Goal: Task Accomplishment & Management: Manage account settings

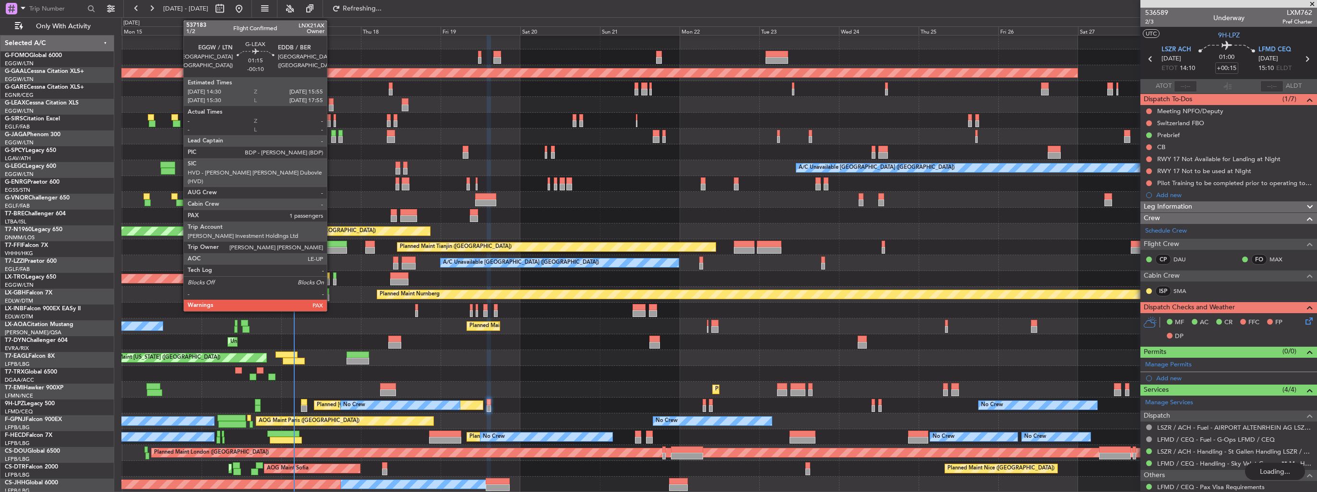
scroll to position [59, 0]
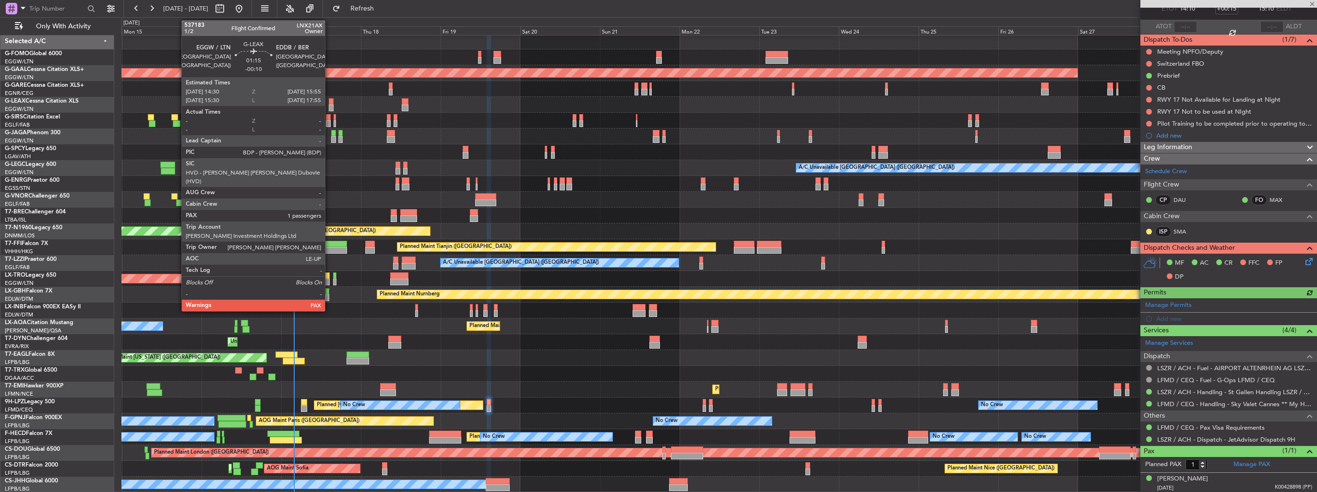
click at [329, 101] on div at bounding box center [331, 101] width 5 height 7
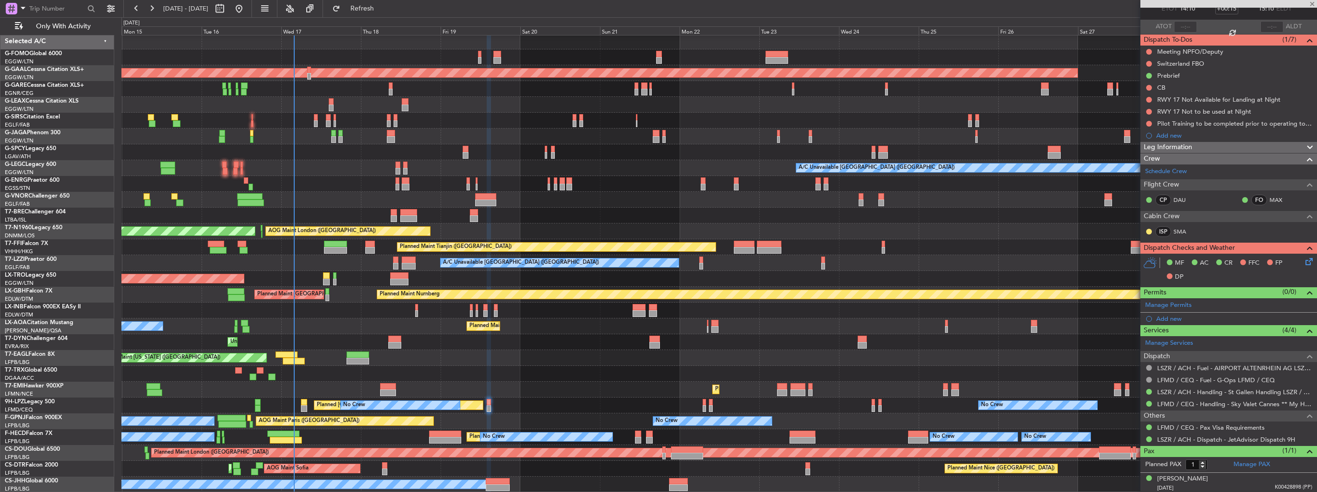
type input "-00:10"
type input "2"
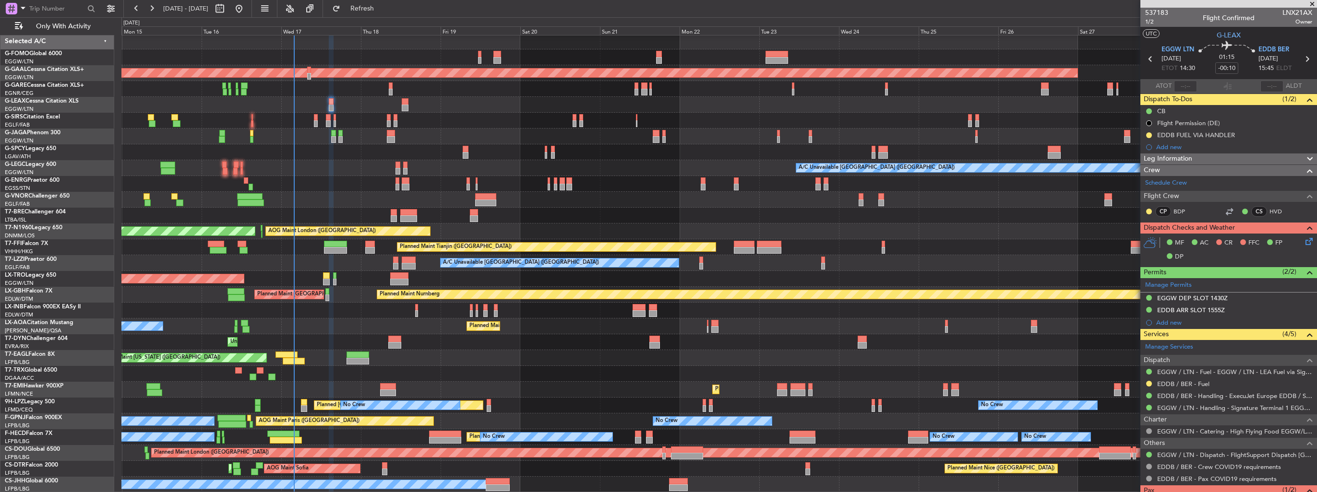
scroll to position [2, 0]
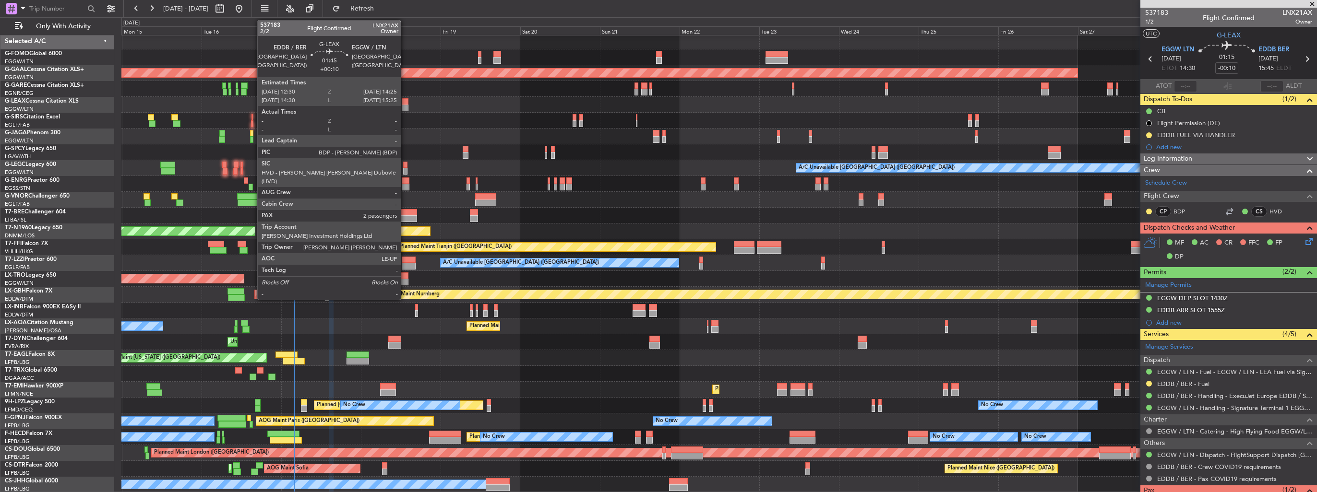
click at [405, 107] on div at bounding box center [405, 108] width 7 height 7
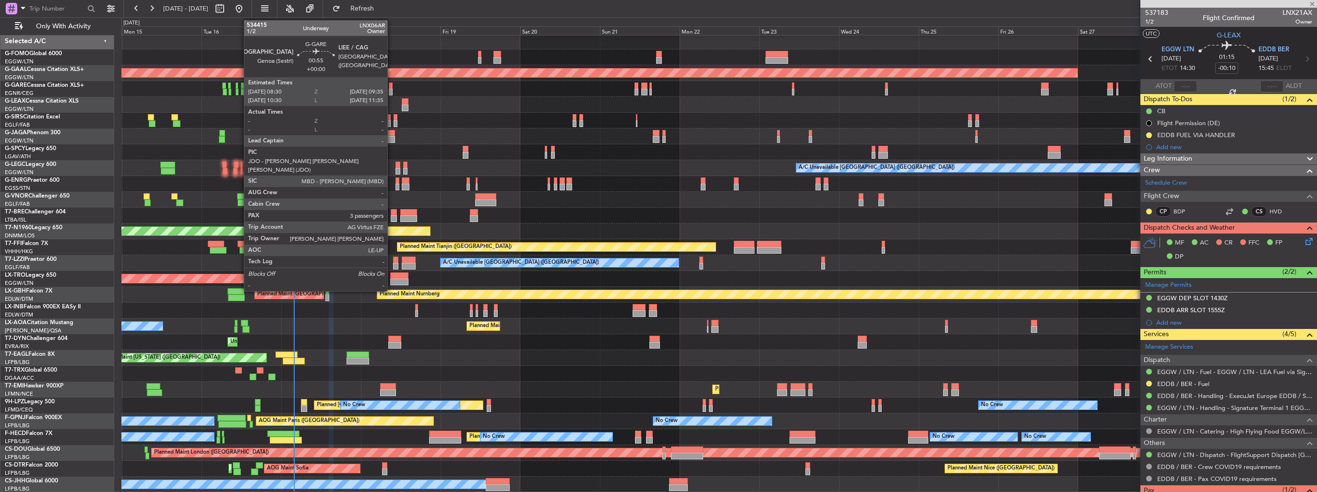
type input "+00:10"
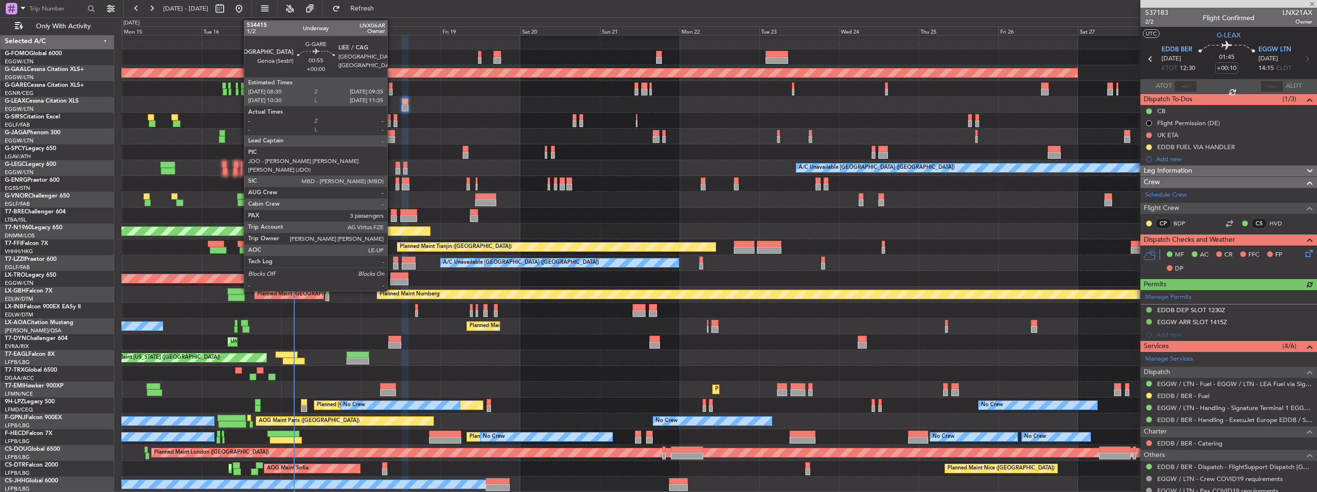
click at [392, 91] on div at bounding box center [391, 92] width 4 height 7
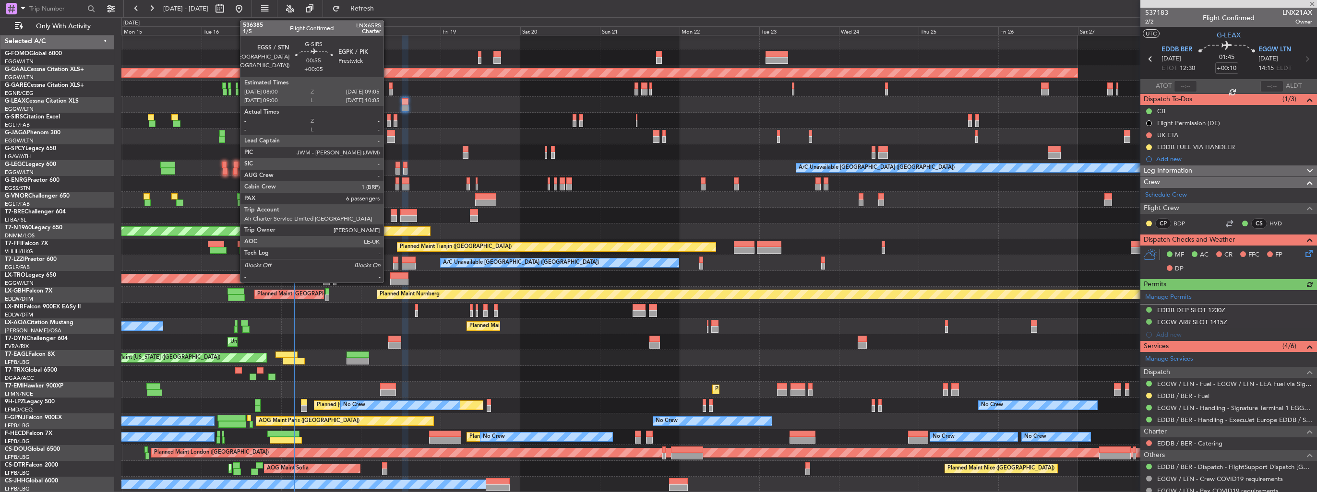
type input "3"
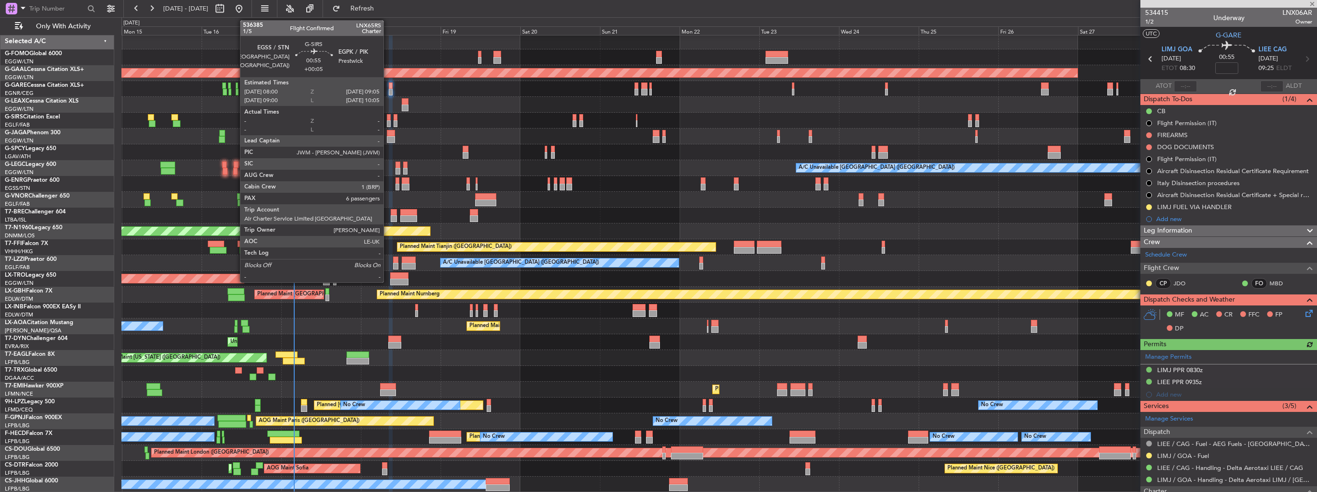
click at [388, 122] on div at bounding box center [389, 123] width 4 height 7
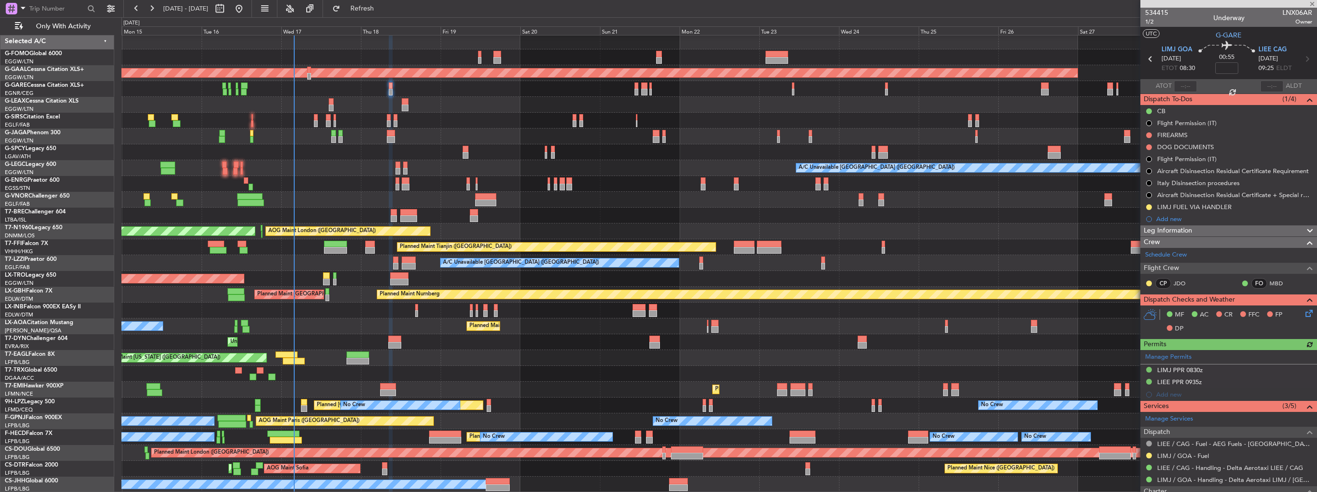
type input "+00:05"
type input "6"
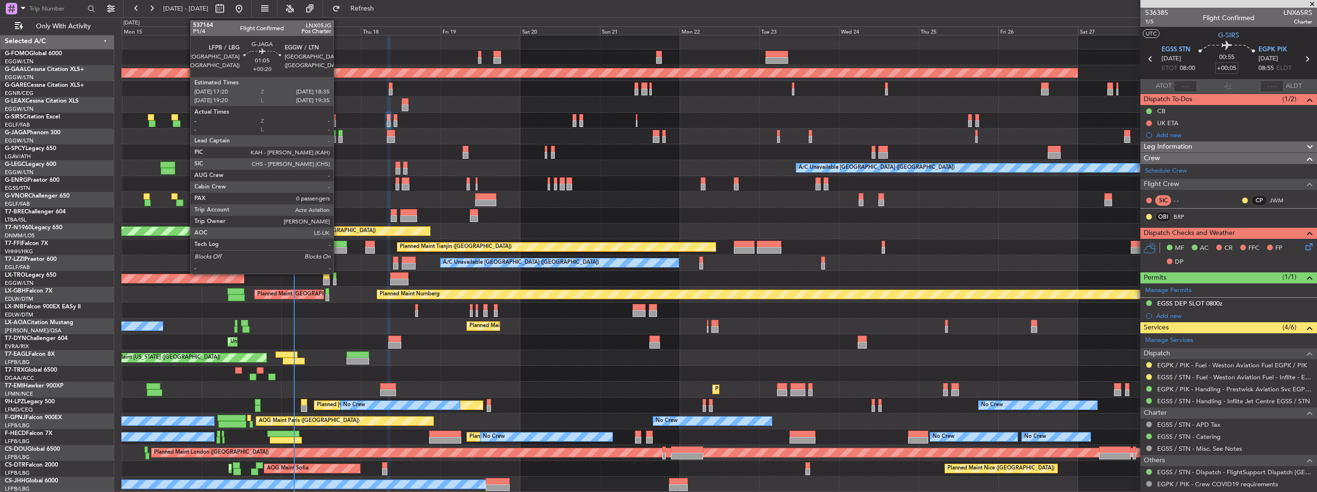
click at [338, 136] on div at bounding box center [340, 139] width 4 height 7
type input "+00:20"
type input "0"
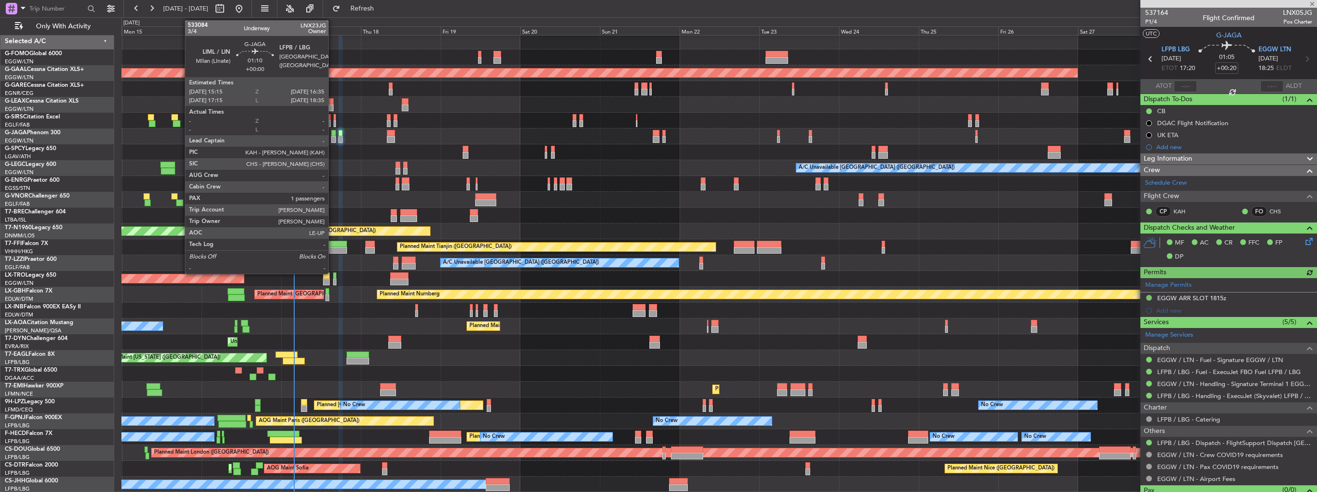
click at [333, 136] on div at bounding box center [333, 139] width 5 height 7
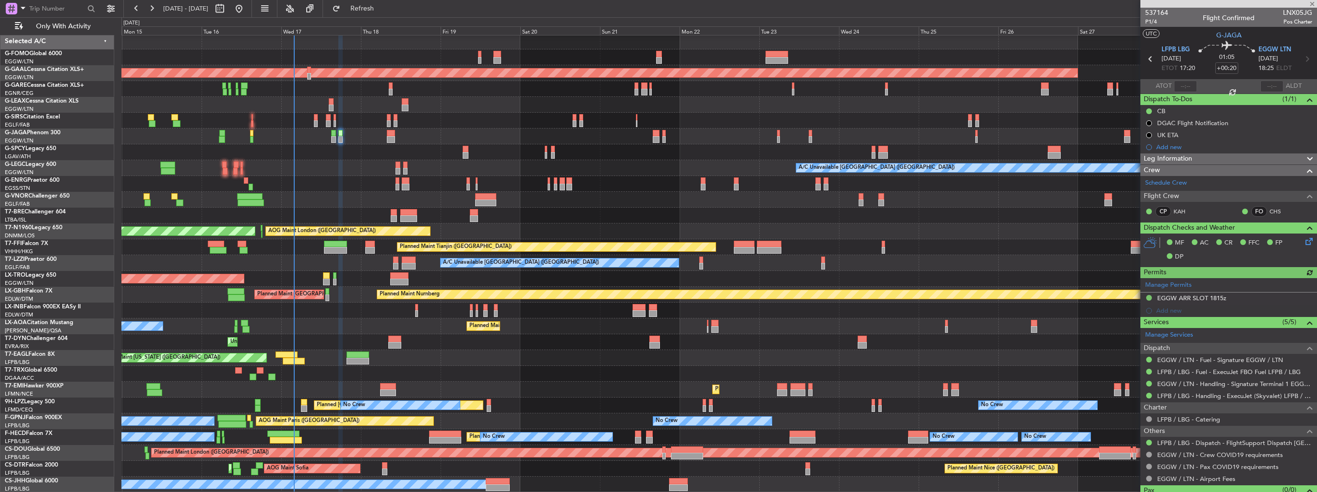
type input "1"
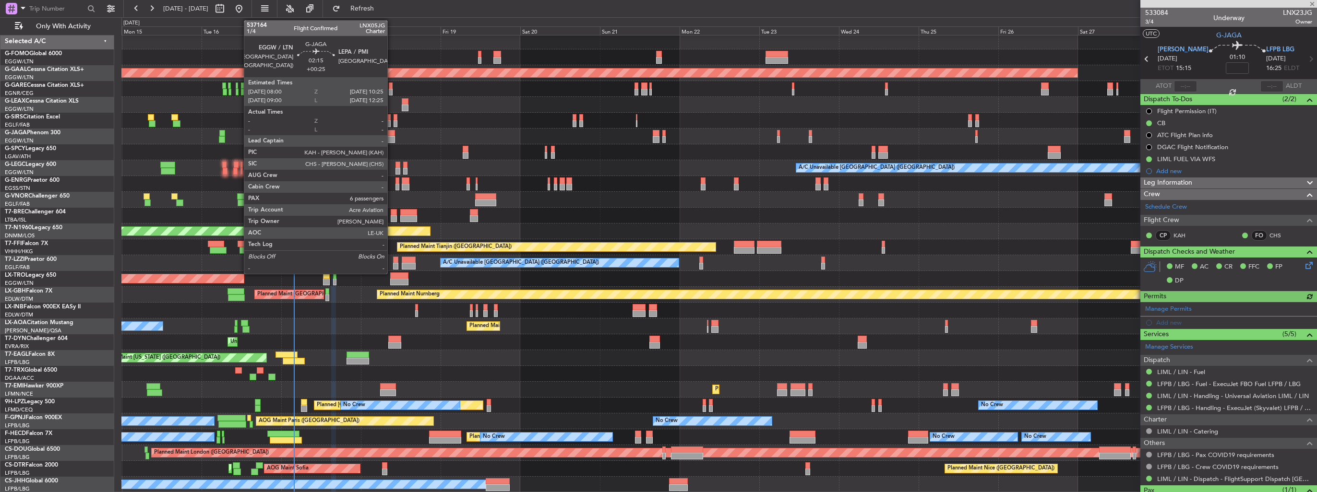
click at [392, 137] on div at bounding box center [391, 139] width 8 height 7
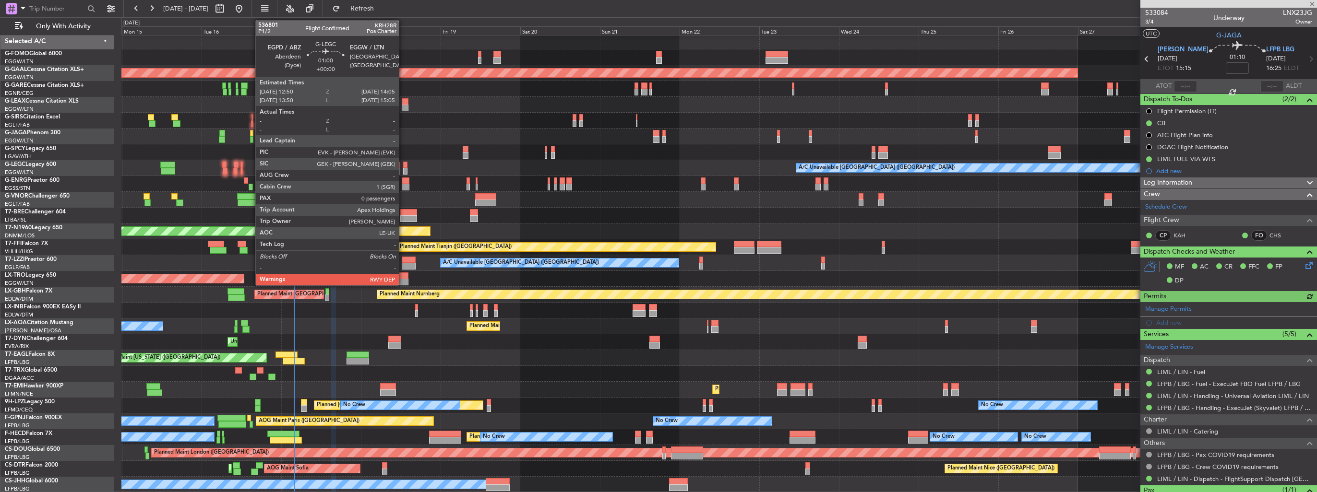
type input "+00:25"
type input "6"
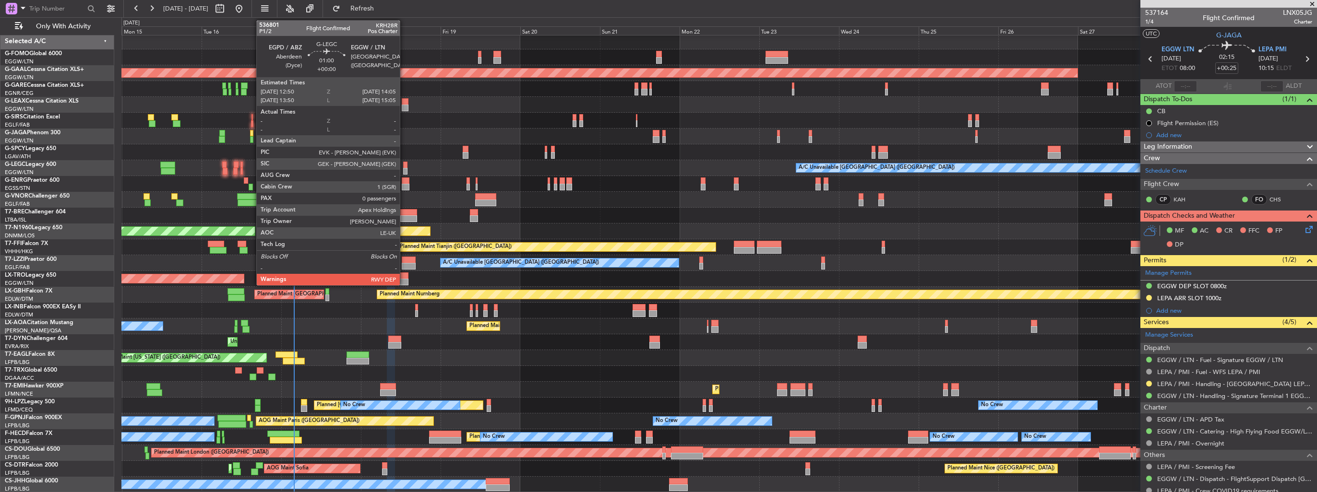
click at [404, 168] on div at bounding box center [405, 171] width 4 height 7
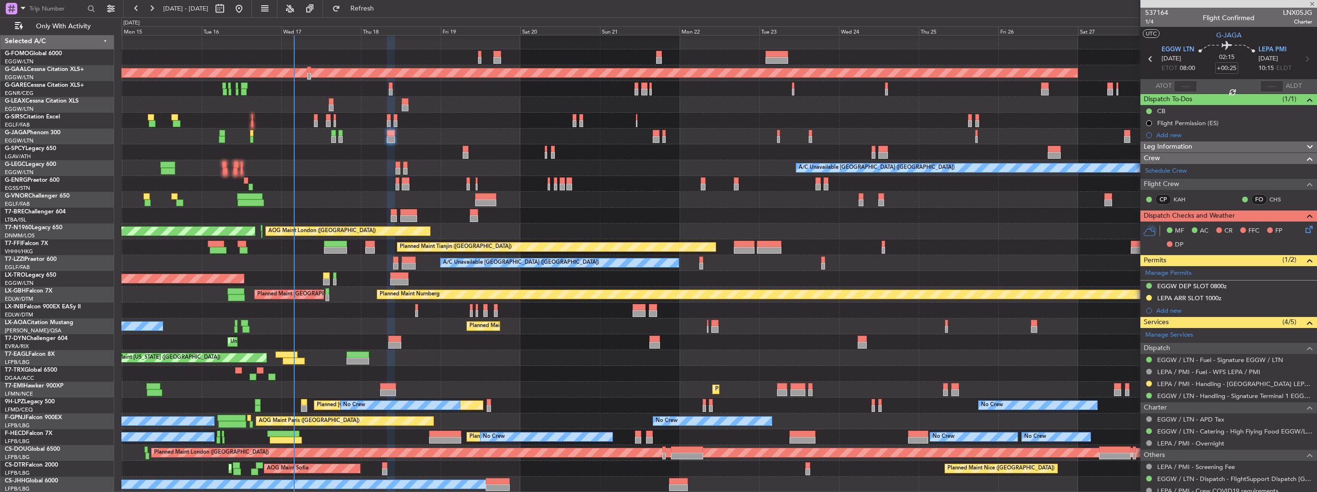
type input "0"
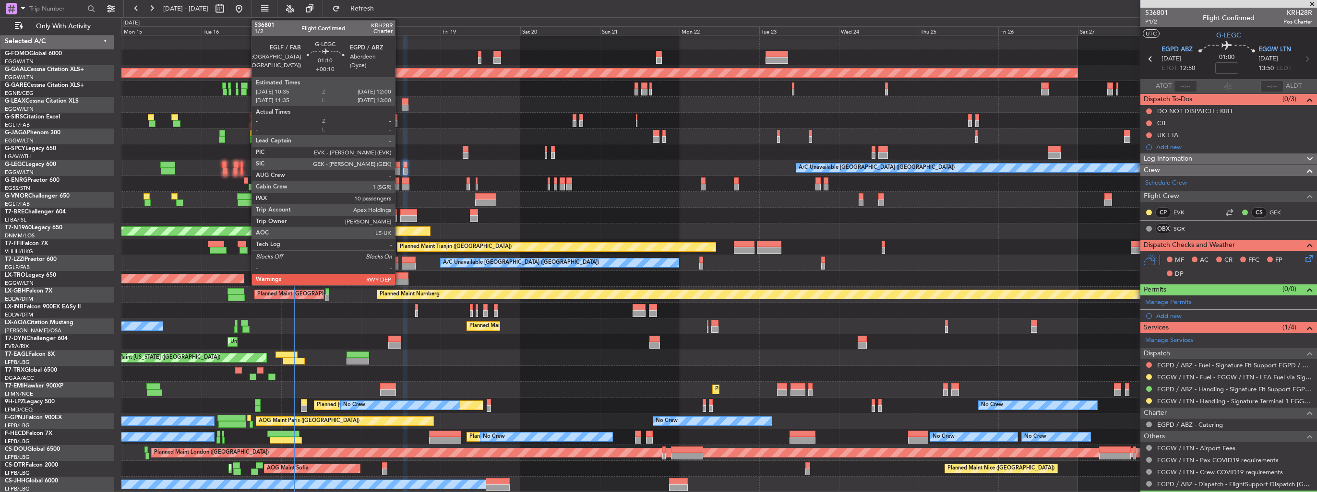
click at [399, 171] on div at bounding box center [397, 171] width 5 height 7
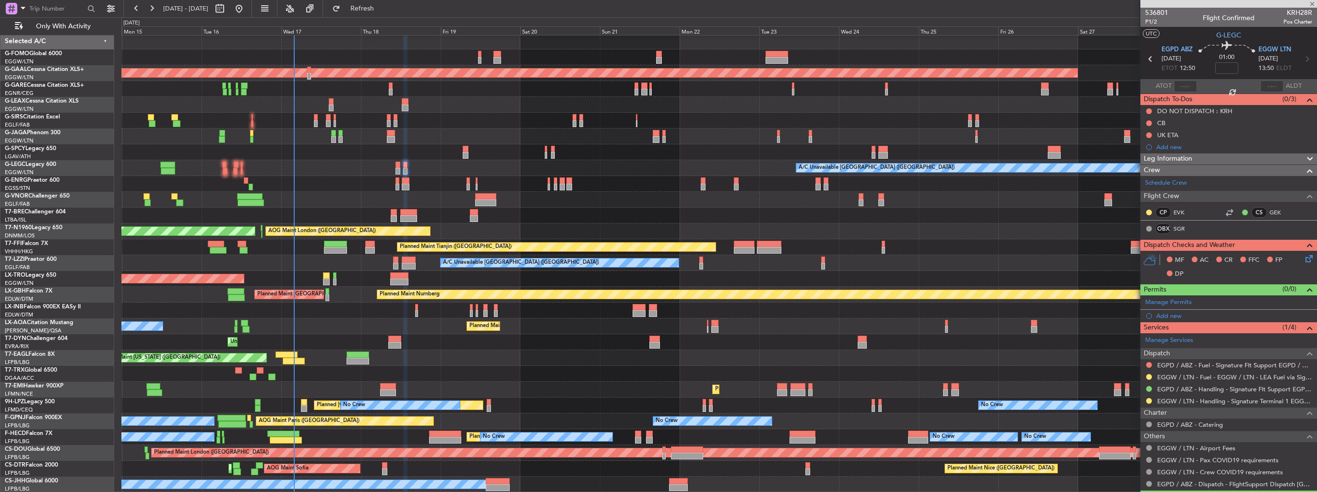
type input "+00:10"
type input "10"
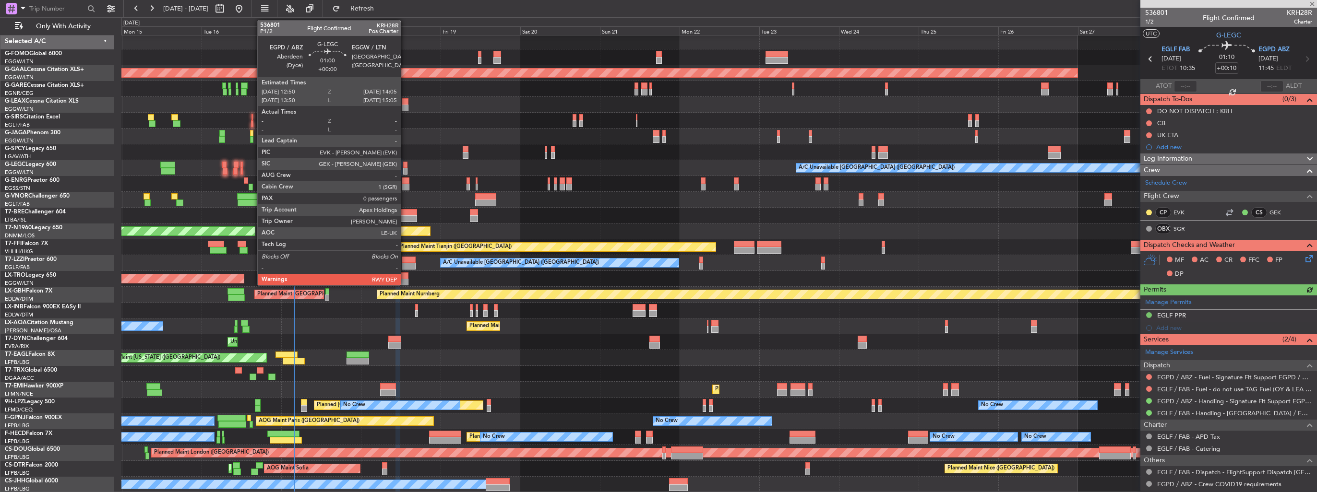
click at [405, 173] on div at bounding box center [405, 171] width 4 height 7
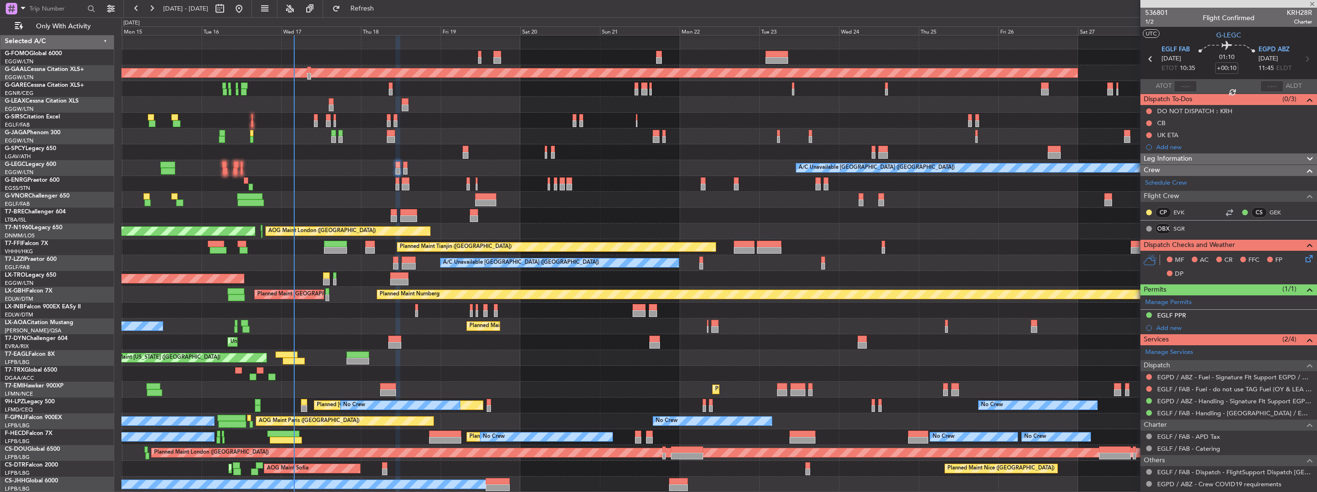
type input "0"
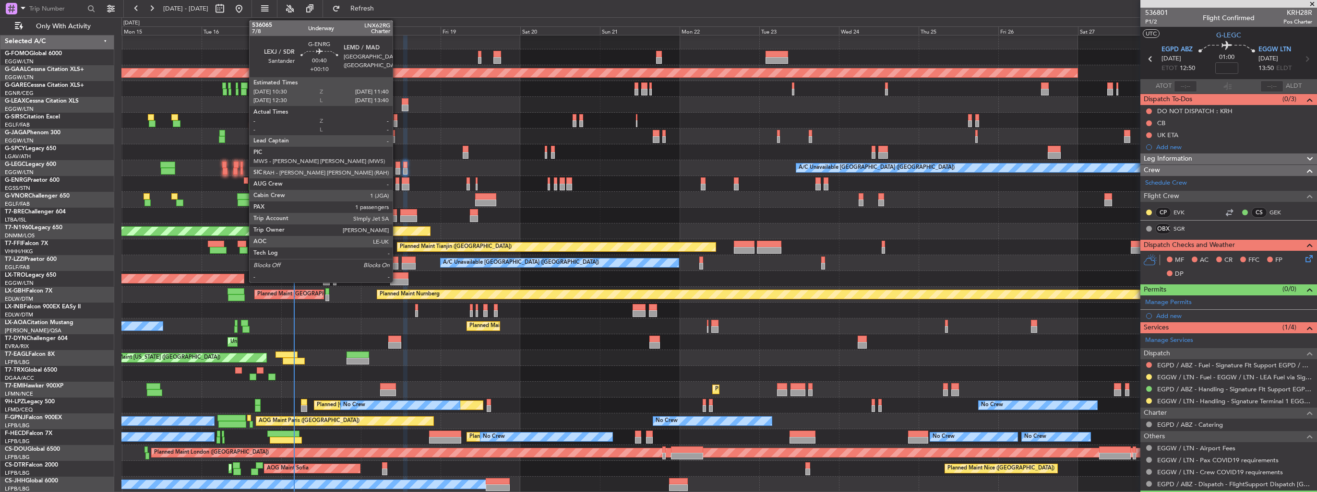
click at [397, 187] on div at bounding box center [397, 187] width 4 height 7
type input "+00:10"
type input "1"
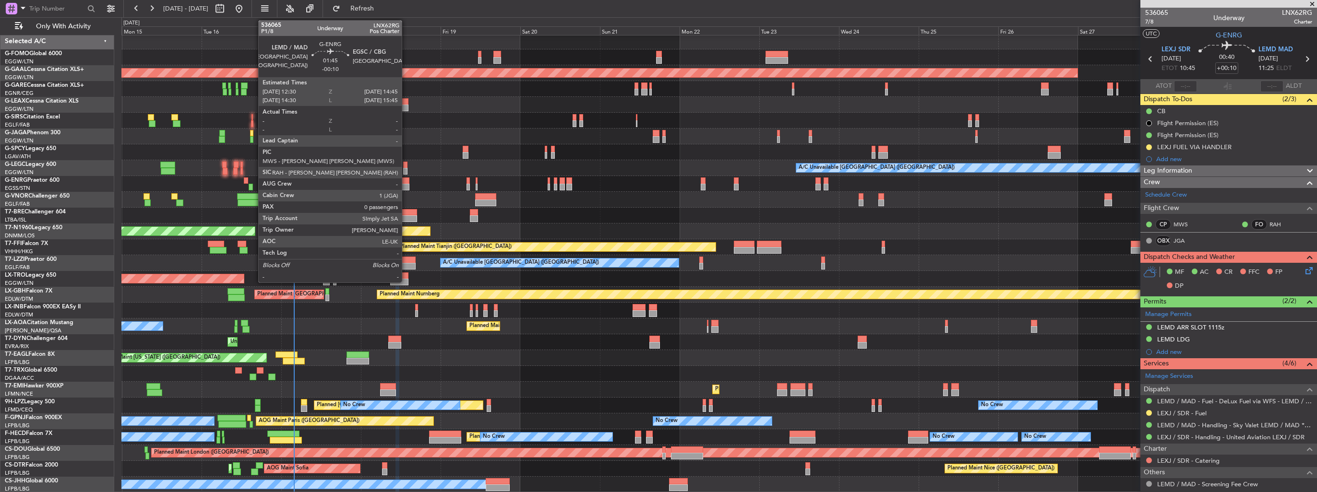
click at [406, 185] on div at bounding box center [406, 187] width 8 height 7
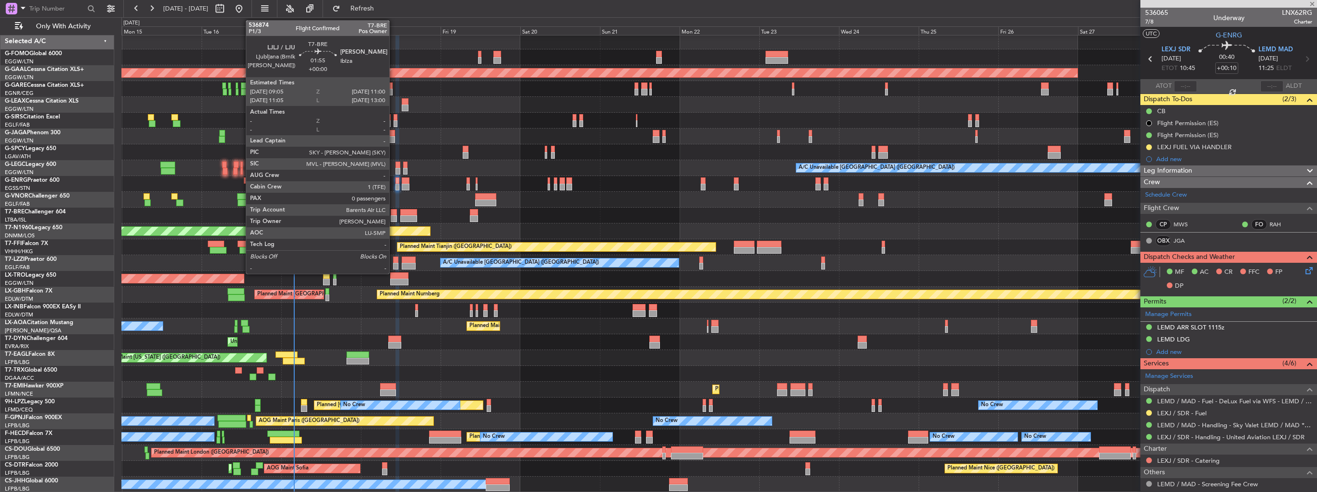
type input "-00:10"
type input "0"
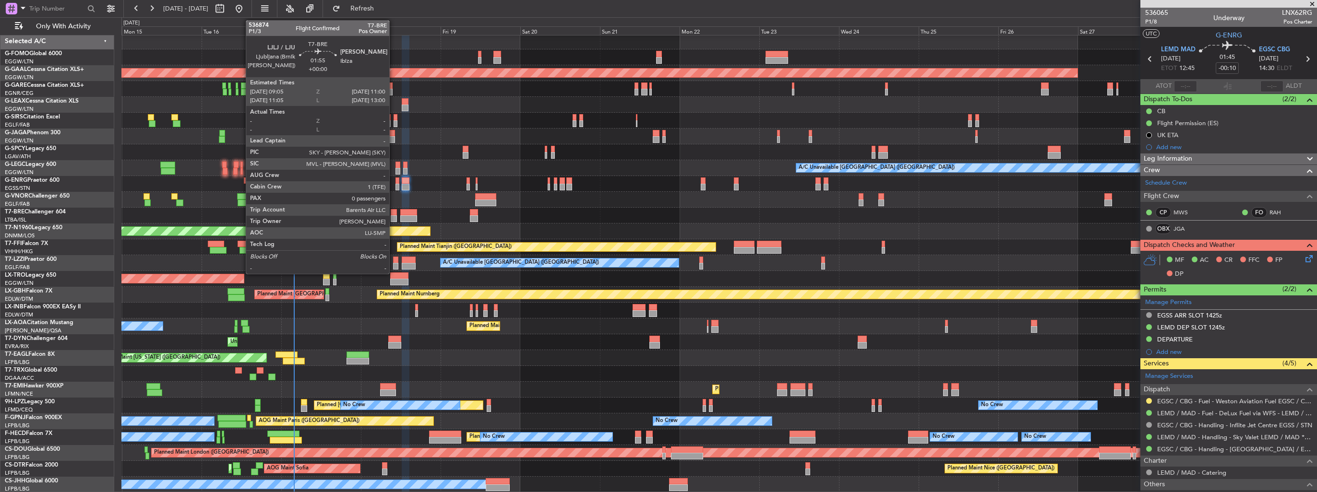
click at [393, 220] on div at bounding box center [394, 218] width 7 height 7
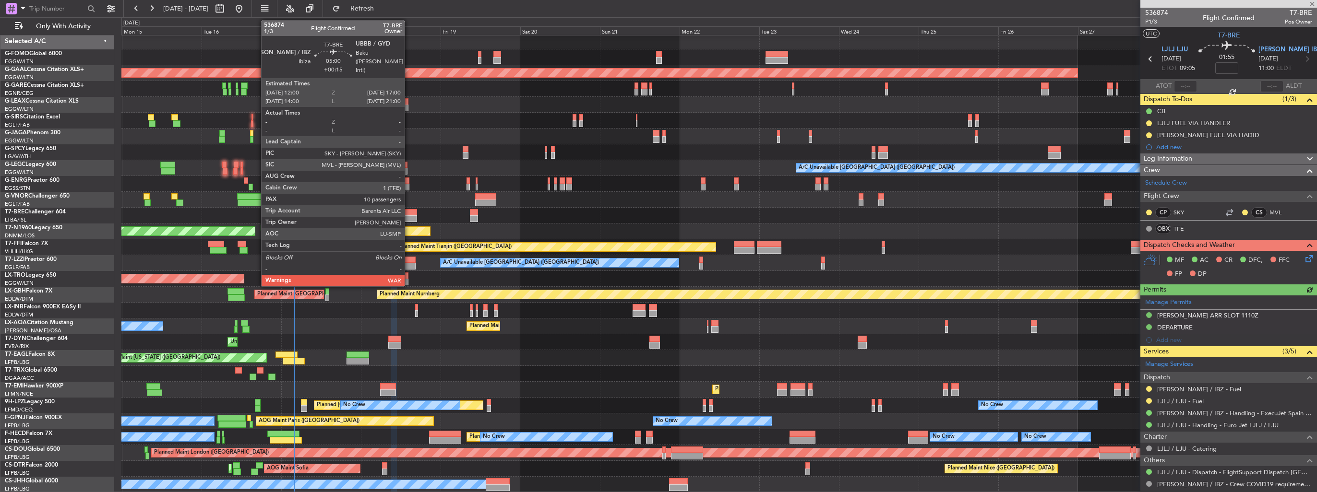
click at [409, 218] on div at bounding box center [408, 218] width 17 height 7
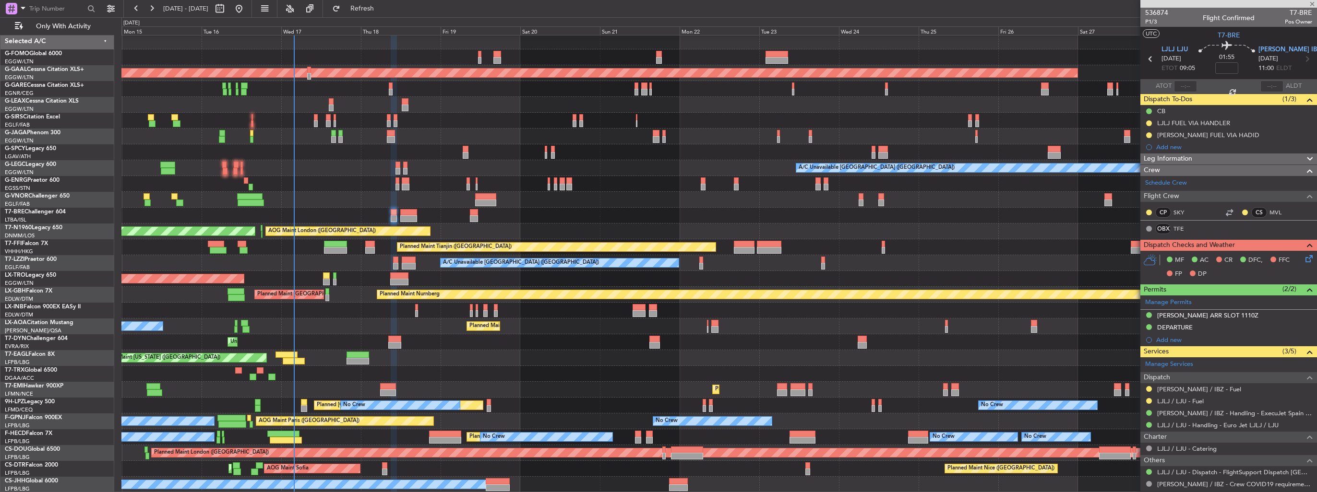
type input "+00:15"
type input "10"
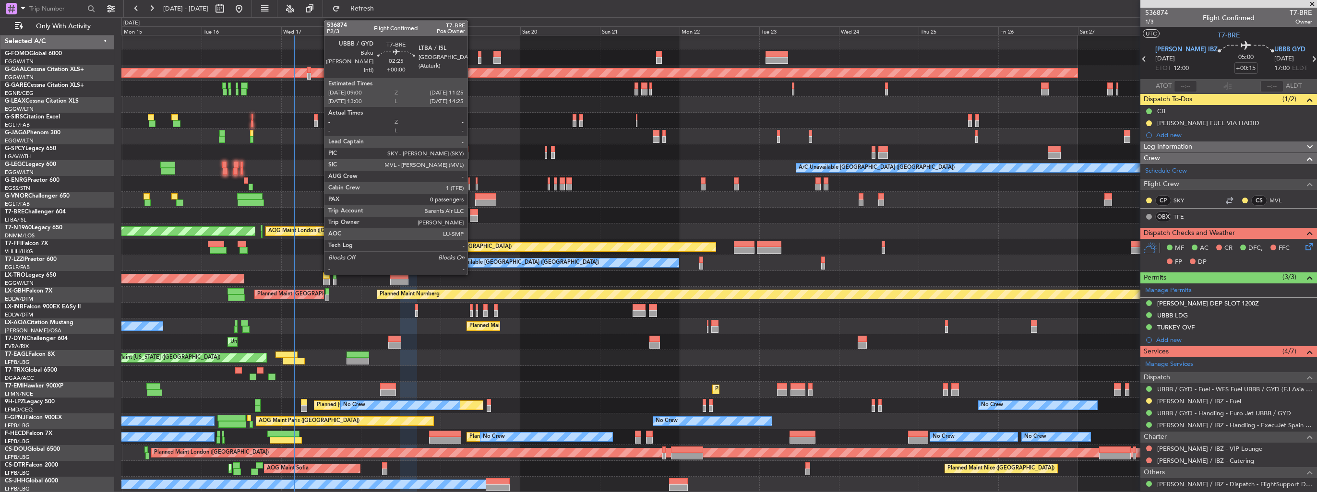
click at [472, 217] on div at bounding box center [474, 218] width 8 height 7
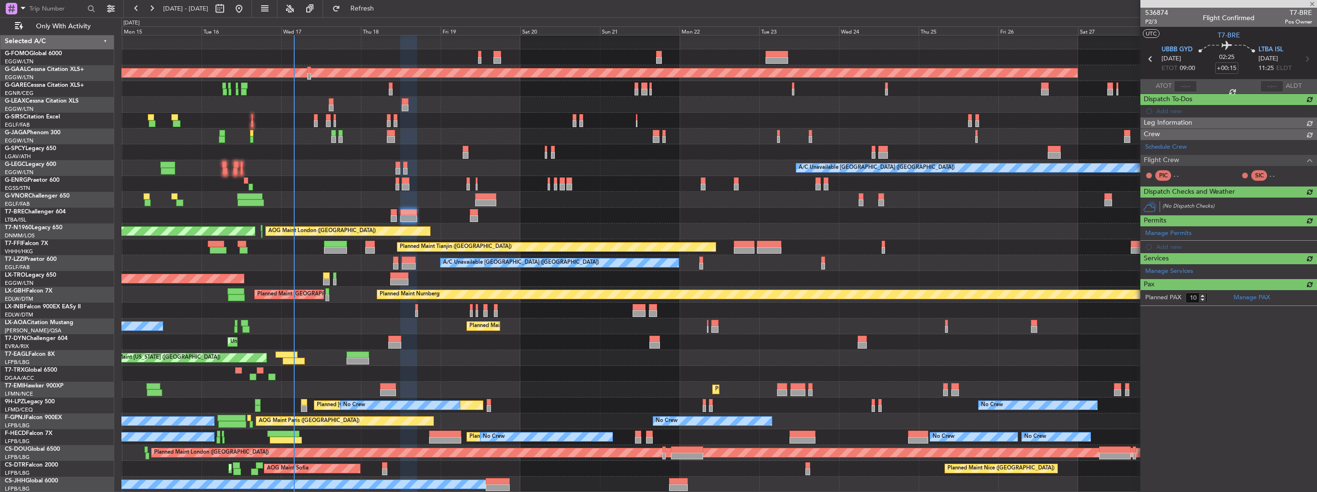
type input "0"
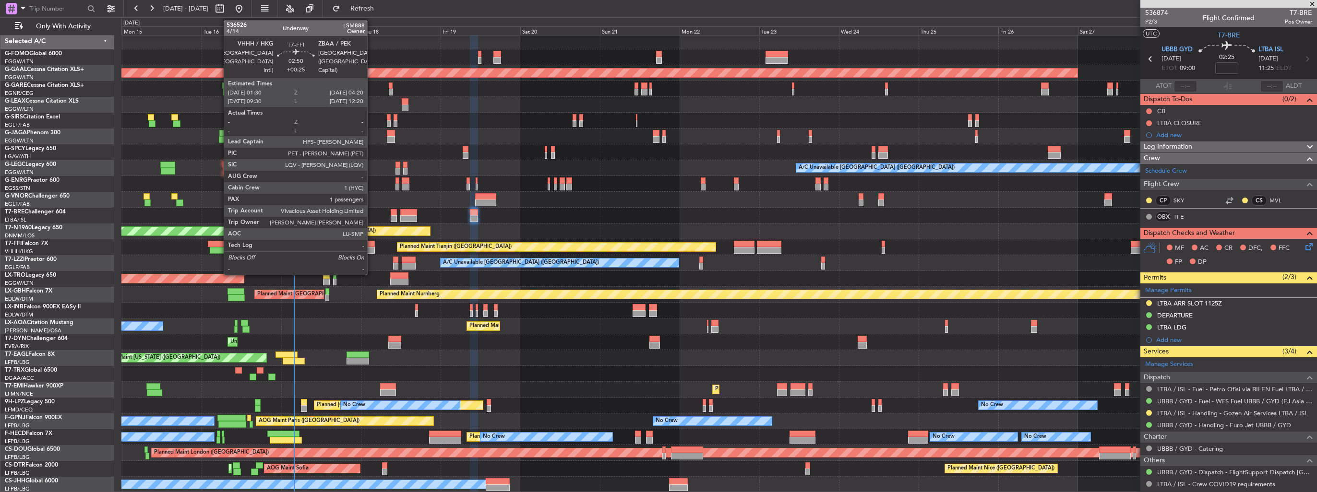
click at [371, 248] on div at bounding box center [370, 250] width 10 height 7
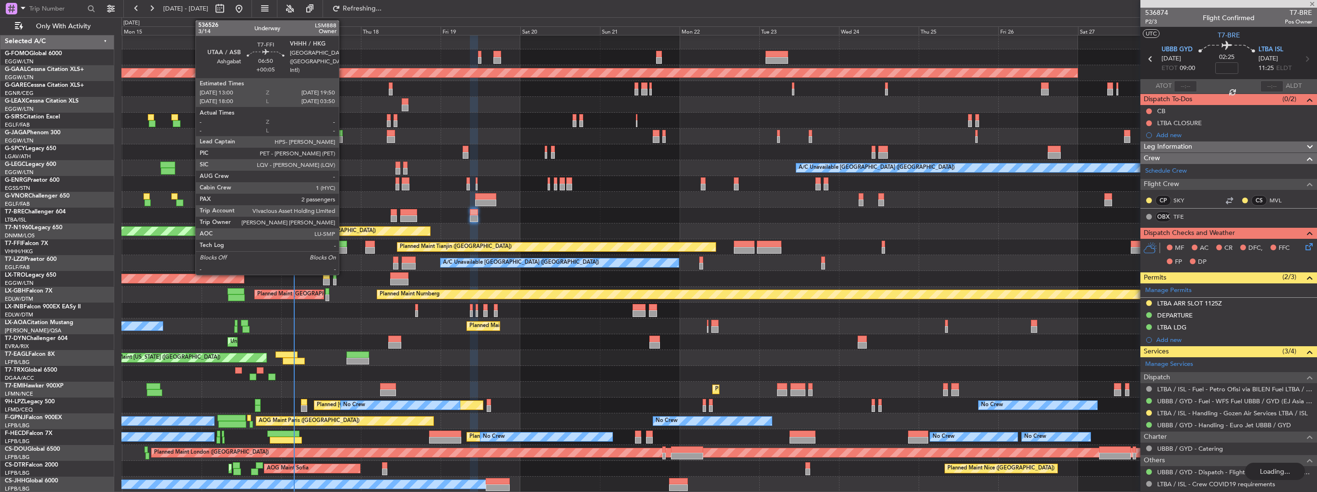
type input "+00:25"
type input "1"
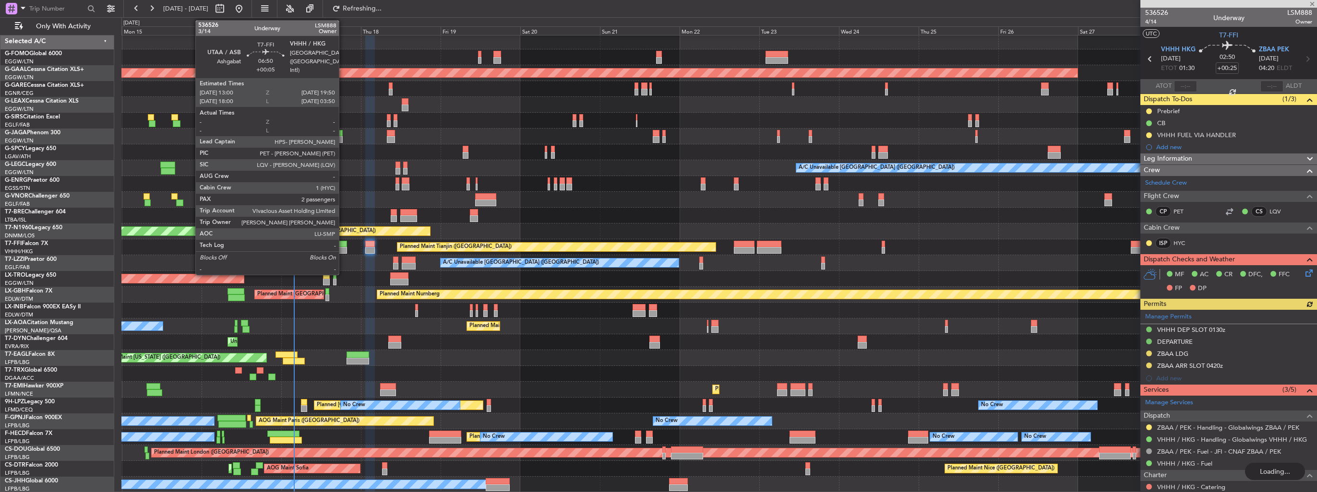
type input "0"
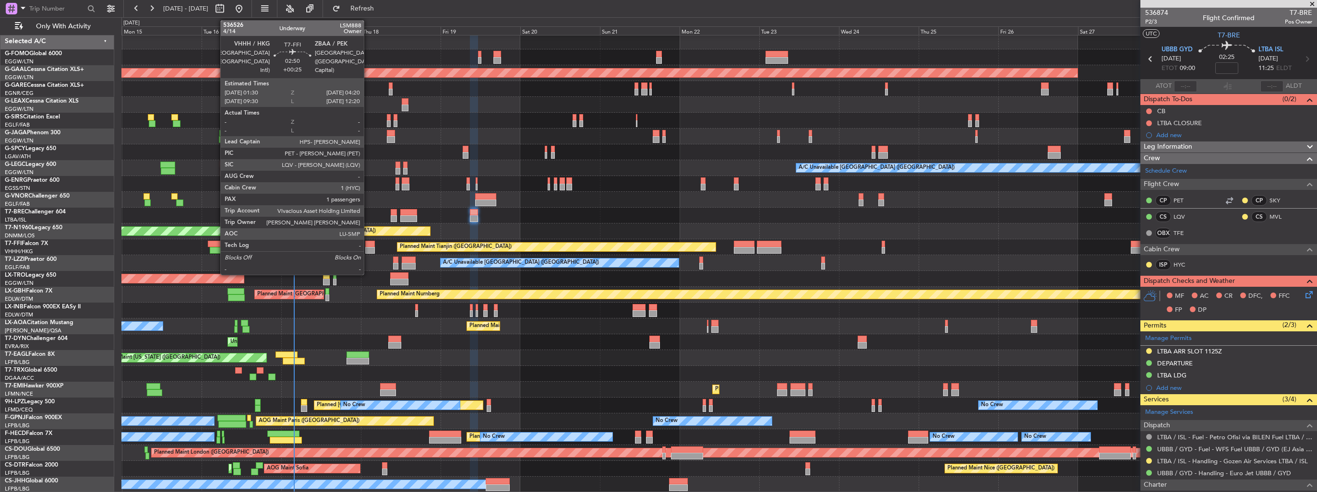
click at [368, 249] on div at bounding box center [370, 250] width 10 height 7
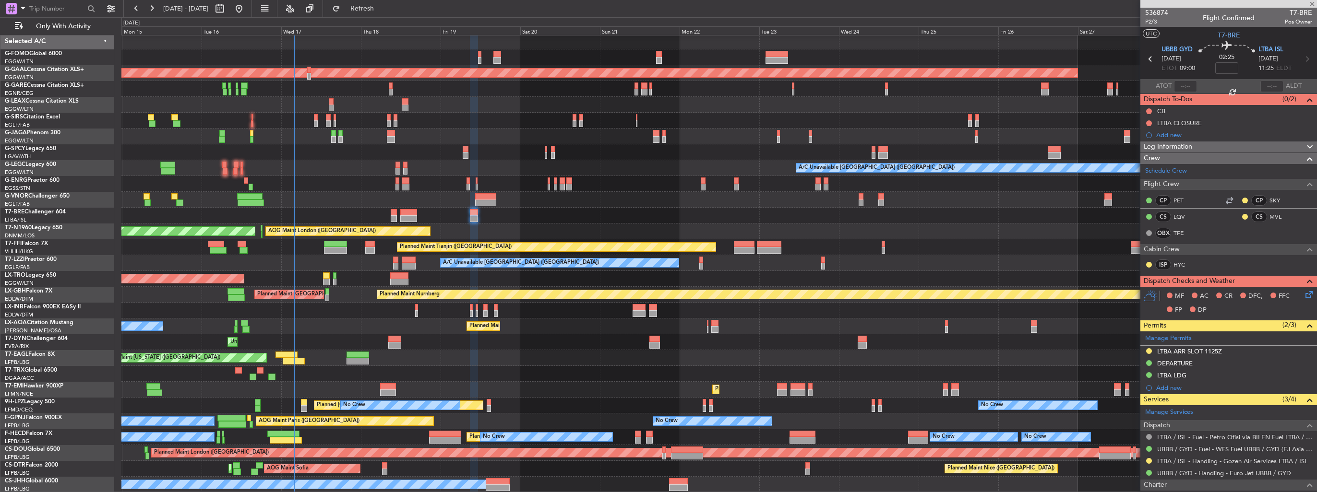
type input "+00:25"
type input "1"
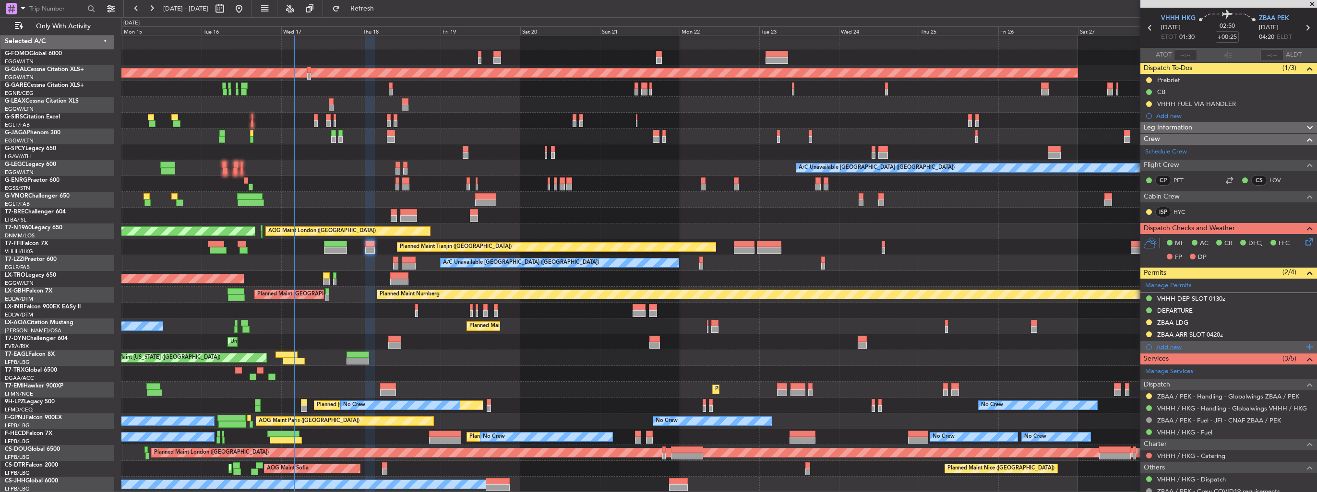
scroll to position [0, 0]
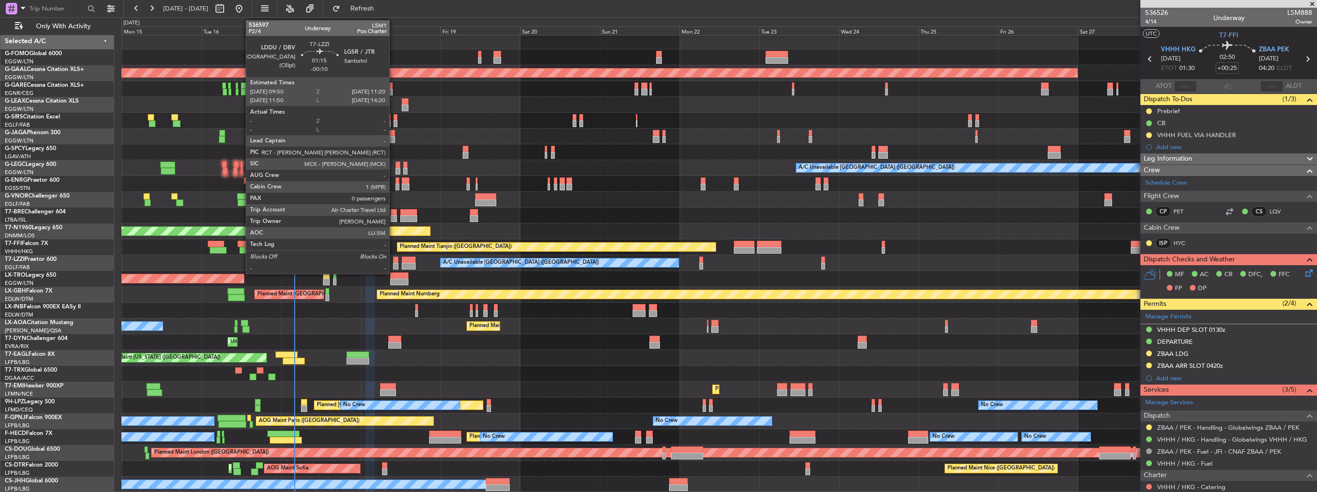
click at [393, 265] on div at bounding box center [395, 266] width 5 height 7
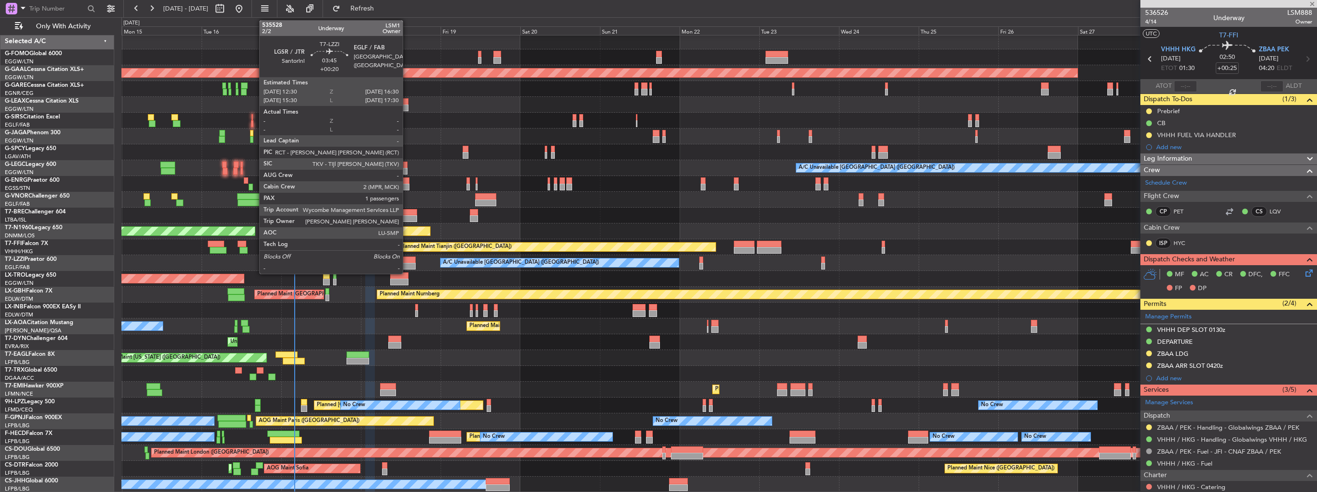
type input "-00:10"
type input "0"
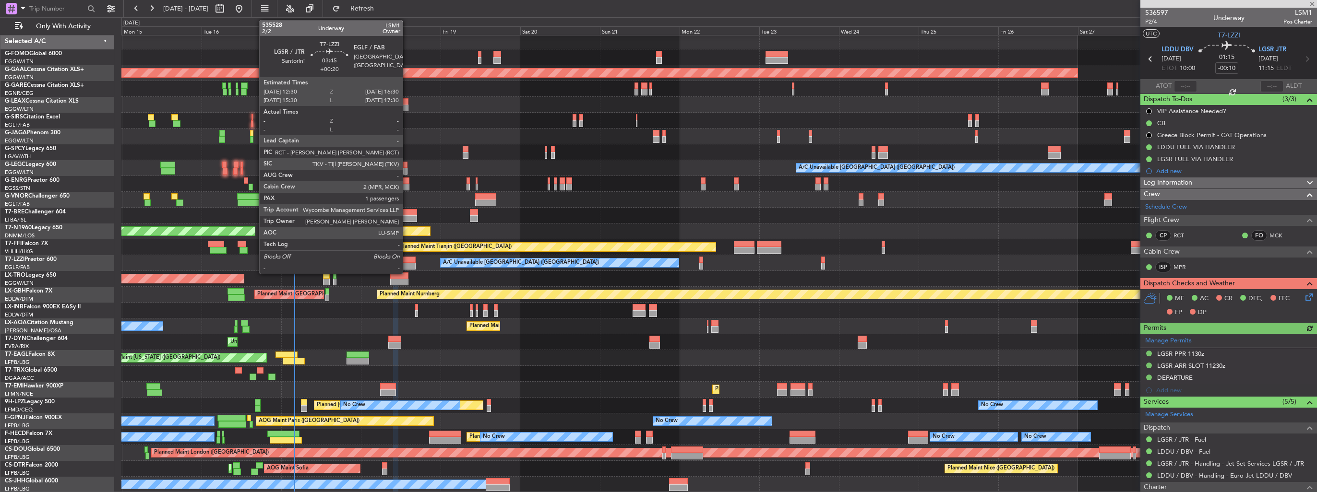
click at [407, 264] on div at bounding box center [408, 266] width 13 height 7
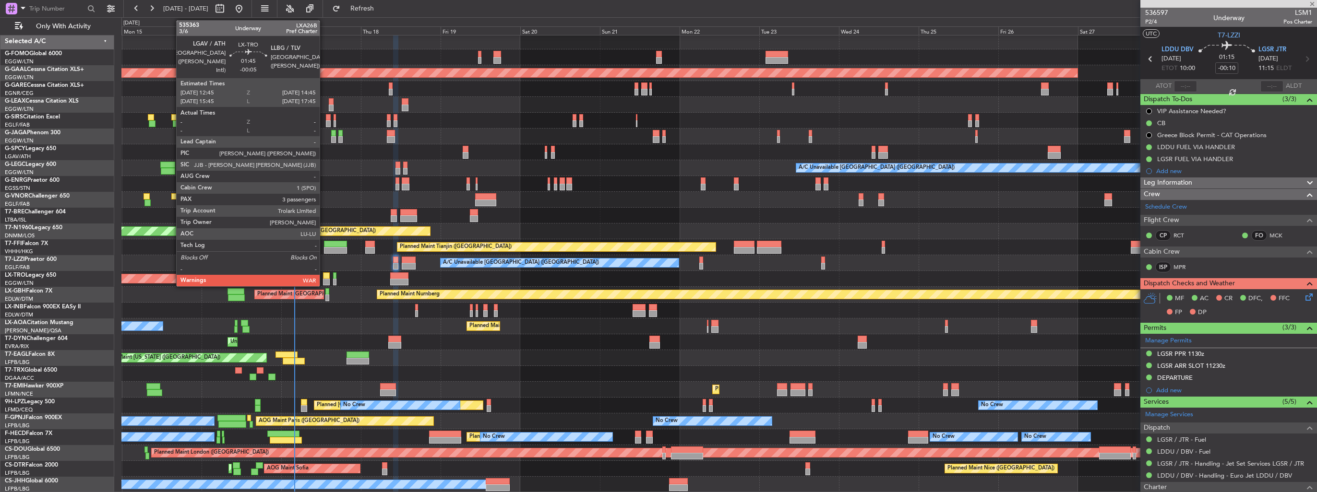
type input "+00:20"
type input "1"
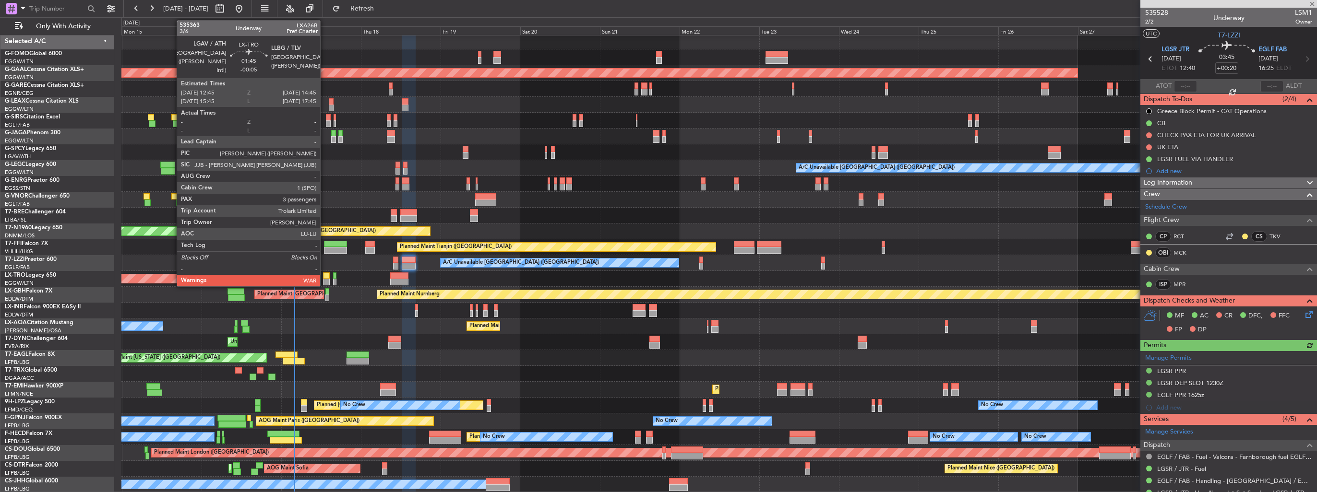
click at [324, 281] on div at bounding box center [326, 282] width 7 height 7
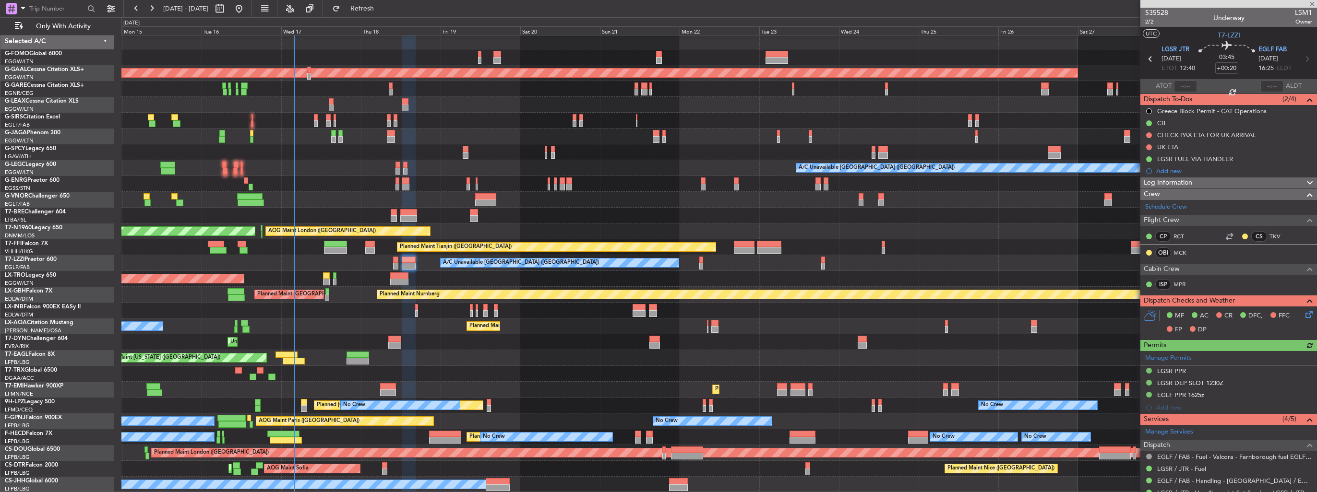
type input "-00:05"
type input "3"
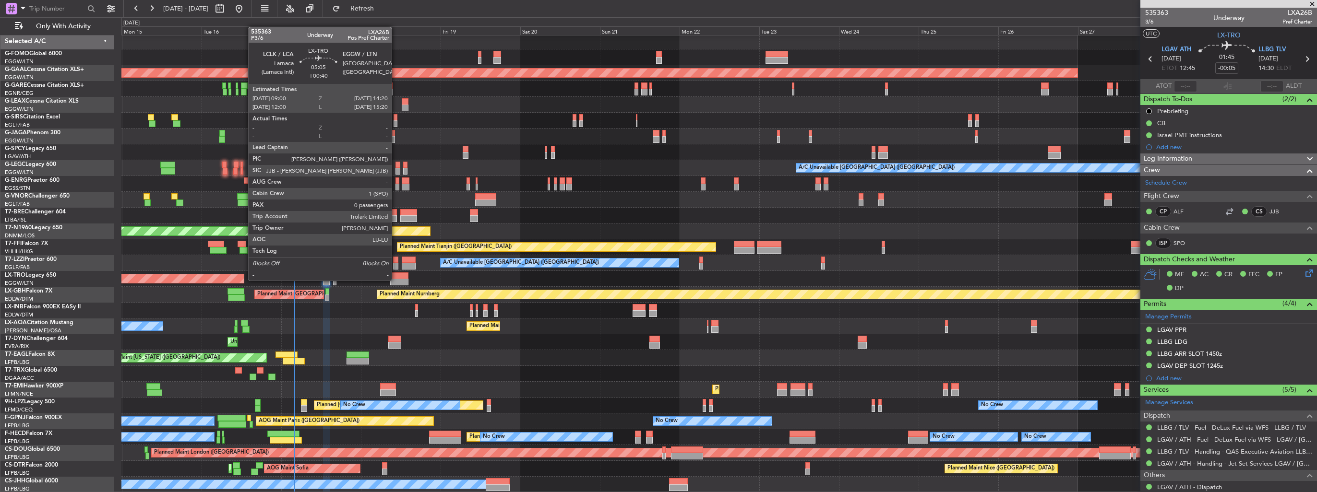
click at [395, 279] on div at bounding box center [399, 282] width 18 height 7
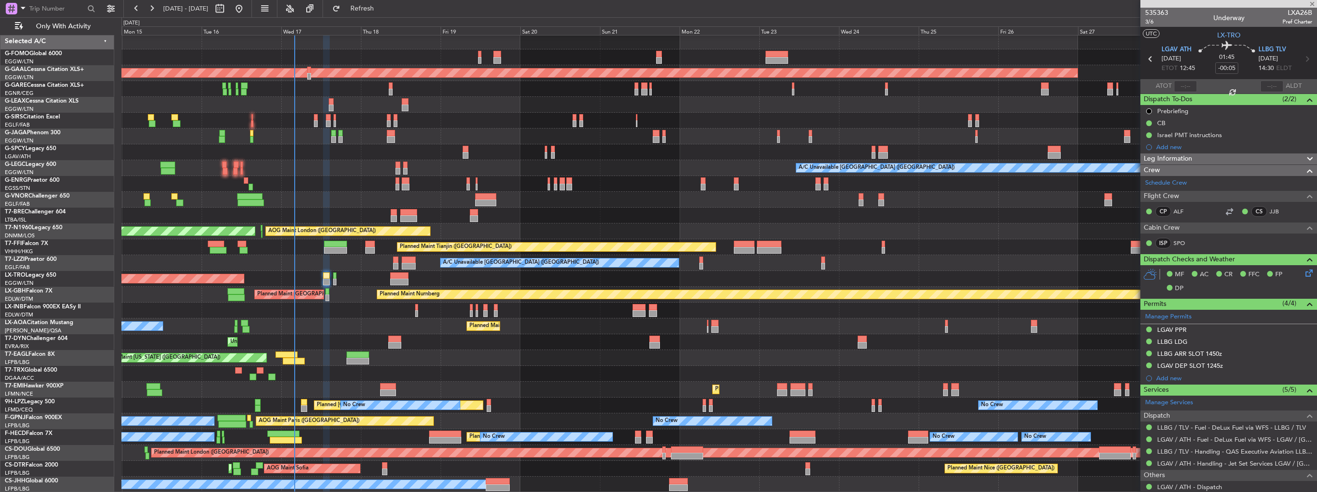
type input "+00:40"
type input "0"
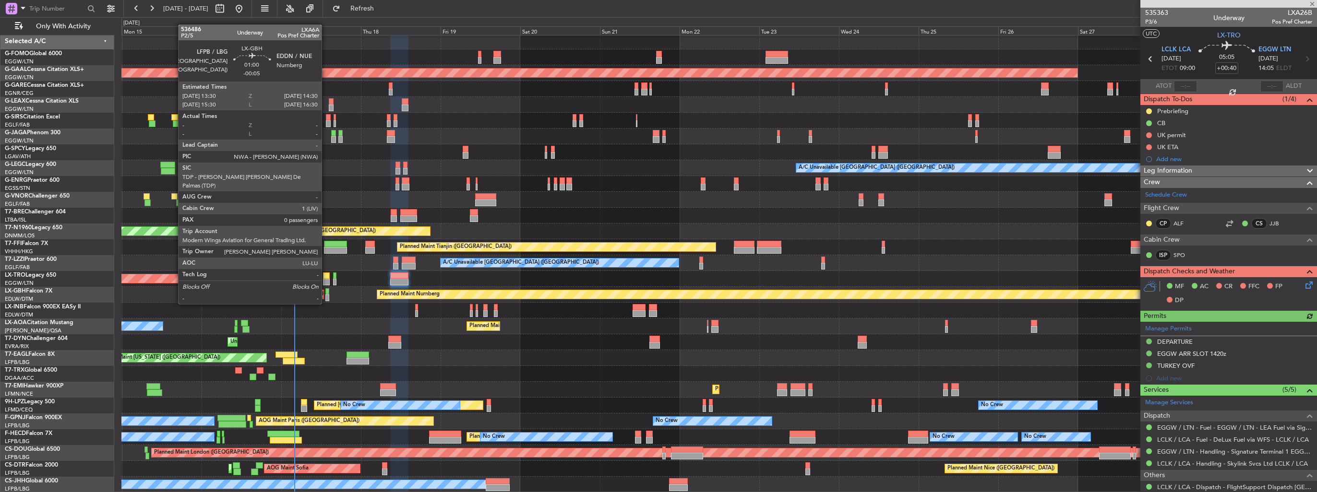
click at [326, 295] on div at bounding box center [326, 298] width 3 height 7
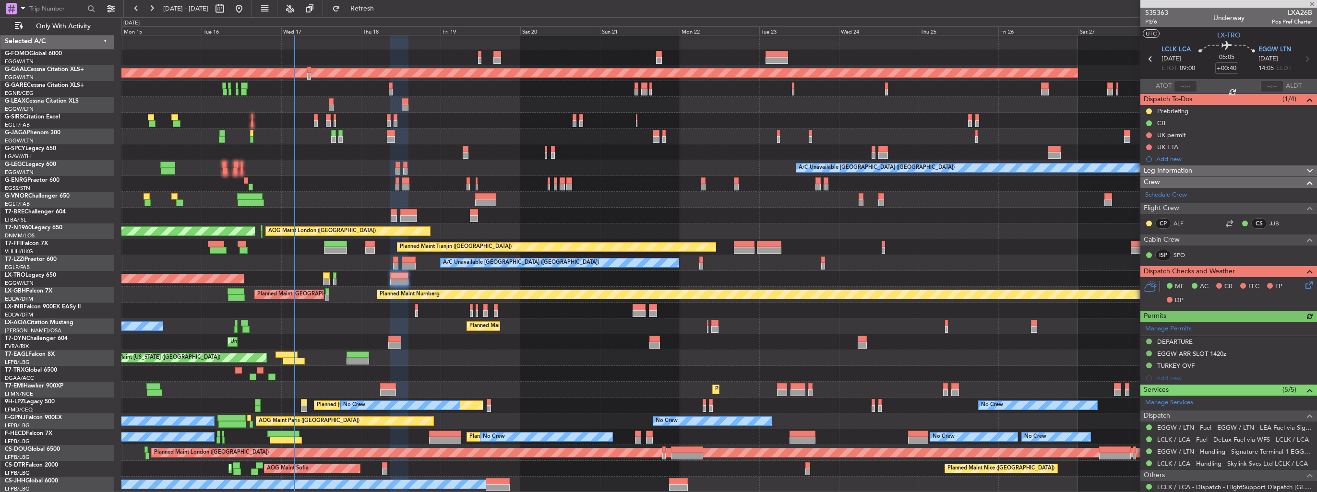
type input "-00:05"
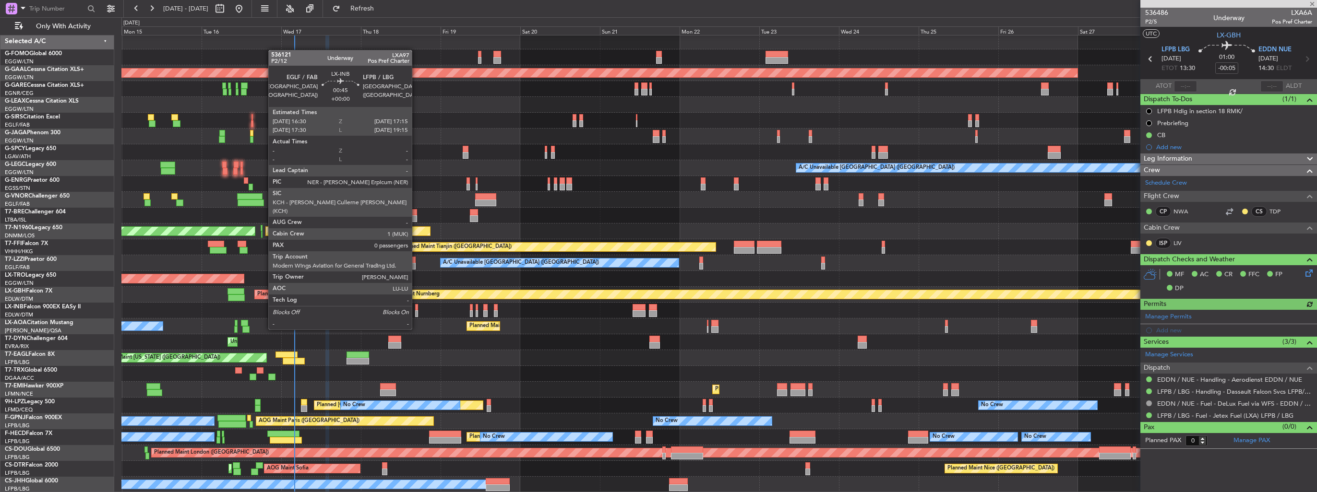
click at [416, 311] on div at bounding box center [416, 313] width 3 height 7
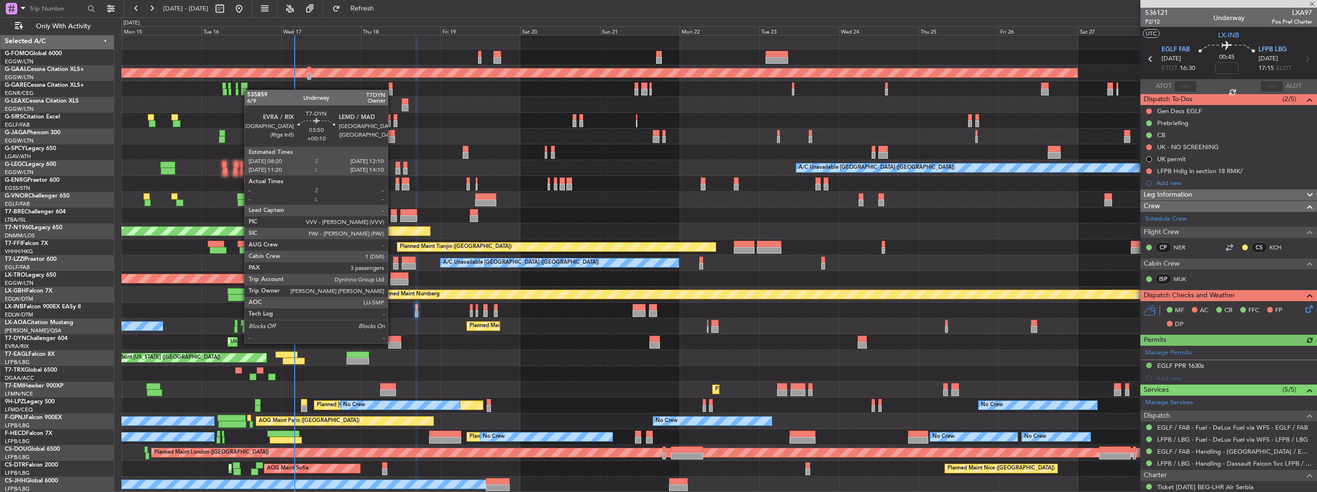
click at [392, 343] on div at bounding box center [394, 345] width 13 height 7
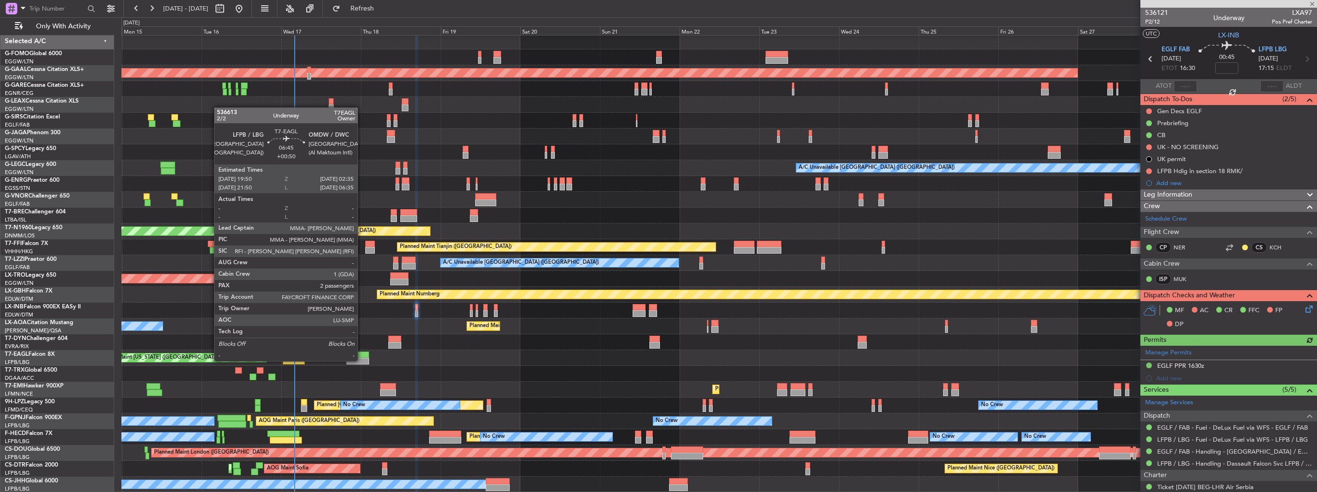
type input "+00:10"
type input "3"
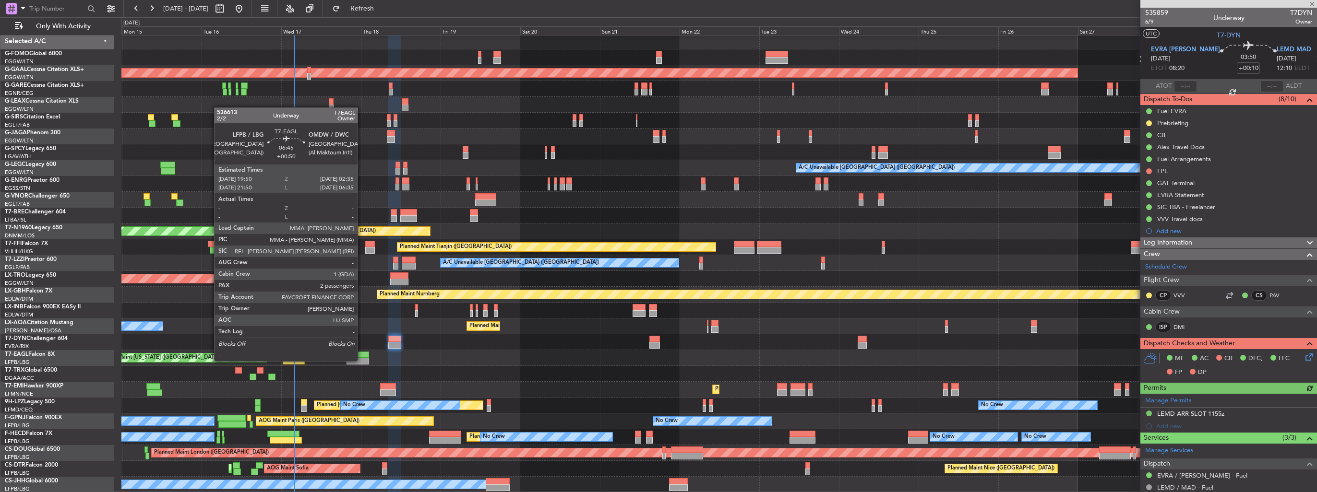
click at [362, 360] on div at bounding box center [357, 361] width 23 height 7
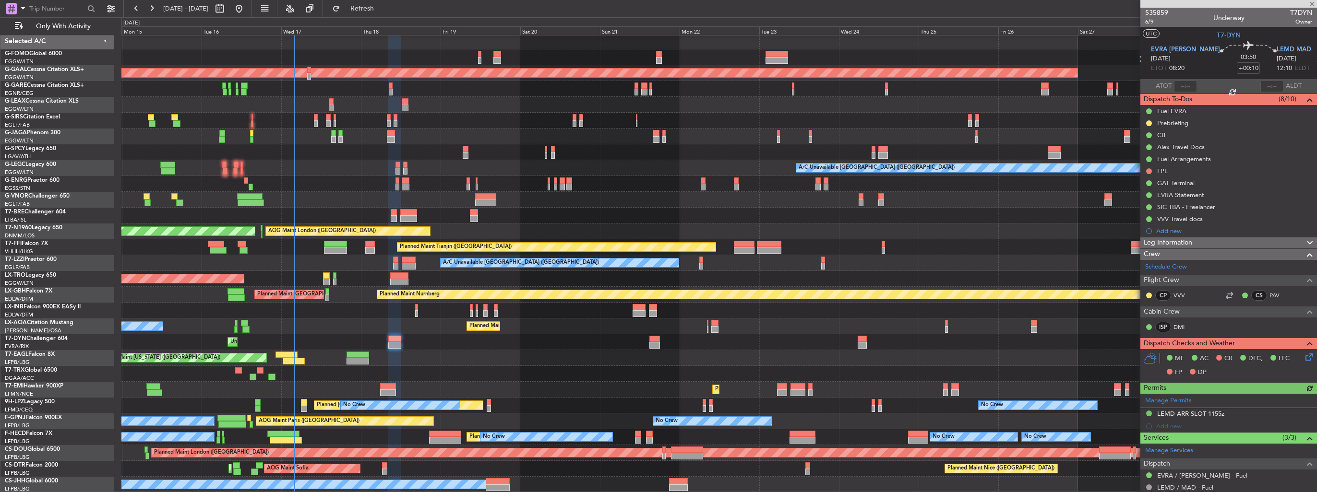
type input "+00:50"
type input "2"
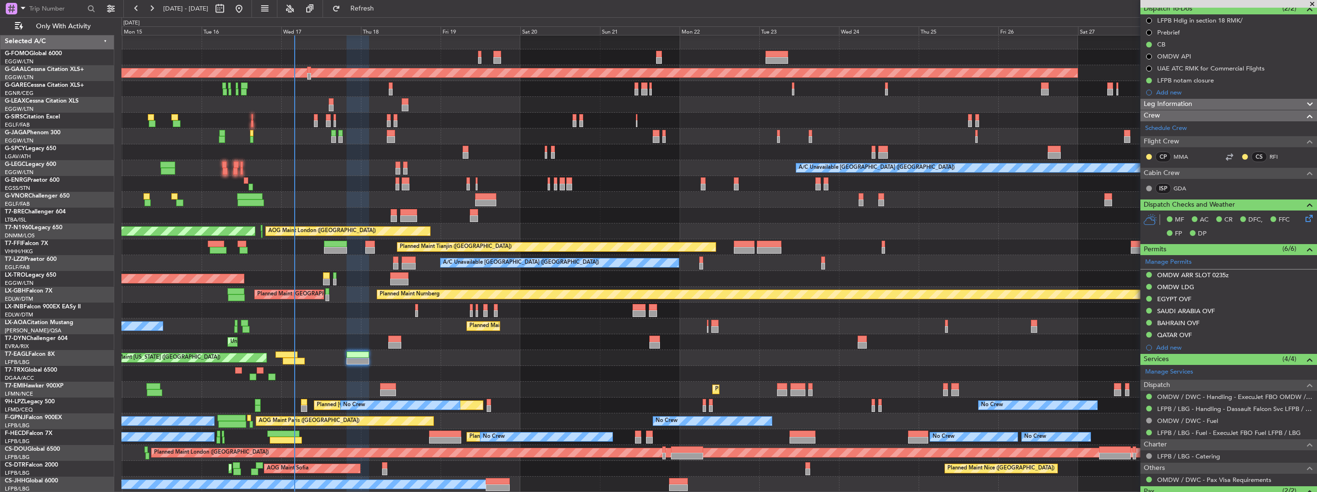
scroll to position [153, 0]
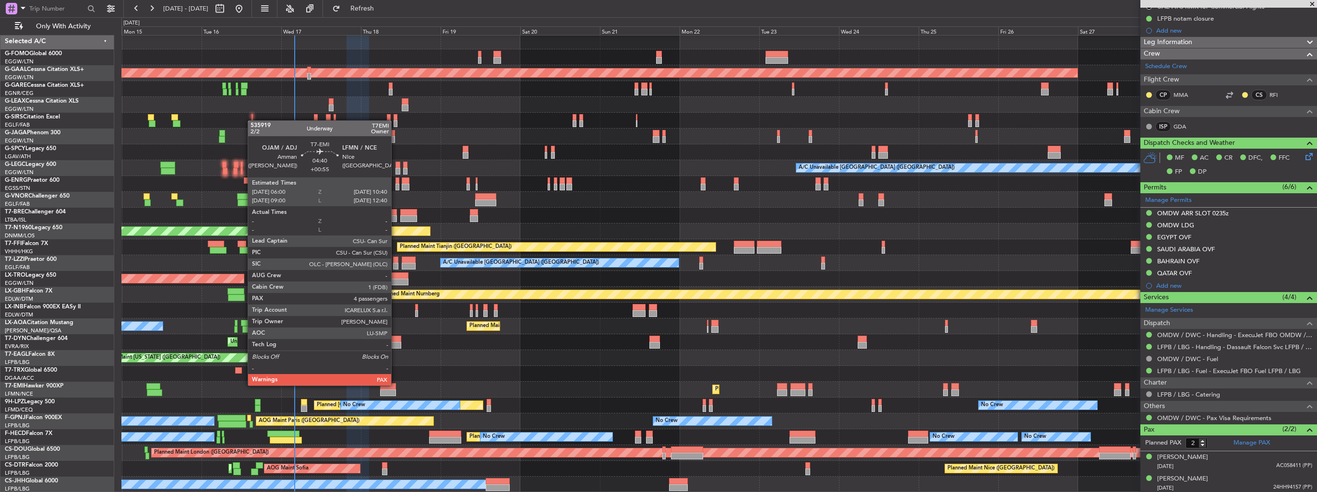
click at [395, 385] on div at bounding box center [388, 386] width 16 height 7
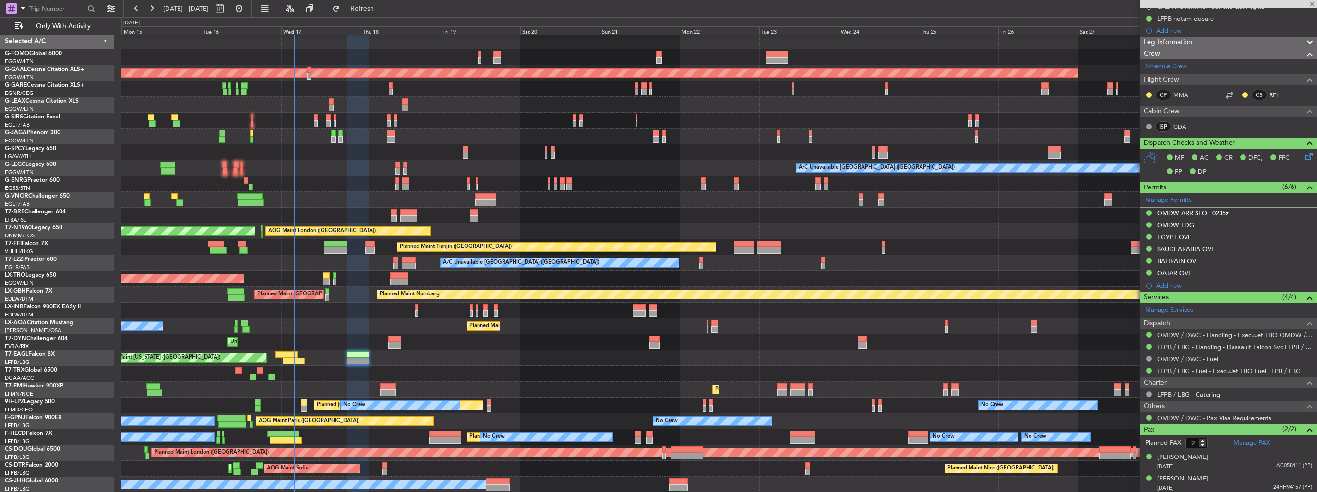
type input "+00:55"
type input "4"
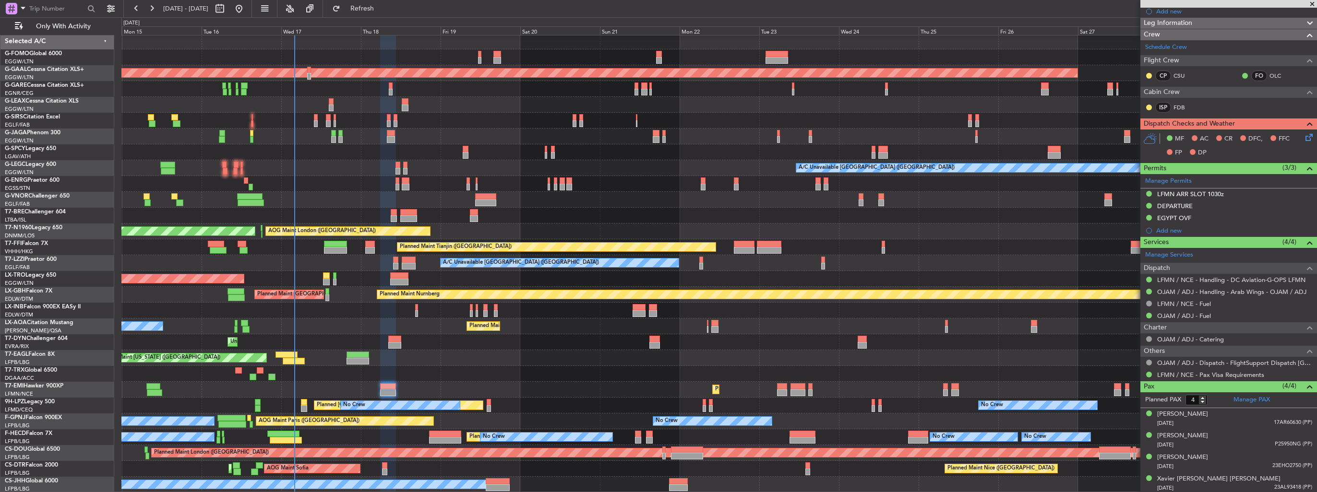
scroll to position [0, 0]
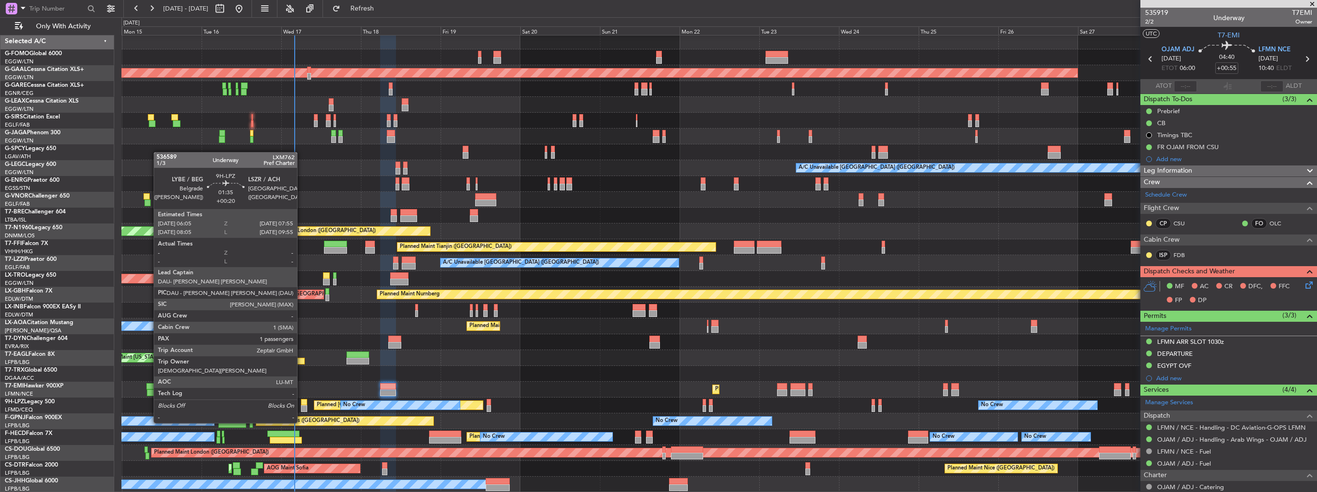
click at [301, 405] on div at bounding box center [304, 408] width 6 height 7
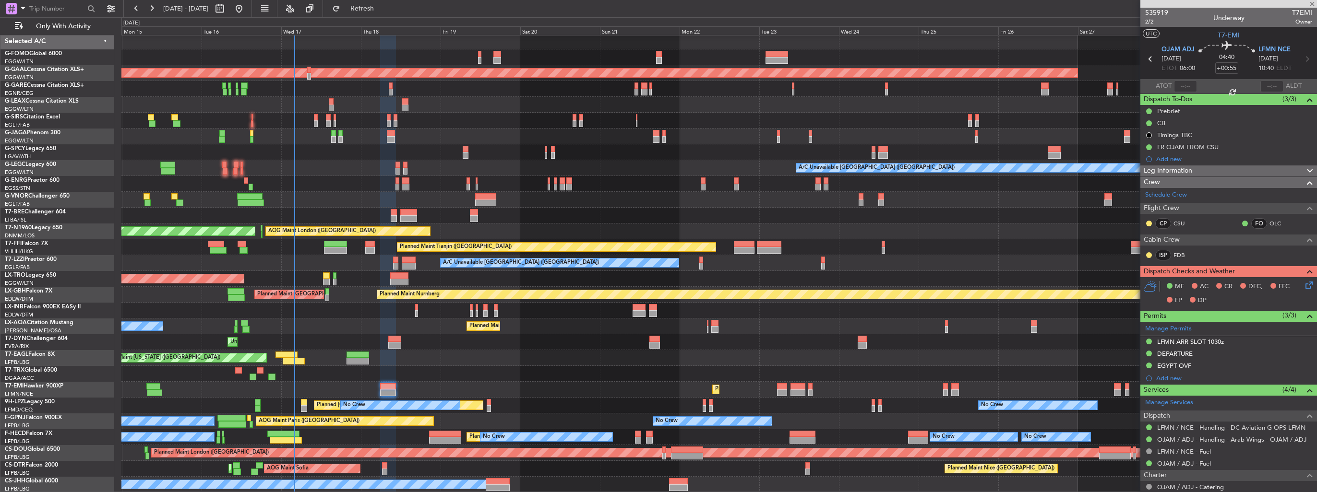
type input "+00:20"
type input "1"
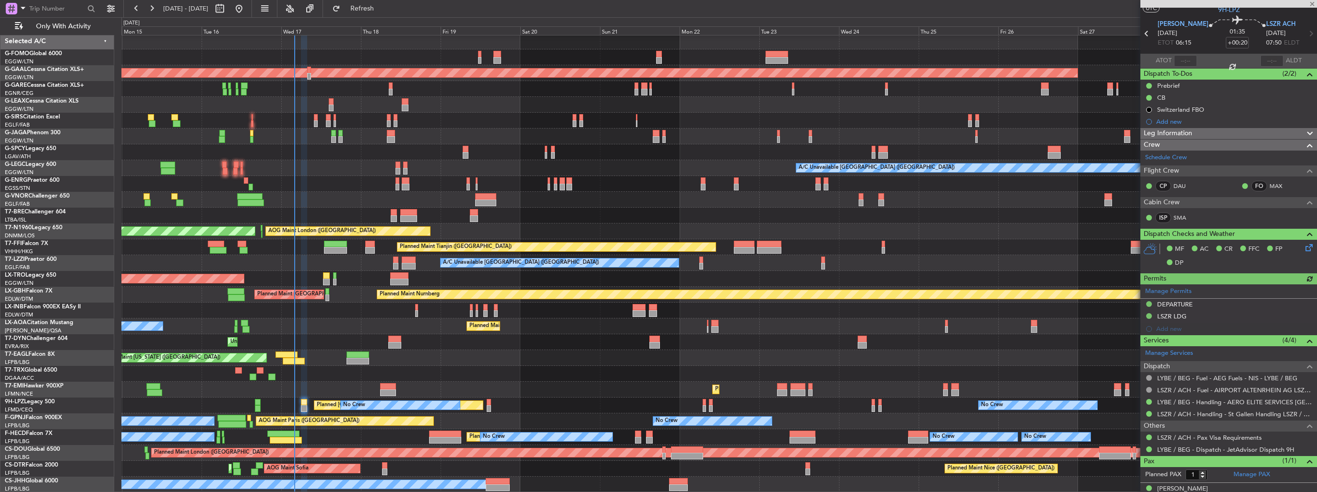
scroll to position [36, 0]
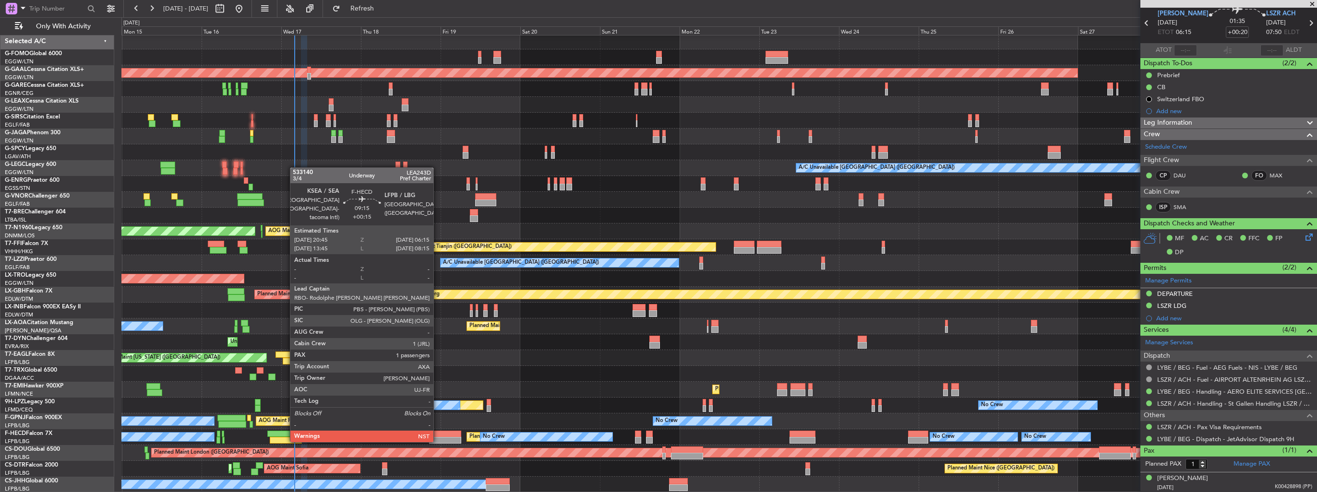
click at [438, 432] on div at bounding box center [445, 434] width 32 height 7
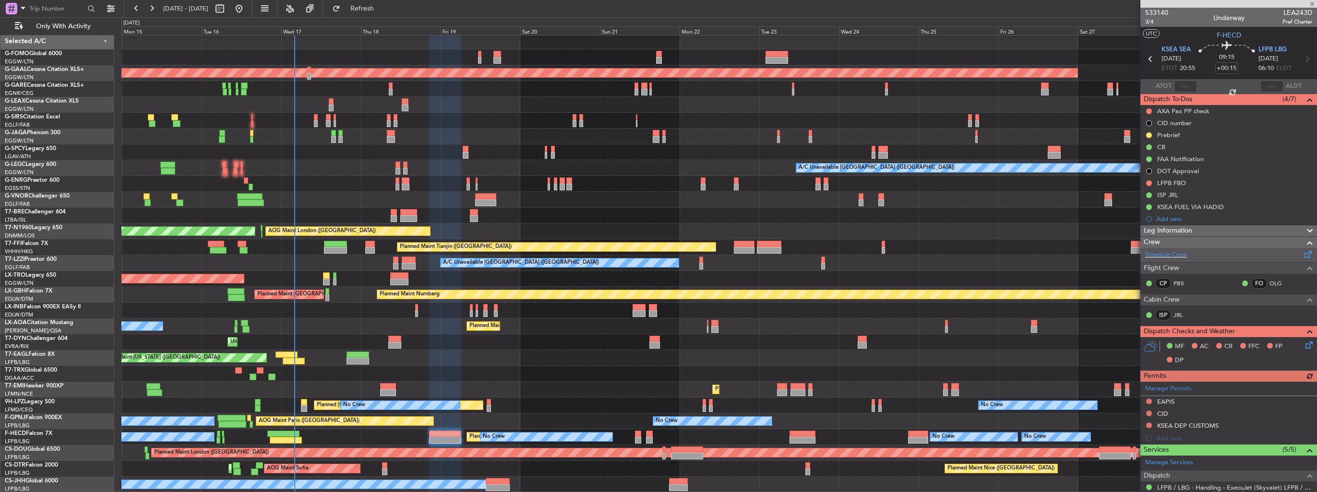
scroll to position [0, 0]
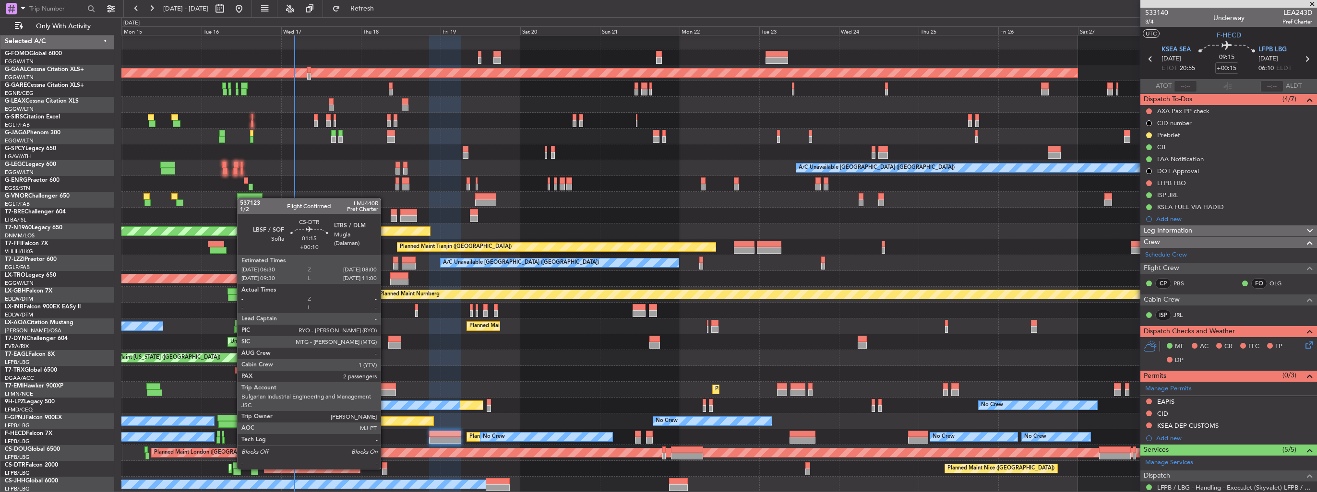
click at [385, 469] on div at bounding box center [384, 472] width 5 height 7
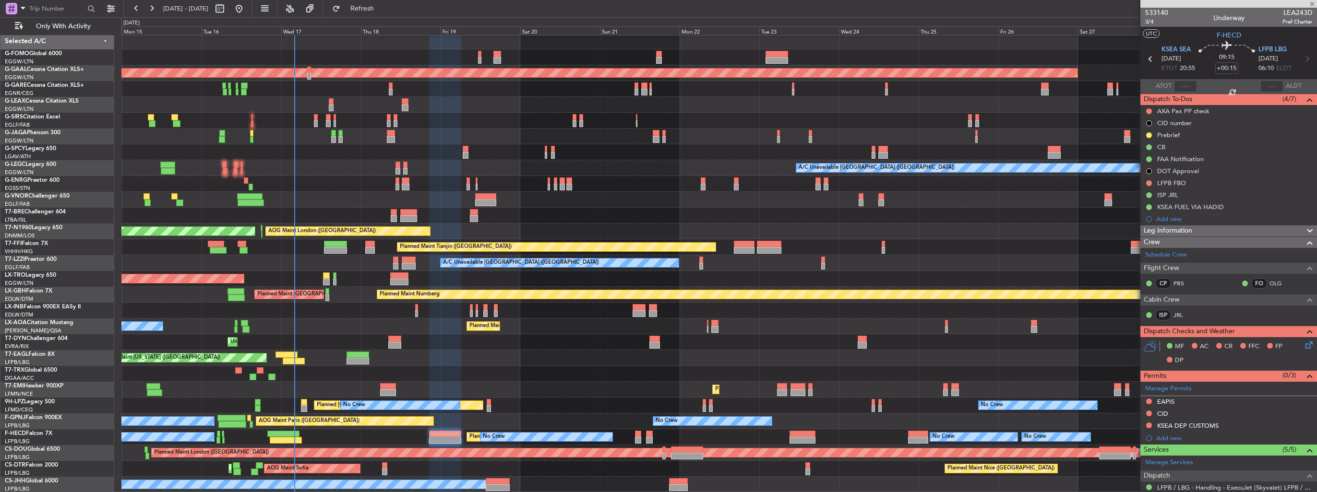
type input "+00:10"
type input "2"
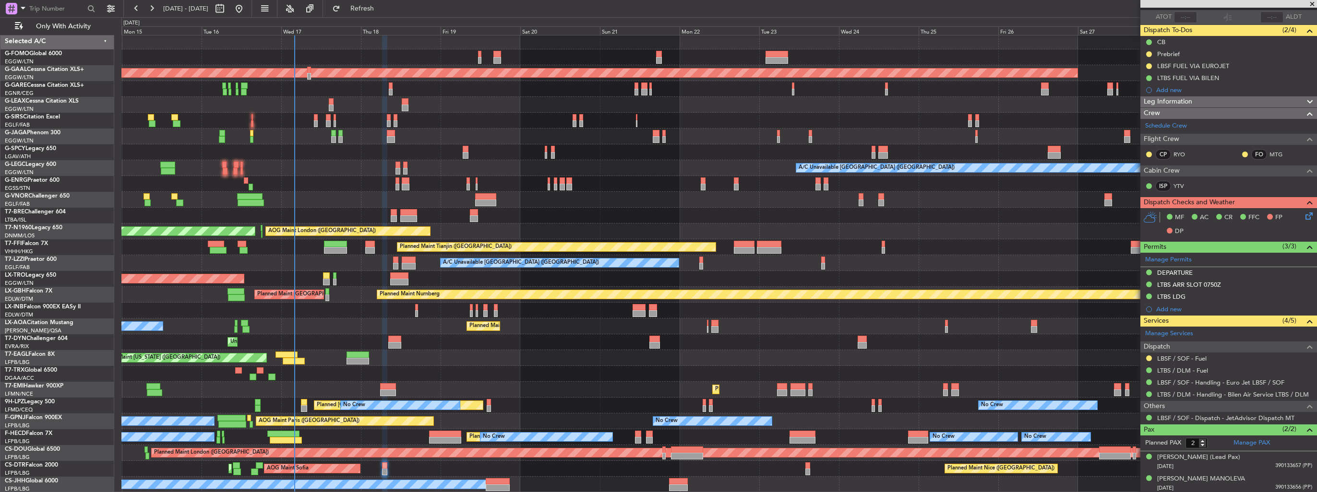
scroll to position [2, 0]
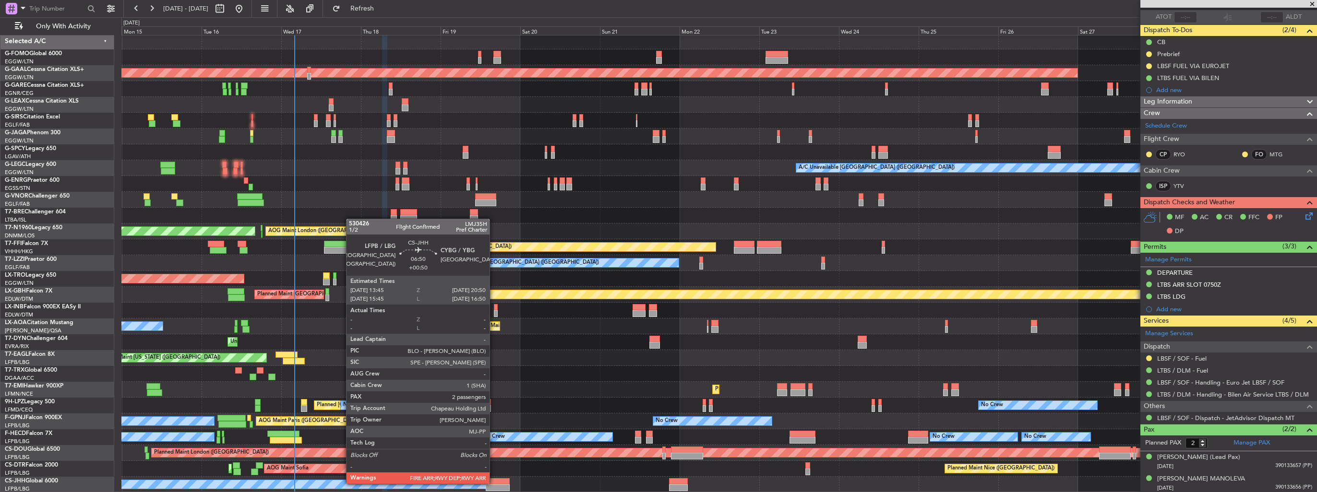
click at [494, 483] on div at bounding box center [498, 481] width 24 height 7
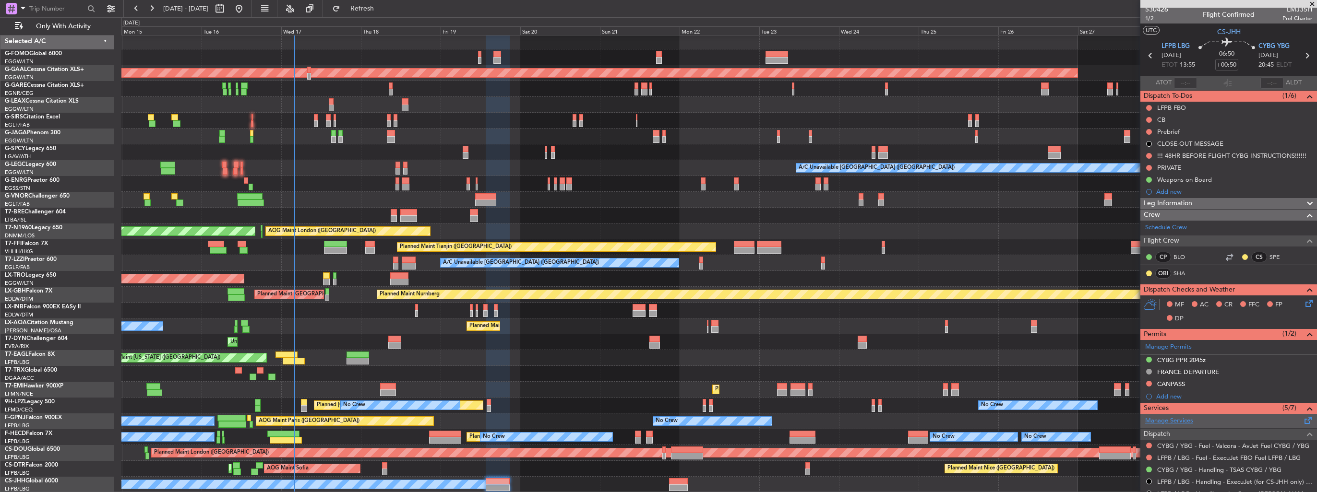
scroll to position [0, 0]
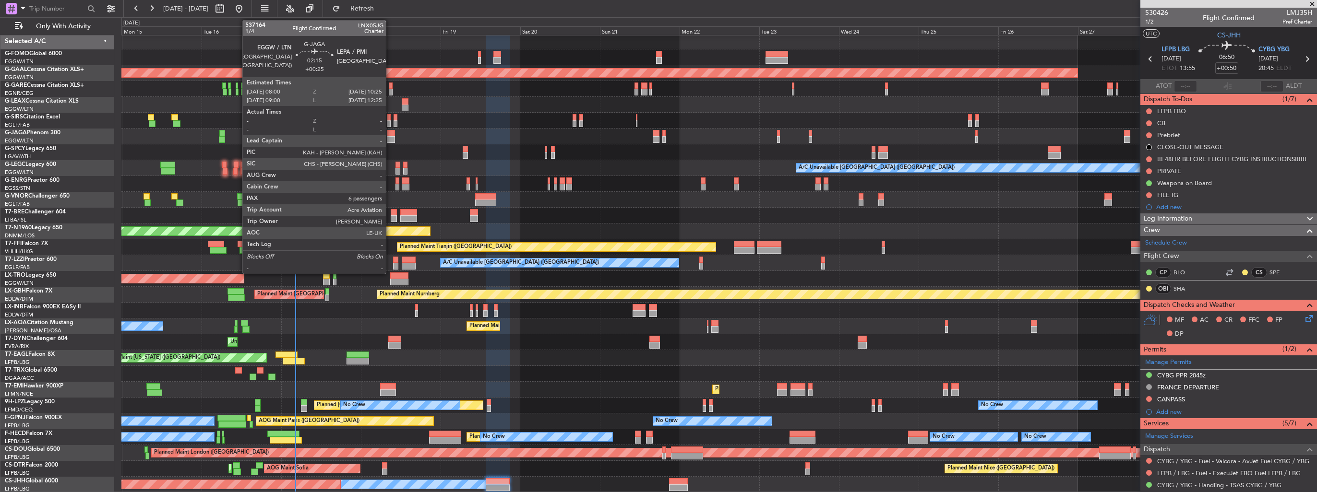
click at [390, 136] on div at bounding box center [391, 139] width 8 height 7
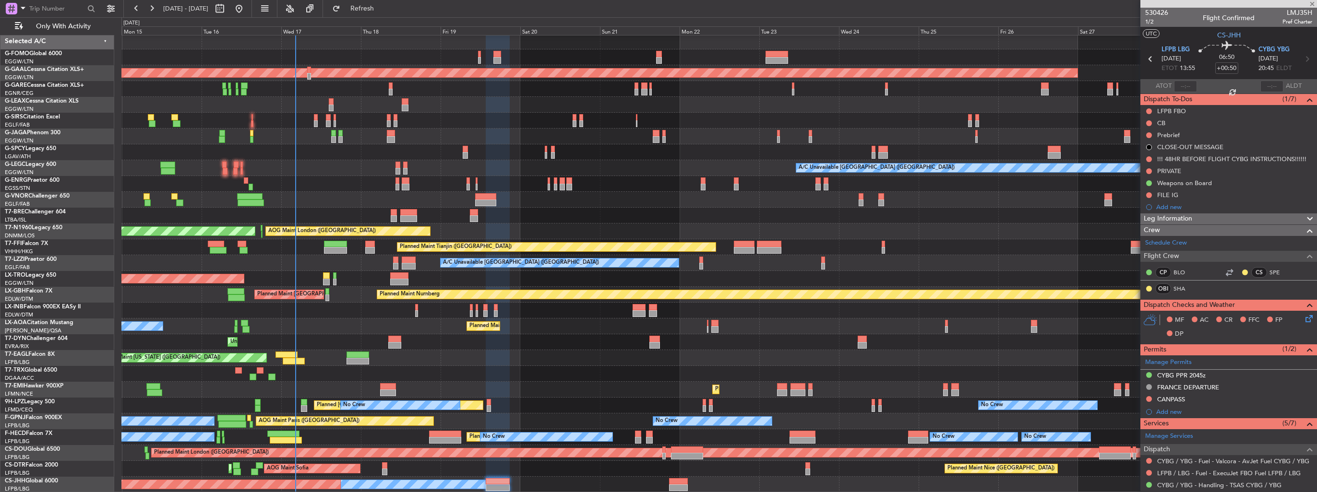
type input "+00:25"
type input "6"
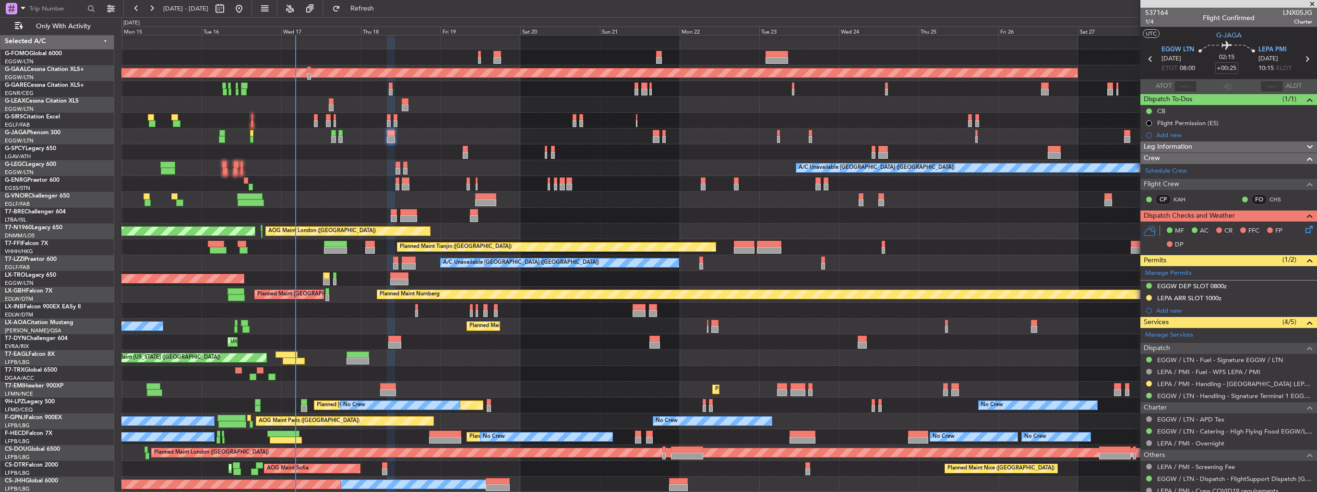
click at [0, 0] on img at bounding box center [0, 0] width 0 height 0
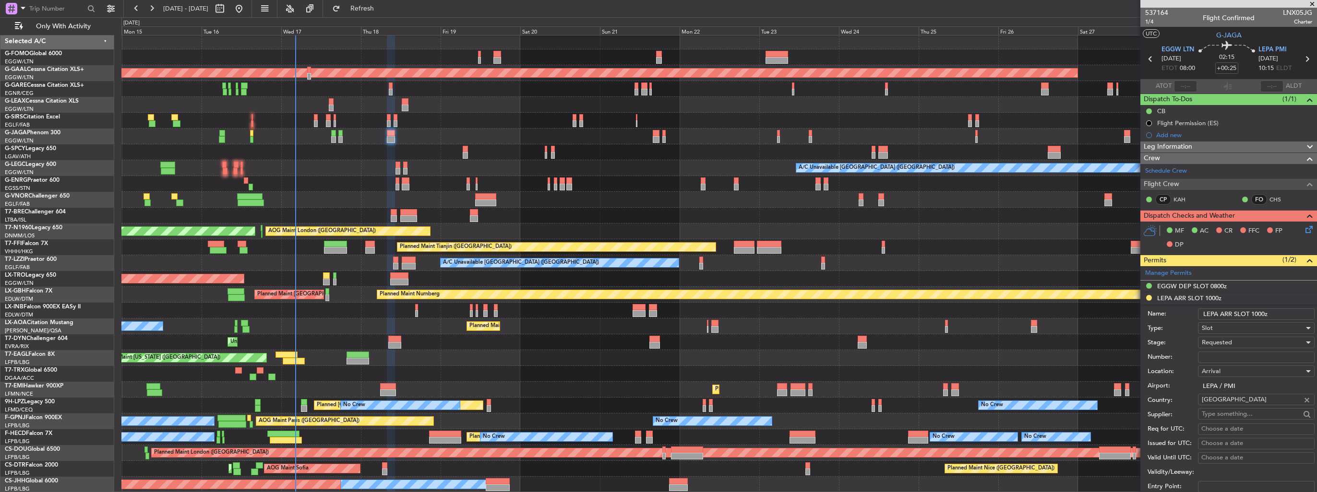
drag, startPoint x: 1263, startPoint y: 311, endPoint x: 1258, endPoint y: 311, distance: 5.3
click at [1258, 311] on input "LEPA ARR SLOT 1000z" at bounding box center [1256, 315] width 117 height 12
type input "LEPA ARR SLOT 1020z"
click at [1258, 342] on div "Requested" at bounding box center [1252, 342] width 102 height 14
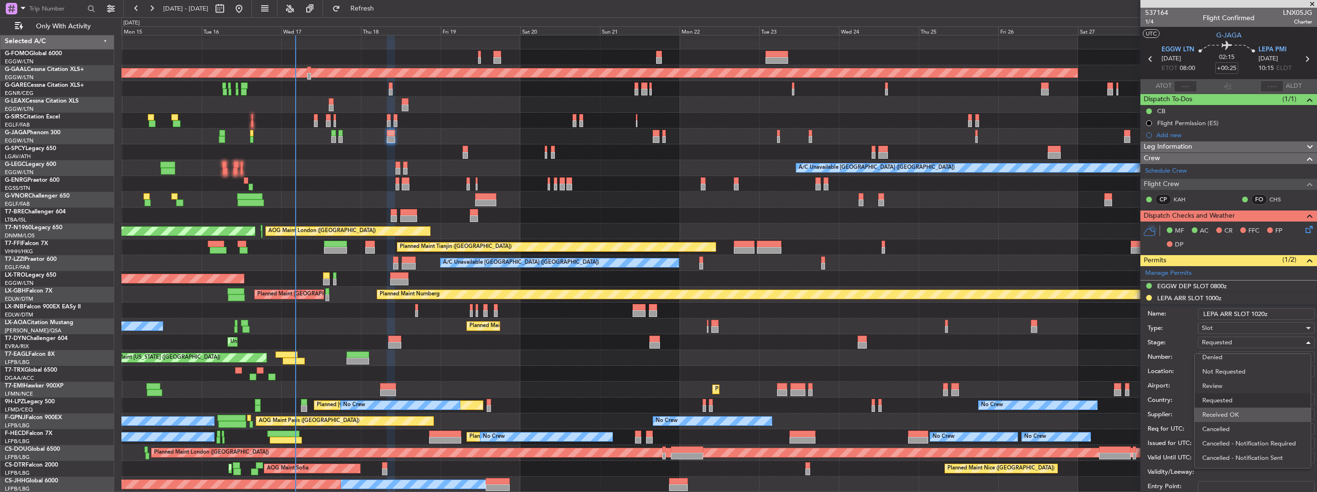
click at [1231, 411] on span "Received OK" at bounding box center [1252, 415] width 101 height 14
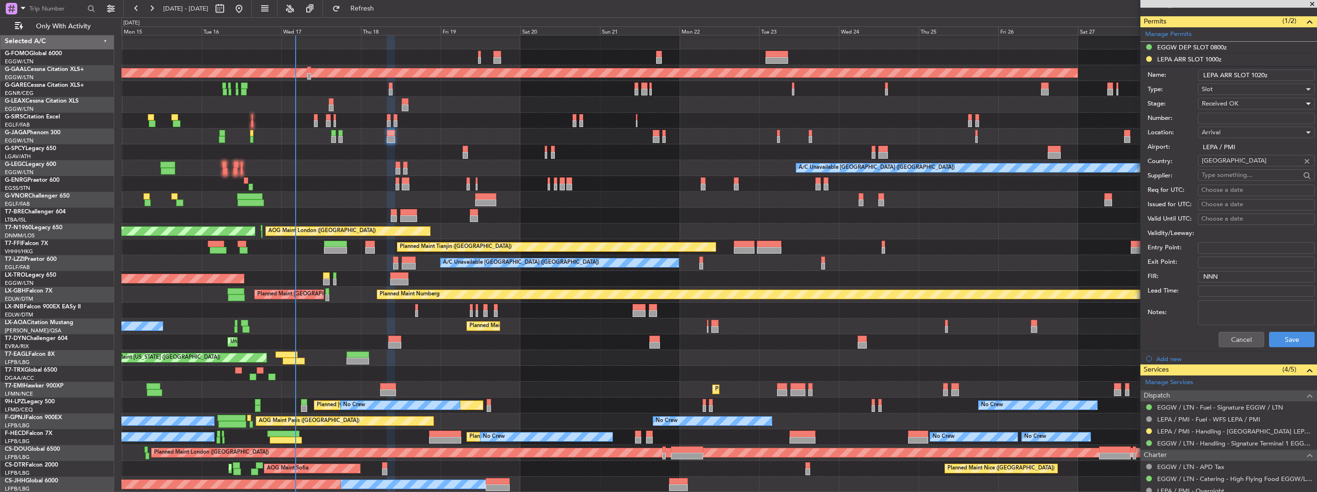
scroll to position [240, 0]
click at [1274, 341] on button "Save" at bounding box center [1292, 338] width 46 height 15
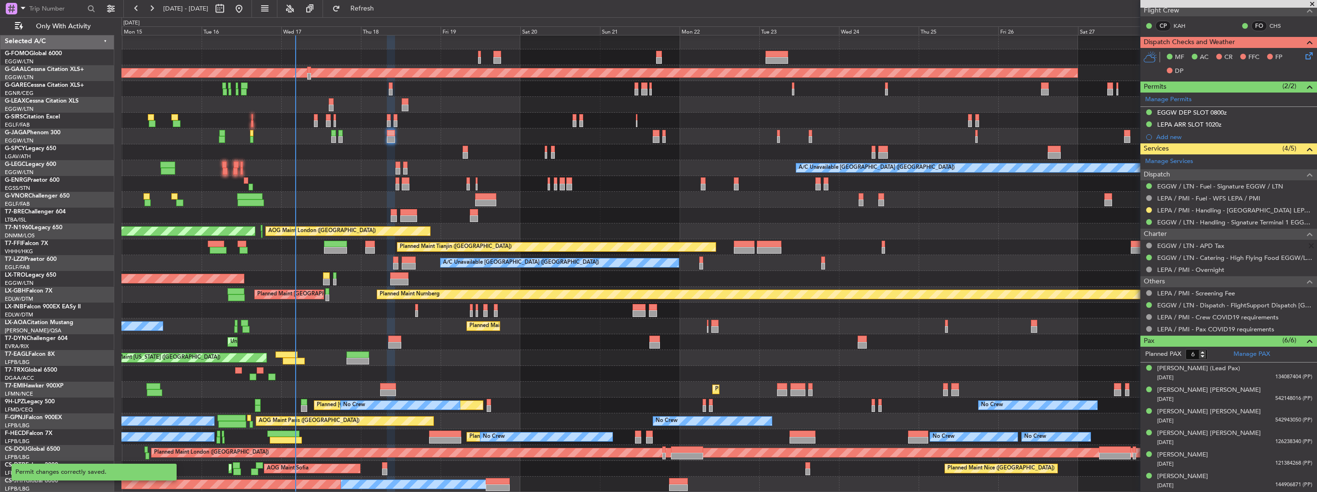
scroll to position [171, 0]
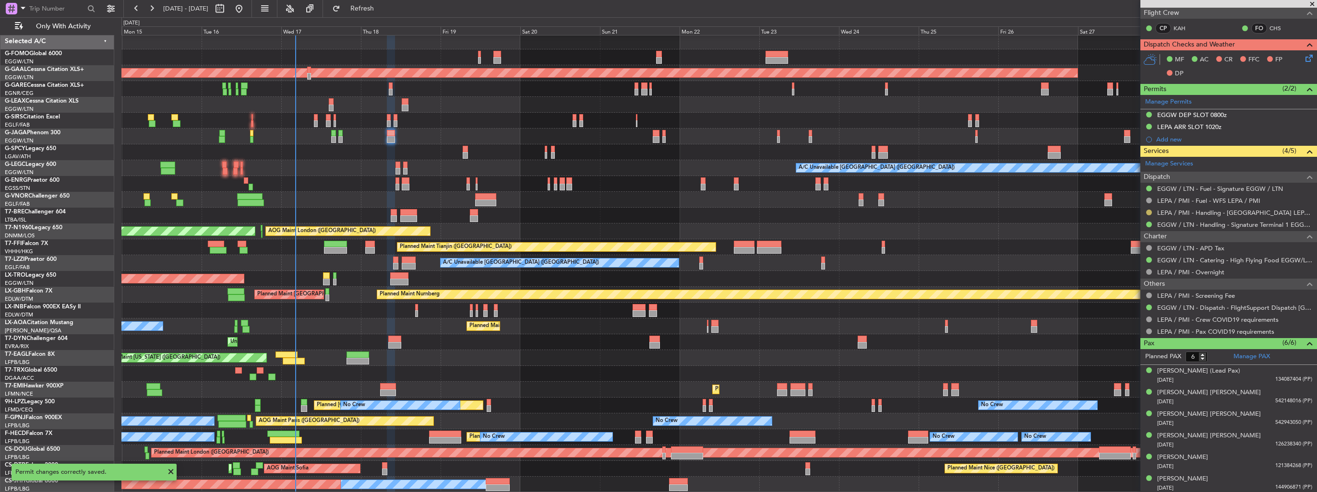
click at [1148, 212] on button at bounding box center [1149, 213] width 6 height 6
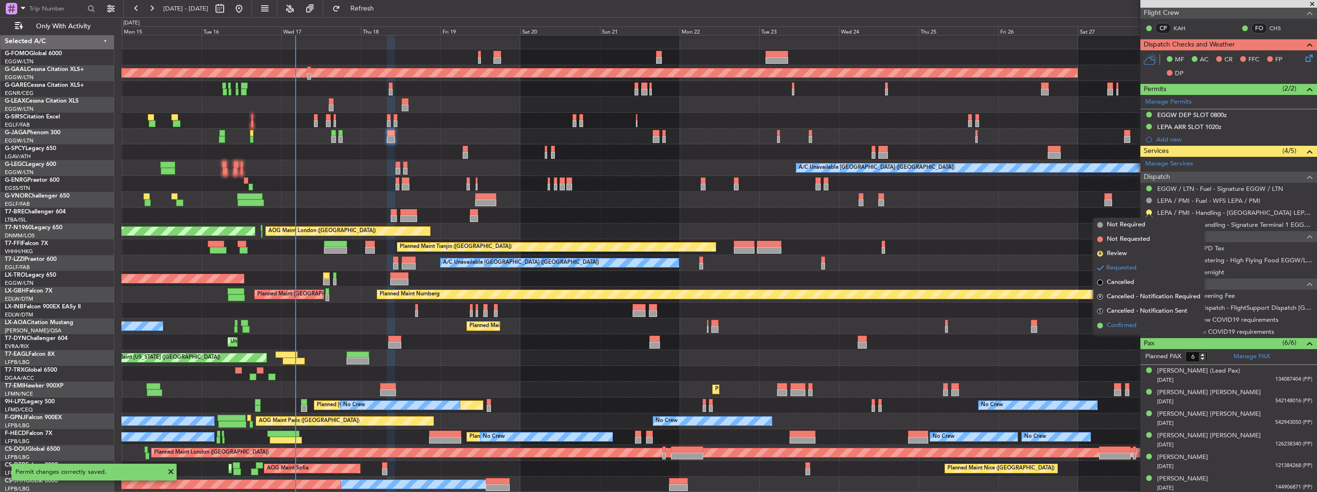
click at [1125, 322] on span "Confirmed" at bounding box center [1121, 326] width 30 height 10
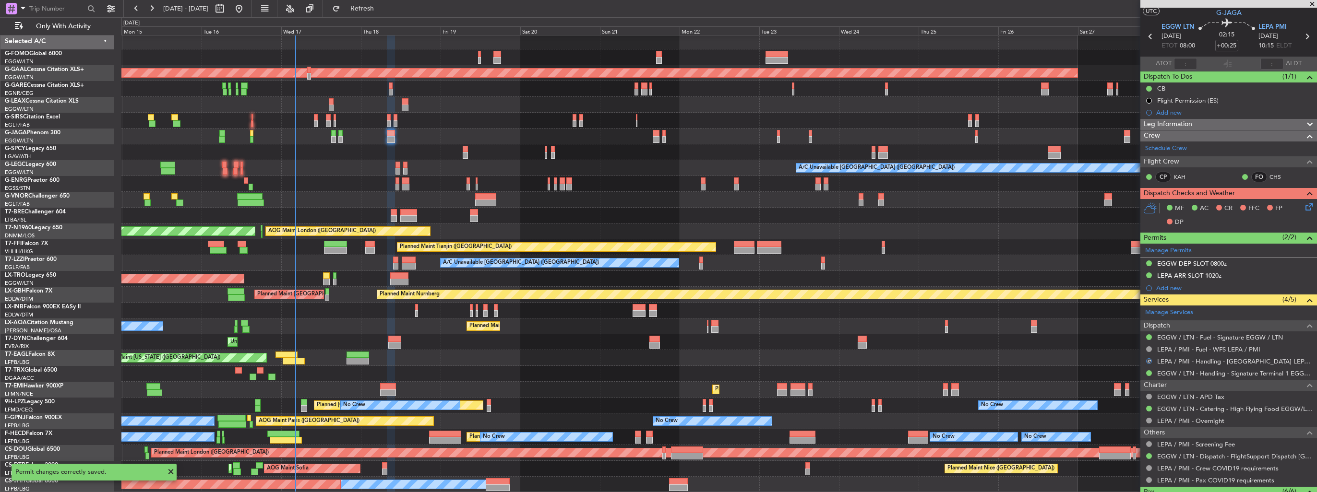
scroll to position [0, 0]
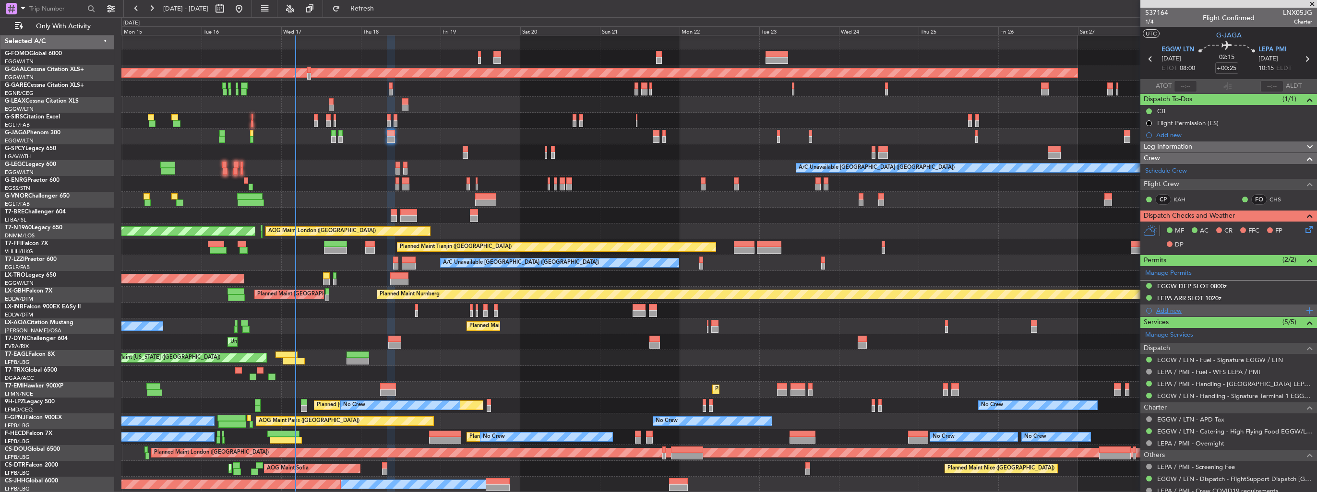
click at [1180, 314] on div "Add new" at bounding box center [1228, 311] width 177 height 12
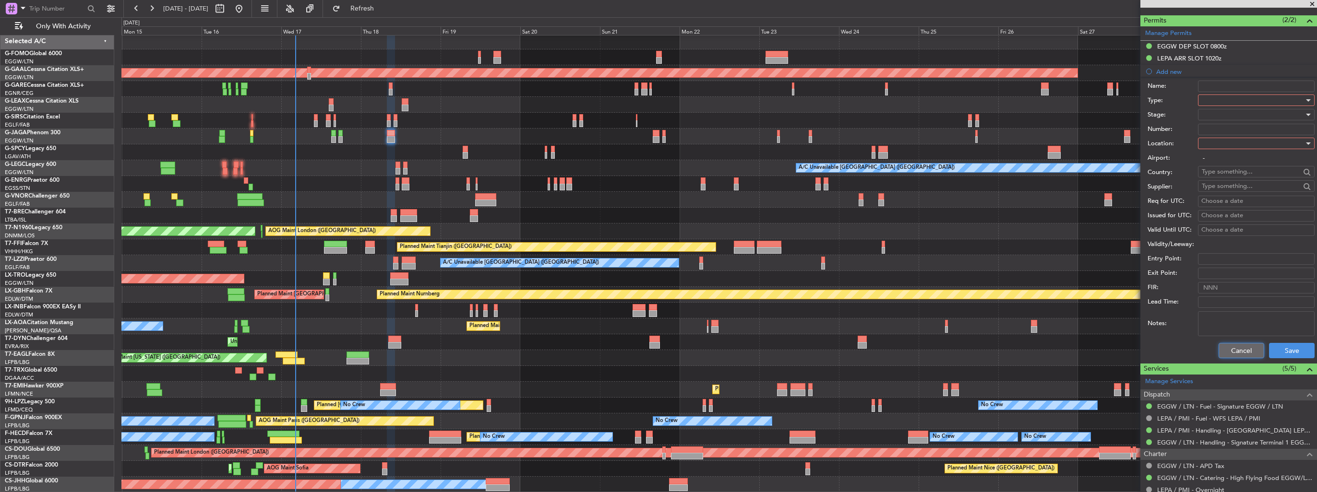
click at [1228, 350] on button "Cancel" at bounding box center [1241, 350] width 46 height 15
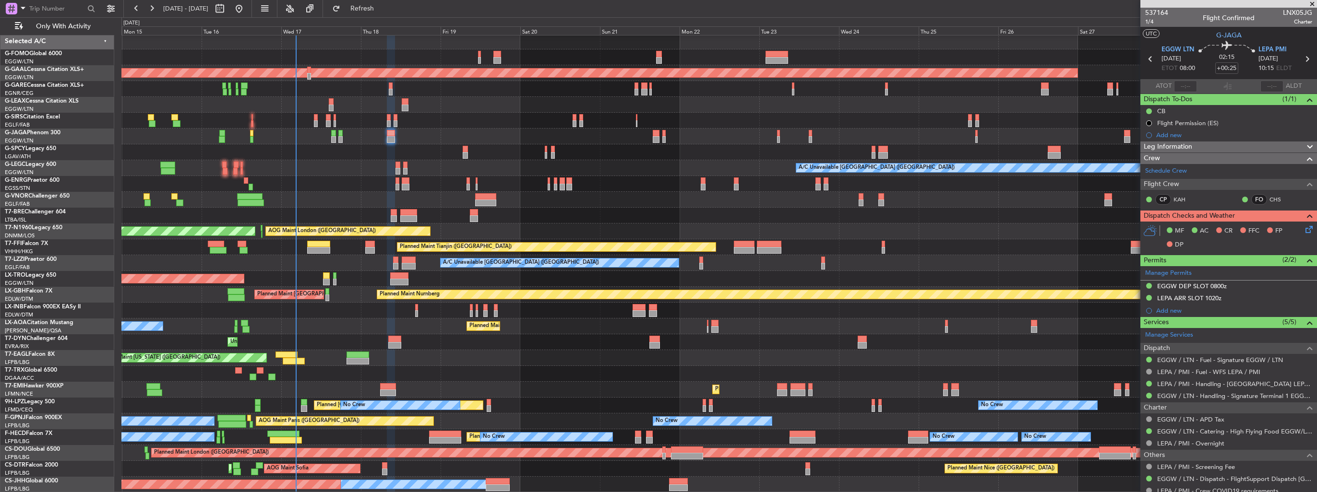
scroll to position [2, 0]
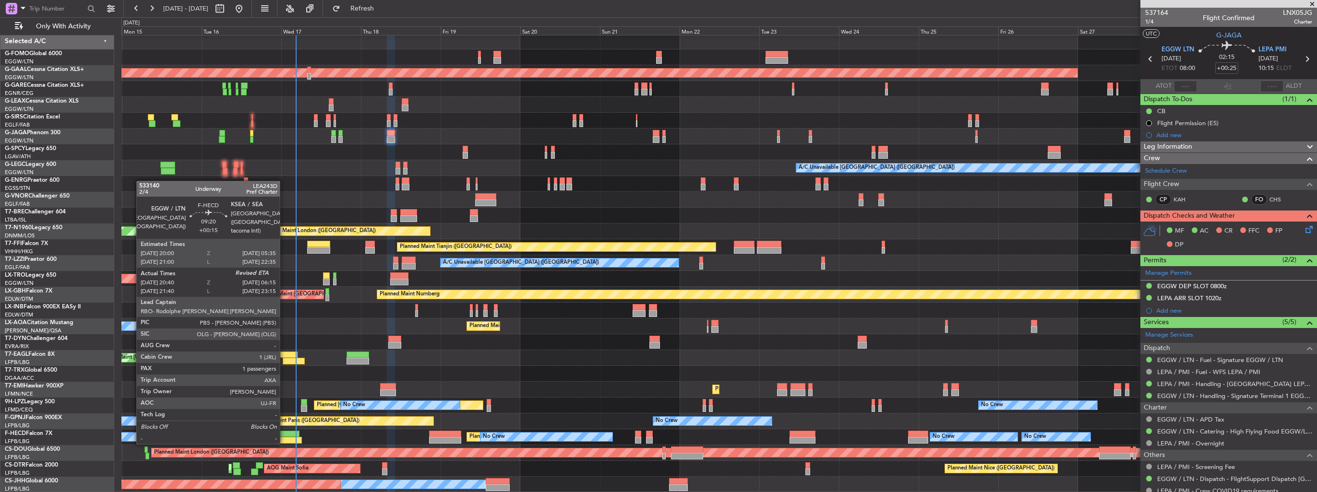
click at [284, 434] on div at bounding box center [283, 434] width 32 height 7
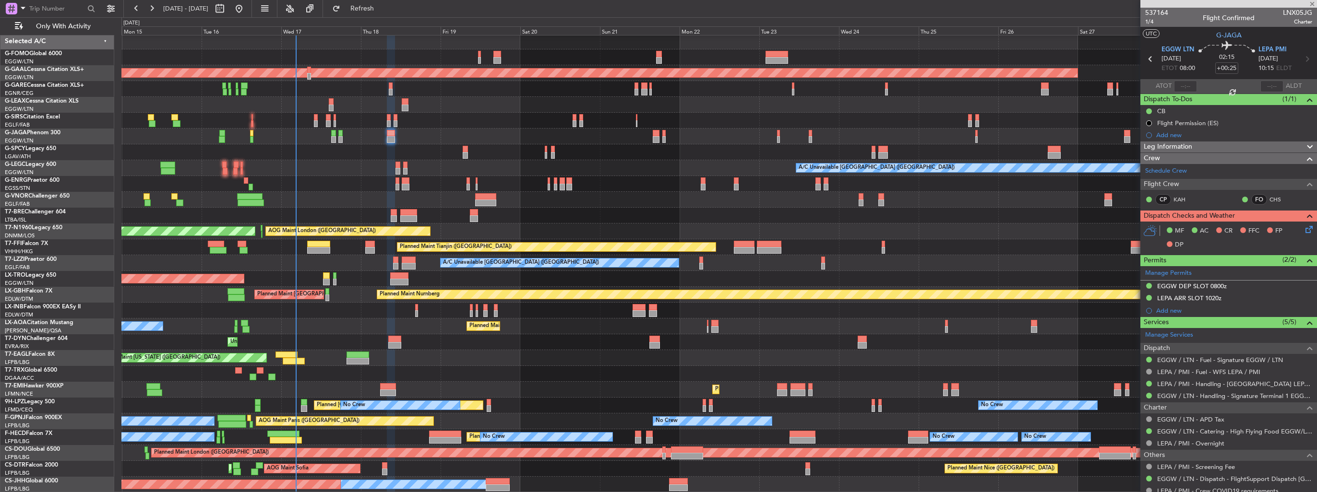
type input "+00:15"
type input "20:50"
type input "1"
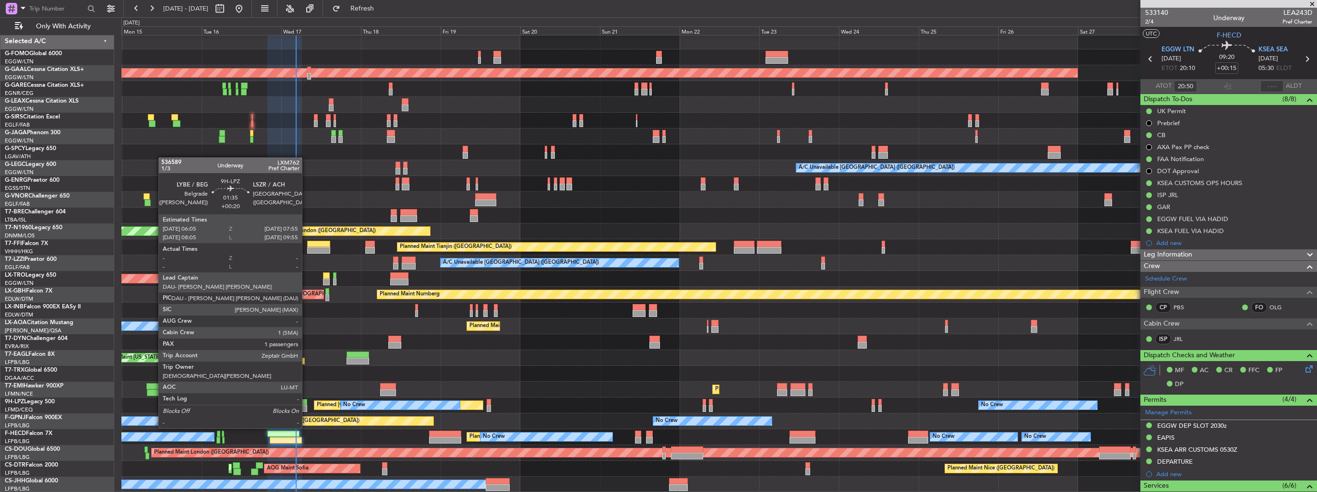
click at [306, 410] on div at bounding box center [304, 408] width 6 height 7
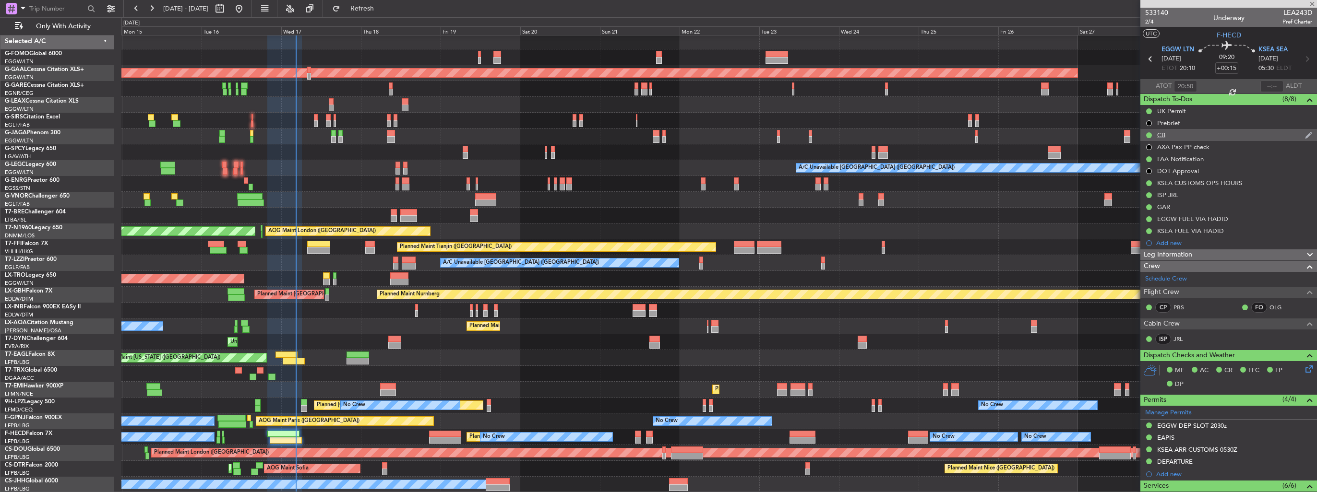
type input "+00:20"
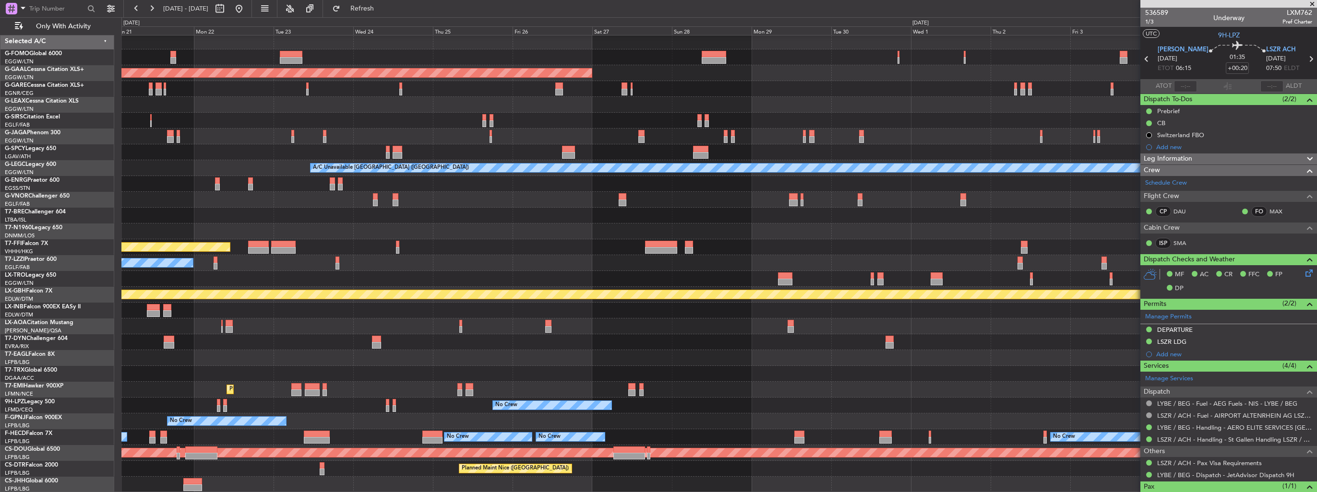
click at [425, 247] on div "Planned Maint Tianjin ([GEOGRAPHIC_DATA])" at bounding box center [718, 247] width 1195 height 16
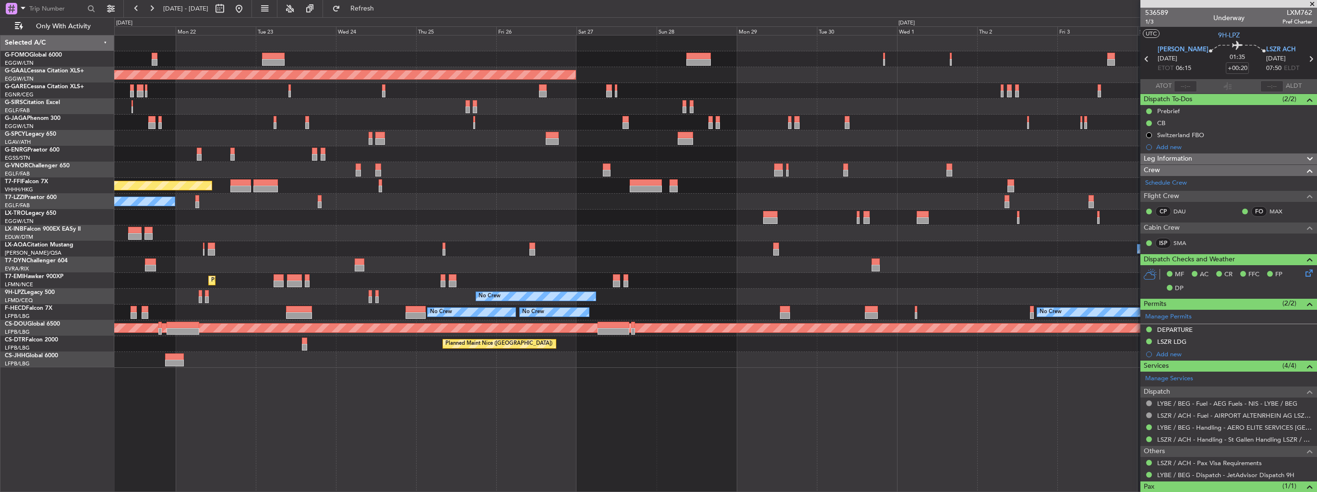
scroll to position [0, 0]
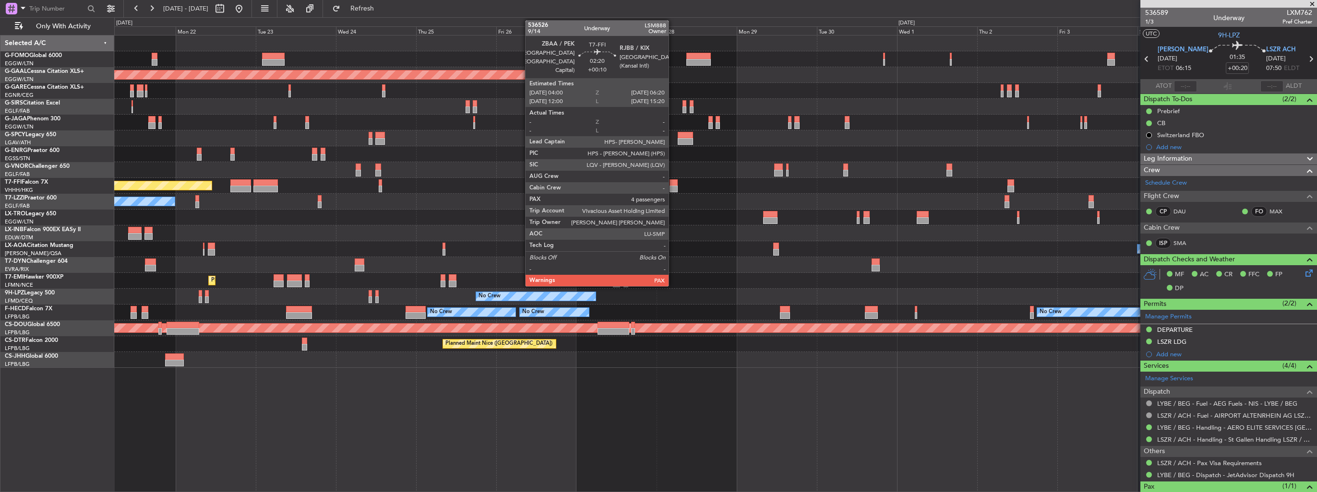
click at [673, 187] on div at bounding box center [673, 189] width 8 height 7
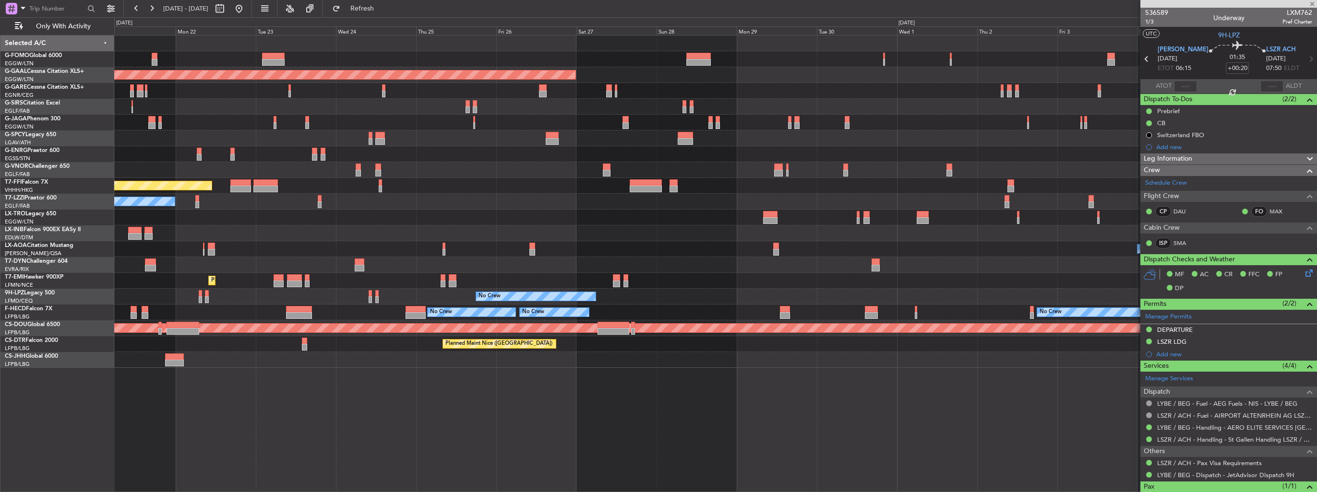
type input "+00:10"
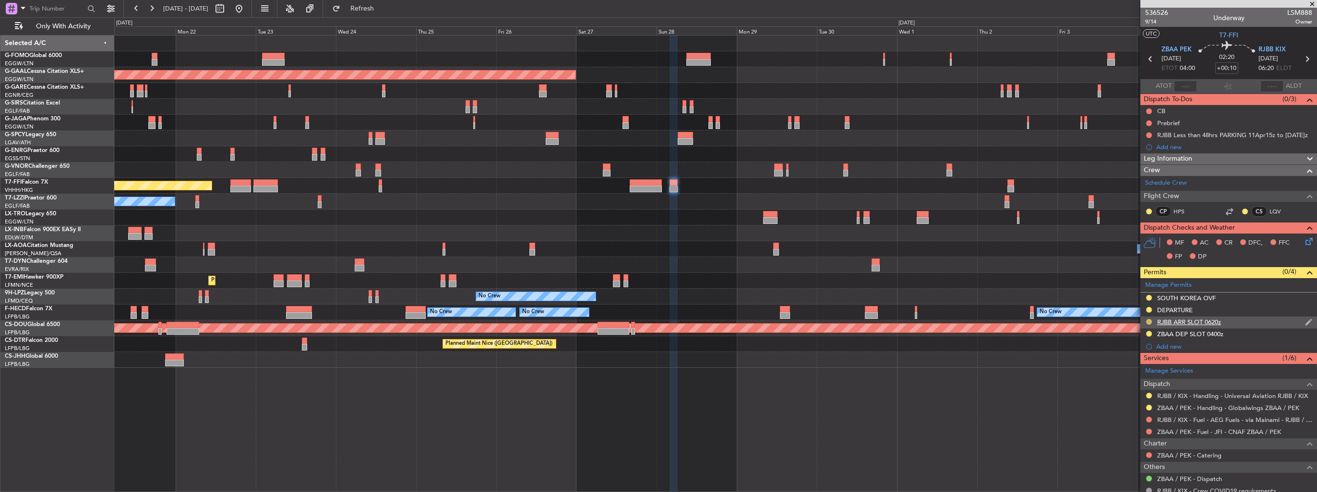
click at [1147, 323] on button at bounding box center [1149, 322] width 6 height 6
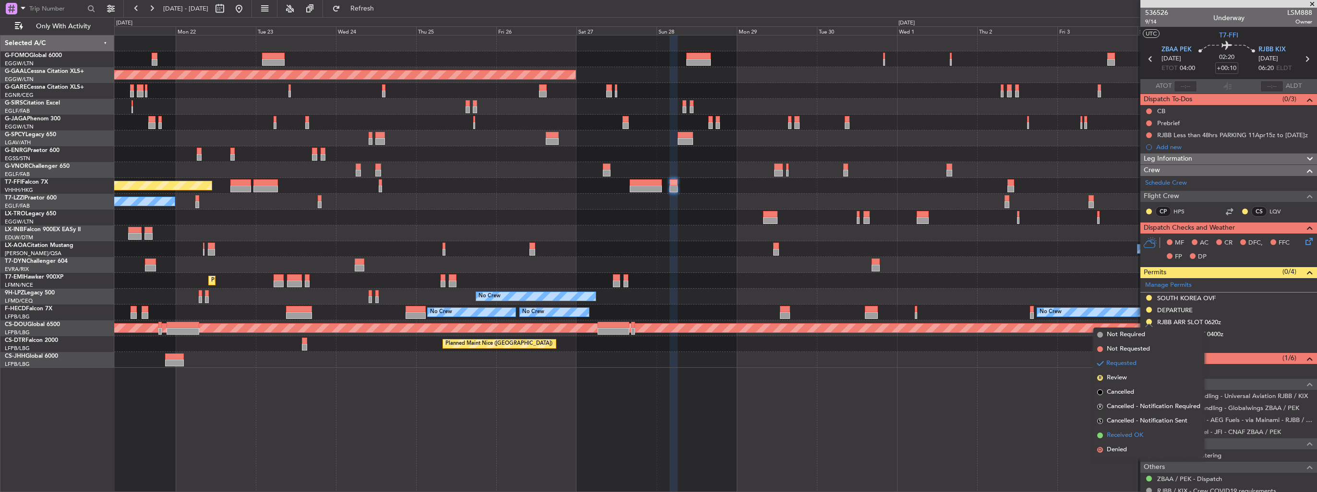
click at [1129, 434] on span "Received OK" at bounding box center [1124, 436] width 36 height 10
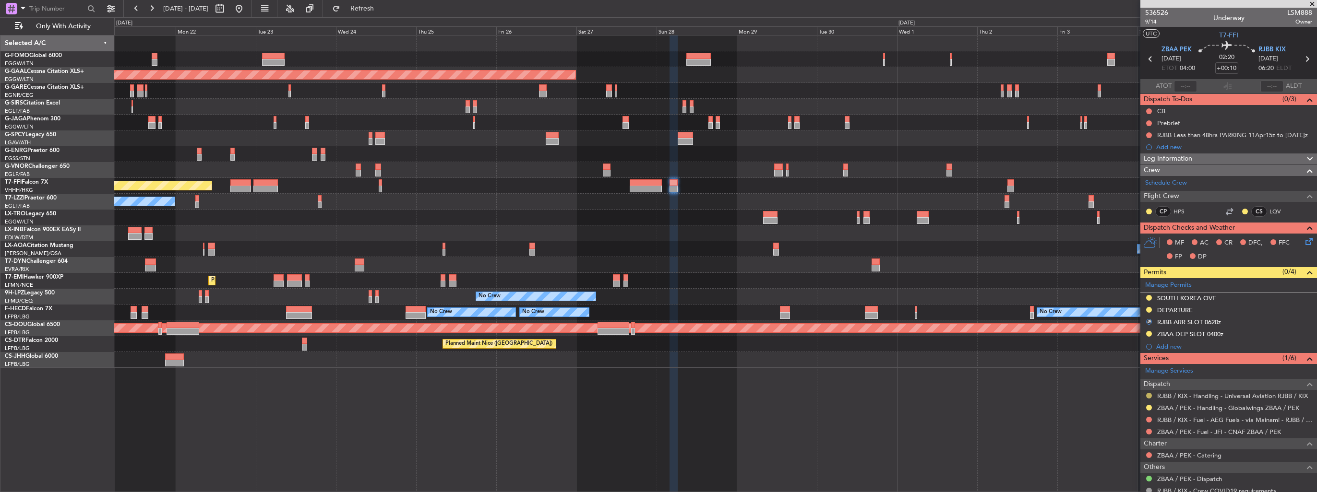
click at [1147, 394] on button at bounding box center [1149, 396] width 6 height 6
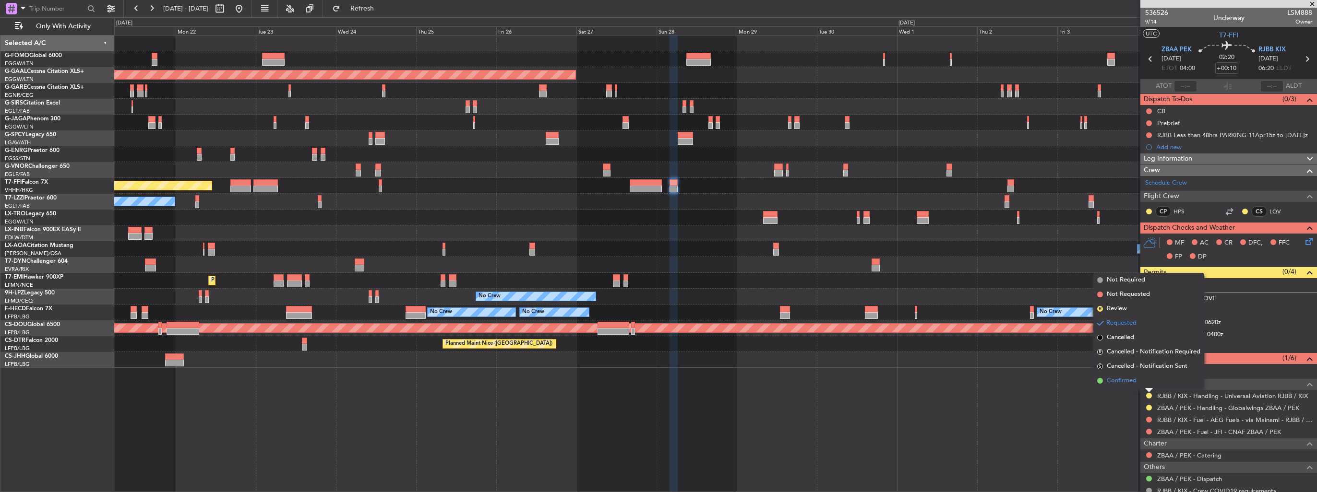
click at [1123, 382] on span "Confirmed" at bounding box center [1121, 381] width 30 height 10
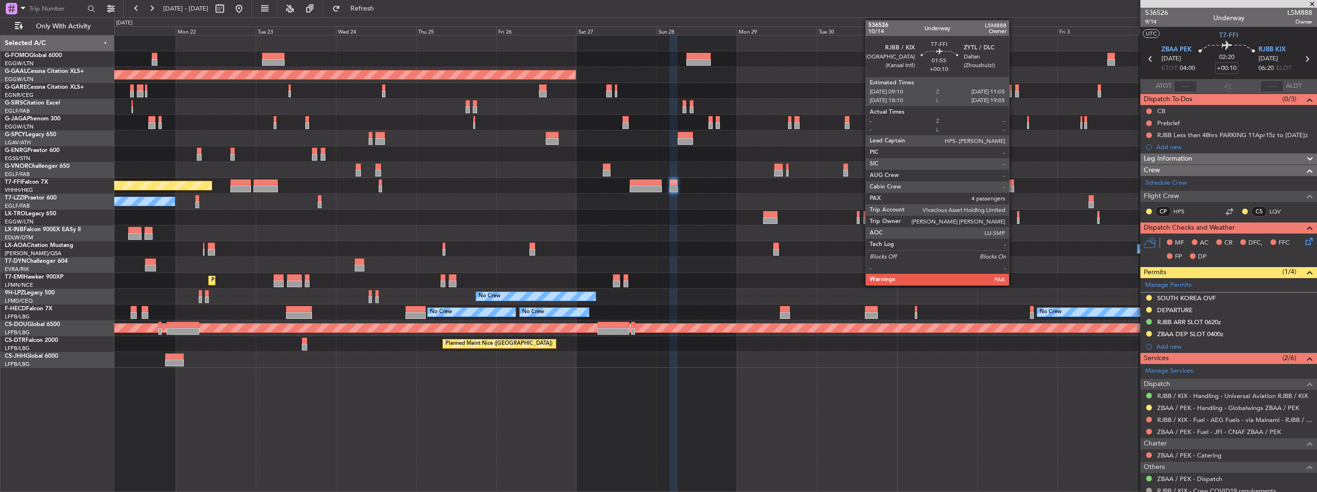
click at [1013, 186] on div at bounding box center [1010, 189] width 7 height 7
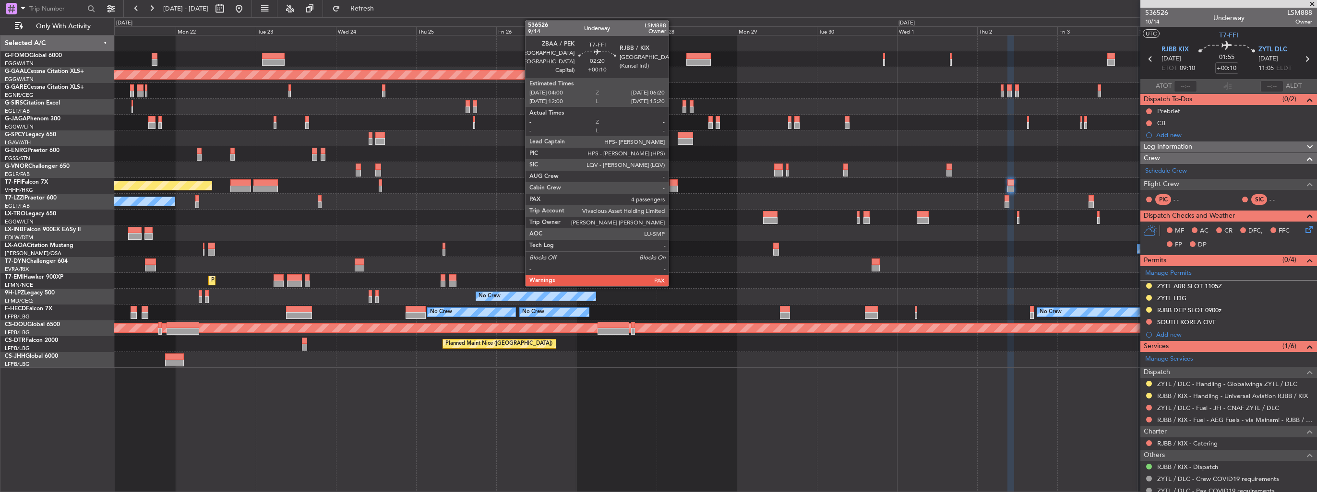
click at [673, 186] on div at bounding box center [673, 189] width 8 height 7
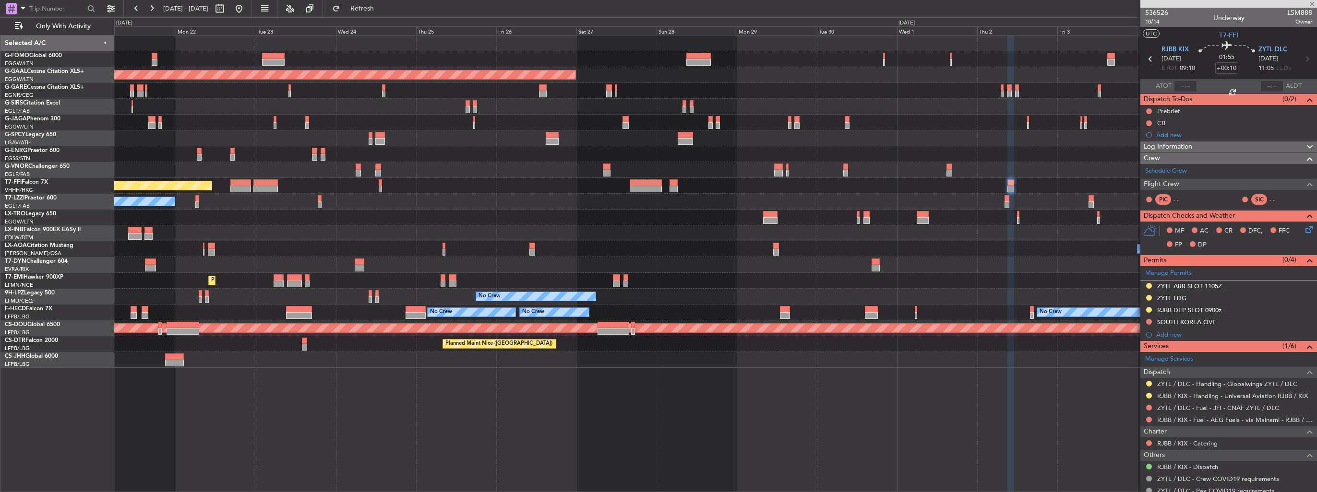
type input "5"
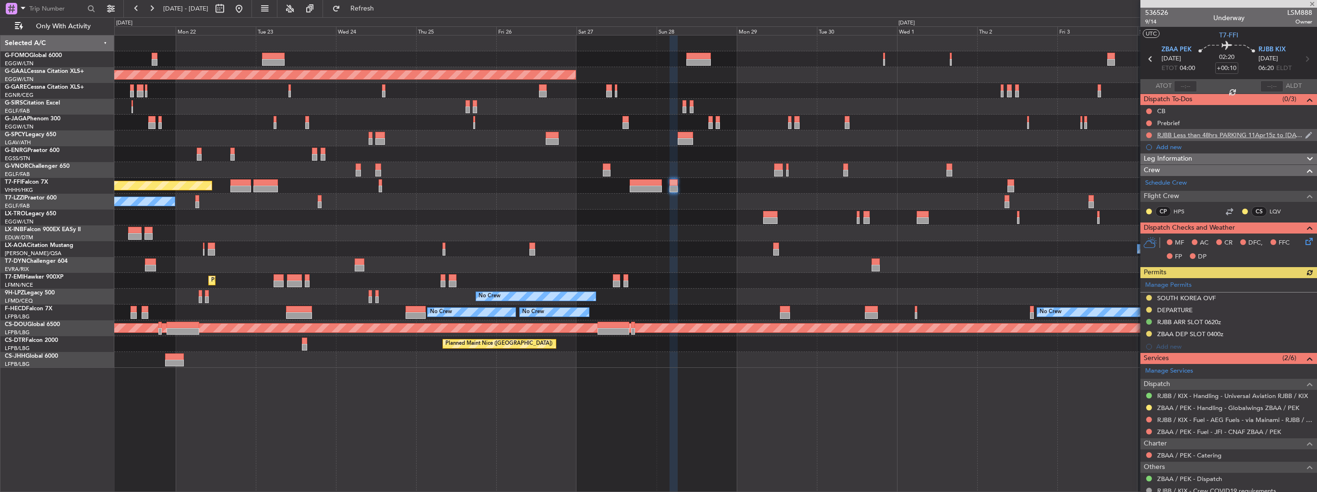
click at [1305, 134] on img at bounding box center [1308, 135] width 7 height 9
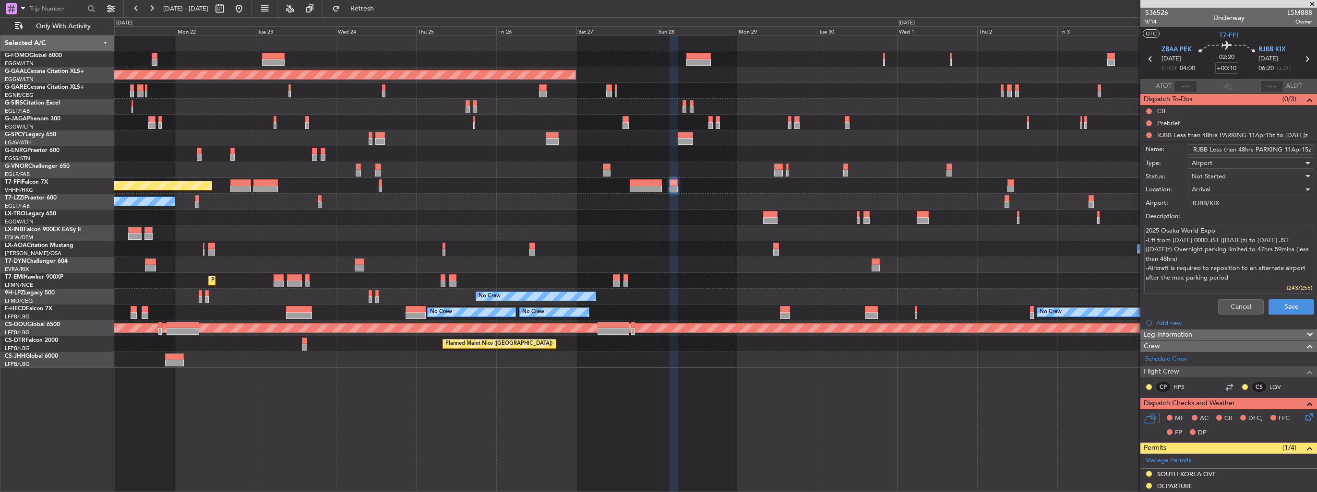
scroll to position [48, 0]
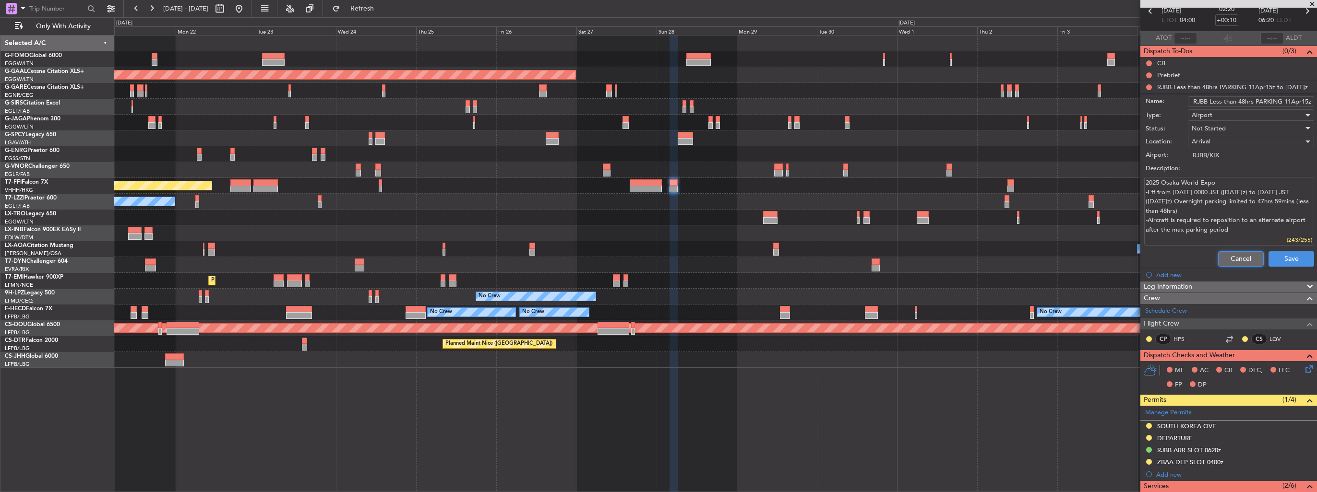
click at [1218, 254] on button "Cancel" at bounding box center [1241, 258] width 46 height 15
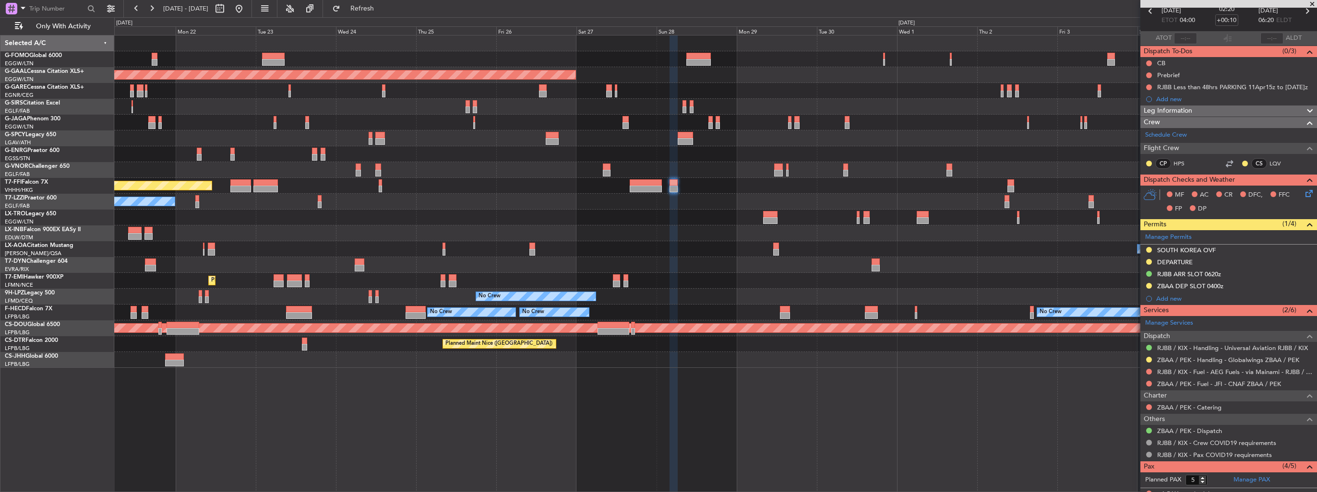
scroll to position [0, 0]
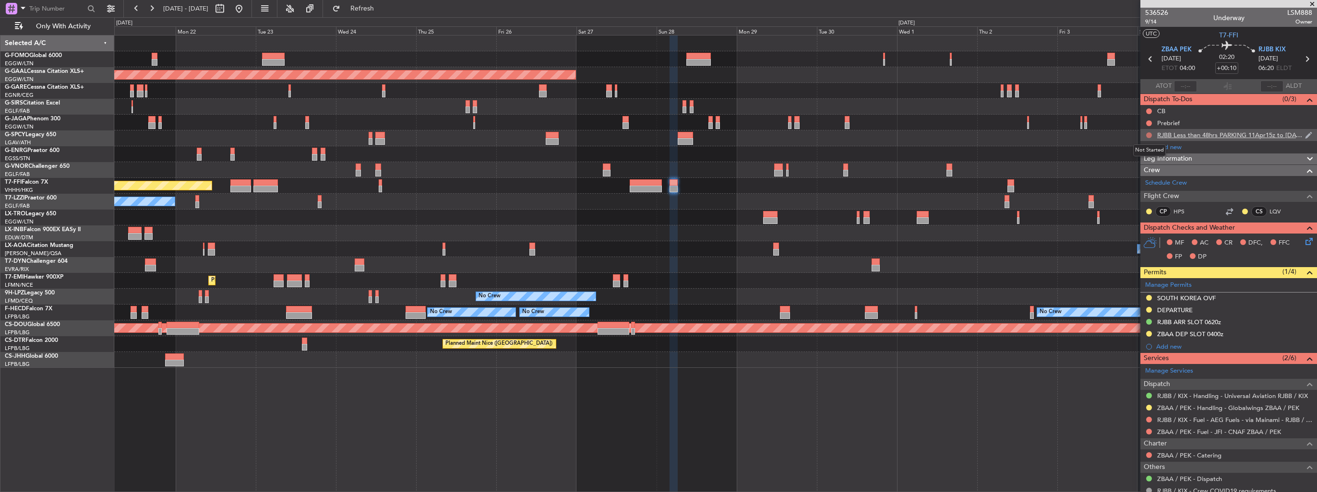
click at [1147, 133] on button at bounding box center [1149, 135] width 6 height 6
click at [1146, 176] on span "Completed" at bounding box center [1153, 178] width 32 height 10
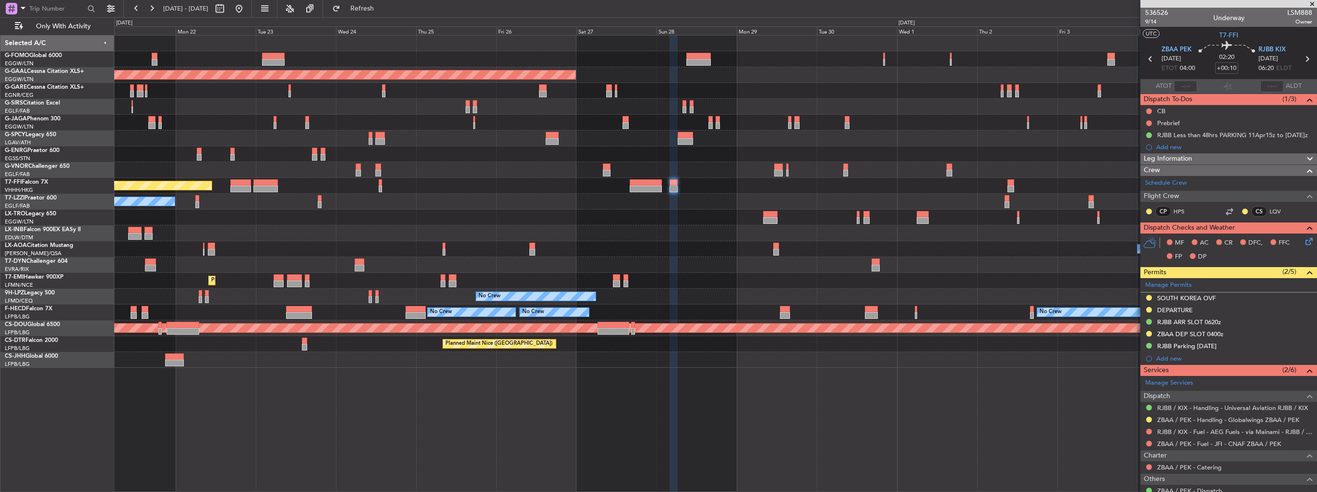
click at [829, 268] on div "Planned Maint Dusseldorf Planned Maint Tianjin (Binhai) A/C Unavailable London …" at bounding box center [715, 202] width 1202 height 333
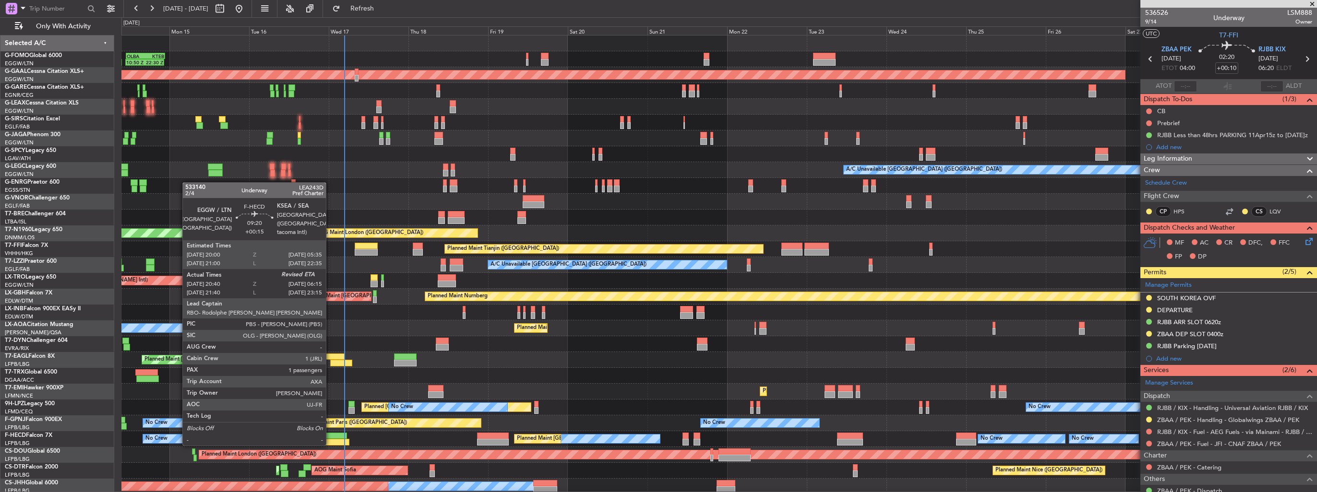
click at [330, 435] on div at bounding box center [331, 436] width 32 height 7
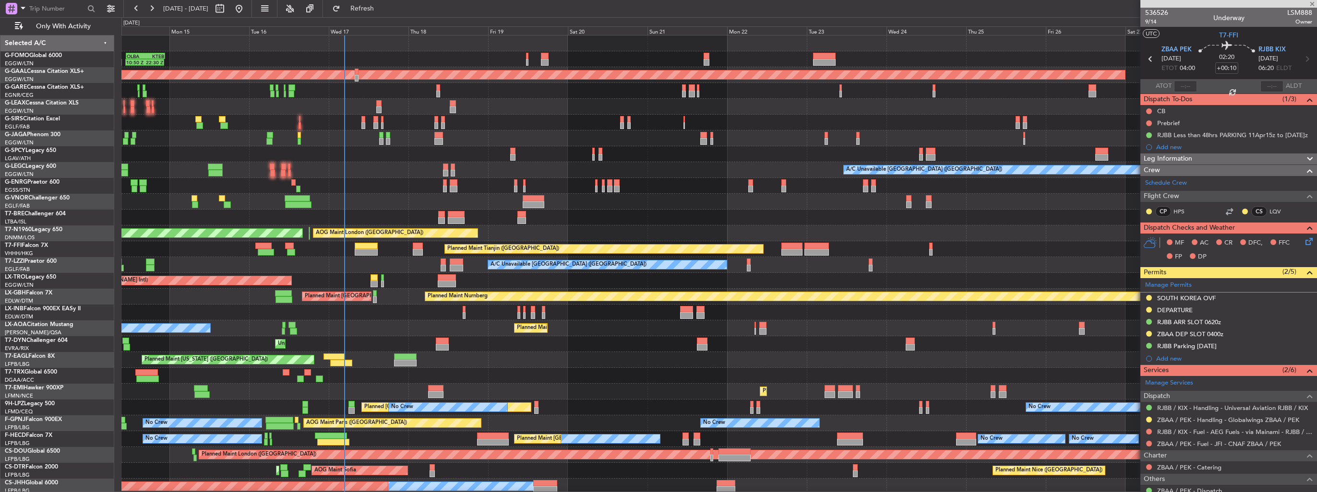
type input "+00:15"
type input "20:50"
type input "1"
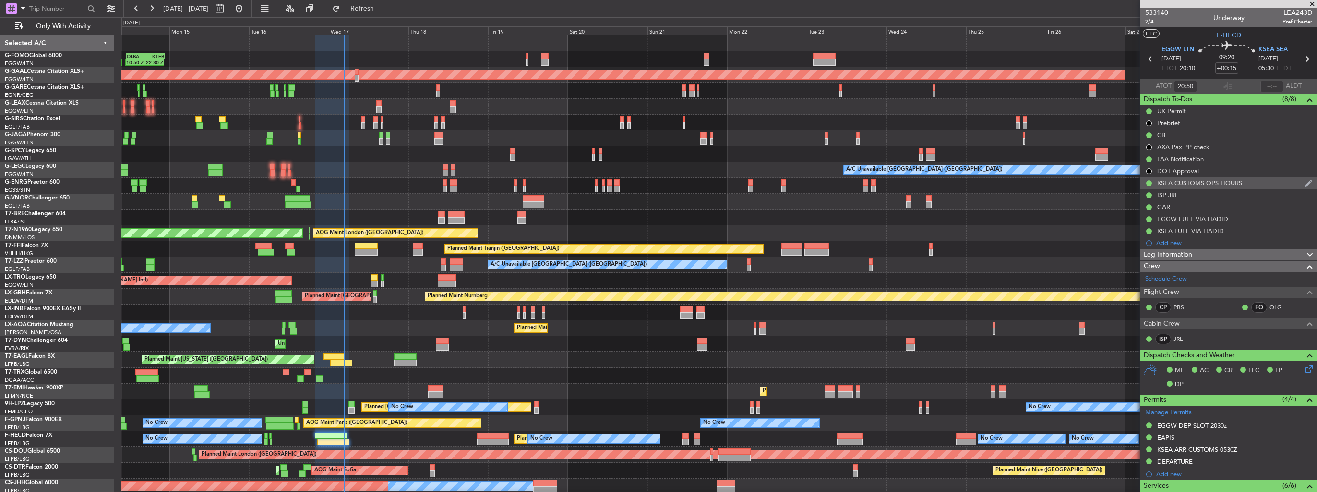
click at [1305, 182] on img at bounding box center [1308, 183] width 7 height 9
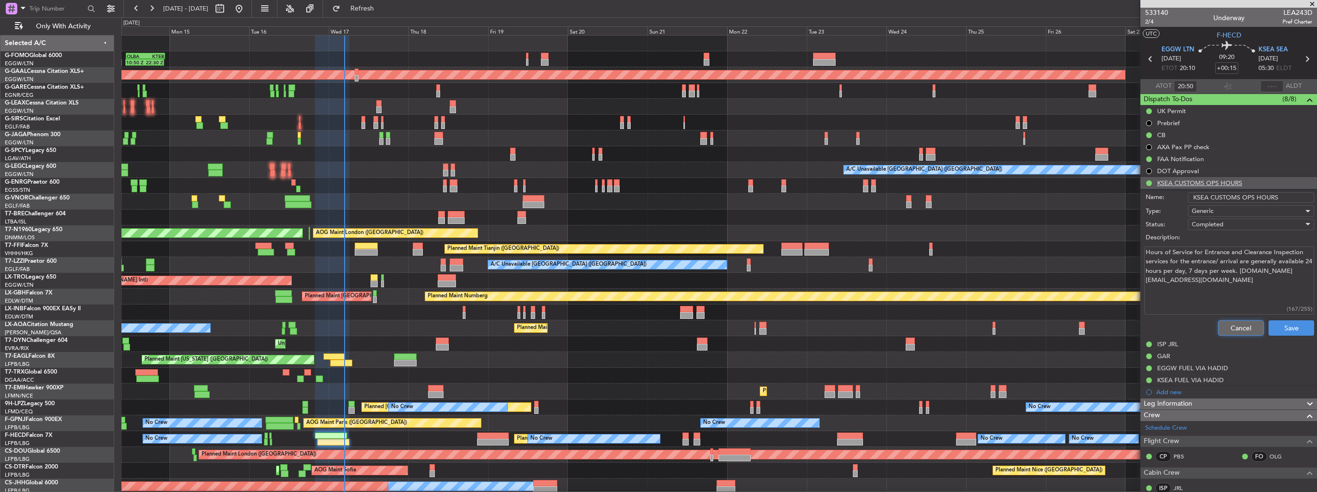
click at [1230, 326] on button "Cancel" at bounding box center [1241, 328] width 46 height 15
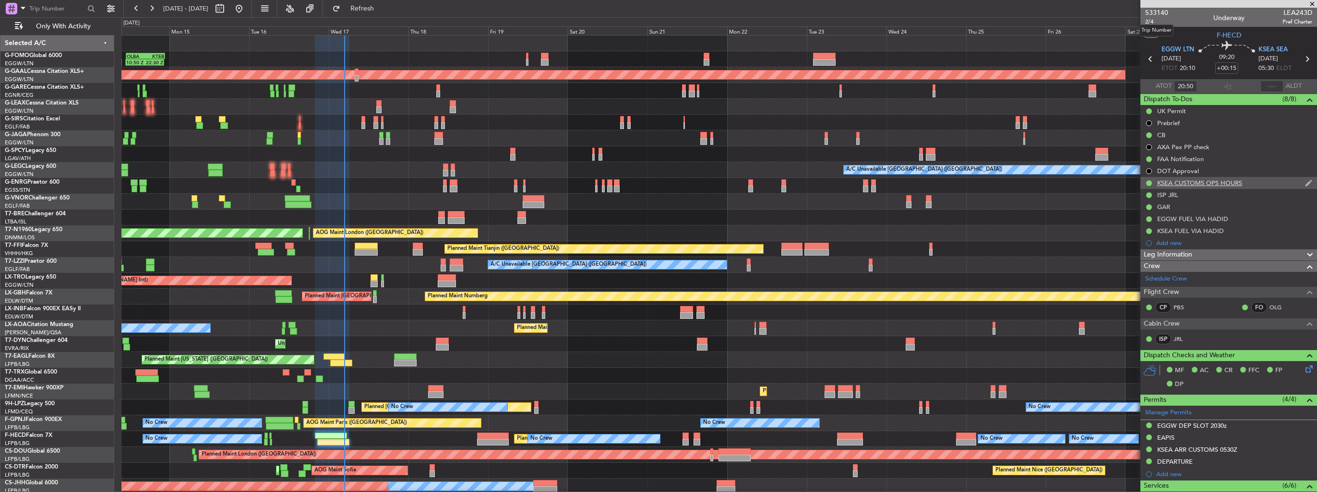
click at [1148, 22] on mat-tooltip-component "Trip Number" at bounding box center [1156, 30] width 48 height 25
click at [1149, 23] on span "2/4" at bounding box center [1156, 22] width 23 height 8
type input "20:50"
click at [1152, 23] on span "2/4" at bounding box center [1156, 22] width 23 height 8
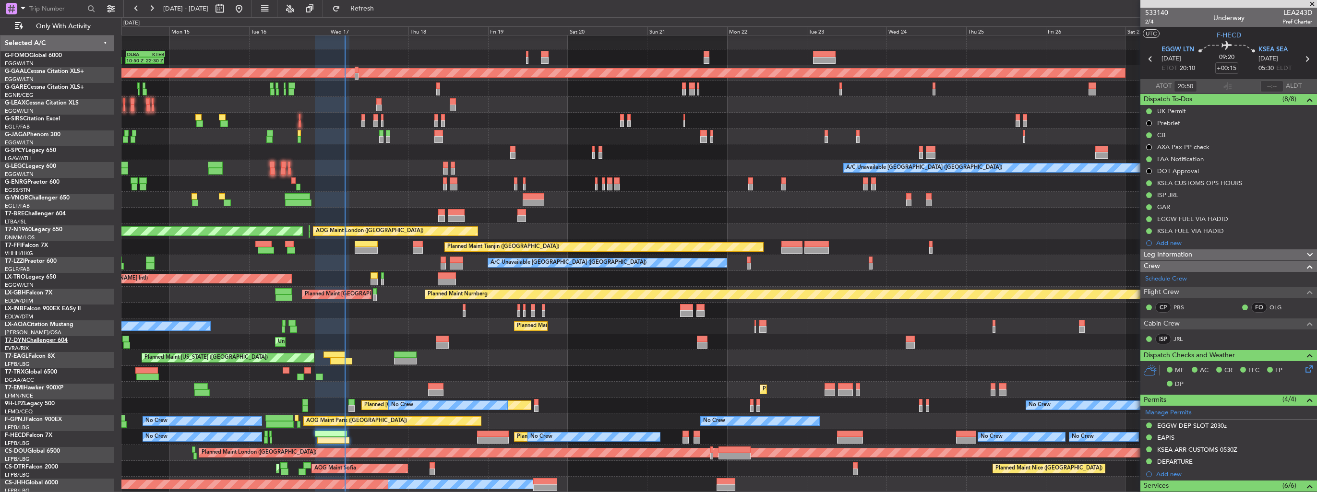
scroll to position [2, 0]
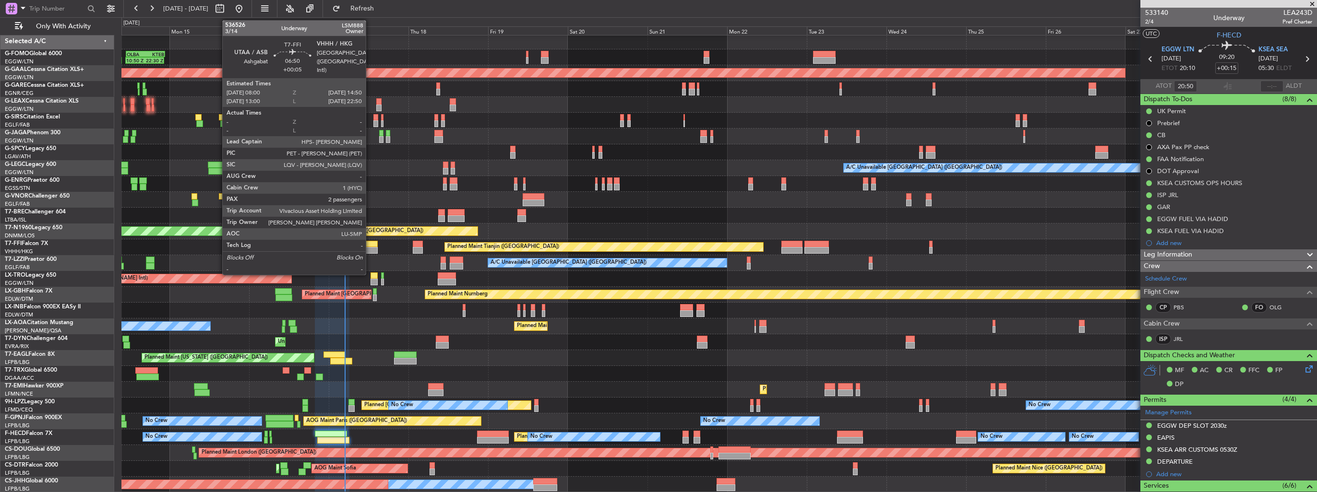
click at [370, 245] on div at bounding box center [366, 244] width 23 height 7
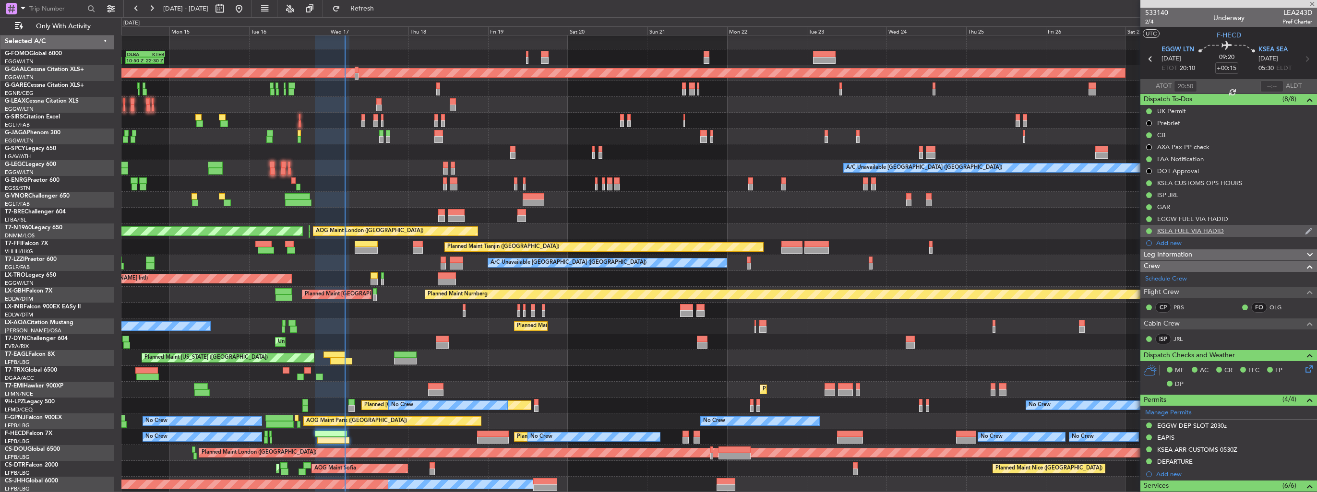
type input "+00:05"
type input "2"
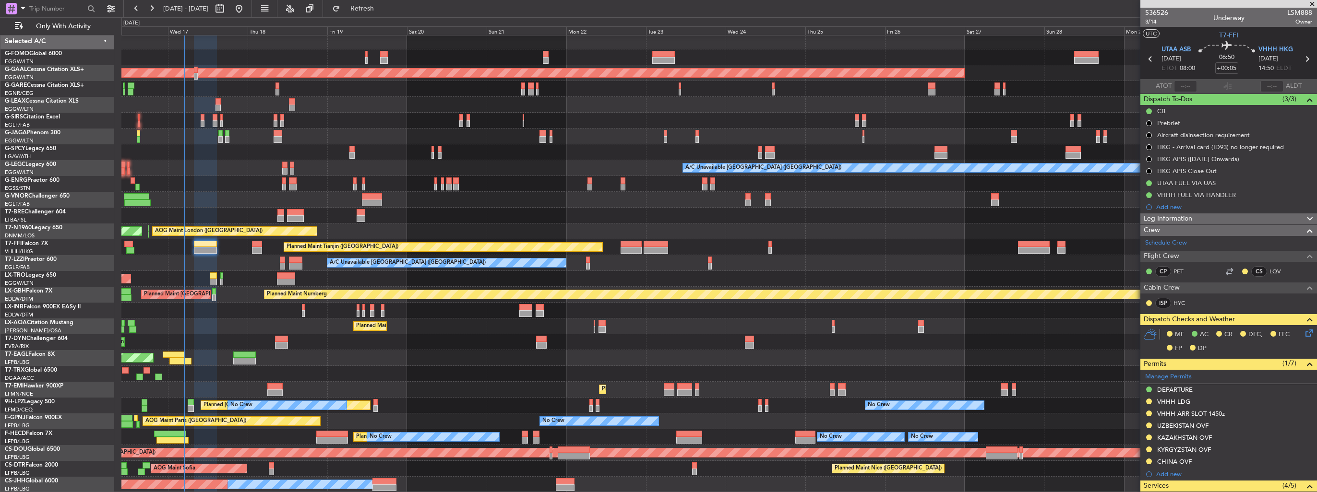
click at [736, 261] on div "OLBA 11:00 Z KTEB 22:45 Z 10:50 Z 22:30 Z Planned Maint Dusseldorf Planned Main…" at bounding box center [718, 263] width 1195 height 459
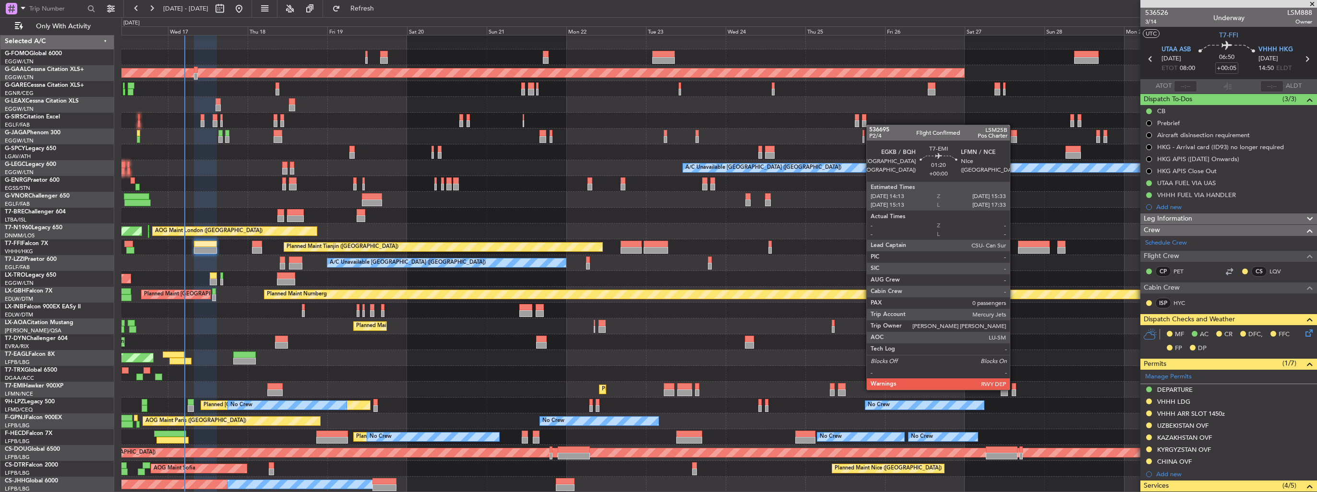
click at [1014, 390] on div at bounding box center [1013, 393] width 5 height 7
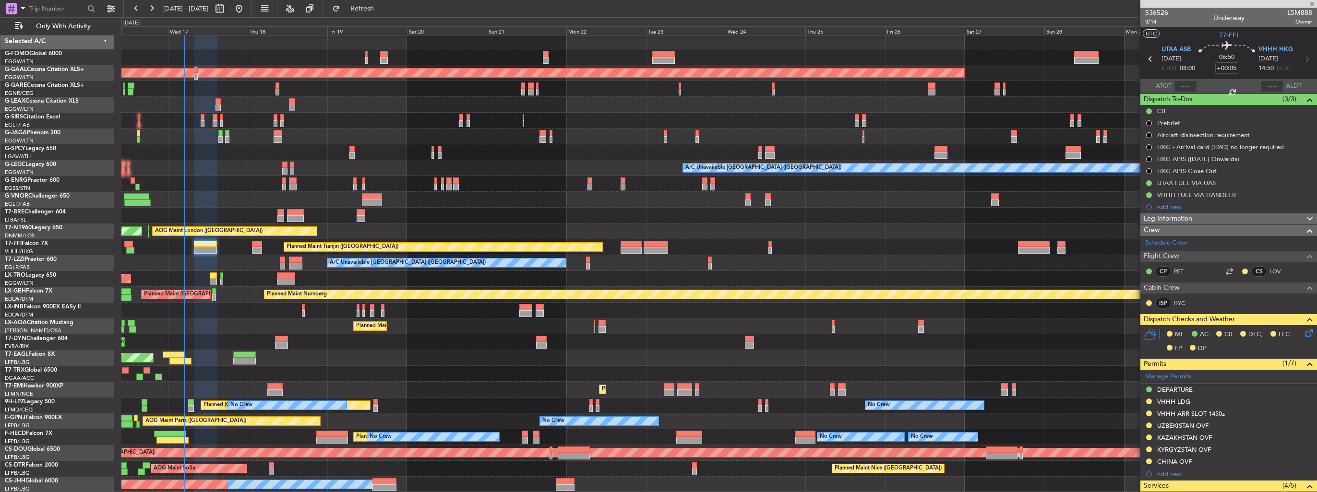
type input "0"
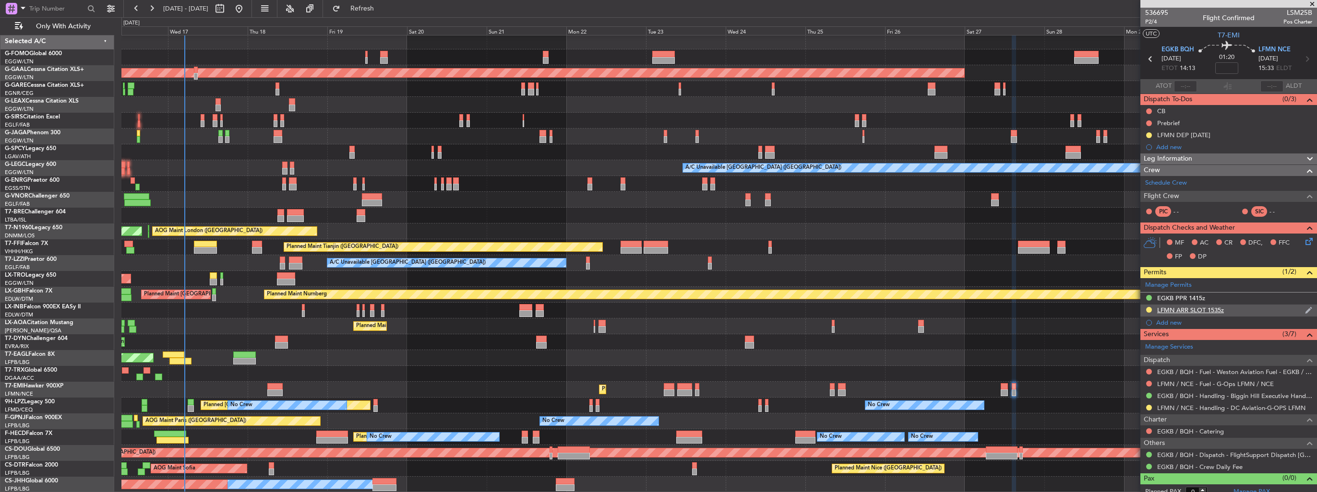
click at [1305, 308] on img at bounding box center [1308, 310] width 7 height 9
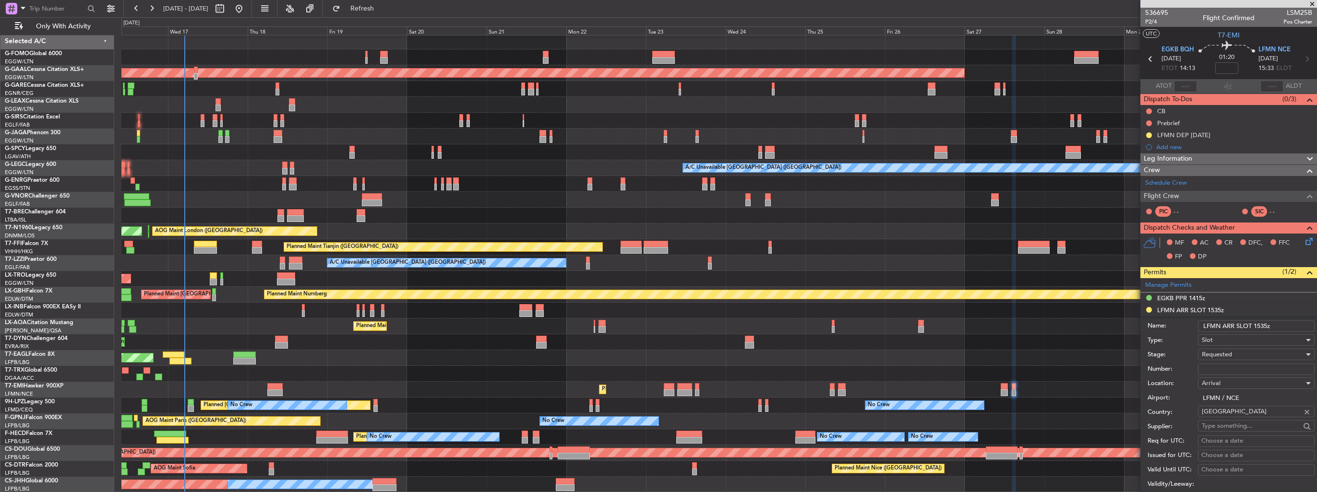
click at [1255, 371] on input "Number:" at bounding box center [1256, 370] width 117 height 12
paste input "LFMNA000088974"
type input "LFMNA000088974"
click at [1255, 356] on div "Requested" at bounding box center [1252, 354] width 102 height 14
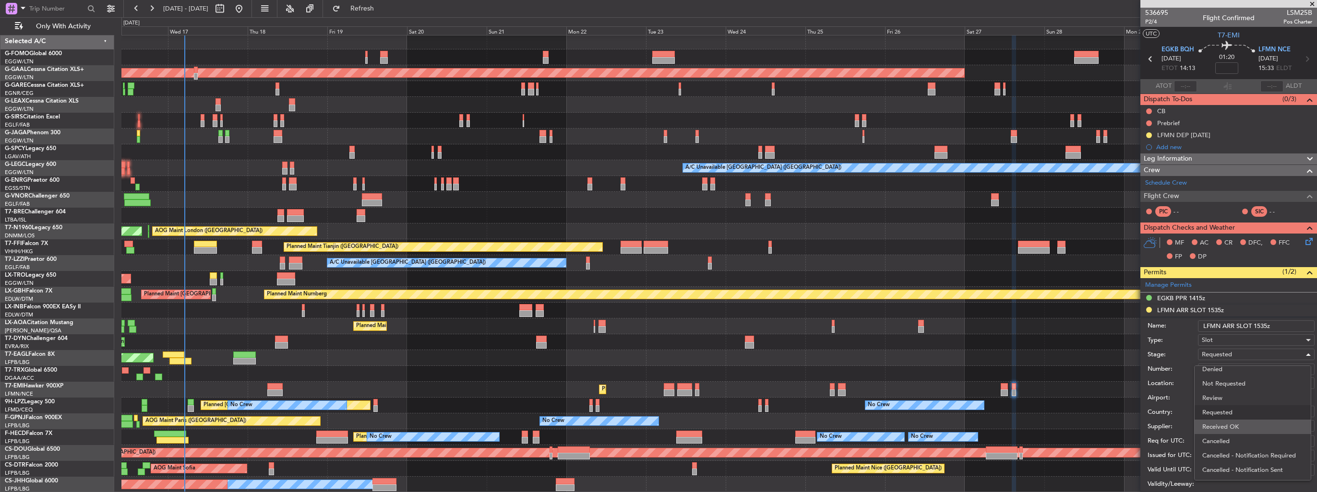
click at [1244, 421] on span "Received OK" at bounding box center [1252, 427] width 101 height 14
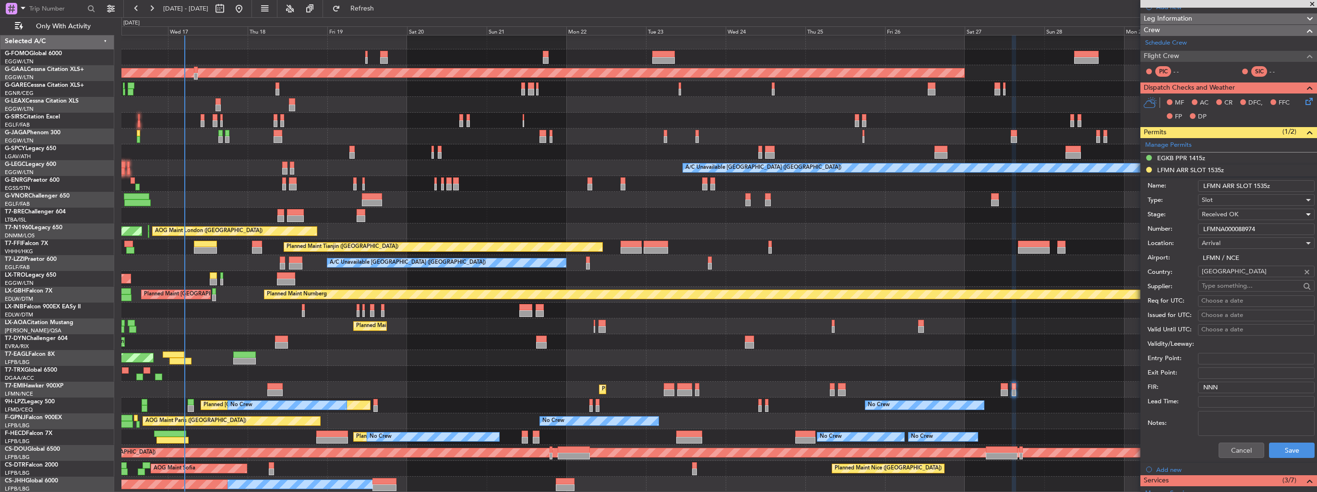
scroll to position [192, 0]
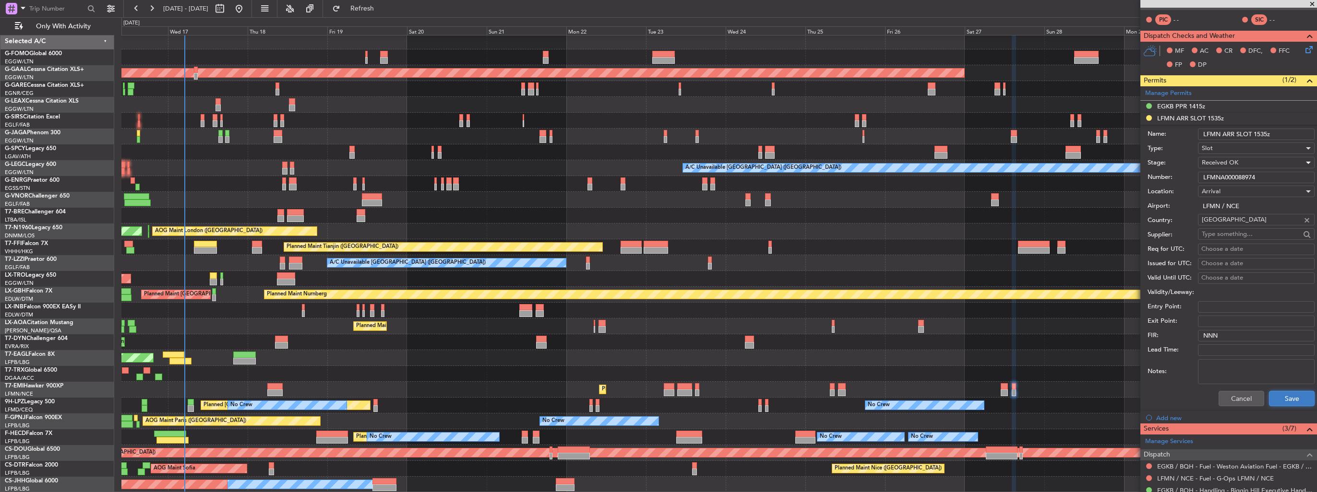
click at [1278, 391] on button "Save" at bounding box center [1292, 398] width 46 height 15
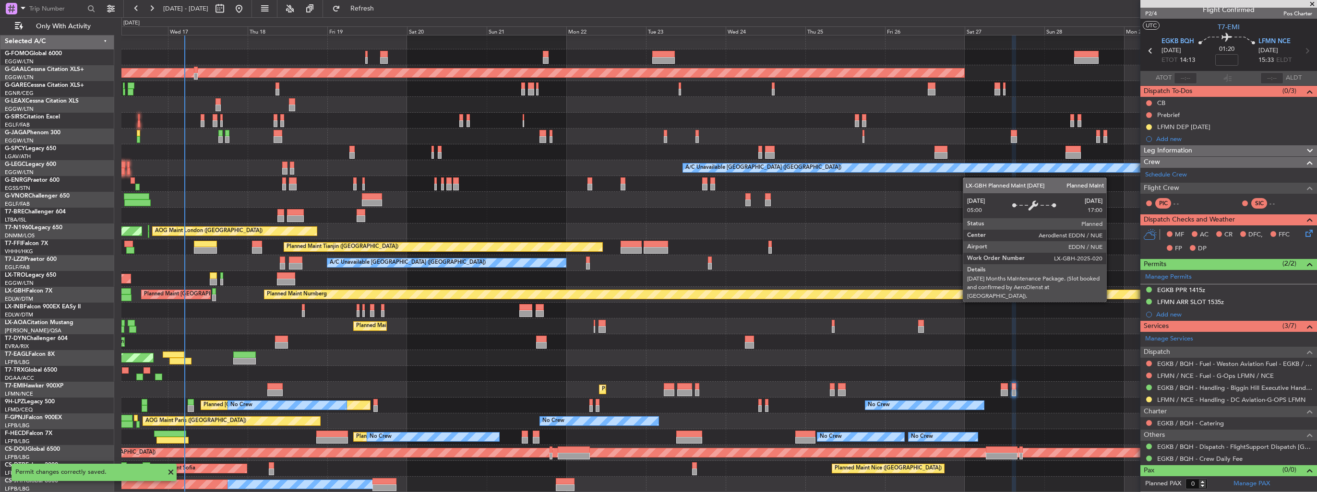
scroll to position [6, 0]
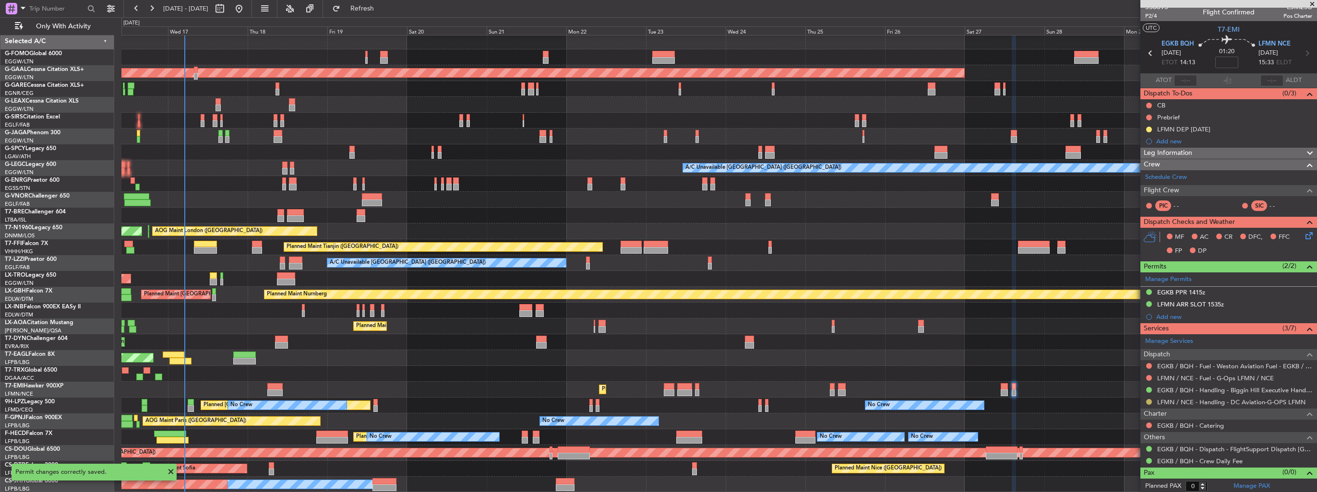
click at [1149, 401] on button at bounding box center [1149, 402] width 6 height 6
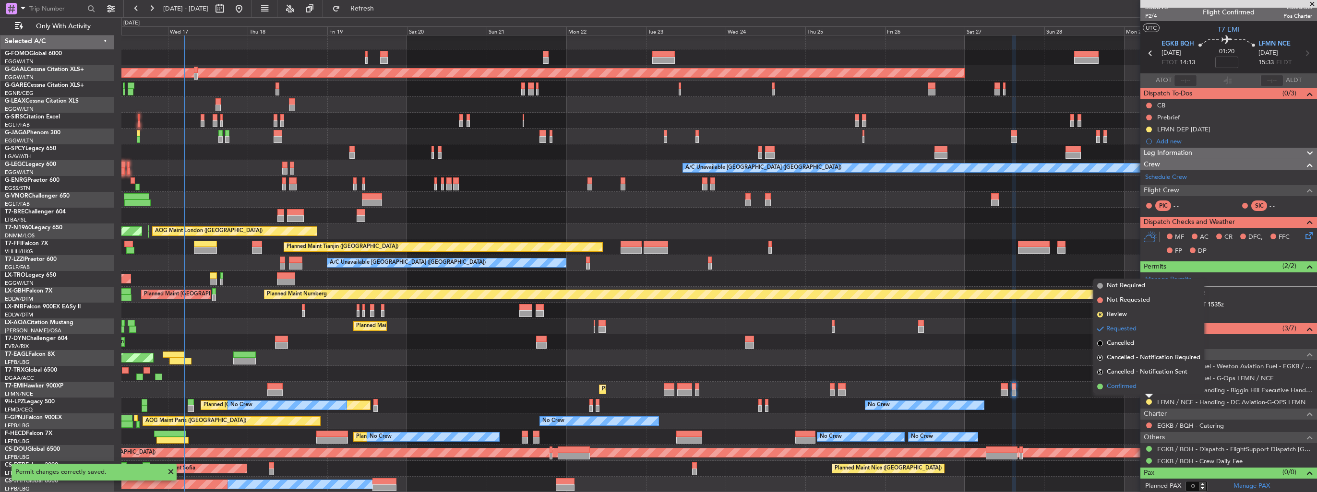
click at [1137, 387] on li "Confirmed" at bounding box center [1148, 387] width 111 height 14
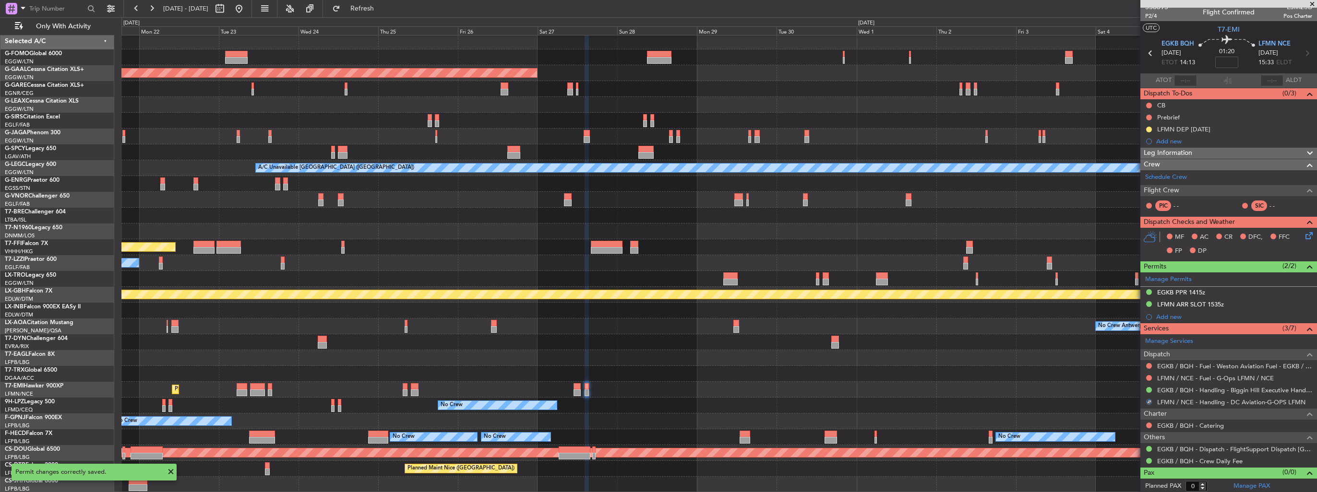
click at [594, 376] on div "Planned Maint Dusseldorf A/C Unavailable London (Luton) AOG Maint London (Stans…" at bounding box center [718, 263] width 1195 height 459
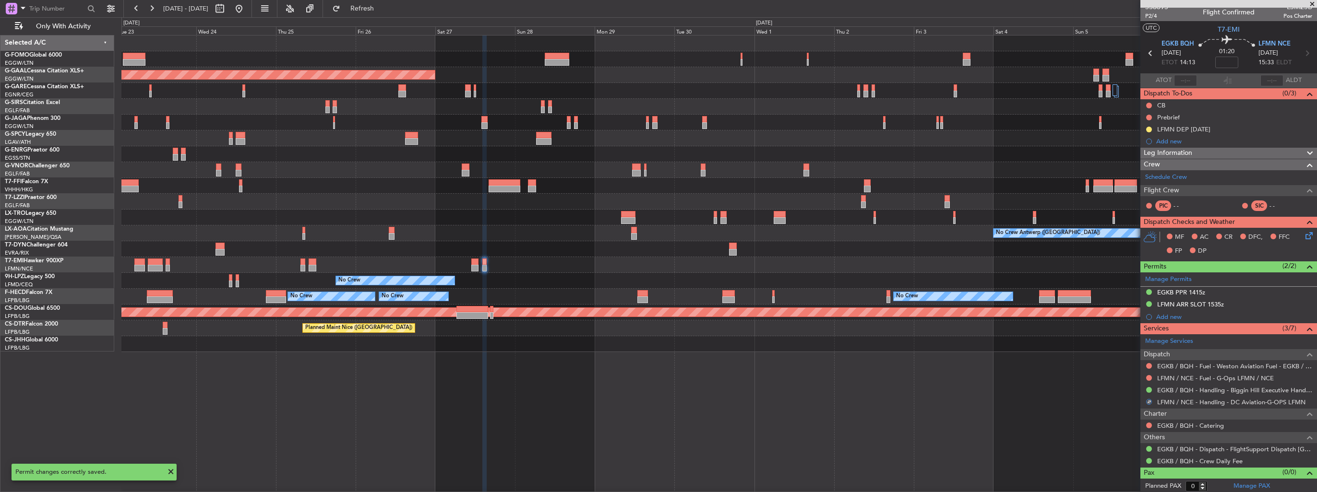
scroll to position [0, 0]
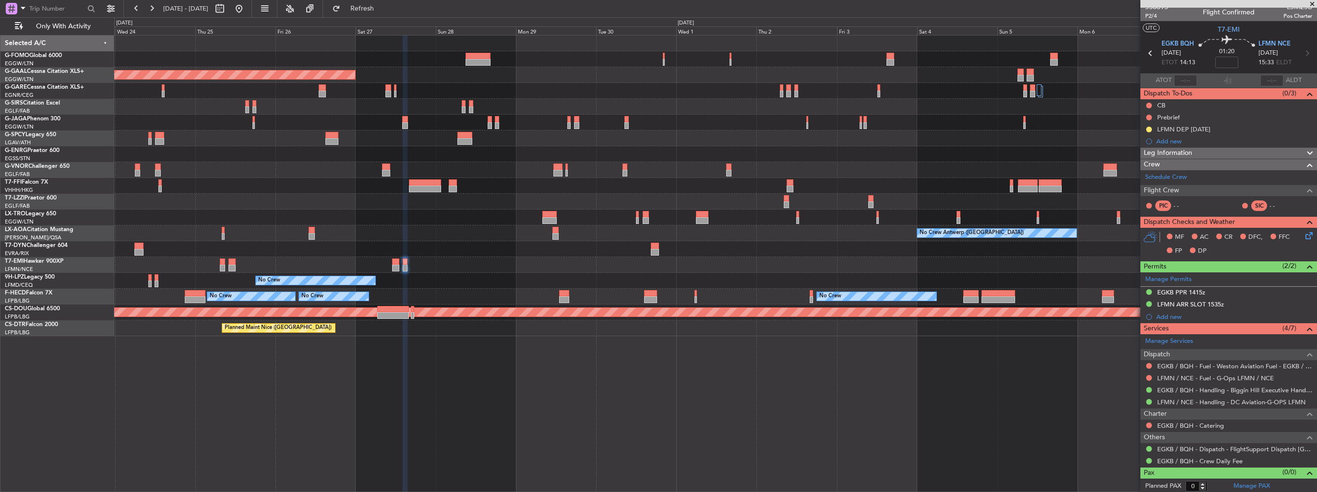
click at [953, 285] on div "No Crew" at bounding box center [715, 281] width 1202 height 16
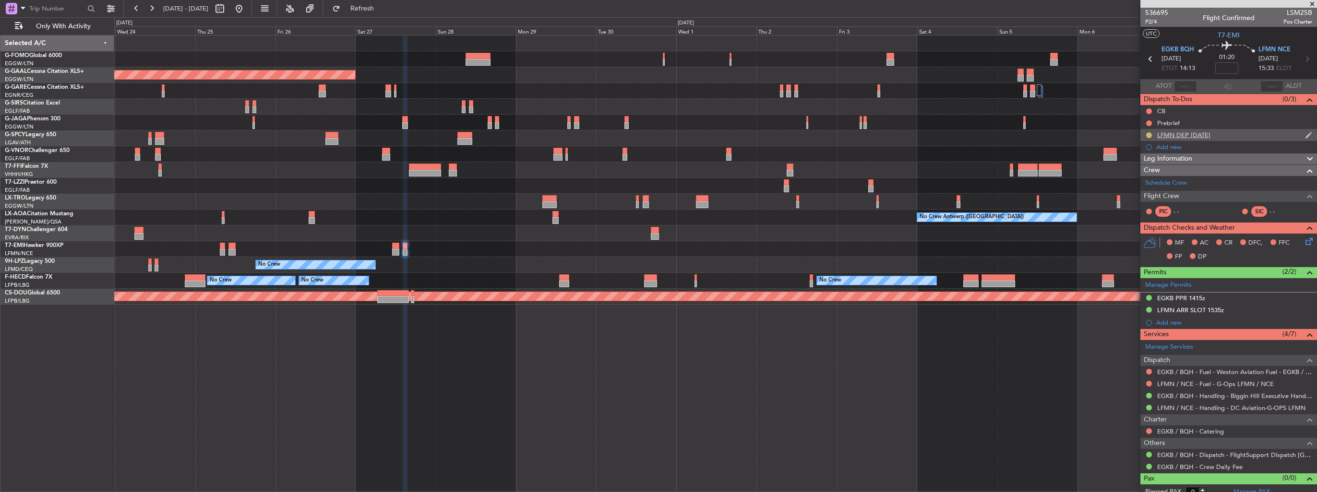
click at [1149, 133] on button at bounding box center [1149, 135] width 6 height 6
click at [1164, 175] on span "Completed" at bounding box center [1153, 178] width 32 height 10
click at [1305, 135] on img at bounding box center [1308, 135] width 7 height 9
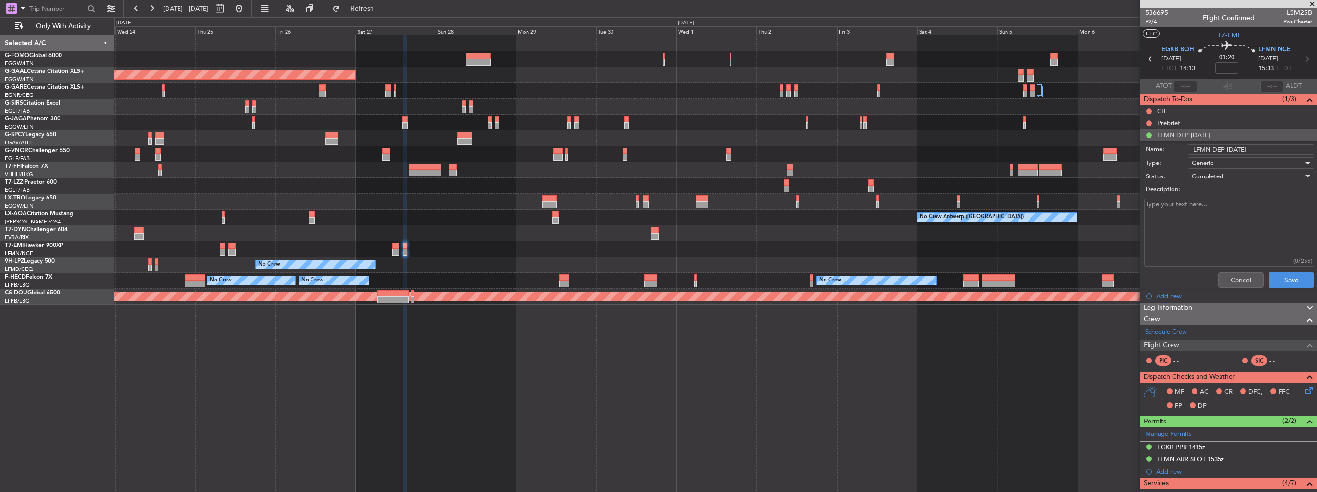
click at [1226, 201] on textarea "Description:" at bounding box center [1229, 233] width 170 height 69
paste textarea "LFMND000088975"
type textarea "LFMND000088975"
click at [1271, 147] on input "LFMN DEP 05Oct" at bounding box center [1251, 149] width 126 height 11
type input "LFMN DEP 05Oct 0730z"
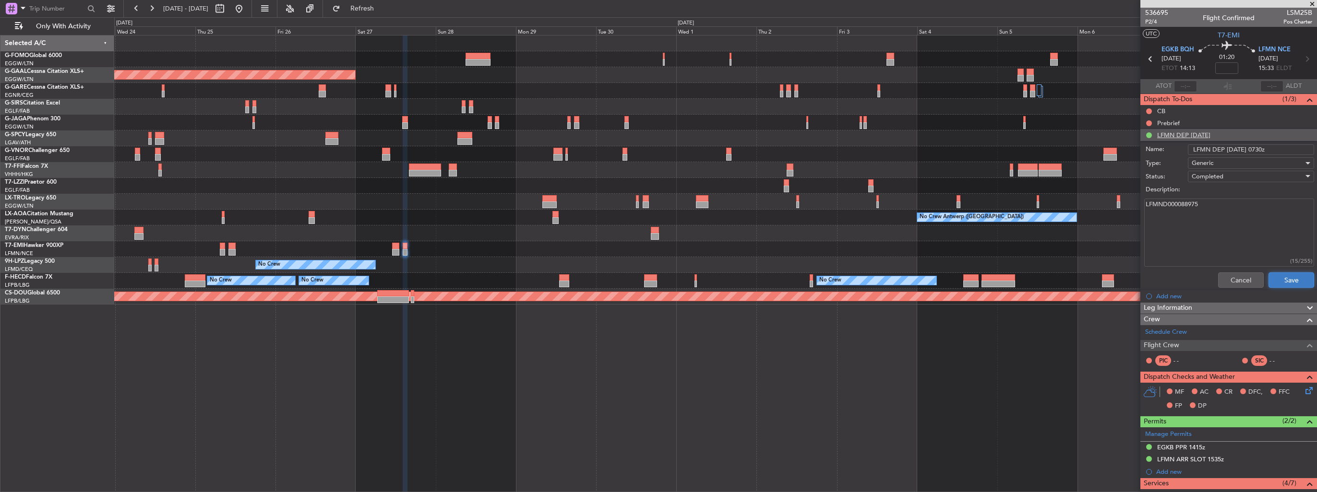
click at [1283, 275] on button "Save" at bounding box center [1291, 280] width 46 height 15
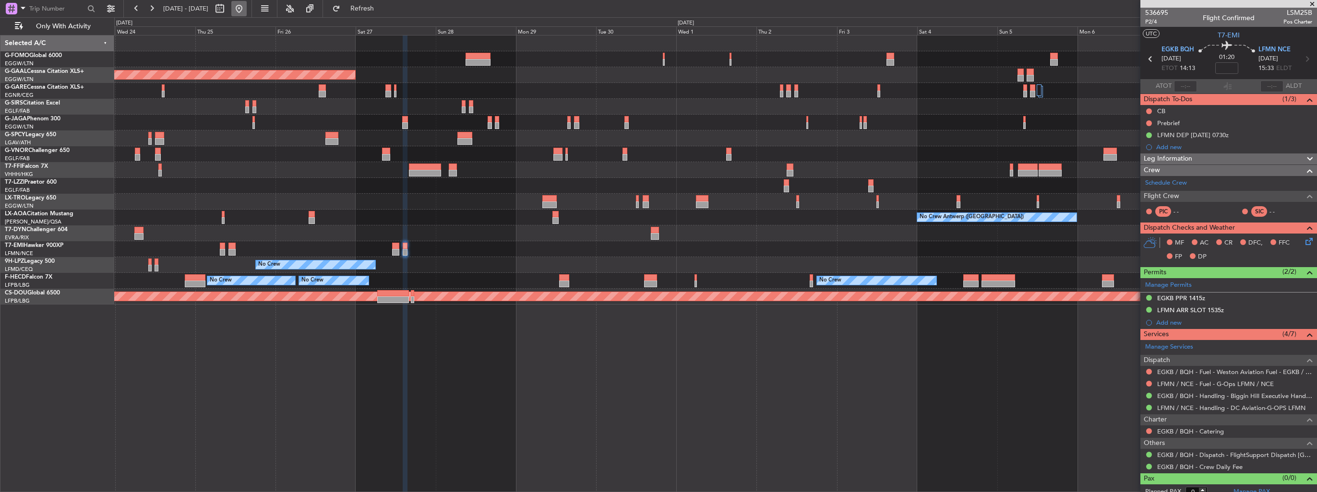
click at [247, 12] on button at bounding box center [238, 8] width 15 height 15
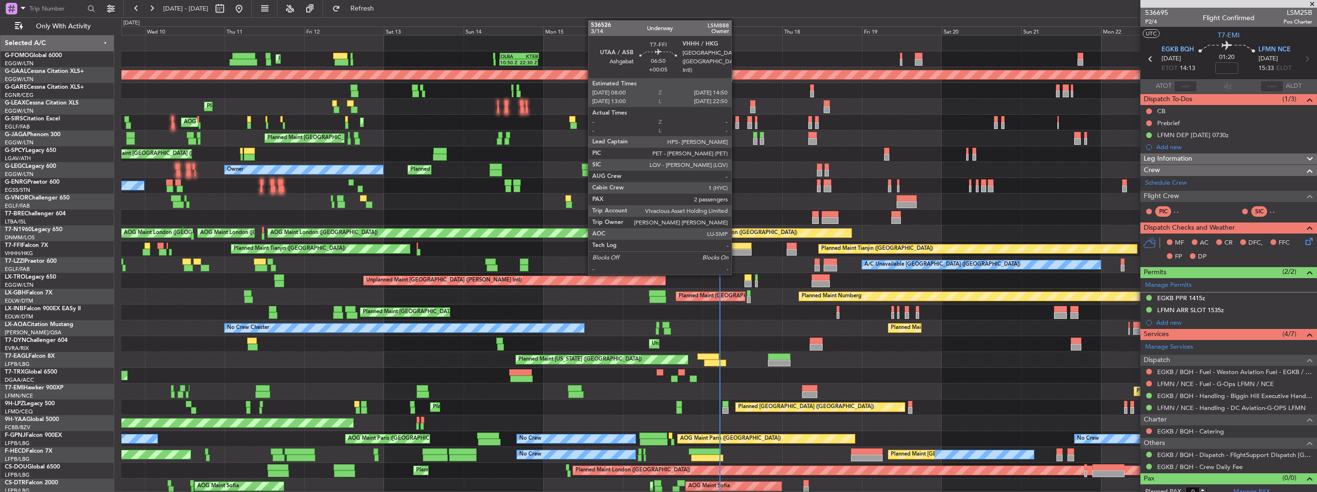
click at [736, 243] on div at bounding box center [739, 246] width 23 height 7
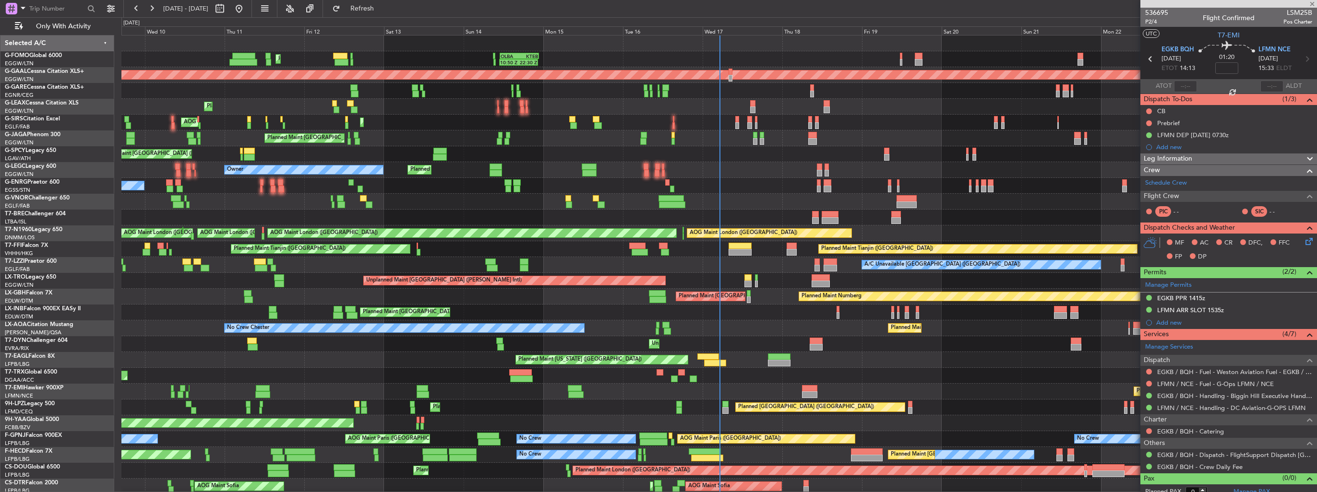
type input "+00:05"
type input "2"
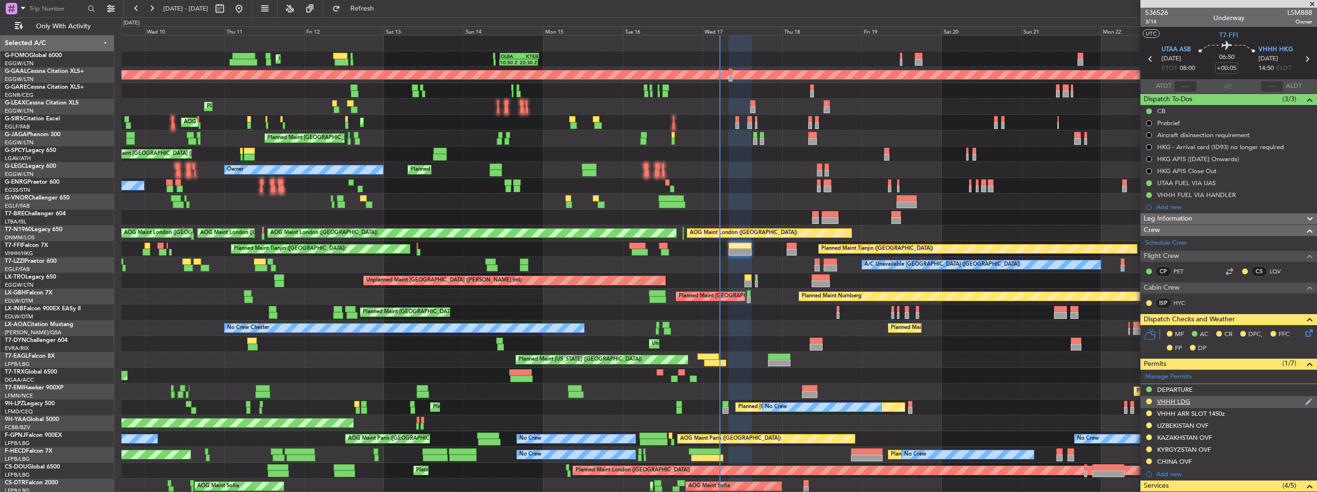
click at [1305, 399] on img at bounding box center [1308, 402] width 7 height 9
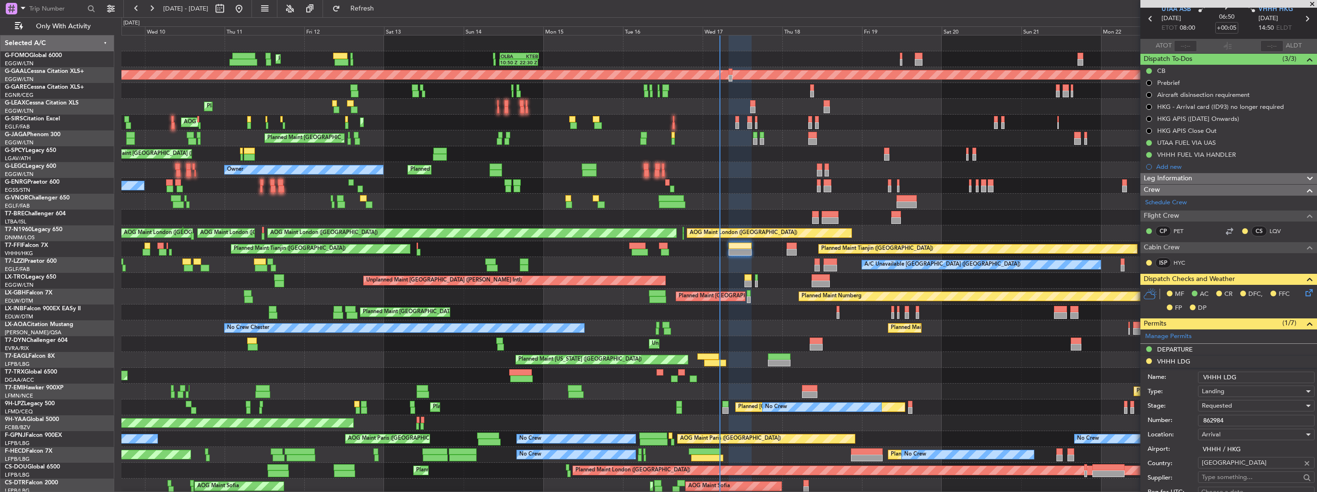
scroll to position [96, 0]
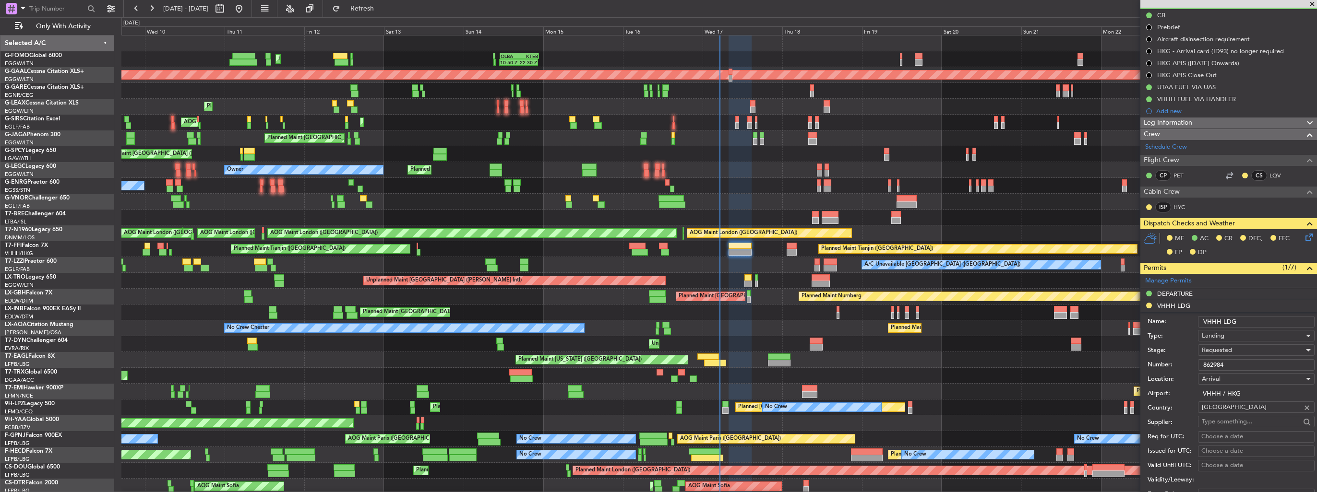
drag, startPoint x: 1245, startPoint y: 364, endPoint x: 1175, endPoint y: 362, distance: 70.1
click at [1175, 362] on div "Number: 862984" at bounding box center [1230, 365] width 167 height 14
paste input "3152"
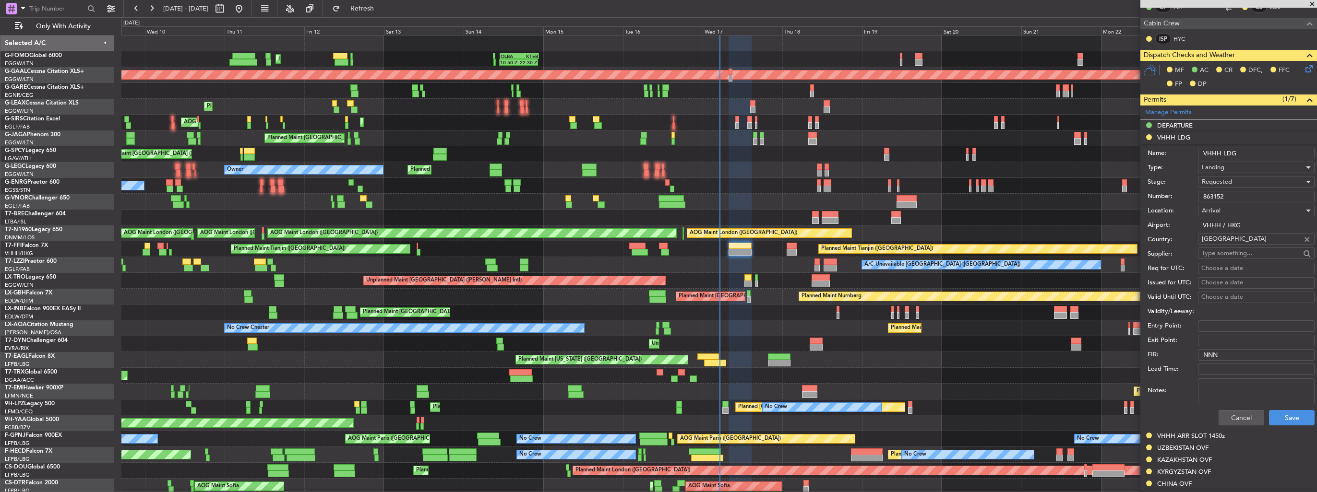
scroll to position [288, 0]
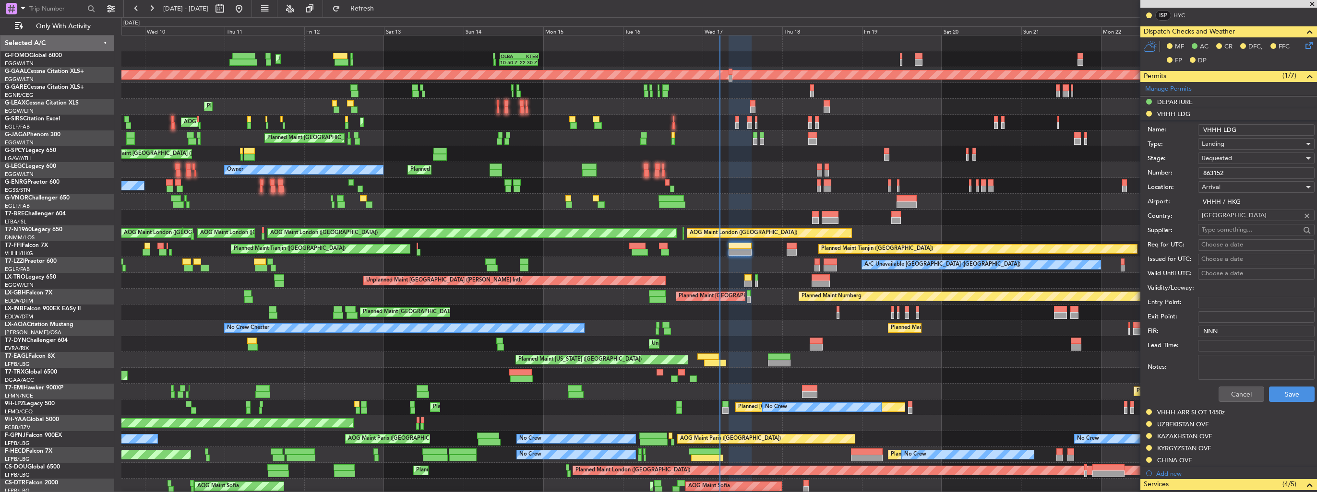
type input "863152"
click at [1232, 158] on div "Requested" at bounding box center [1252, 158] width 102 height 14
click at [1237, 231] on span "Received OK" at bounding box center [1252, 231] width 101 height 14
click at [1288, 395] on button "Save" at bounding box center [1292, 394] width 46 height 15
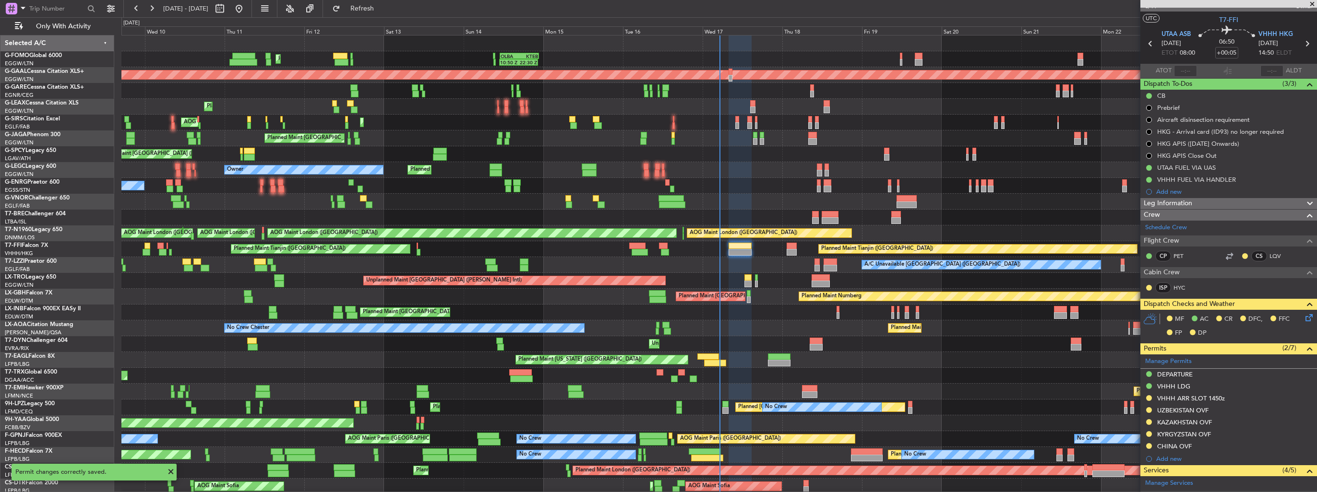
scroll to position [0, 0]
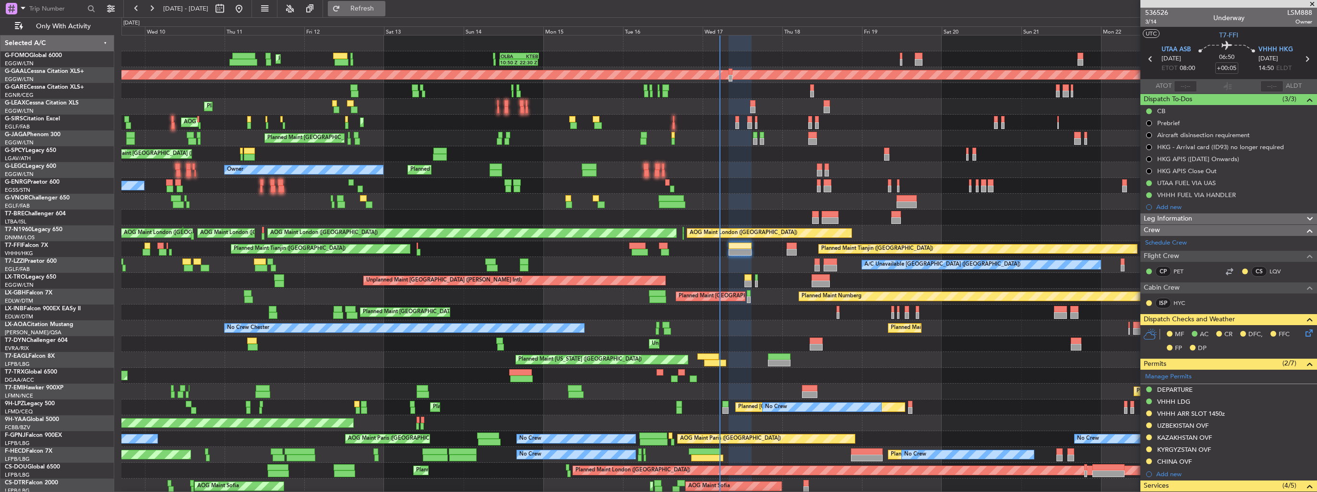
click at [385, 14] on button "Refresh" at bounding box center [357, 8] width 58 height 15
click at [1303, 335] on icon at bounding box center [1307, 332] width 8 height 8
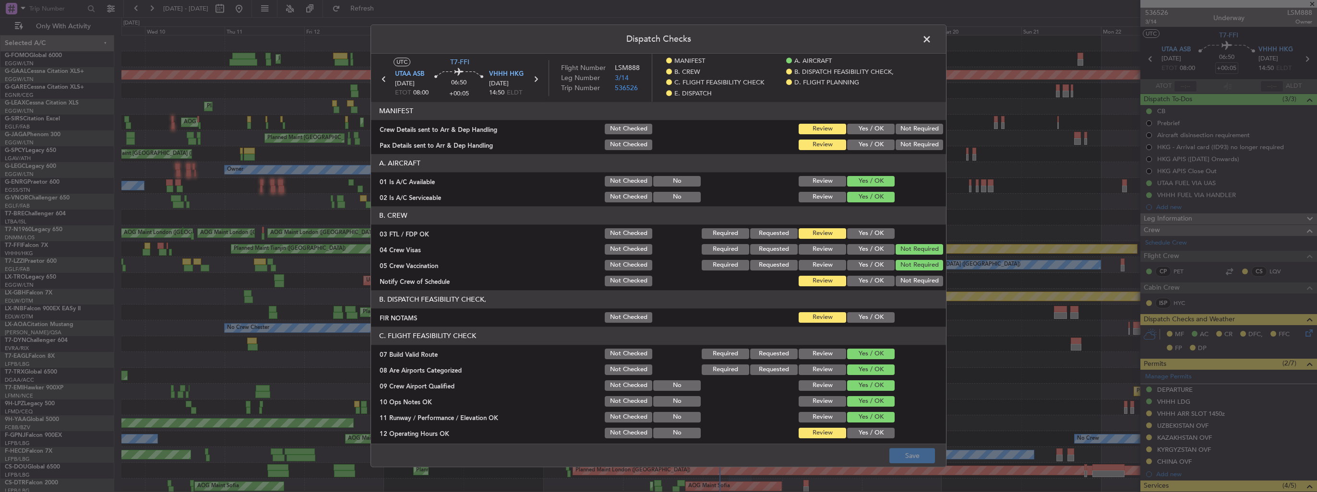
click at [866, 128] on button "Yes / OK" at bounding box center [871, 129] width 48 height 11
click at [869, 143] on button "Yes / OK" at bounding box center [871, 145] width 48 height 11
click at [919, 456] on button "Save" at bounding box center [912, 456] width 46 height 15
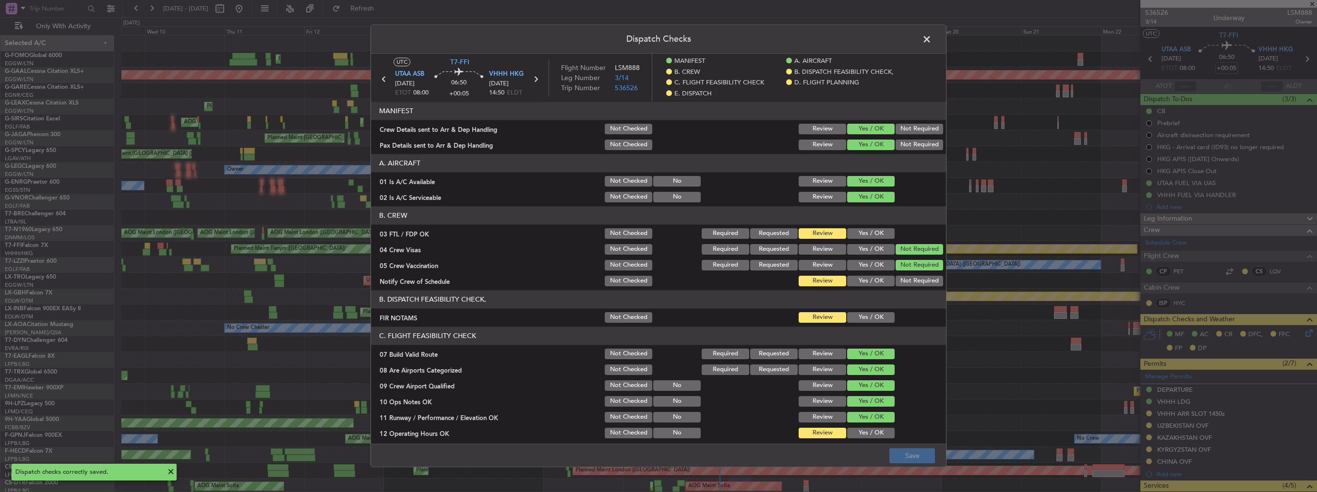
click at [931, 39] on span at bounding box center [931, 41] width 0 height 19
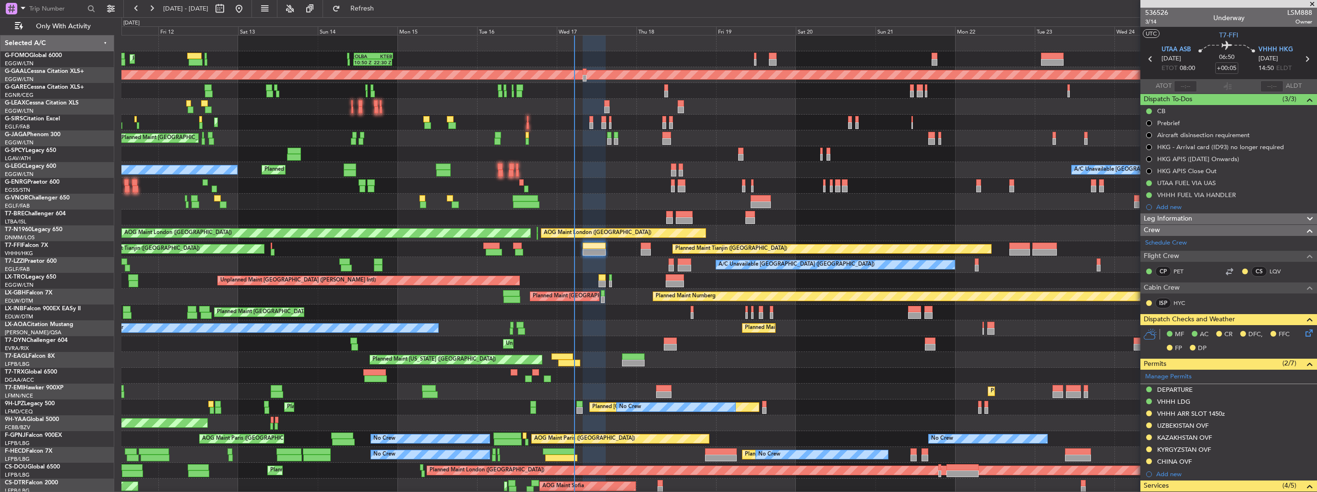
click at [389, 250] on div "Planned Maint London (Luton) 10:50 Z 22:30 Z OLBA 11:00 Z KTEB 22:45 Z Planned …" at bounding box center [718, 273] width 1195 height 475
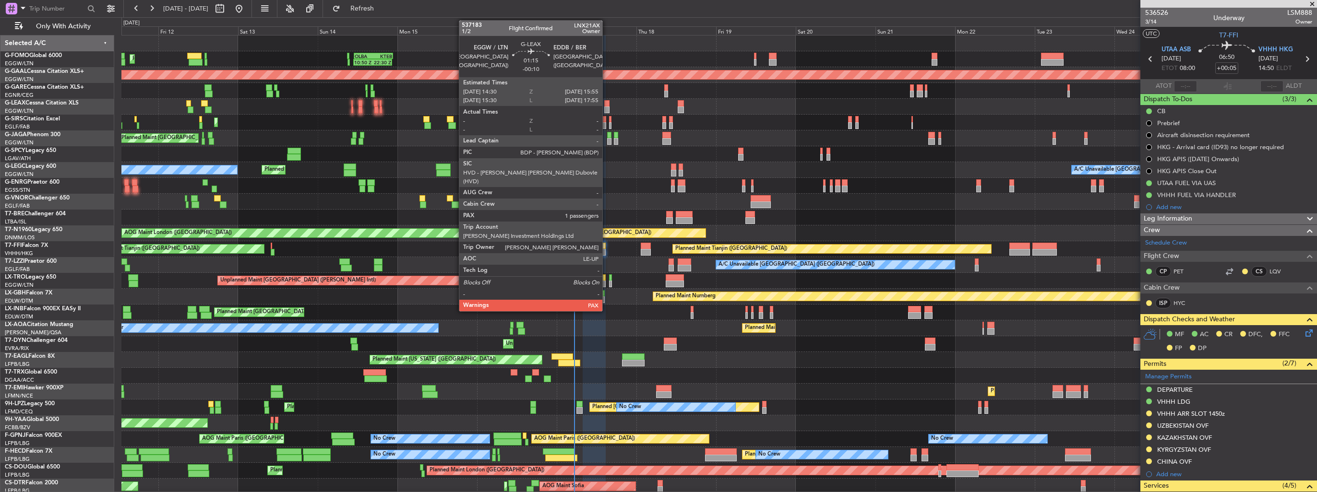
click at [606, 105] on div at bounding box center [606, 103] width 5 height 7
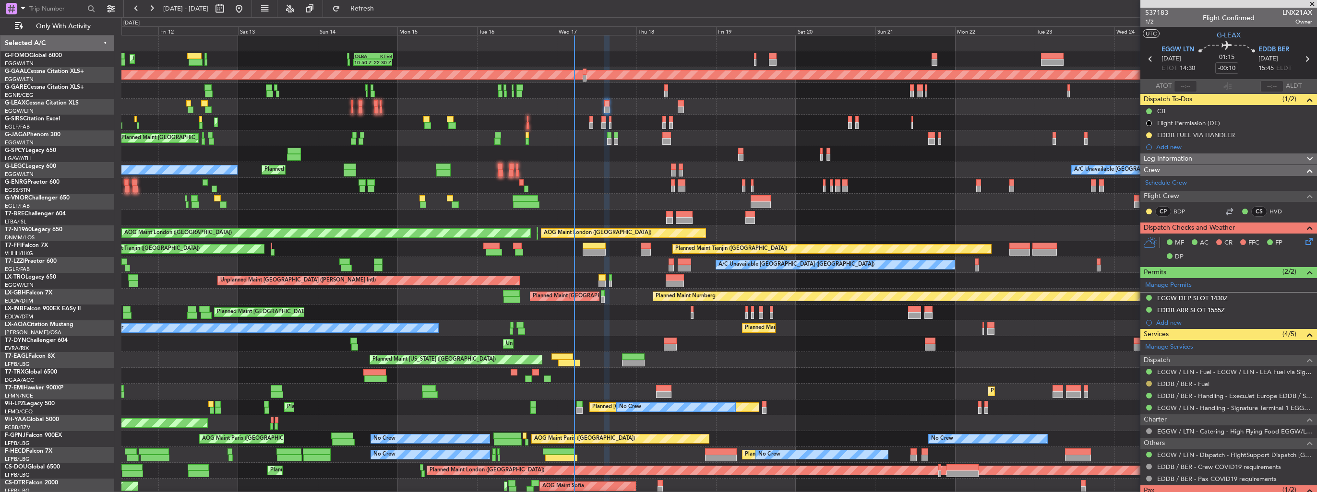
click at [1148, 384] on button at bounding box center [1149, 384] width 6 height 6
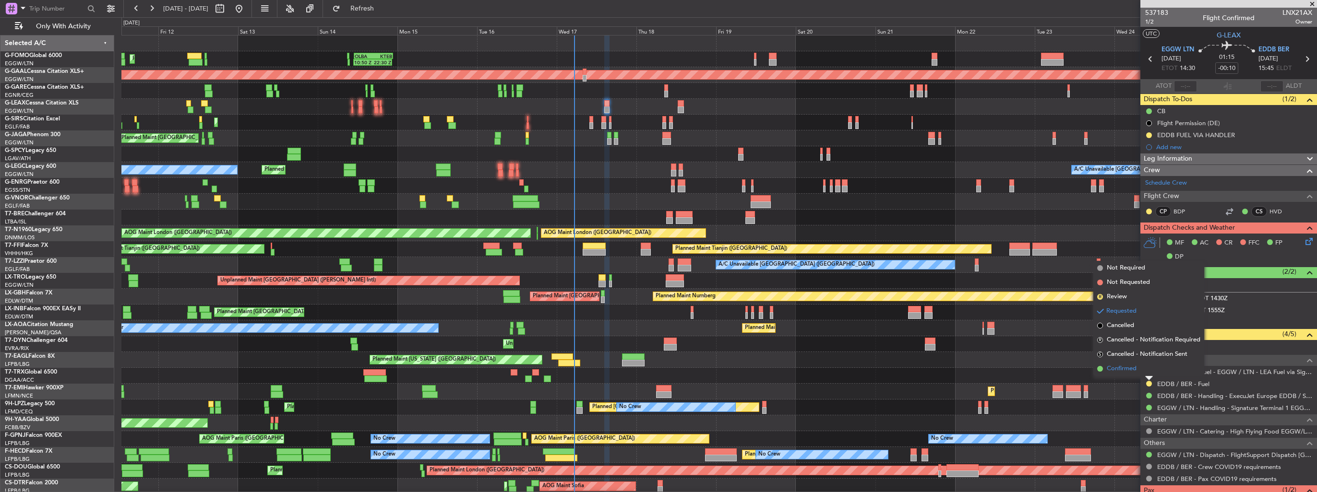
click at [1128, 369] on span "Confirmed" at bounding box center [1121, 369] width 30 height 10
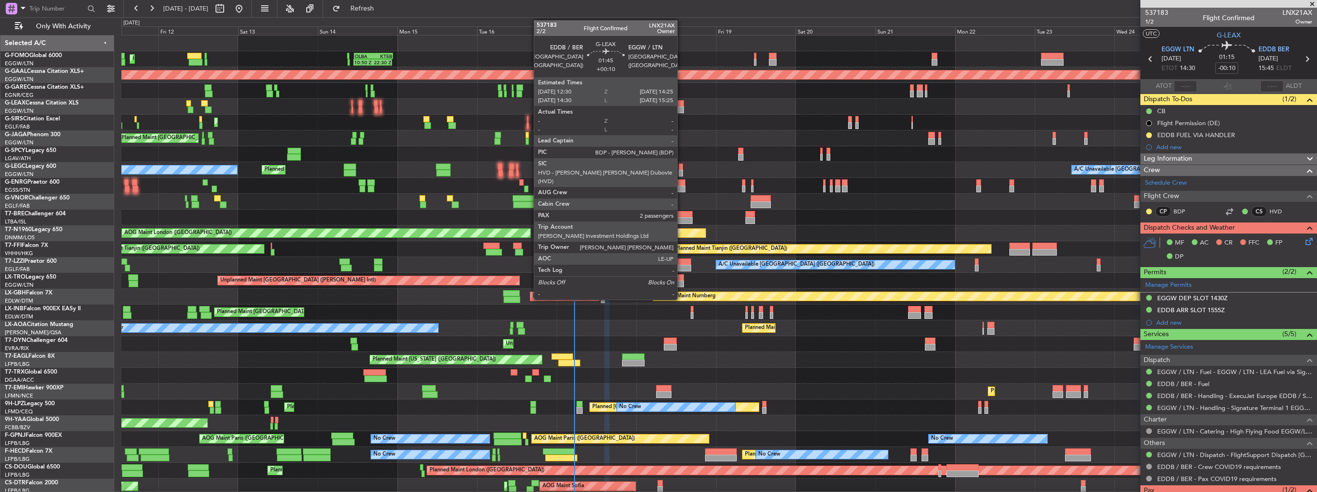
click at [681, 107] on div at bounding box center [680, 110] width 7 height 7
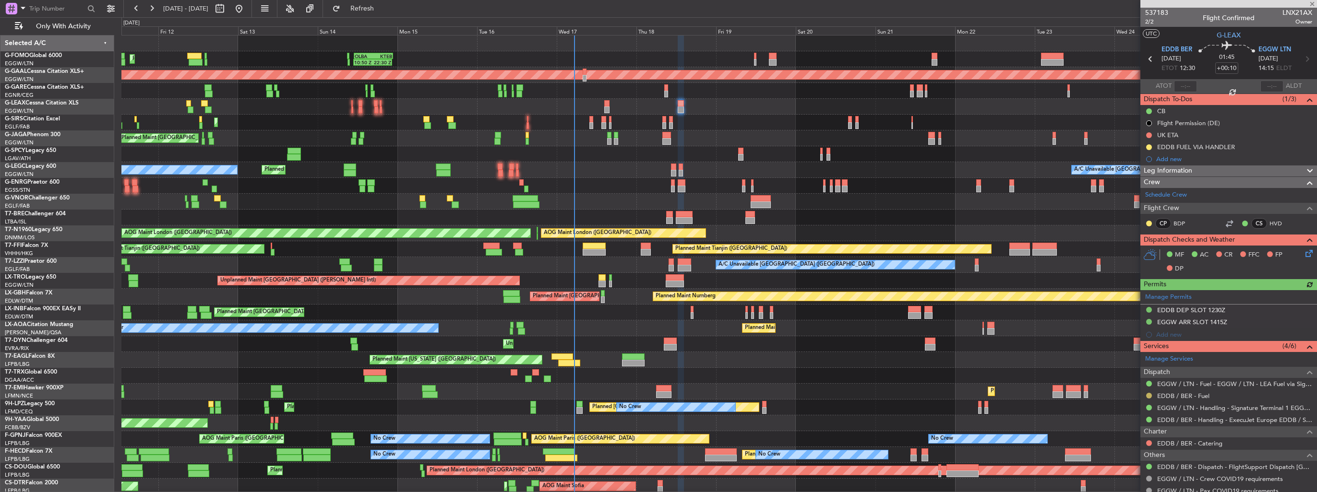
click at [1150, 394] on button at bounding box center [1149, 396] width 6 height 6
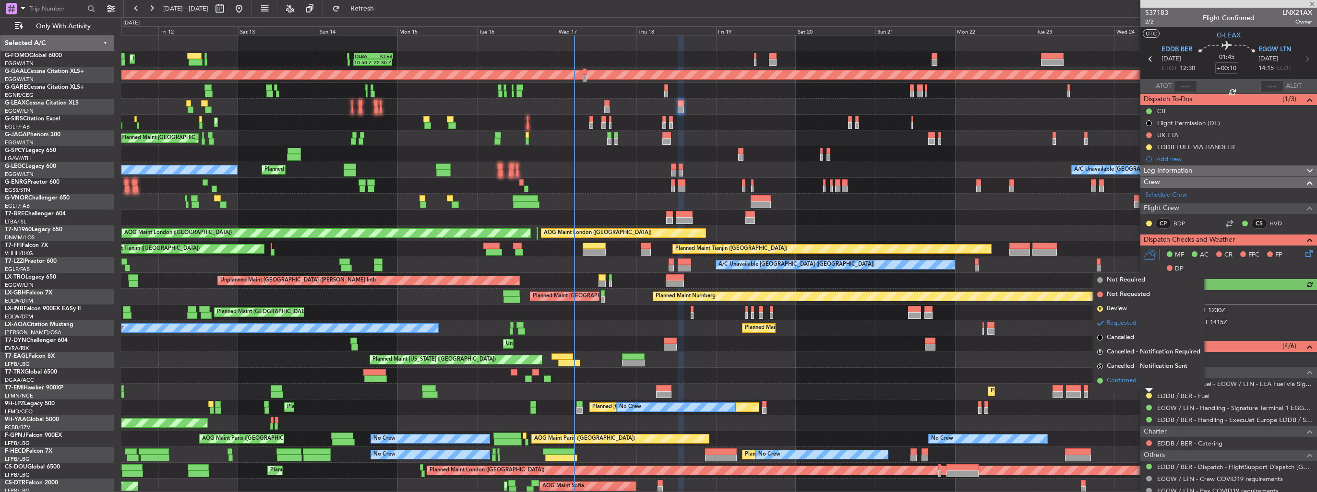
click at [1125, 377] on span "Confirmed" at bounding box center [1121, 381] width 30 height 10
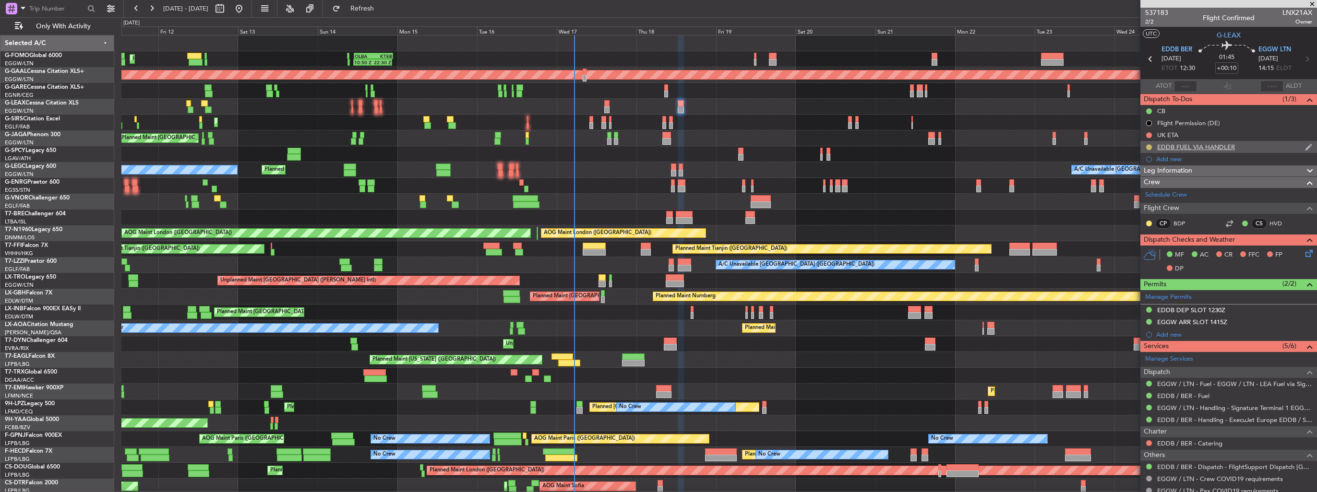
click at [1146, 145] on button at bounding box center [1149, 147] width 6 height 6
click at [1145, 187] on span "Completed" at bounding box center [1153, 190] width 32 height 10
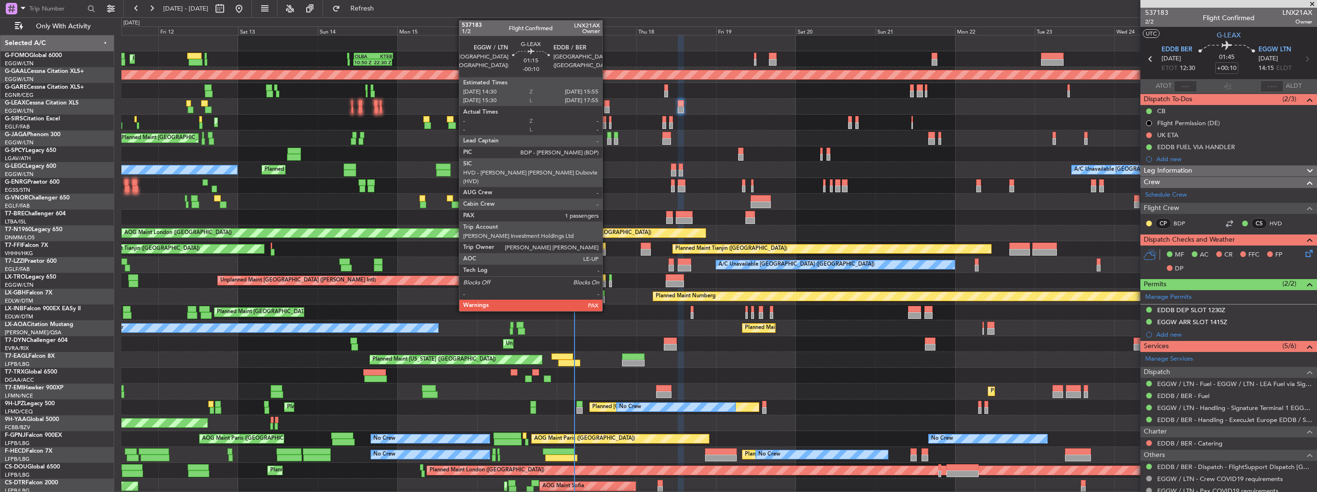
click at [606, 105] on div at bounding box center [606, 103] width 5 height 7
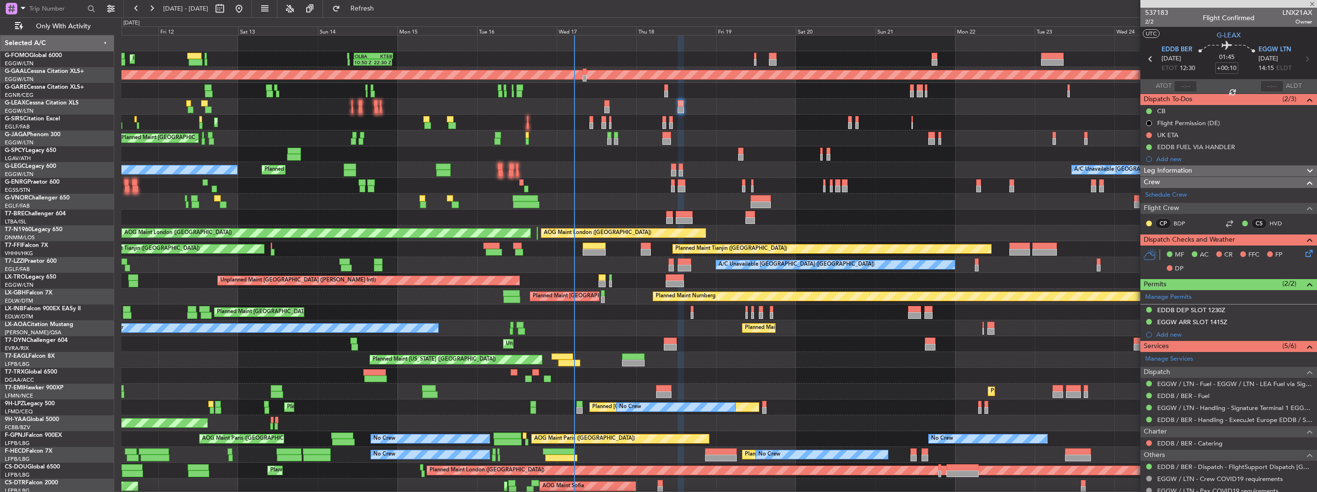
type input "-00:10"
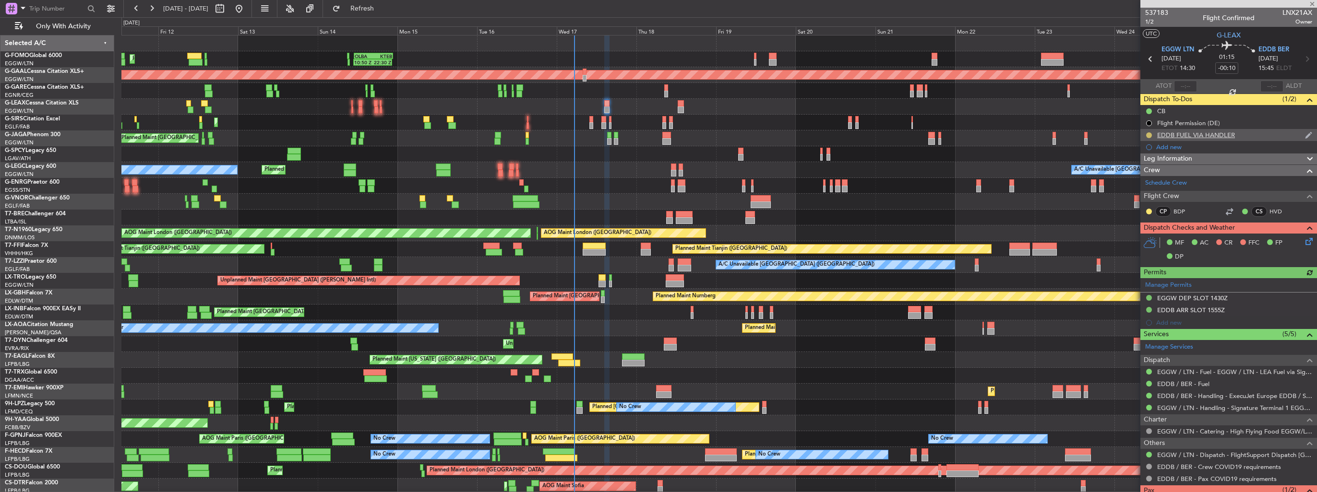
click at [1148, 135] on button at bounding box center [1149, 135] width 6 height 6
click at [1130, 176] on span at bounding box center [1130, 178] width 6 height 6
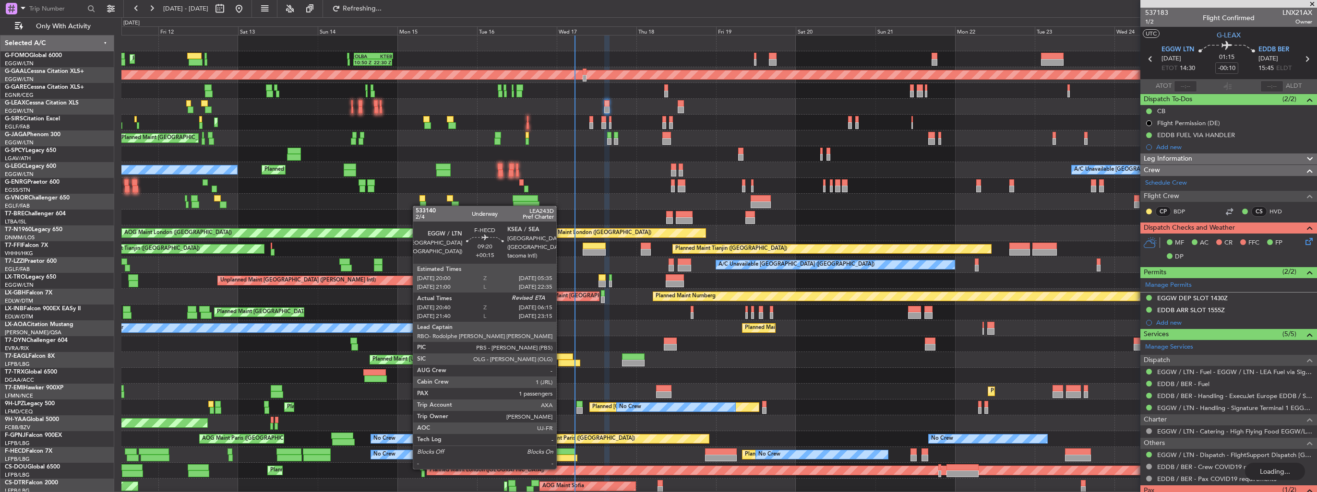
click at [560, 459] on div at bounding box center [561, 458] width 32 height 7
type input "+00:15"
type input "20:50"
type input "1"
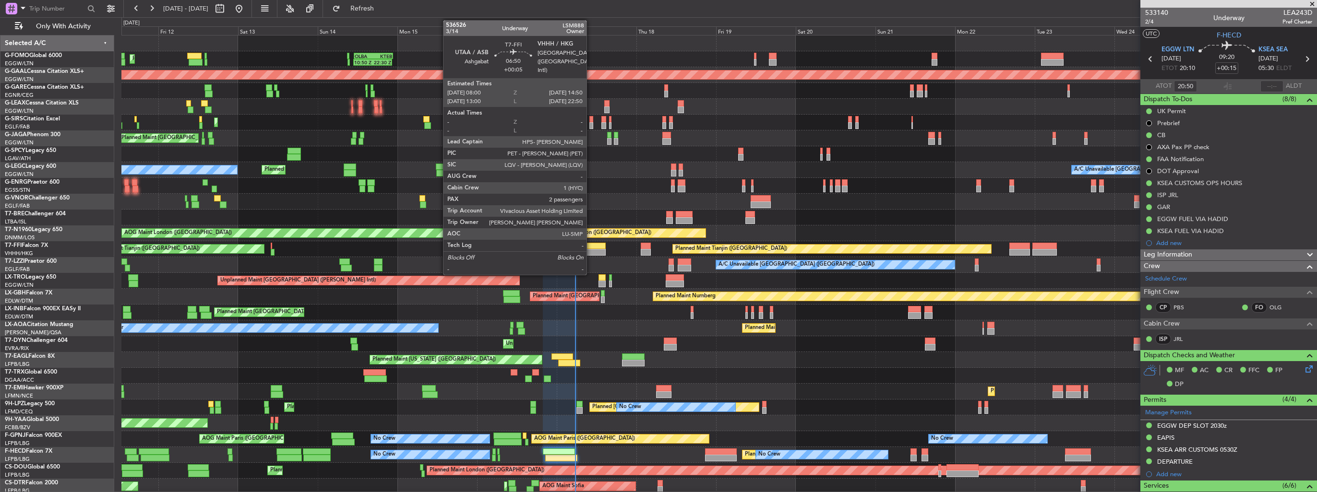
click at [591, 250] on div at bounding box center [593, 252] width 23 height 7
type input "+00:05"
type input "2"
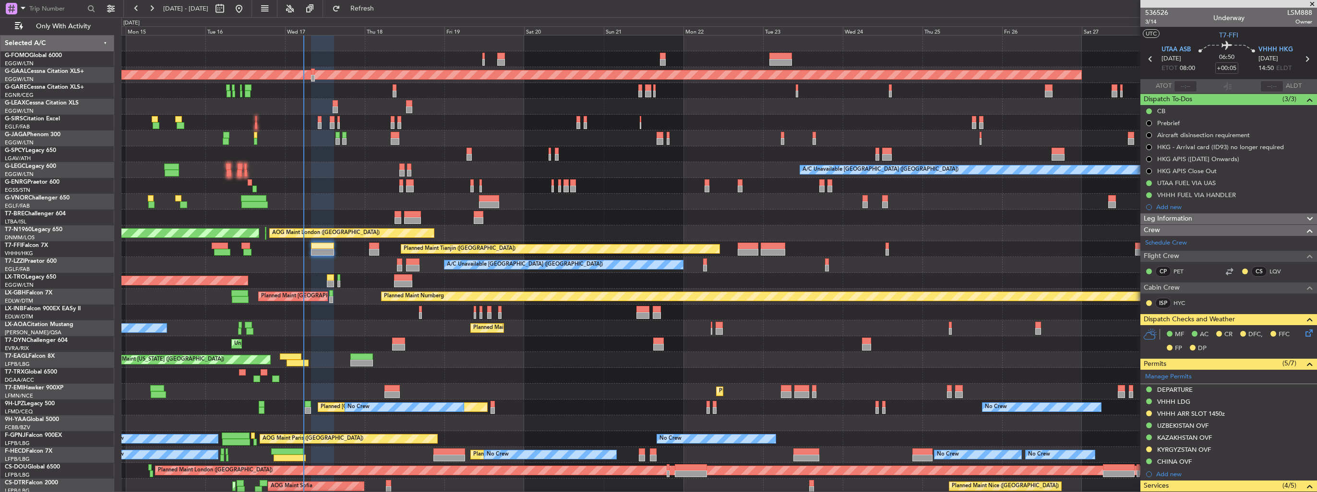
click at [566, 281] on div "Unplanned Maint [GEOGRAPHIC_DATA] ([PERSON_NAME] Intl)" at bounding box center [718, 281] width 1195 height 16
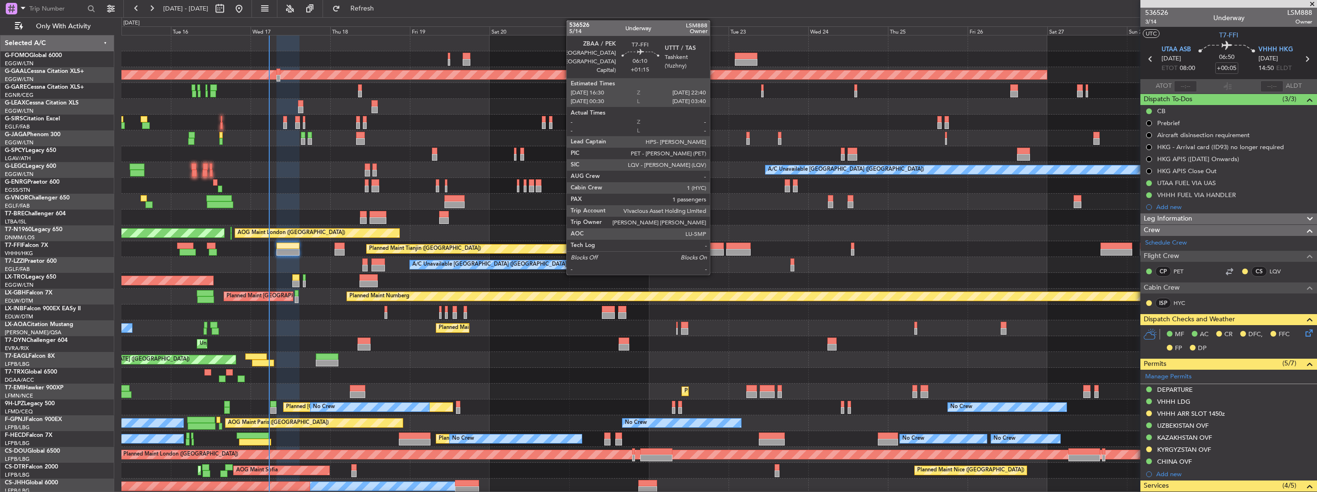
click at [714, 247] on div at bounding box center [713, 246] width 21 height 7
type input "+01:15"
type input "1"
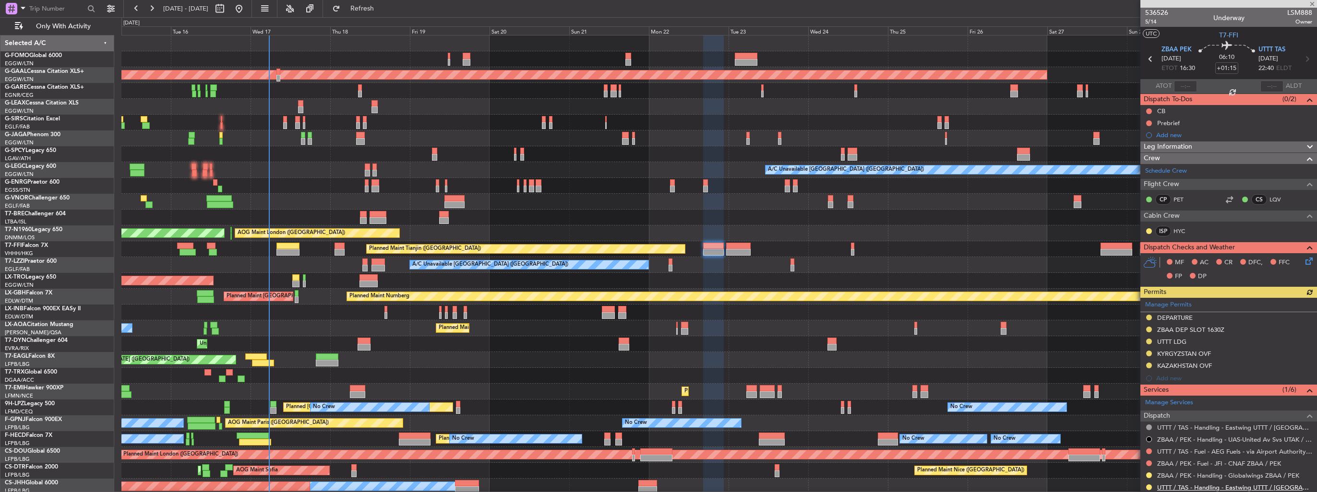
click at [1172, 485] on link "UTTT / TAS - Handling - Eastwing UTTT / TAS" at bounding box center [1234, 488] width 155 height 8
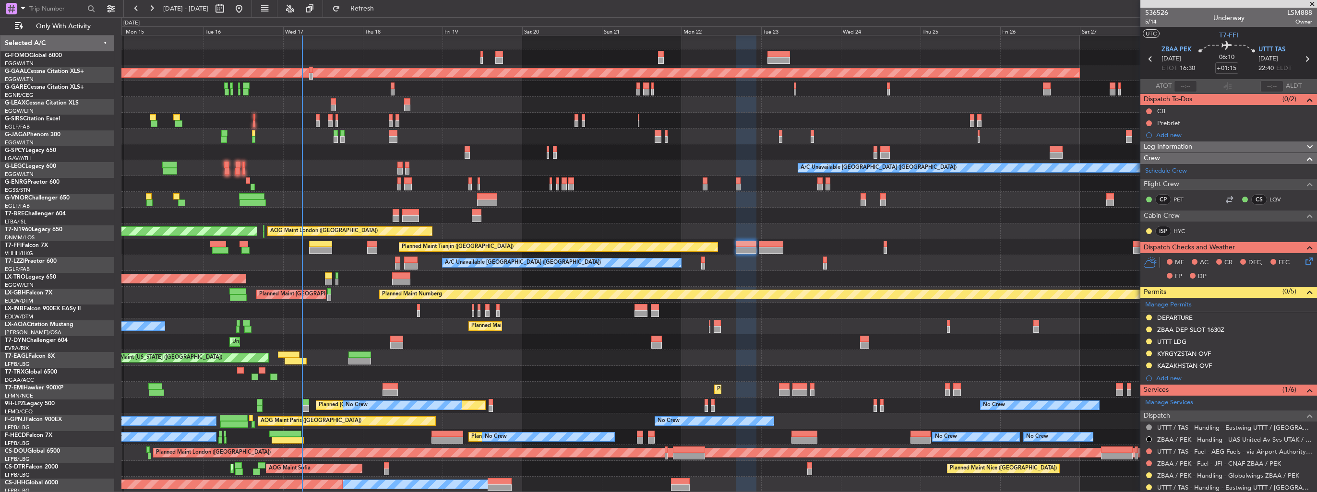
scroll to position [2, 0]
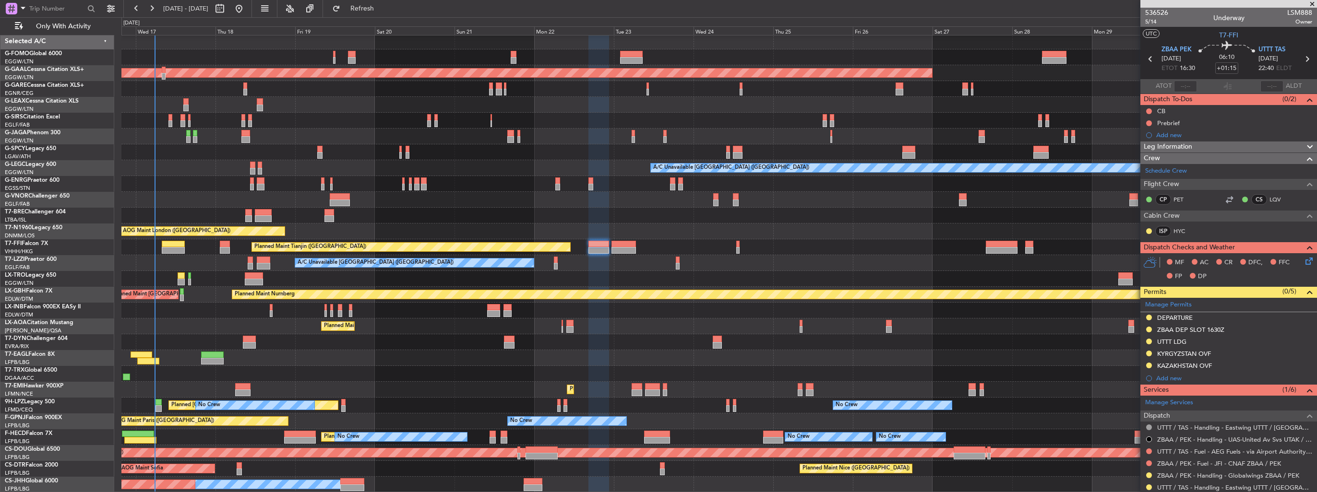
click at [439, 156] on div "OLBA 11:00 Z KTEB 22:45 Z 10:50 Z 22:30 Z Planned Maint Dusseldorf A/C Unavaila…" at bounding box center [718, 263] width 1195 height 459
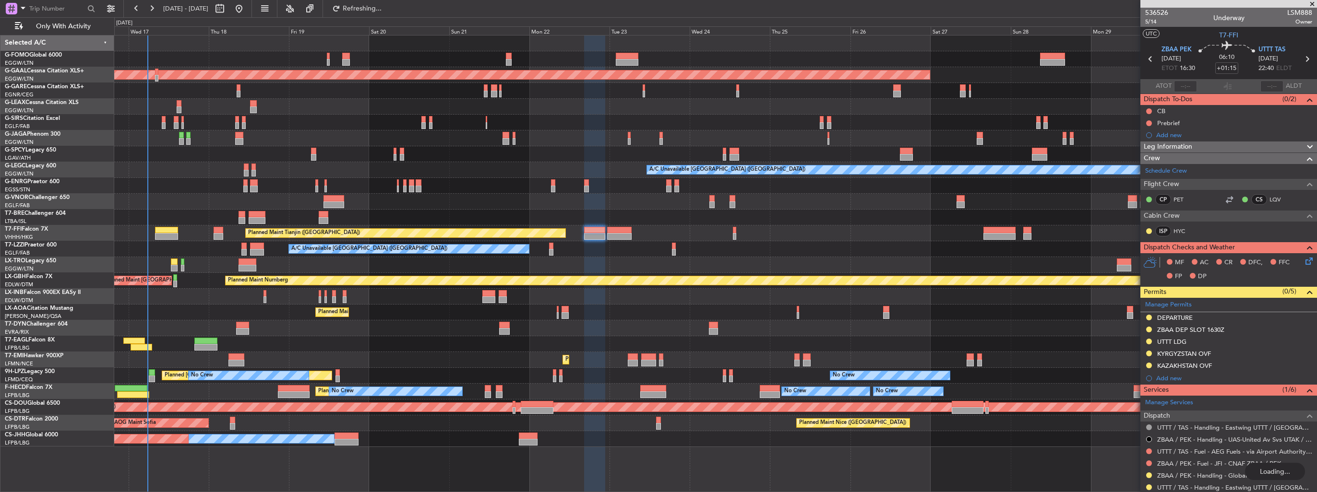
scroll to position [0, 0]
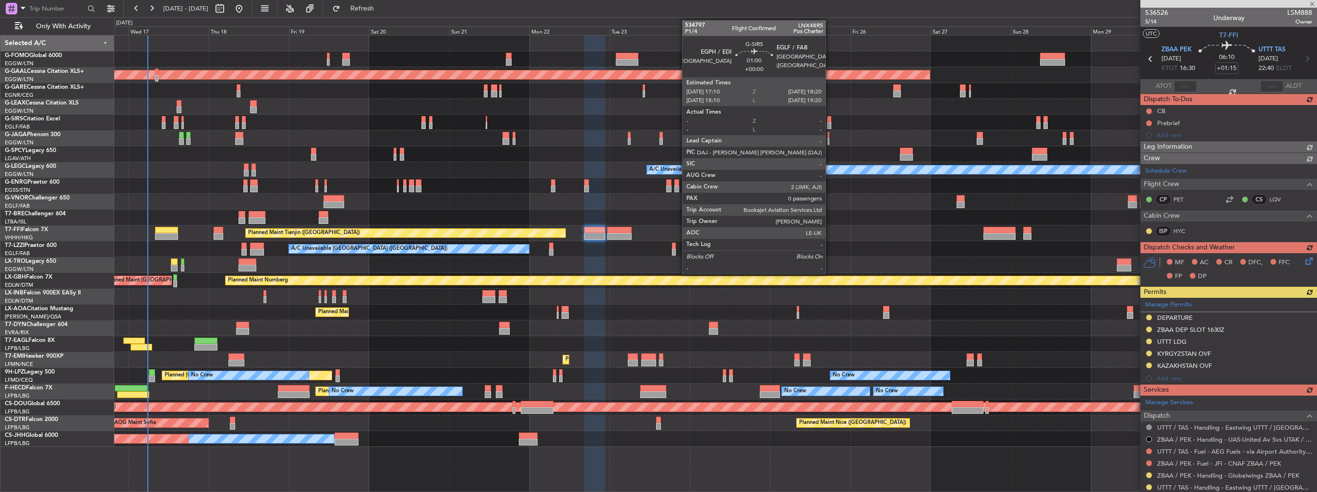
click at [830, 122] on div at bounding box center [829, 125] width 4 height 7
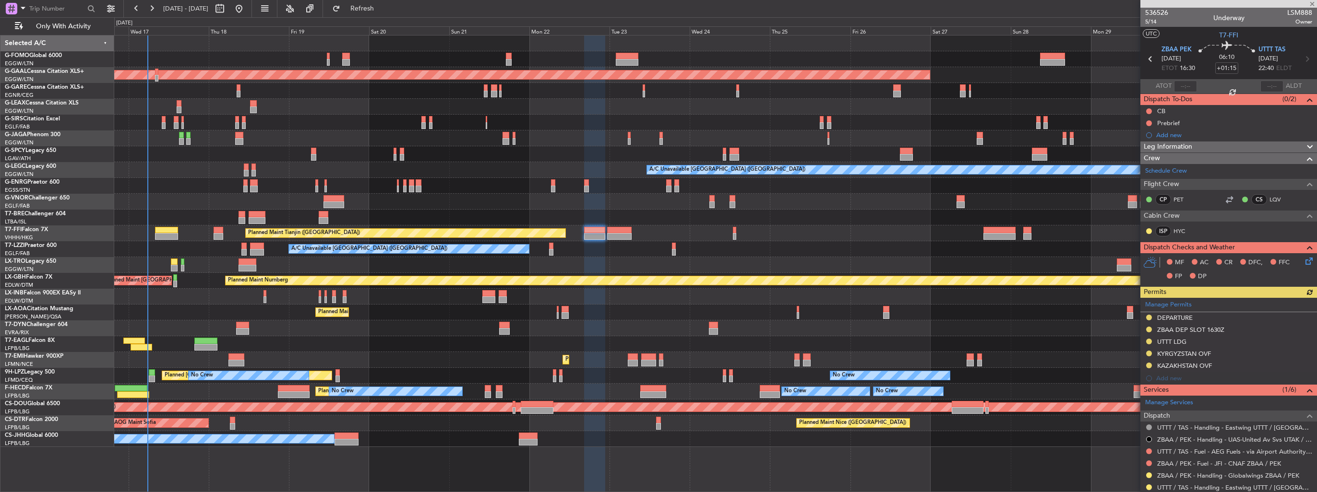
type input "0"
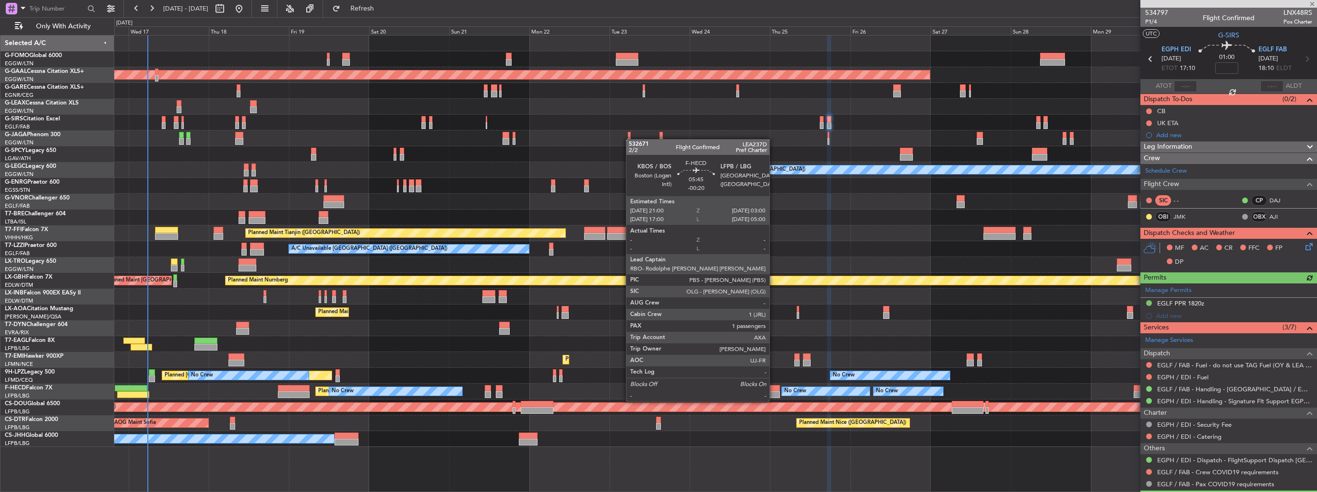
click at [773, 392] on div at bounding box center [770, 395] width 20 height 7
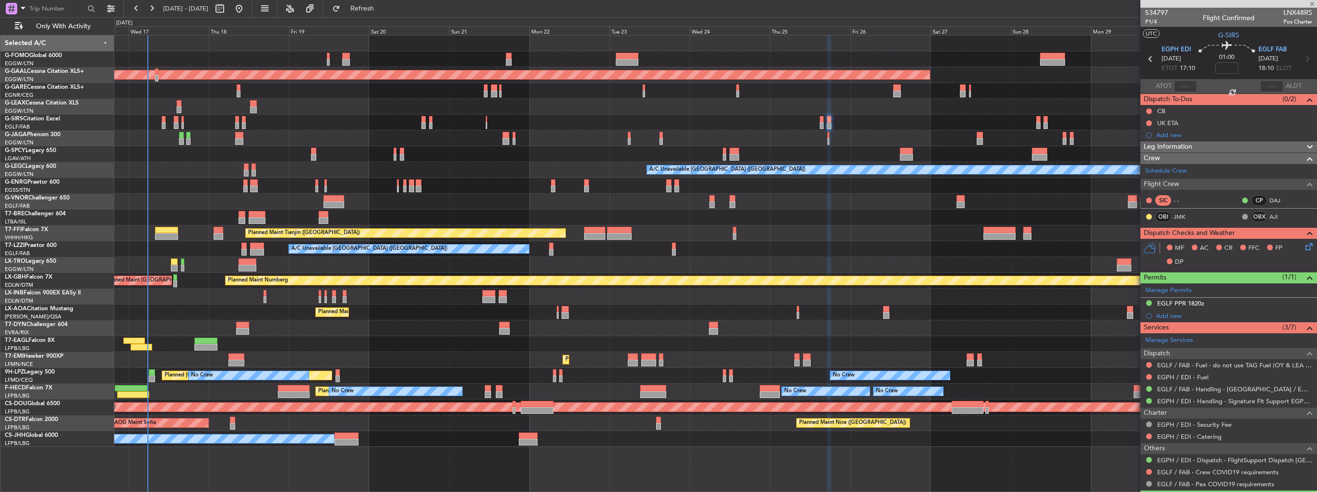
type input "-00:20"
type input "1"
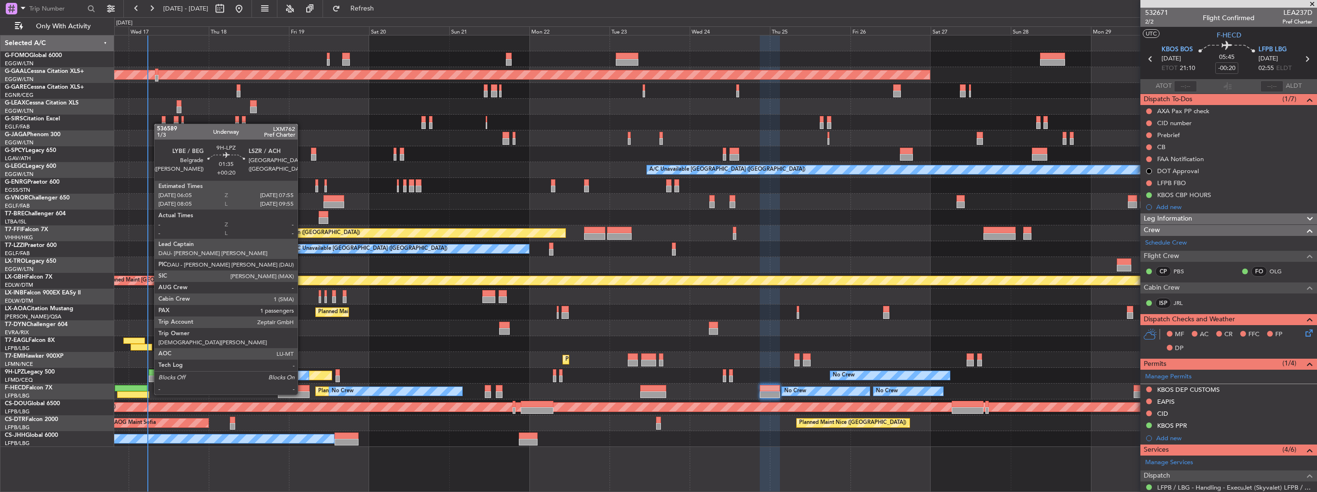
click at [149, 377] on div at bounding box center [152, 379] width 6 height 7
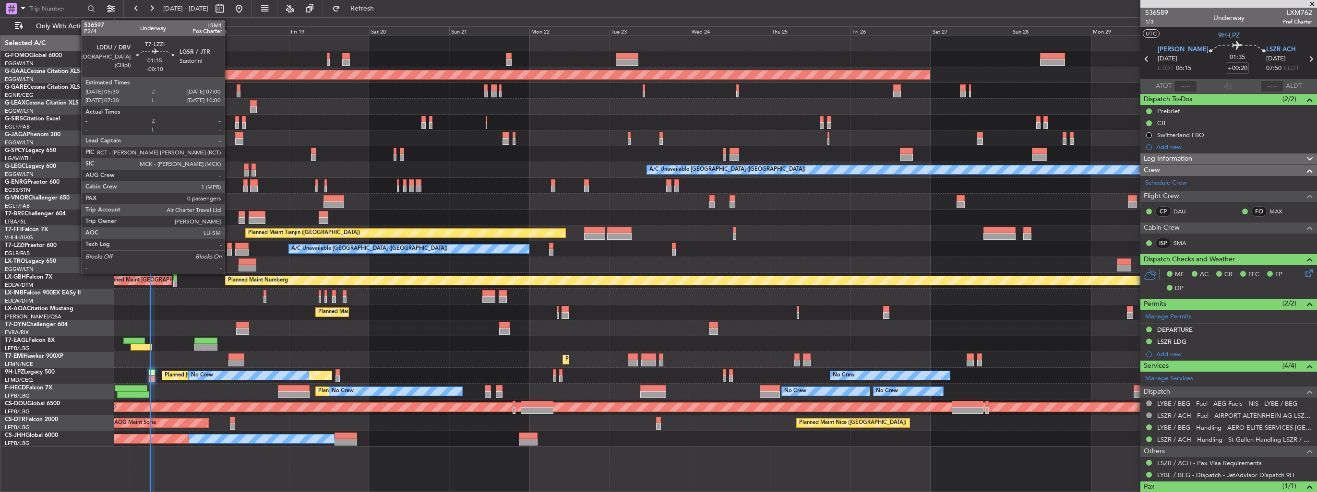
click at [229, 252] on div at bounding box center [229, 252] width 5 height 7
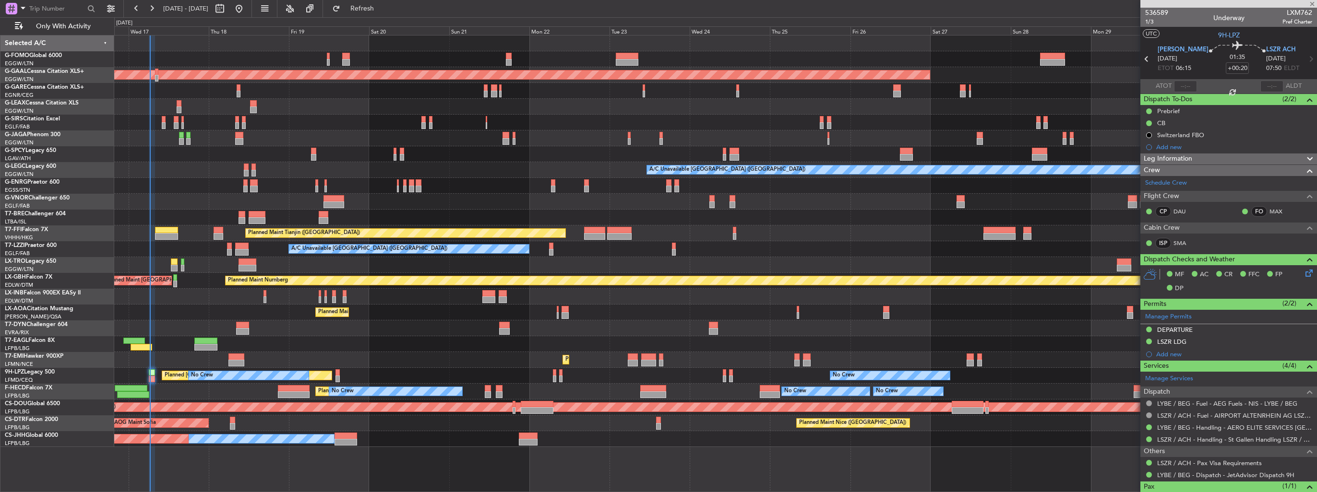
type input "-00:10"
type input "0"
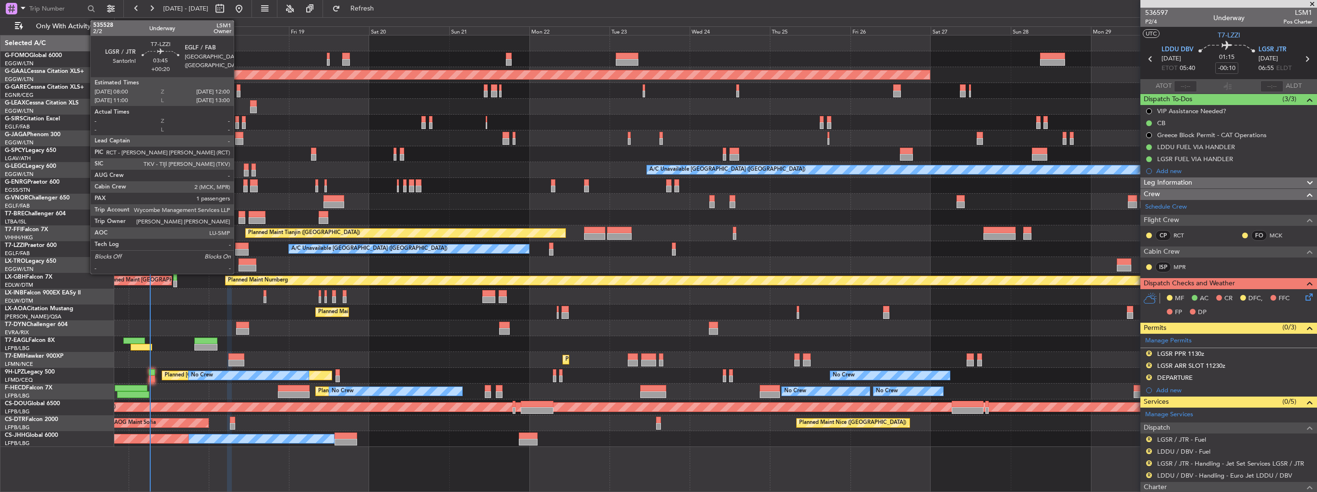
click at [238, 247] on div at bounding box center [241, 246] width 13 height 7
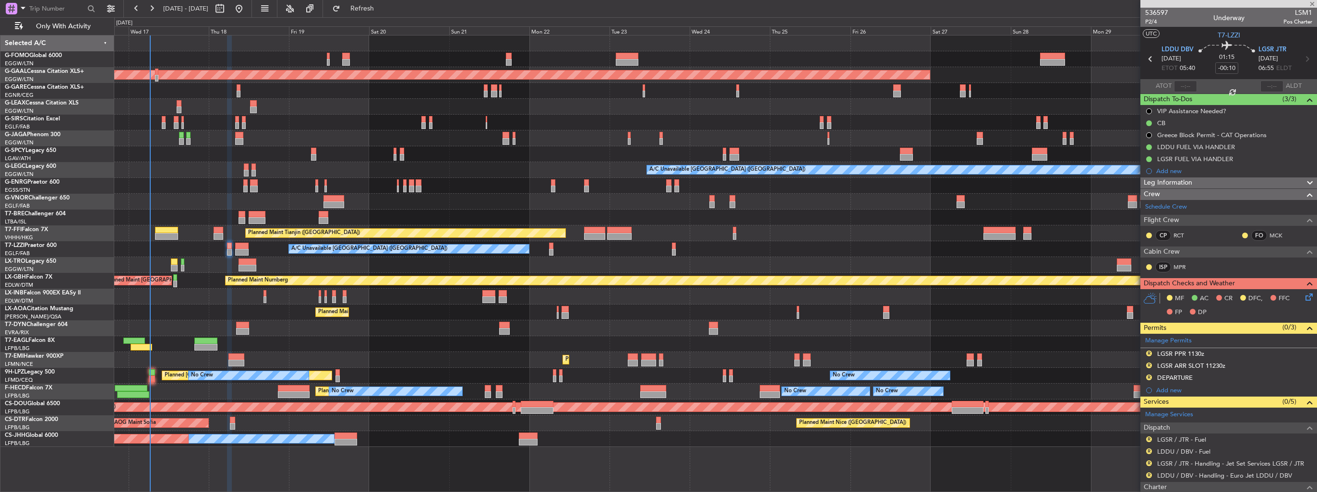
type input "+00:20"
type input "1"
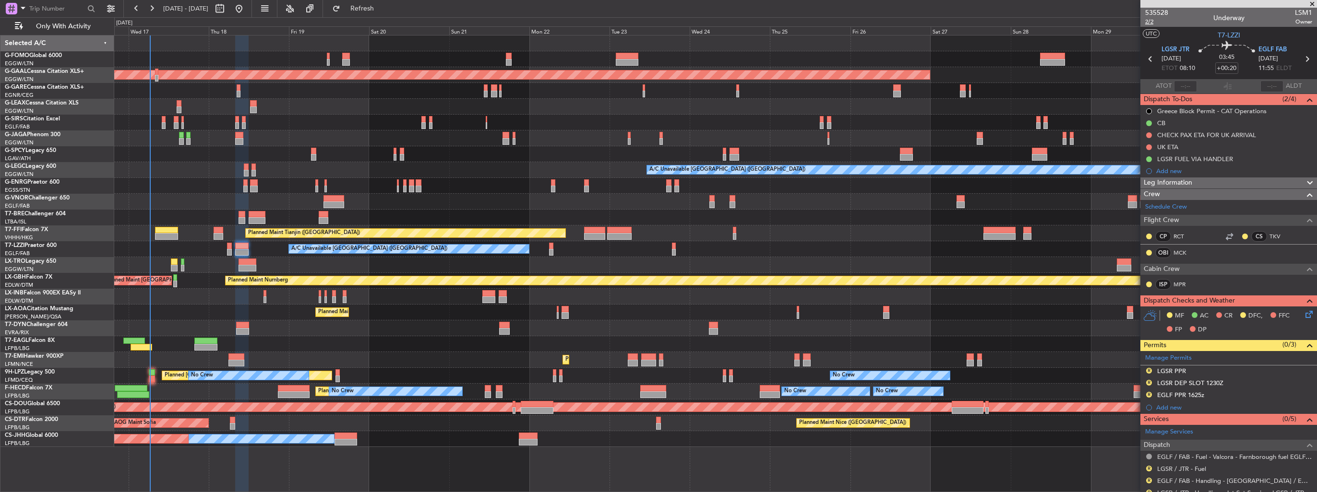
click at [1147, 23] on span "2/2" at bounding box center [1156, 22] width 23 height 8
click at [1303, 313] on icon at bounding box center [1307, 313] width 8 height 8
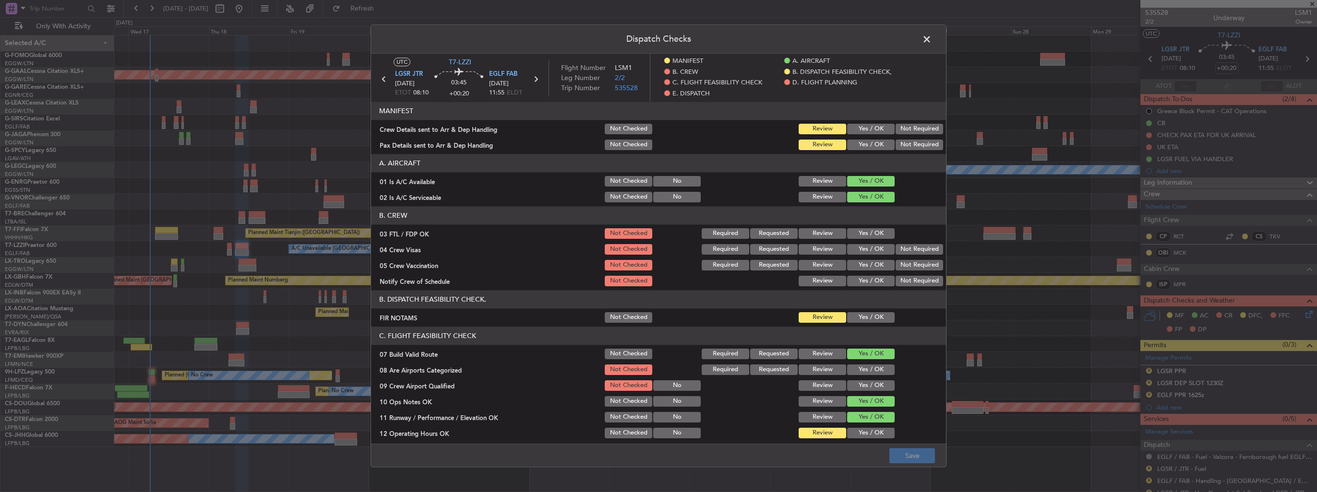
click at [874, 132] on button "Yes / OK" at bounding box center [871, 129] width 48 height 11
click at [870, 146] on button "Yes / OK" at bounding box center [871, 145] width 48 height 11
click at [916, 457] on button "Save" at bounding box center [912, 456] width 46 height 15
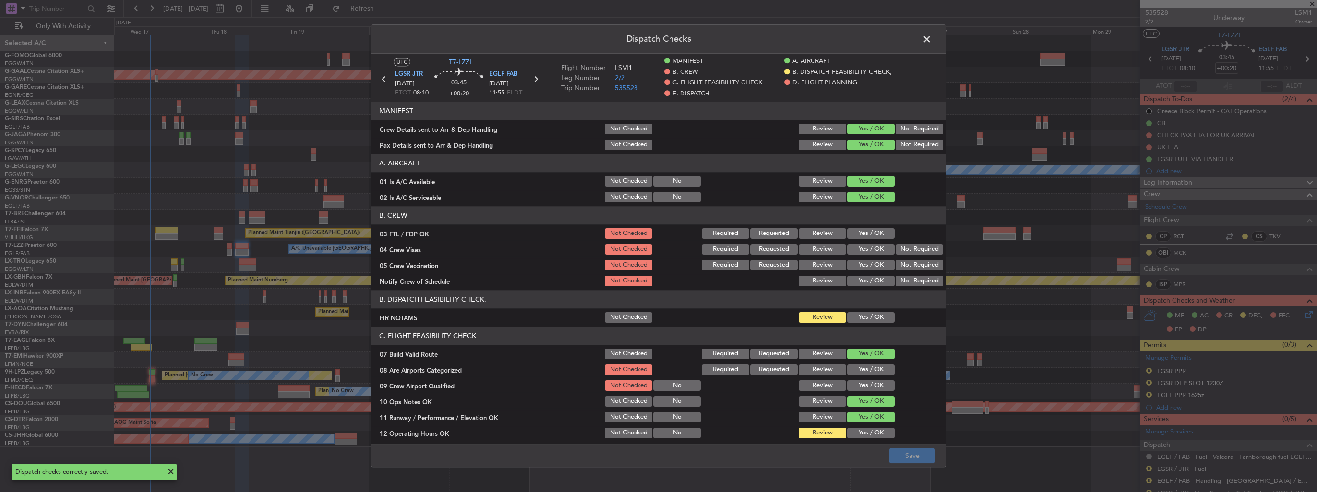
click at [931, 39] on span at bounding box center [931, 41] width 0 height 19
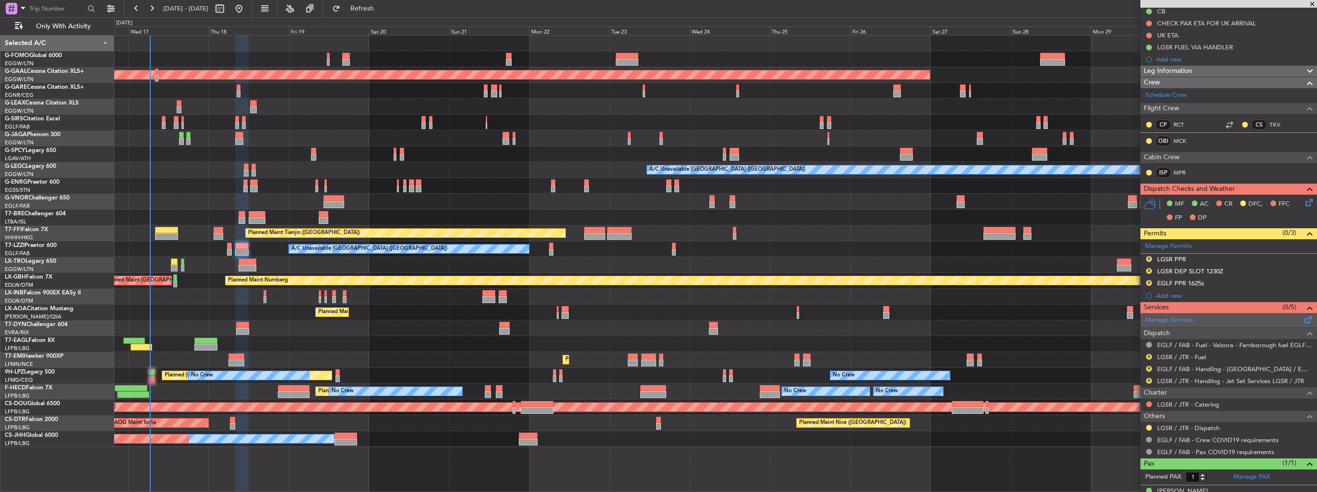
scroll to position [124, 0]
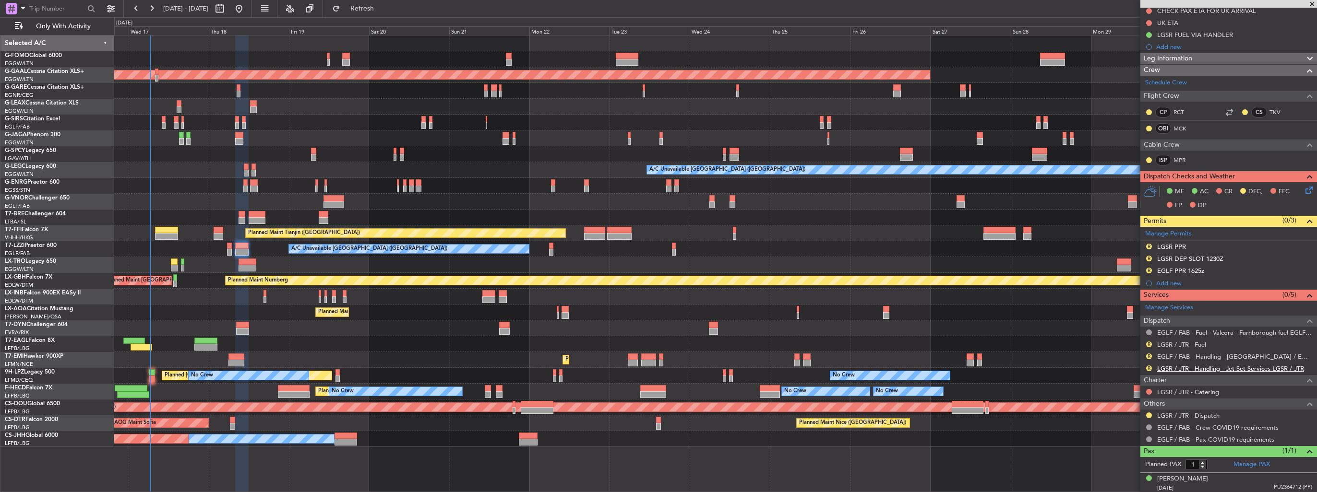
click at [1171, 366] on link "LGSR / JTR - Handling - Jet Set Services LGSR / JTR" at bounding box center [1230, 369] width 147 height 8
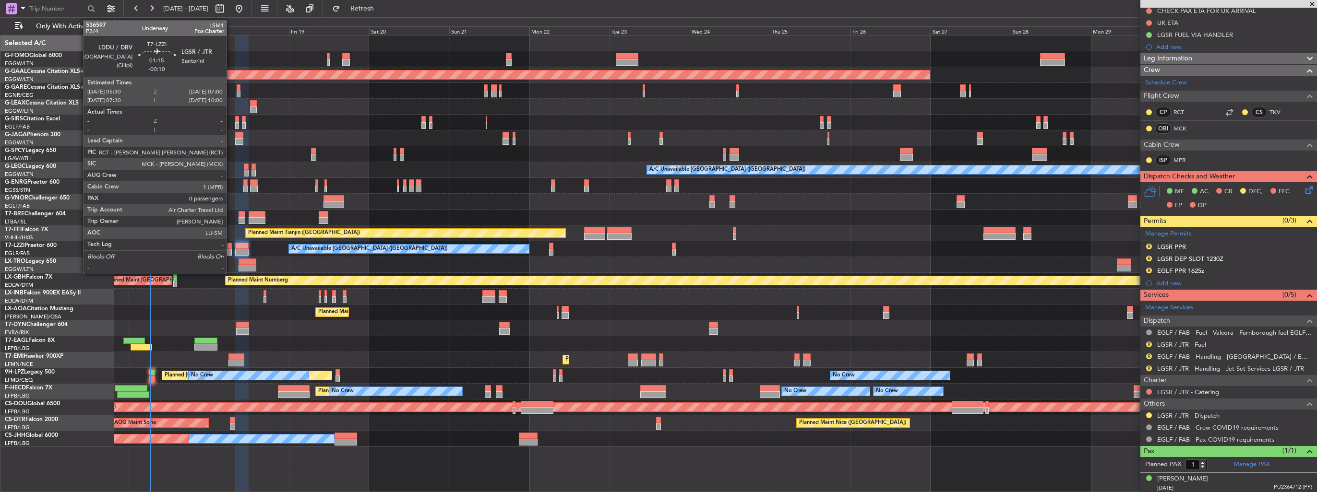
click at [230, 250] on div at bounding box center [229, 252] width 5 height 7
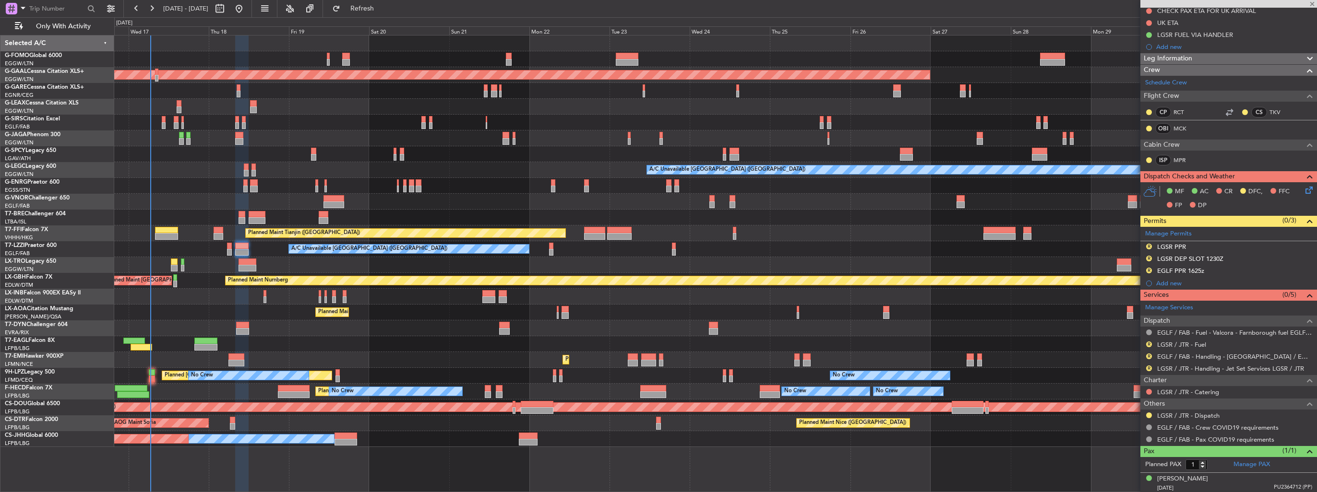
type input "-00:10"
type input "0"
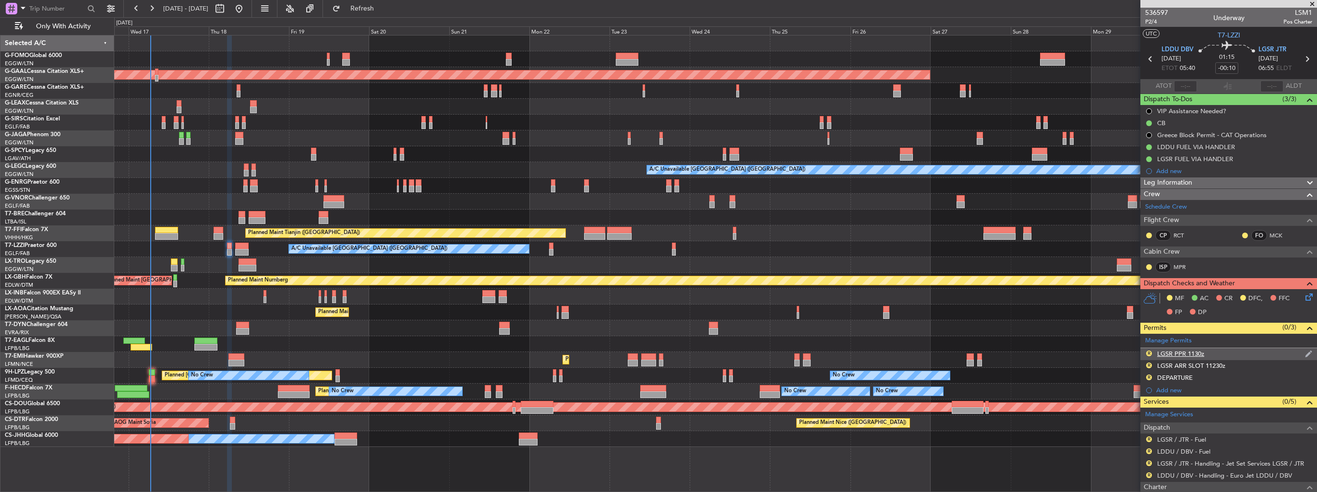
click at [1305, 354] on img at bounding box center [1308, 354] width 7 height 9
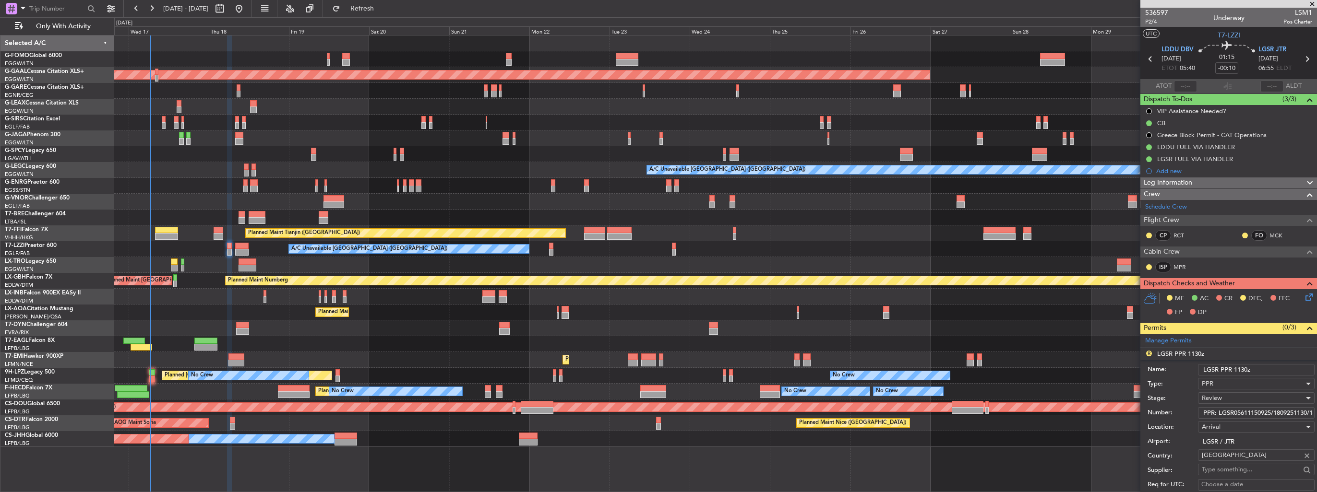
drag, startPoint x: 1257, startPoint y: 368, endPoint x: 1234, endPoint y: 369, distance: 23.1
click at [1234, 369] on input "LGSR PPR 1130z" at bounding box center [1256, 370] width 117 height 12
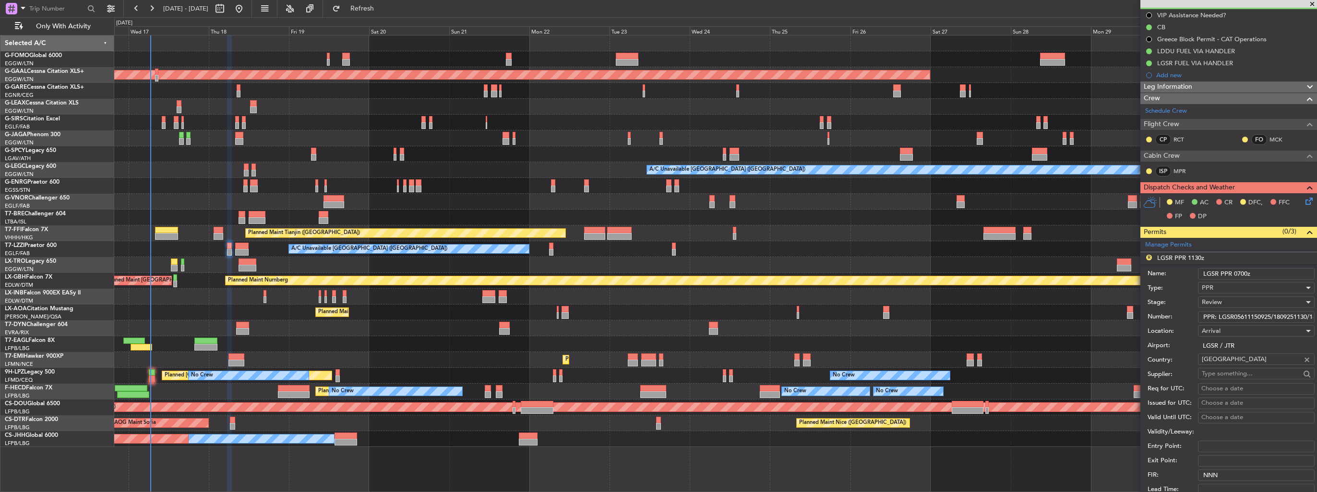
type input "LGSR PPR 0700z"
click at [1233, 302] on div "Review" at bounding box center [1252, 302] width 102 height 14
click at [1238, 359] on span "Requested" at bounding box center [1252, 364] width 101 height 14
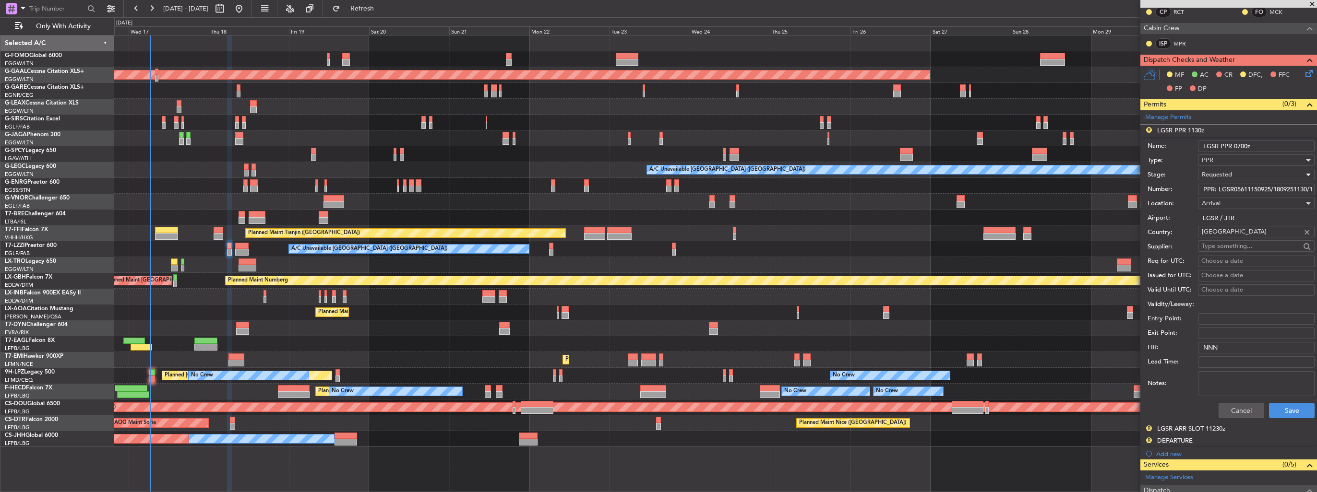
scroll to position [240, 0]
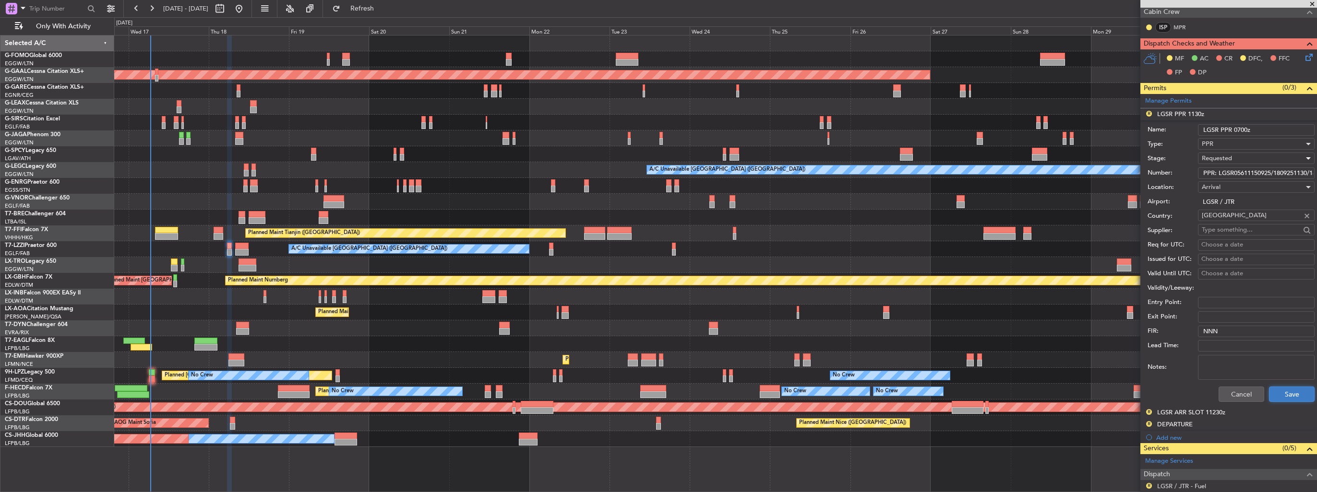
click at [1290, 395] on button "Save" at bounding box center [1292, 394] width 46 height 15
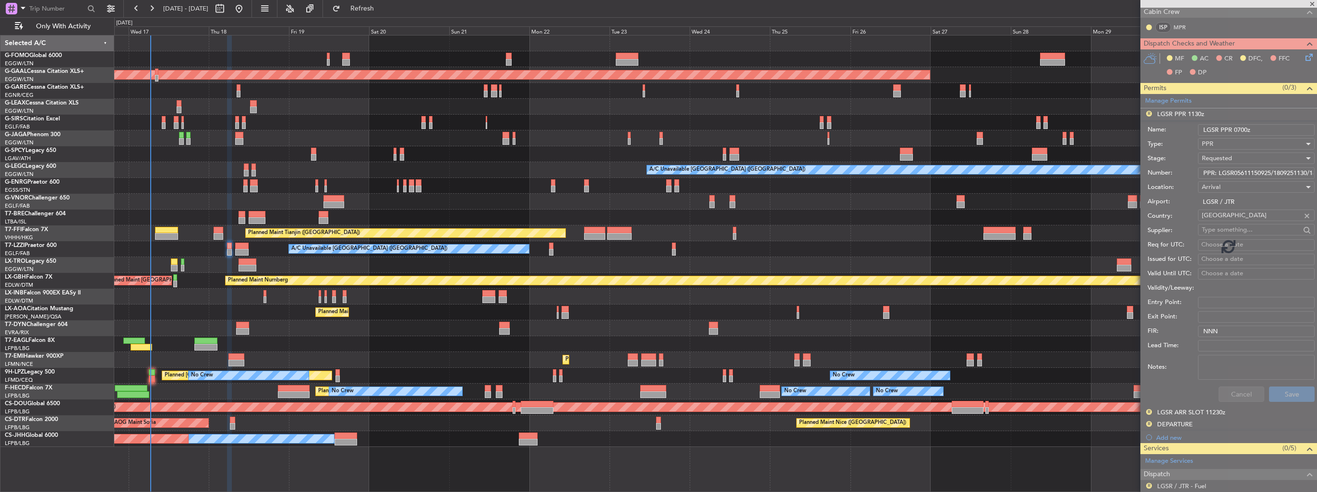
scroll to position [98, 0]
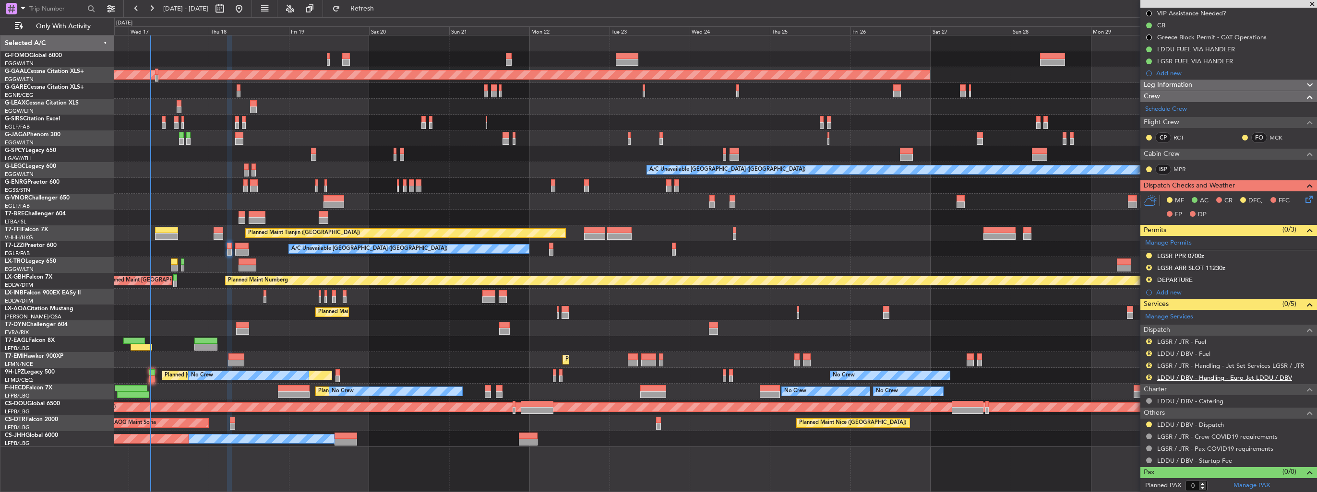
click at [1176, 375] on link "LDDU / DBV - Handling - Euro Jet LDDU / DBV" at bounding box center [1224, 378] width 135 height 8
click at [1147, 341] on button "R" at bounding box center [1149, 342] width 6 height 6
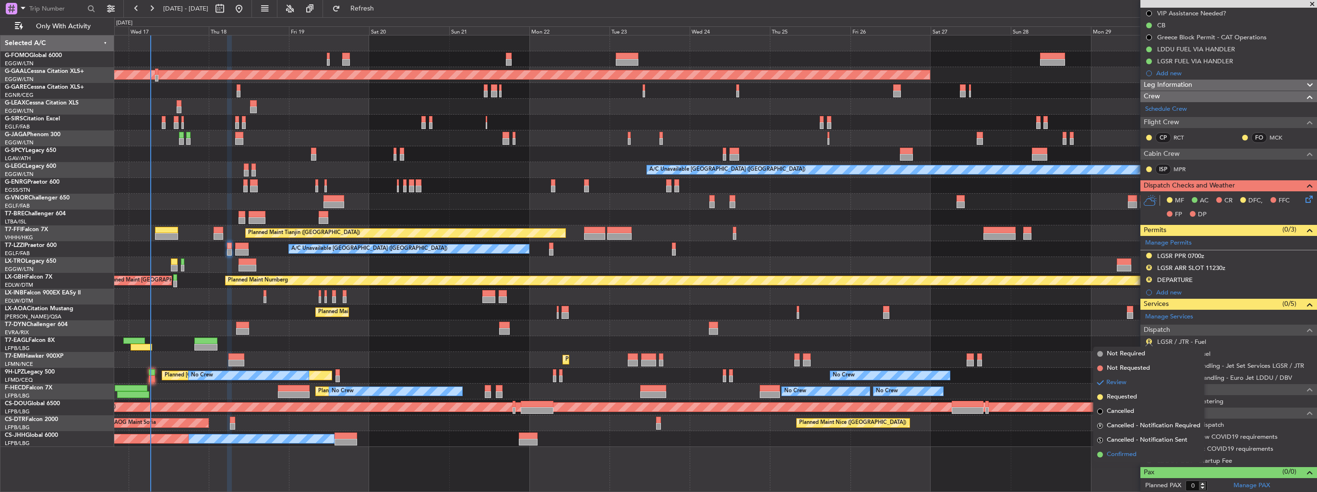
click at [1123, 454] on span "Confirmed" at bounding box center [1121, 455] width 30 height 10
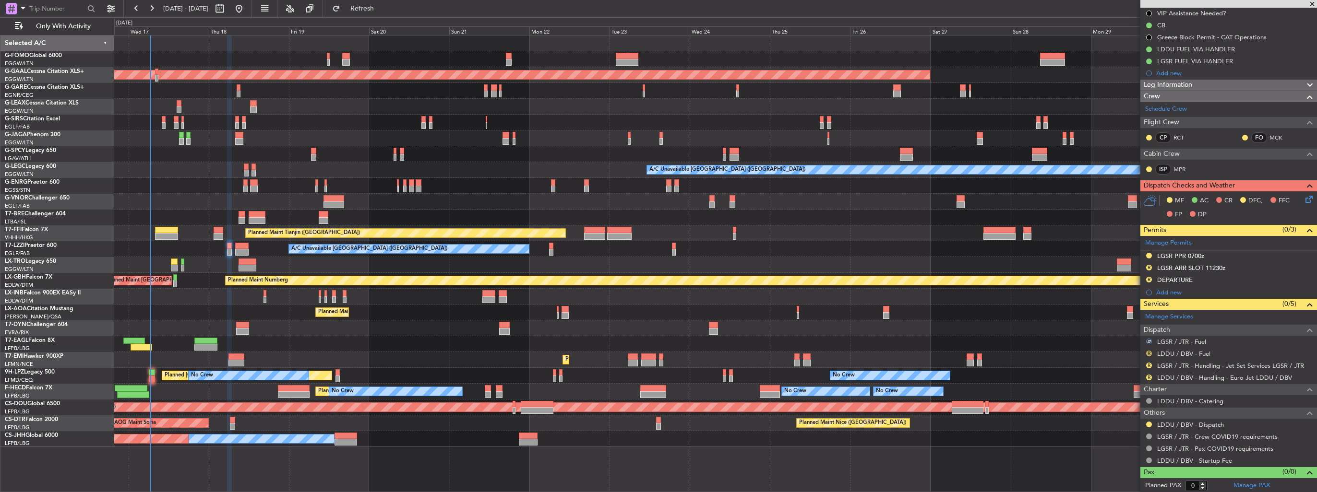
click at [1148, 353] on button "R" at bounding box center [1149, 354] width 6 height 6
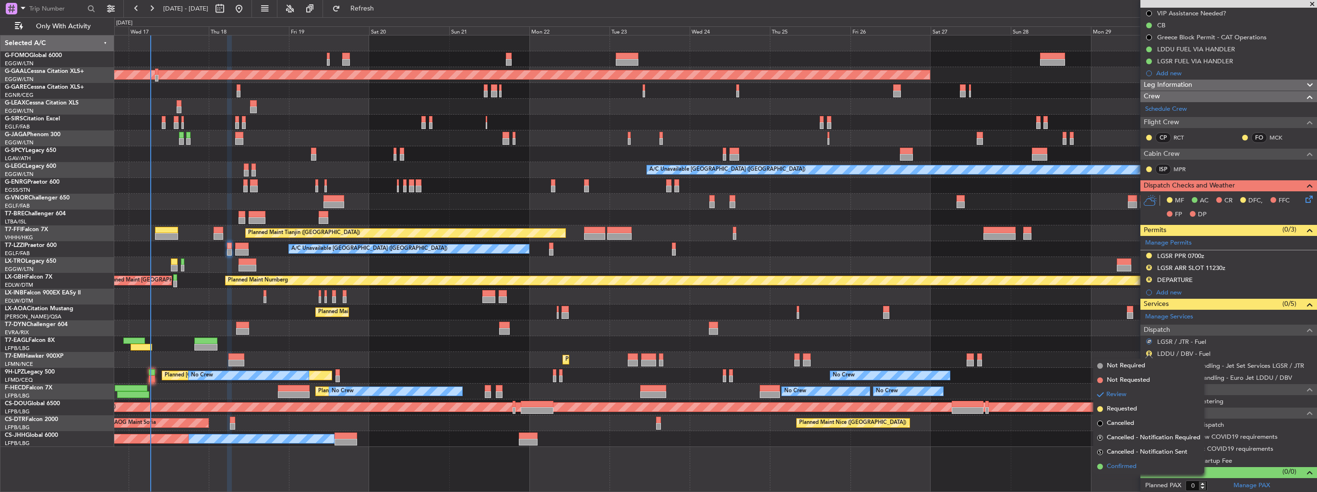
click at [1114, 462] on li "Confirmed" at bounding box center [1148, 467] width 111 height 14
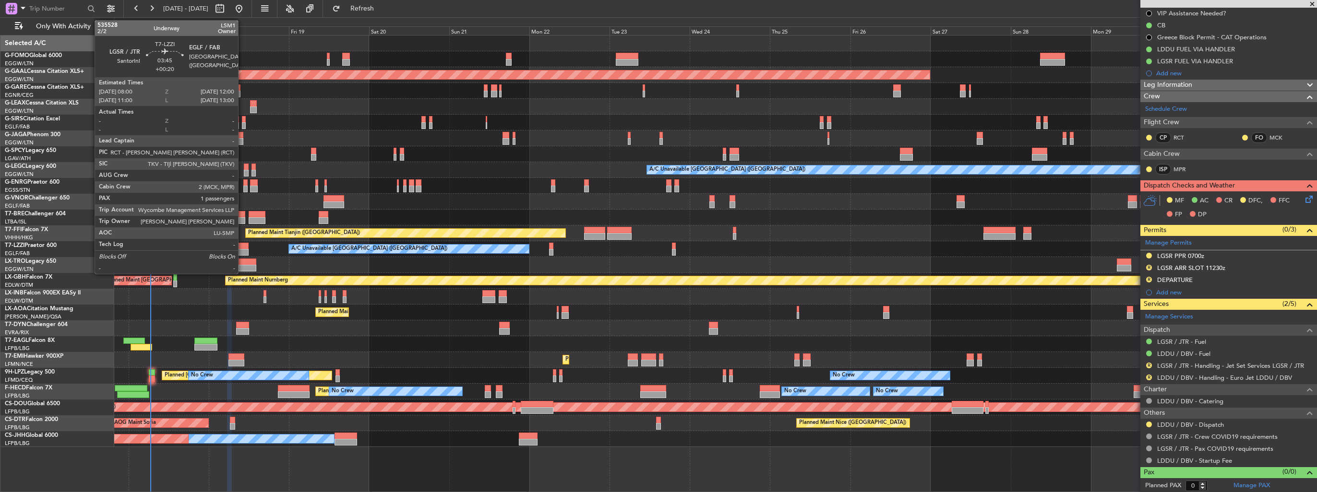
click at [242, 246] on div at bounding box center [241, 246] width 13 height 7
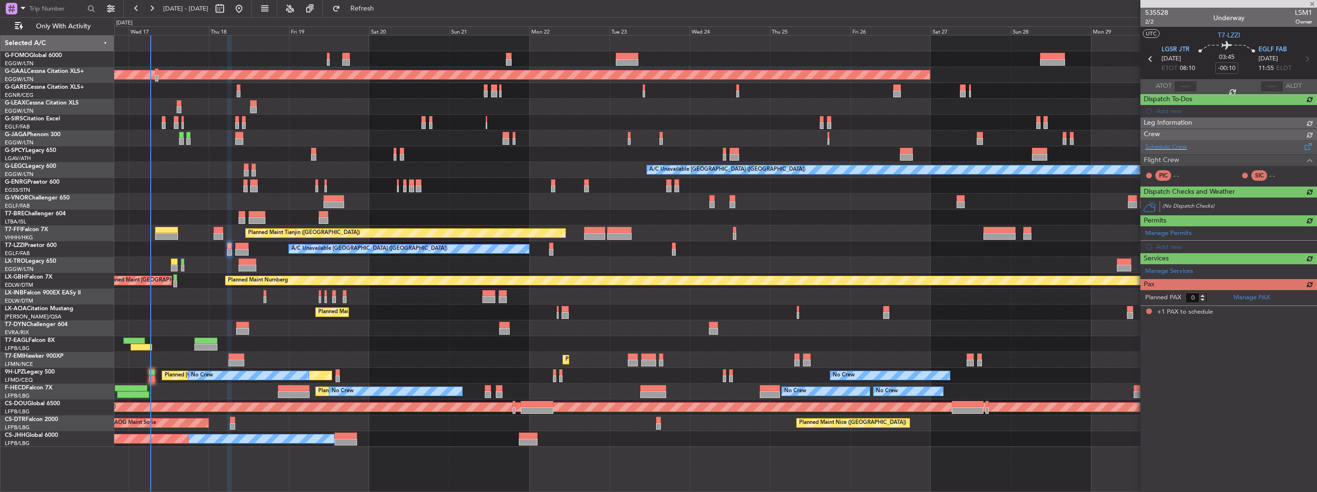
type input "+00:20"
type input "1"
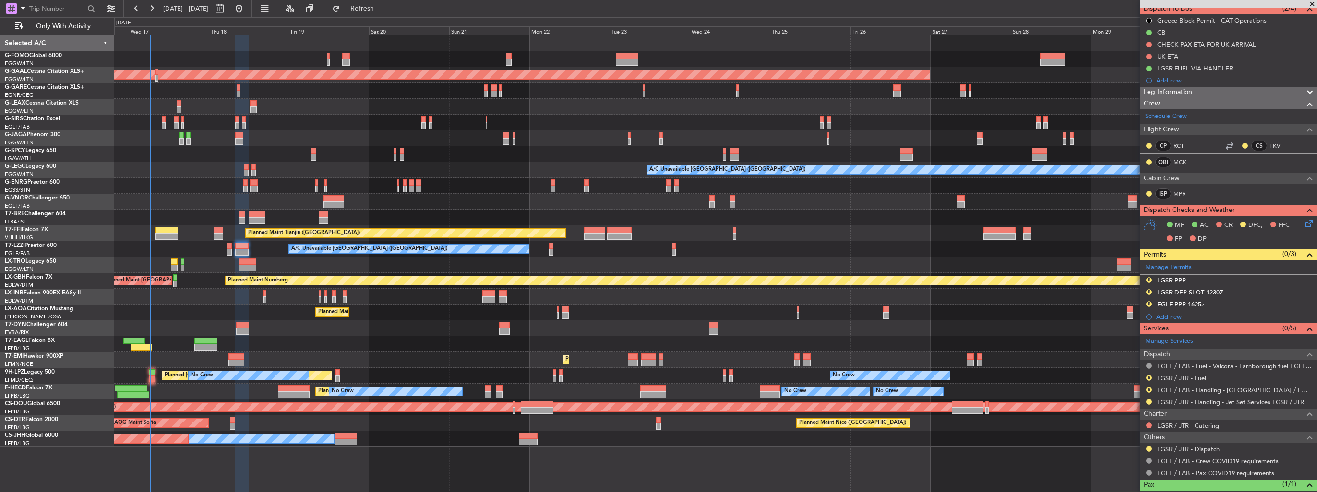
scroll to position [124, 0]
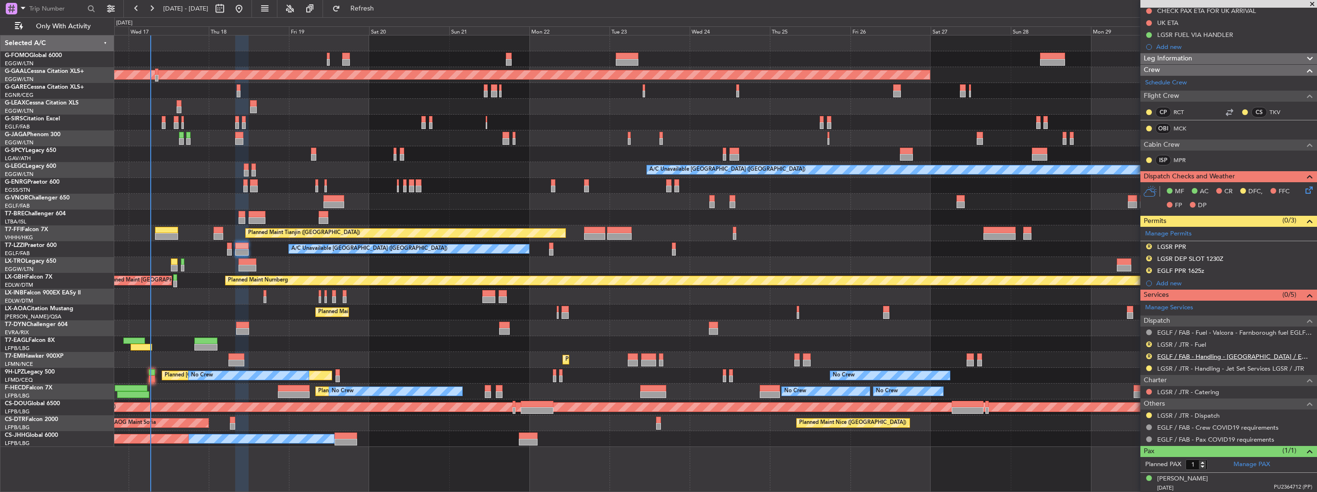
click at [1181, 355] on link "EGLF / FAB - Handling - [GEOGRAPHIC_DATA] / EGLF / FAB" at bounding box center [1234, 357] width 155 height 8
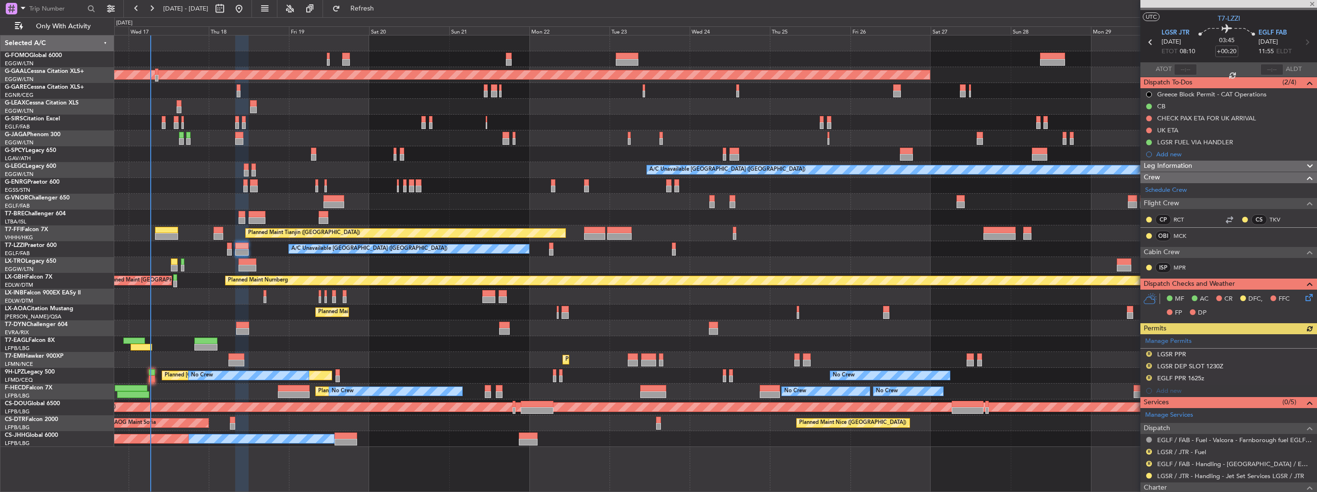
scroll to position [0, 0]
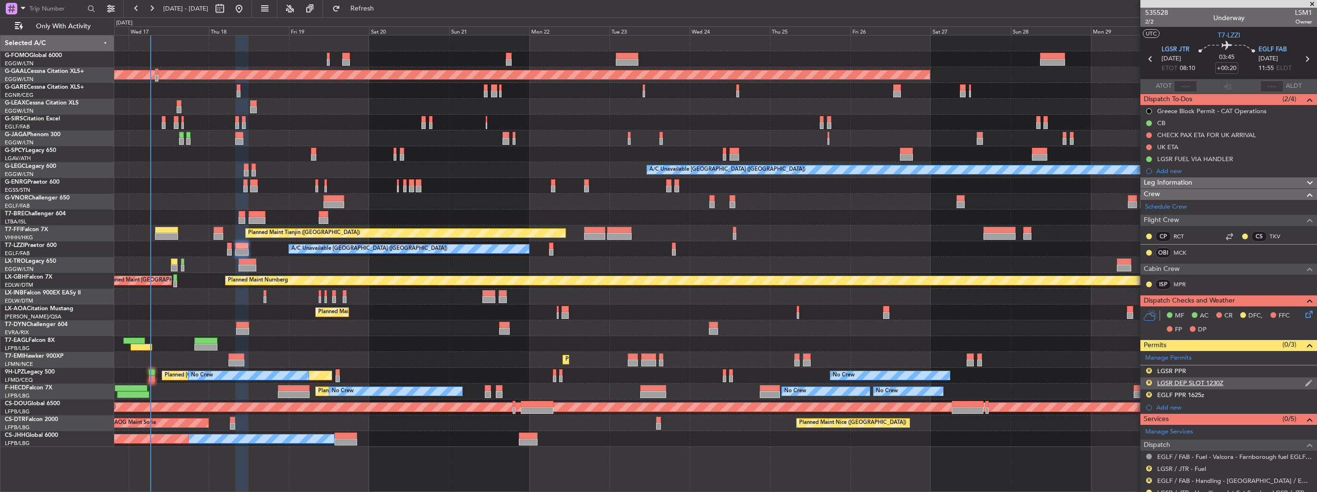
click at [1305, 379] on img at bounding box center [1308, 383] width 7 height 9
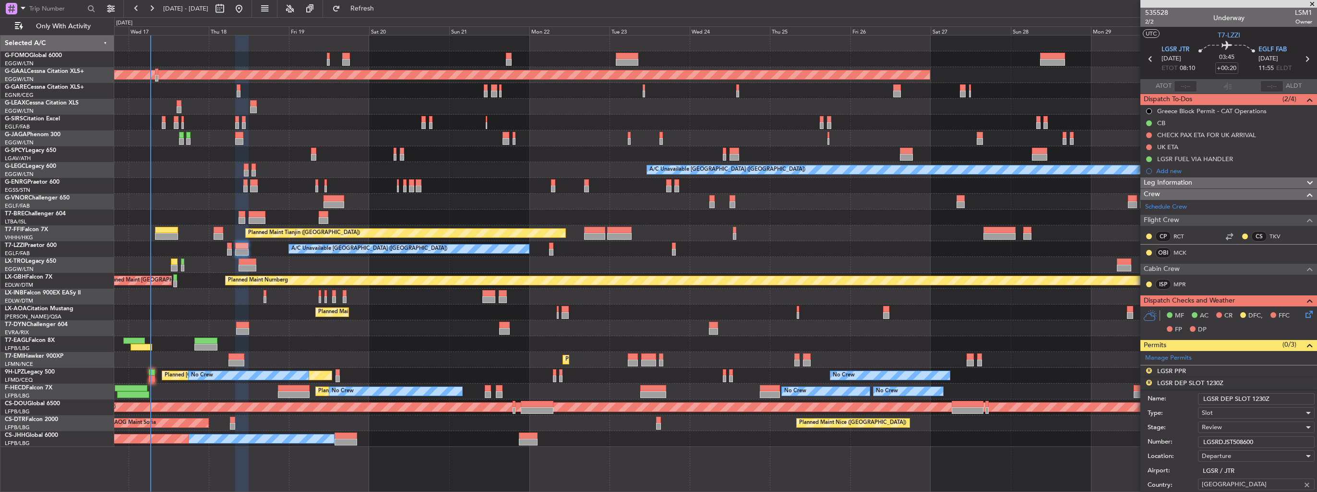
drag, startPoint x: 1283, startPoint y: 395, endPoint x: 1252, endPoint y: 396, distance: 30.7
click at [1252, 396] on input "LGSR DEP SLOT 1230Z" at bounding box center [1256, 399] width 117 height 12
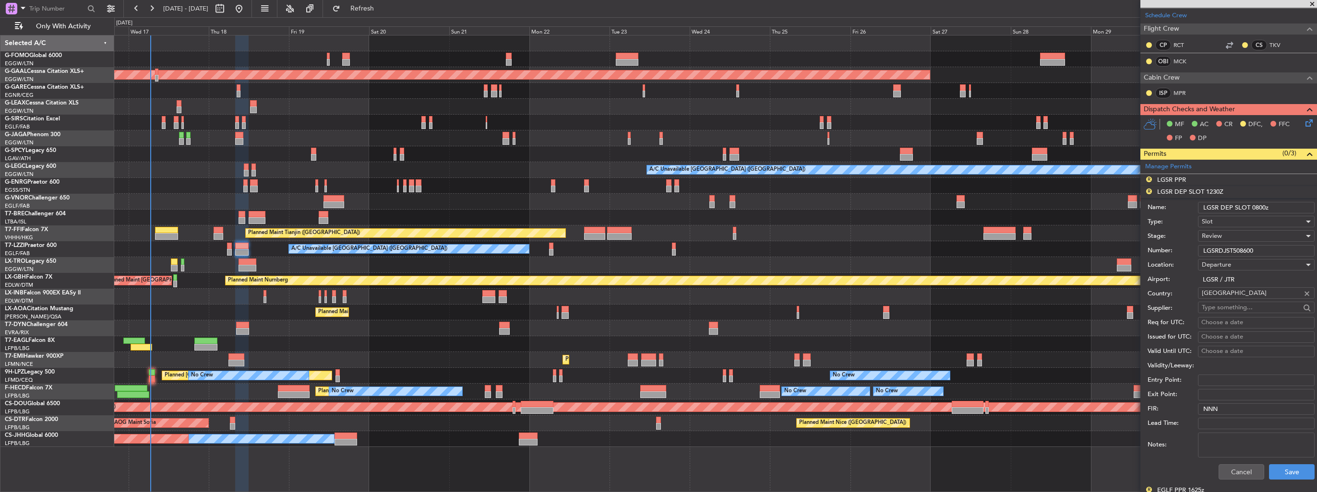
scroll to position [192, 0]
type input "LGSR DEP SLOT 0800z"
click at [1218, 232] on span "Review" at bounding box center [1211, 235] width 20 height 9
click at [1241, 297] on span "Requested" at bounding box center [1252, 297] width 101 height 14
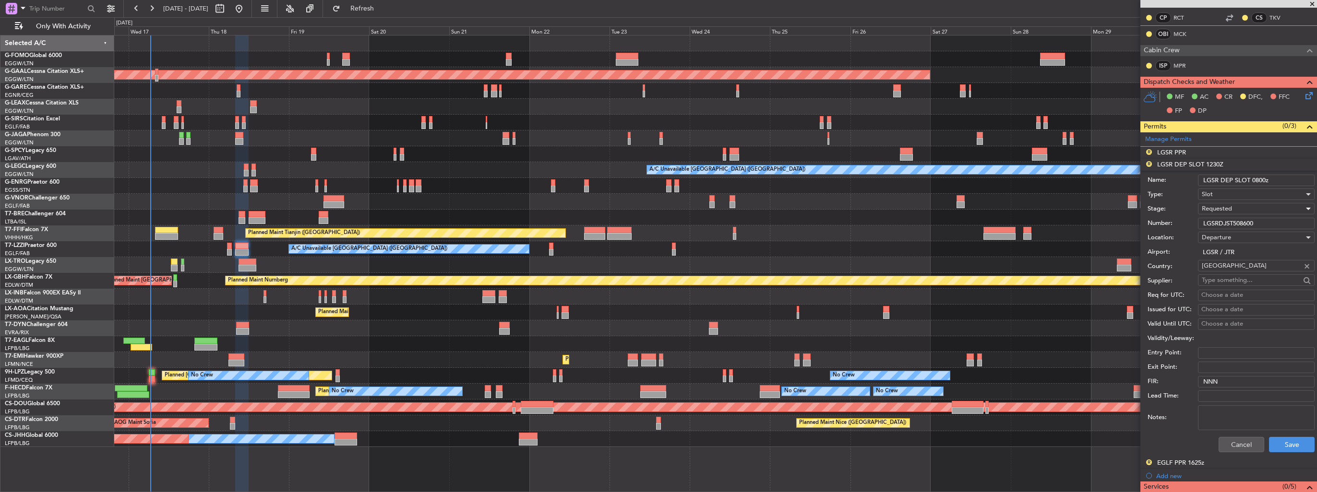
scroll to position [288, 0]
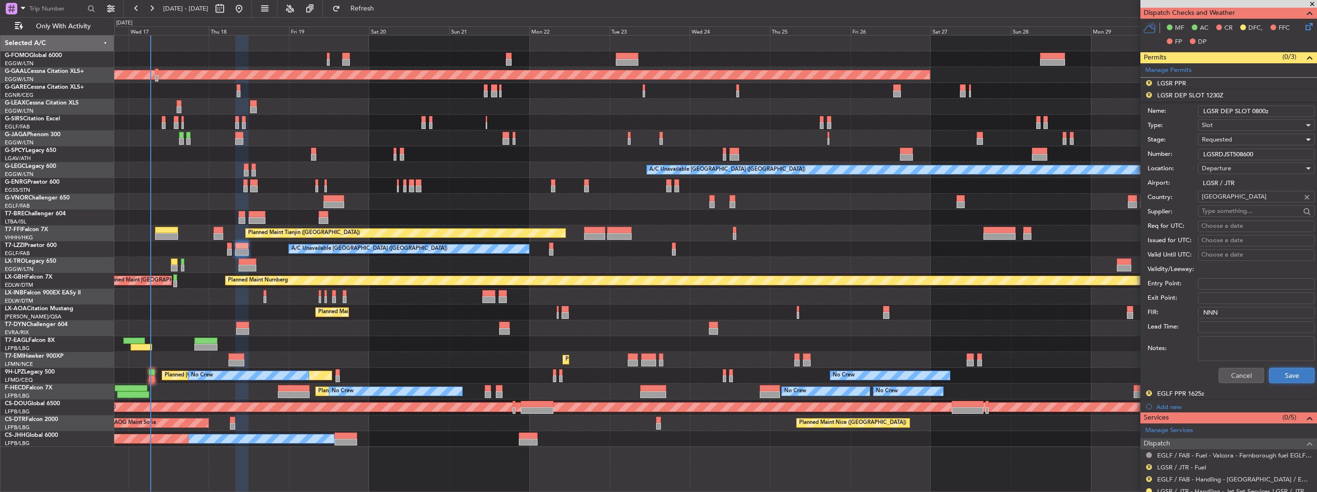
click at [1286, 373] on button "Save" at bounding box center [1292, 375] width 46 height 15
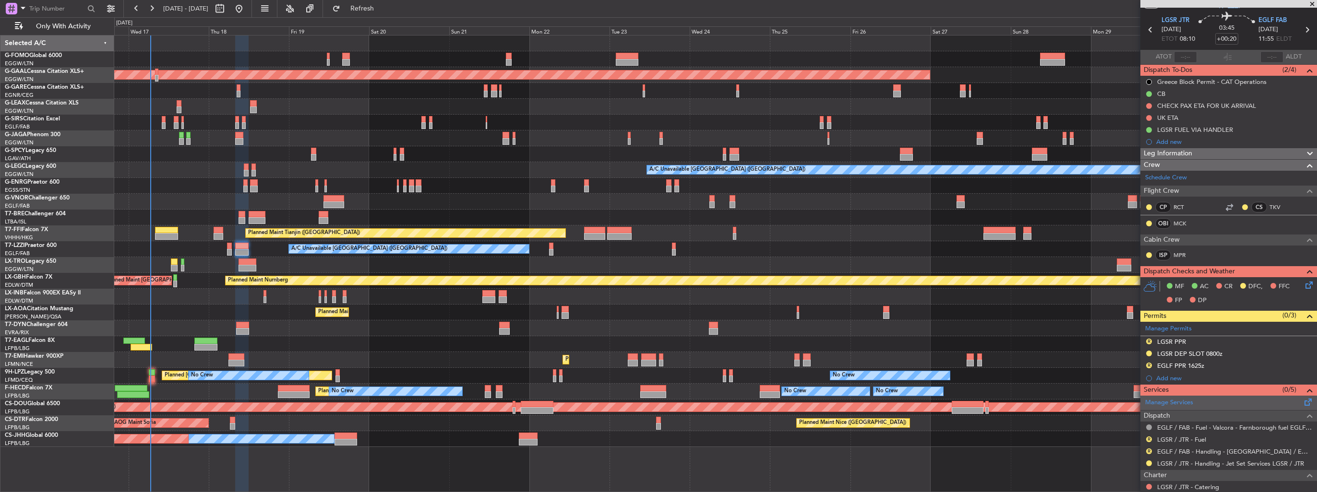
scroll to position [0, 0]
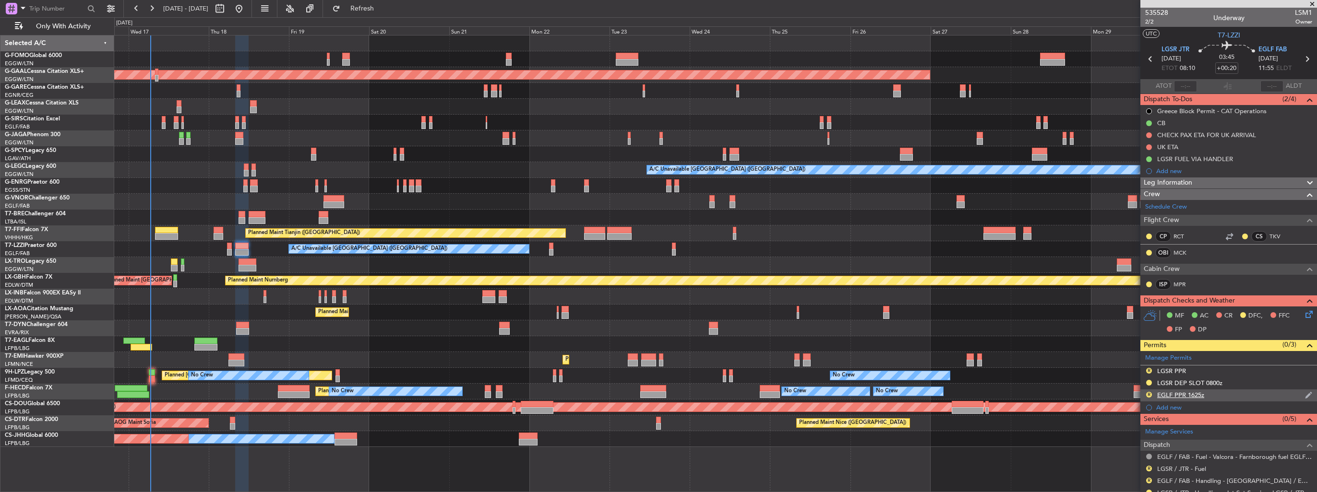
click at [1305, 395] on img at bounding box center [1308, 395] width 7 height 9
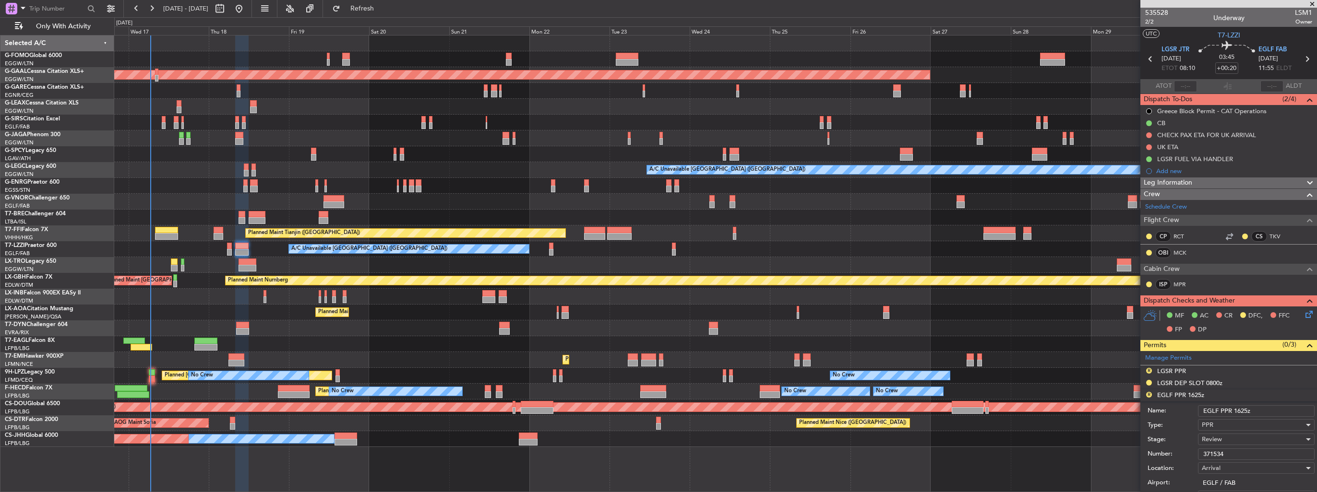
drag, startPoint x: 1259, startPoint y: 406, endPoint x: 1238, endPoint y: 408, distance: 21.2
click at [1238, 408] on input "EGLF PPR 1625z" at bounding box center [1256, 411] width 117 height 12
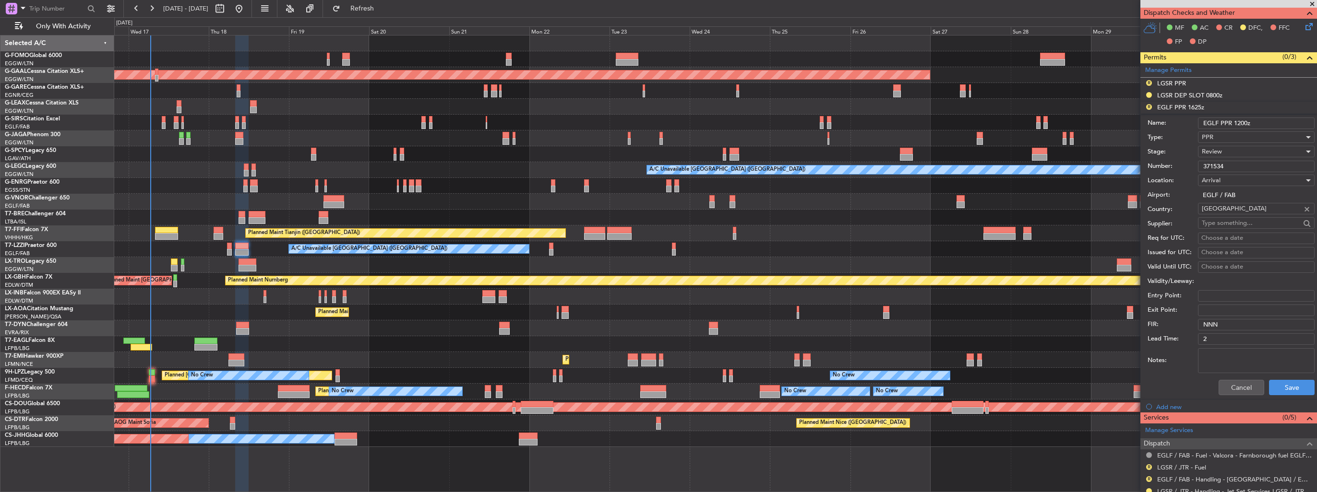
type input "EGLF PPR 1200z"
click at [1219, 149] on span "Review" at bounding box center [1211, 151] width 20 height 9
click at [1235, 214] on span "Requested" at bounding box center [1252, 213] width 101 height 14
click at [1282, 392] on button "Save" at bounding box center [1292, 387] width 46 height 15
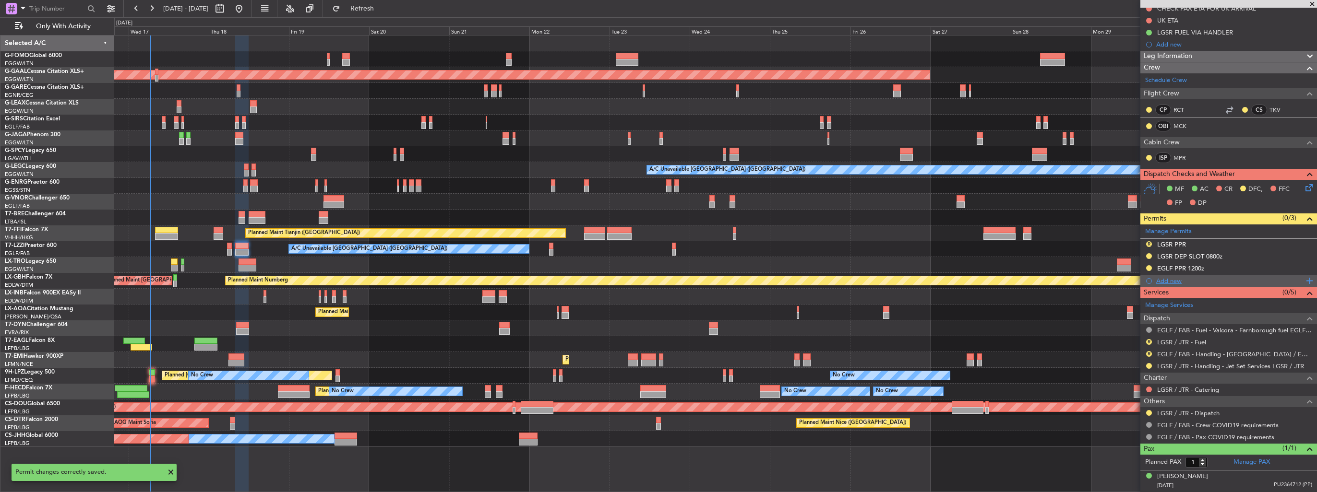
scroll to position [124, 0]
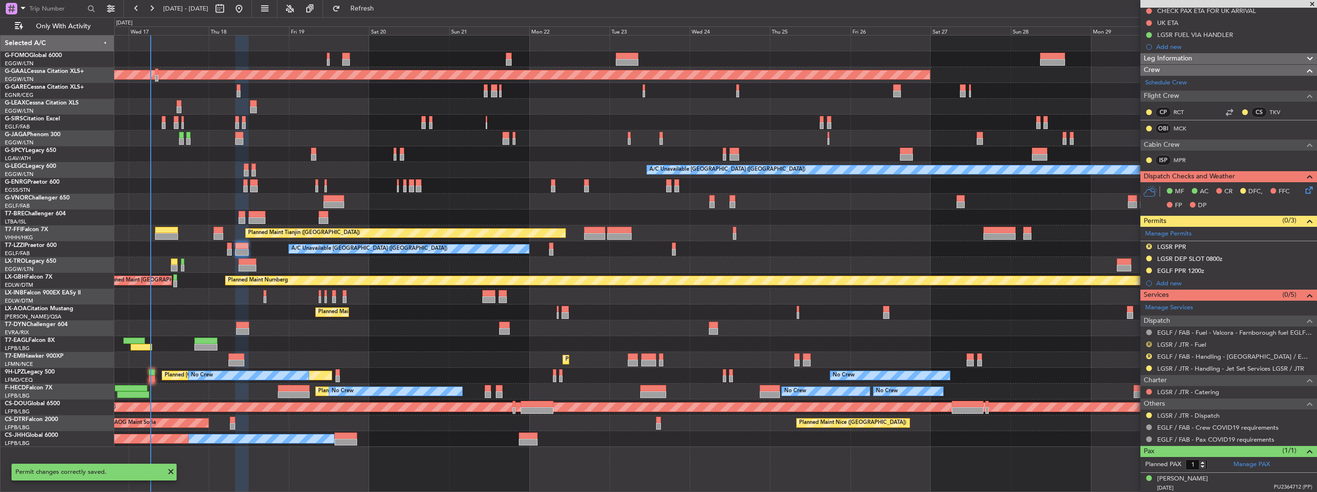
click at [1147, 344] on button "R" at bounding box center [1149, 345] width 6 height 6
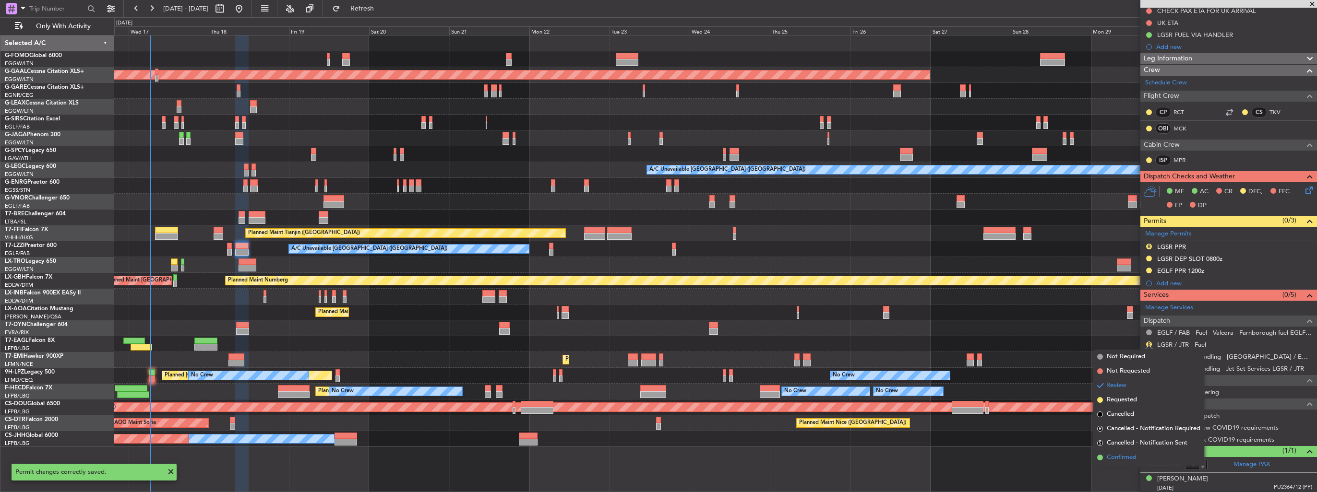
click at [1113, 457] on span "Confirmed" at bounding box center [1121, 458] width 30 height 10
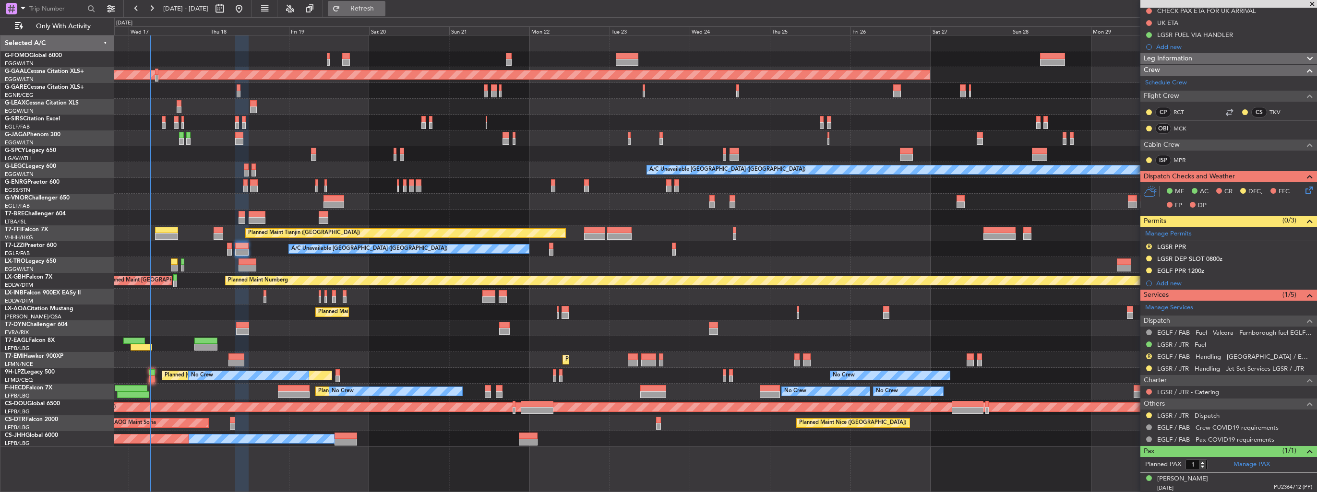
click at [385, 12] on button "Refresh" at bounding box center [357, 8] width 58 height 15
click at [1147, 246] on div "Manage Permits R LGSR PPR LGSR DEP SLOT 0800z EGLF PPR 1200z Add new" at bounding box center [1228, 258] width 177 height 63
click at [1148, 247] on button "R" at bounding box center [1149, 247] width 6 height 6
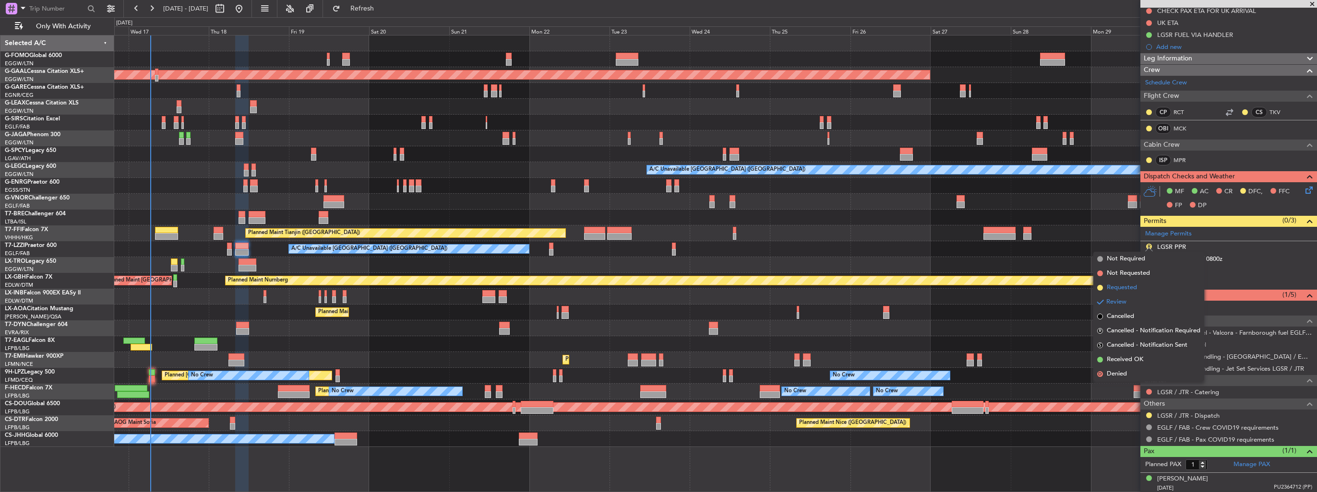
click at [1122, 290] on span "Requested" at bounding box center [1121, 288] width 30 height 10
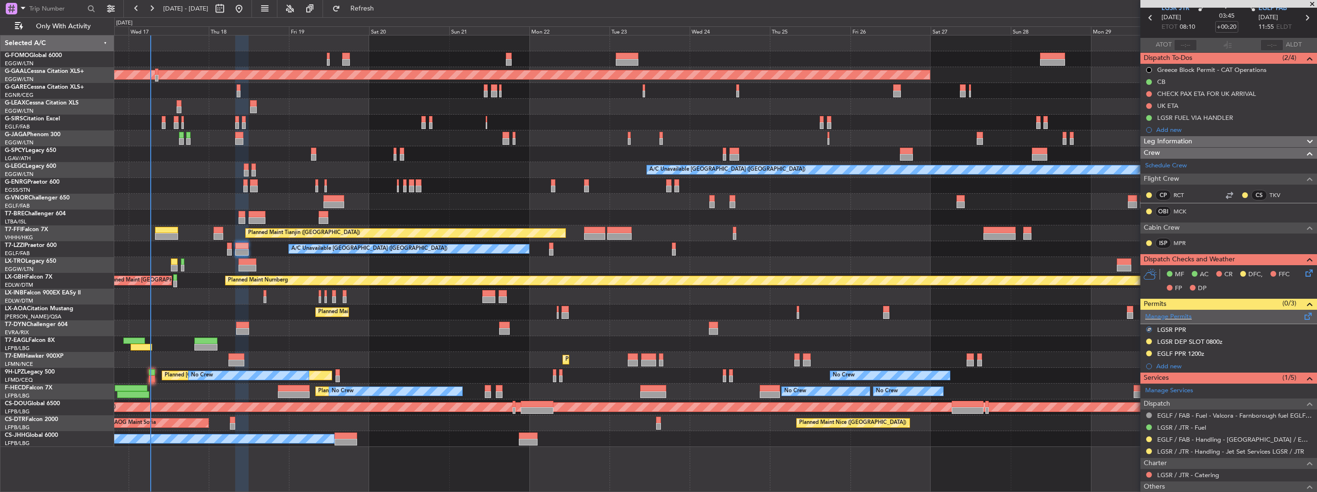
scroll to position [0, 0]
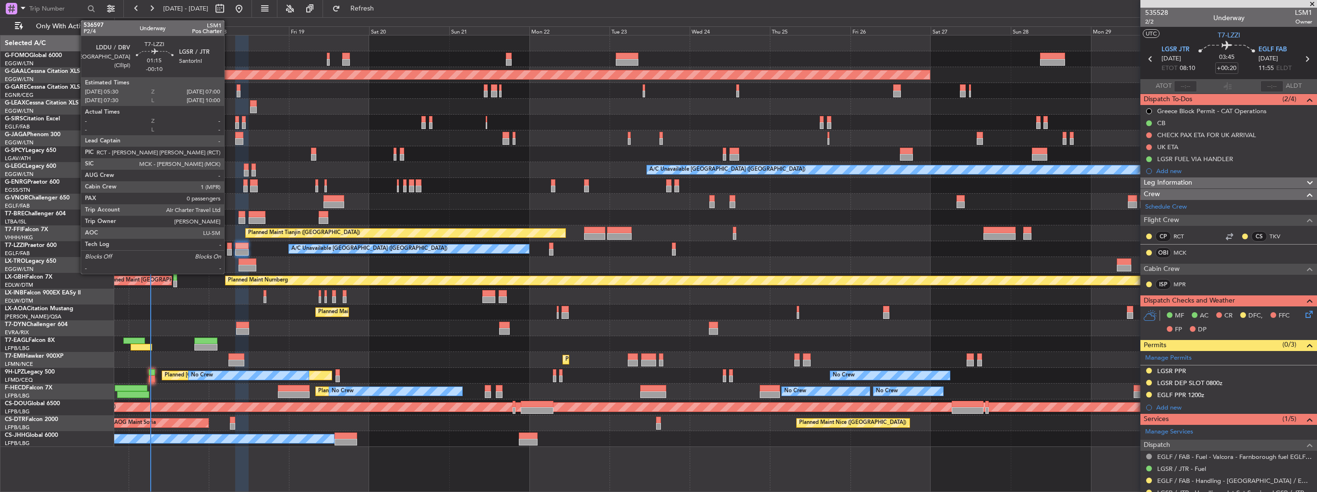
click at [228, 245] on div at bounding box center [229, 246] width 5 height 7
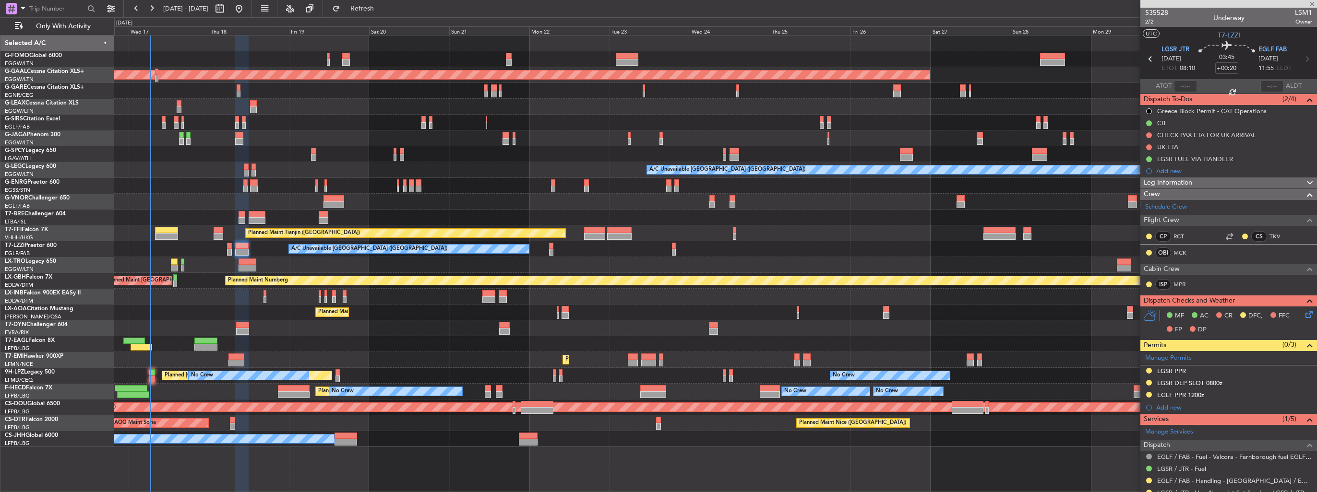
type input "-00:10"
type input "0"
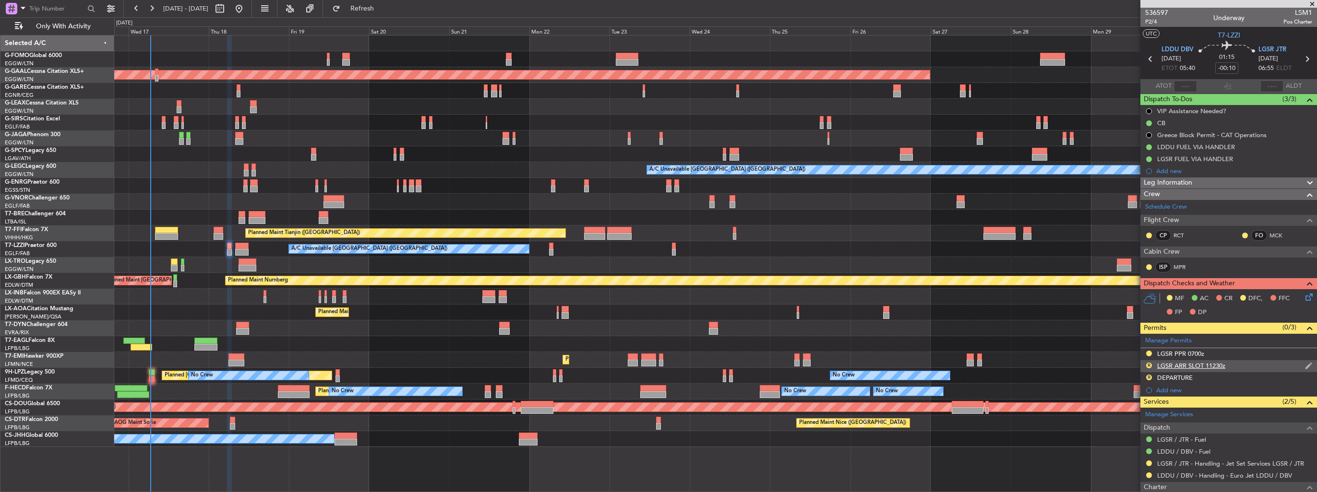
click at [1305, 365] on img at bounding box center [1308, 366] width 7 height 9
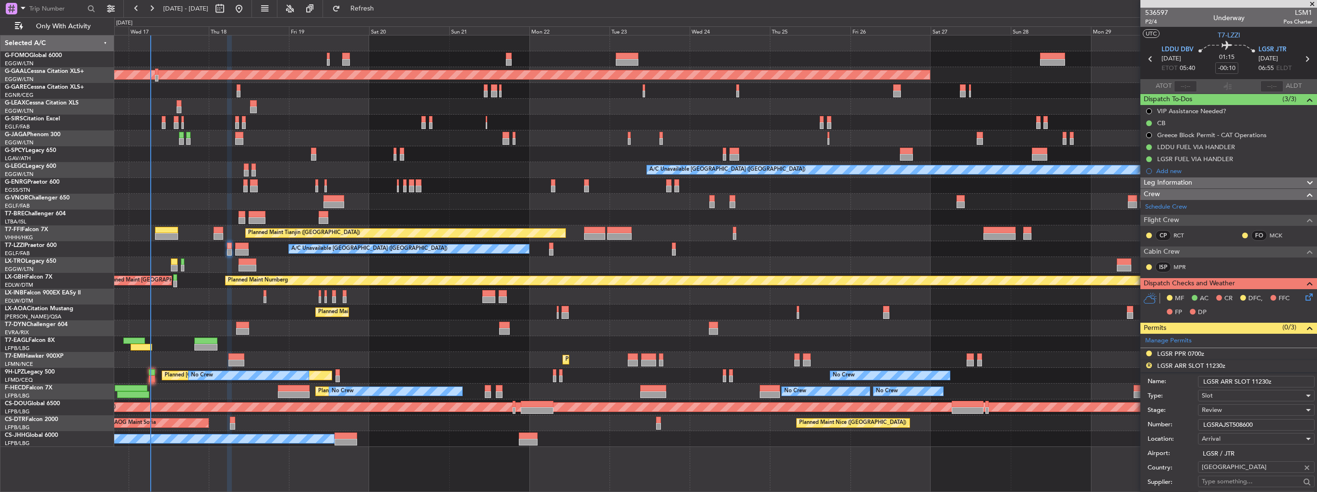
drag, startPoint x: 1278, startPoint y: 377, endPoint x: 1252, endPoint y: 380, distance: 26.1
click at [1252, 380] on input "LGSR ARR SLOT 11230z" at bounding box center [1256, 382] width 117 height 12
type input "LGSR ARR SLOT 0700z"
click at [1221, 412] on span "Review" at bounding box center [1211, 410] width 20 height 9
click at [1224, 473] on span "Requested" at bounding box center [1252, 472] width 101 height 14
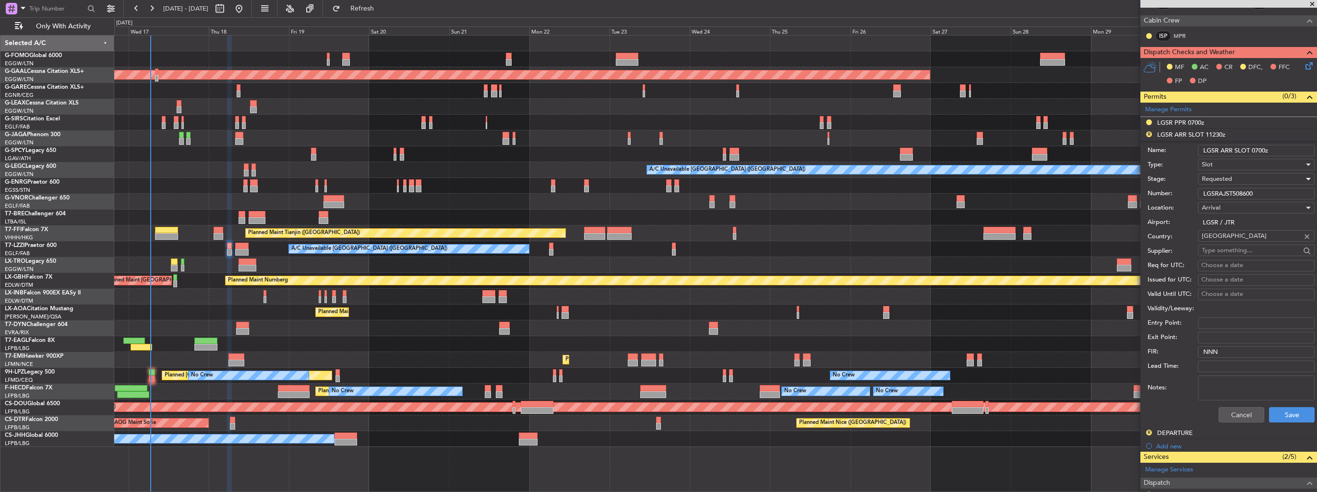
scroll to position [240, 0]
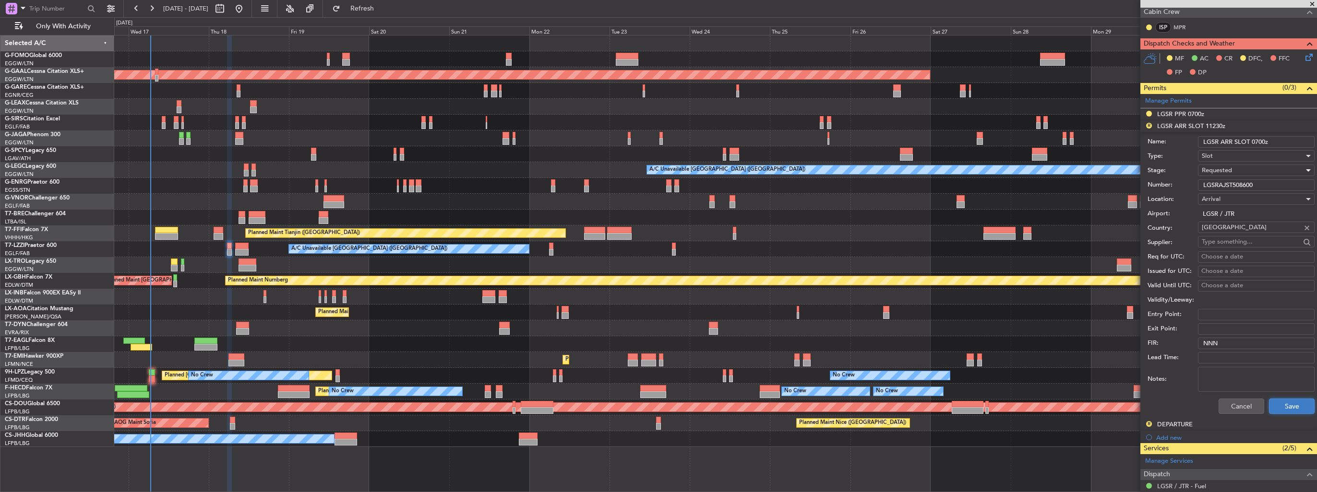
click at [1284, 408] on button "Save" at bounding box center [1292, 406] width 46 height 15
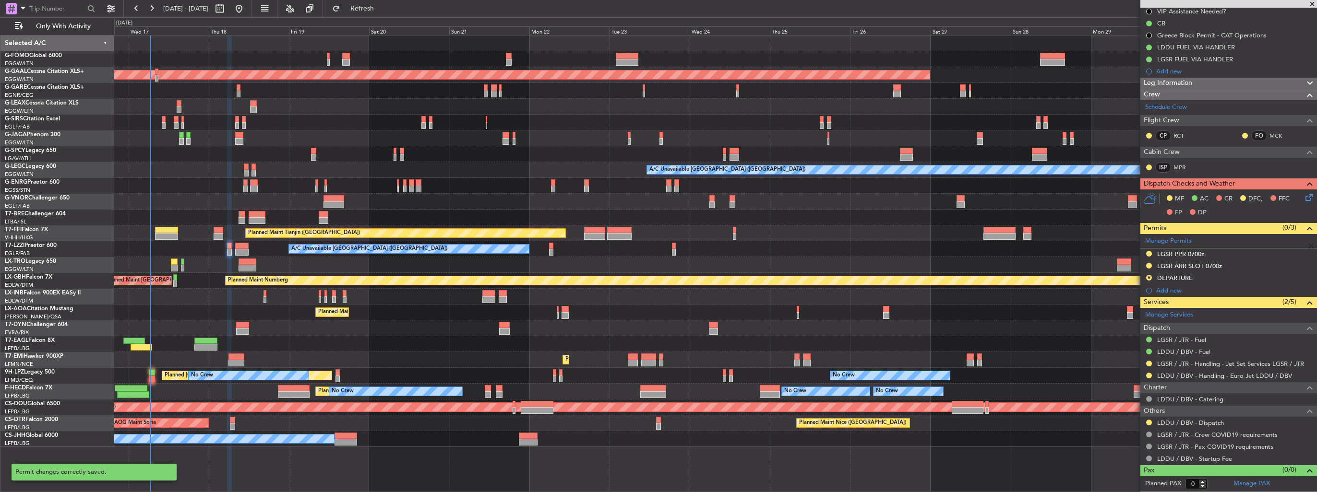
scroll to position [98, 0]
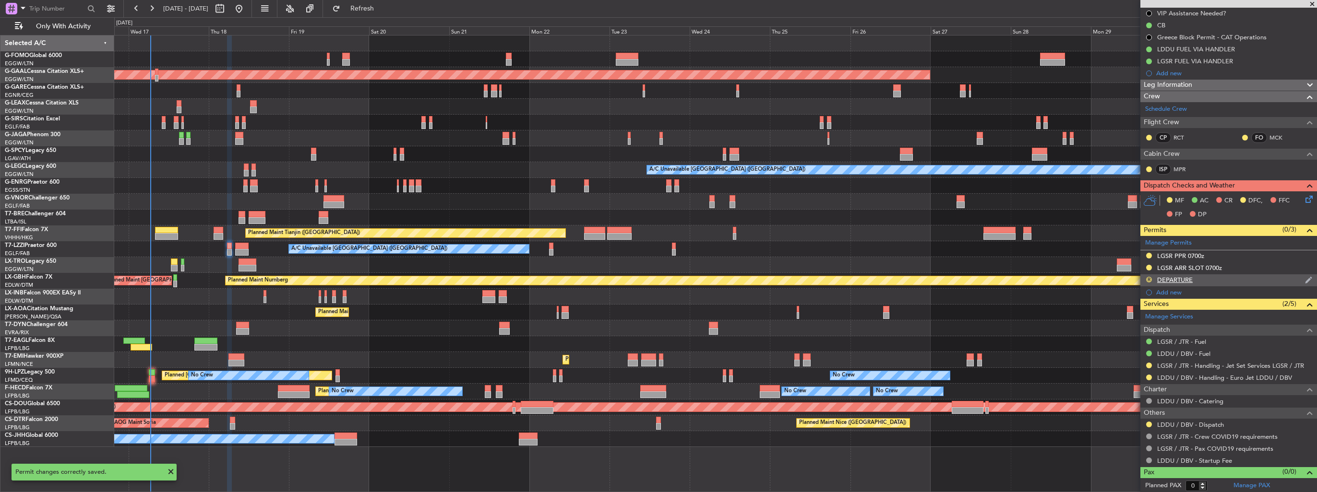
click at [1149, 281] on button "R" at bounding box center [1149, 280] width 6 height 6
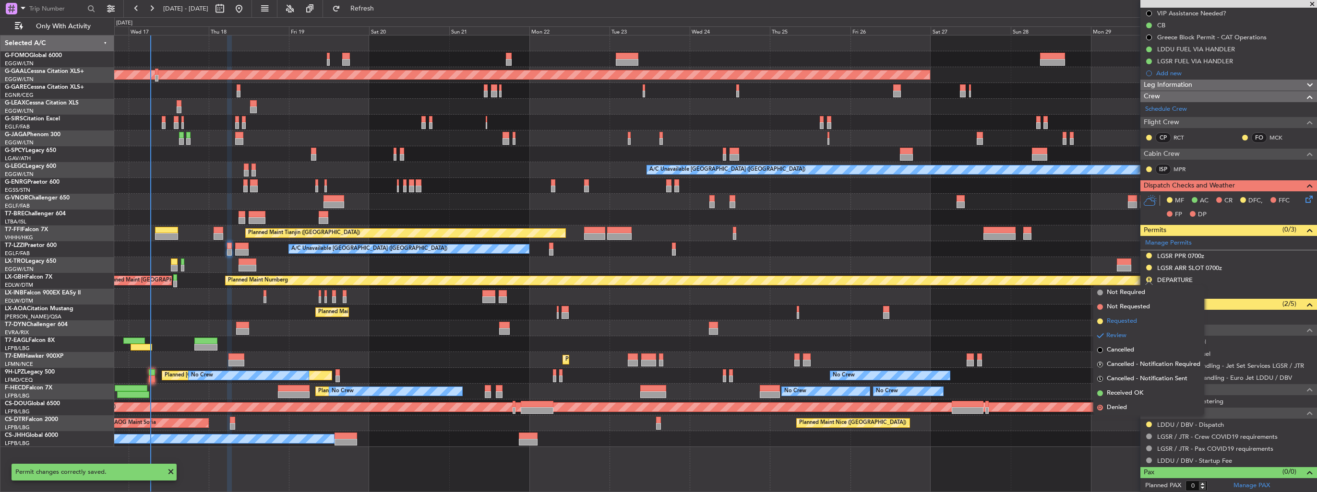
click at [1133, 323] on span "Requested" at bounding box center [1121, 322] width 30 height 10
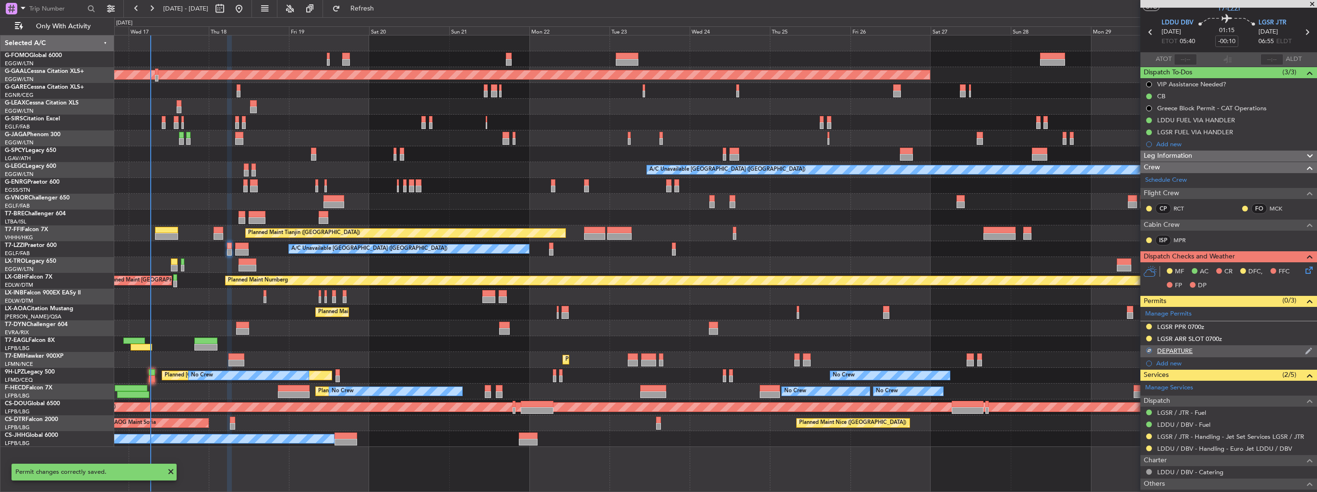
scroll to position [0, 0]
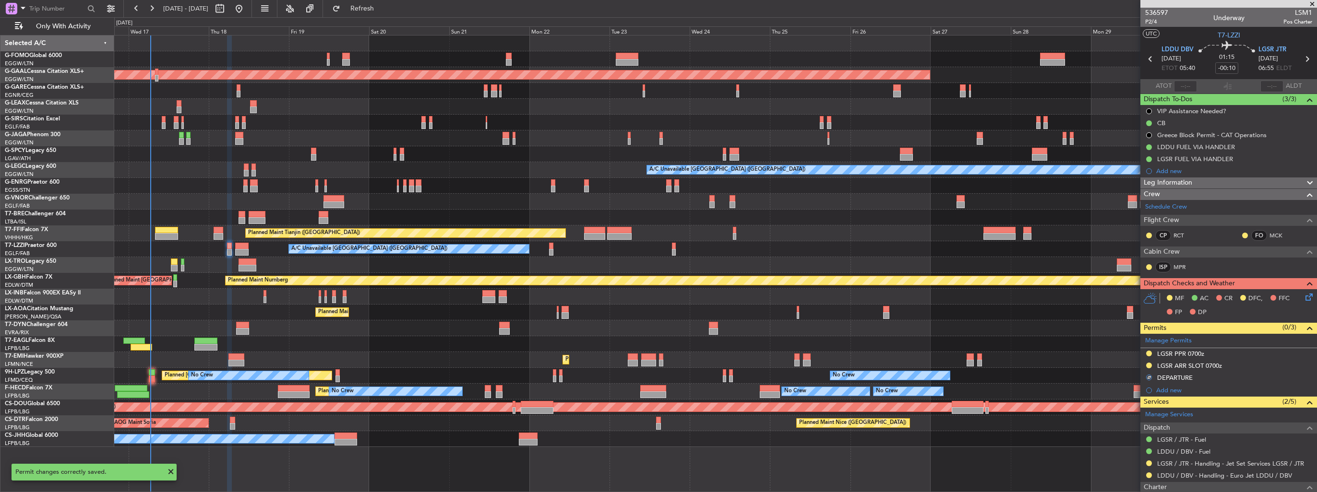
click at [1303, 295] on icon at bounding box center [1307, 296] width 8 height 8
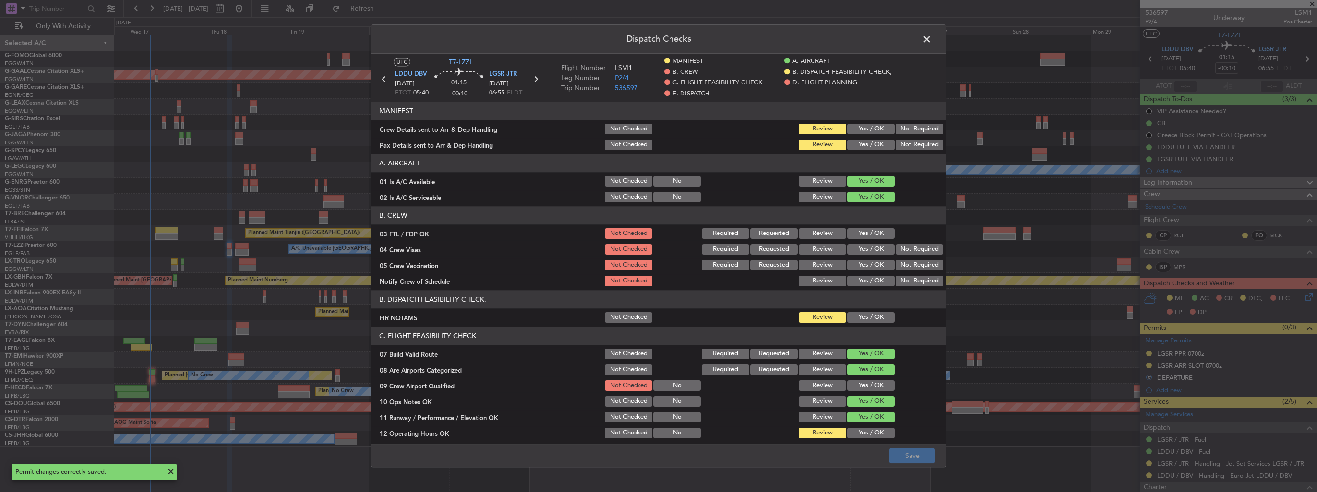
click at [873, 131] on button "Yes / OK" at bounding box center [871, 129] width 48 height 11
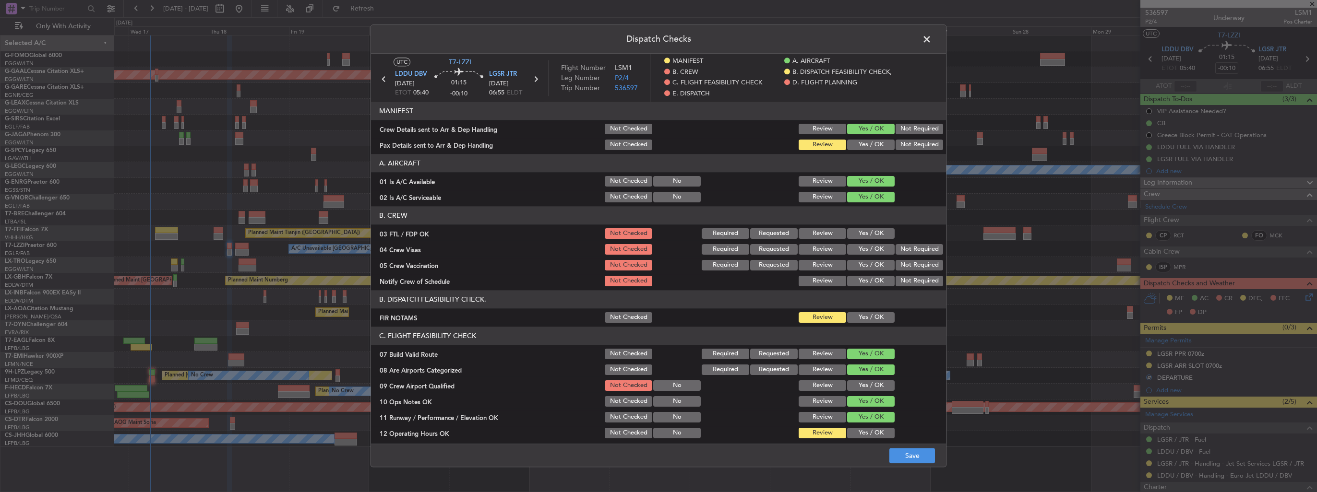
click at [872, 142] on button "Yes / OK" at bounding box center [871, 145] width 48 height 11
click at [906, 453] on button "Save" at bounding box center [912, 456] width 46 height 15
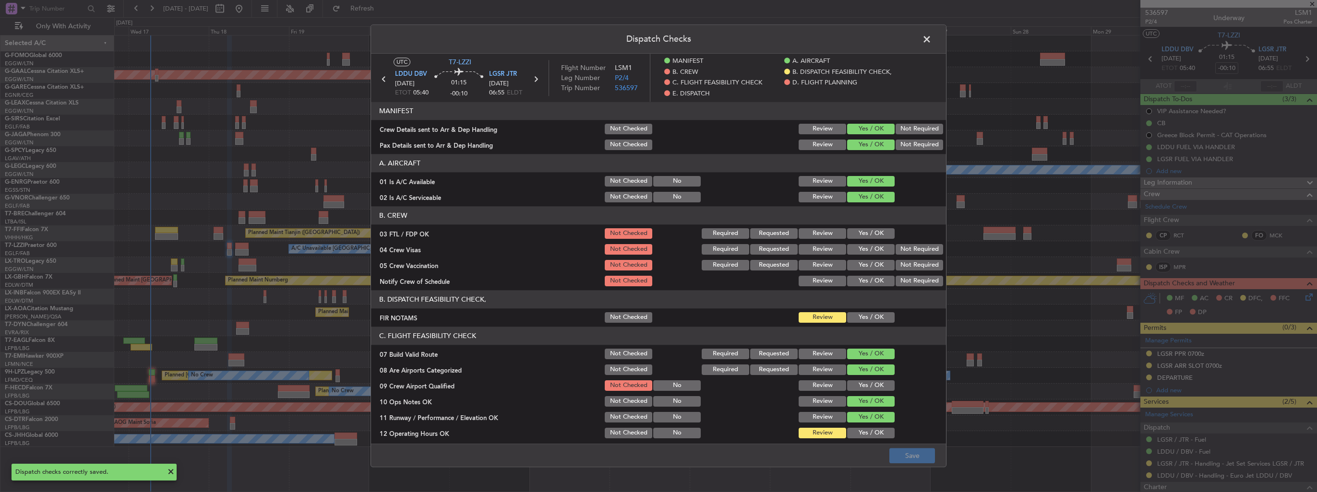
click at [931, 39] on span at bounding box center [931, 41] width 0 height 19
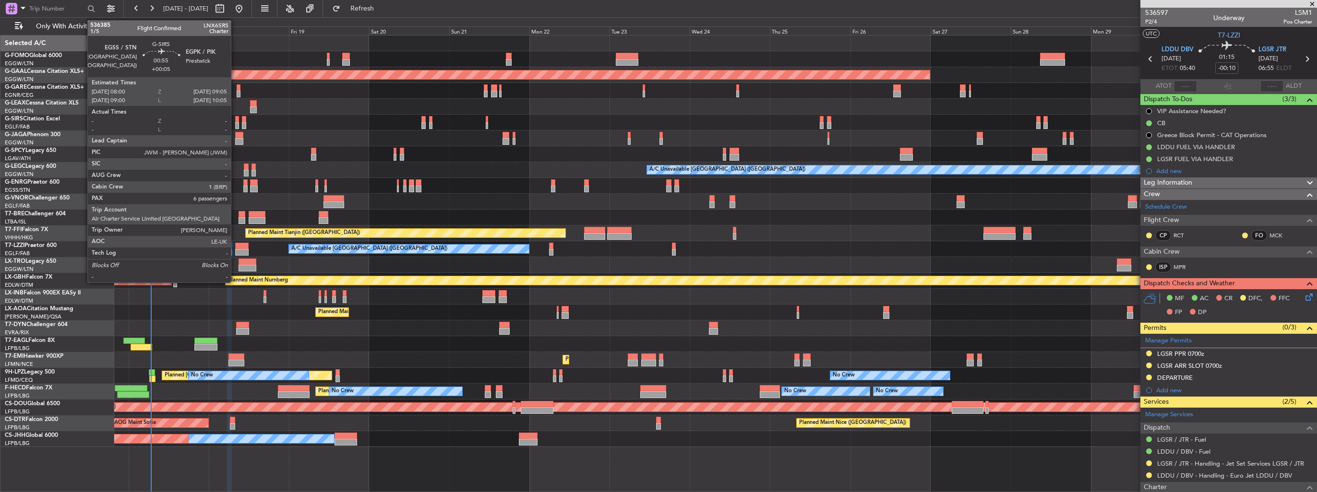
click at [235, 122] on div at bounding box center [237, 125] width 4 height 7
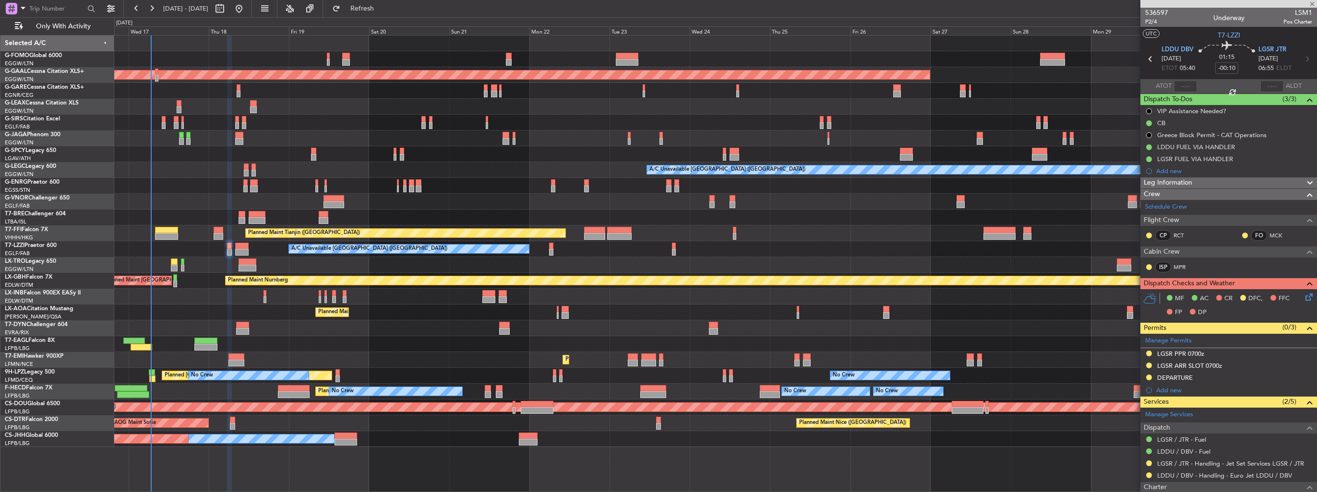
type input "+00:05"
type input "6"
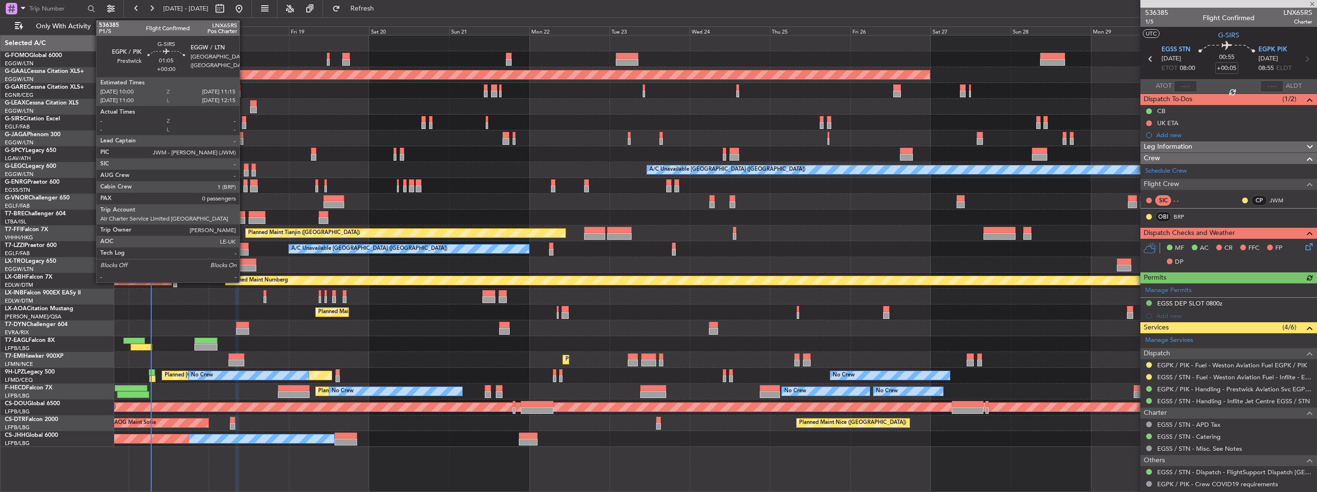
click at [244, 119] on div at bounding box center [244, 119] width 4 height 7
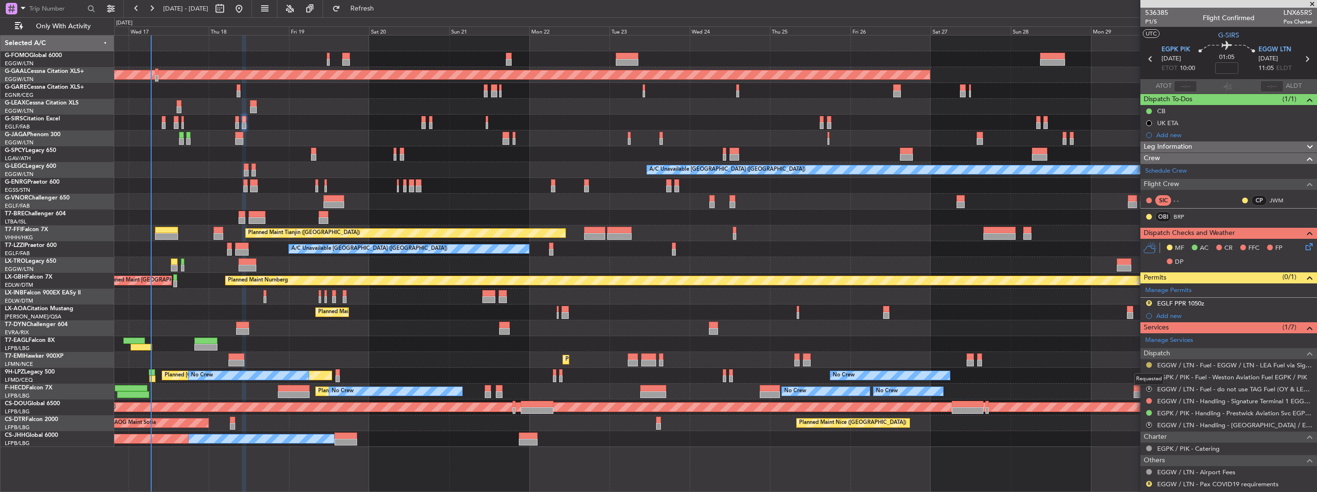
click at [1150, 364] on button at bounding box center [1149, 365] width 6 height 6
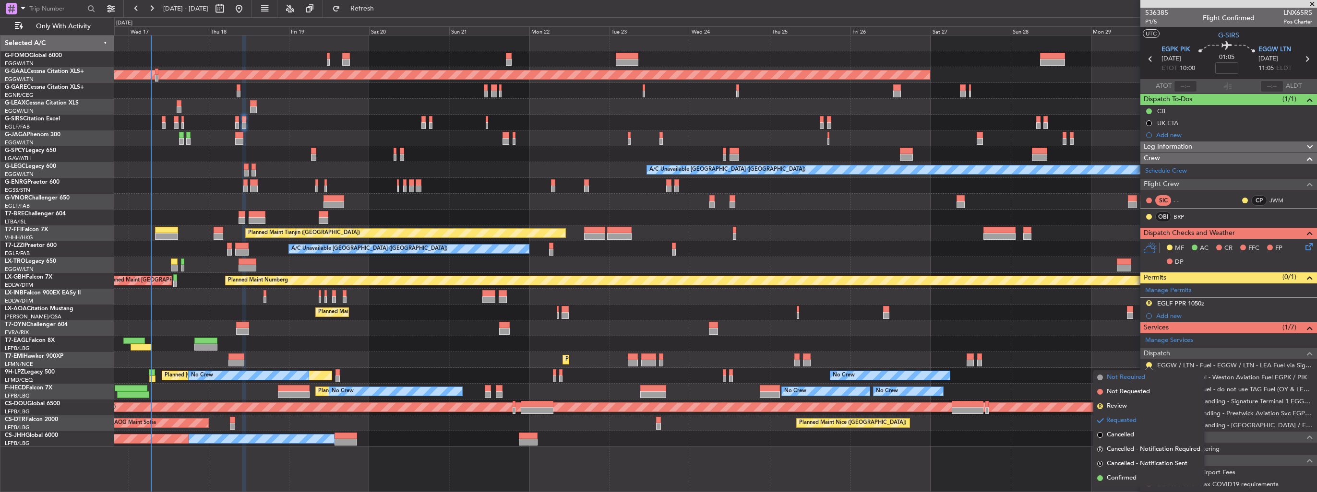
click at [1125, 378] on span "Not Required" at bounding box center [1125, 378] width 38 height 10
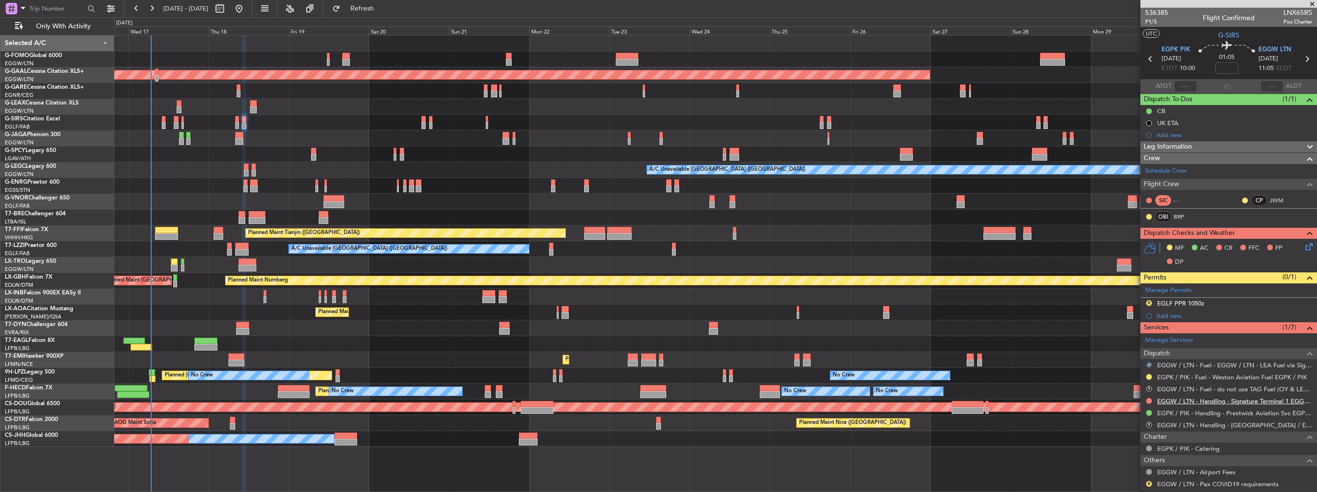
click at [1214, 403] on link "EGGW / LTN - Handling - Signature Terminal 1 EGGW / LTN" at bounding box center [1234, 401] width 155 height 8
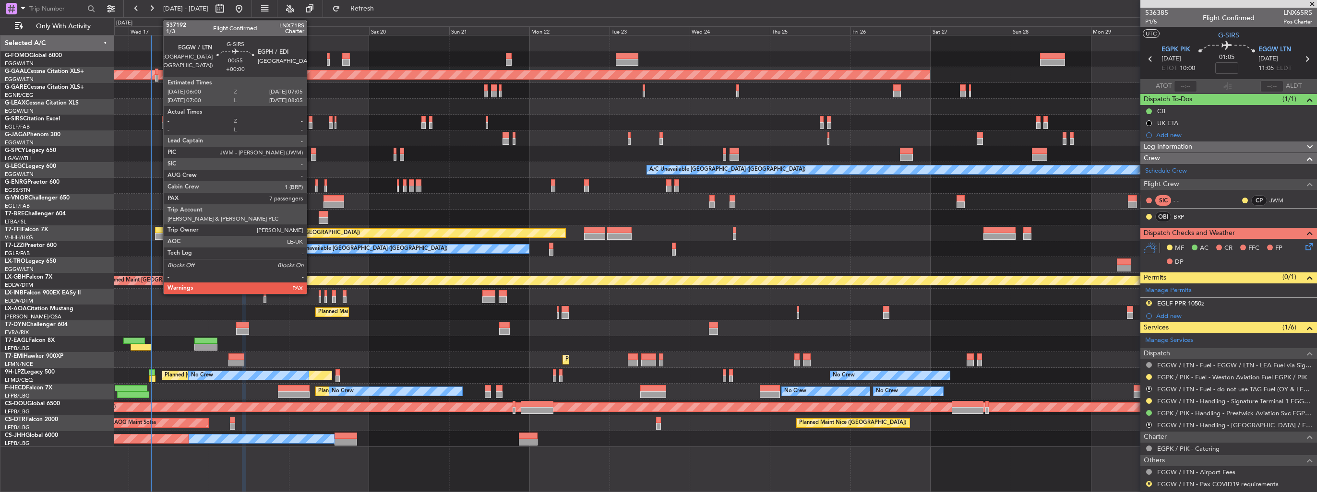
click at [311, 124] on div at bounding box center [311, 125] width 4 height 7
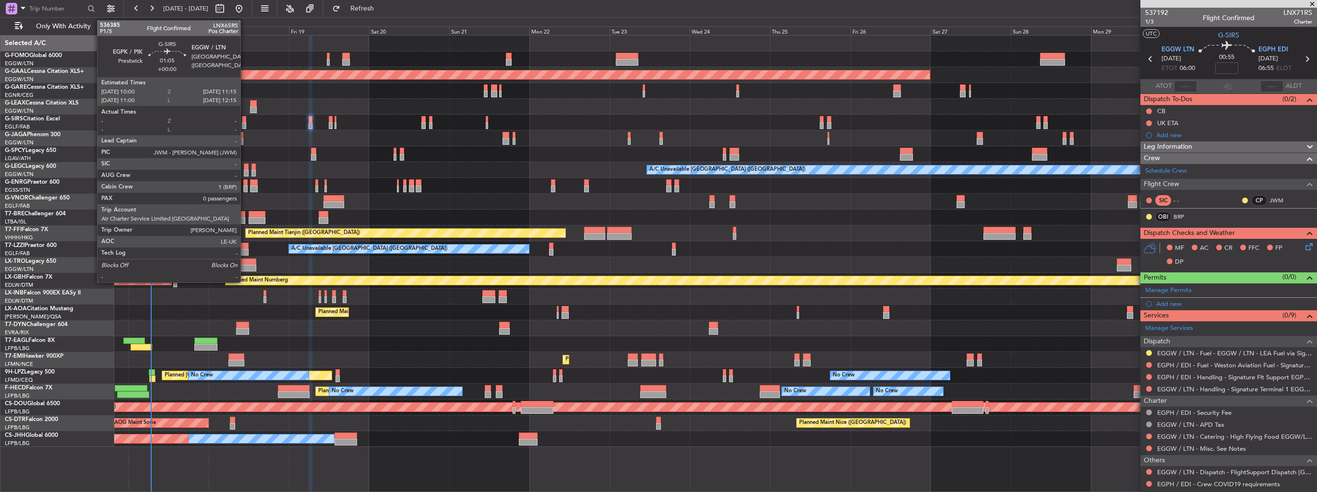
click at [245, 126] on div at bounding box center [244, 125] width 4 height 7
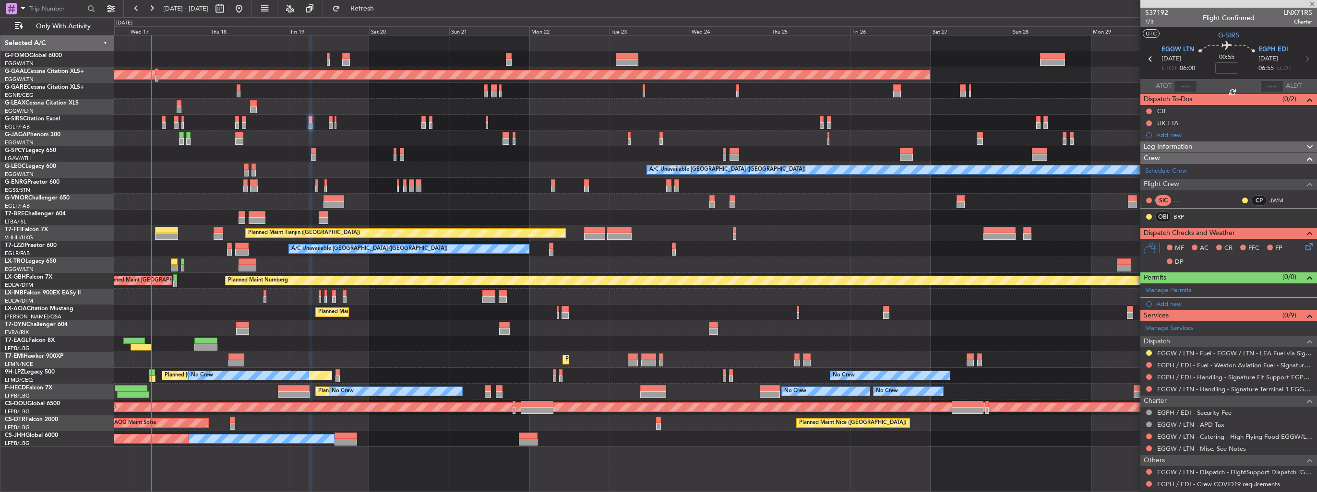
type input "0"
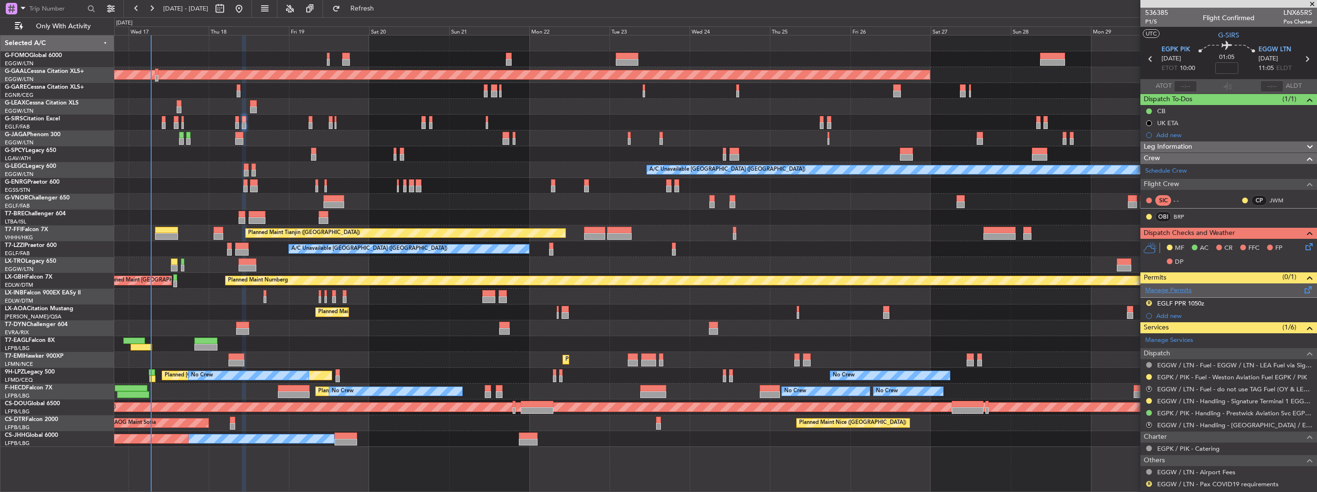
click at [1167, 292] on link "Manage Permits" at bounding box center [1168, 291] width 47 height 10
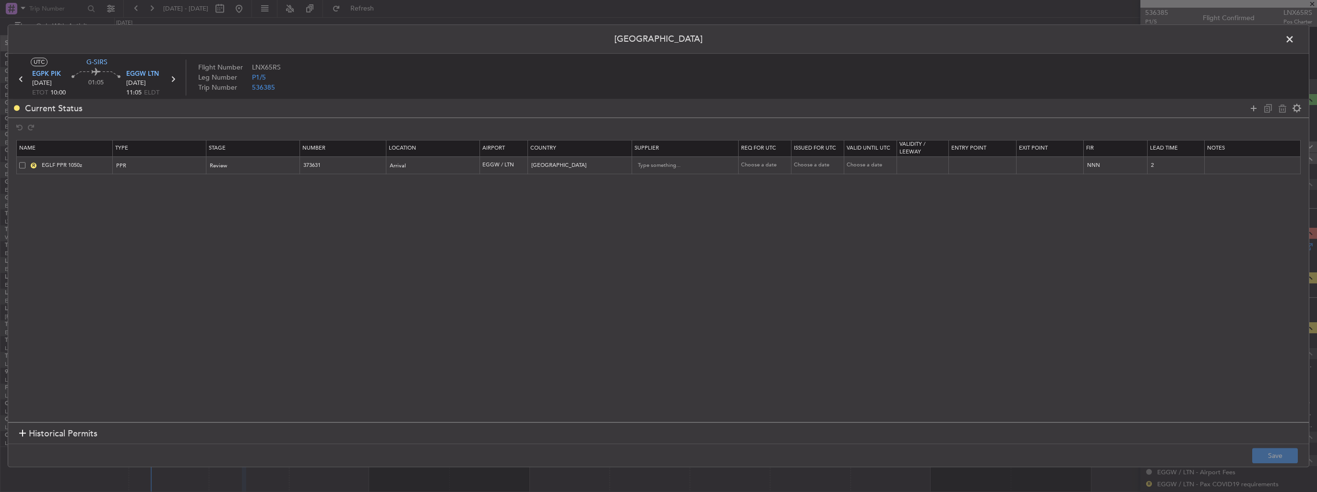
click at [24, 164] on span at bounding box center [22, 165] width 6 height 6
click at [26, 162] on input "checkbox" at bounding box center [26, 162] width 0 height 0
click at [1279, 106] on icon at bounding box center [1282, 109] width 12 height 12
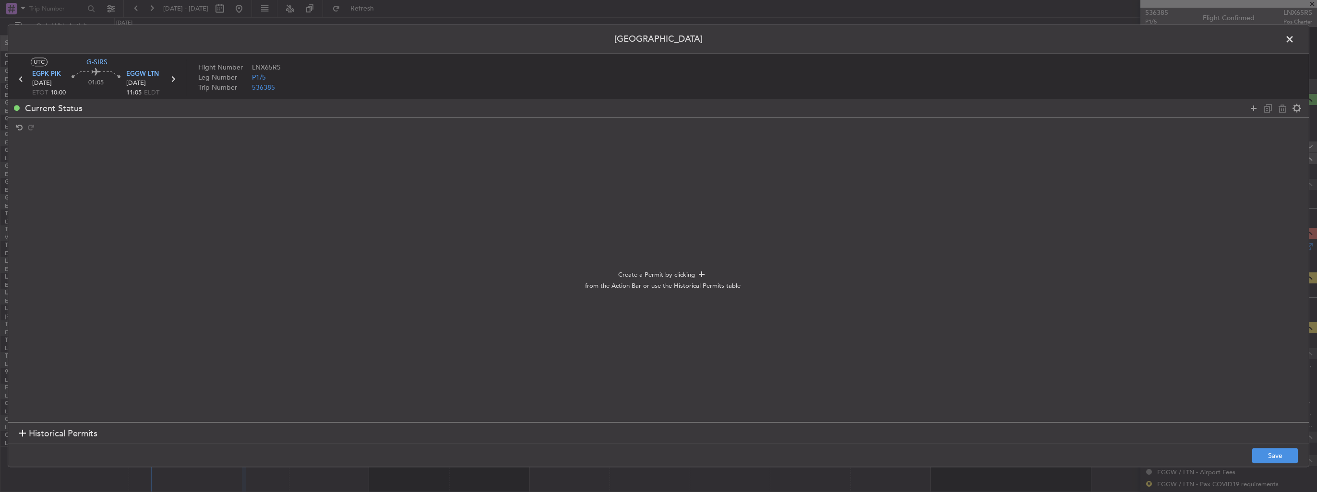
click at [1271, 448] on footer "Save" at bounding box center [658, 455] width 1300 height 23
click at [1276, 451] on button "Save" at bounding box center [1275, 456] width 46 height 15
click at [1294, 38] on span at bounding box center [1294, 41] width 0 height 19
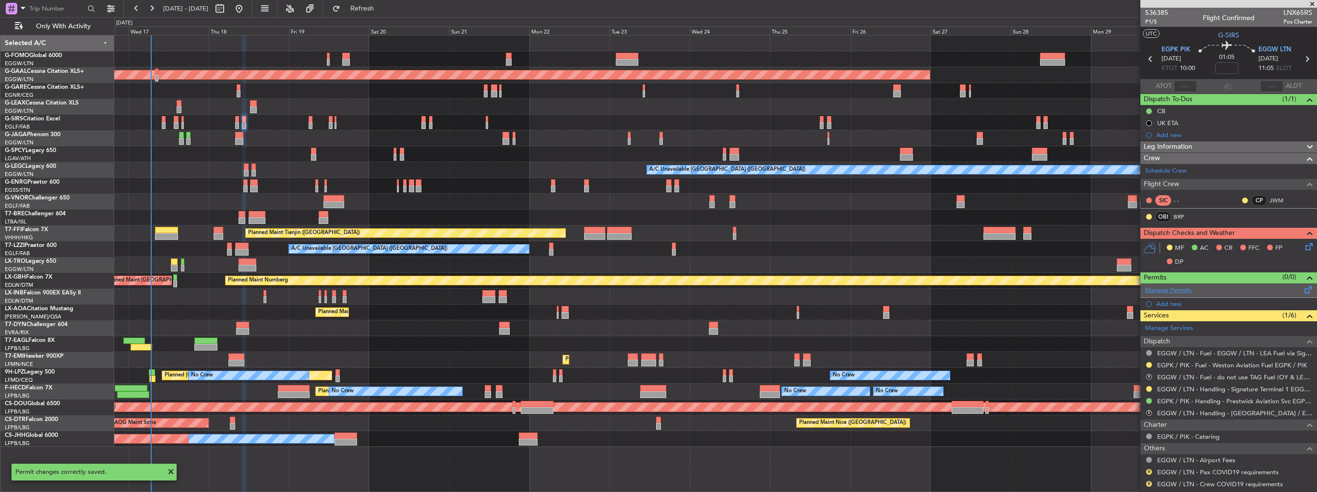
type input "-00:05"
click at [1161, 303] on div "Add new" at bounding box center [1229, 304] width 147 height 8
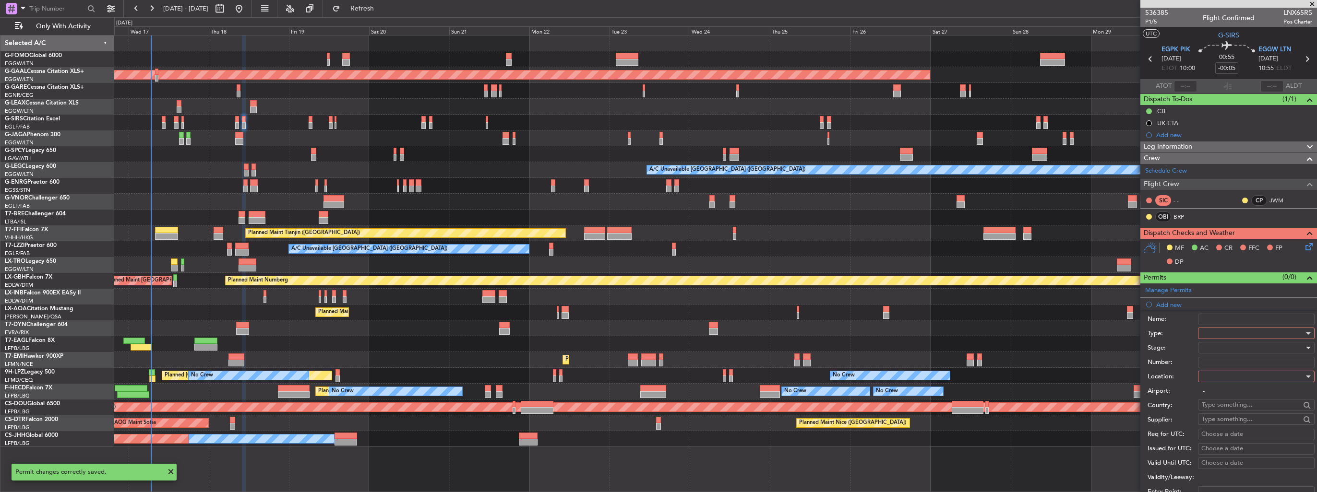
scroll to position [96, 0]
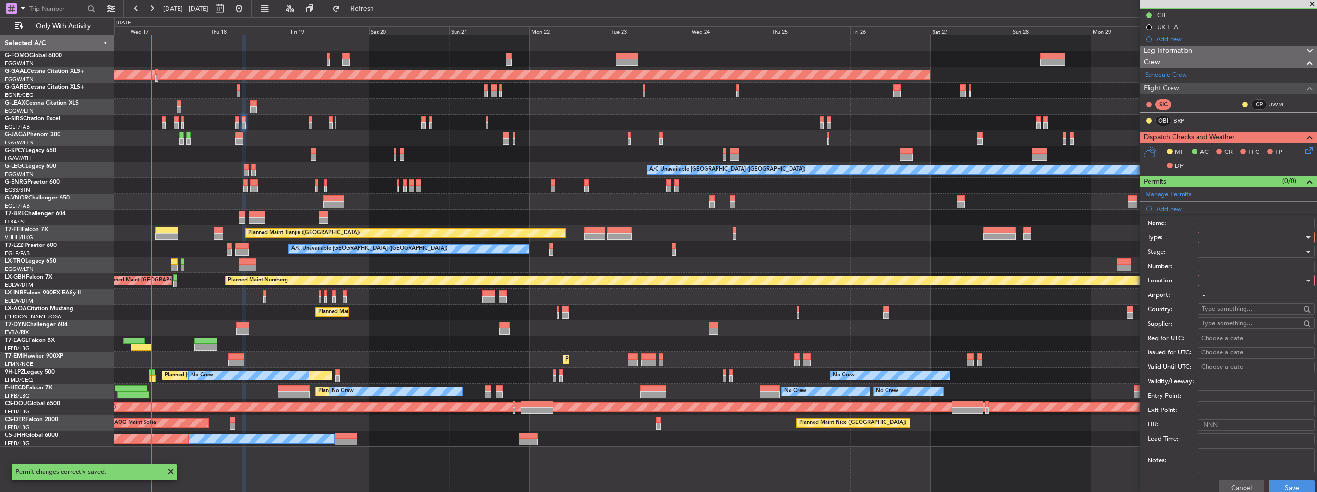
click at [1233, 240] on div at bounding box center [1252, 237] width 102 height 14
click at [1235, 322] on span "Slot" at bounding box center [1252, 328] width 101 height 14
click at [1232, 275] on div at bounding box center [1252, 280] width 102 height 14
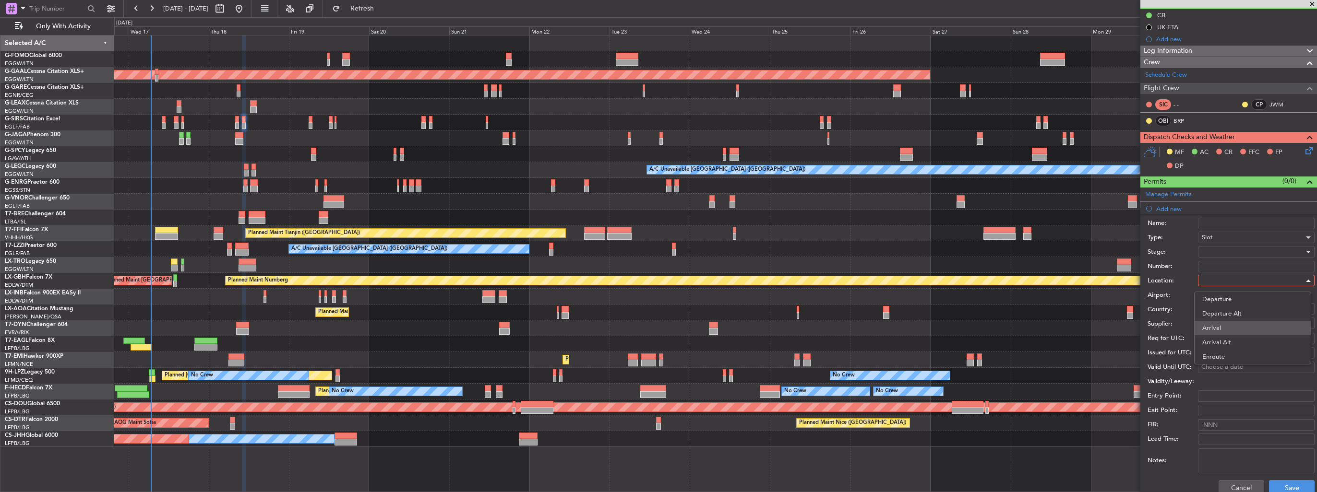
click at [1230, 325] on span "Arrival" at bounding box center [1252, 328] width 101 height 14
type input "EGGW / LTN"
click at [1234, 251] on div at bounding box center [1252, 252] width 102 height 14
click at [1248, 313] on span "Requested" at bounding box center [1252, 314] width 101 height 14
click at [1285, 488] on button "Save" at bounding box center [1292, 487] width 46 height 15
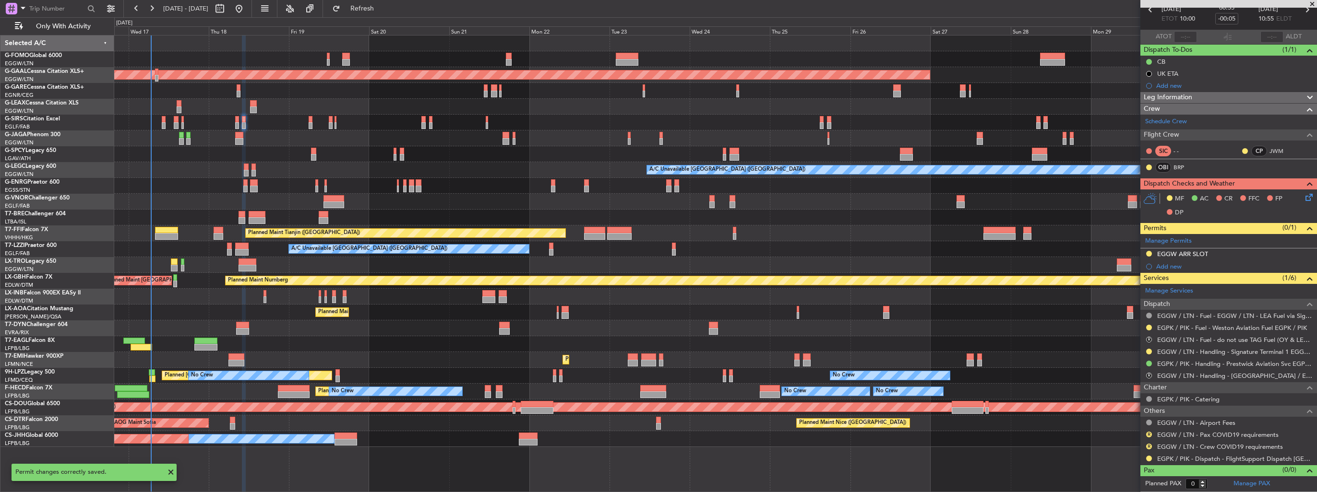
scroll to position [47, 0]
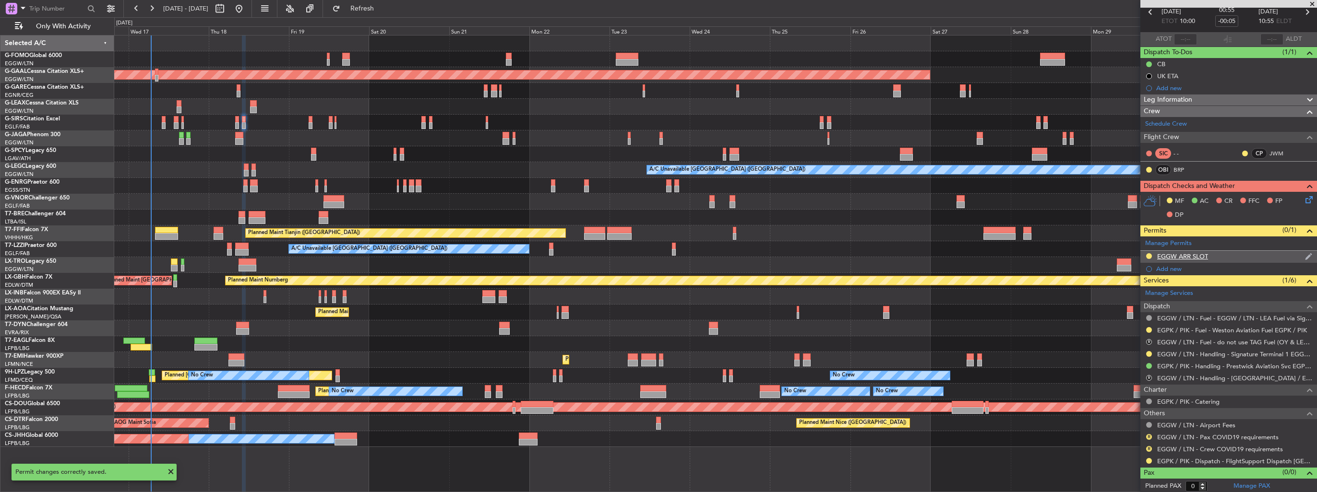
click at [1305, 256] on img at bounding box center [1308, 256] width 7 height 9
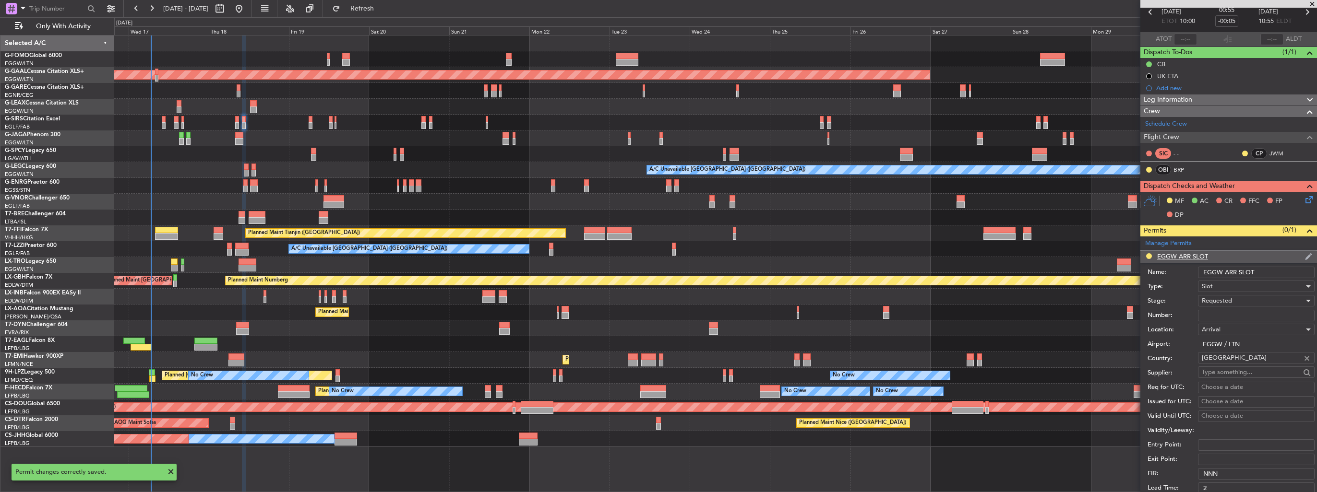
scroll to position [96, 0]
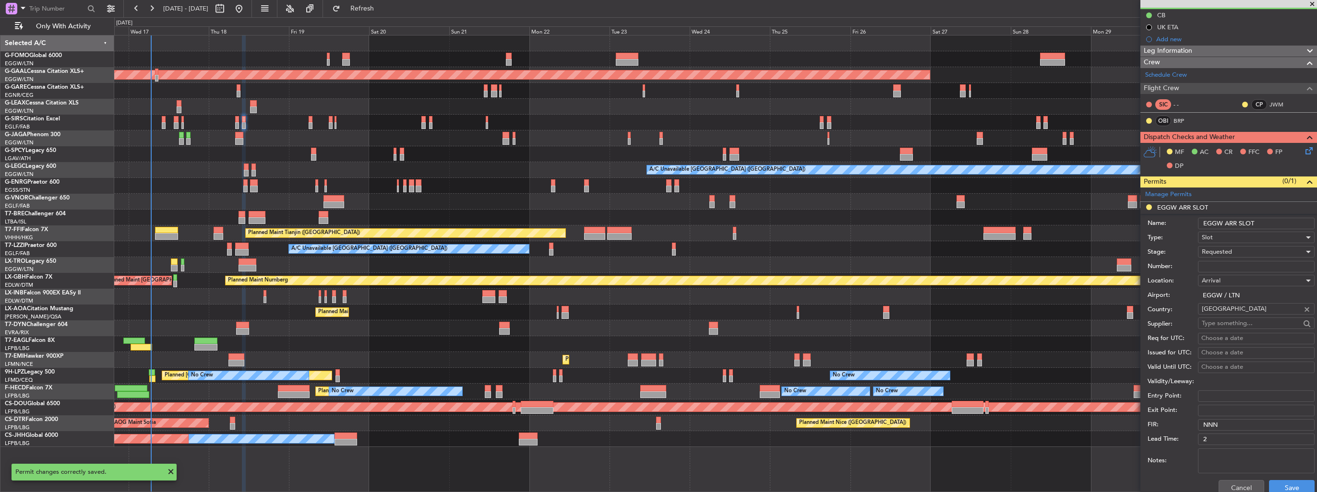
click at [1263, 222] on input "EGGW ARR SLOT" at bounding box center [1256, 224] width 117 height 12
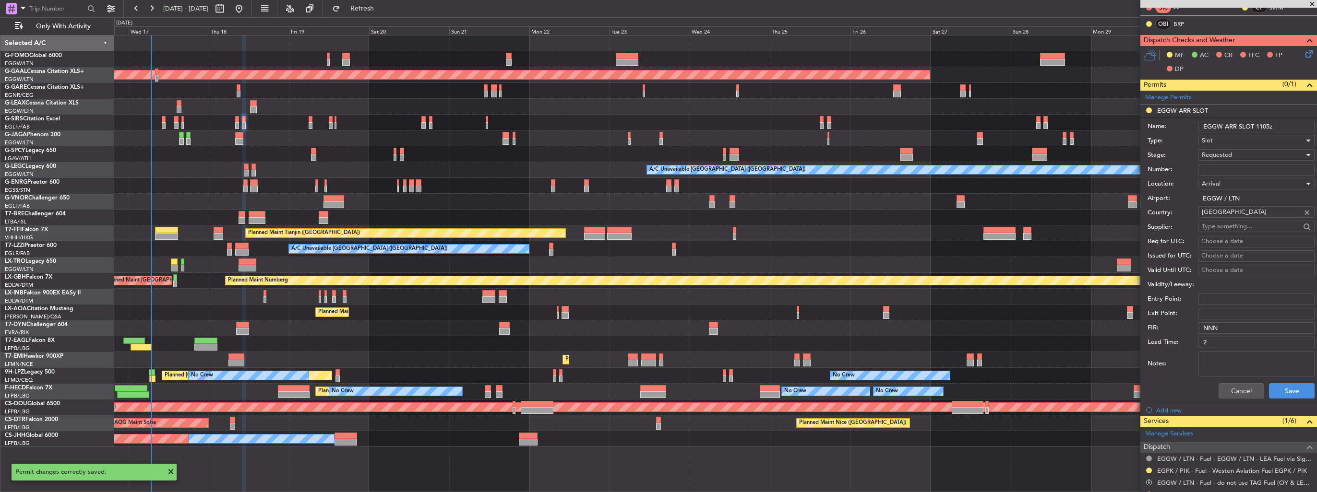
scroll to position [240, 0]
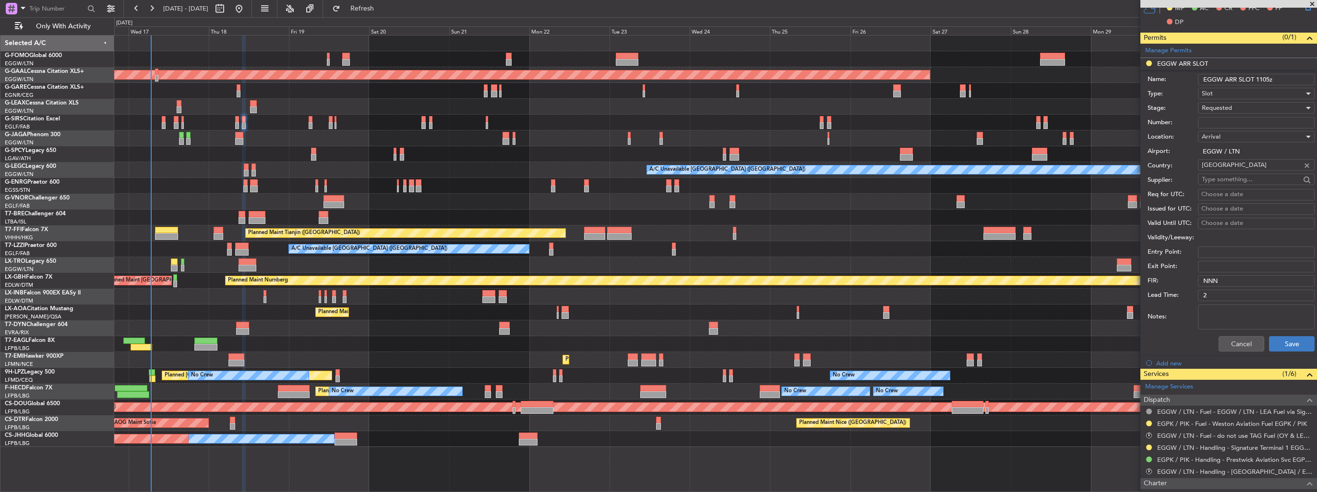
type input "EGGW ARR SLOT 1105z"
click at [1275, 340] on button "Save" at bounding box center [1292, 343] width 46 height 15
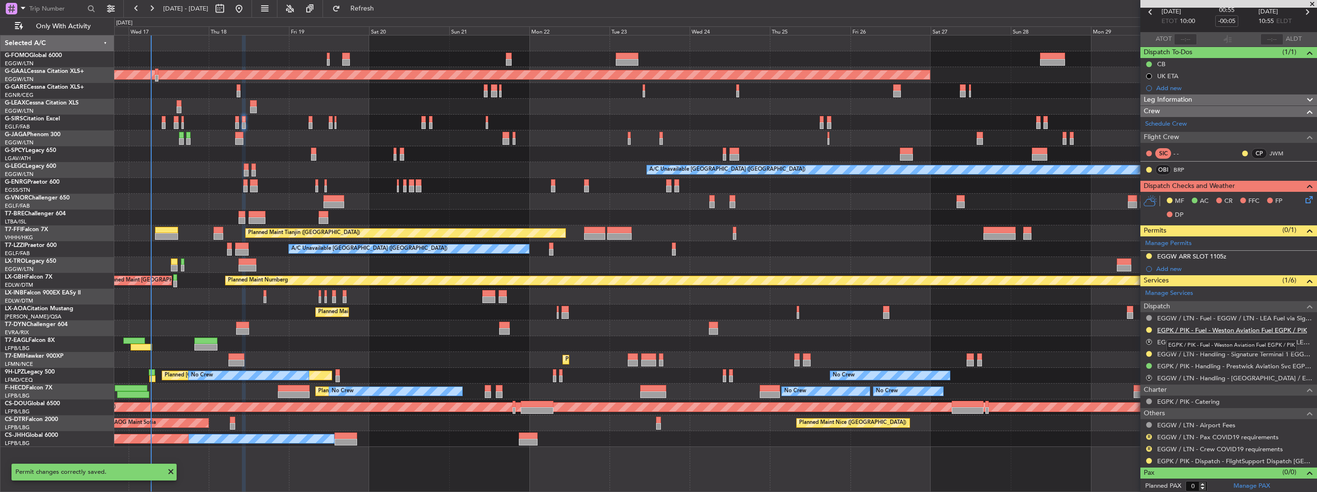
scroll to position [0, 0]
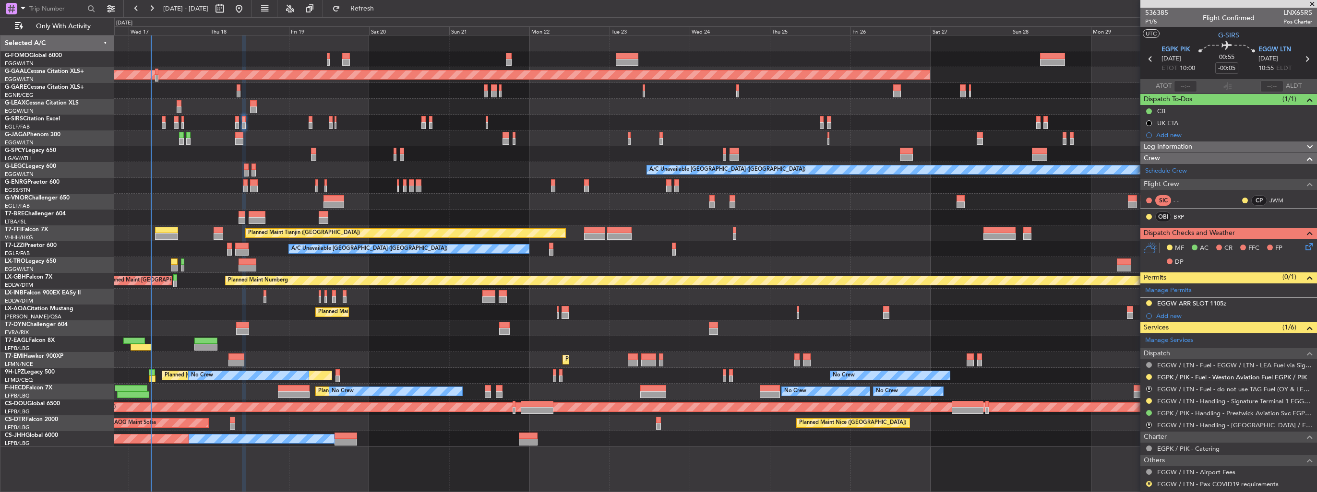
click at [1177, 378] on link "EGPK / PIK - Fuel - Weston Aviation Fuel EGPK / PIK" at bounding box center [1232, 377] width 150 height 8
click at [1151, 24] on span "P1/5" at bounding box center [1156, 22] width 23 height 8
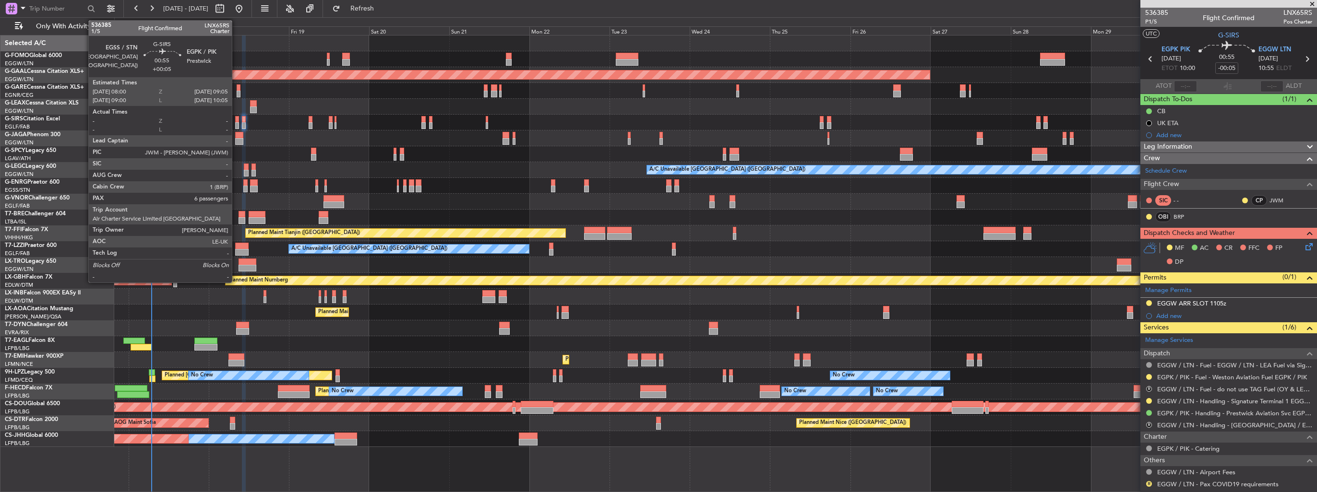
click at [236, 126] on div at bounding box center [237, 125] width 4 height 7
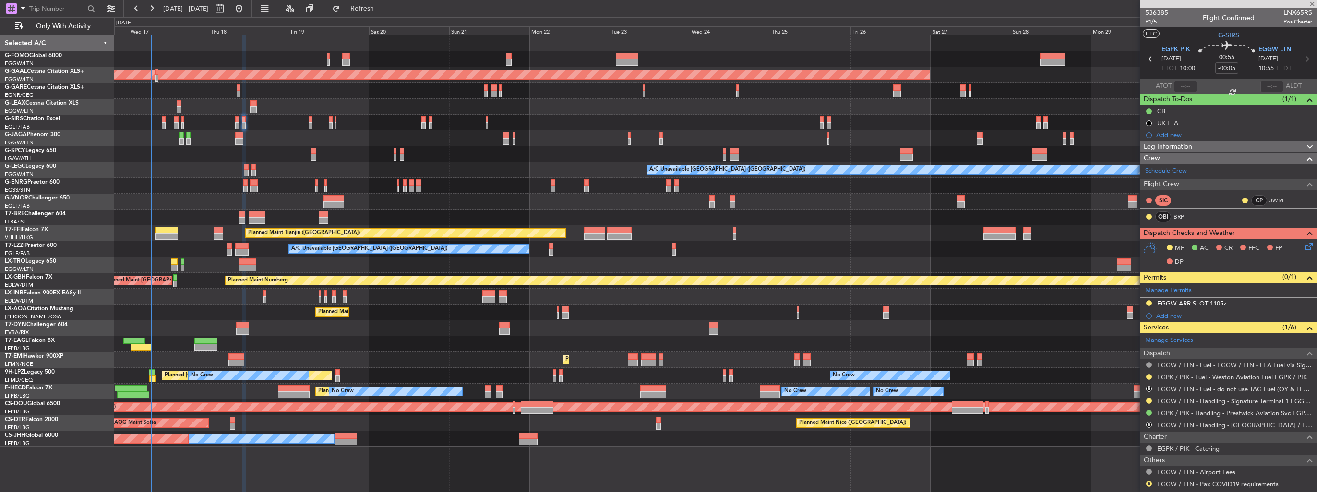
type input "+00:05"
type input "6"
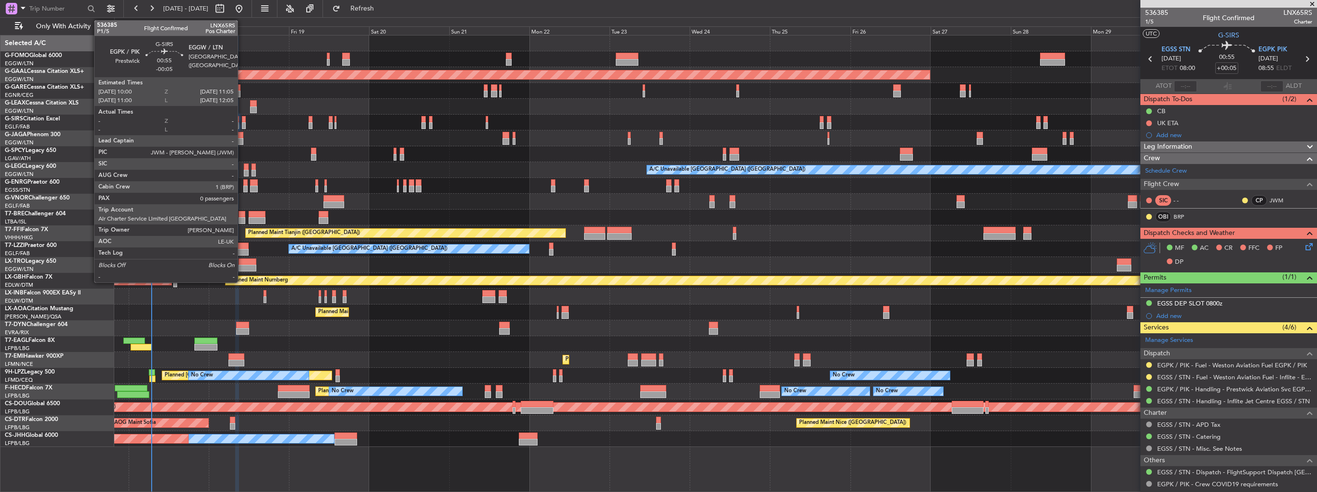
click at [242, 127] on div at bounding box center [244, 125] width 4 height 7
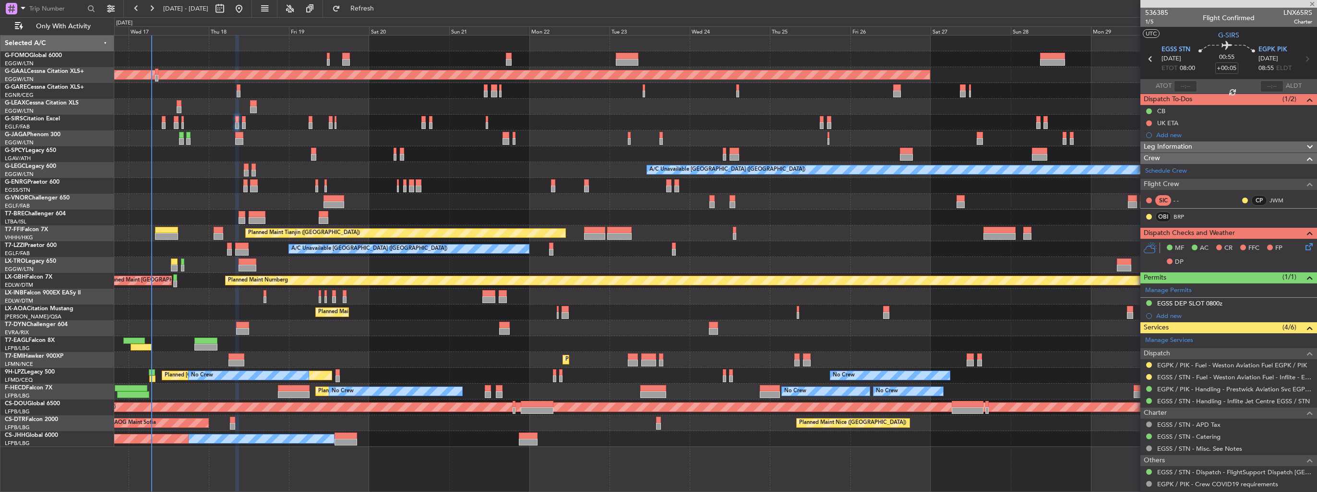
type input "-00:05"
type input "0"
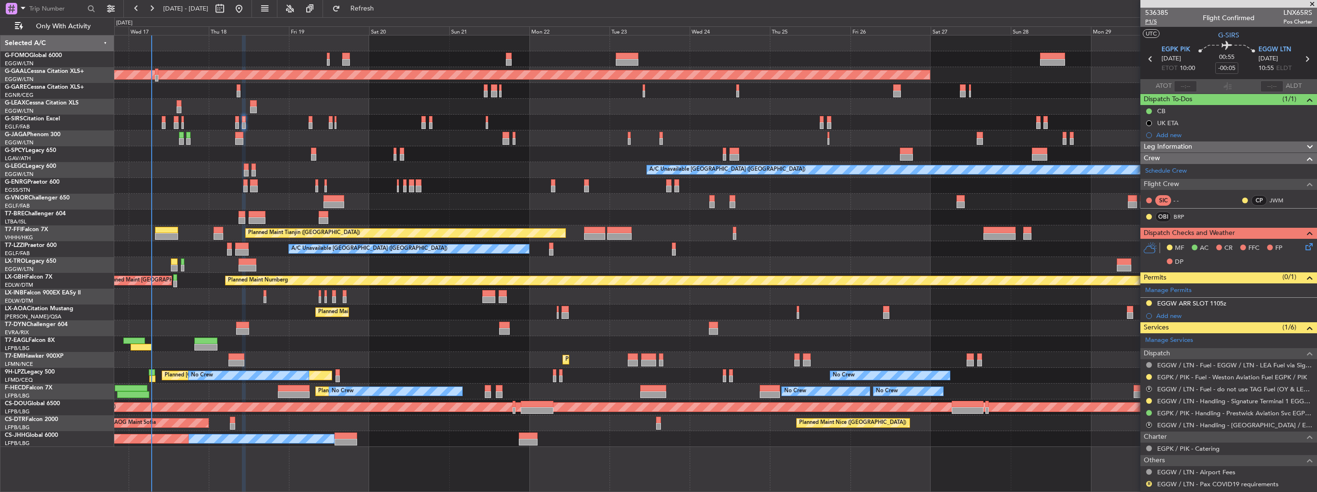
click at [1147, 22] on span "P1/5" at bounding box center [1156, 22] width 23 height 8
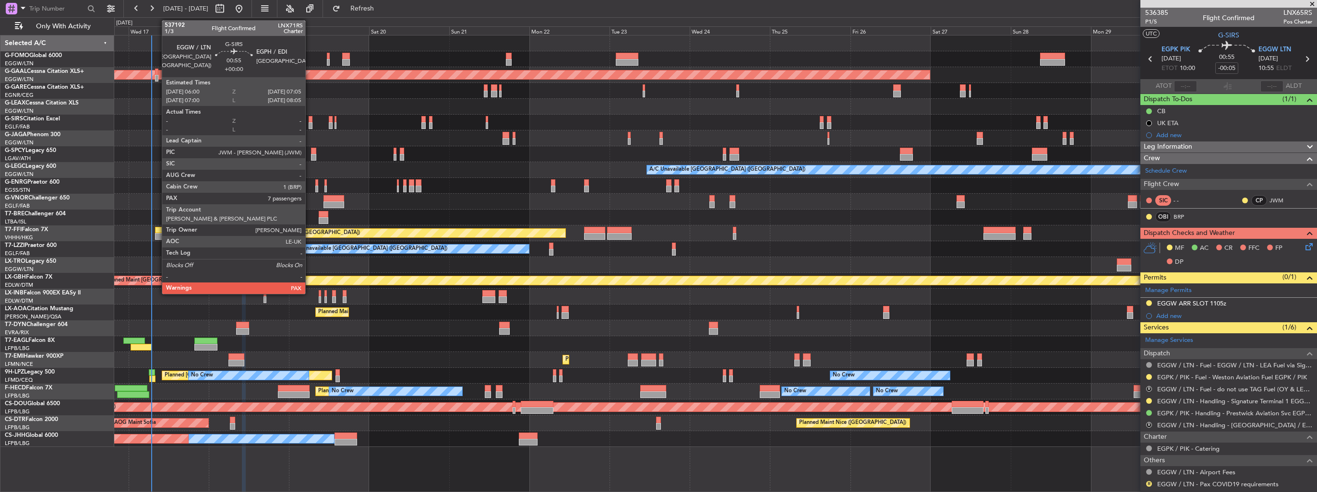
click at [309, 122] on div at bounding box center [311, 125] width 4 height 7
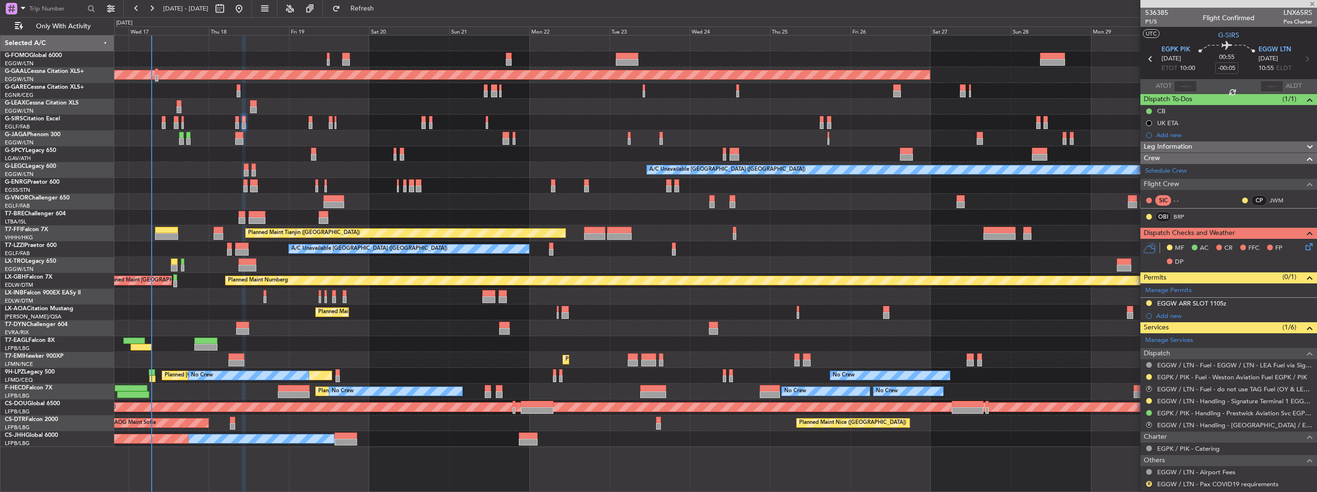
type input "7"
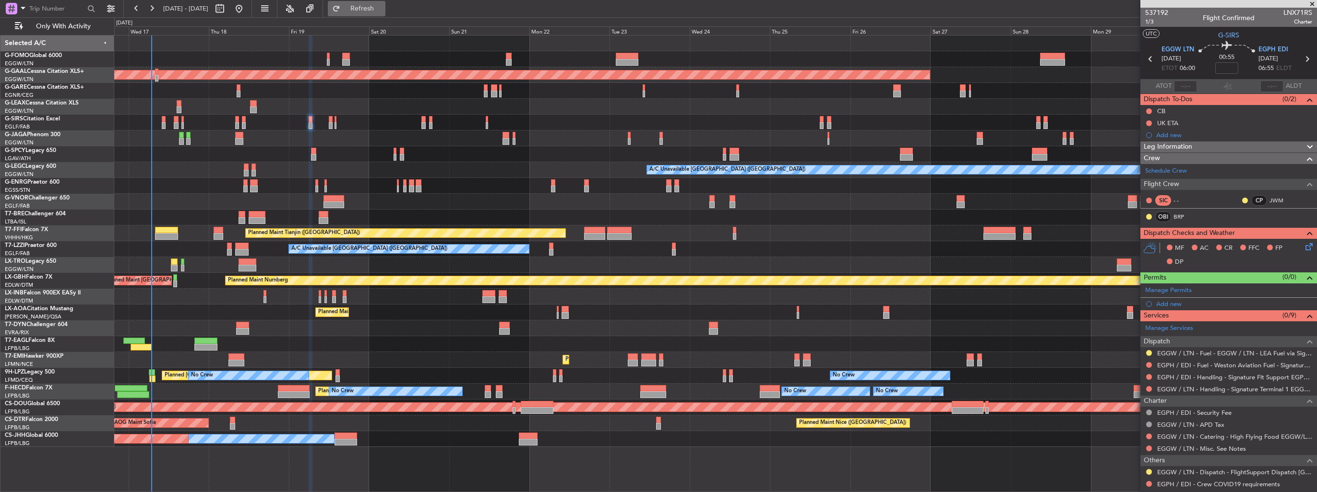
click at [382, 9] on span "Refresh" at bounding box center [362, 8] width 40 height 7
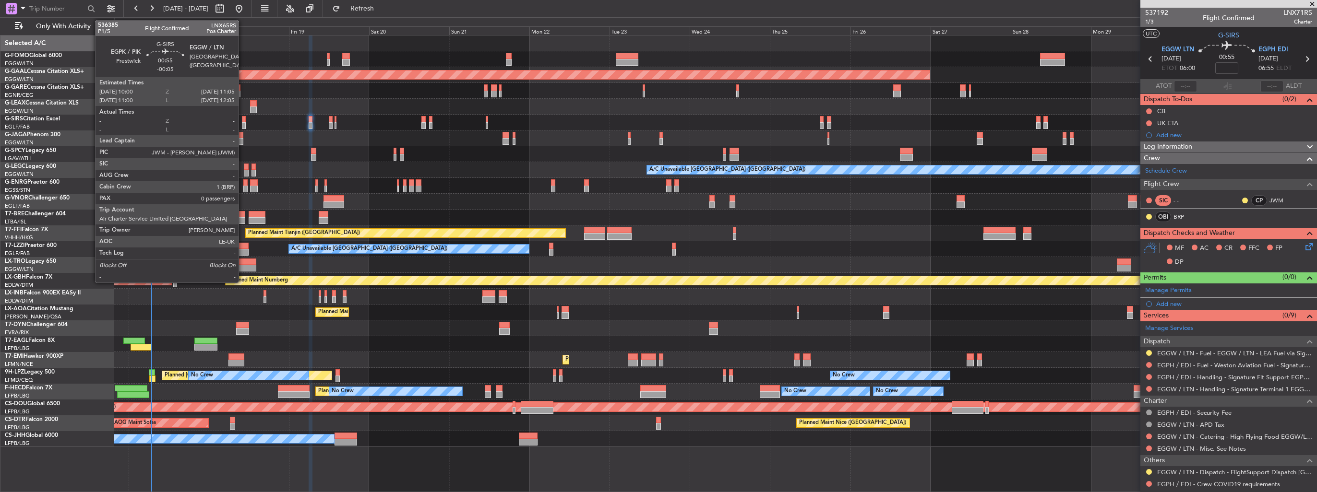
click at [243, 124] on div at bounding box center [244, 125] width 4 height 7
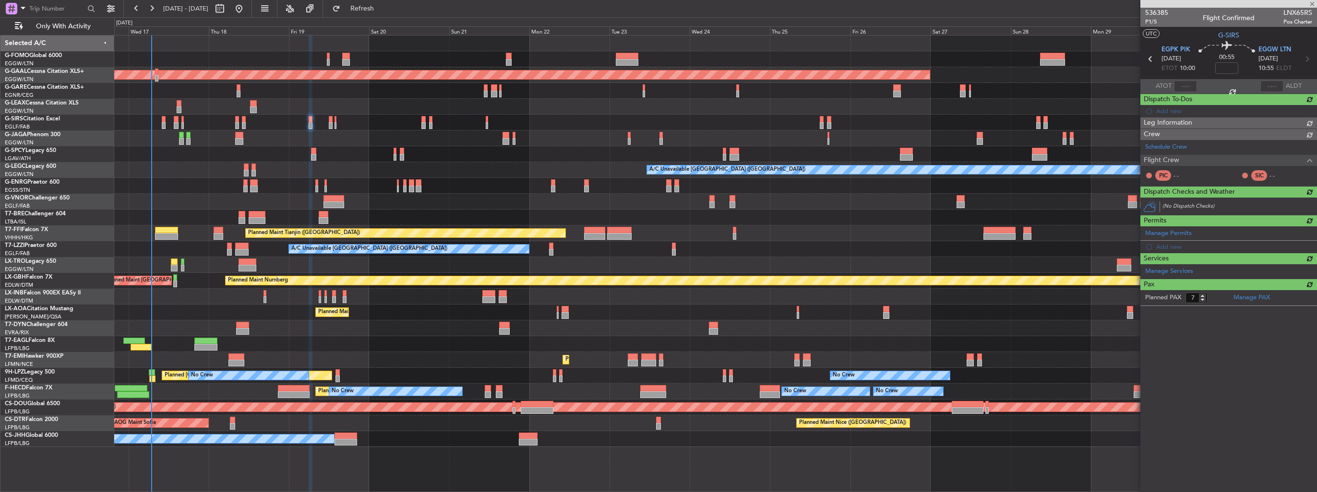
type input "-00:05"
type input "0"
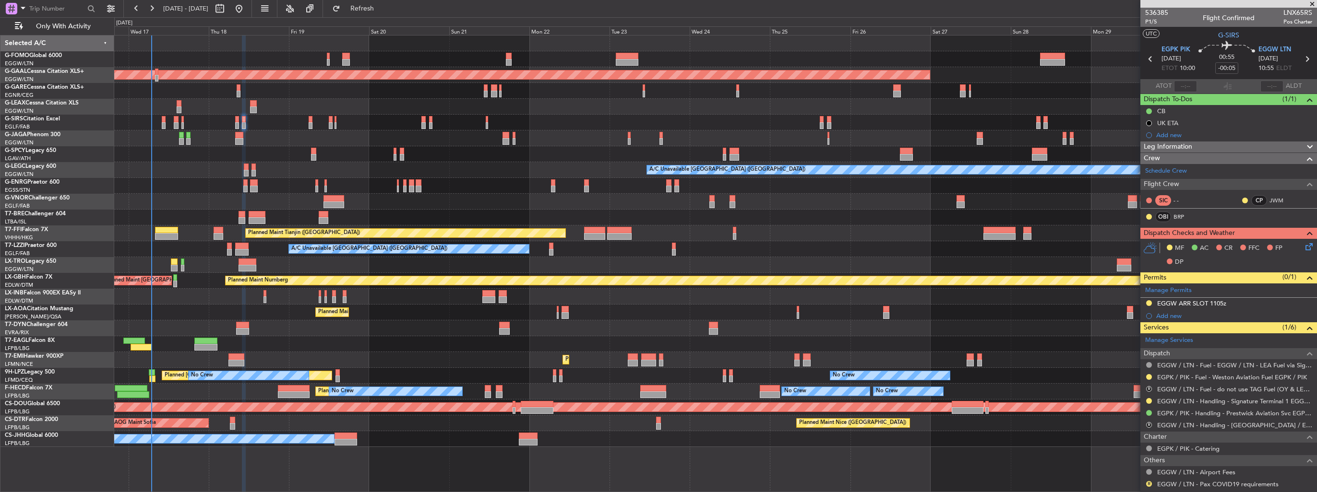
click at [1303, 245] on icon at bounding box center [1307, 245] width 8 height 8
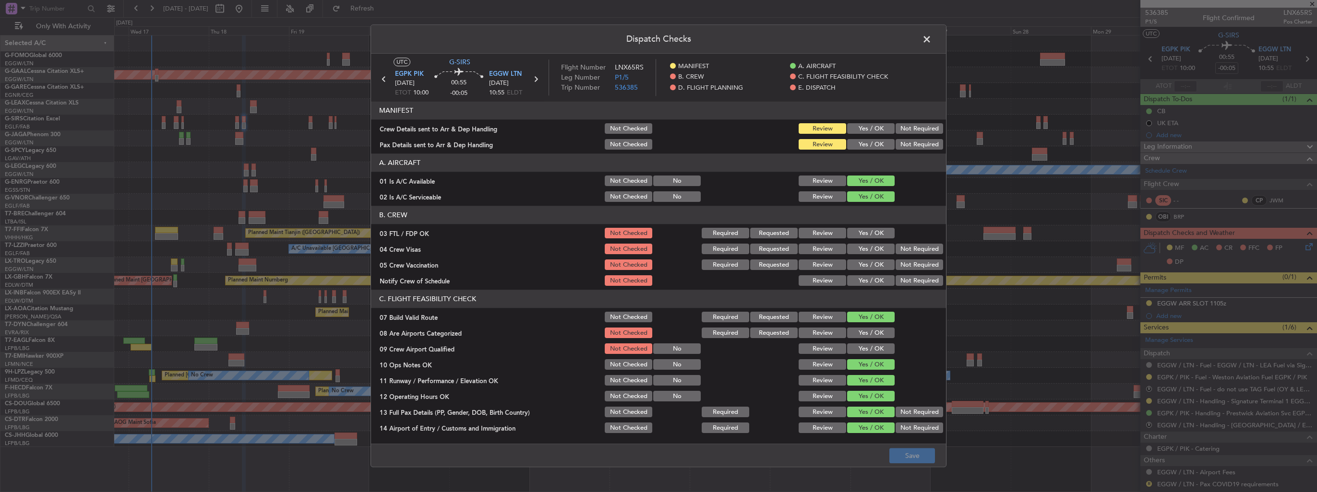
drag, startPoint x: 854, startPoint y: 129, endPoint x: 855, endPoint y: 142, distance: 12.6
click at [855, 130] on button "Yes / OK" at bounding box center [871, 129] width 48 height 11
click at [855, 143] on button "Yes / OK" at bounding box center [871, 145] width 48 height 11
click at [907, 454] on button "Save" at bounding box center [912, 456] width 46 height 15
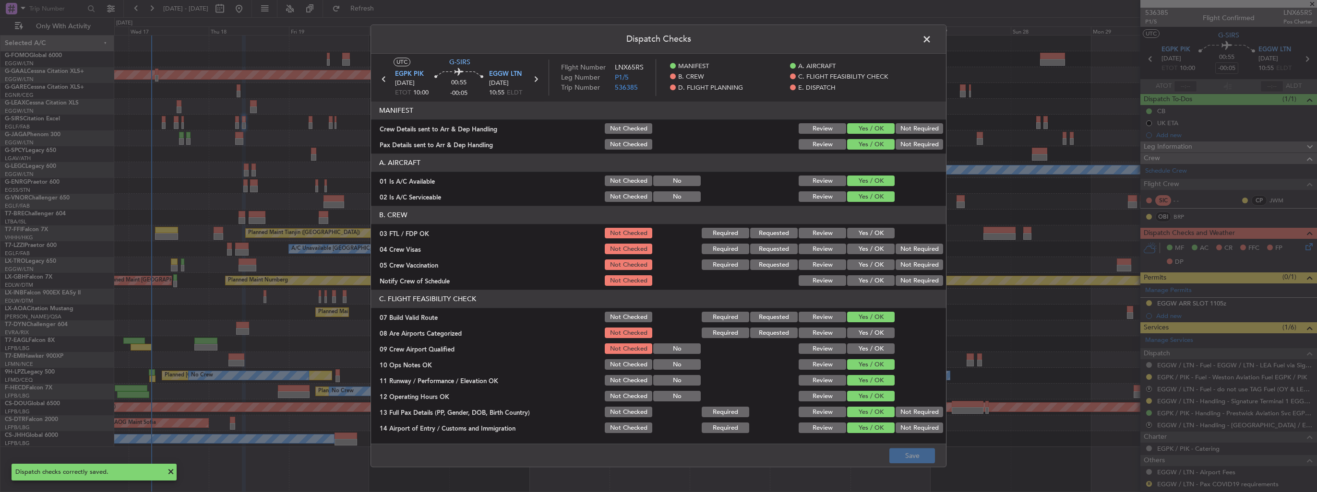
click at [931, 39] on span at bounding box center [931, 41] width 0 height 19
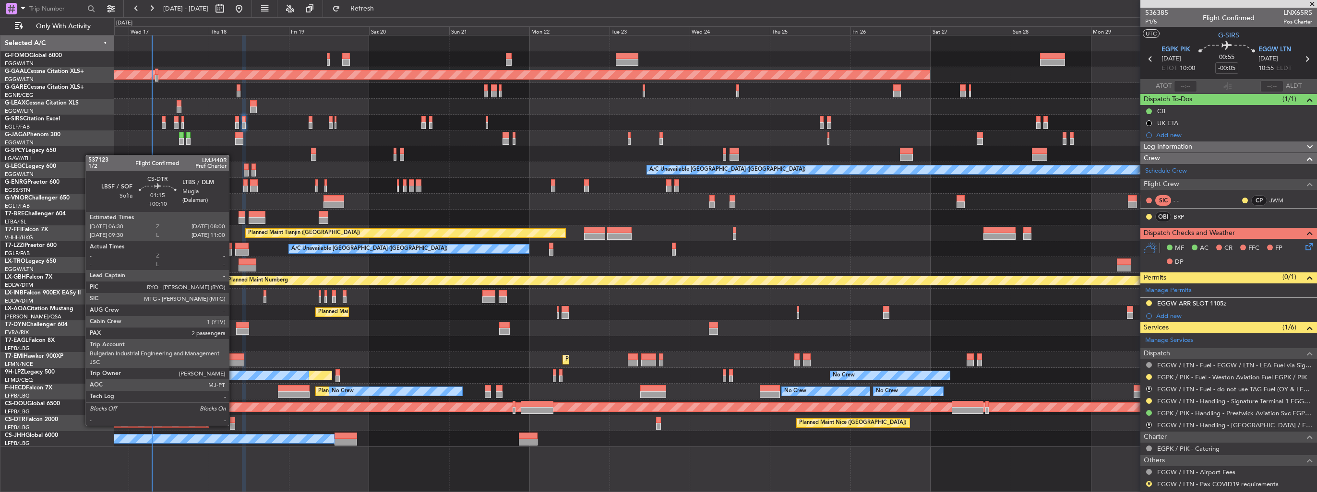
click at [233, 425] on div at bounding box center [232, 426] width 5 height 7
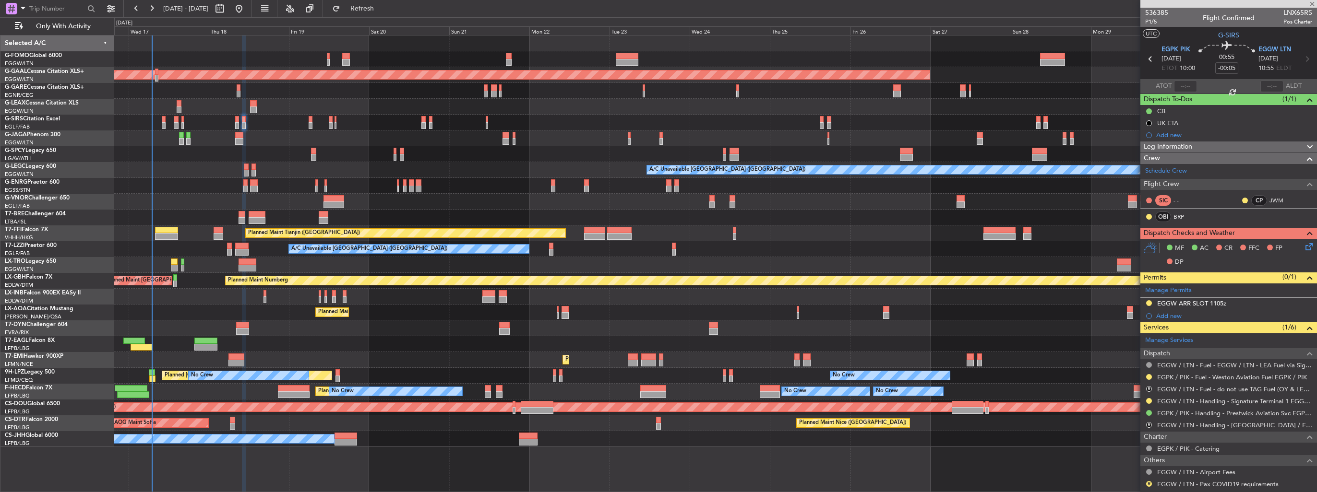
type input "+00:10"
type input "2"
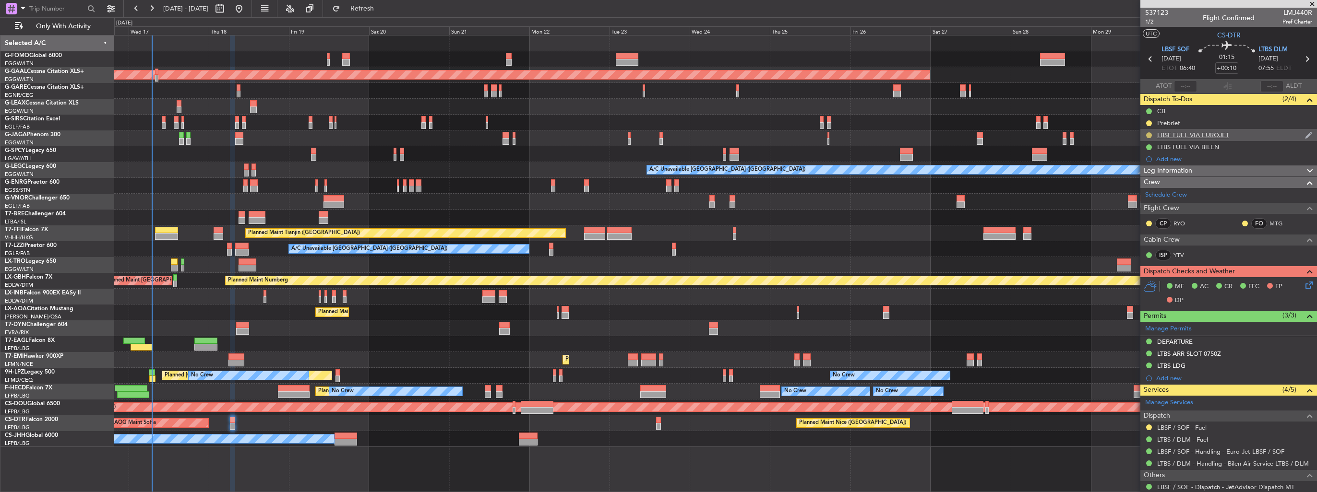
click at [1147, 135] on button at bounding box center [1149, 135] width 6 height 6
click at [1146, 174] on span "Completed" at bounding box center [1153, 178] width 32 height 10
click at [1149, 427] on button at bounding box center [1149, 428] width 6 height 6
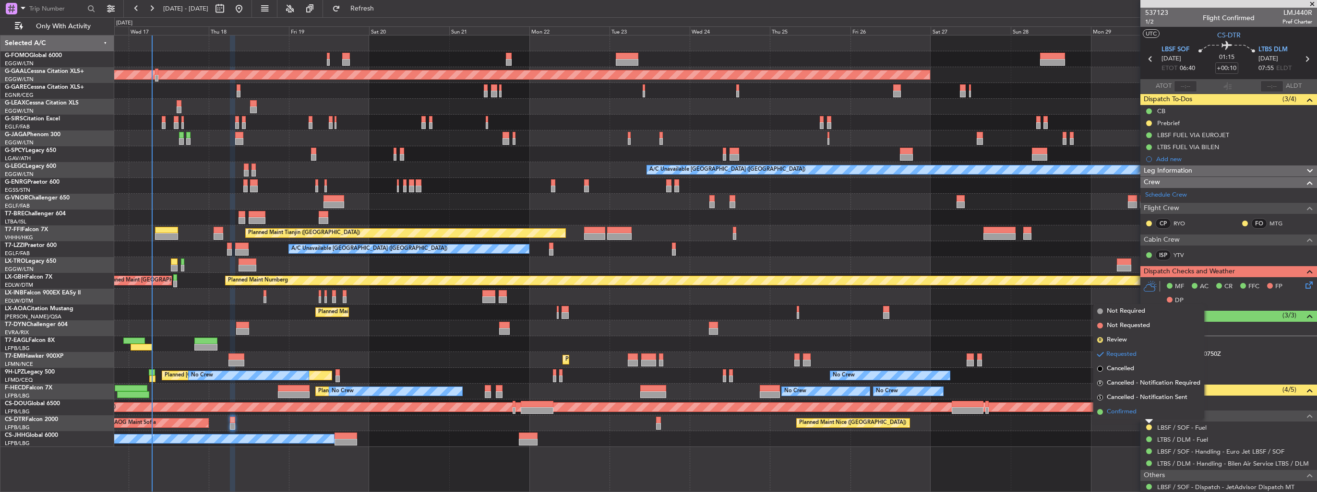
click at [1134, 414] on span "Confirmed" at bounding box center [1121, 412] width 30 height 10
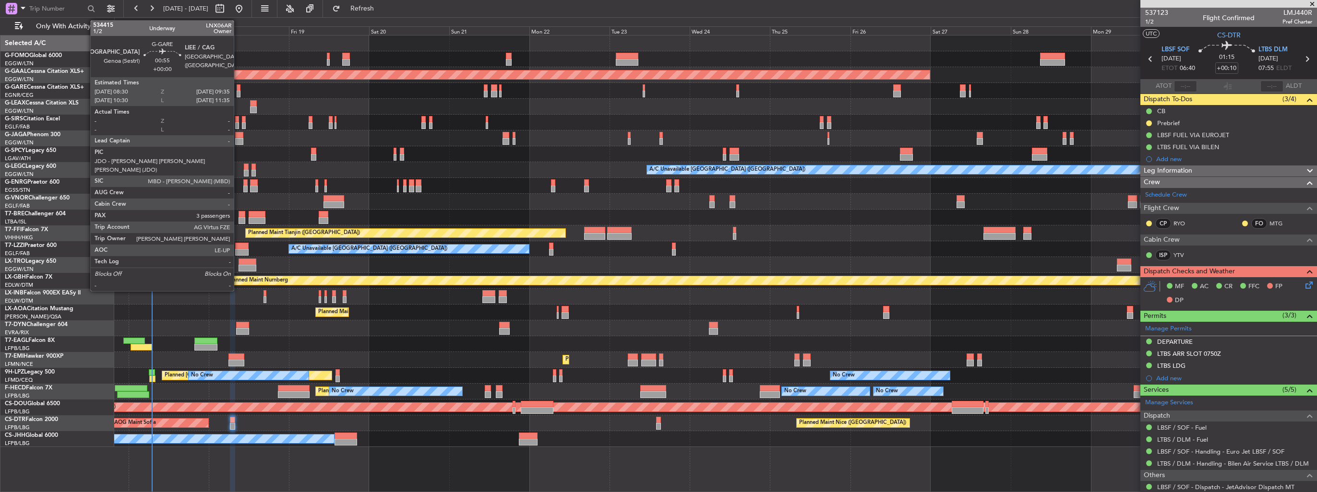
click at [238, 91] on div at bounding box center [239, 94] width 4 height 7
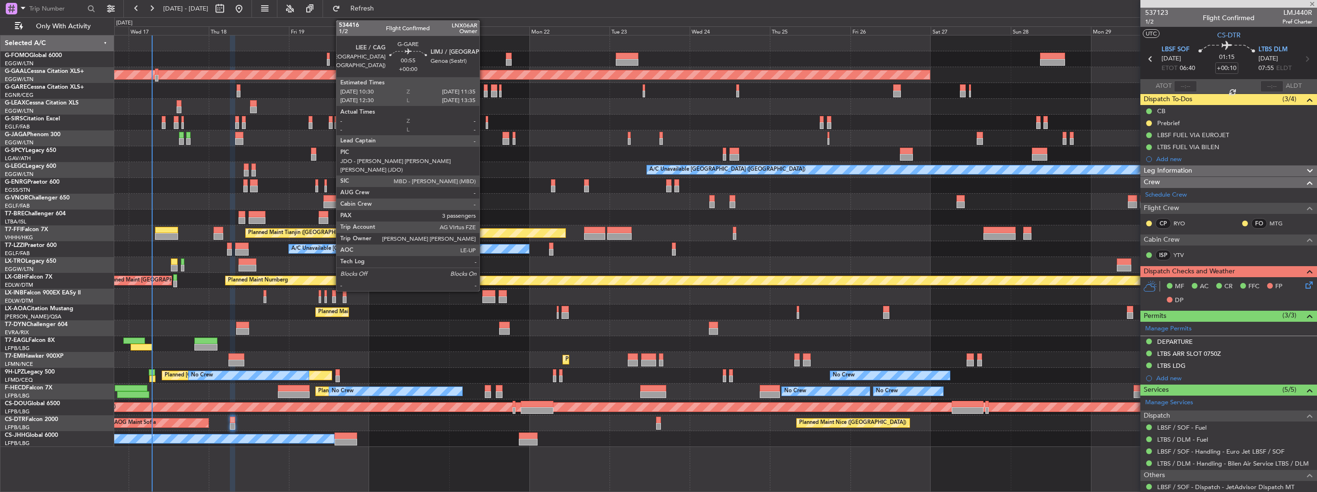
type input "3"
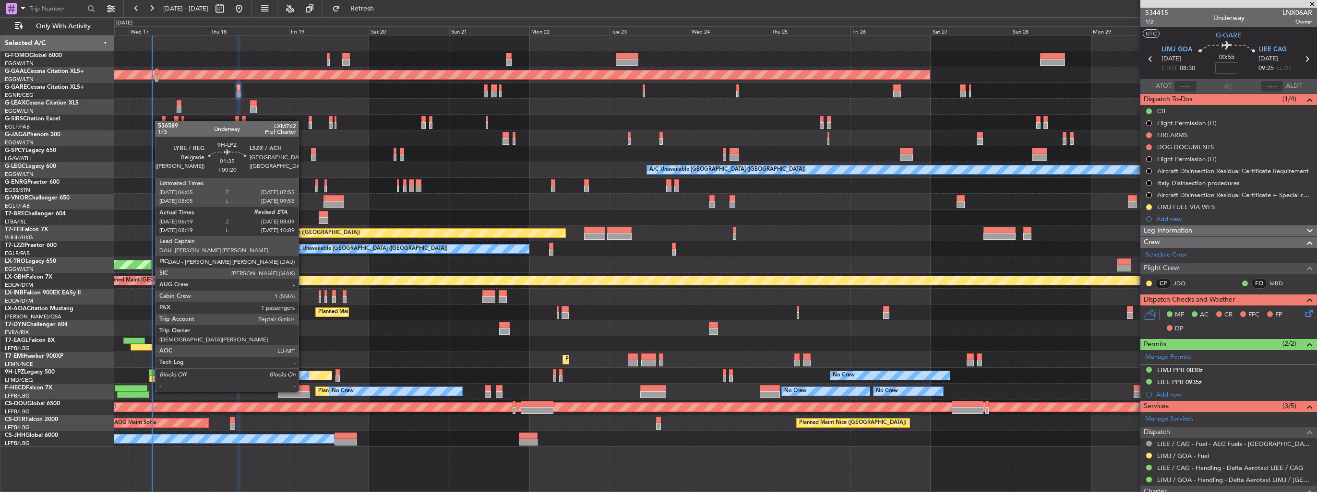
click at [150, 374] on div at bounding box center [152, 372] width 6 height 7
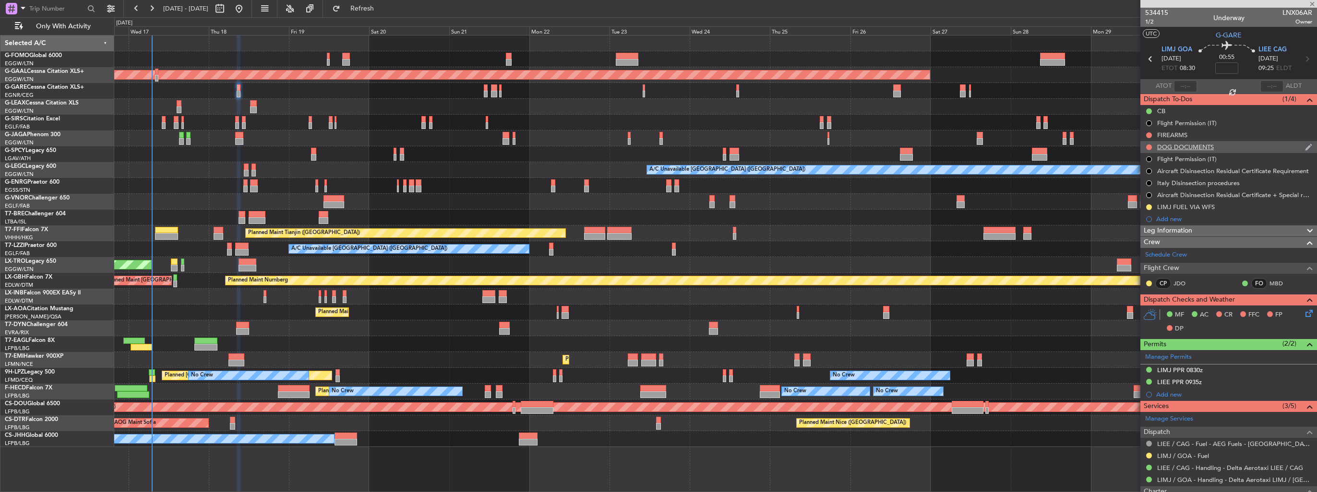
type input "+00:20"
type input "06:29"
type input "1"
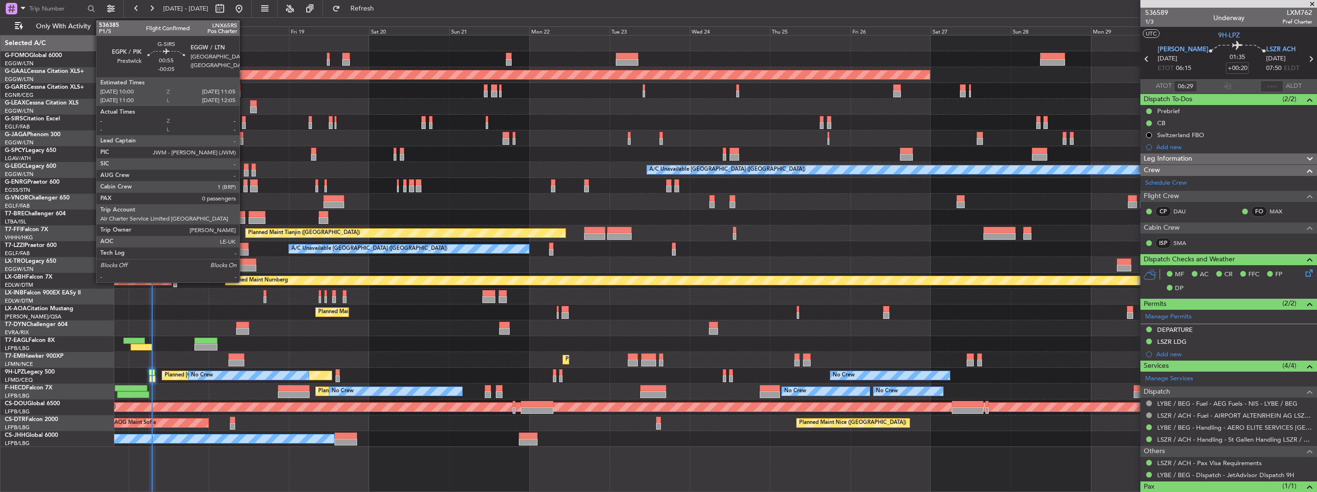
click at [244, 122] on div at bounding box center [244, 125] width 4 height 7
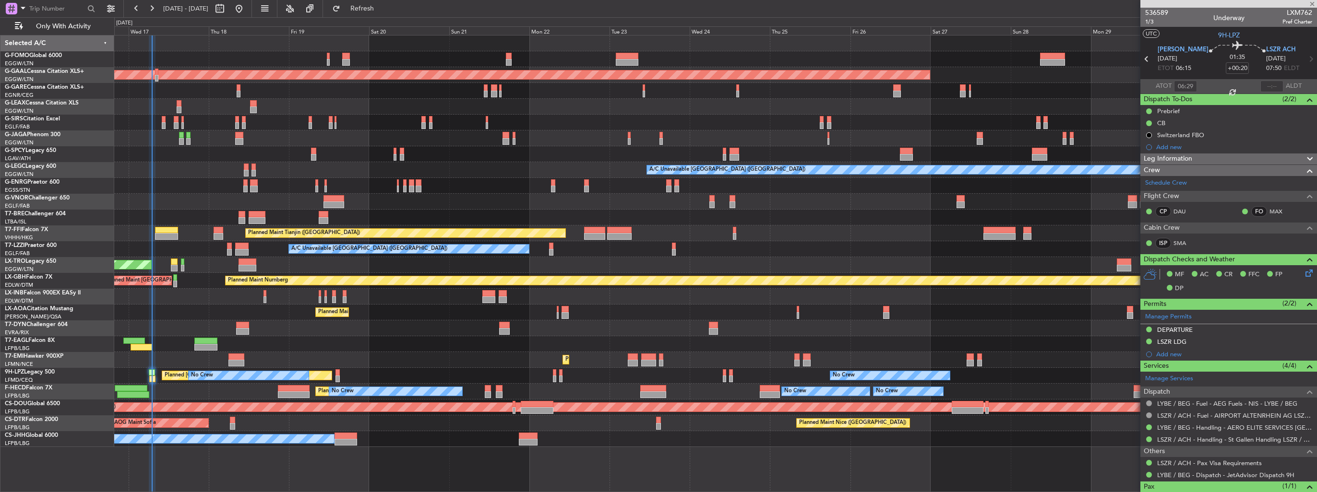
type input "-00:05"
type input "0"
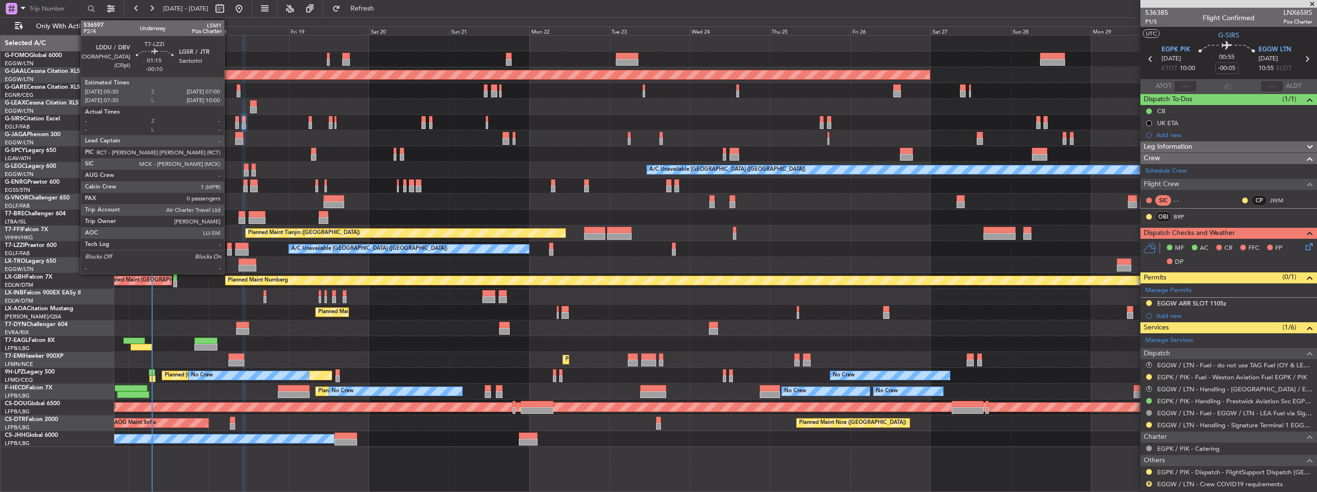
click at [228, 249] on div at bounding box center [229, 252] width 5 height 7
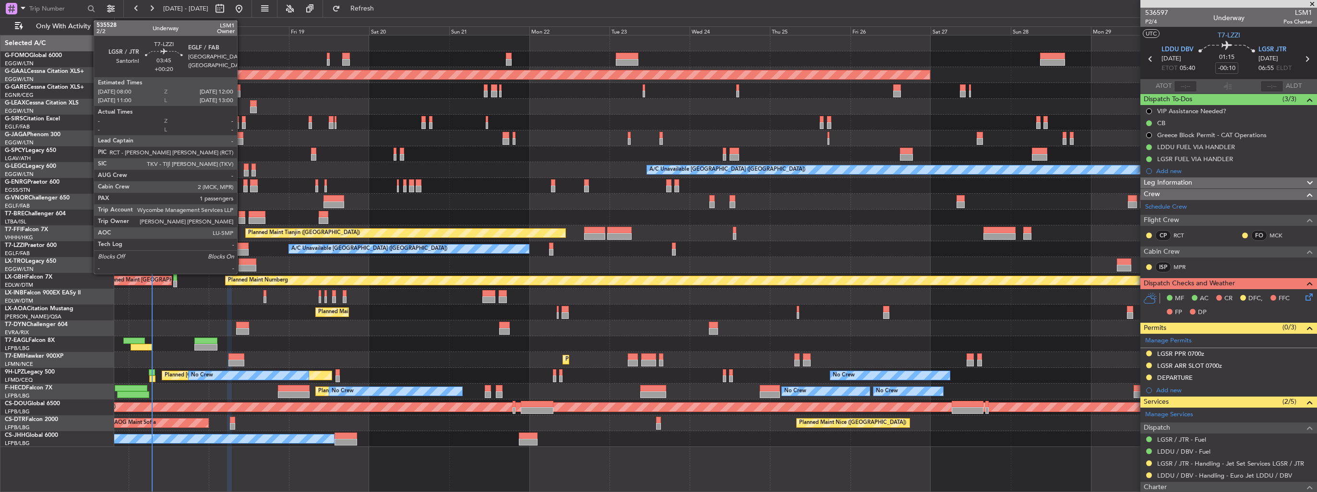
click at [241, 250] on div at bounding box center [241, 252] width 13 height 7
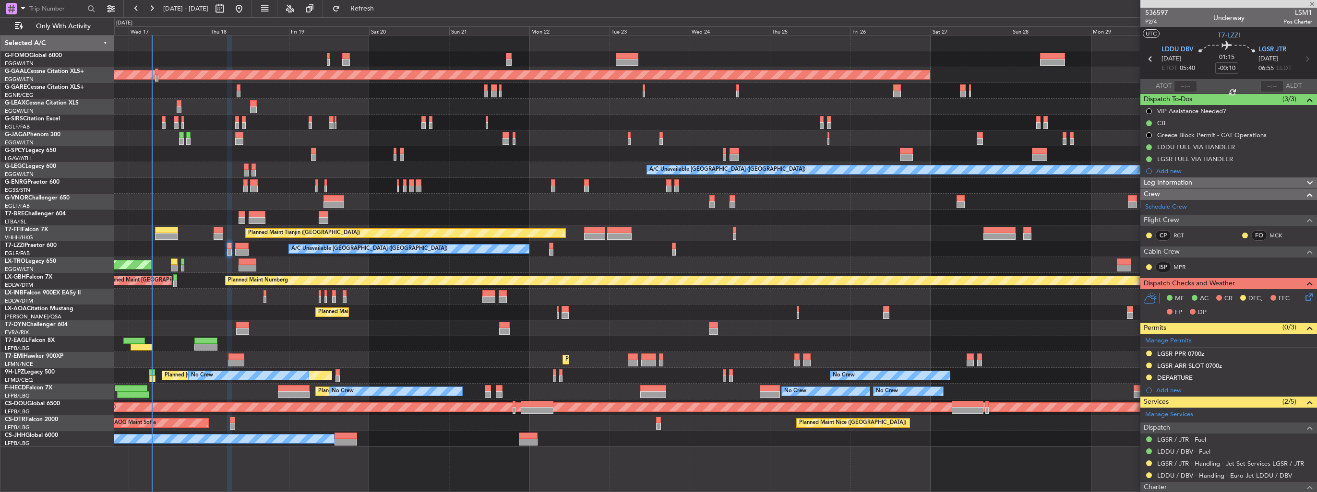
type input "+00:20"
type input "1"
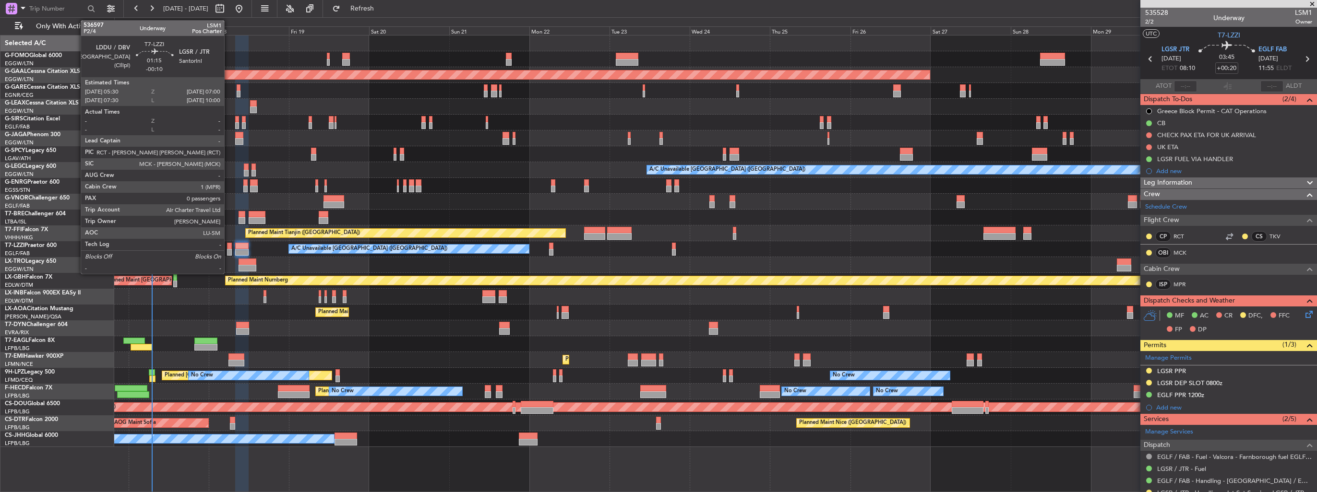
click at [228, 250] on div at bounding box center [229, 252] width 5 height 7
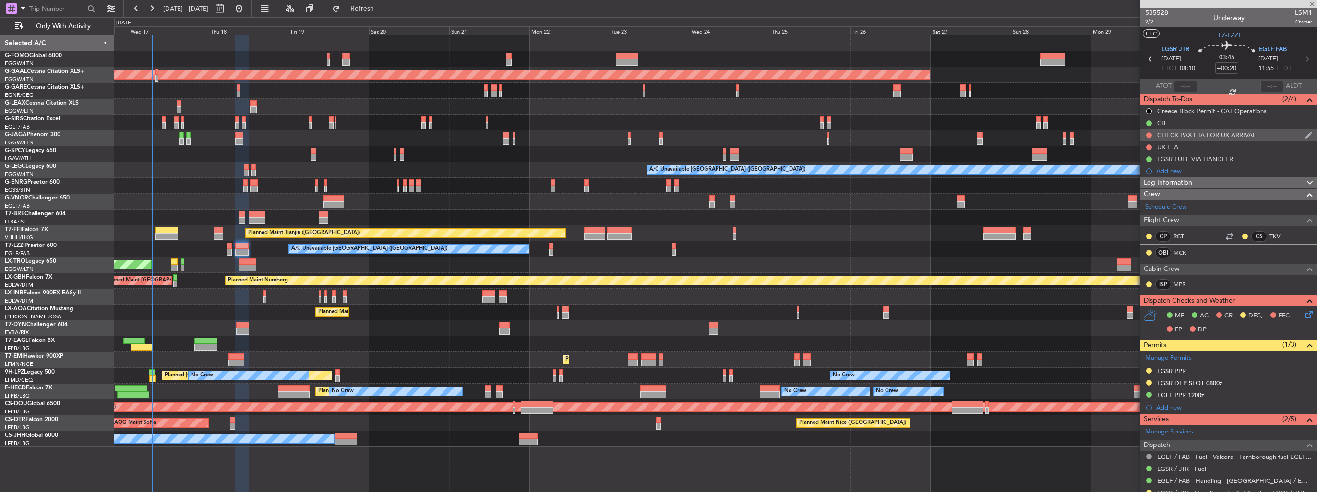
type input "-00:10"
type input "0"
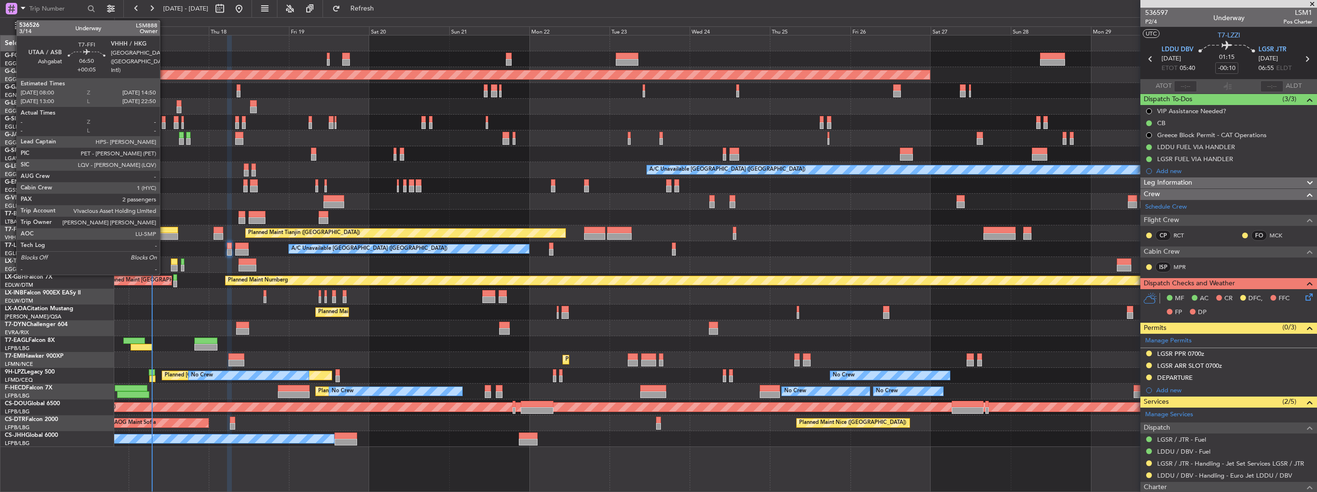
click at [164, 232] on div at bounding box center [166, 230] width 23 height 7
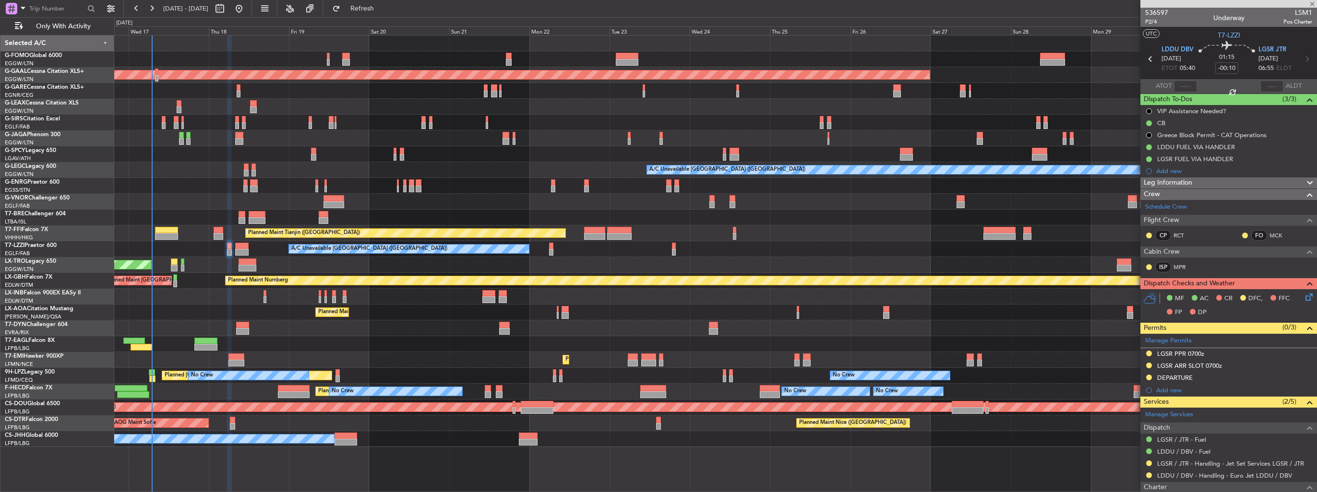
type input "+00:05"
type input "2"
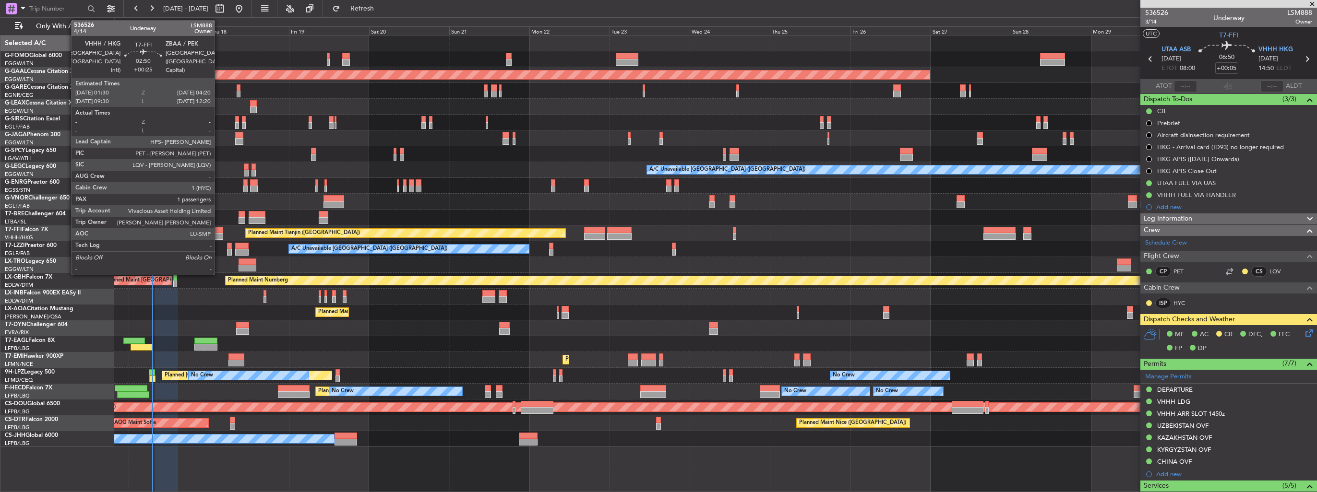
click at [219, 233] on div at bounding box center [219, 236] width 10 height 7
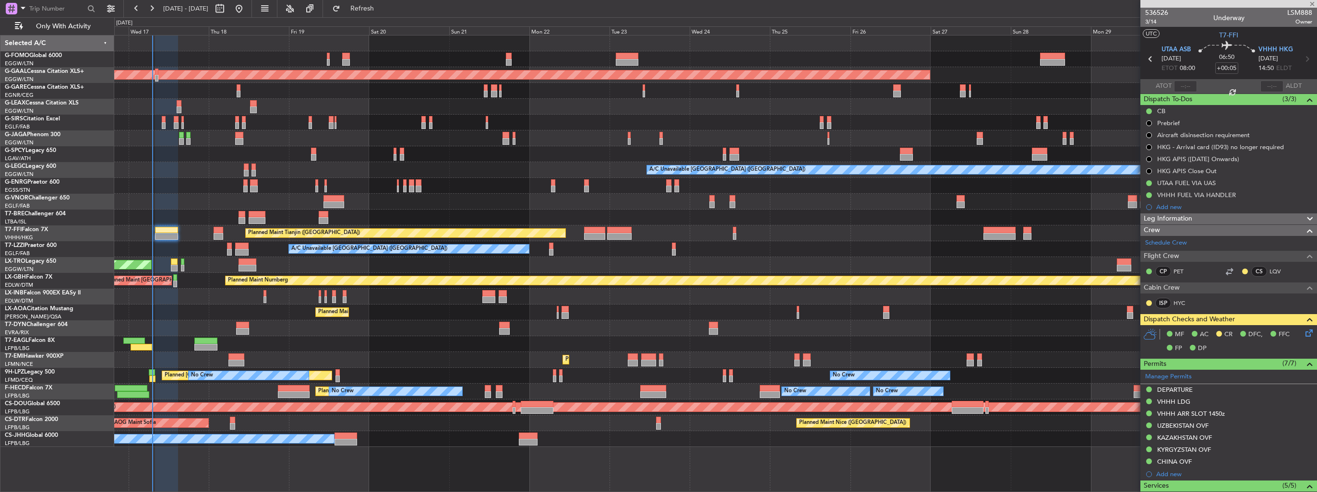
type input "+00:25"
type input "1"
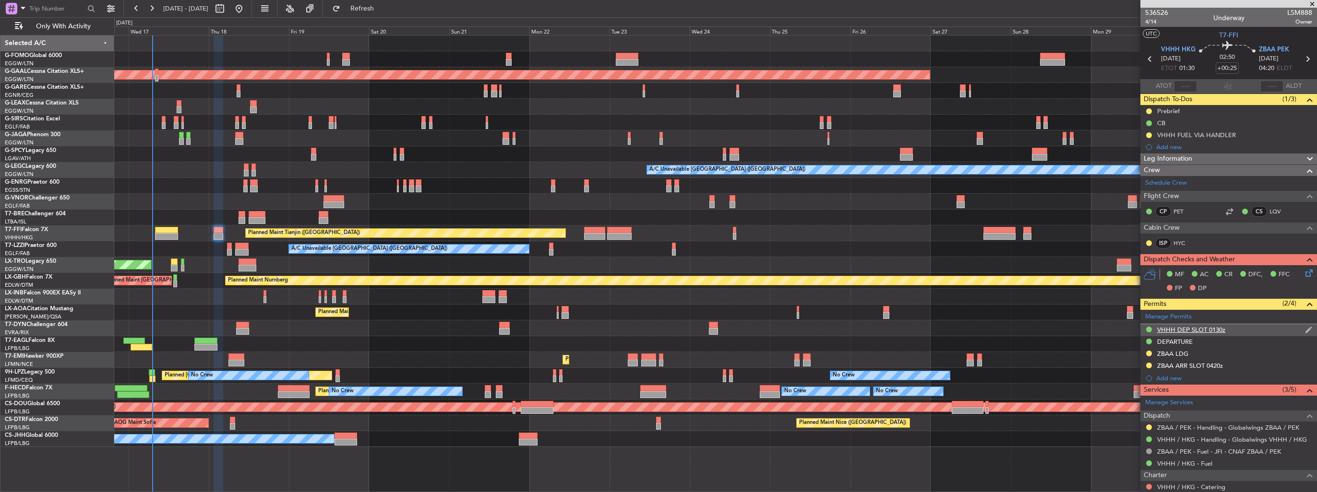
click at [1305, 330] on img at bounding box center [1308, 330] width 7 height 9
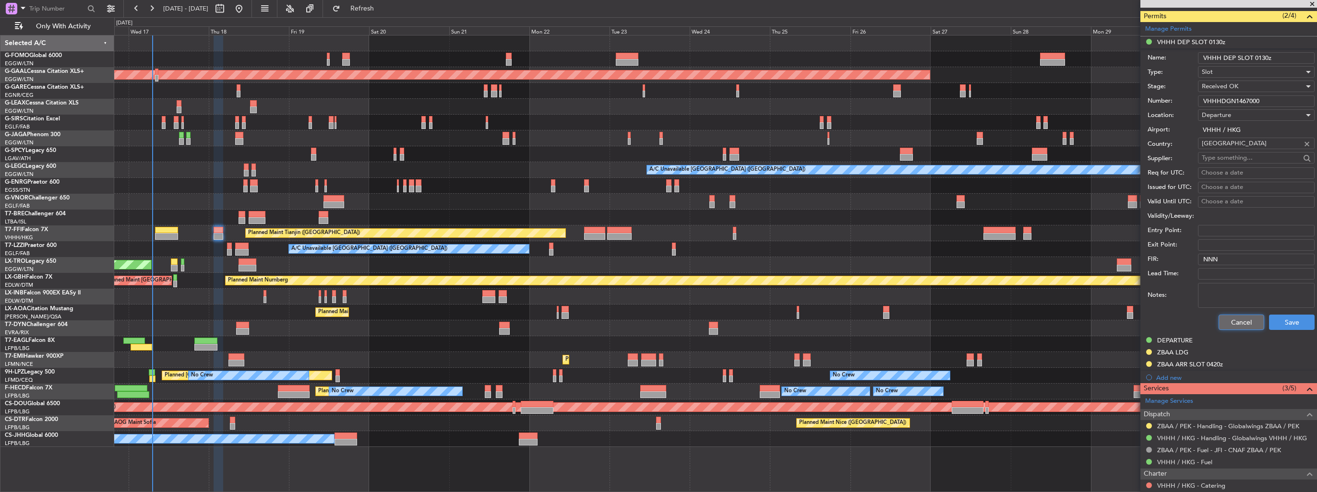
click at [1238, 321] on button "Cancel" at bounding box center [1241, 322] width 46 height 15
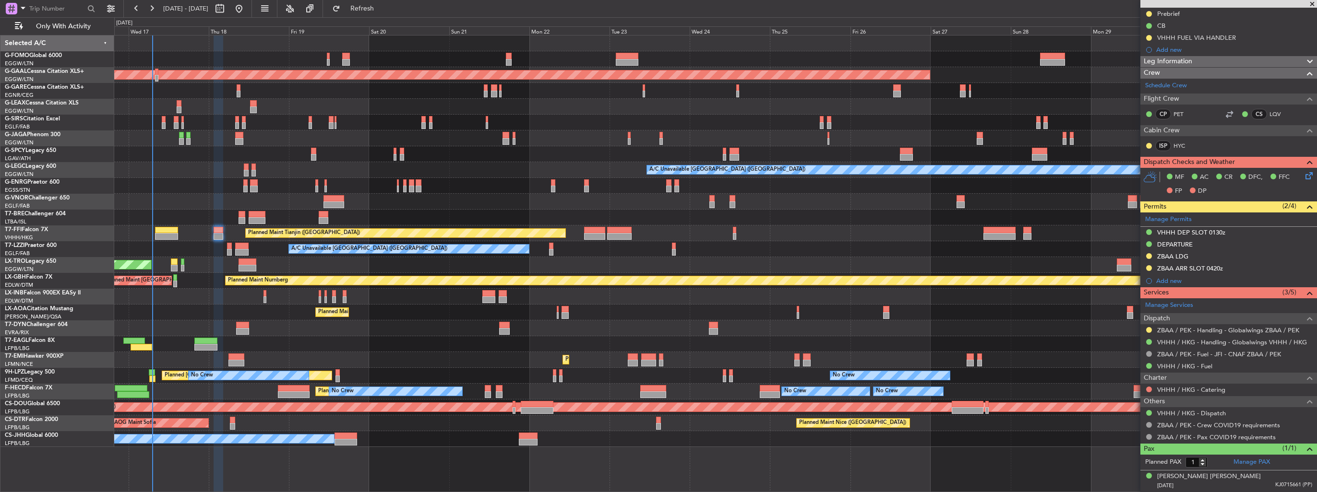
scroll to position [95, 0]
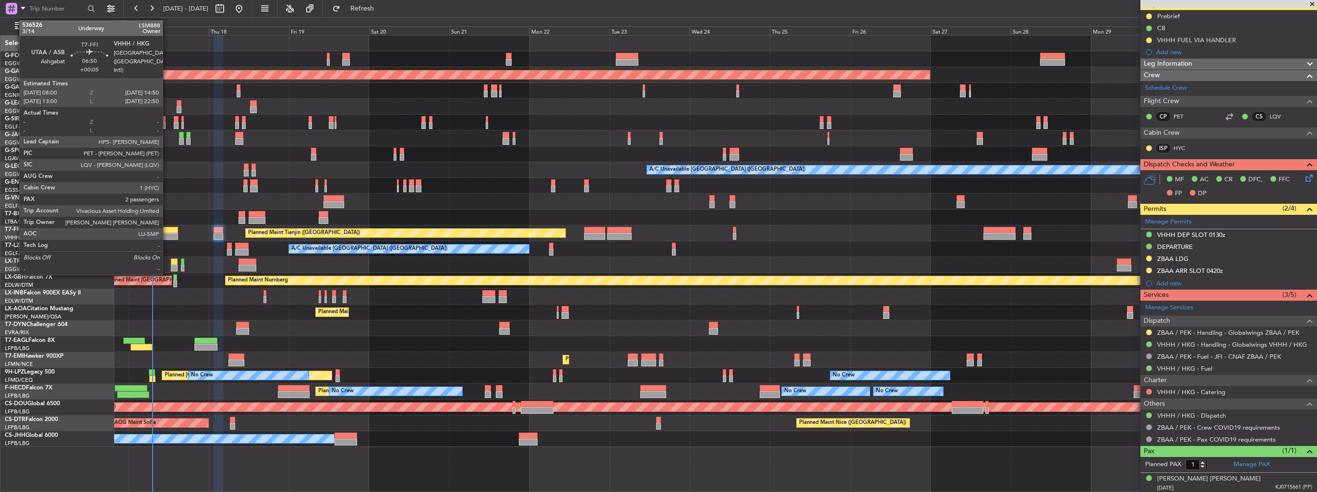
click at [167, 231] on div at bounding box center [166, 230] width 23 height 7
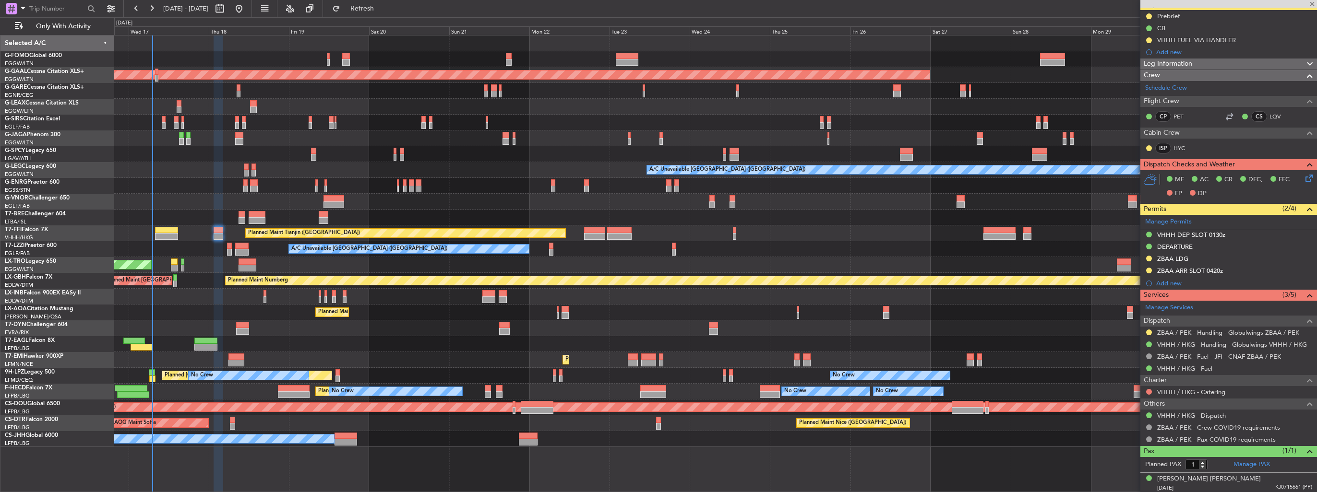
type input "+00:05"
type input "2"
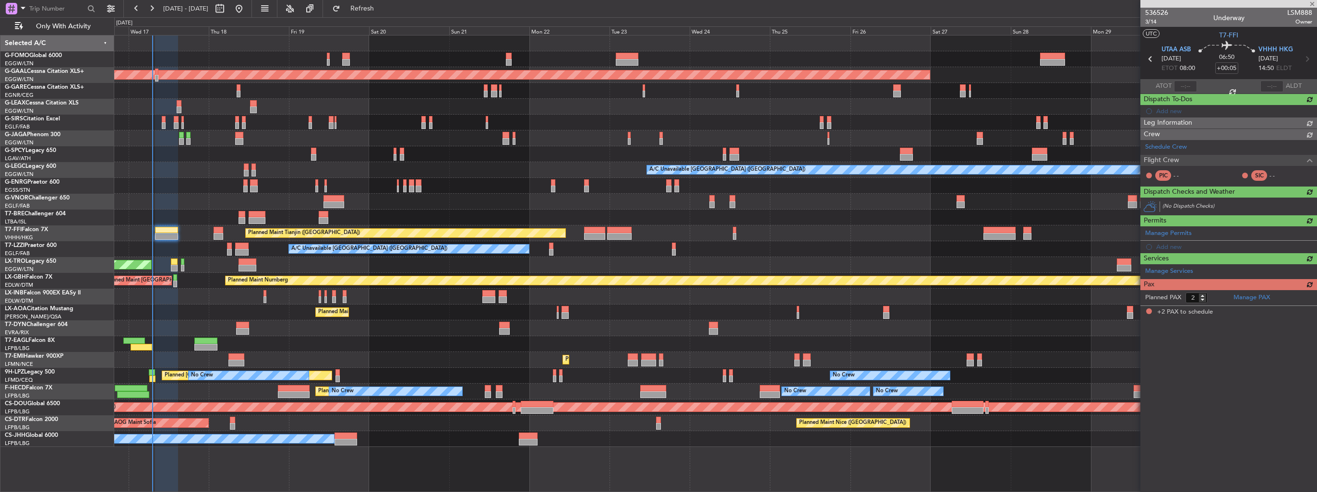
scroll to position [0, 0]
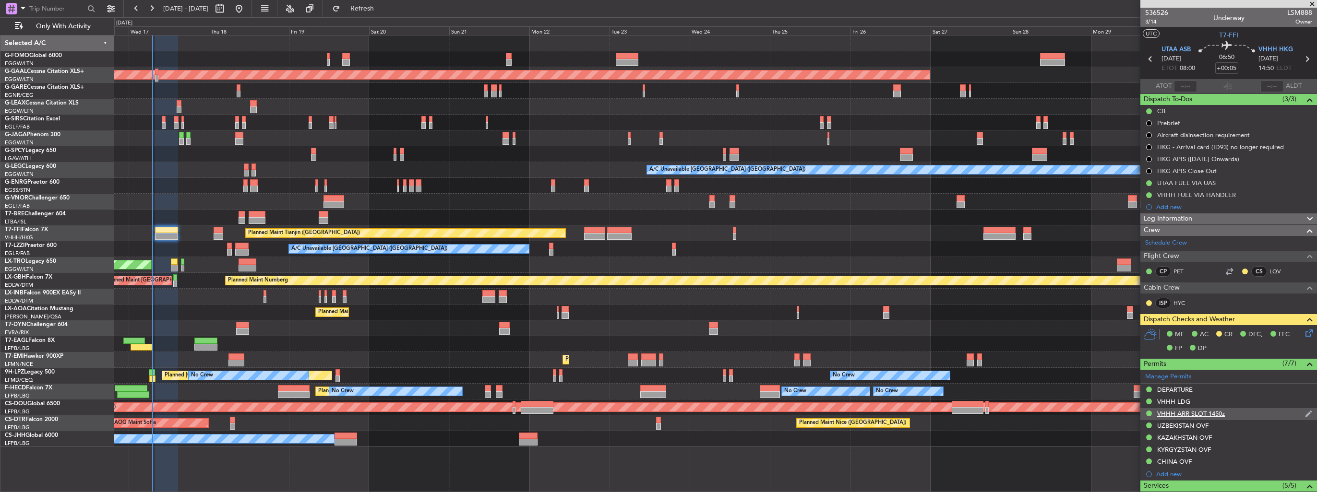
click at [1305, 414] on img at bounding box center [1308, 414] width 7 height 9
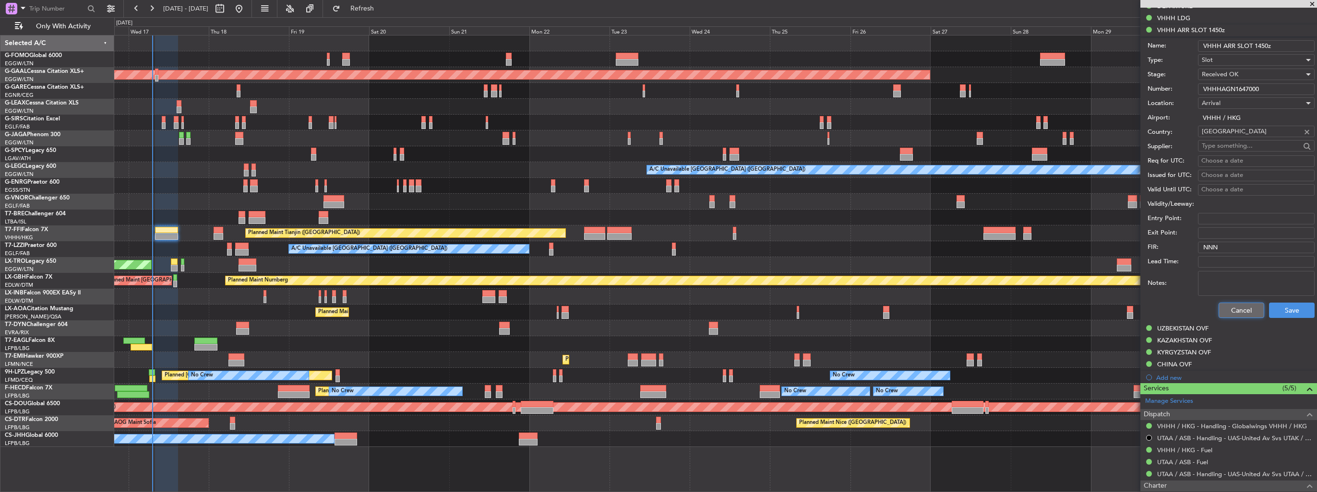
click at [1237, 306] on button "Cancel" at bounding box center [1241, 310] width 46 height 15
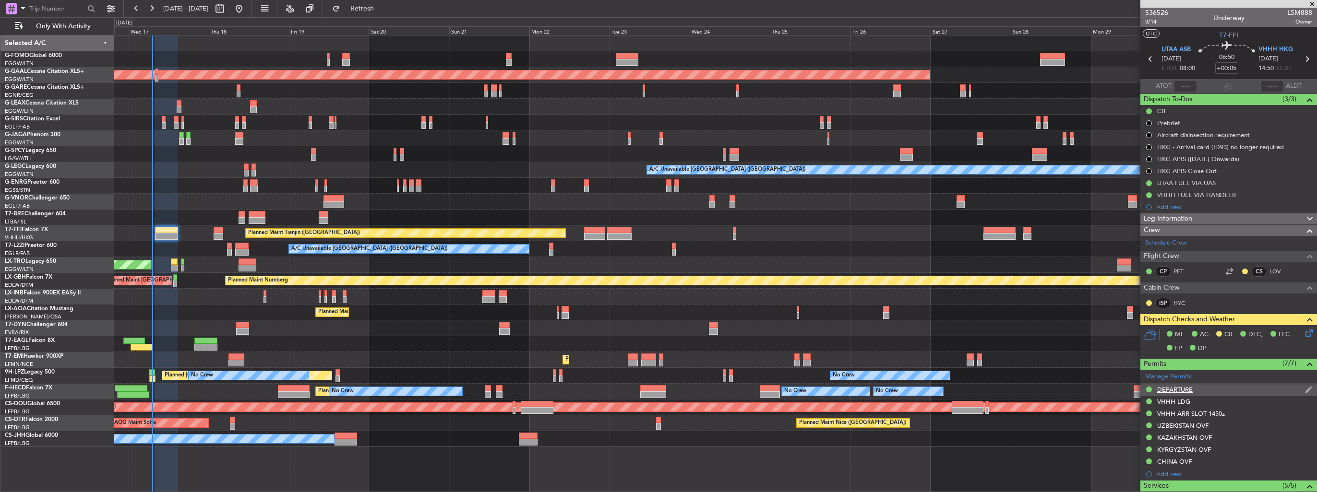
click at [1305, 391] on img at bounding box center [1308, 390] width 7 height 9
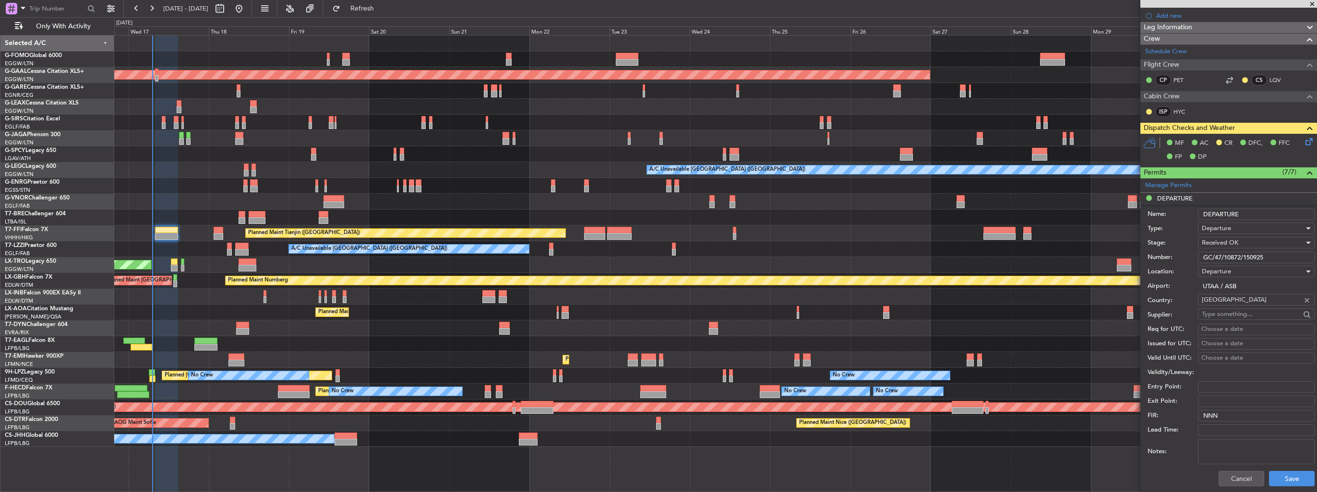
scroll to position [192, 0]
click at [1241, 478] on button "Cancel" at bounding box center [1241, 478] width 46 height 15
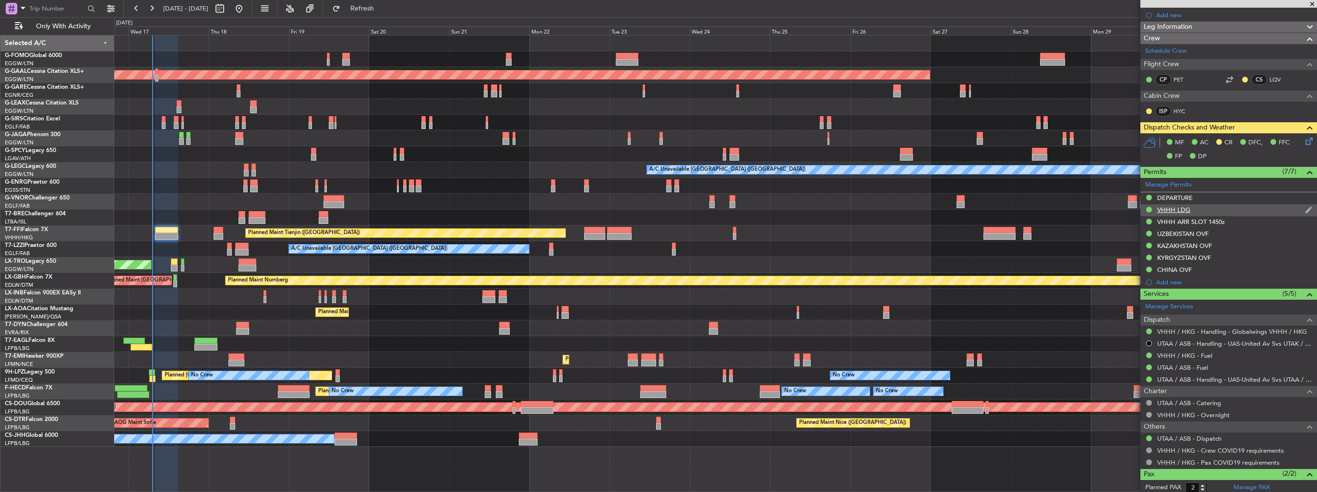
click at [1305, 206] on img at bounding box center [1308, 210] width 7 height 9
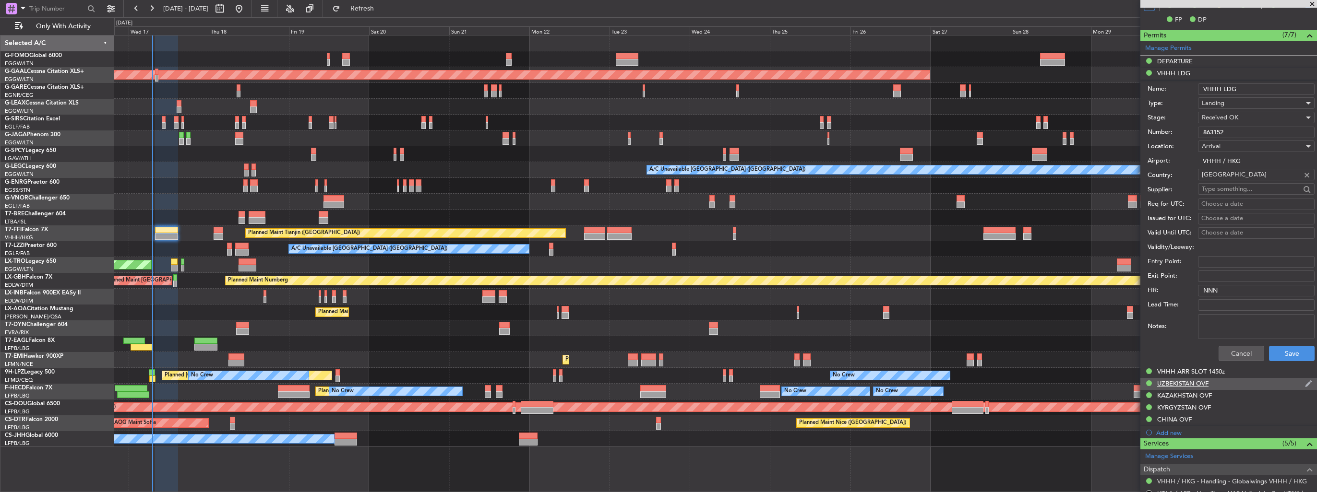
scroll to position [336, 0]
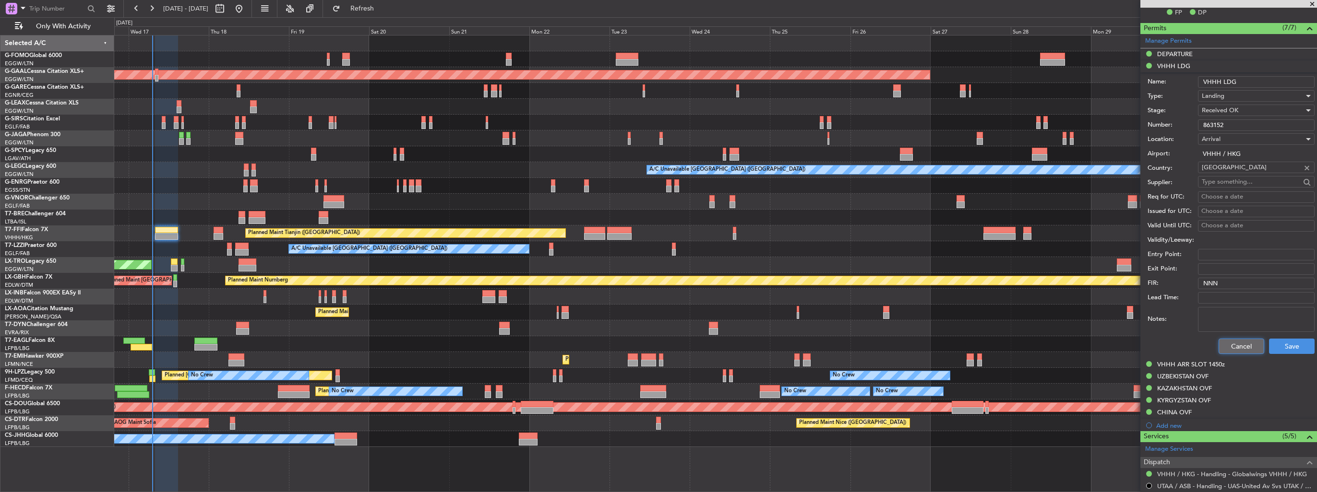
click at [1233, 344] on button "Cancel" at bounding box center [1241, 346] width 46 height 15
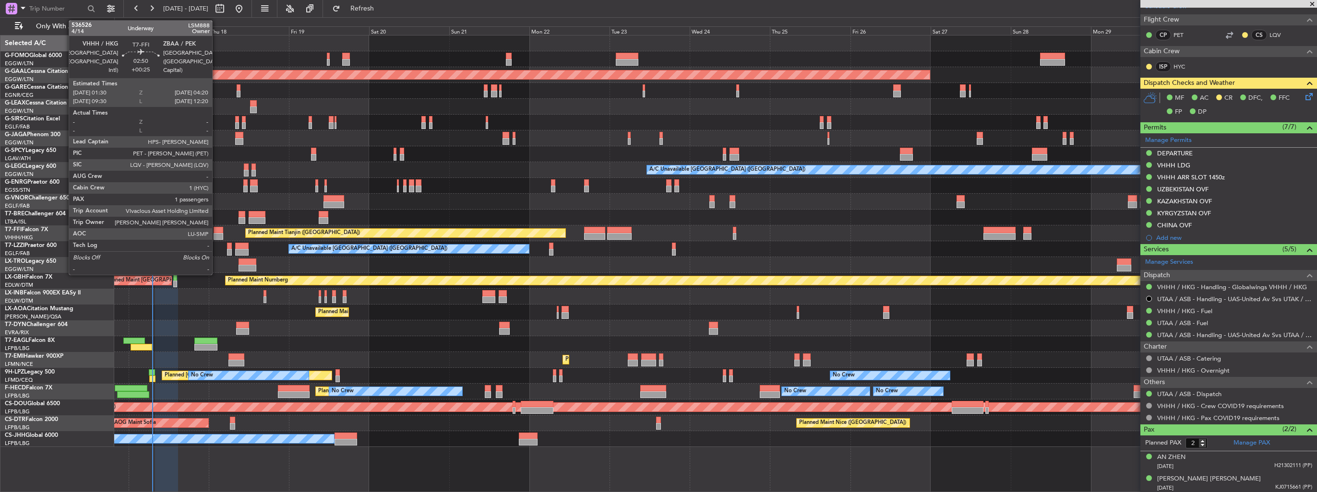
click at [217, 232] on div at bounding box center [219, 230] width 10 height 7
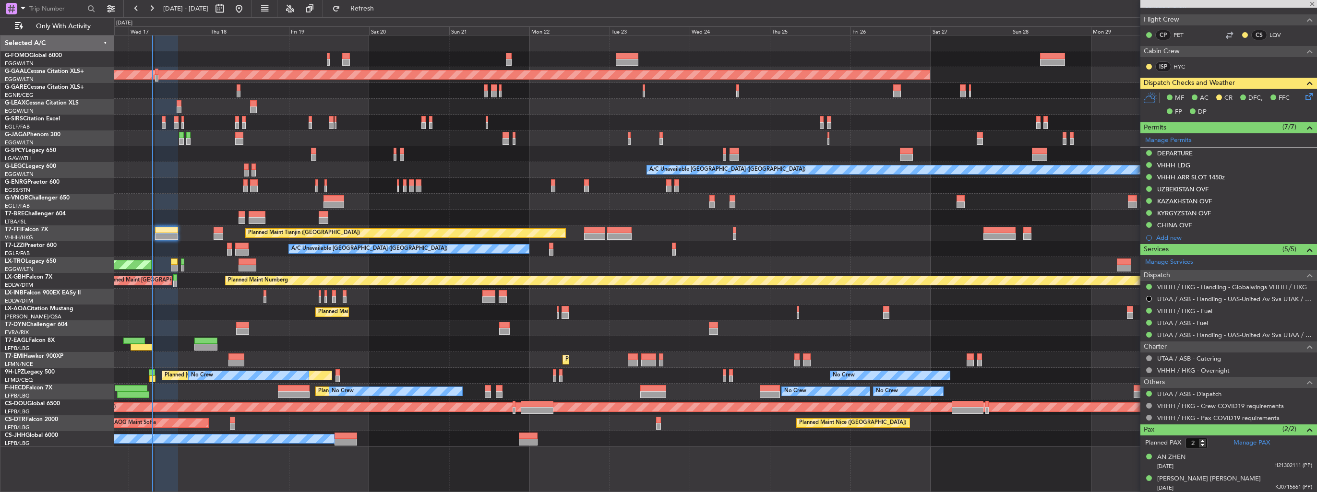
type input "+00:25"
type input "1"
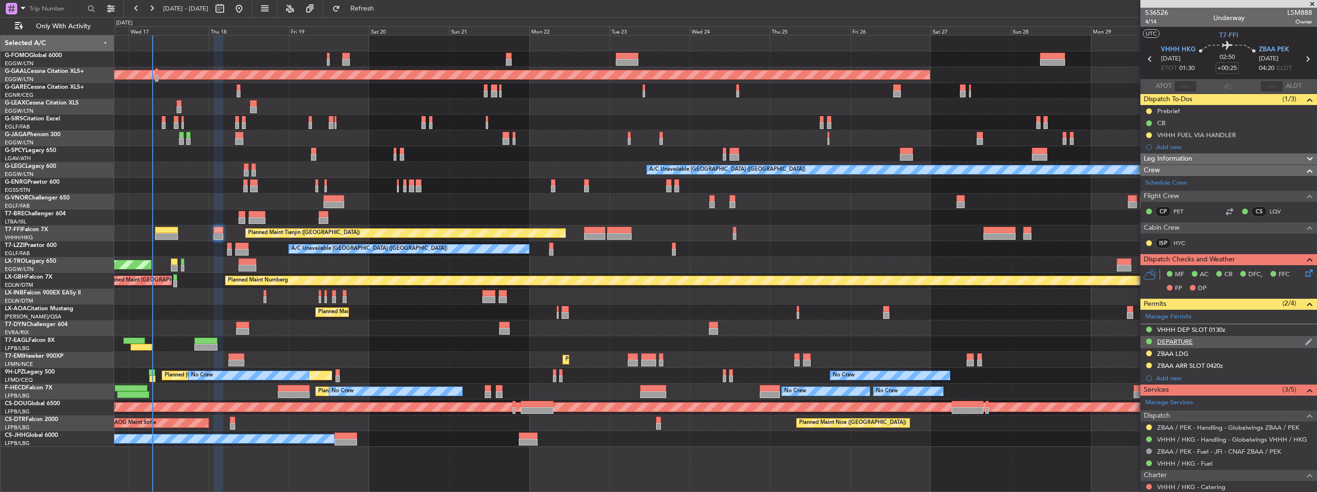
click at [1305, 341] on img at bounding box center [1308, 342] width 7 height 9
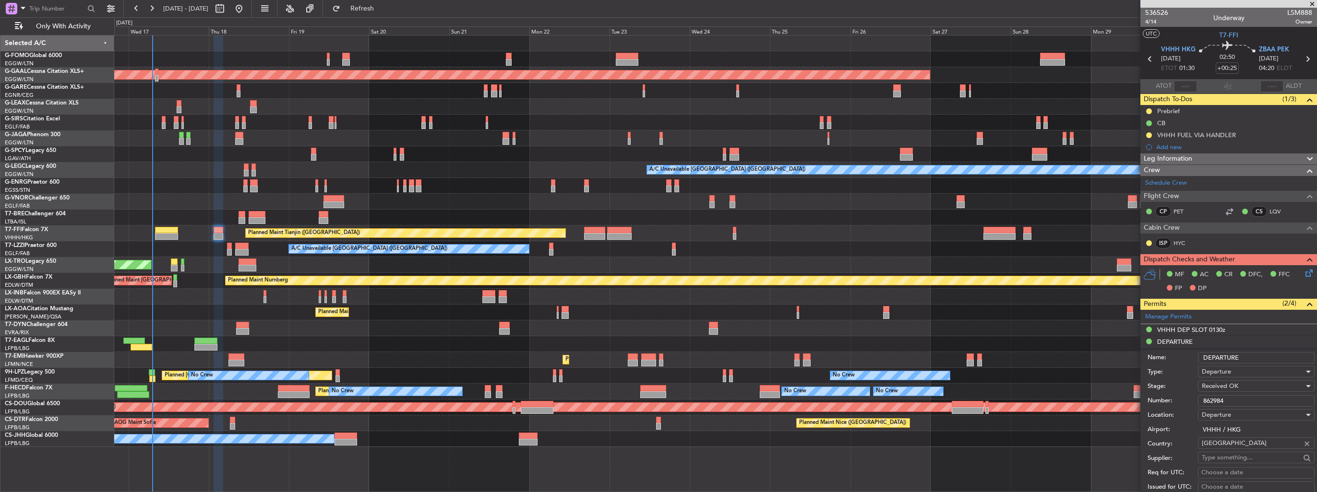
drag, startPoint x: 1244, startPoint y: 399, endPoint x: 1156, endPoint y: 403, distance: 88.4
click at [1156, 403] on div "Number: 862984" at bounding box center [1230, 401] width 167 height 14
paste input "CAD/B252402"
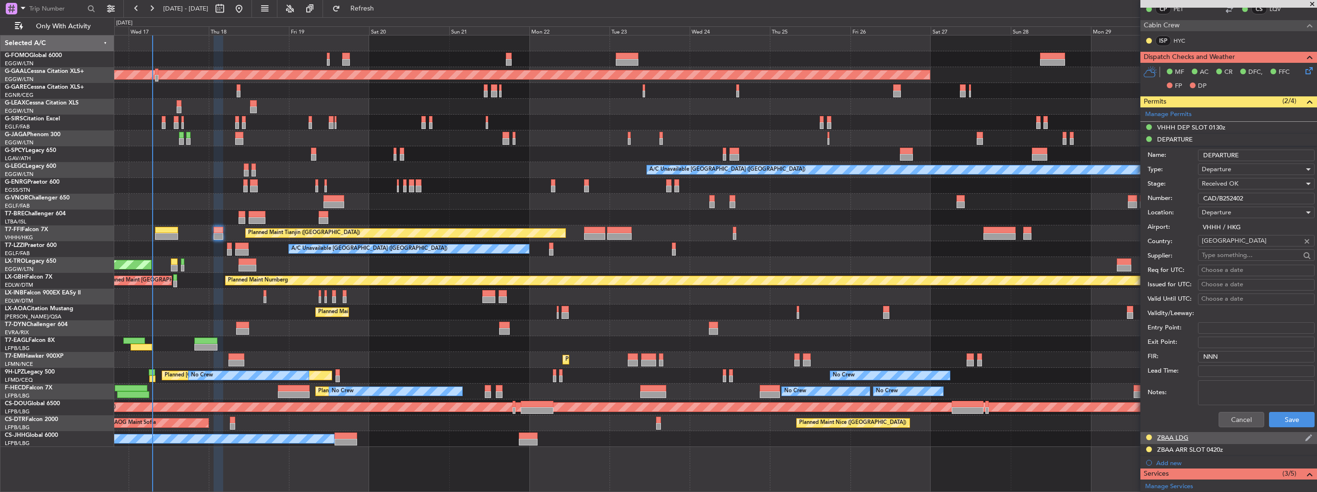
scroll to position [240, 0]
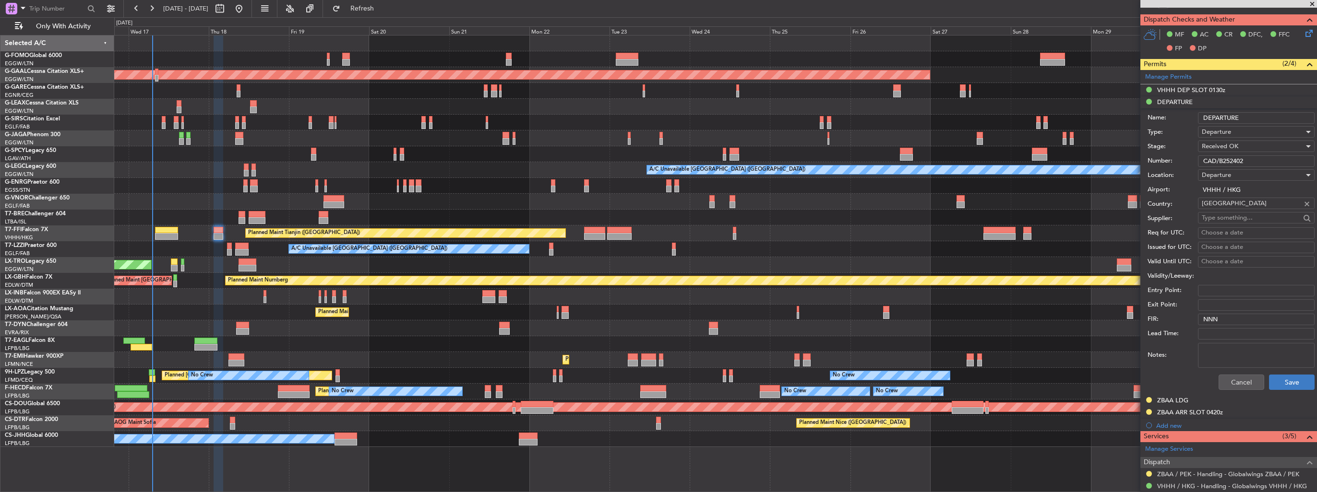
type input "CAD/B252402"
click at [1288, 381] on button "Save" at bounding box center [1292, 382] width 46 height 15
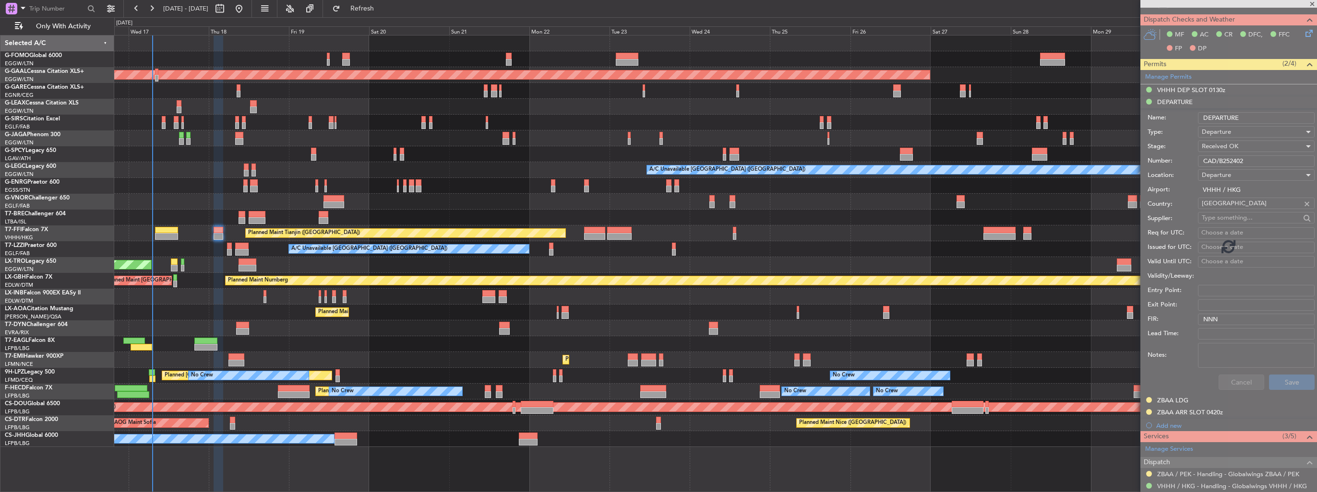
scroll to position [95, 0]
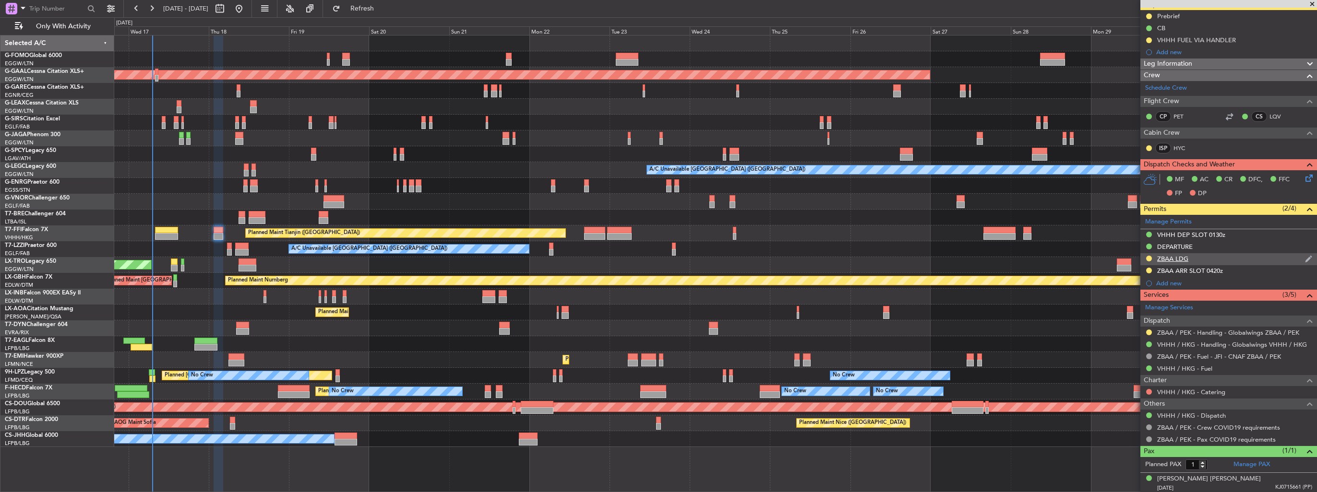
click at [1305, 260] on img at bounding box center [1308, 259] width 7 height 9
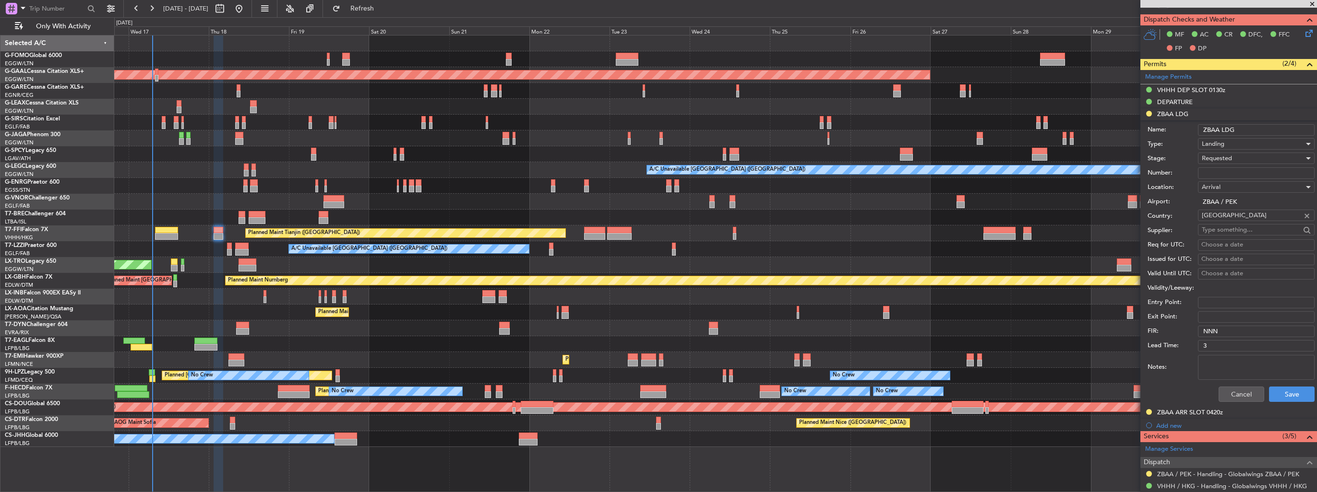
click at [1250, 168] on input "Number:" at bounding box center [1256, 173] width 117 height 12
paste input "CAD/B252402"
type input "CAD/B252402"
click at [1244, 157] on div "Requested" at bounding box center [1252, 158] width 102 height 14
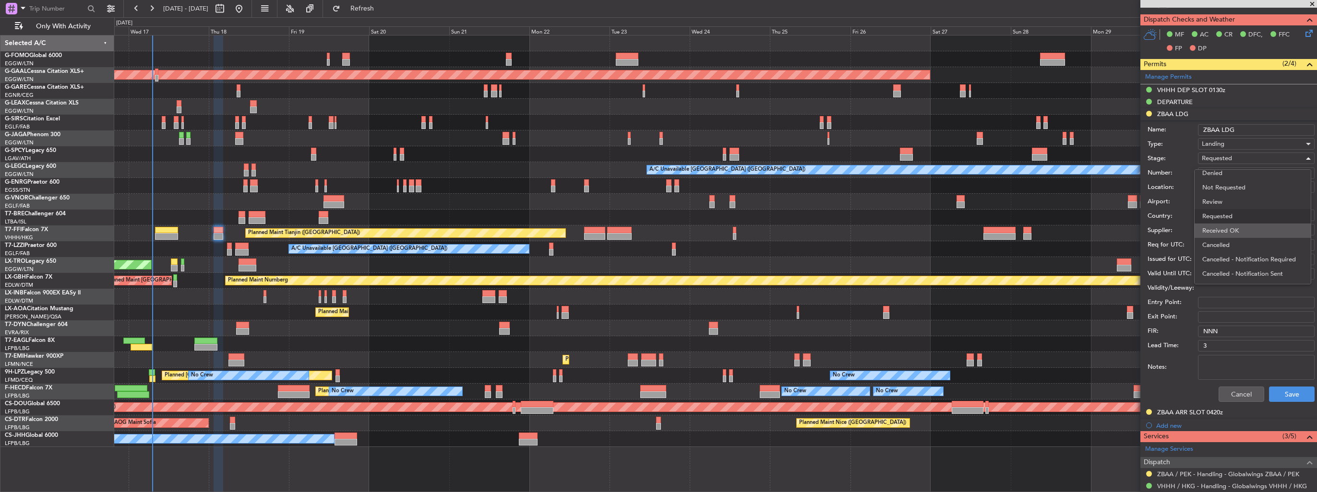
click at [1244, 227] on span "Received OK" at bounding box center [1252, 231] width 101 height 14
click at [1279, 393] on button "Save" at bounding box center [1292, 394] width 46 height 15
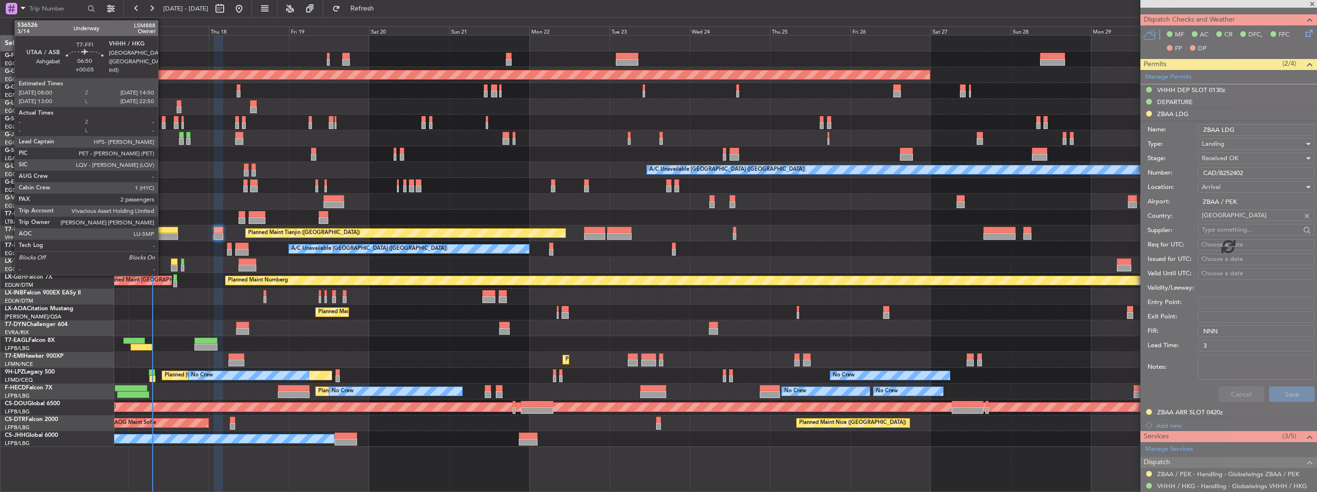
scroll to position [95, 0]
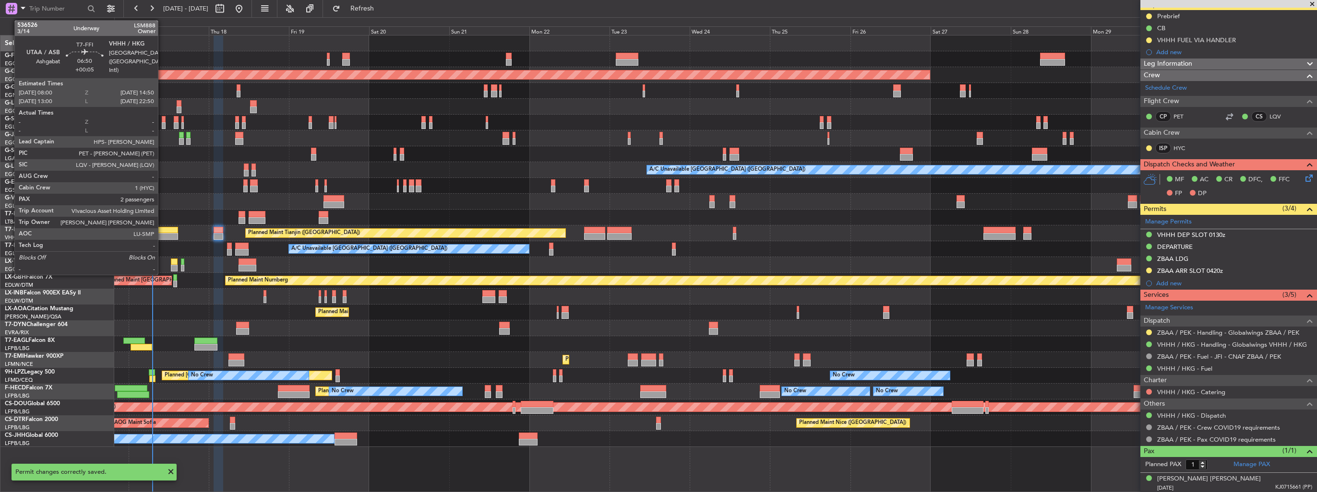
click at [162, 233] on div at bounding box center [166, 236] width 23 height 7
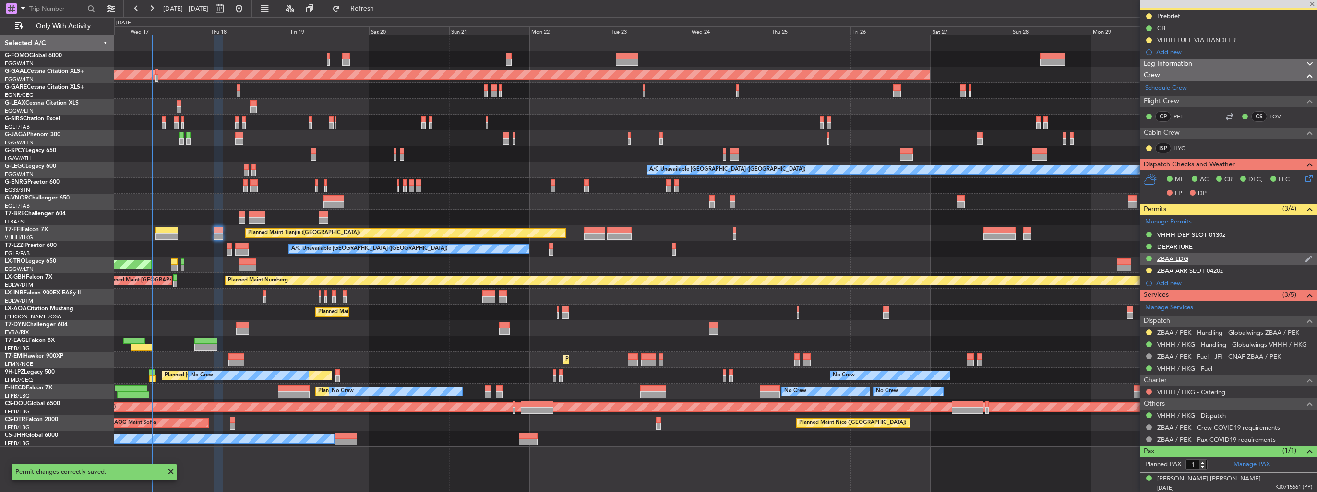
type input "+00:05"
type input "2"
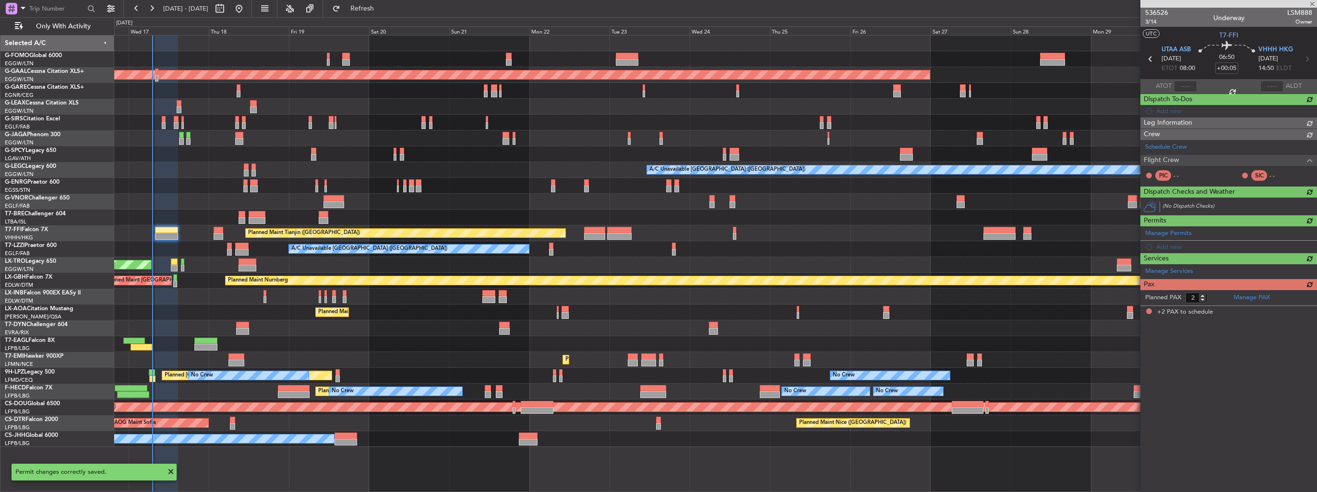
scroll to position [0, 0]
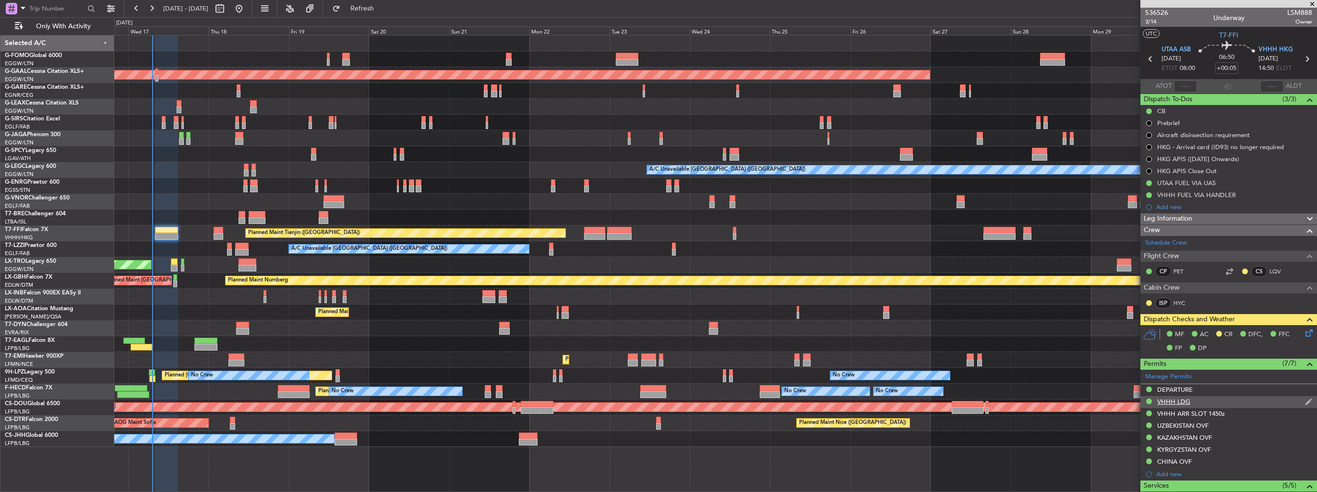
click at [1305, 401] on img at bounding box center [1308, 402] width 7 height 9
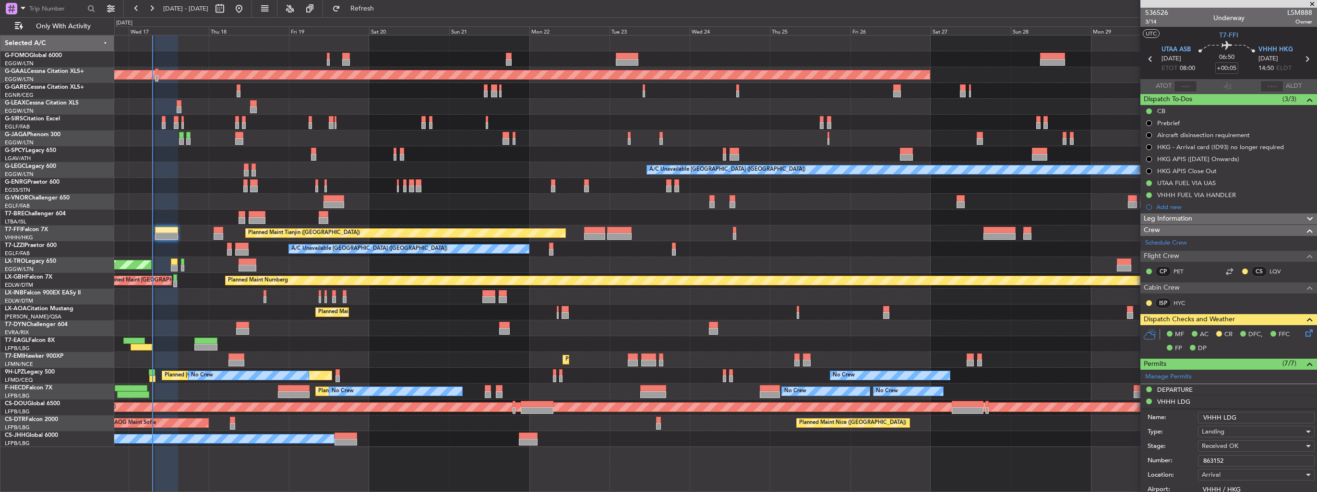
drag, startPoint x: 1234, startPoint y: 459, endPoint x: 1168, endPoint y: 461, distance: 65.7
click at [1168, 461] on div "Number: 863152" at bounding box center [1230, 461] width 167 height 14
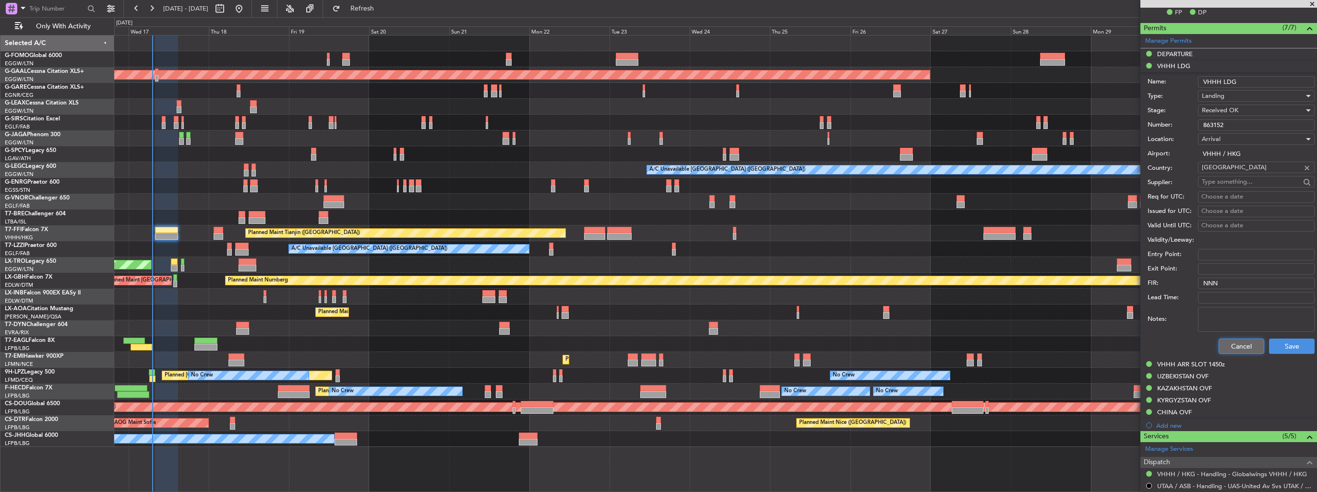
click at [1227, 345] on button "Cancel" at bounding box center [1241, 346] width 46 height 15
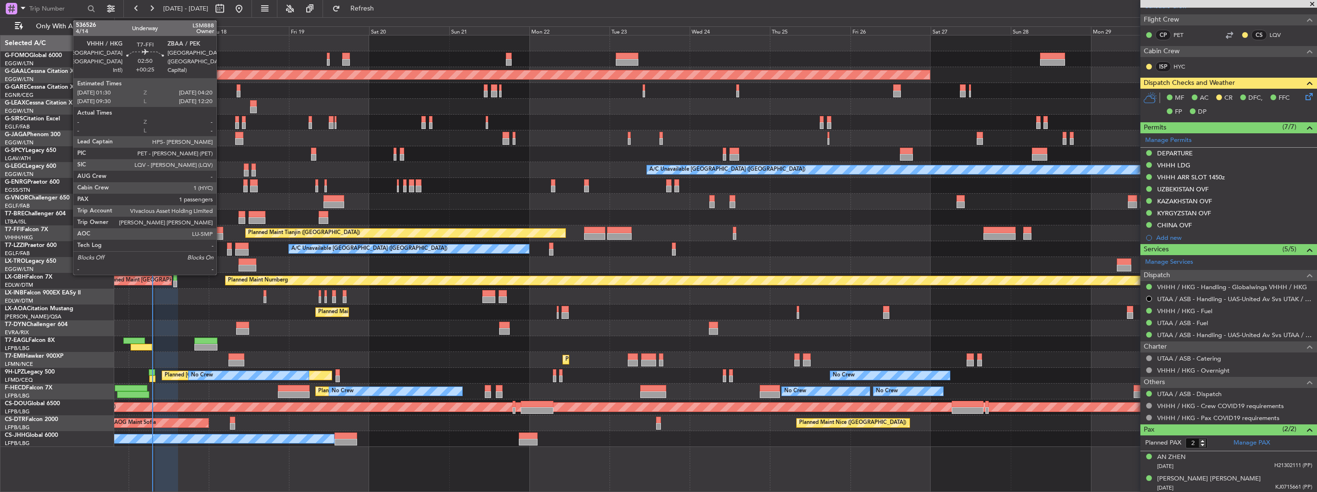
click at [221, 229] on div at bounding box center [219, 230] width 10 height 7
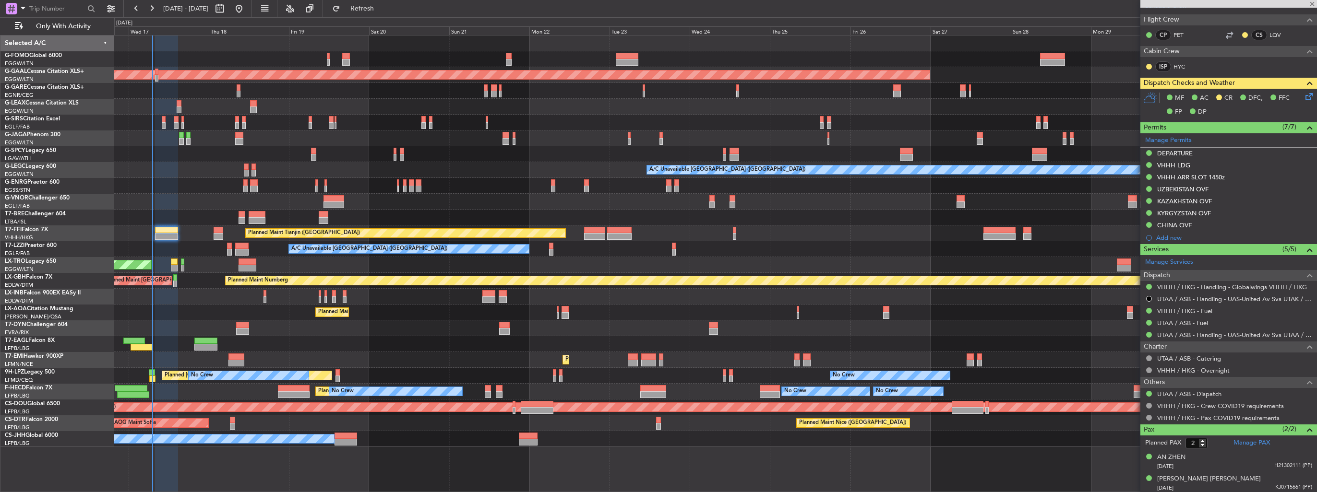
type input "+00:25"
type input "1"
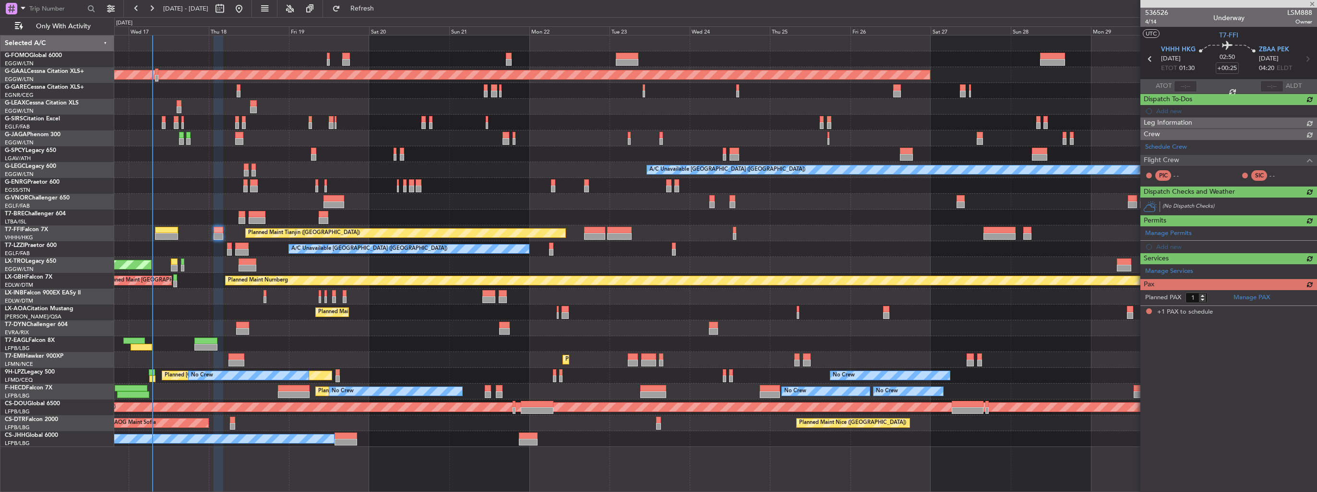
scroll to position [0, 0]
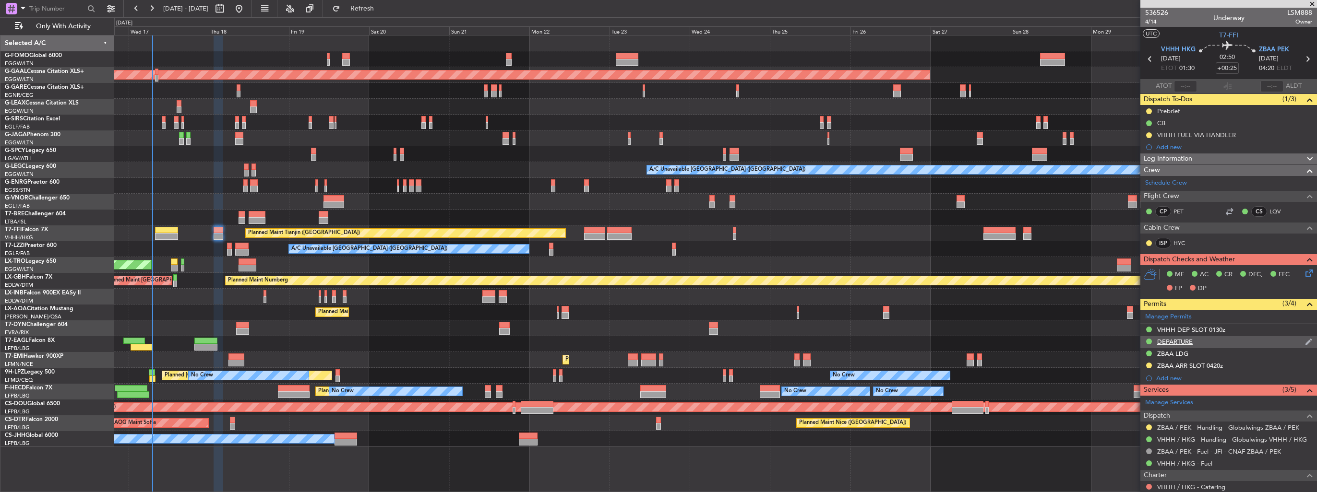
click at [1305, 343] on img at bounding box center [1308, 342] width 7 height 9
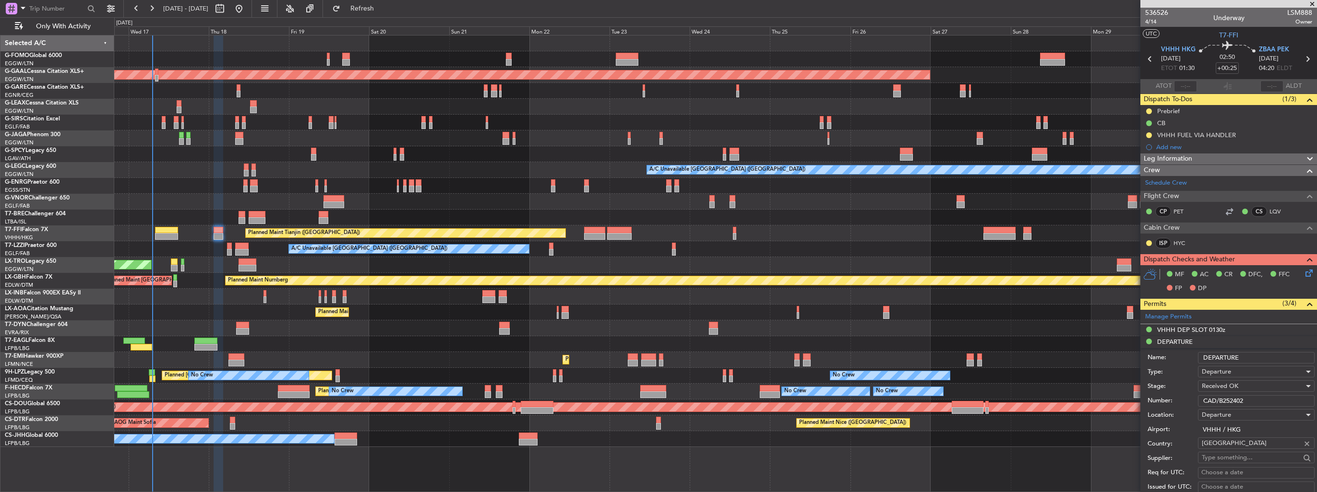
drag, startPoint x: 1258, startPoint y: 400, endPoint x: 1167, endPoint y: 398, distance: 91.2
click at [1167, 398] on div "Number: CAD/B252402" at bounding box center [1230, 401] width 167 height 14
paste input "86315"
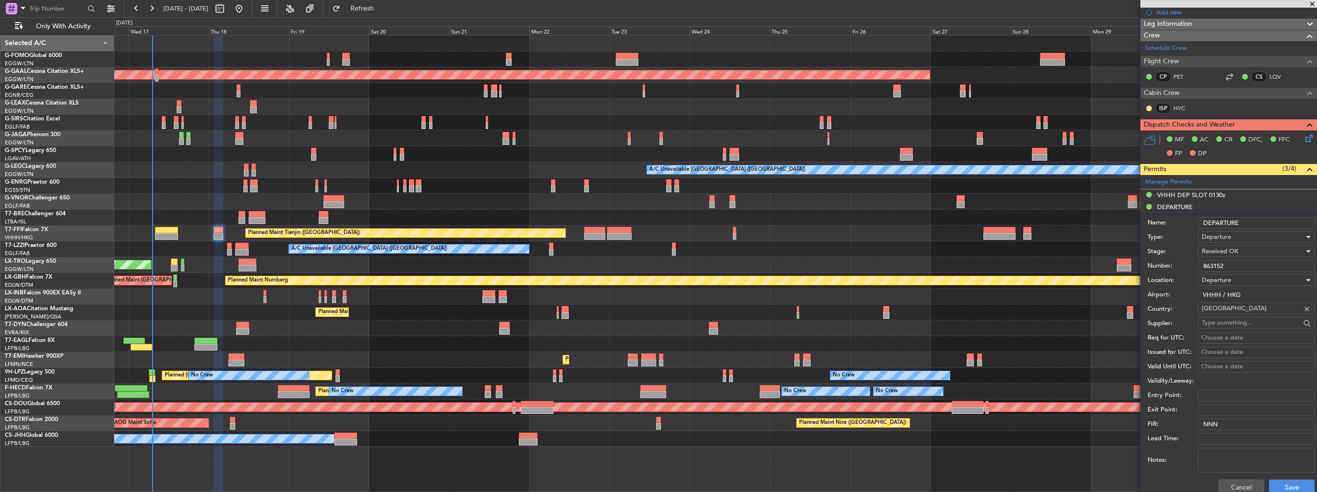
scroll to position [240, 0]
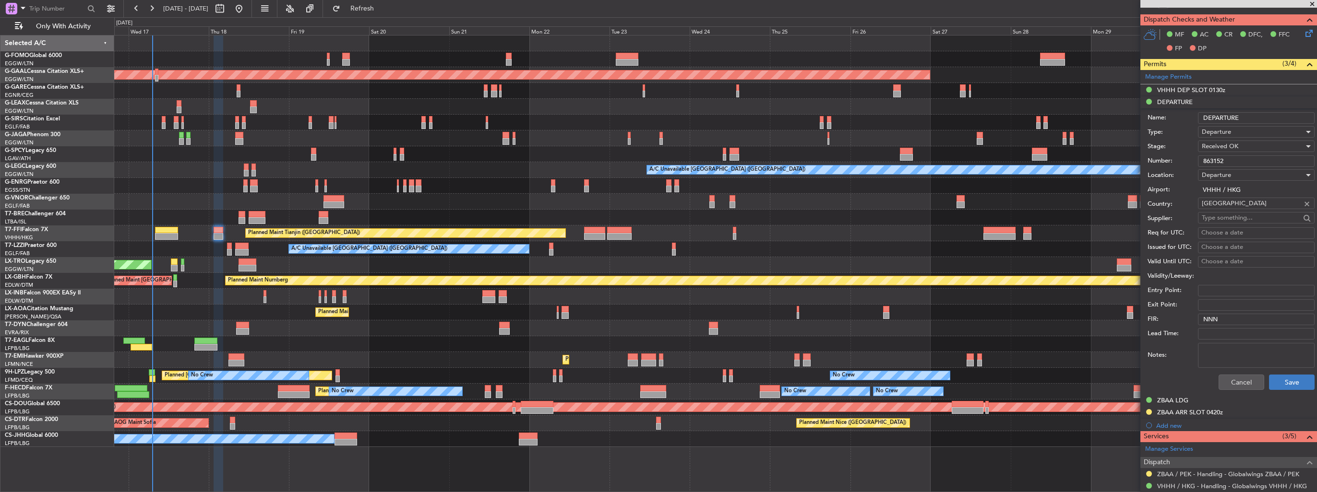
type input "863152"
click at [1271, 383] on button "Save" at bounding box center [1292, 382] width 46 height 15
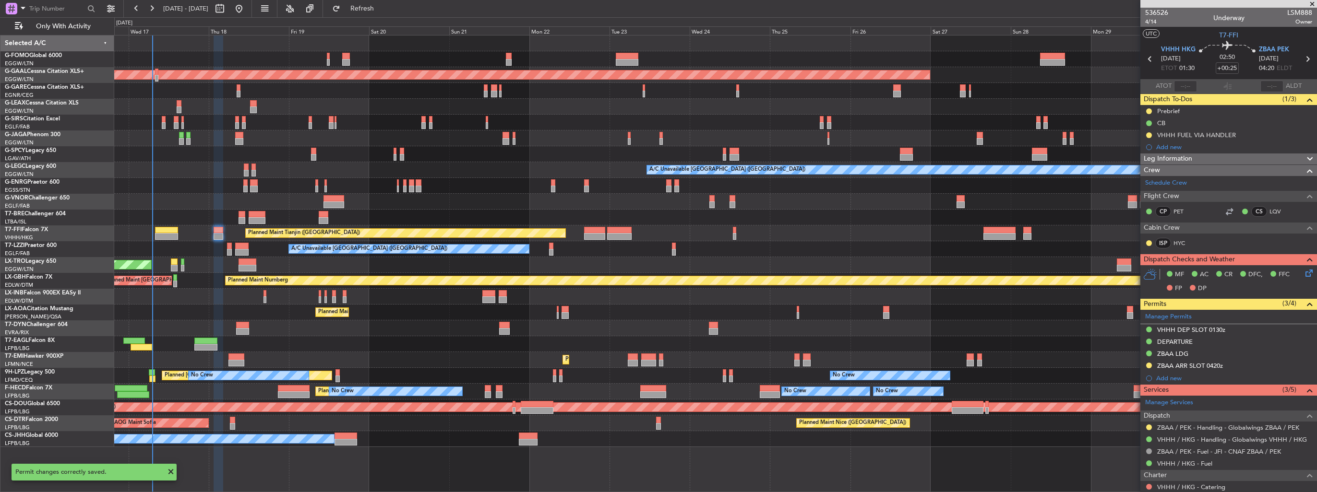
scroll to position [95, 0]
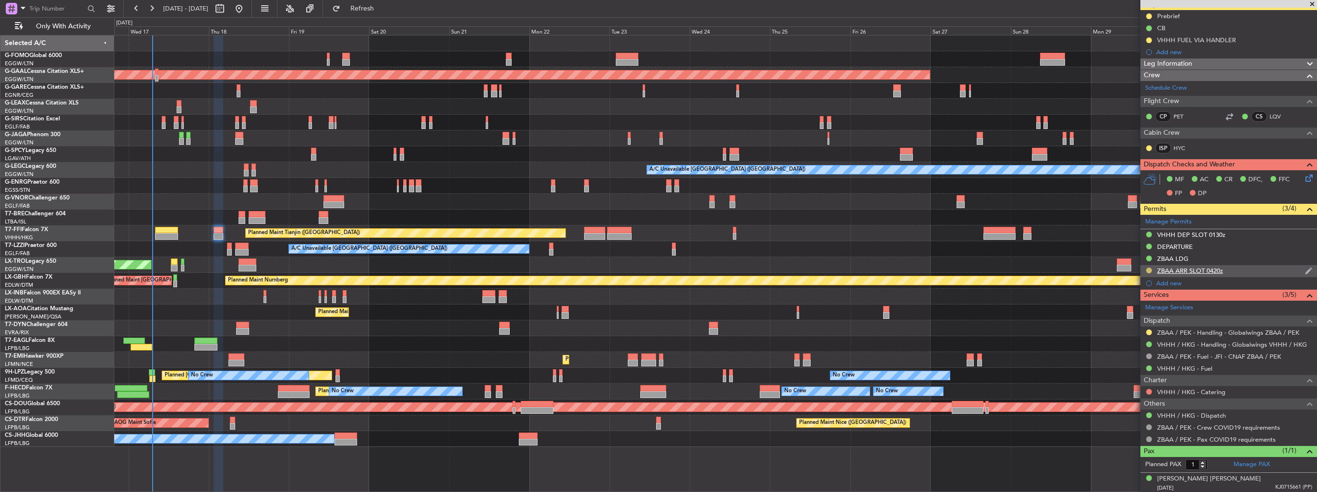
click at [1147, 269] on button at bounding box center [1149, 271] width 6 height 6
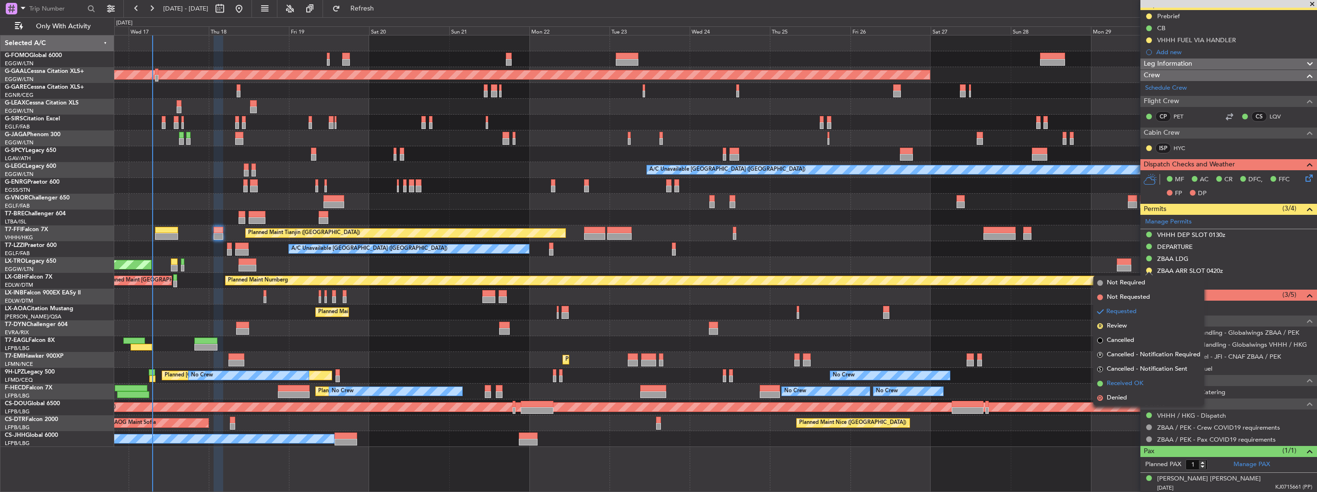
click at [1136, 382] on span "Received OK" at bounding box center [1124, 384] width 36 height 10
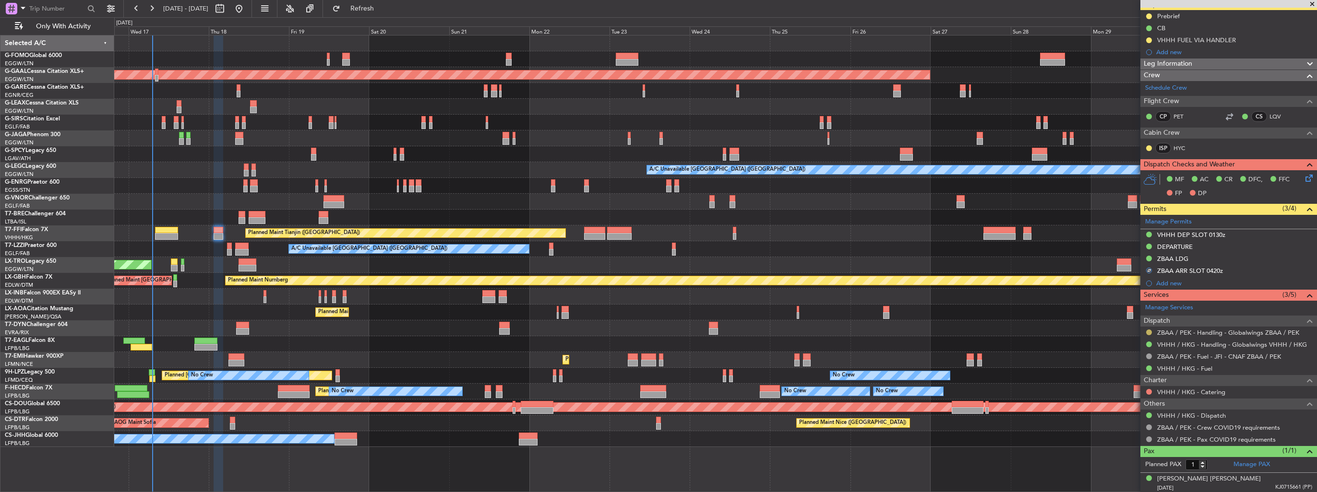
click at [1149, 330] on button at bounding box center [1149, 333] width 6 height 6
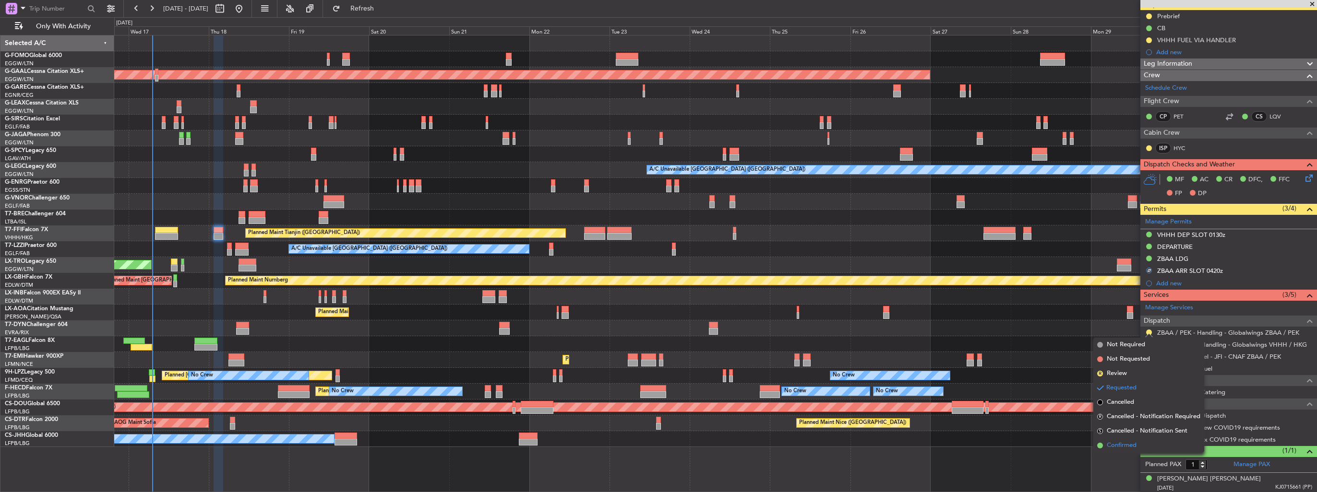
click at [1128, 444] on span "Confirmed" at bounding box center [1121, 446] width 30 height 10
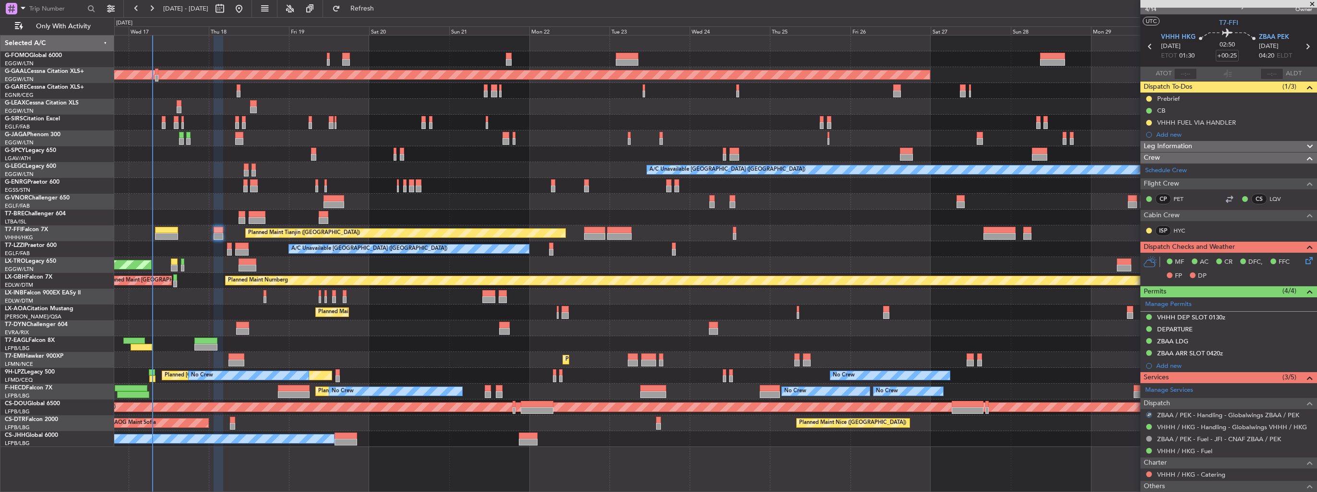
scroll to position [0, 0]
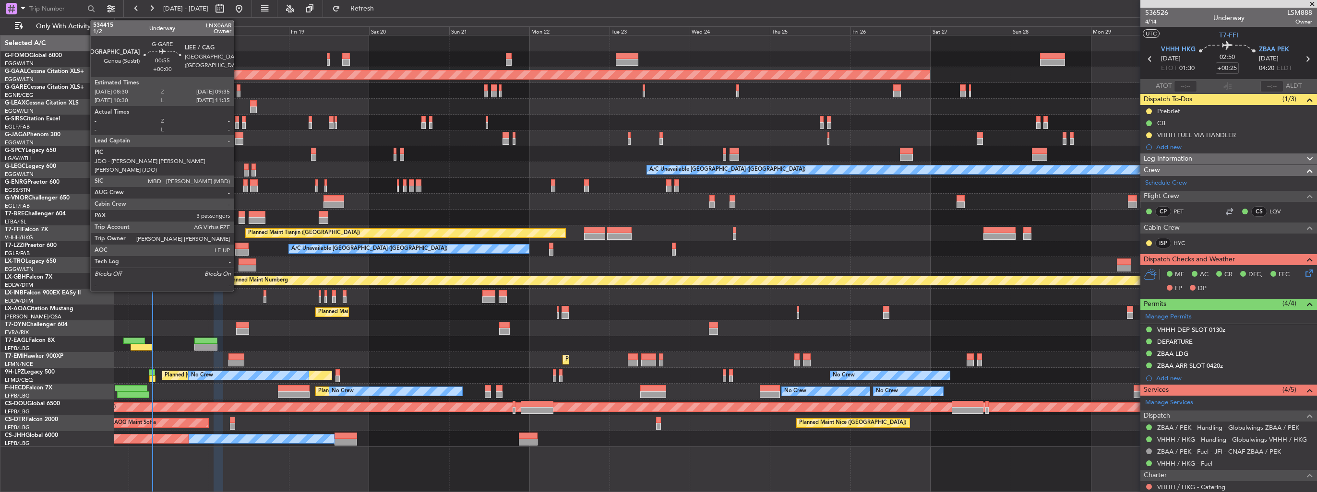
click at [238, 88] on div at bounding box center [239, 87] width 4 height 7
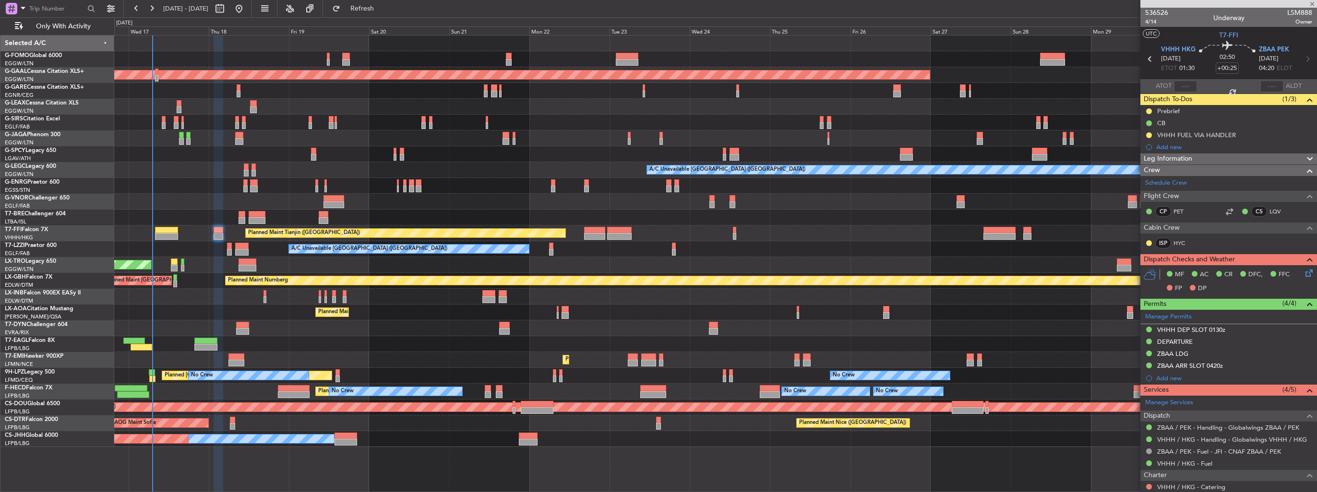
type input "3"
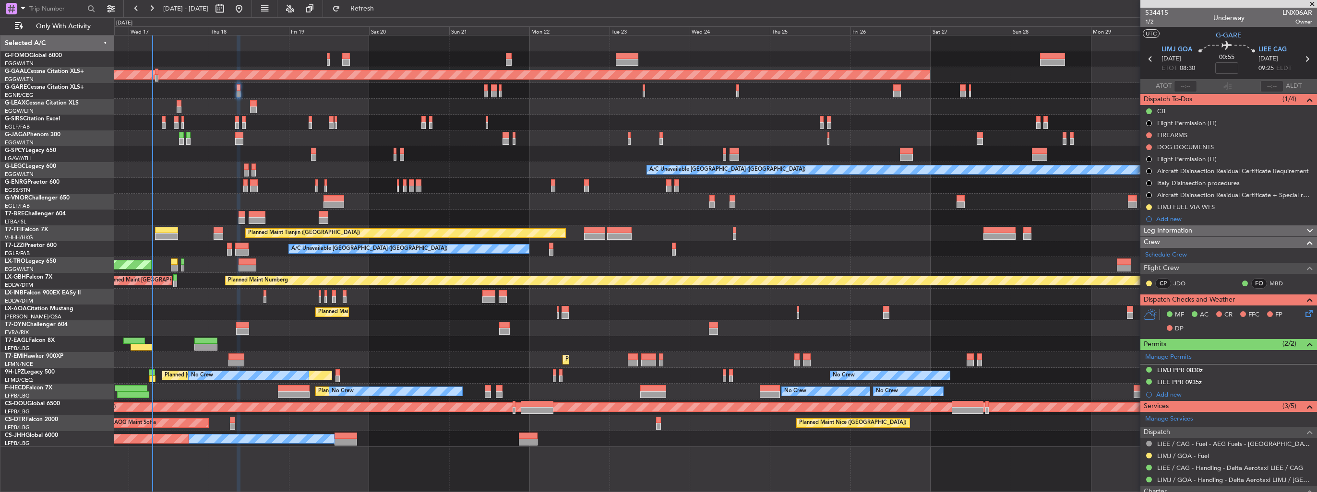
drag, startPoint x: 1148, startPoint y: 454, endPoint x: 1141, endPoint y: 452, distance: 7.4
click at [1148, 454] on button at bounding box center [1149, 456] width 6 height 6
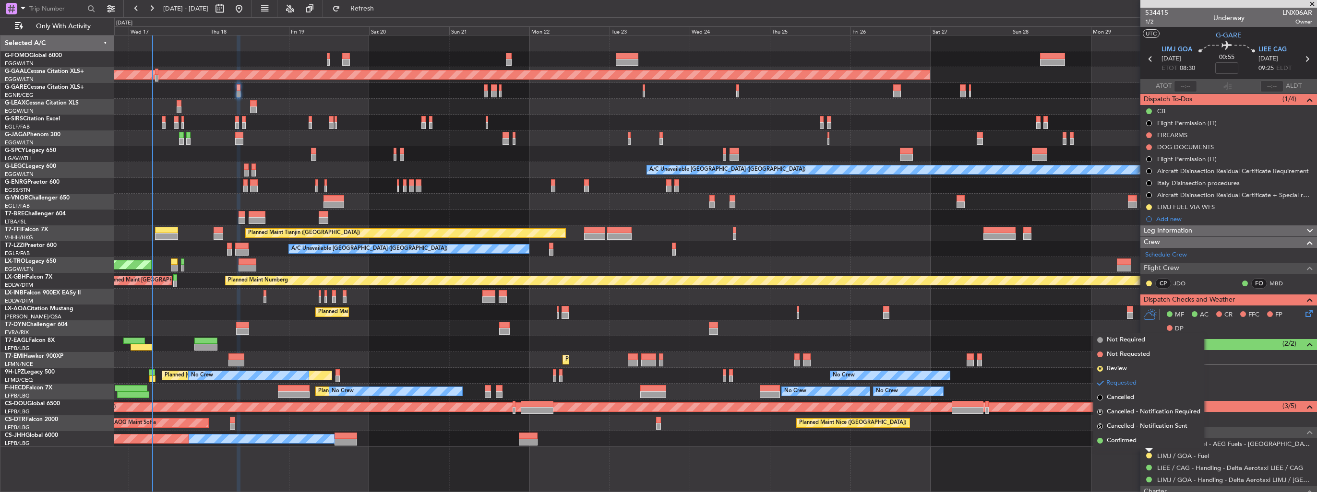
drag, startPoint x: 1138, startPoint y: 444, endPoint x: 1135, endPoint y: 436, distance: 9.0
click at [1137, 444] on li "Confirmed" at bounding box center [1148, 441] width 111 height 14
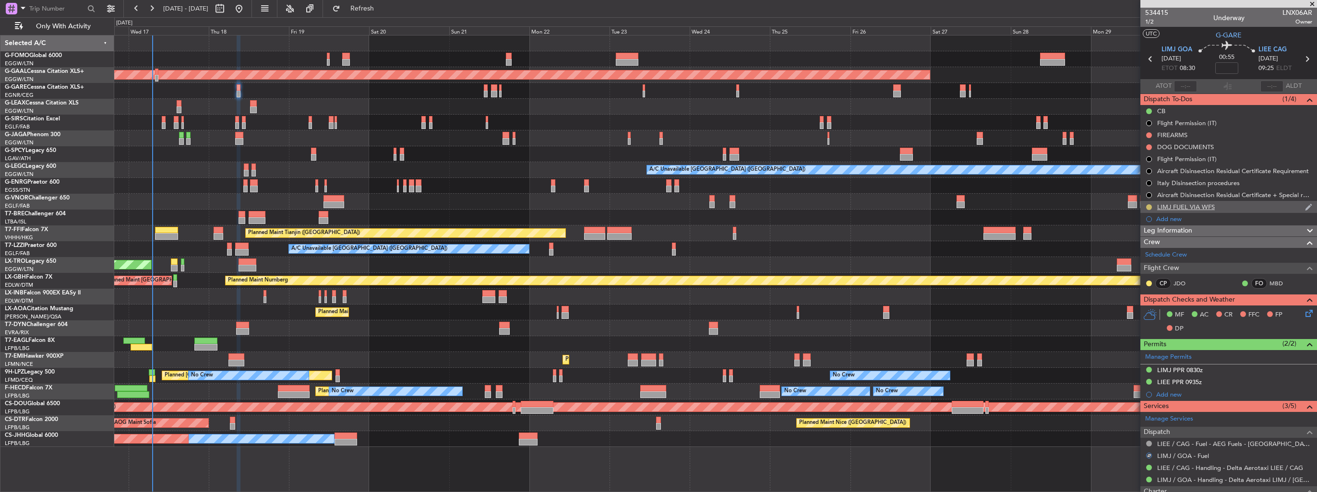
click at [1151, 207] on button at bounding box center [1149, 207] width 6 height 6
click at [1144, 250] on span "Completed" at bounding box center [1153, 250] width 32 height 10
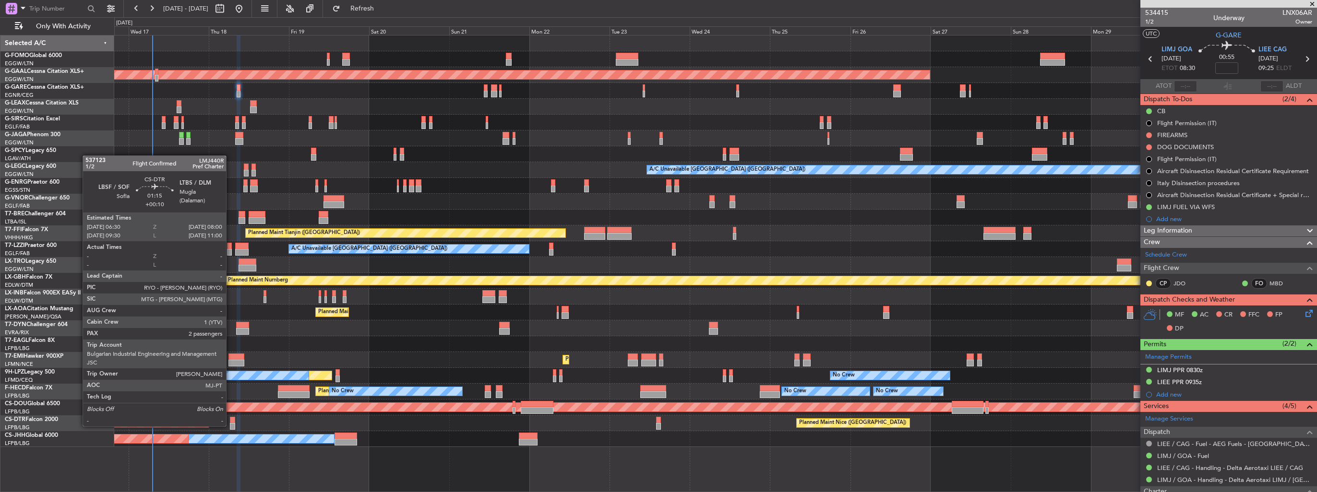
click at [230, 426] on div at bounding box center [232, 426] width 5 height 7
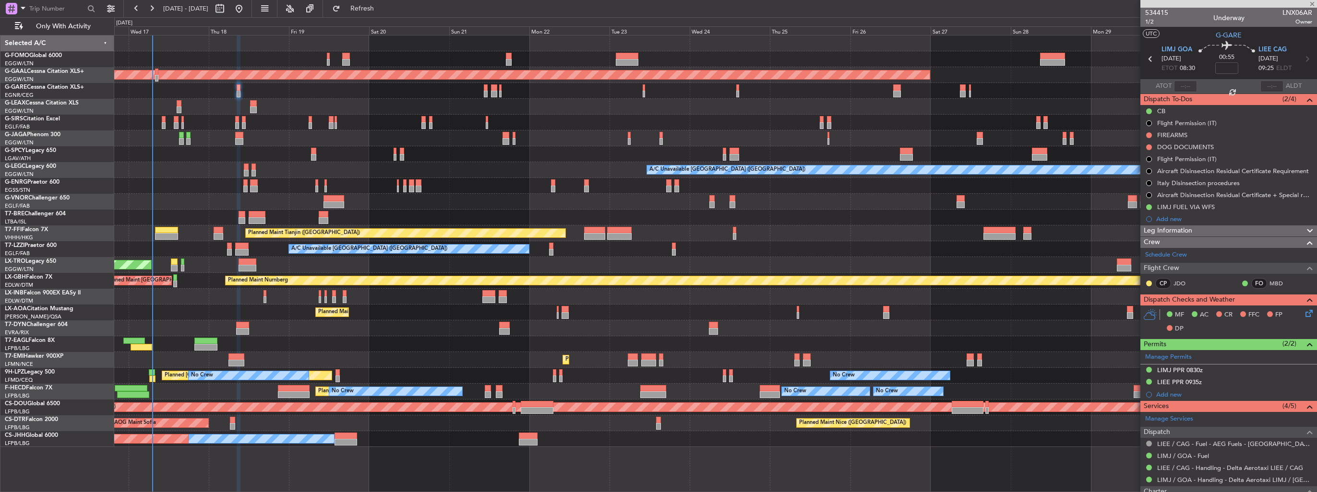
type input "+00:10"
type input "2"
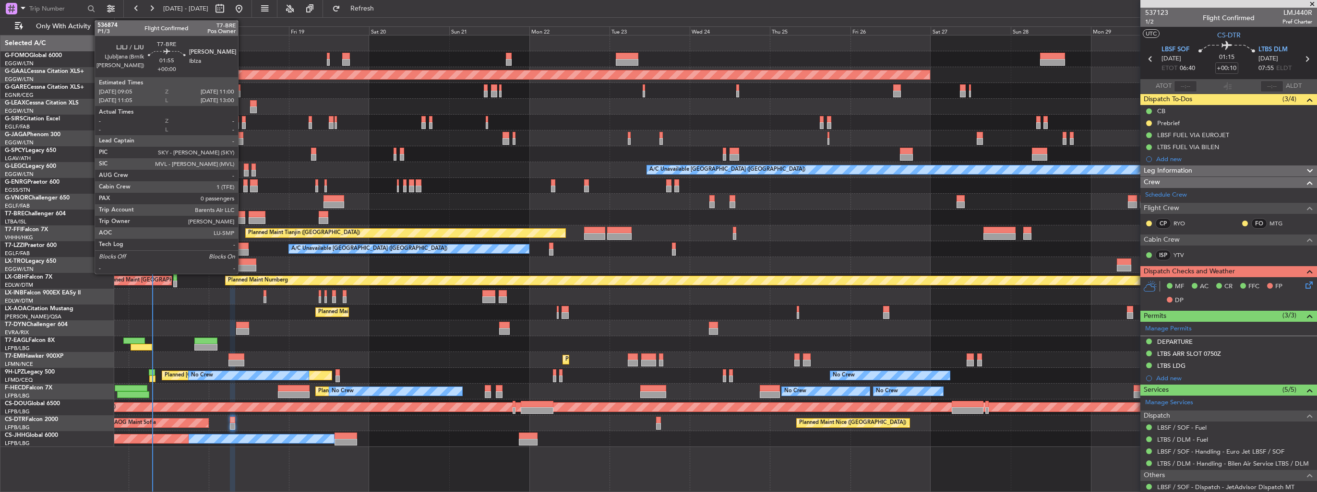
click at [242, 215] on div at bounding box center [241, 214] width 7 height 7
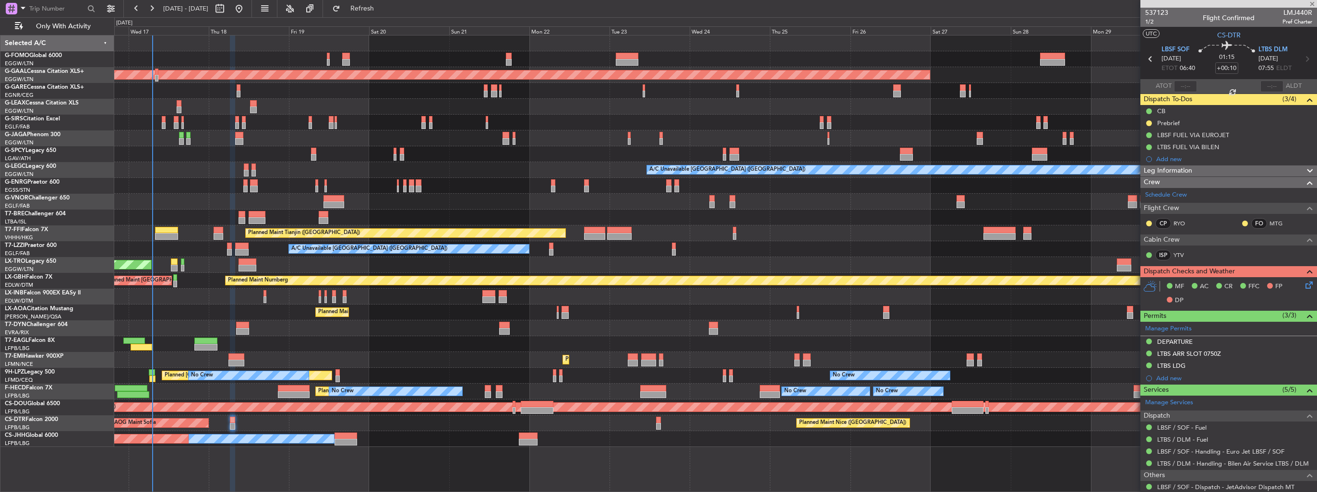
type input "0"
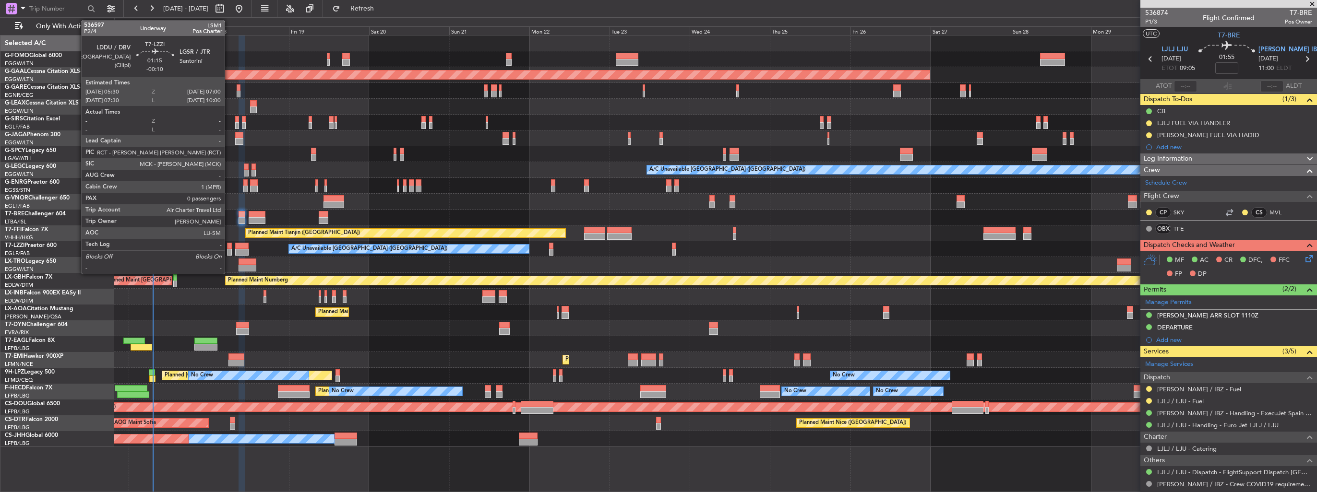
click at [229, 247] on div at bounding box center [229, 246] width 5 height 7
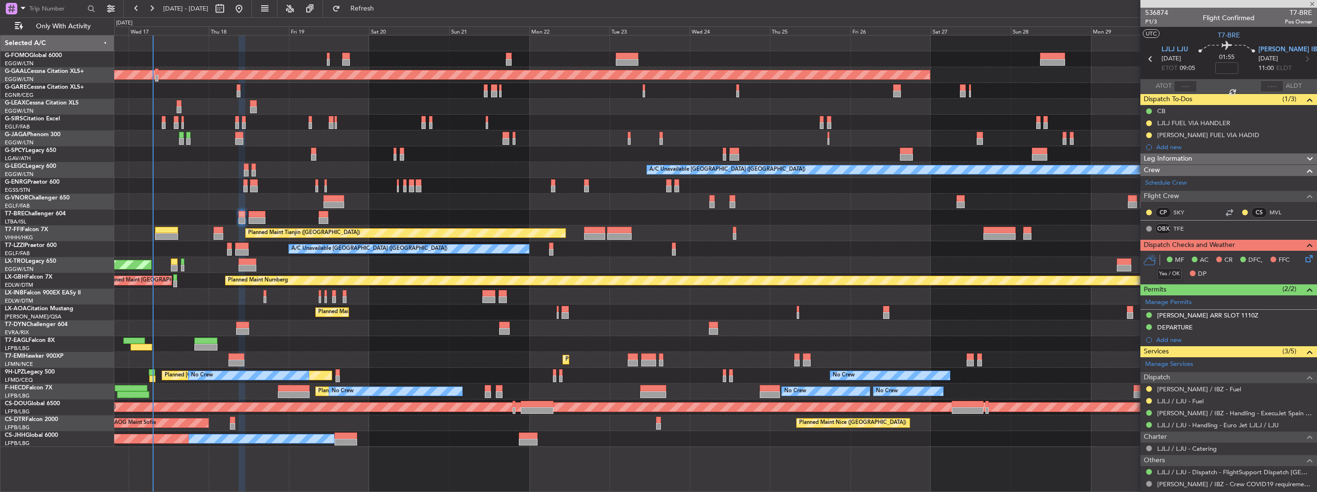
type input "-00:10"
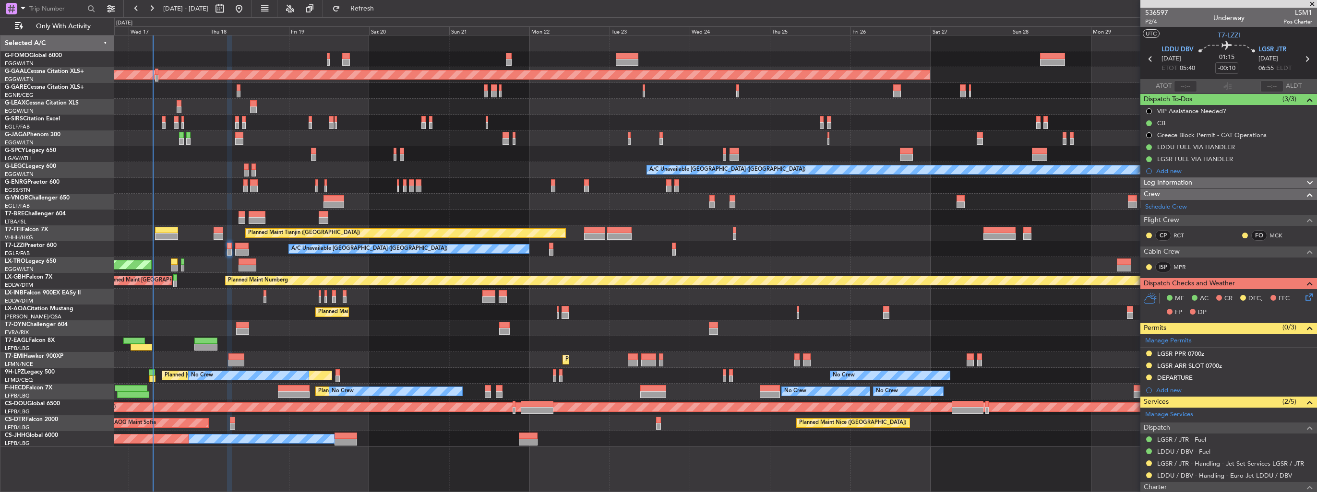
click at [0, 0] on img at bounding box center [0, 0] width 0 height 0
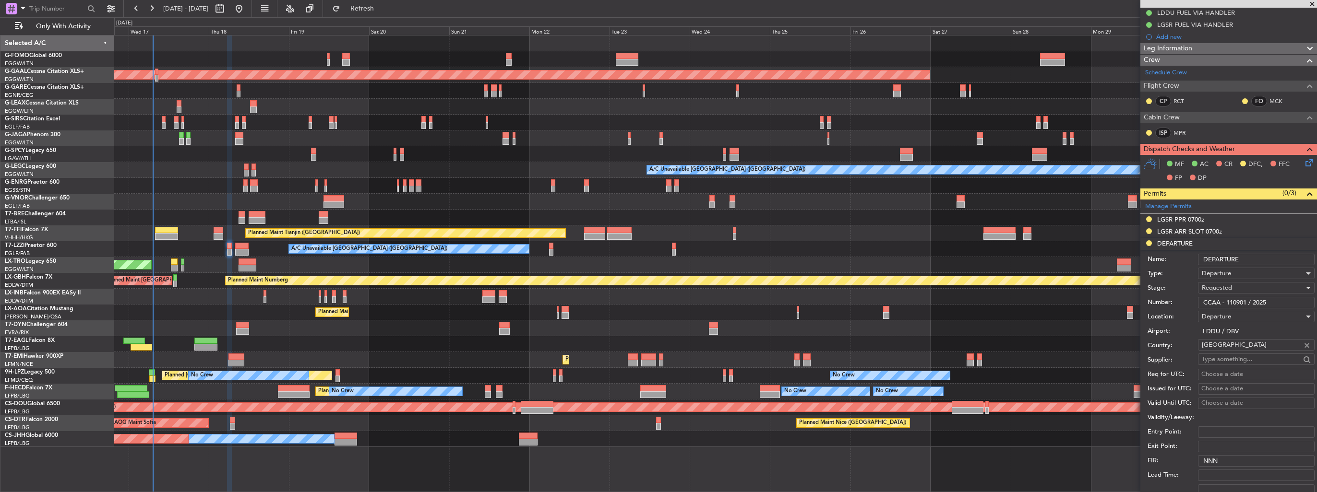
scroll to position [144, 0]
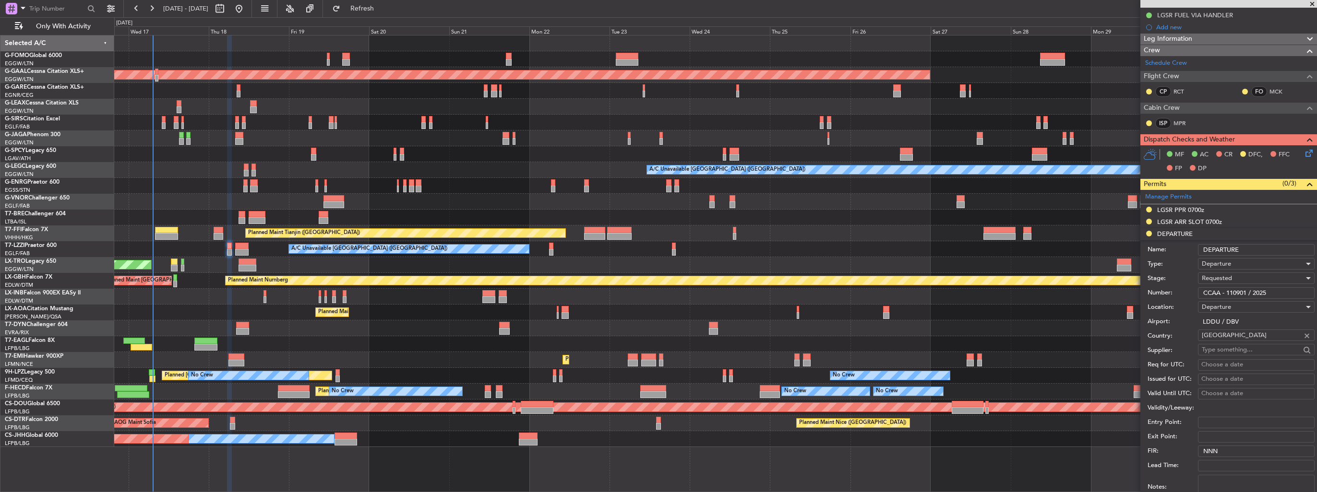
click at [1235, 281] on div "Requested" at bounding box center [1252, 278] width 102 height 14
click at [1257, 350] on span "Received OK" at bounding box center [1252, 351] width 101 height 14
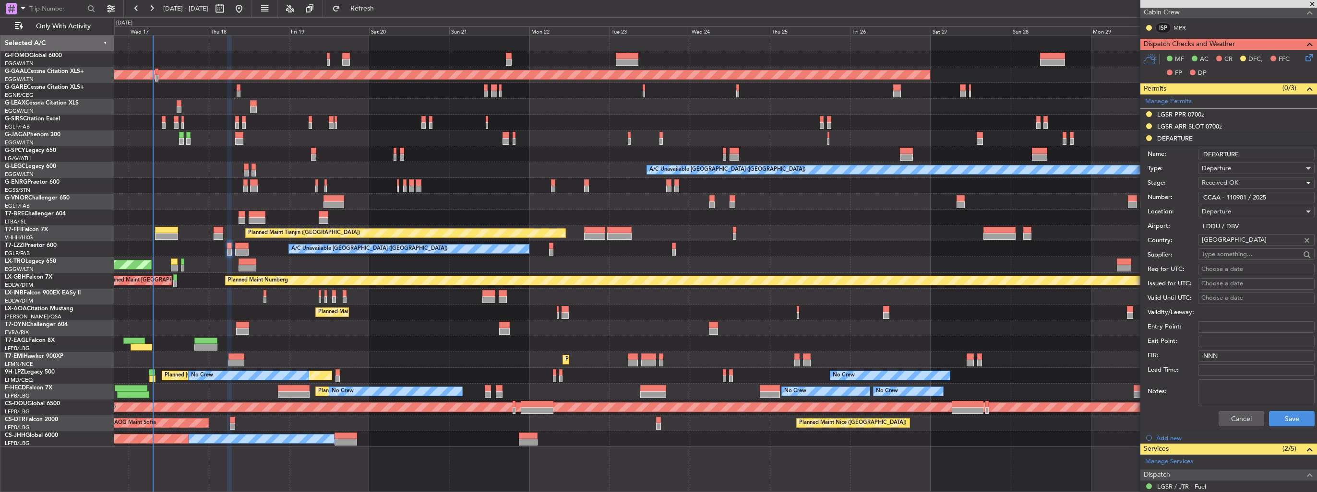
scroll to position [336, 0]
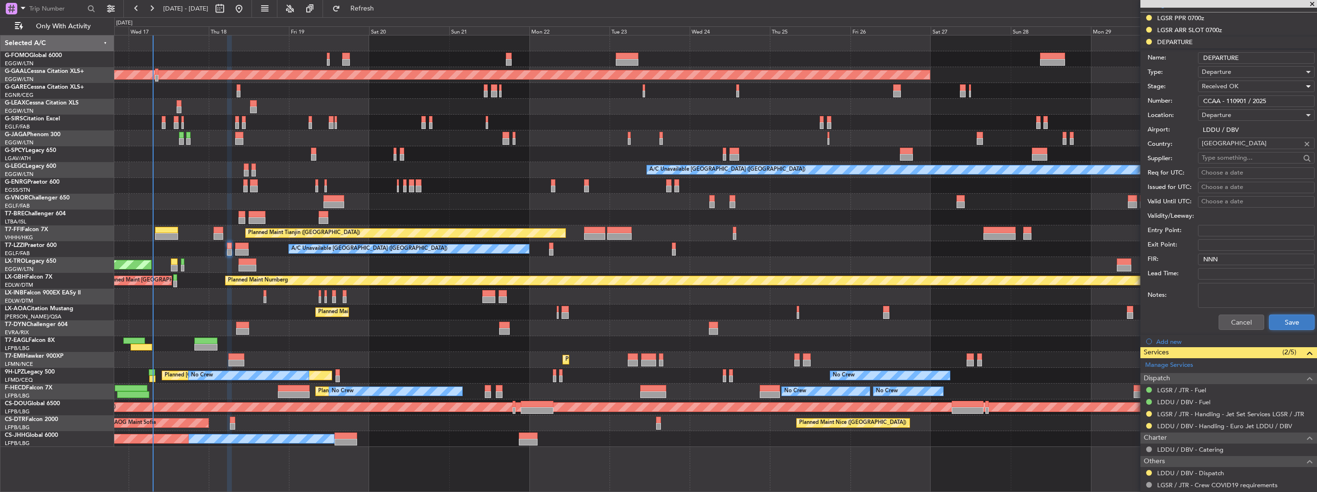
click at [1280, 317] on button "Save" at bounding box center [1292, 322] width 46 height 15
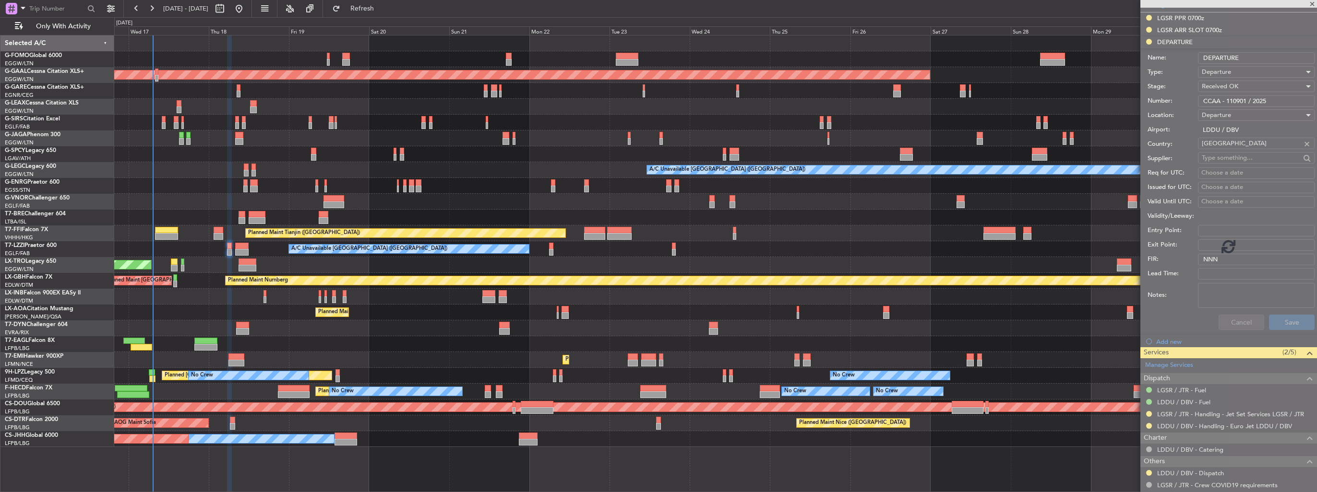
scroll to position [98, 0]
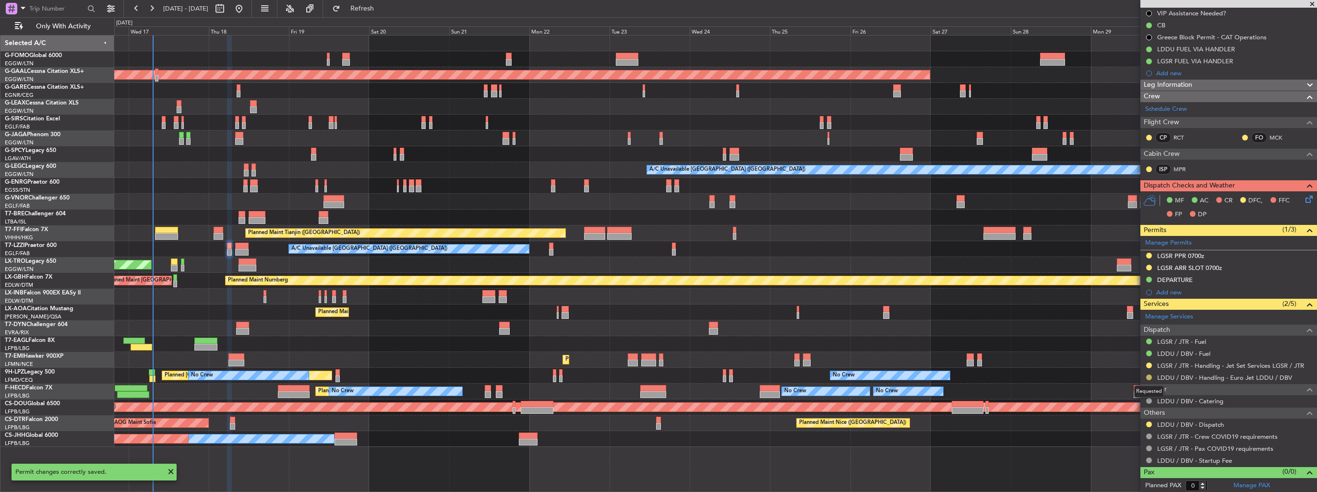
click at [1150, 377] on button at bounding box center [1149, 378] width 6 height 6
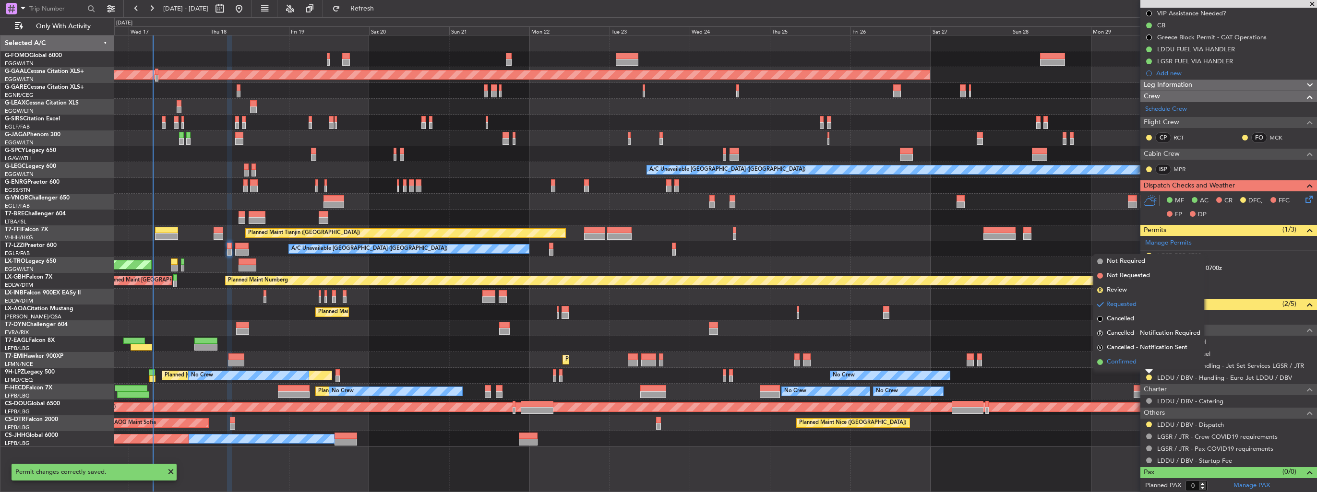
click at [1132, 366] on span "Confirmed" at bounding box center [1121, 362] width 30 height 10
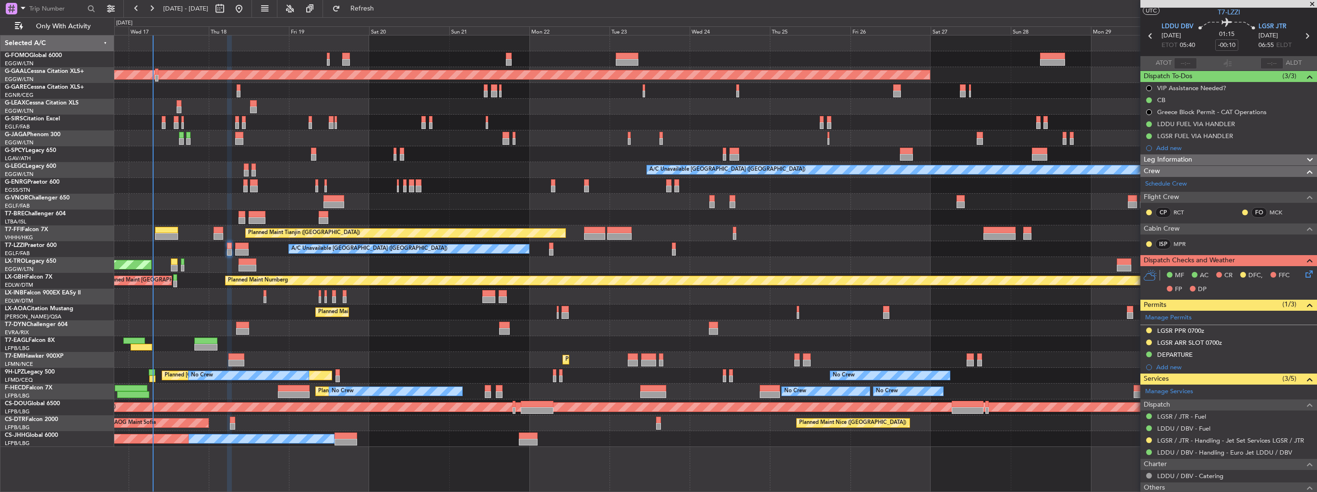
scroll to position [0, 0]
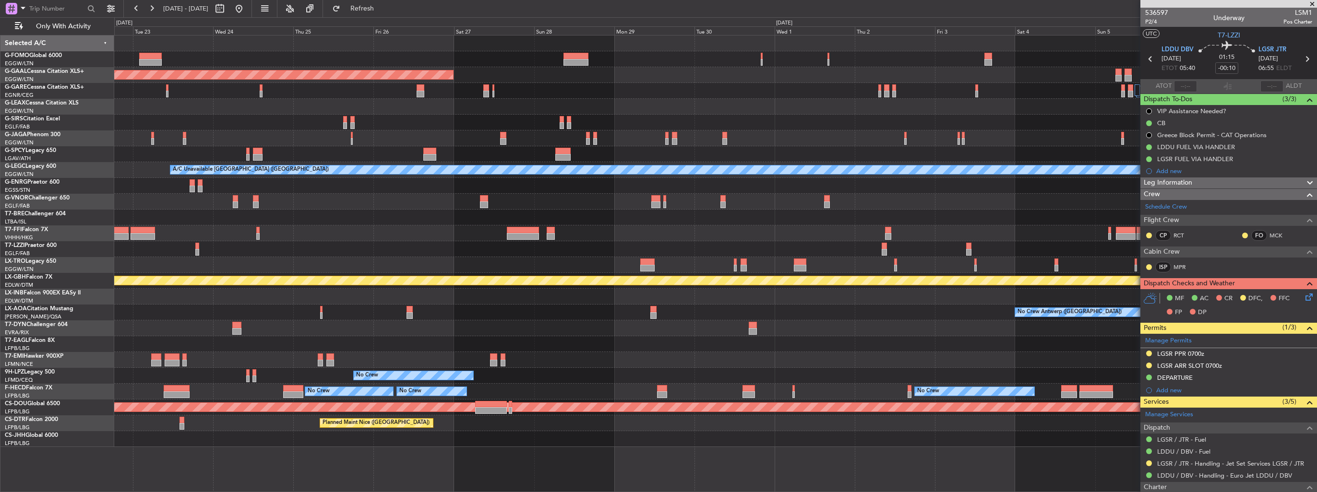
click at [505, 218] on div "Planned Maint Dusseldorf A/C Unavailable [GEOGRAPHIC_DATA] ([GEOGRAPHIC_DATA]) …" at bounding box center [715, 242] width 1202 height 412
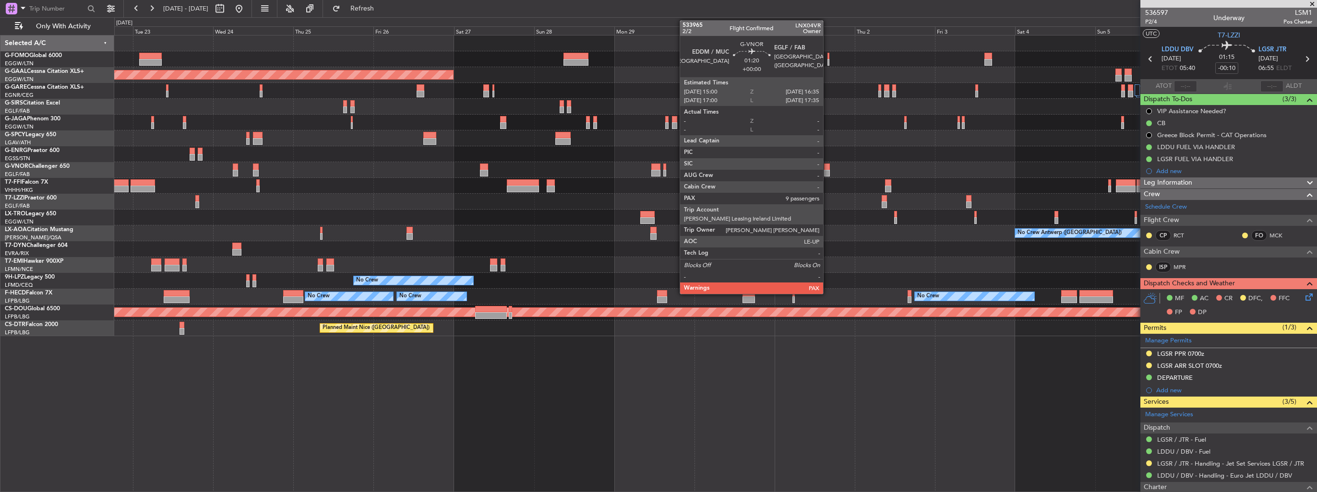
click at [827, 168] on div at bounding box center [827, 167] width 6 height 7
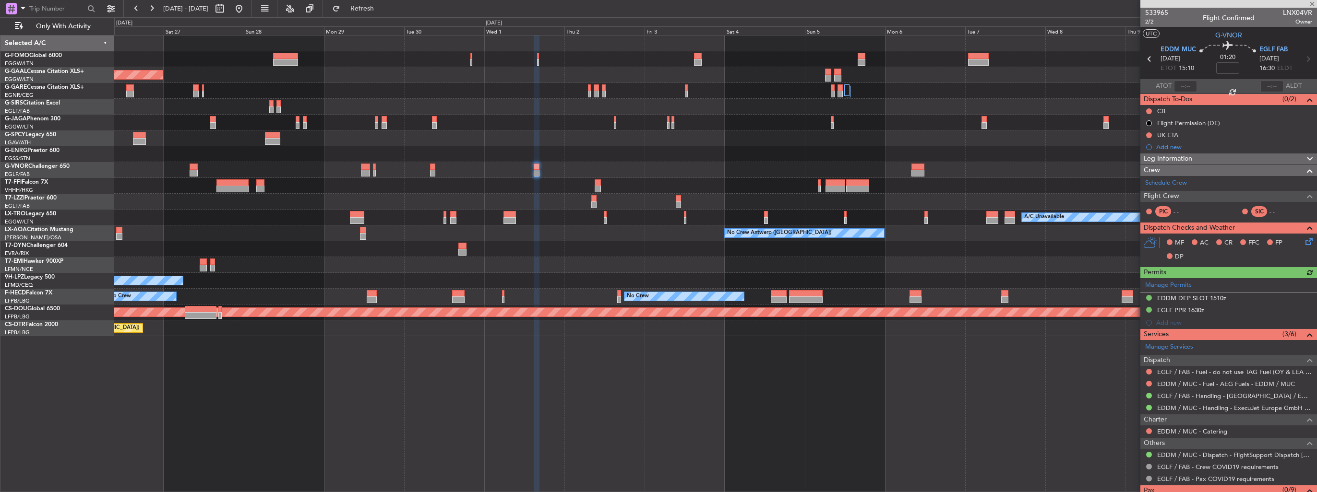
click at [668, 180] on div "Planned Maint Dusseldorf Planned Maint Geneva ([GEOGRAPHIC_DATA]) A/C Unavailab…" at bounding box center [715, 186] width 1202 height 301
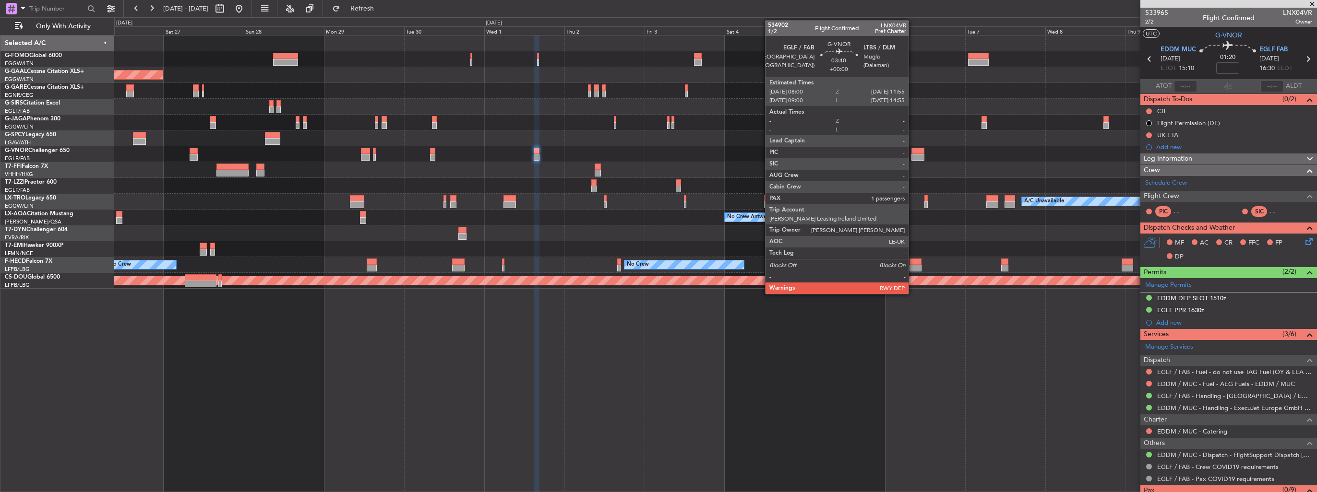
click at [913, 153] on div at bounding box center [917, 151] width 13 height 7
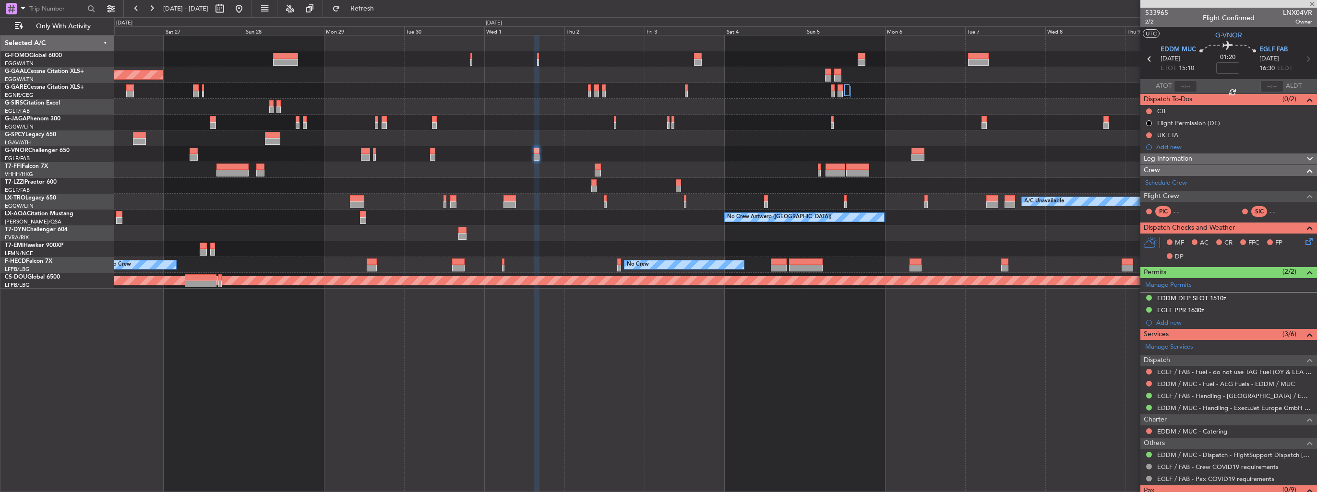
type input "1"
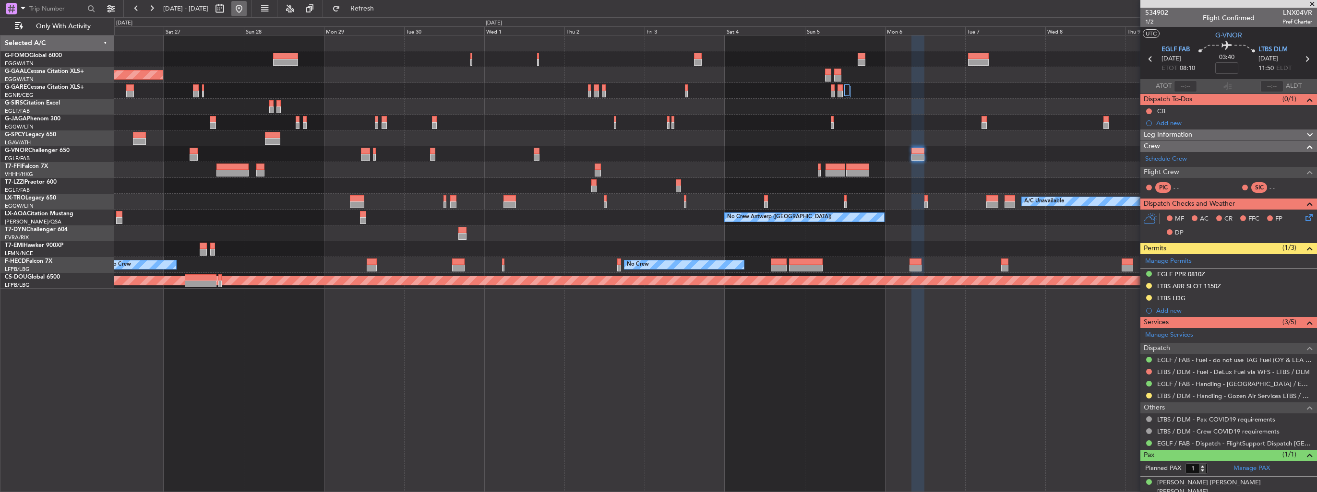
click at [247, 7] on button at bounding box center [238, 8] width 15 height 15
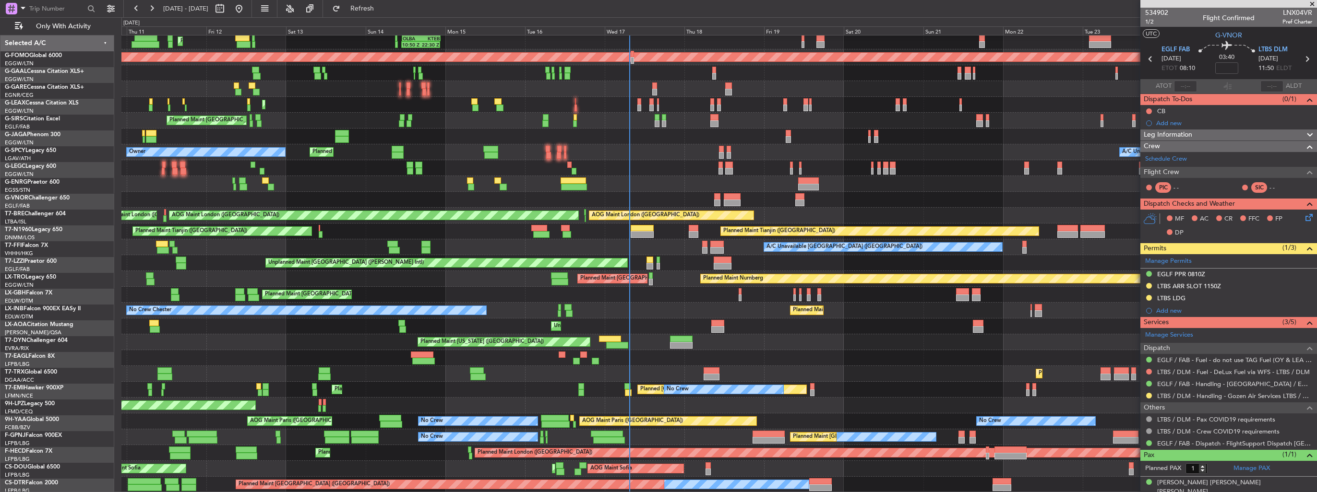
click at [750, 400] on div "AOG Maint Brazzaville (Maya-maya)" at bounding box center [718, 406] width 1195 height 16
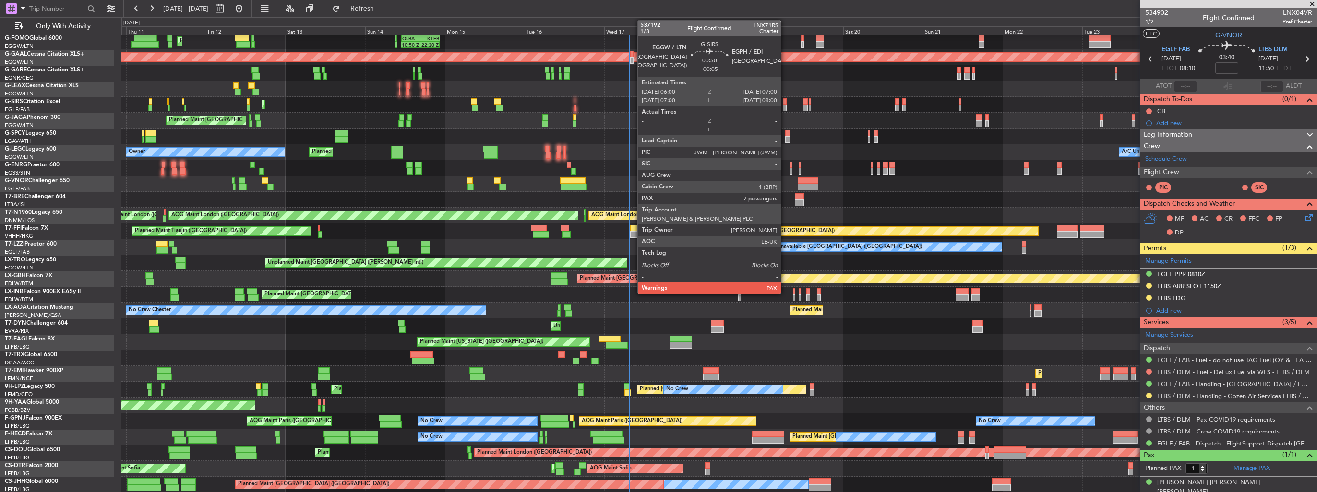
click at [785, 105] on div at bounding box center [784, 108] width 3 height 7
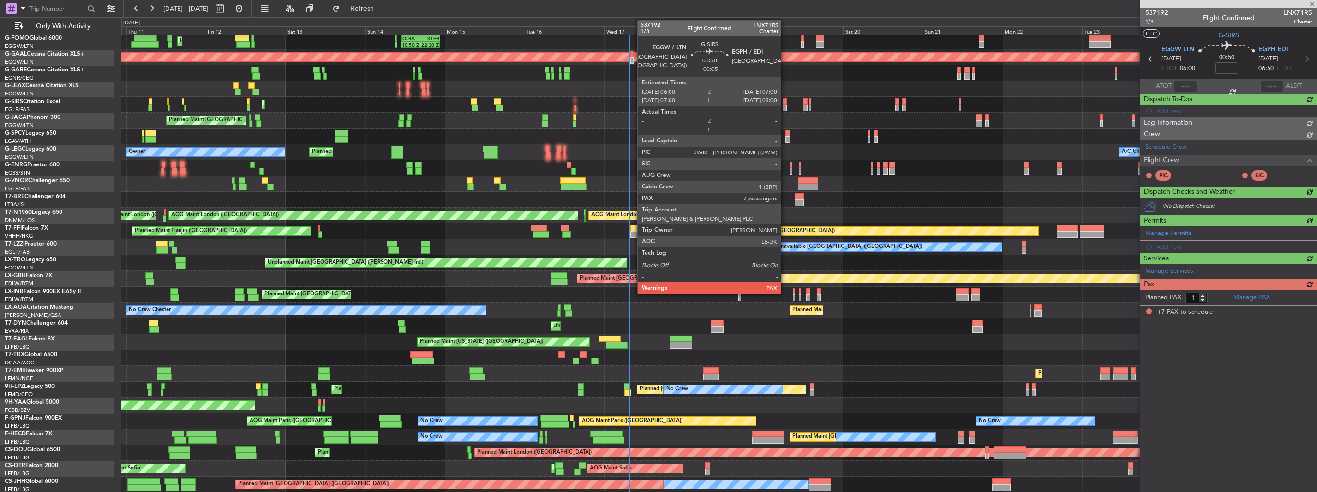
type input "-00:05"
type input "7"
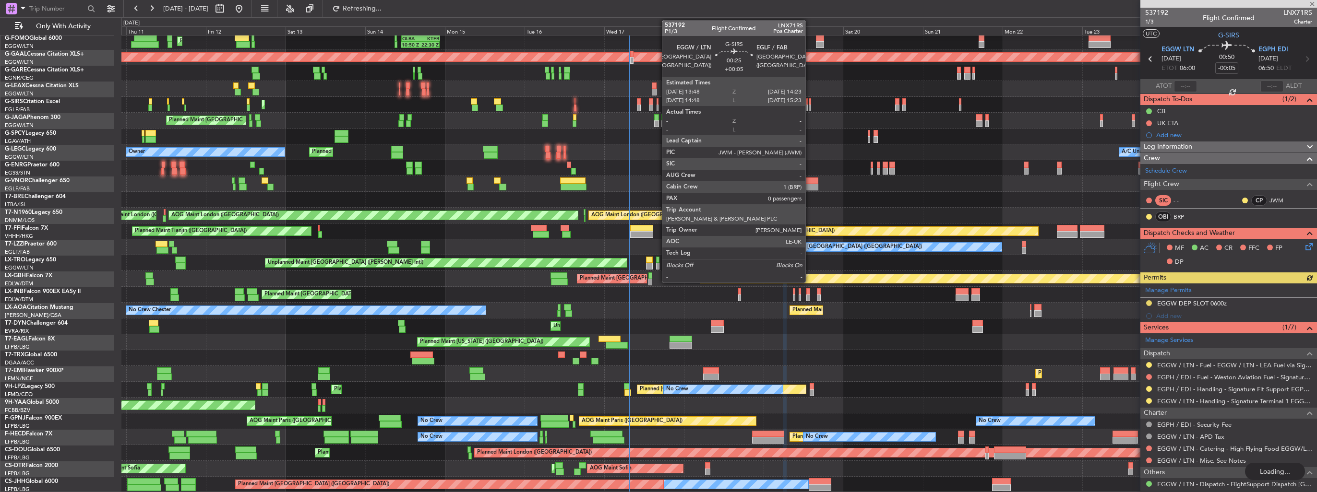
click at [809, 103] on div at bounding box center [809, 101] width 2 height 7
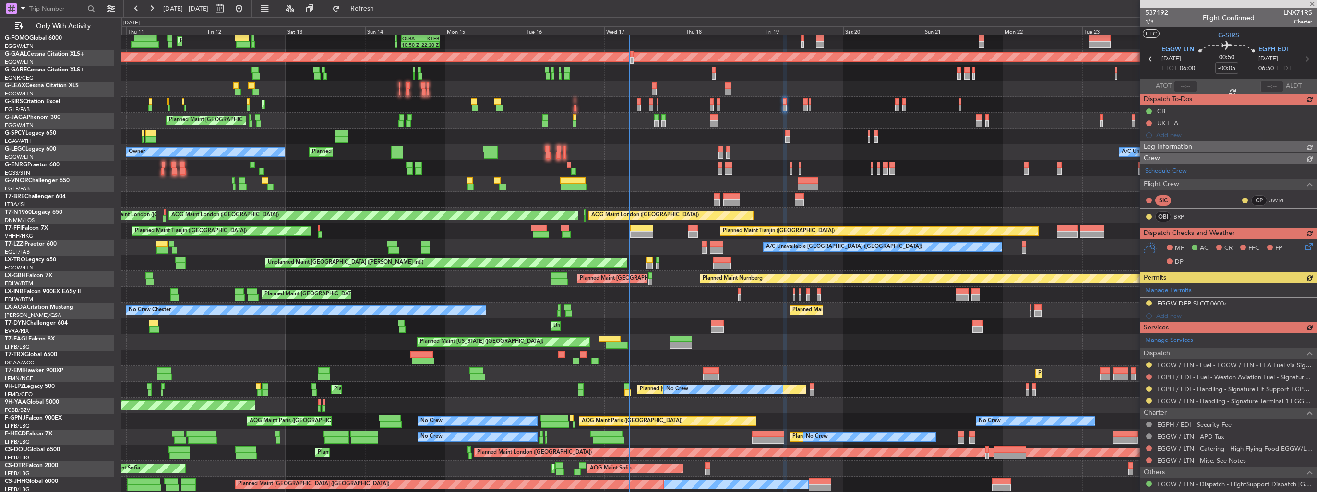
type input "+00:05"
type input "0"
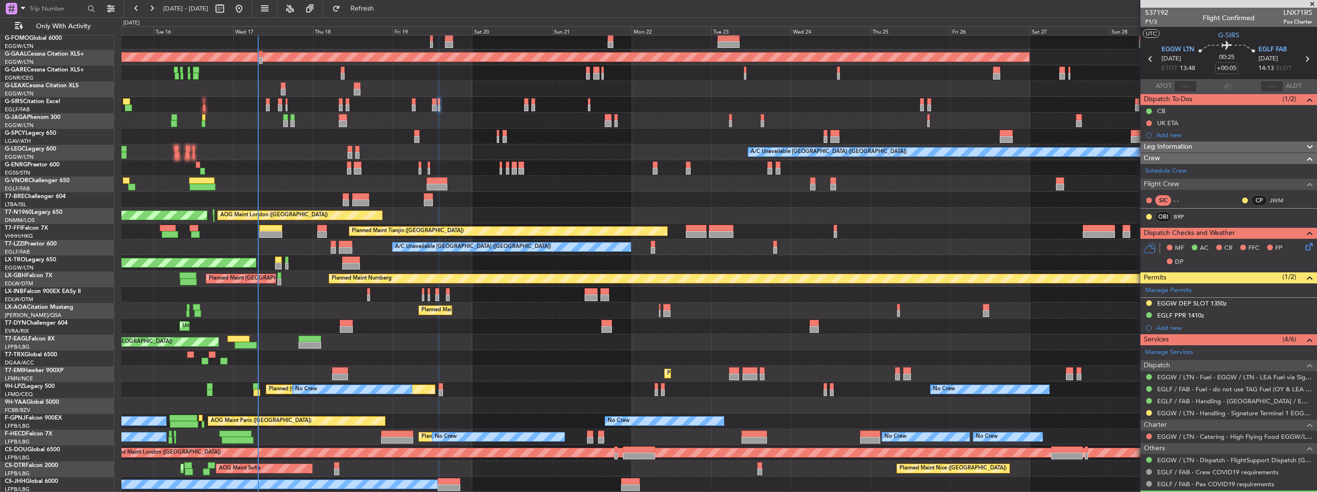
click at [418, 202] on div "OLBA 11:00 Z KTEB 22:45 Z 10:50 Z 22:30 Z Planned [GEOGRAPHIC_DATA] Planned Mai…" at bounding box center [718, 255] width 1195 height 475
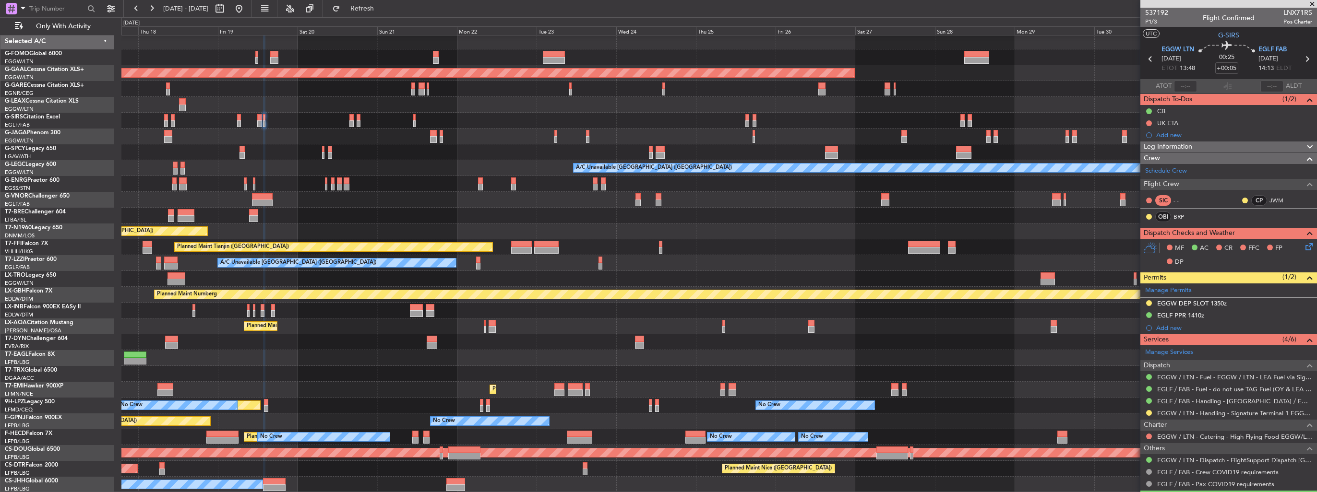
scroll to position [0, 0]
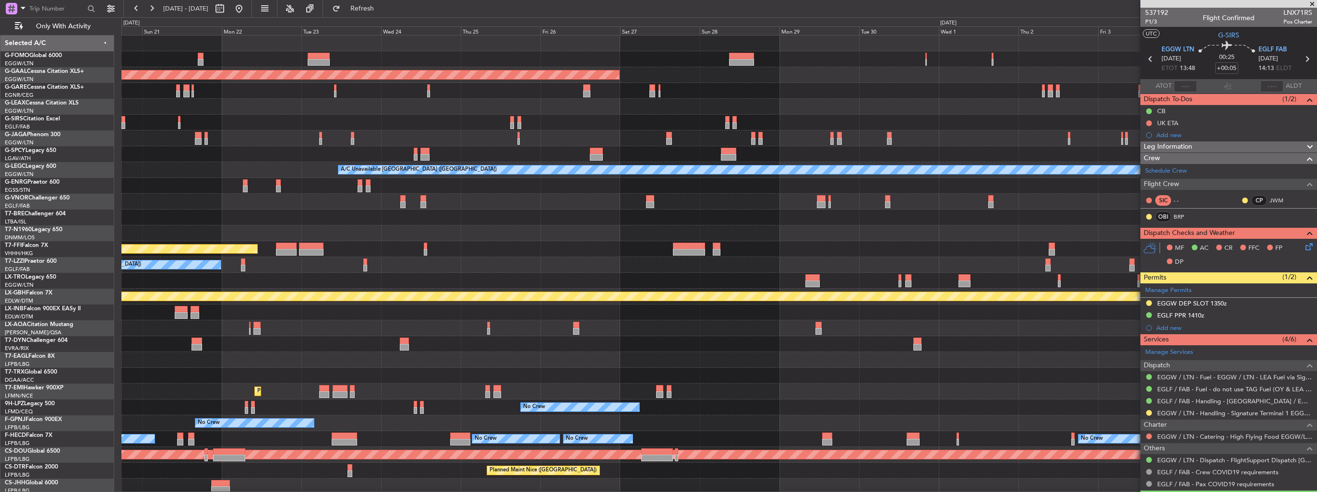
click at [505, 208] on div at bounding box center [718, 202] width 1195 height 16
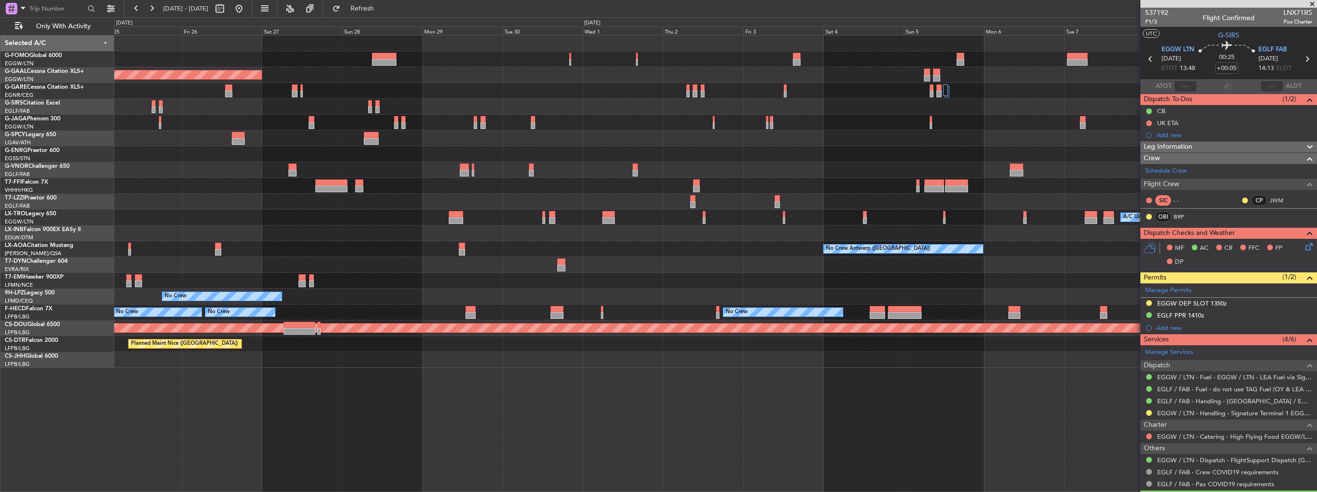
click at [567, 211] on div "Planned Maint Dusseldorf Planned Maint Geneva ([GEOGRAPHIC_DATA]) Planned Maint…" at bounding box center [715, 202] width 1202 height 333
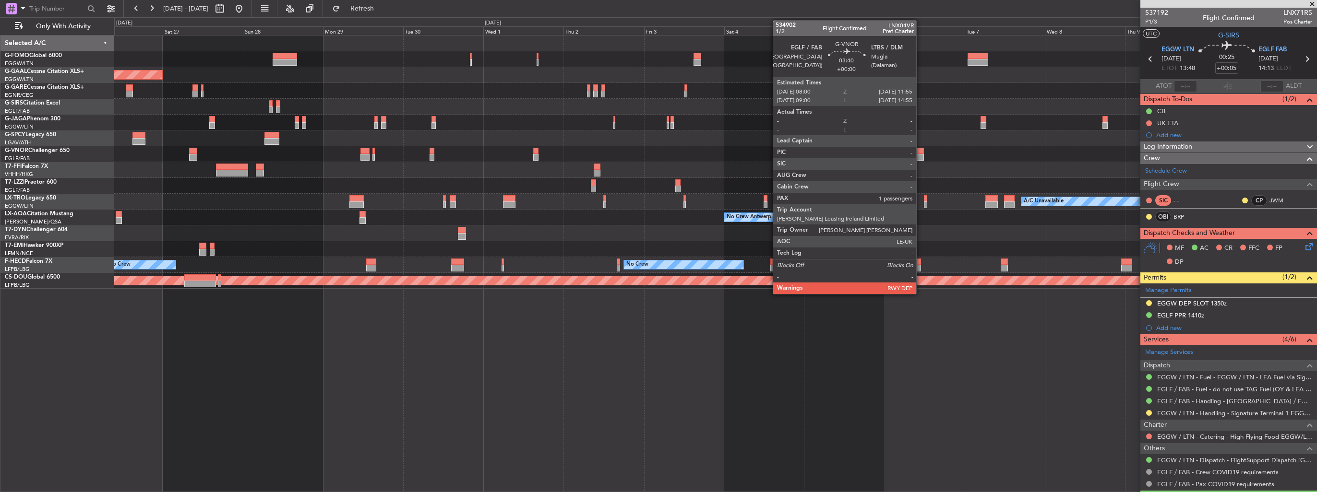
click at [920, 153] on div at bounding box center [916, 151] width 13 height 7
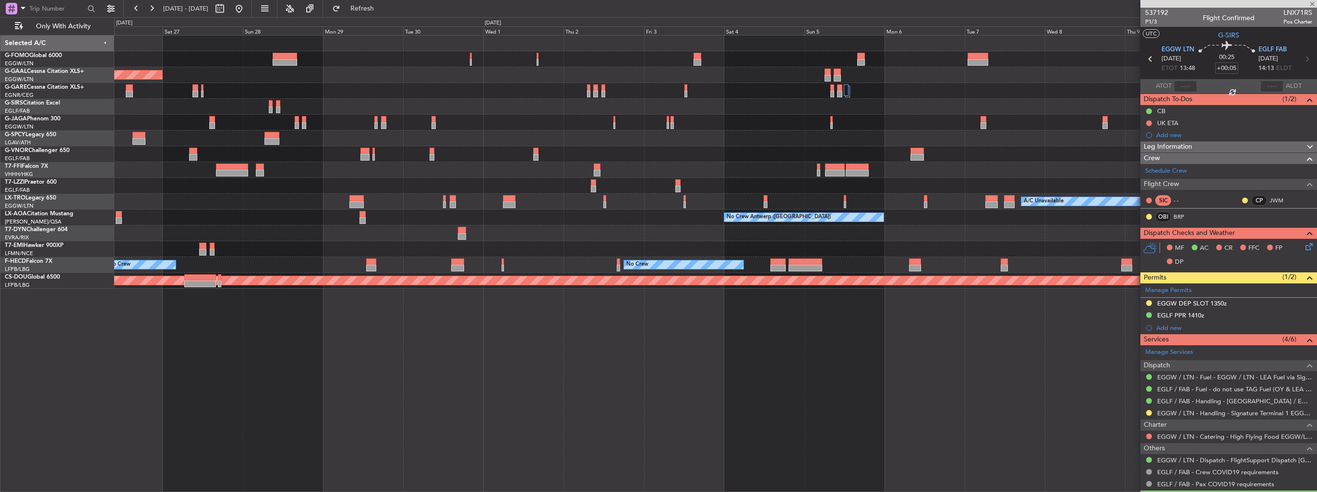
type input "1"
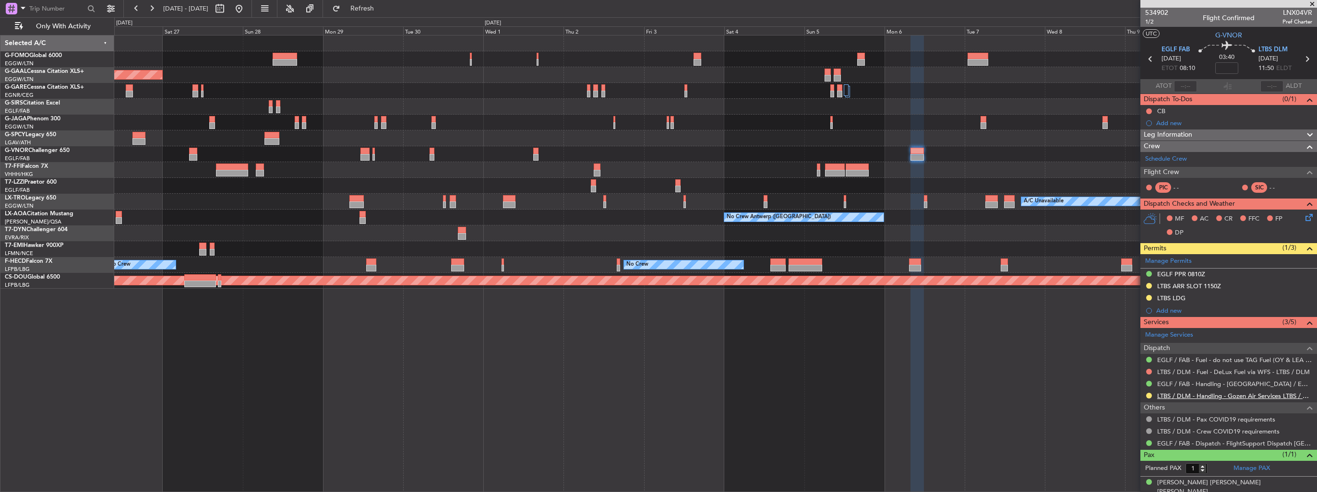
click at [1187, 392] on link "LTBS / DLM - Handling - Gozen Air Services LTBS / DLM" at bounding box center [1234, 396] width 155 height 8
click at [247, 9] on button at bounding box center [238, 8] width 15 height 15
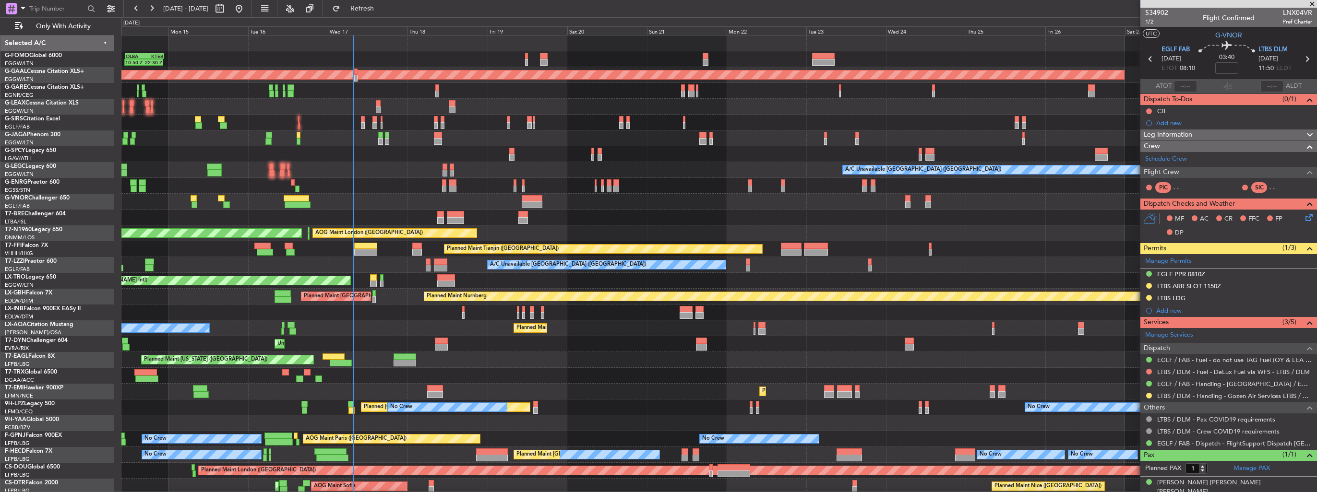
click at [346, 154] on div at bounding box center [718, 154] width 1195 height 16
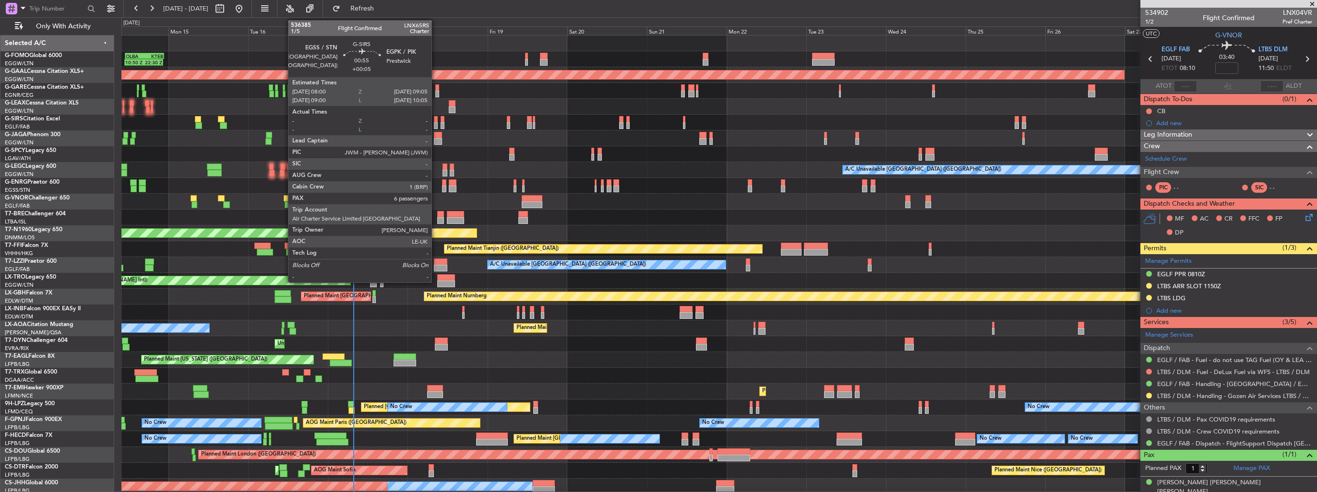
click at [436, 127] on div at bounding box center [436, 125] width 4 height 7
type input "+00:05"
type input "6"
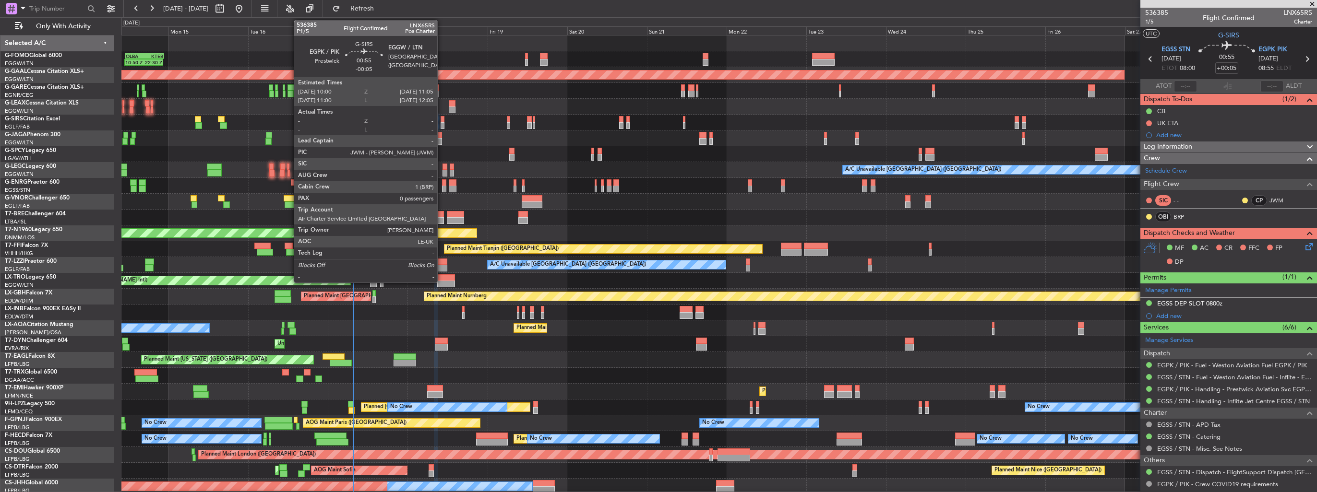
click at [441, 125] on div at bounding box center [442, 125] width 4 height 7
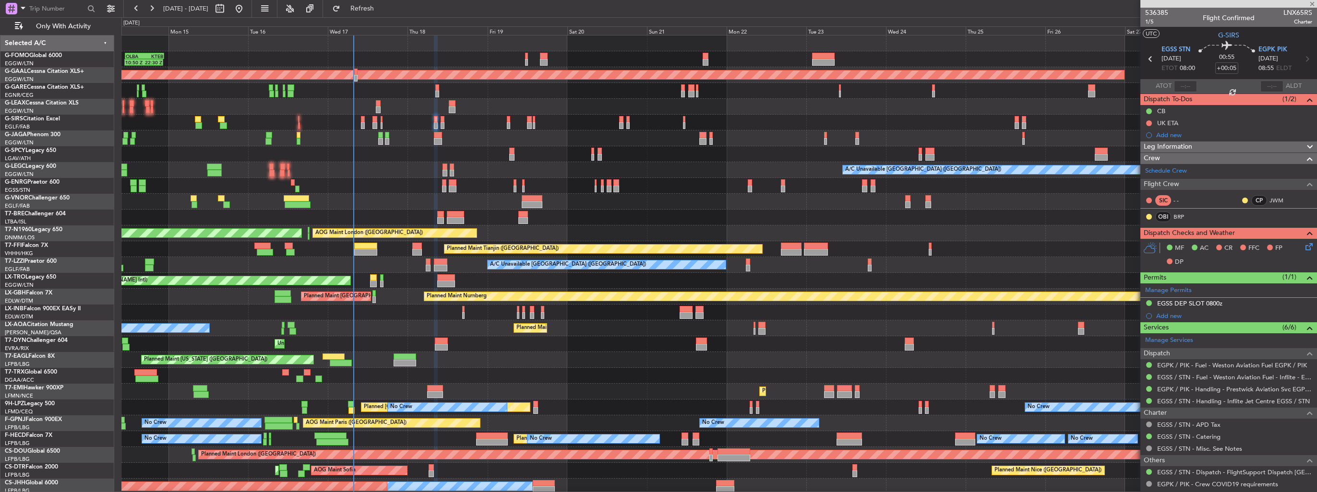
type input "-00:05"
type input "0"
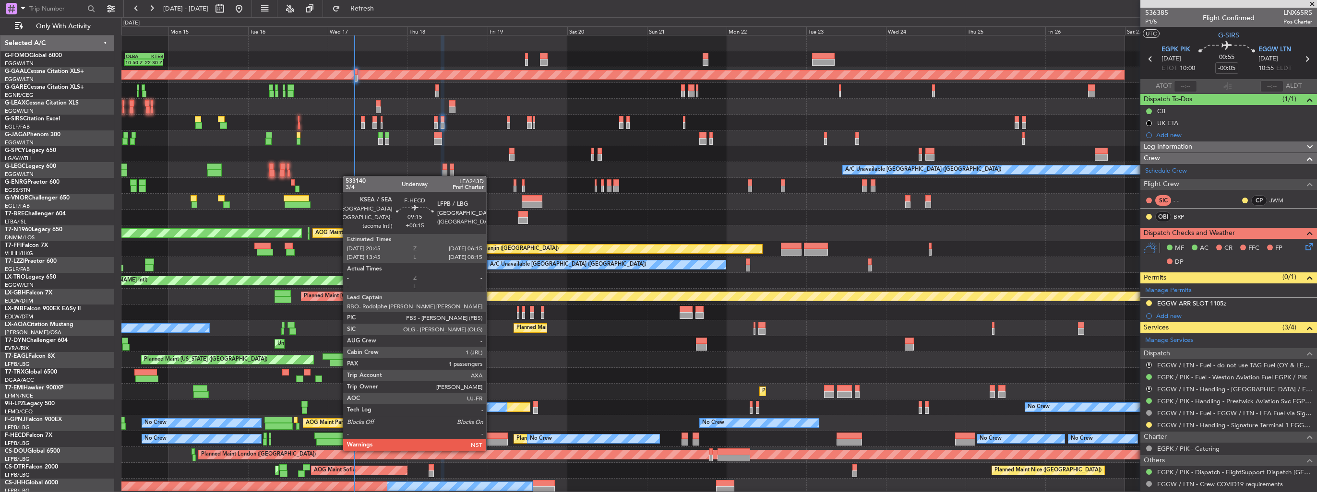
click at [490, 440] on div at bounding box center [492, 442] width 32 height 7
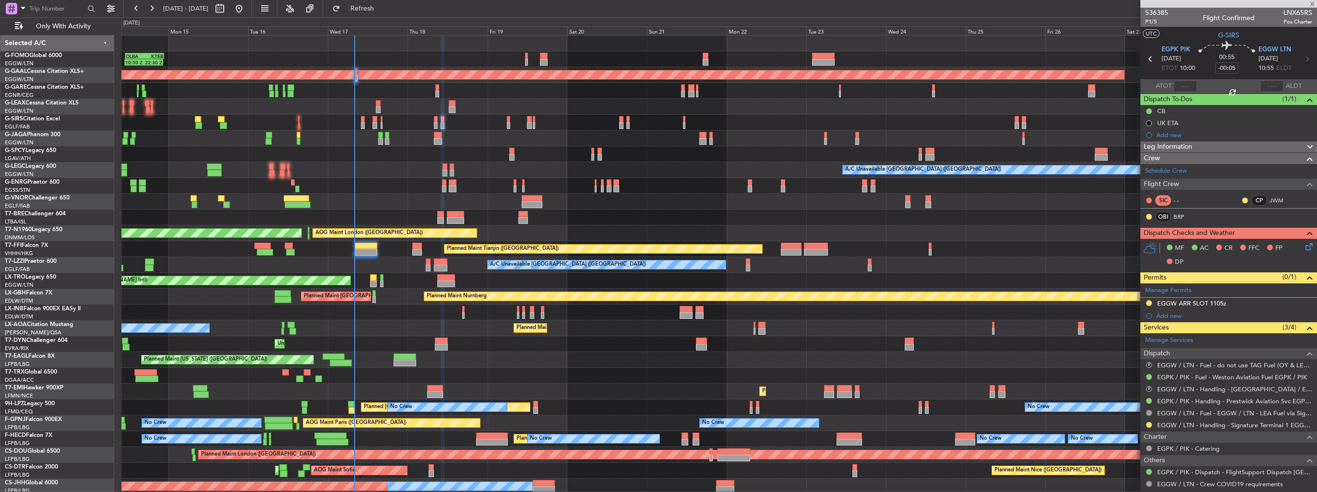
type input "+00:15"
type input "1"
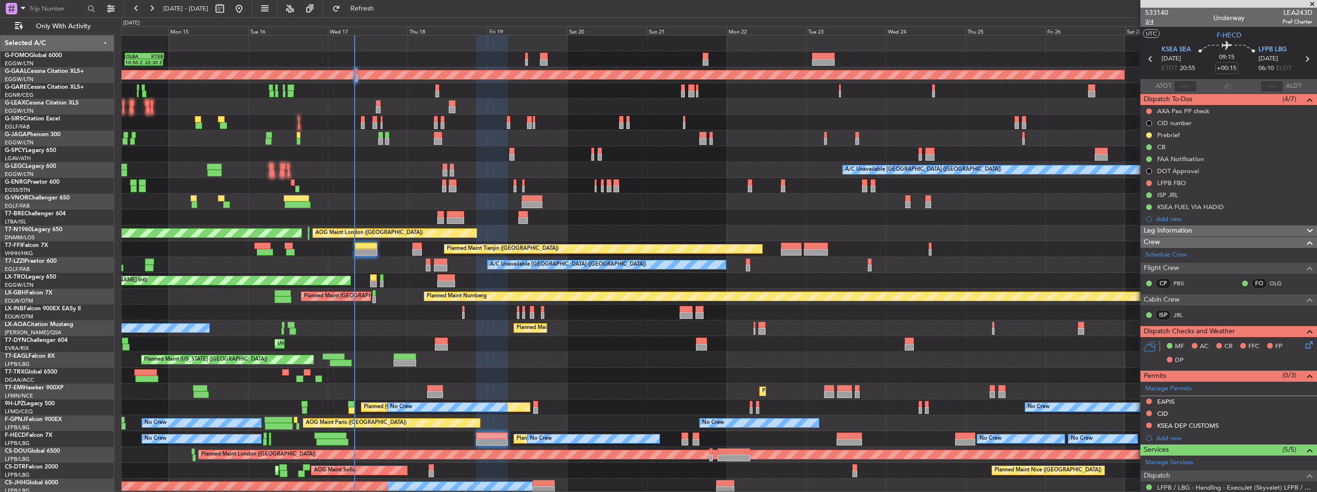
click at [1148, 22] on span "3/4" at bounding box center [1156, 22] width 23 height 8
click at [1146, 22] on span "3/4" at bounding box center [1156, 22] width 23 height 8
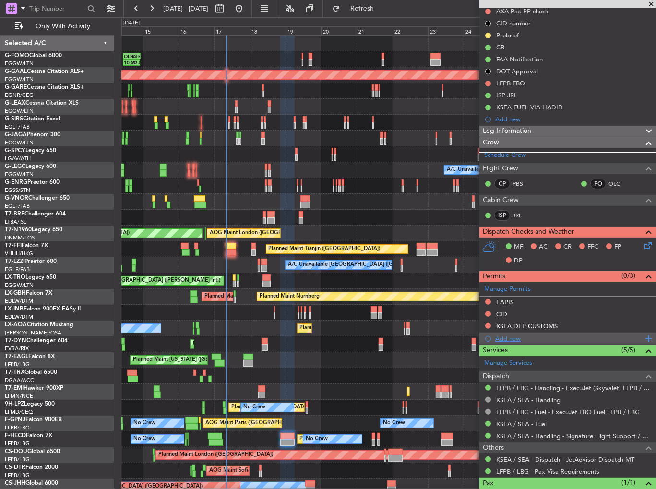
scroll to position [135, 0]
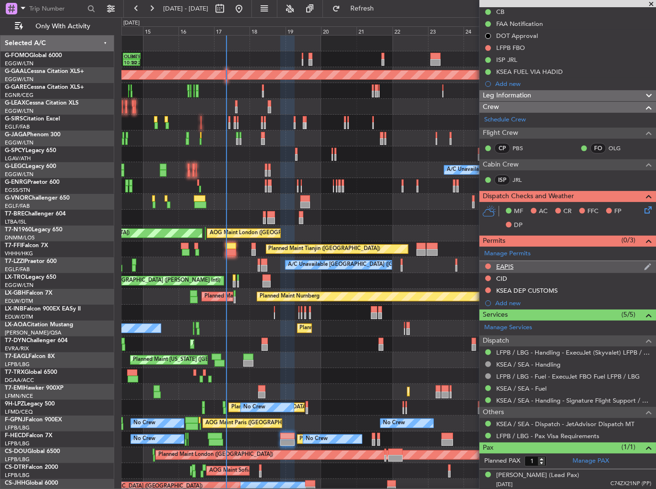
click at [644, 266] on img at bounding box center [647, 266] width 7 height 9
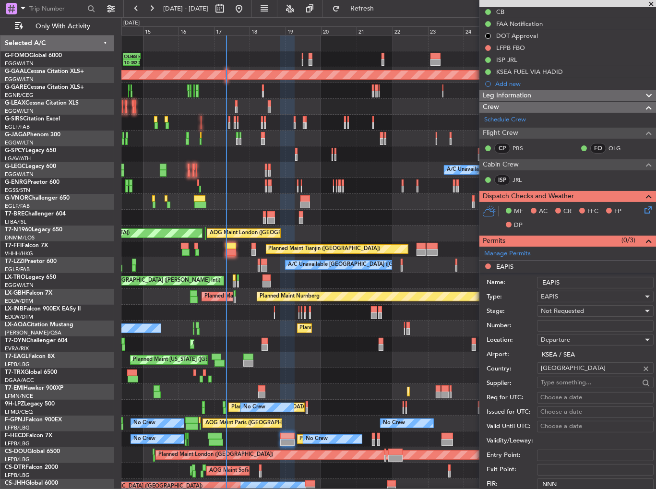
click at [576, 324] on input "Number:" at bounding box center [595, 326] width 117 height 12
paste input "EAPIS-17723879"
type input "EAPIS-17723879"
click at [576, 309] on span "Not Requested" at bounding box center [562, 311] width 43 height 9
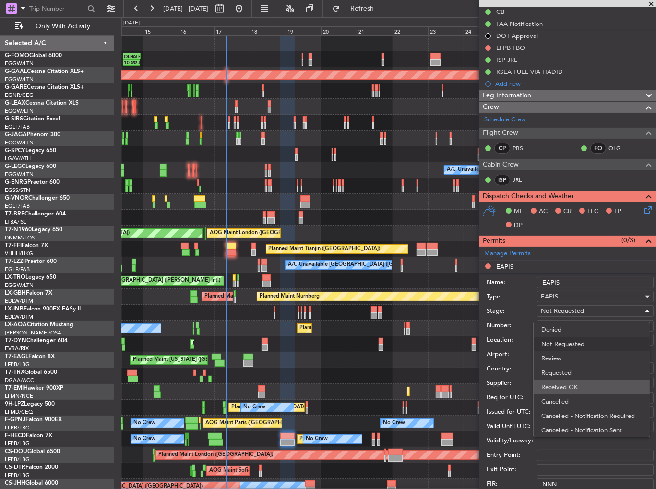
click at [577, 381] on span "Received OK" at bounding box center [591, 387] width 101 height 14
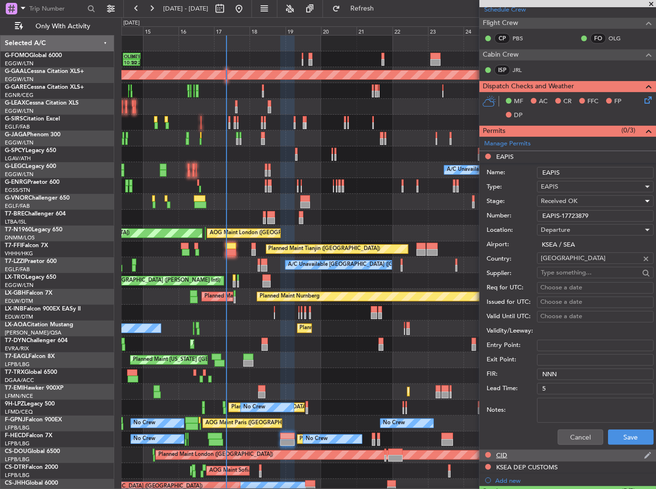
scroll to position [327, 0]
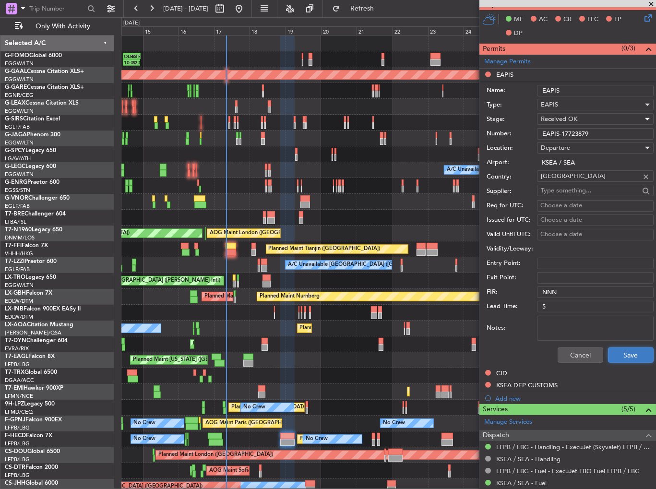
click at [626, 354] on button "Save" at bounding box center [631, 354] width 46 height 15
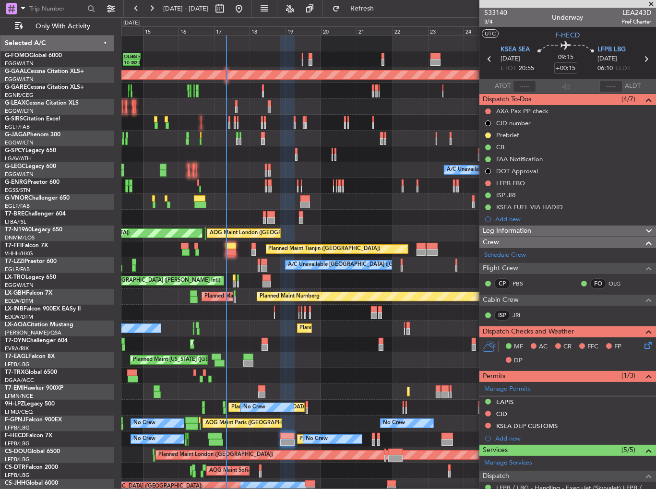
scroll to position [135, 0]
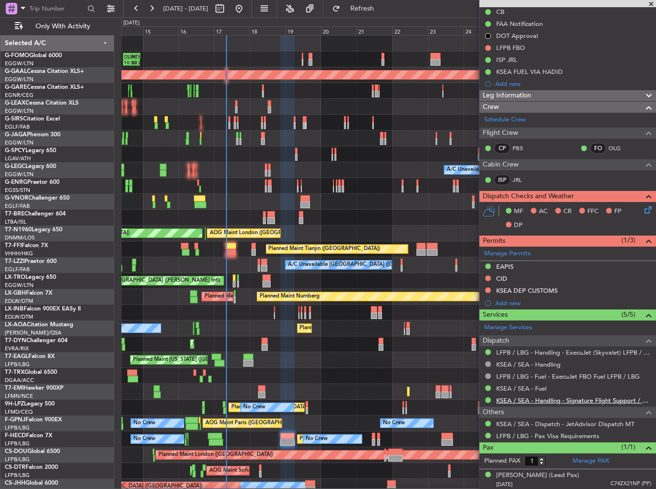
click at [542, 399] on link "KSEA / SEA - Handling - Signature Flight Support / KSEA / SEA" at bounding box center [573, 400] width 155 height 8
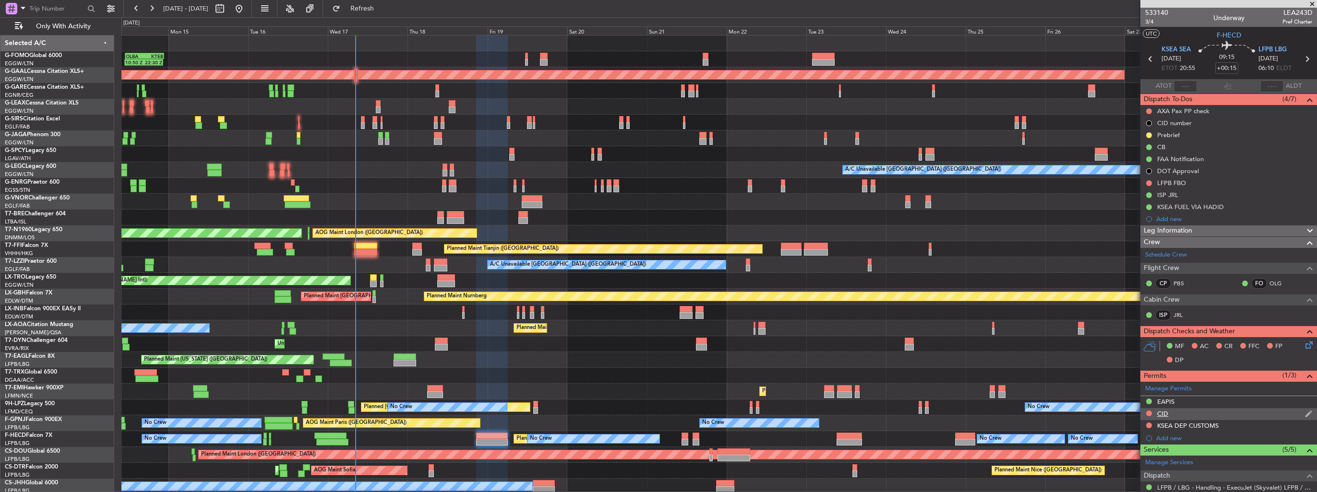
scroll to position [132, 0]
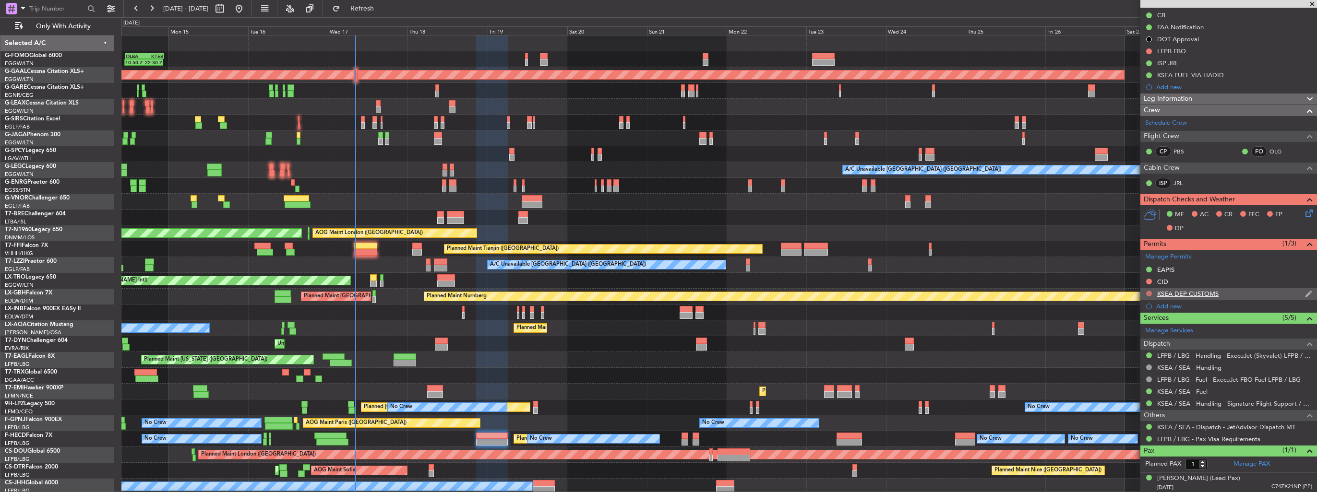
click at [1149, 293] on button at bounding box center [1149, 294] width 6 height 6
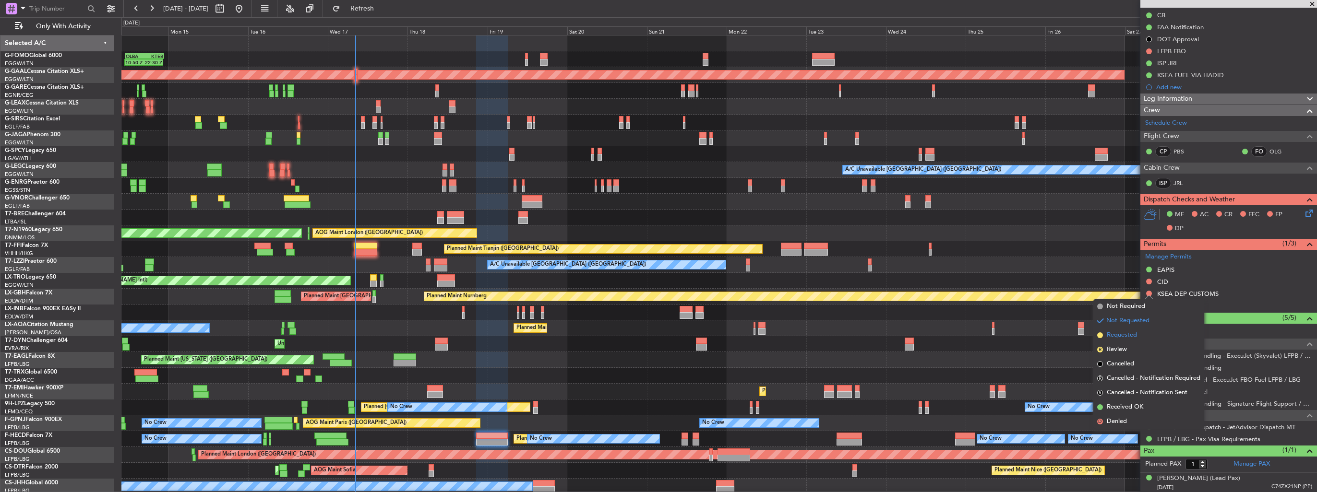
click at [1138, 333] on li "Requested" at bounding box center [1148, 335] width 111 height 14
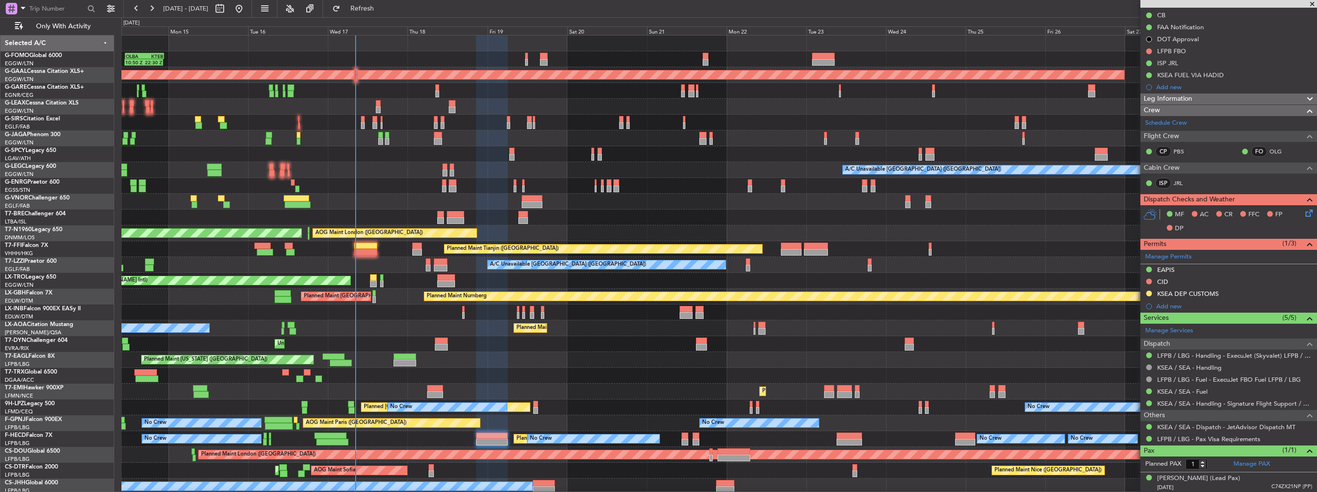
scroll to position [0, 0]
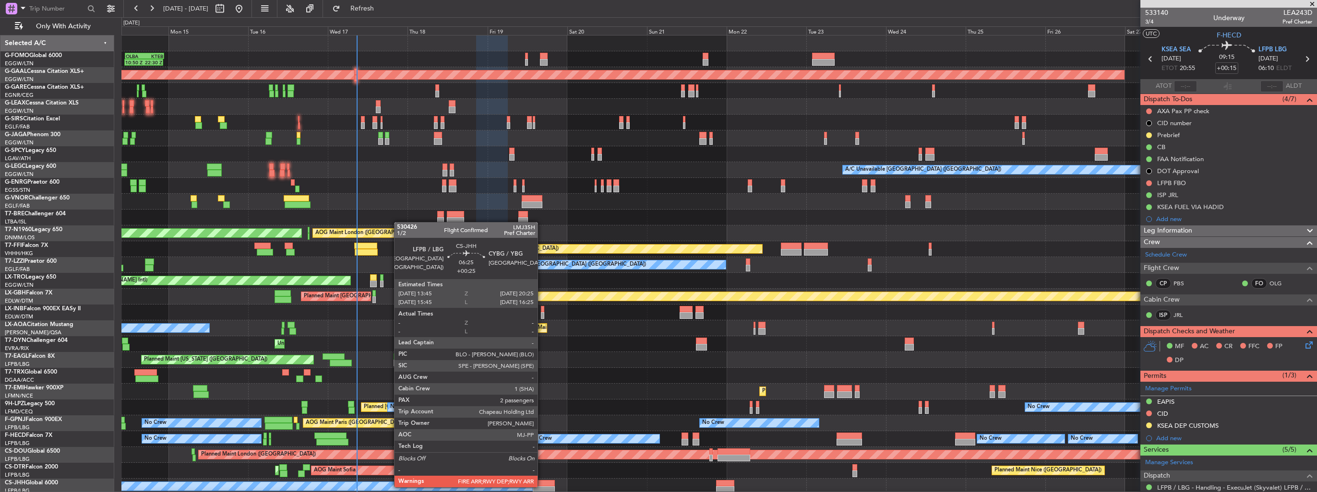
click at [542, 487] on div at bounding box center [544, 490] width 23 height 7
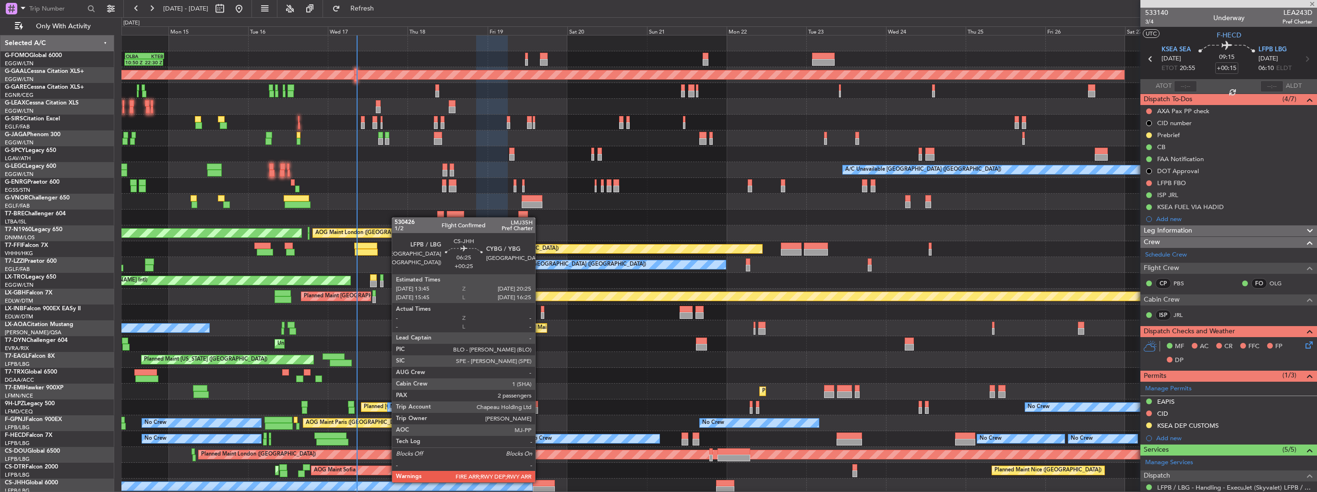
type input "+00:25"
type input "2"
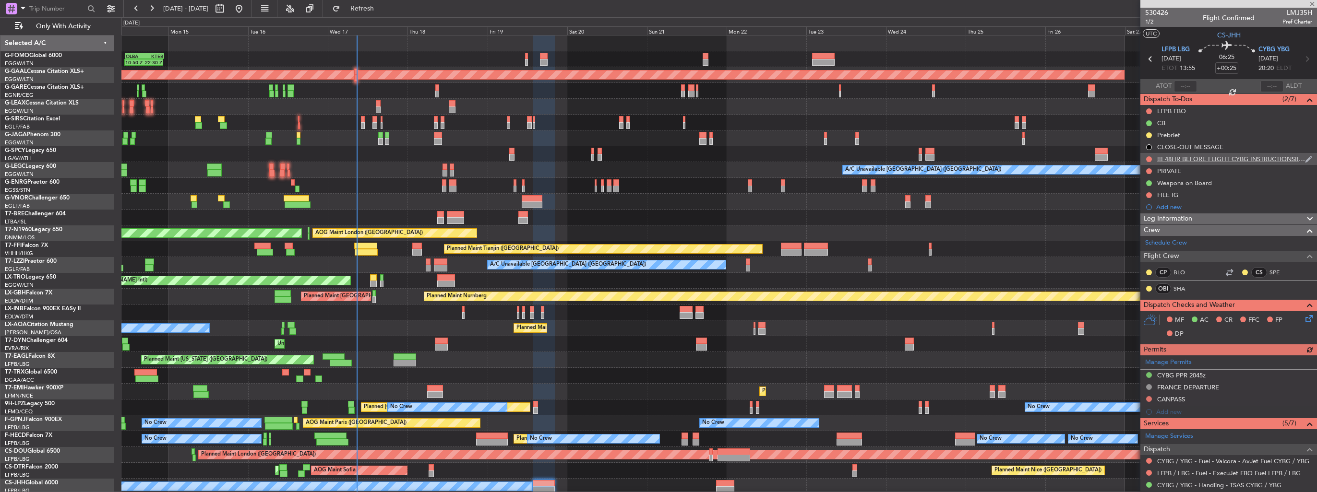
click at [1305, 156] on img at bounding box center [1308, 159] width 7 height 9
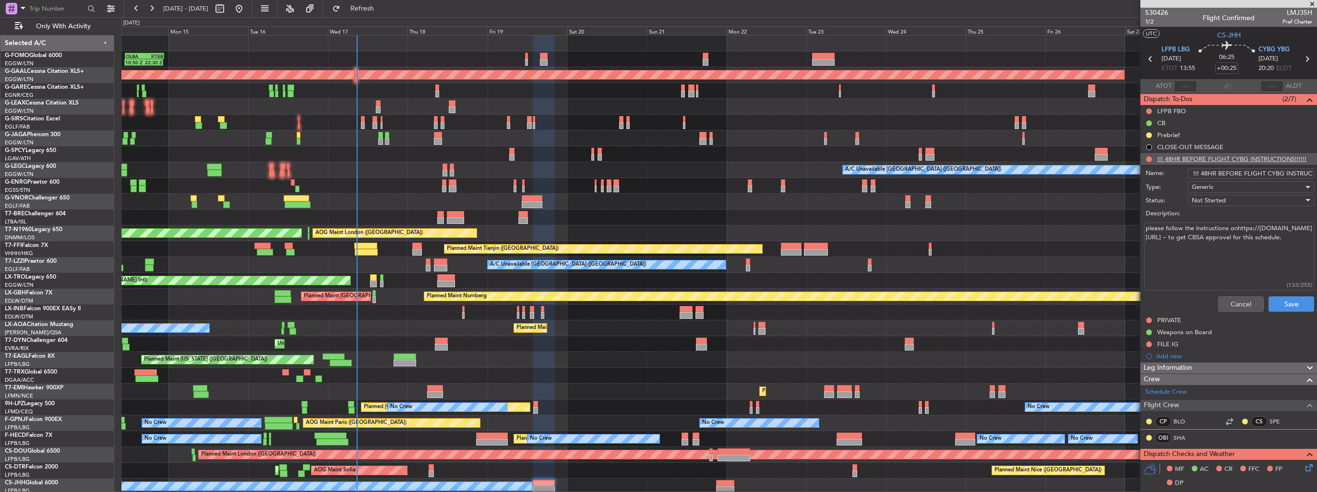
drag, startPoint x: 1152, startPoint y: 237, endPoint x: 1192, endPoint y: 243, distance: 40.7
click at [1192, 243] on textarea "please follow the instructions onhttps://aeroport.saguenay.ca/en/pilot-and-airl…" at bounding box center [1229, 257] width 170 height 69
click at [1234, 302] on button "Cancel" at bounding box center [1241, 304] width 46 height 15
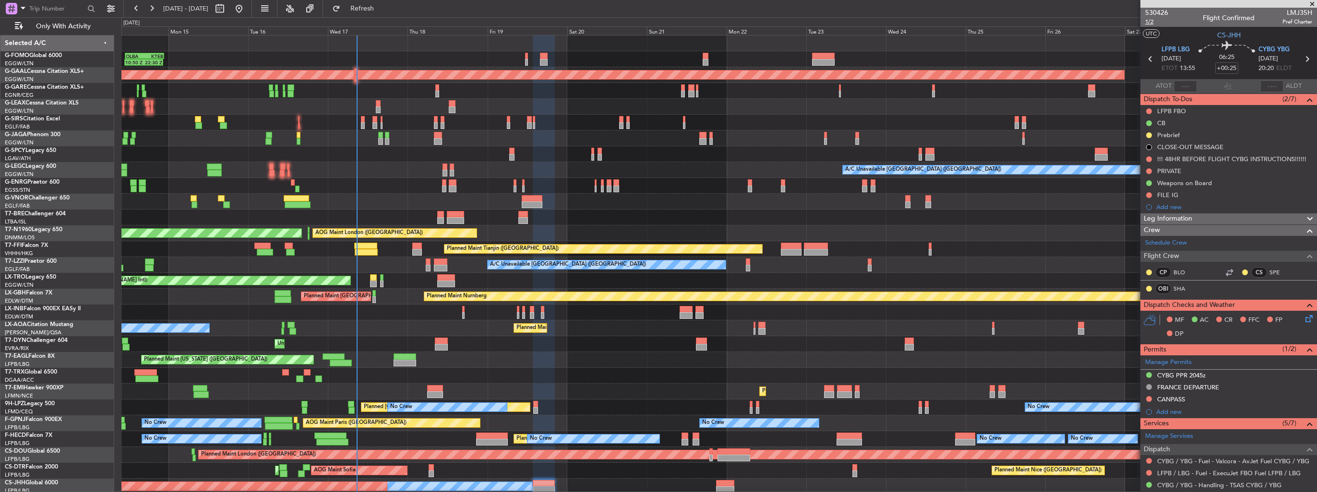
click at [1155, 20] on span "1/2" at bounding box center [1156, 22] width 23 height 8
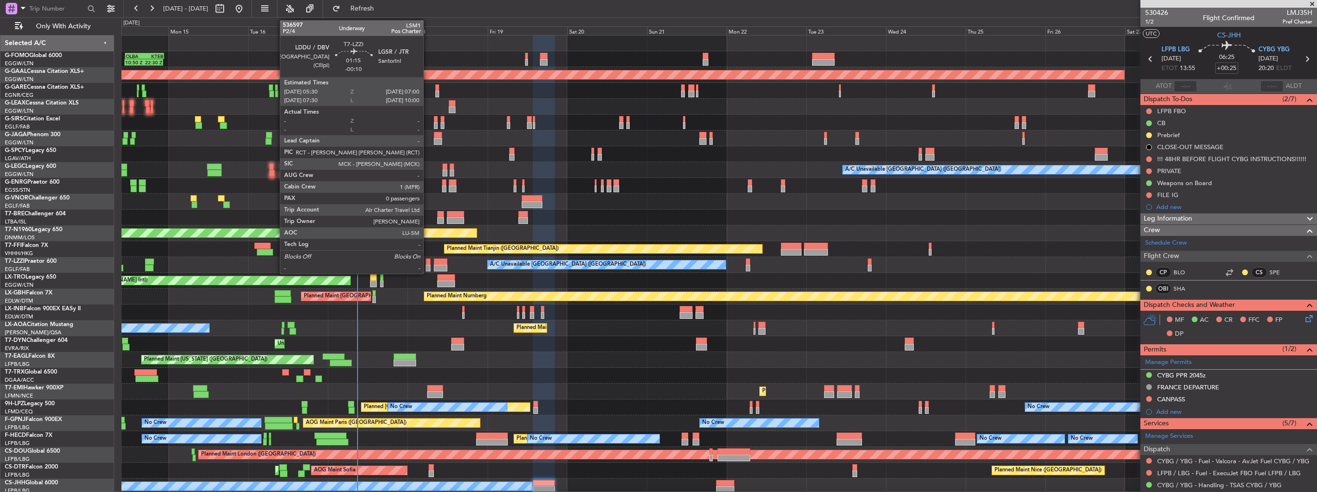
click at [428, 266] on div at bounding box center [428, 268] width 5 height 7
type input "-00:10"
type input "0"
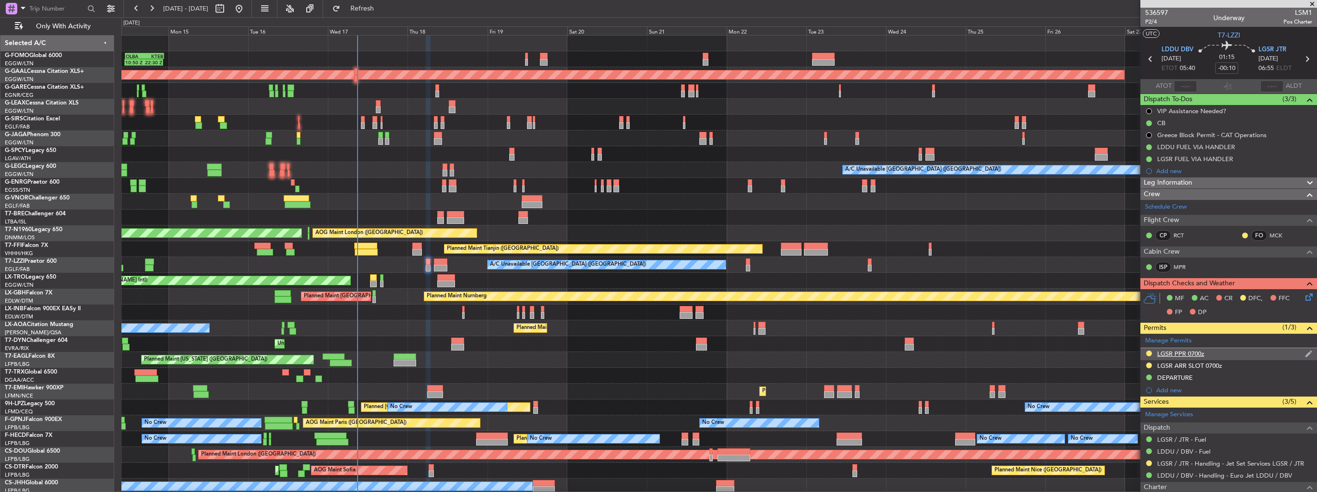
click at [1305, 354] on img at bounding box center [1308, 354] width 7 height 9
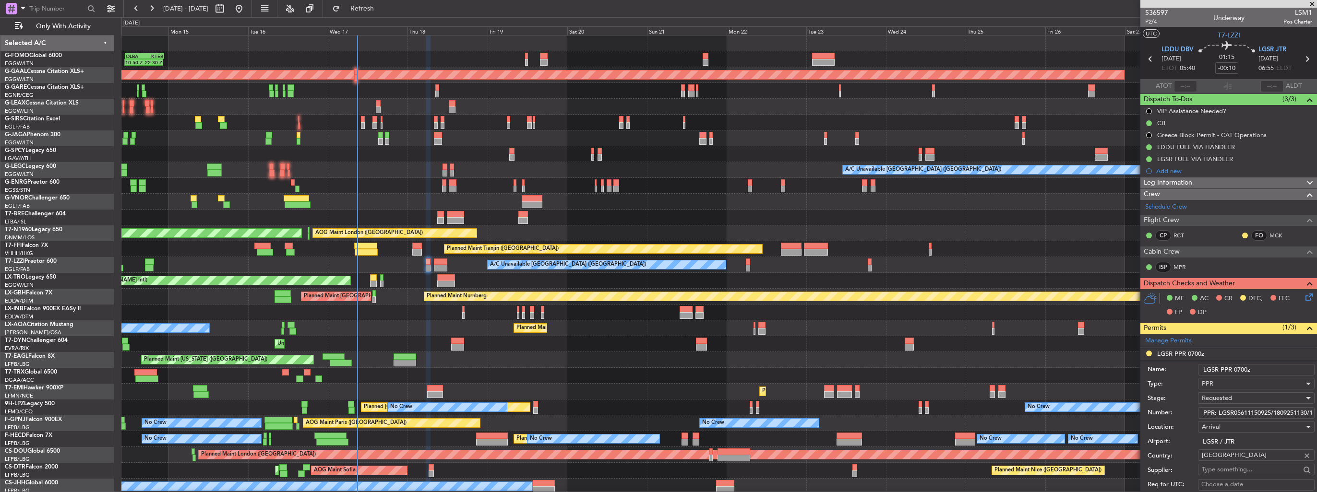
drag, startPoint x: 1259, startPoint y: 368, endPoint x: 1235, endPoint y: 372, distance: 24.3
click at [1235, 372] on input "LGSR PPR 0700z" at bounding box center [1256, 370] width 117 height 12
click at [1255, 370] on input "LGSR PPR 0655" at bounding box center [1256, 370] width 117 height 12
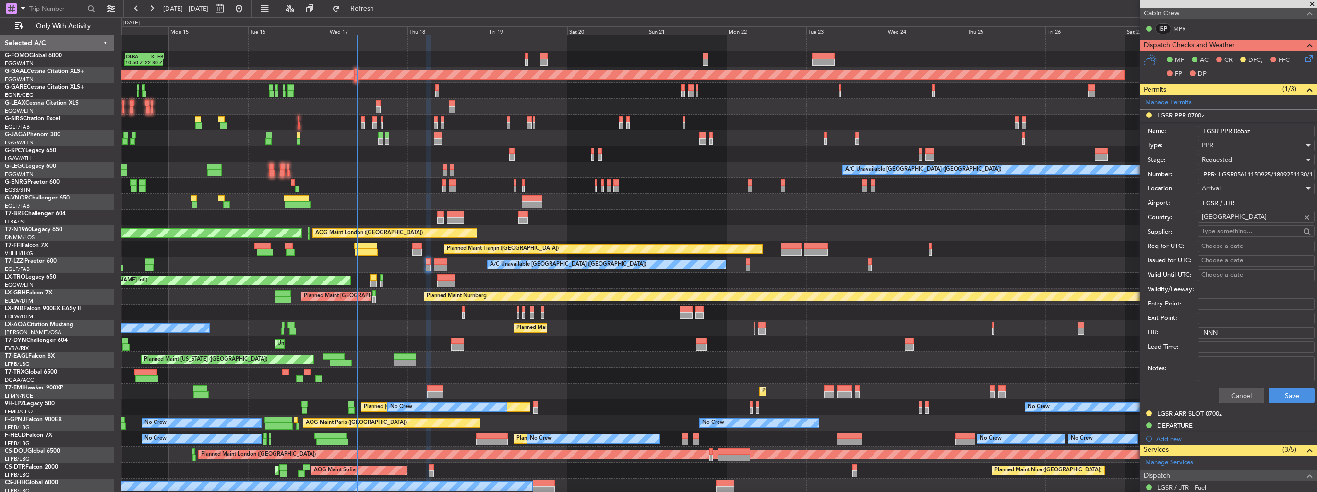
scroll to position [240, 0]
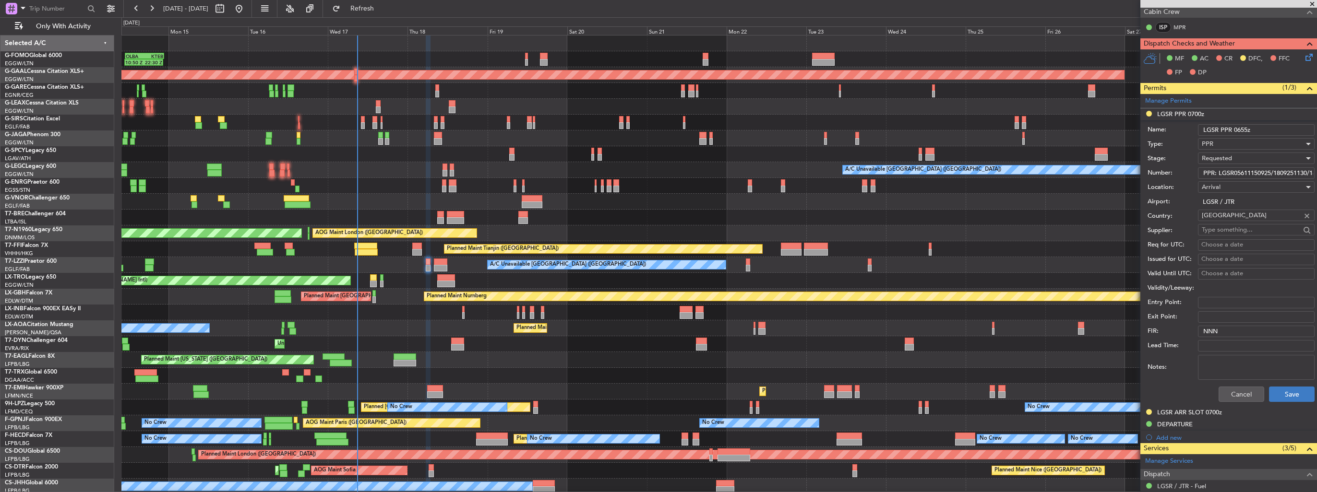
type input "LGSR PPR 0655z"
click at [1278, 391] on button "Save" at bounding box center [1292, 394] width 46 height 15
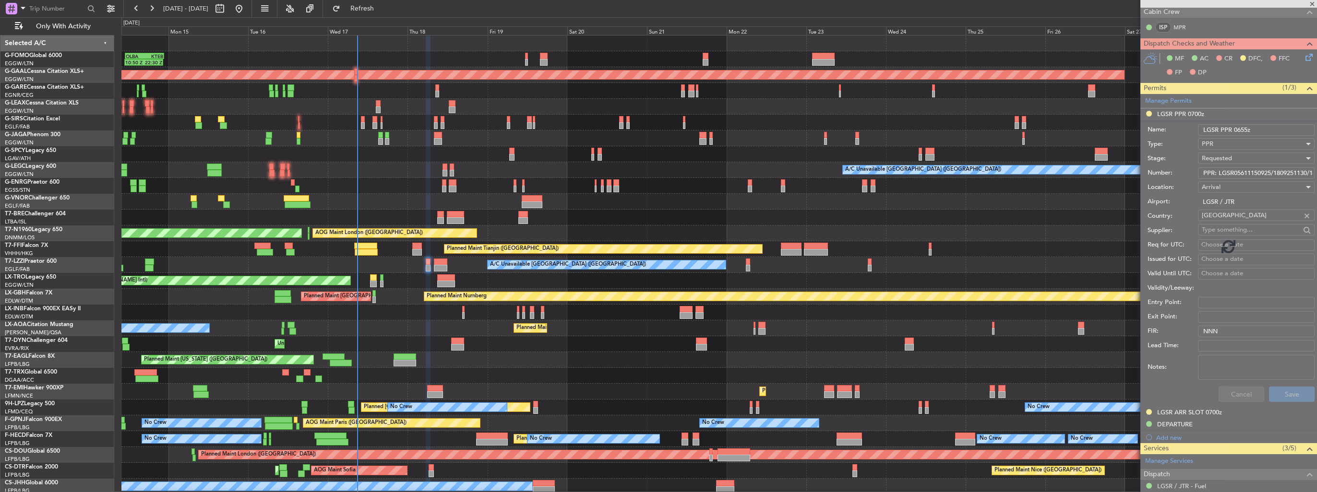
scroll to position [98, 0]
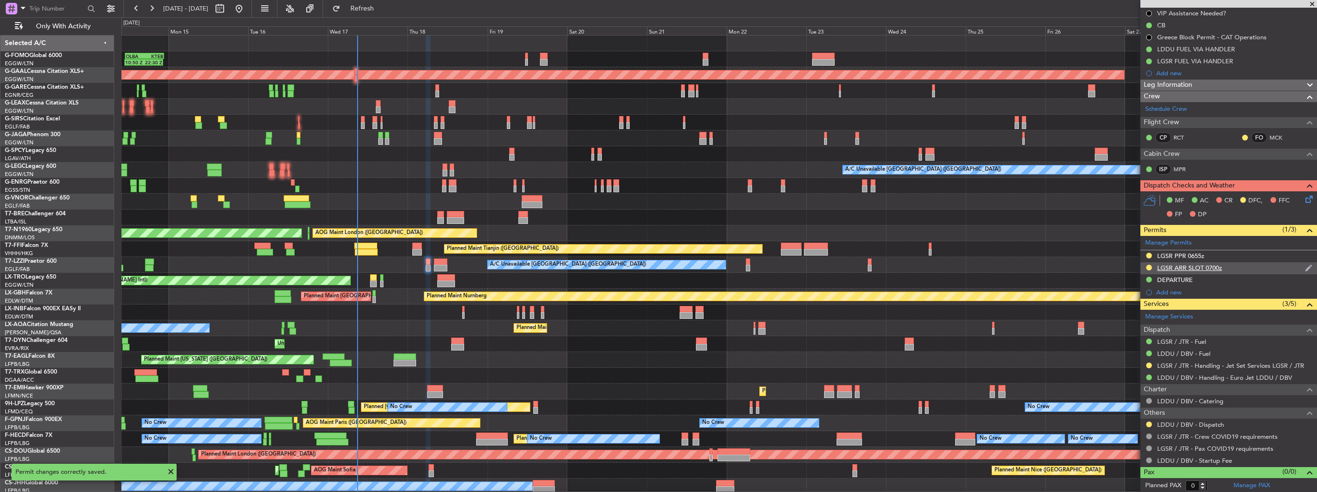
click at [1305, 266] on img at bounding box center [1308, 268] width 7 height 9
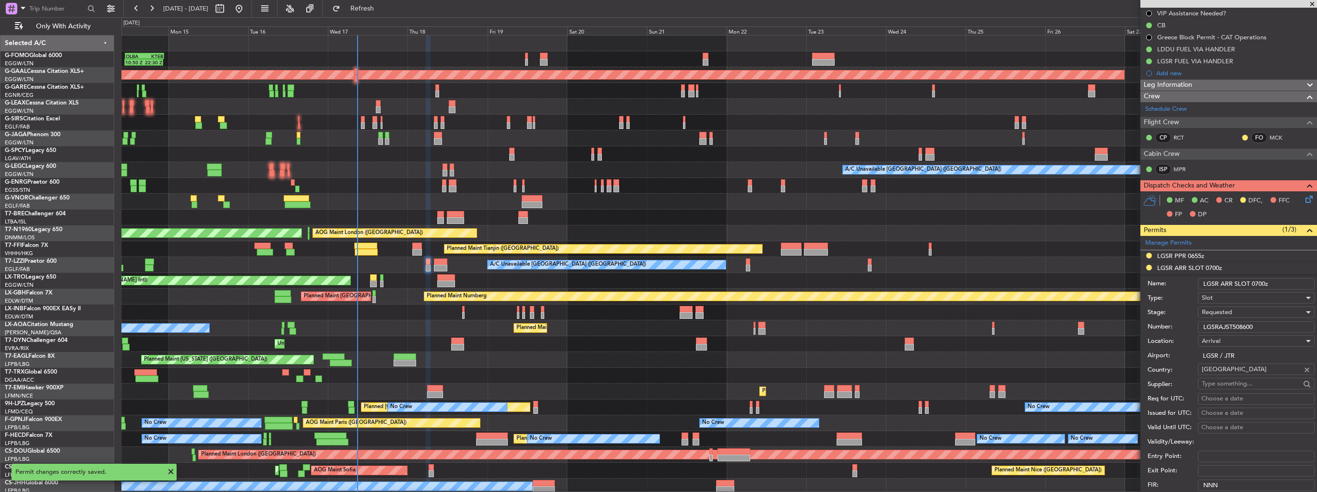
scroll to position [240, 0]
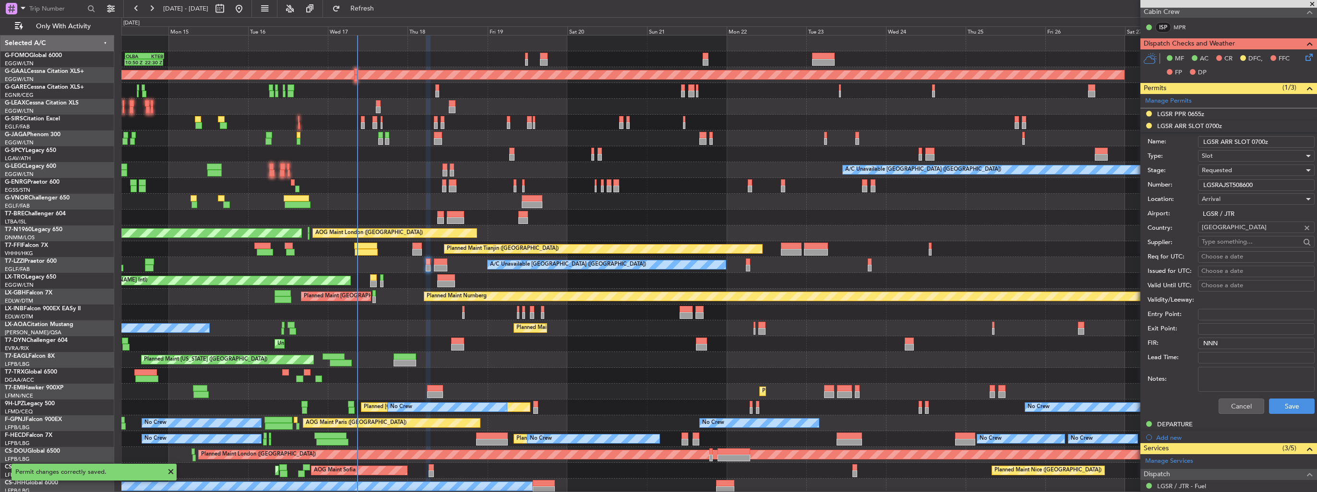
drag, startPoint x: 1271, startPoint y: 136, endPoint x: 1255, endPoint y: 137, distance: 16.4
click at [1255, 137] on input "LGSR ARR SLOT 0700z" at bounding box center [1256, 142] width 117 height 12
type input "LGSR ARR SLOT 0655z"
click at [1244, 182] on input "LGSRAJST508600" at bounding box center [1256, 185] width 117 height 12
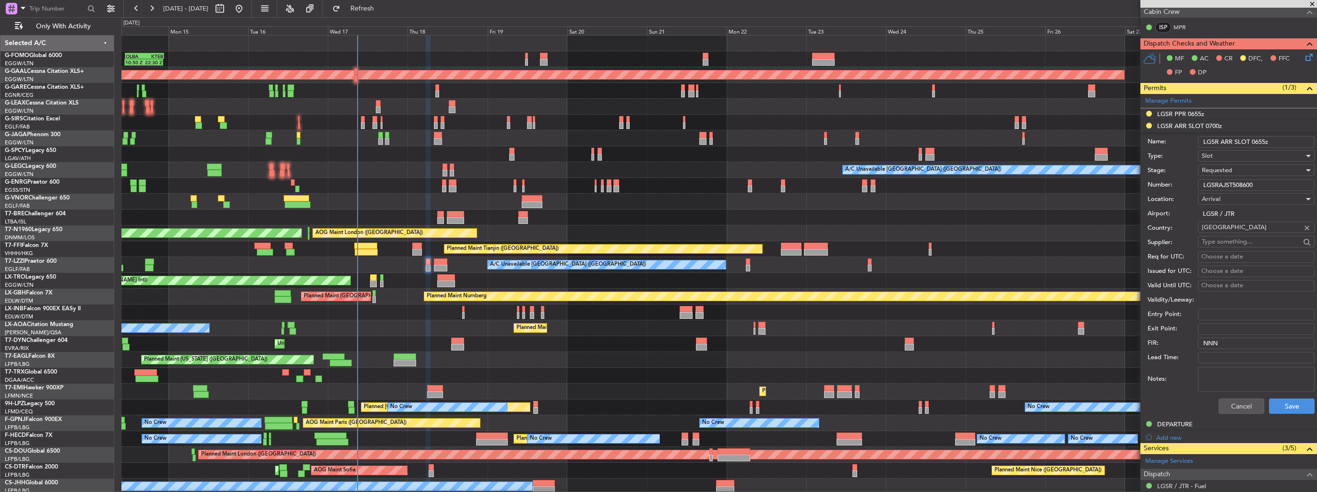
paste input "text"
type input "LGSRAJST508600"
click at [1234, 168] on div "Requested" at bounding box center [1252, 170] width 102 height 14
click at [1236, 242] on span "Received OK" at bounding box center [1252, 243] width 101 height 14
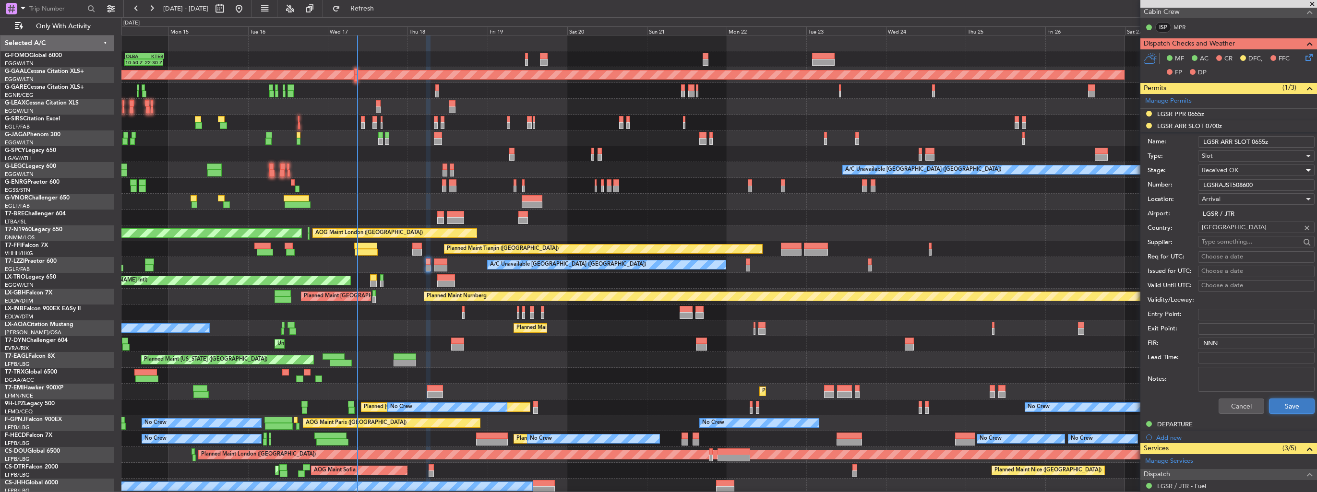
click at [1278, 402] on button "Save" at bounding box center [1292, 406] width 46 height 15
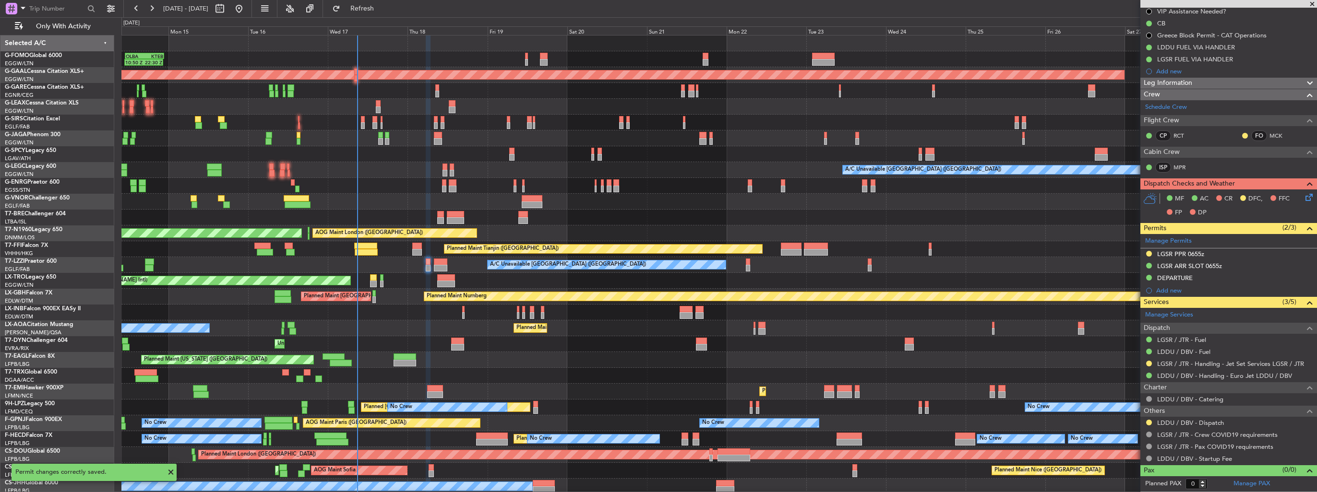
scroll to position [98, 0]
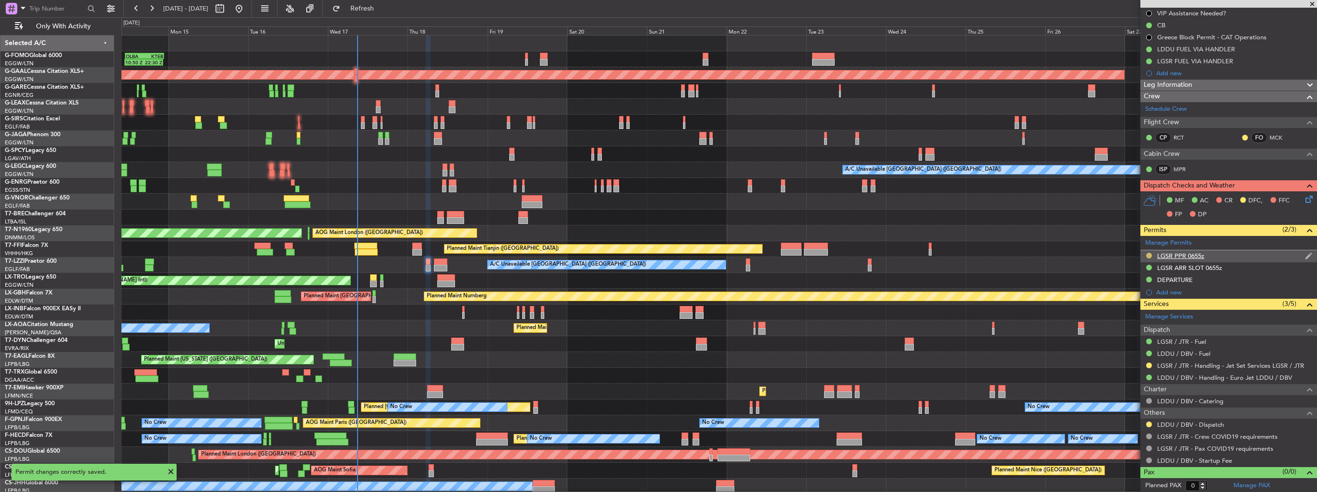
click at [1147, 255] on button at bounding box center [1149, 256] width 6 height 6
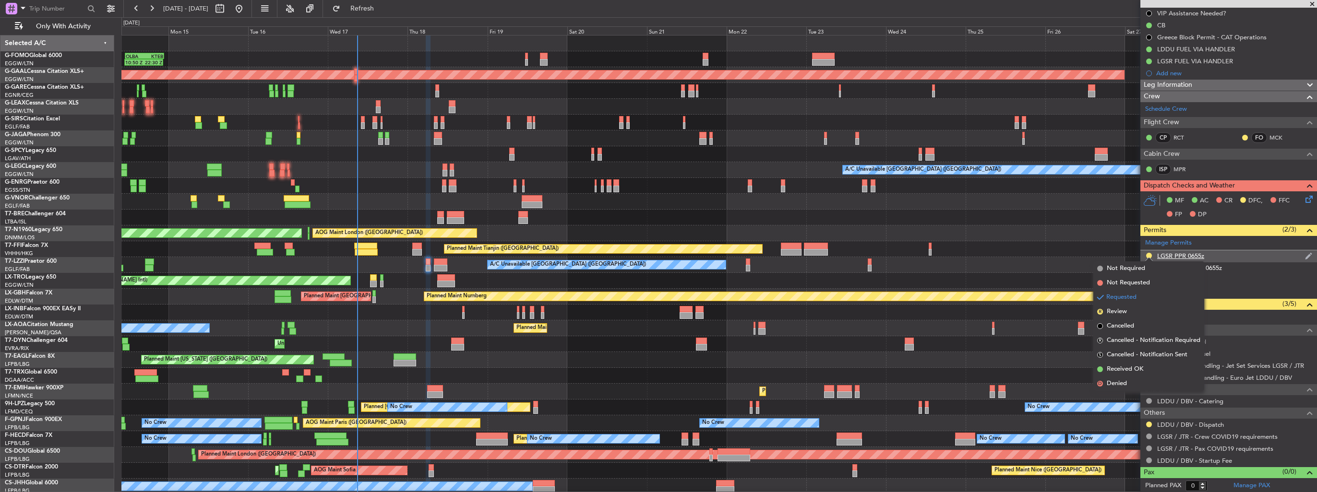
click at [1305, 255] on img at bounding box center [1308, 256] width 7 height 9
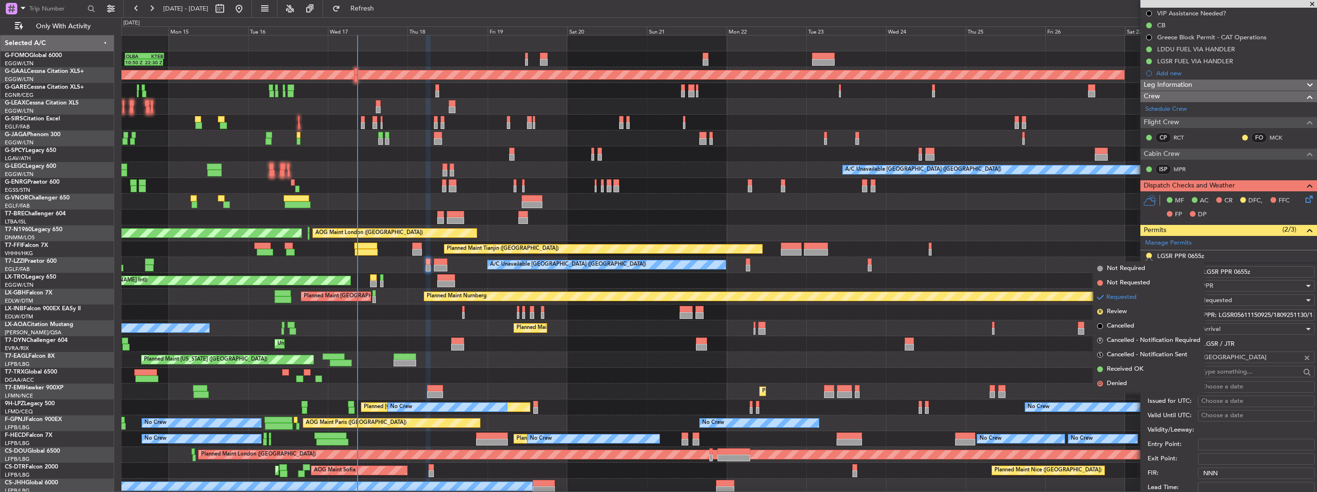
click at [1261, 316] on input "PPR: LGSR05611150925/1809251130/1809251230" at bounding box center [1256, 315] width 117 height 12
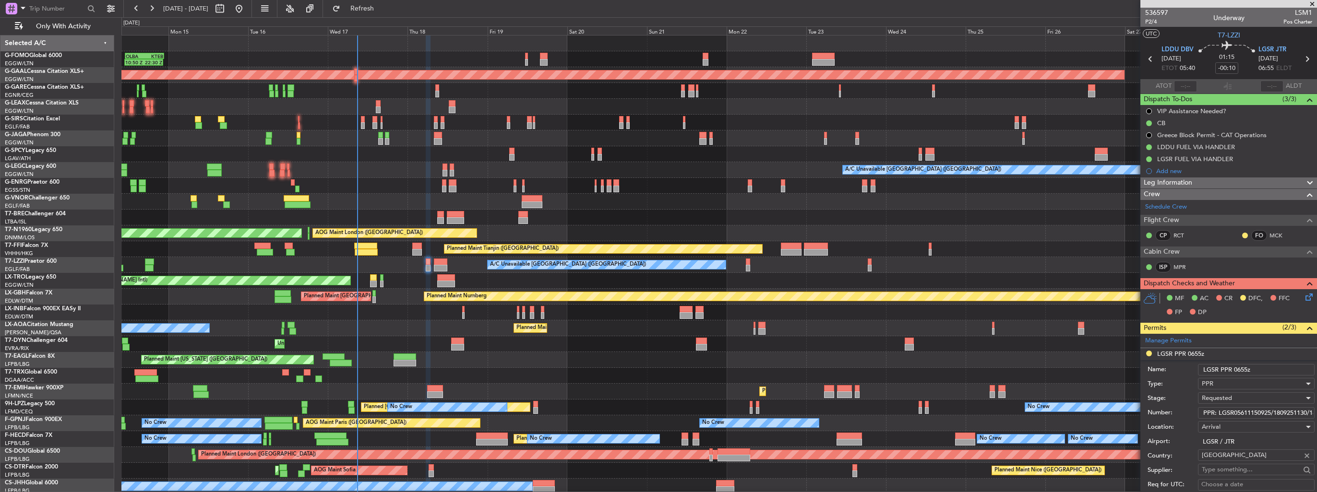
click at [1268, 411] on input "PPR: LGSR05611150925/1809251130/1809251230" at bounding box center [1256, 413] width 117 height 12
drag, startPoint x: 1201, startPoint y: 411, endPoint x: 1366, endPoint y: 409, distance: 164.6
click at [1316, 409] on html "14 Sep 2025 - 29 Sep 2025 Refresh Quick Links Only With Activity 10:50 Z 22:30 …" at bounding box center [658, 246] width 1317 height 492
paste input "LGSR05704170925/1809250655/1809250805"
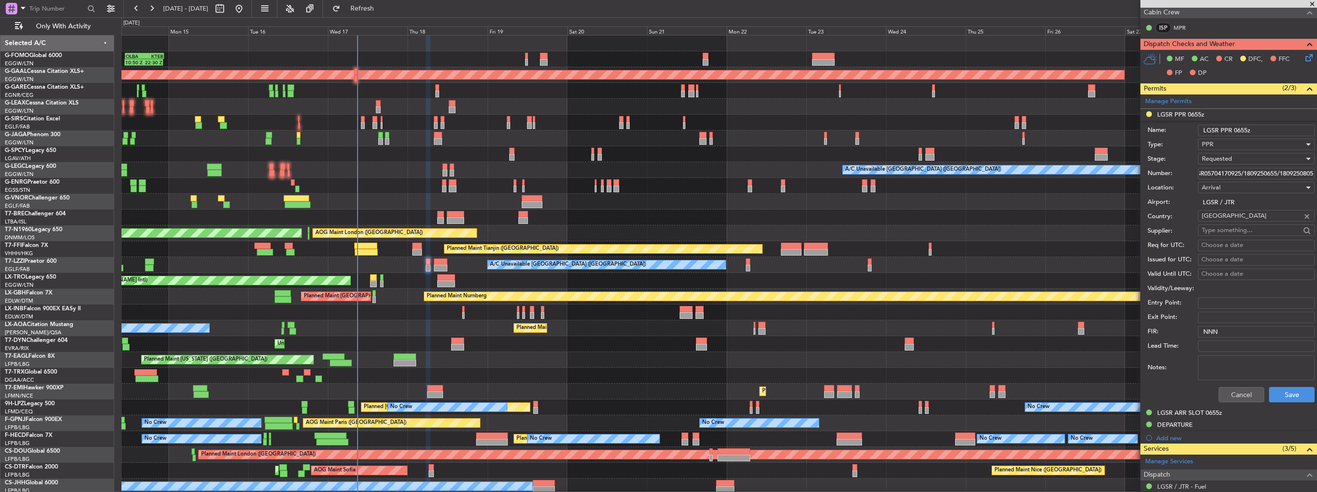
scroll to position [240, 0]
type input "LGSR05704170925/1809250655/1809250805"
click at [1278, 393] on button "Save" at bounding box center [1292, 394] width 46 height 15
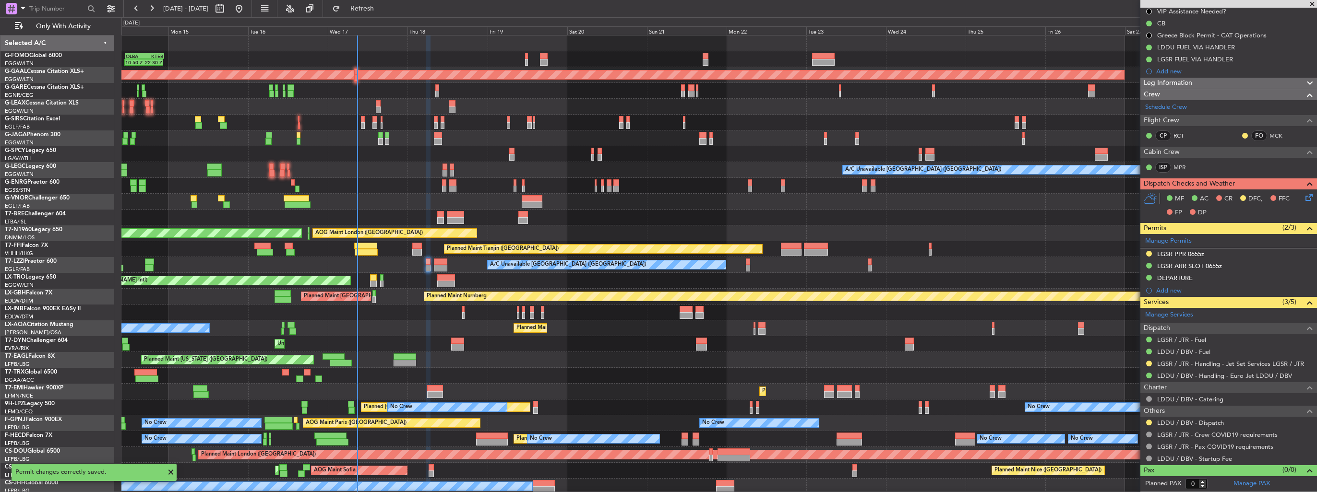
scroll to position [98, 0]
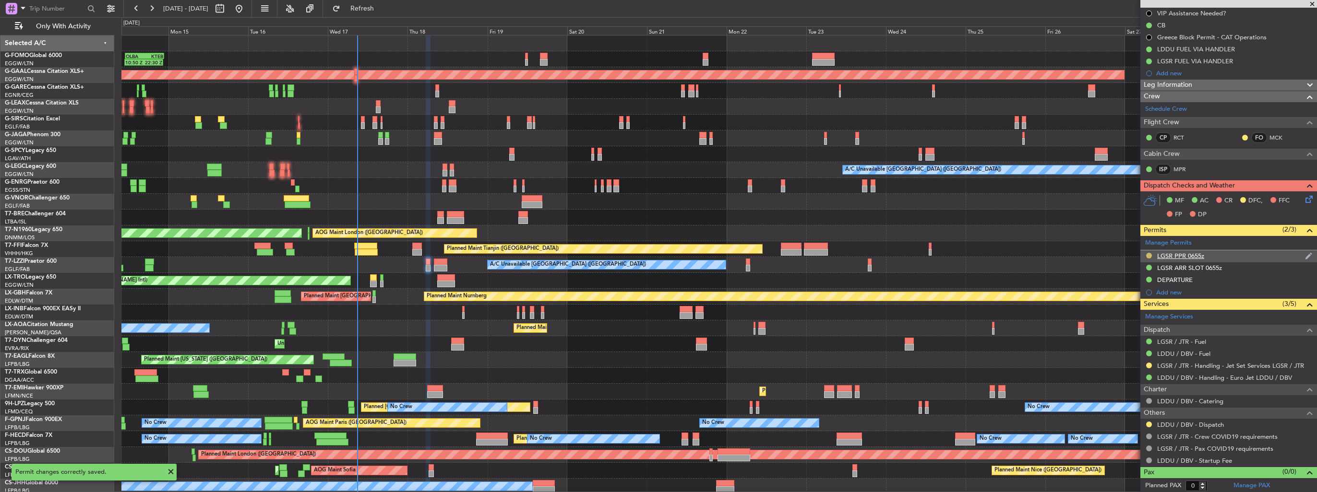
click at [1149, 255] on button at bounding box center [1149, 256] width 6 height 6
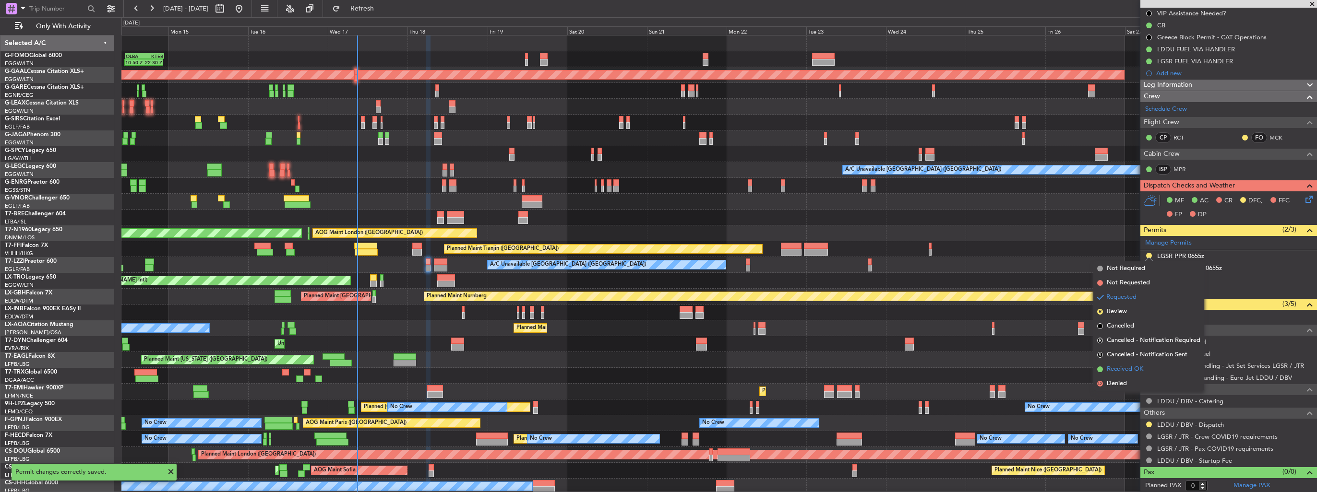
click at [1123, 365] on span "Received OK" at bounding box center [1124, 370] width 36 height 10
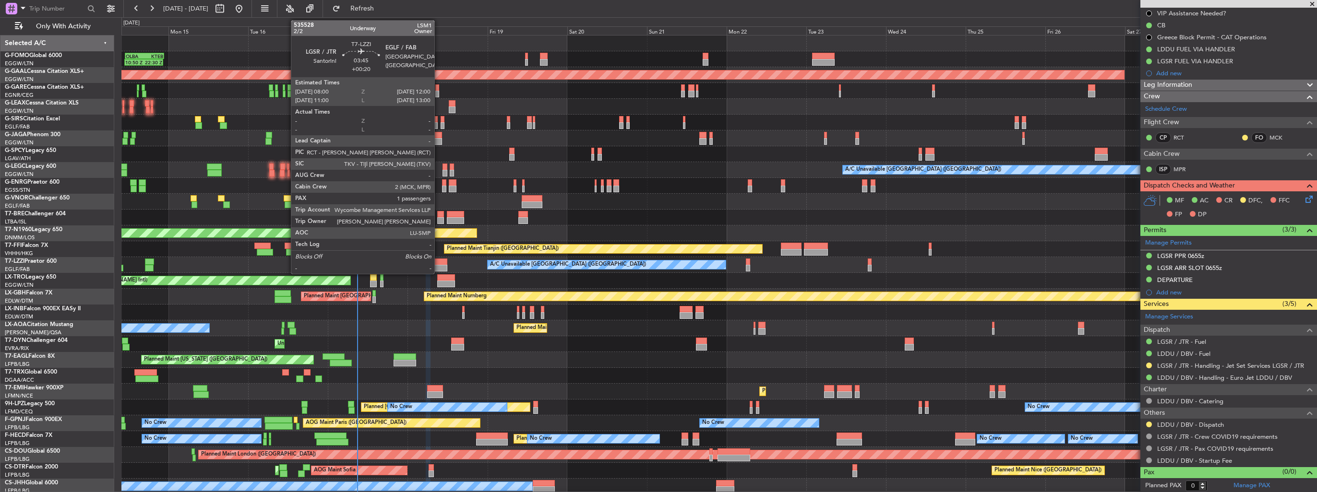
click at [439, 262] on div at bounding box center [440, 262] width 13 height 7
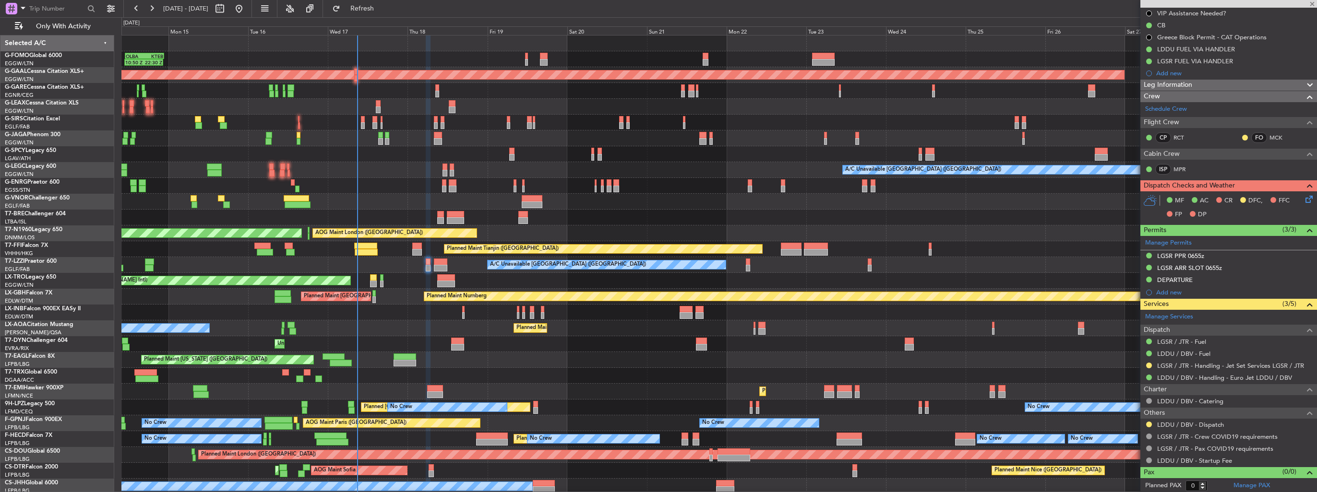
type input "+00:20"
type input "1"
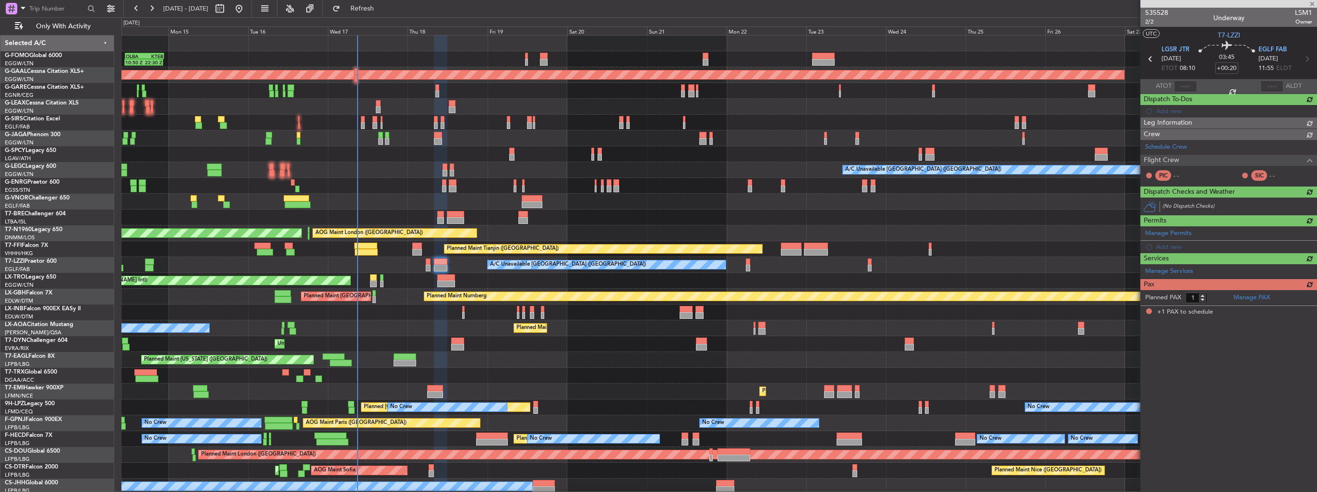
scroll to position [0, 0]
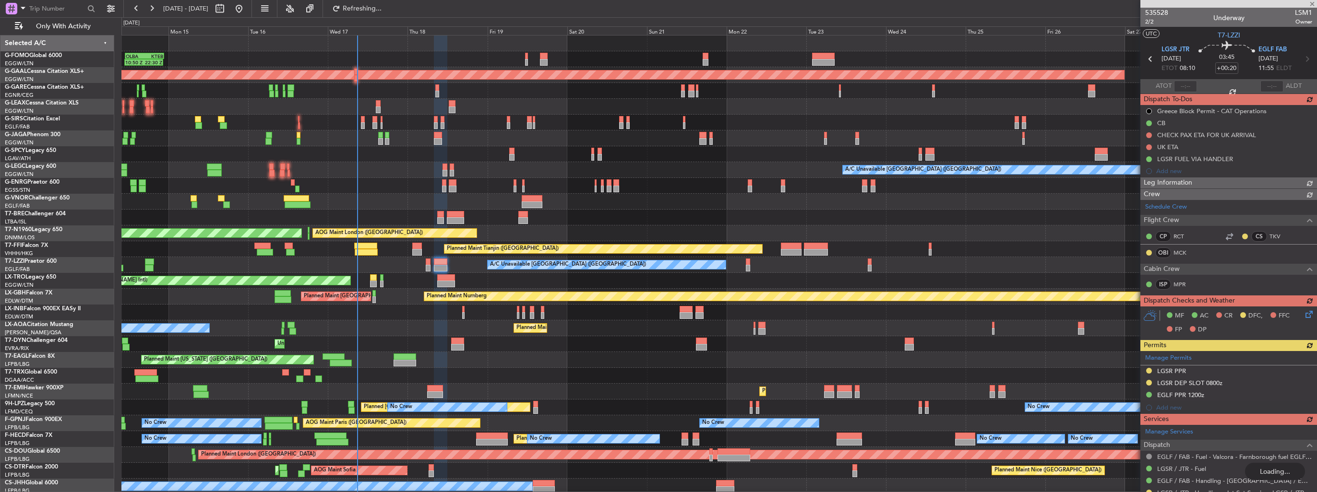
click at [1299, 371] on div "Manage Permits LGSR PPR LGSR DEP SLOT 0800z EGLF PPR 1200z Add new" at bounding box center [1228, 382] width 177 height 63
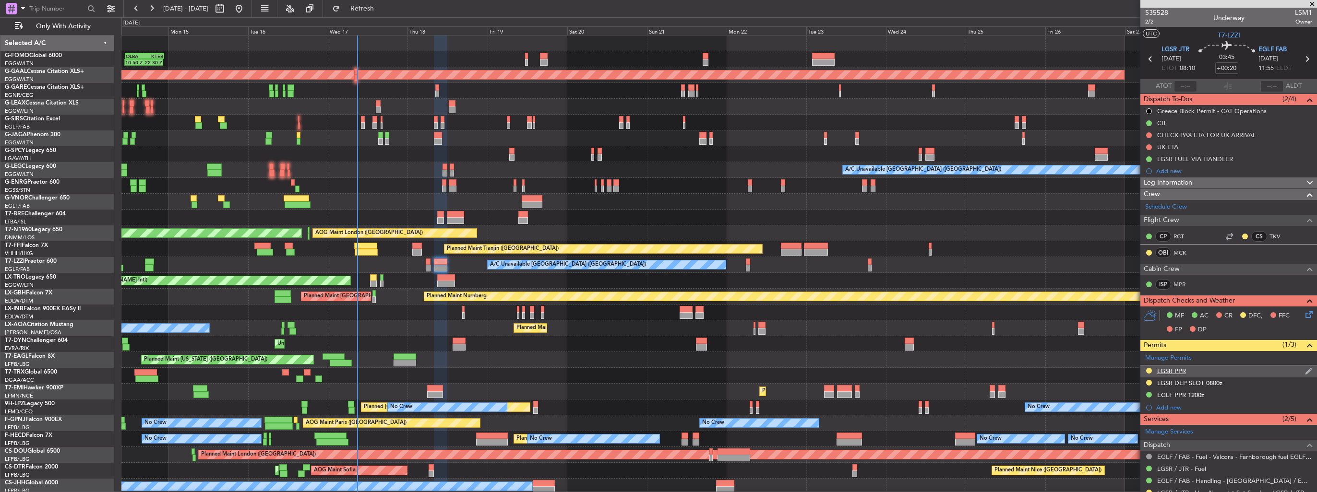
click at [1305, 370] on img at bounding box center [1308, 371] width 7 height 9
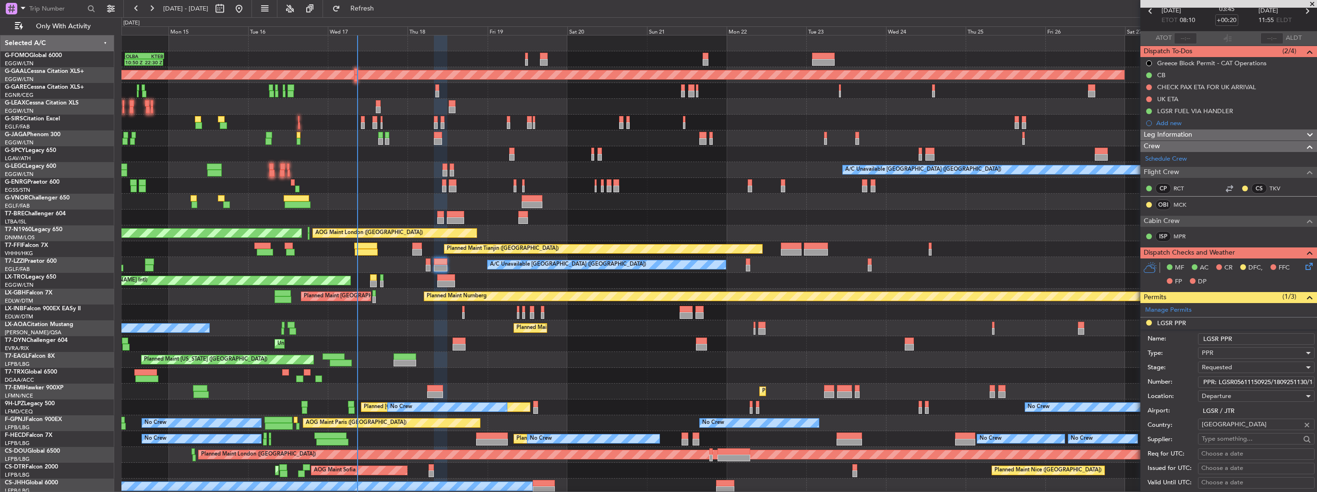
scroll to position [0, 39]
drag, startPoint x: 1201, startPoint y: 380, endPoint x: 1347, endPoint y: 381, distance: 145.4
click at [1316, 381] on html "14 Sep 2025 - 29 Sep 2025 Refresh Quick Links Only With Activity 10:50 Z 22:30 …" at bounding box center [658, 246] width 1317 height 492
paste input "LGSR05704170925/1809250655/1809250805"
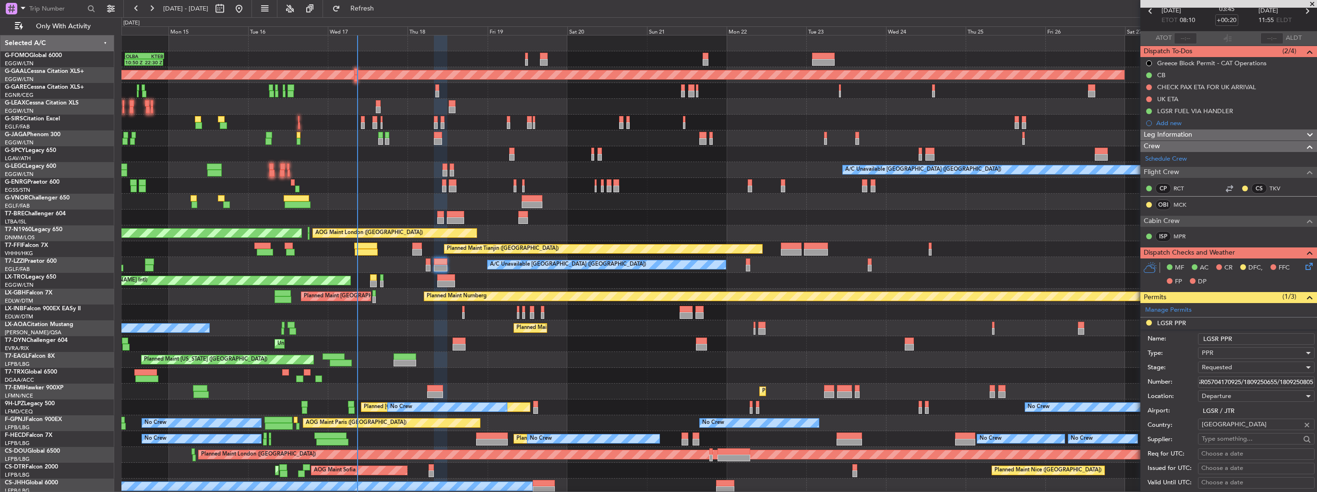
type input "LGSR05704170925/1809250655/1809250805"
click at [1226, 368] on span "Requested" at bounding box center [1216, 367] width 30 height 9
click at [1228, 434] on span "Received OK" at bounding box center [1252, 440] width 101 height 14
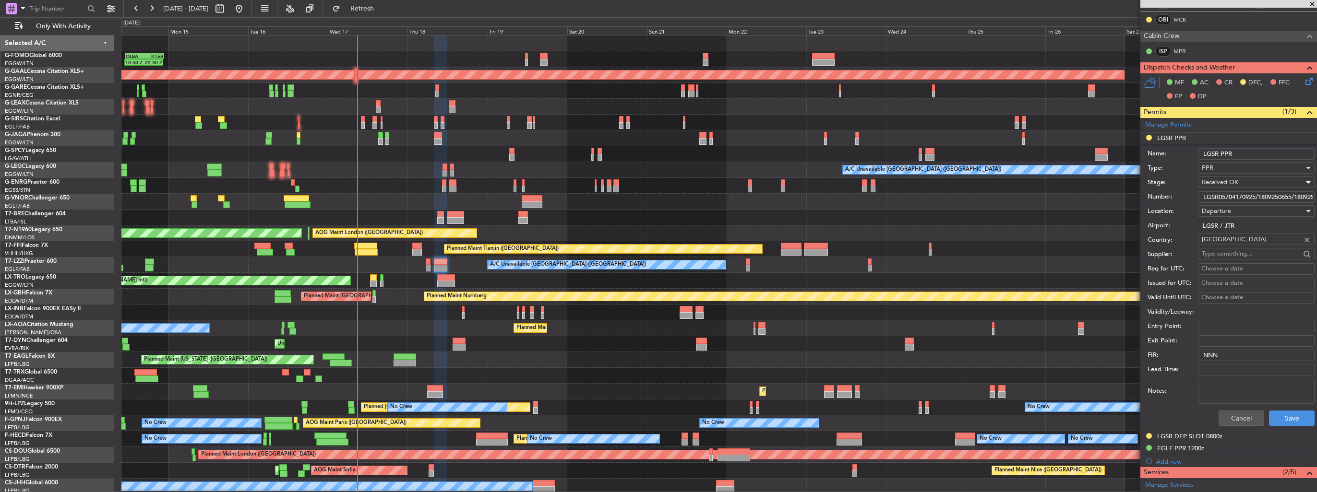
scroll to position [336, 0]
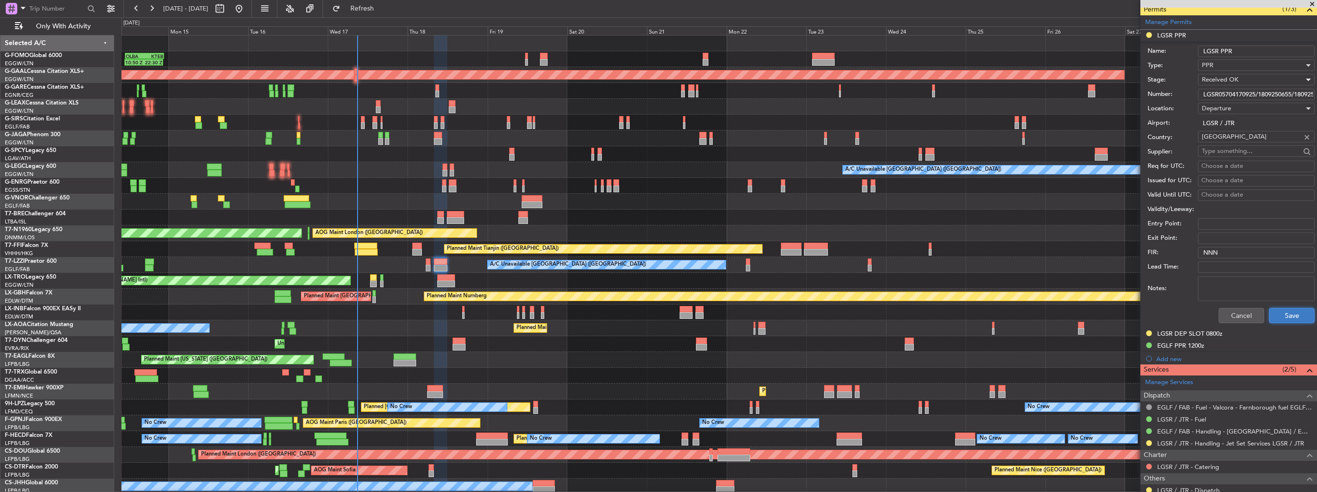
click at [1272, 316] on button "Save" at bounding box center [1292, 315] width 46 height 15
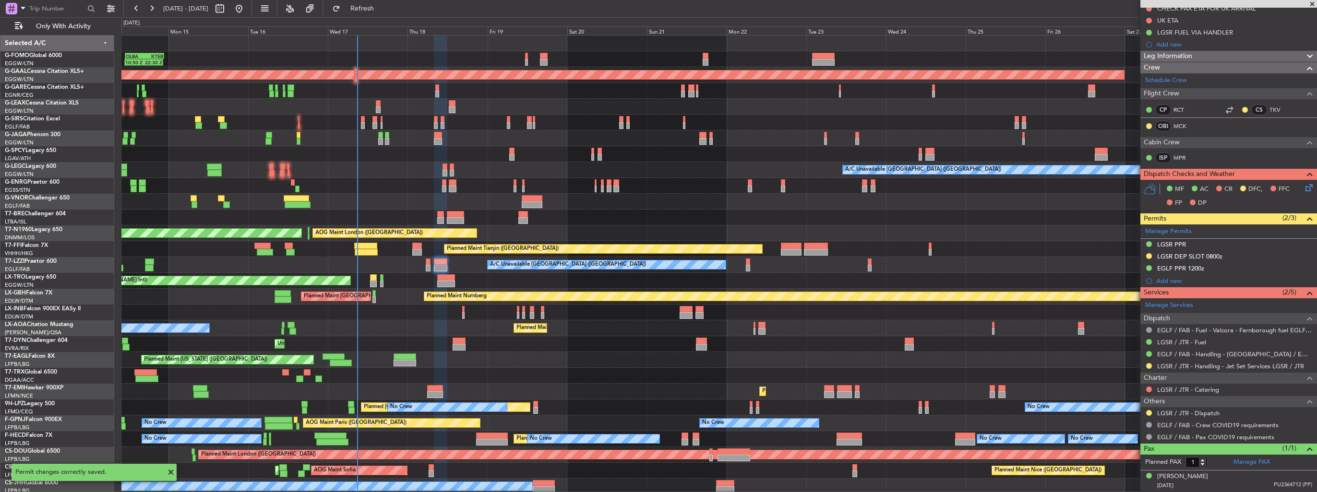
scroll to position [124, 0]
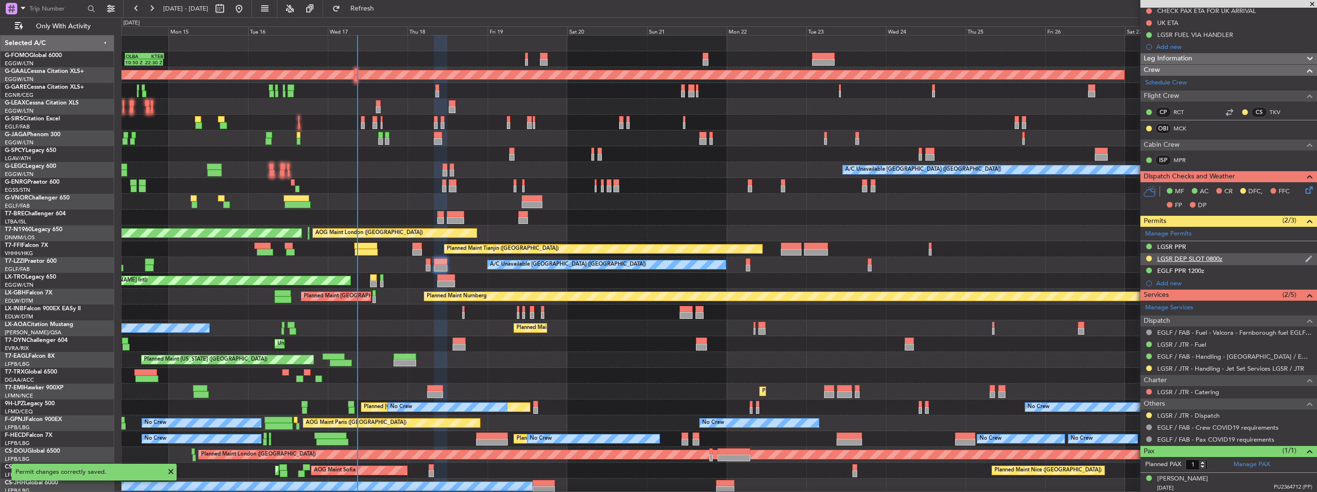
click at [1305, 258] on img at bounding box center [1308, 259] width 7 height 9
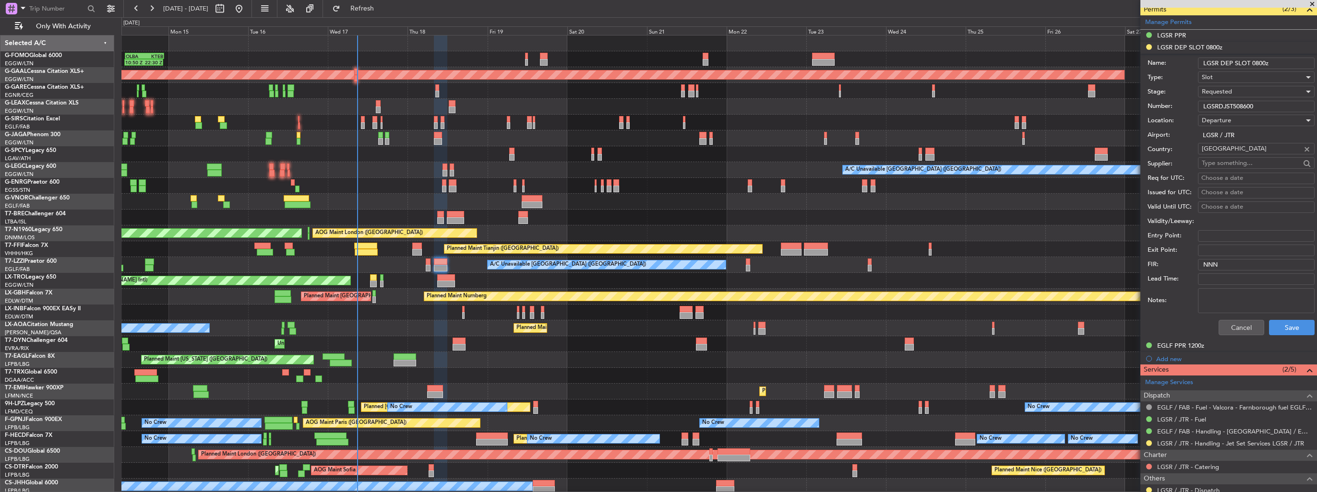
drag, startPoint x: 1263, startPoint y: 106, endPoint x: 1196, endPoint y: 106, distance: 67.2
click at [1196, 106] on div "Number: LGSRDJST508600" at bounding box center [1230, 106] width 167 height 14
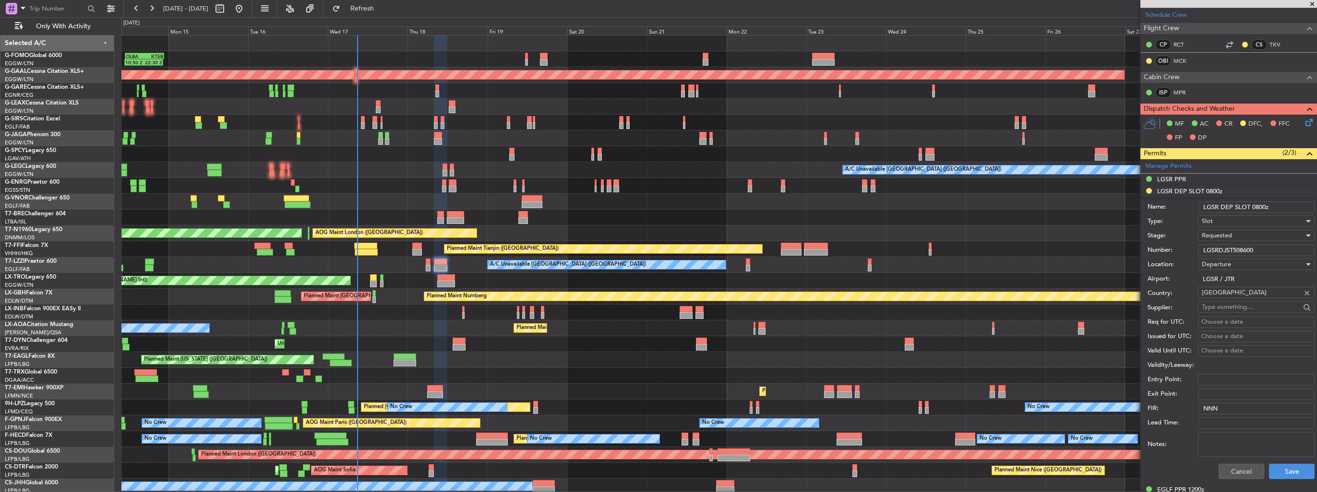
drag, startPoint x: 1275, startPoint y: 205, endPoint x: 1262, endPoint y: 205, distance: 13.0
click at [1262, 205] on input "LGSR DEP SLOT 0800z" at bounding box center [1256, 208] width 117 height 12
type input "LGSR DEP SLOT 0805z"
click at [1246, 235] on div "Requested" at bounding box center [1252, 235] width 102 height 14
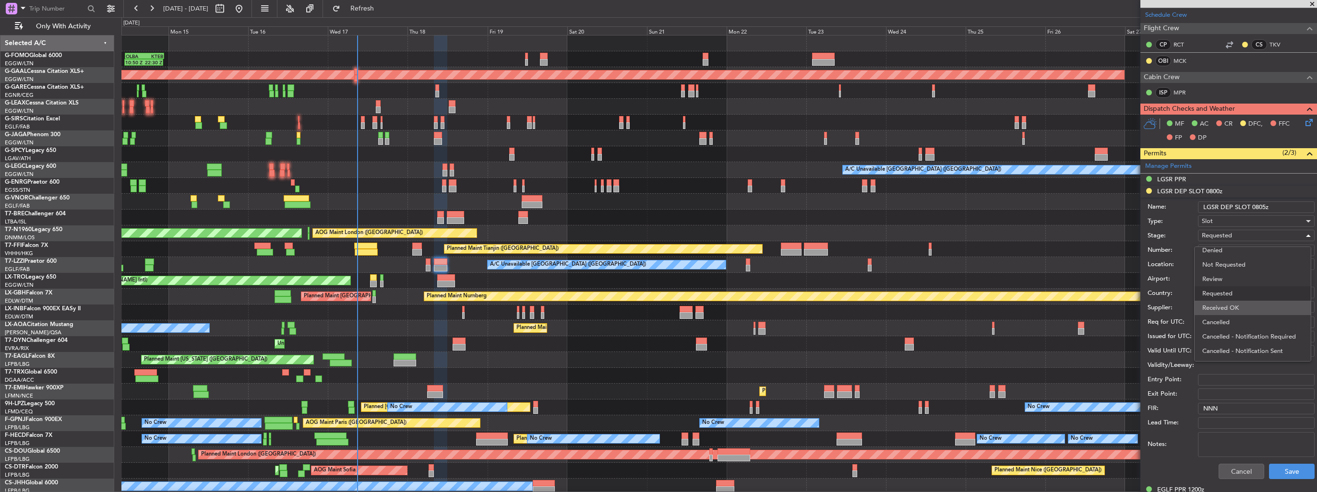
click at [1245, 301] on span "Received OK" at bounding box center [1252, 308] width 101 height 14
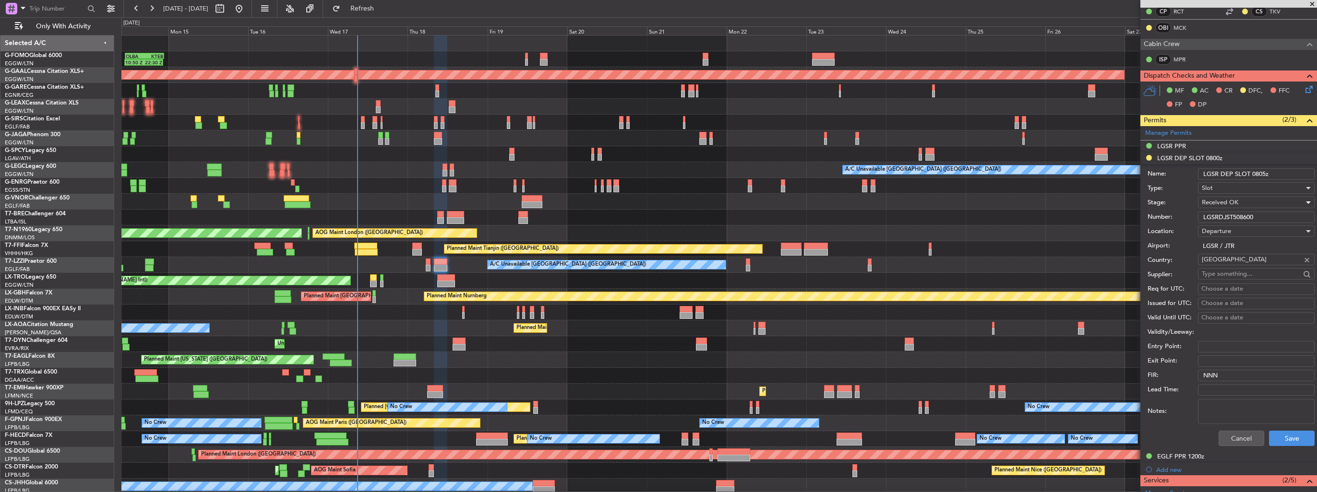
scroll to position [240, 0]
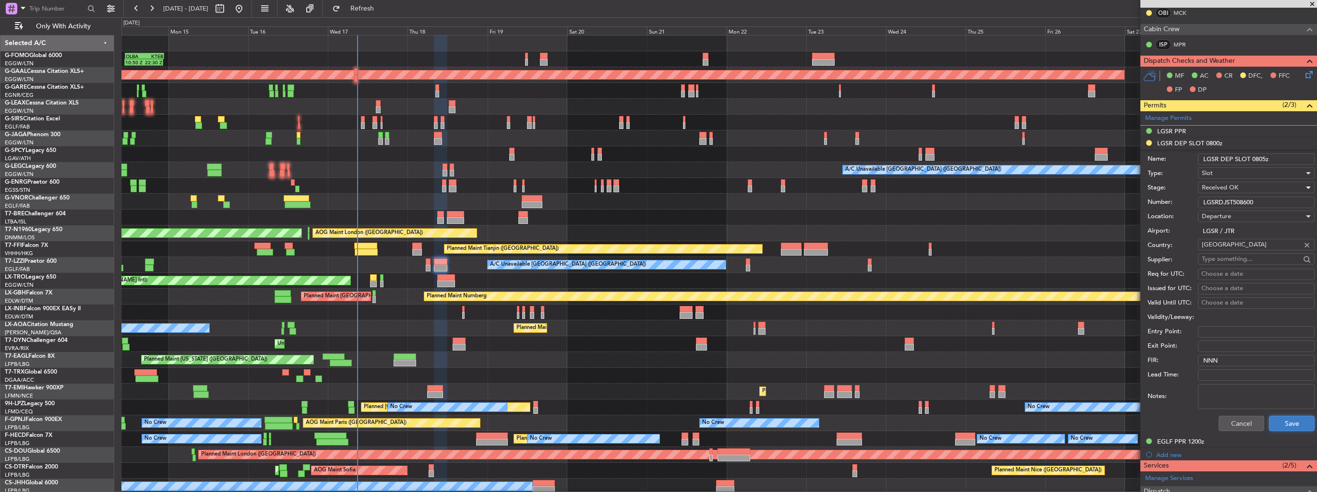
click at [1288, 424] on button "Save" at bounding box center [1292, 423] width 46 height 15
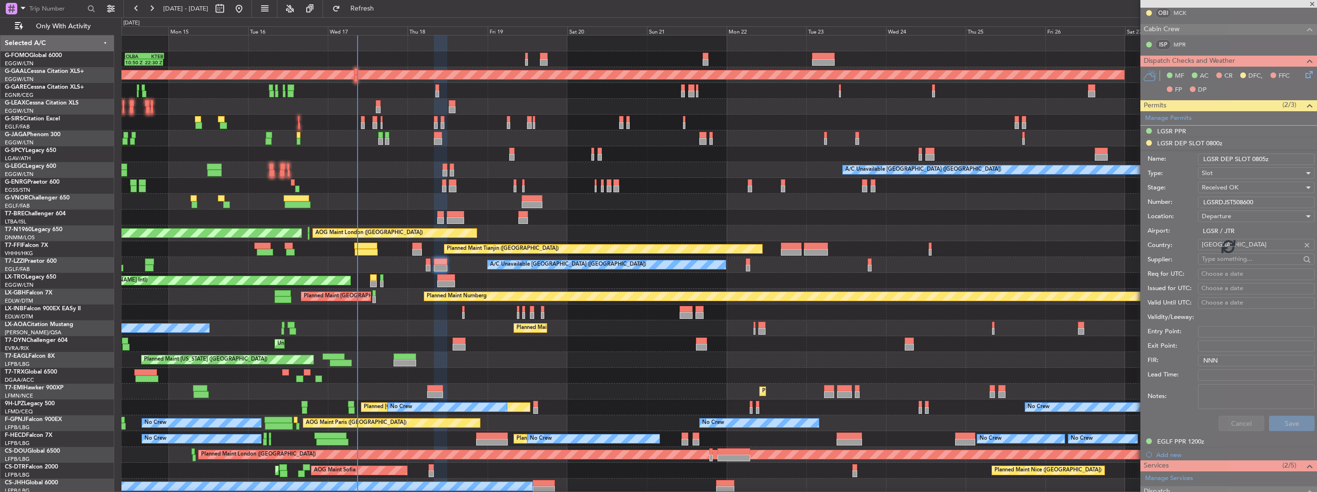
scroll to position [124, 0]
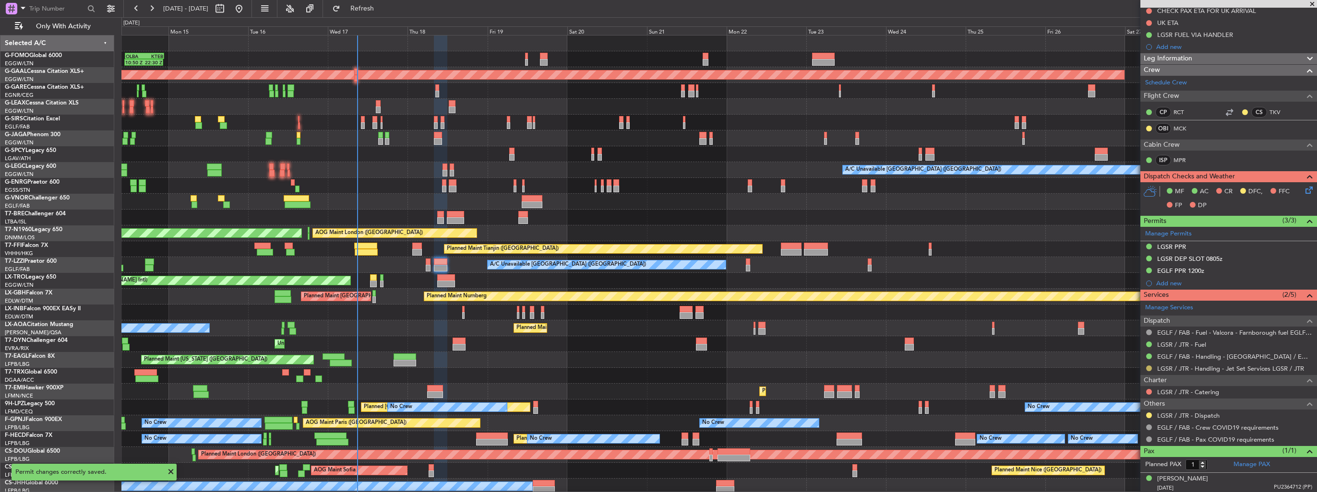
click at [1149, 367] on button at bounding box center [1149, 369] width 6 height 6
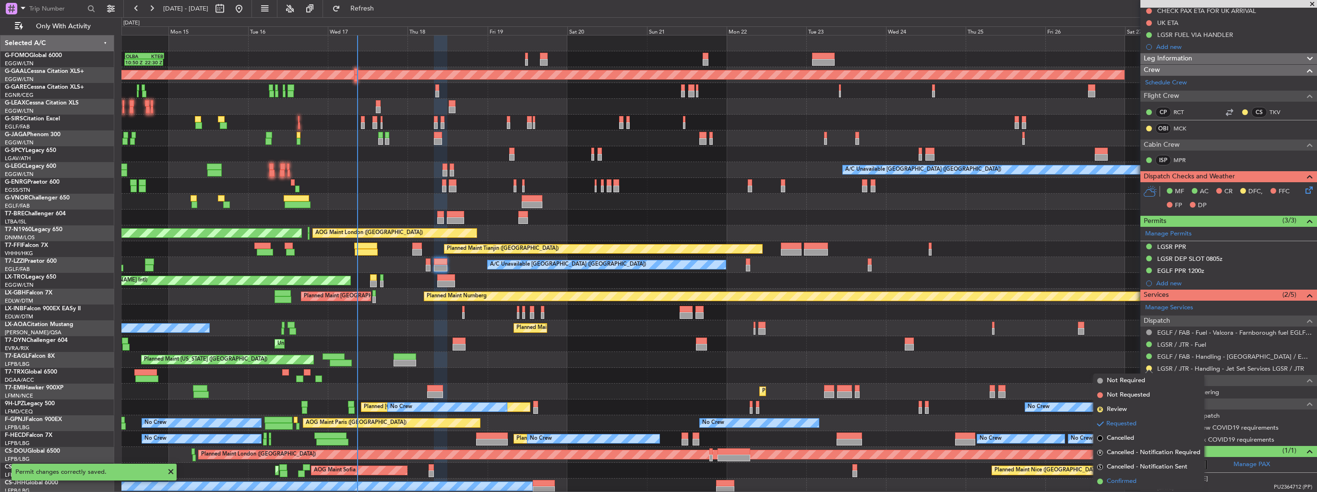
click at [1126, 477] on span "Confirmed" at bounding box center [1121, 482] width 30 height 10
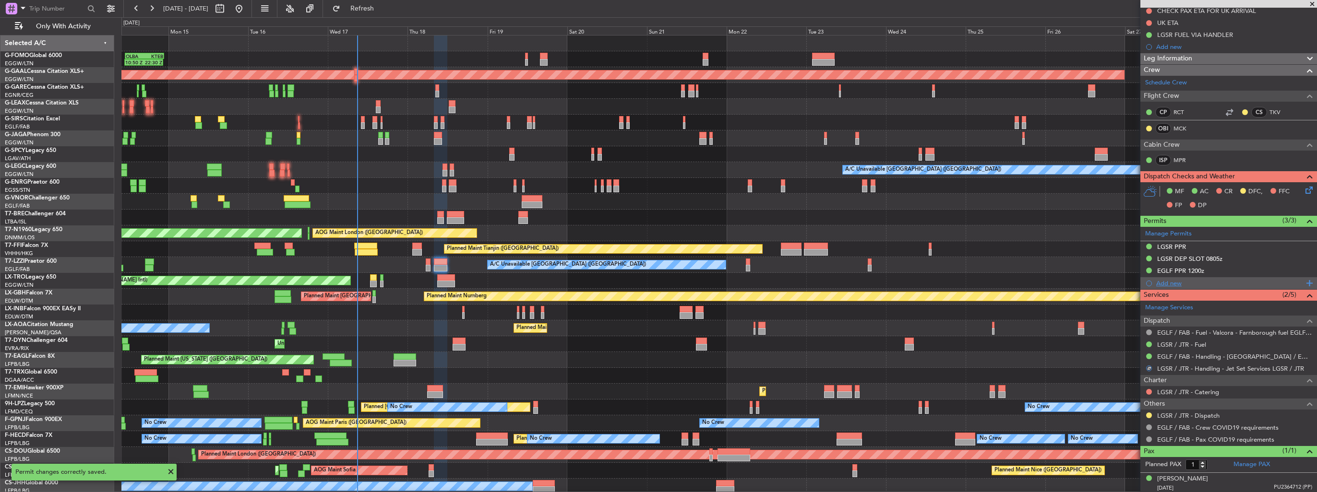
scroll to position [0, 0]
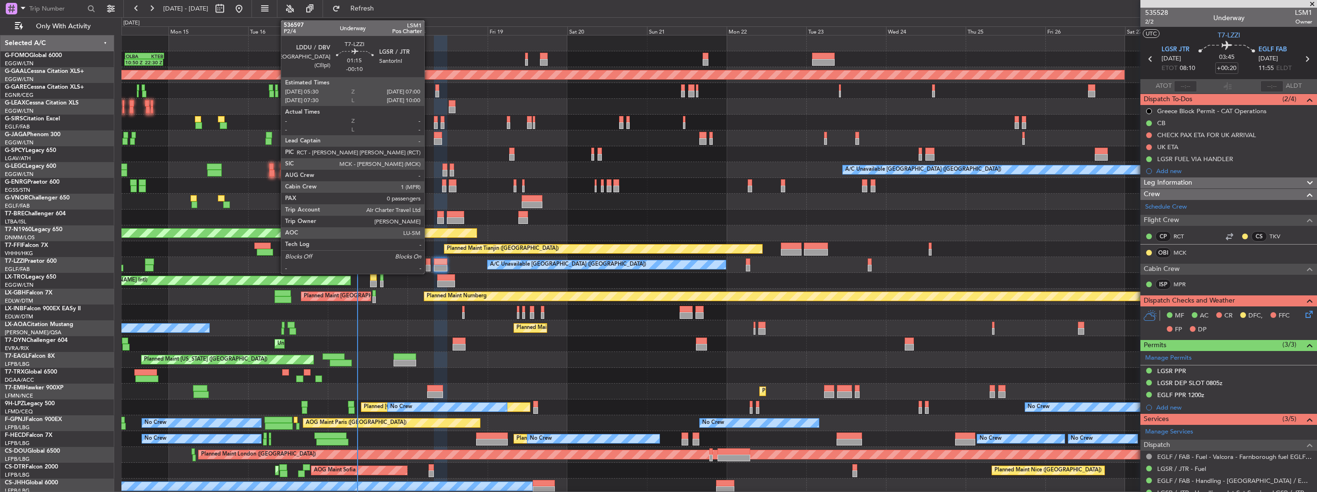
click at [428, 266] on div at bounding box center [428, 268] width 5 height 7
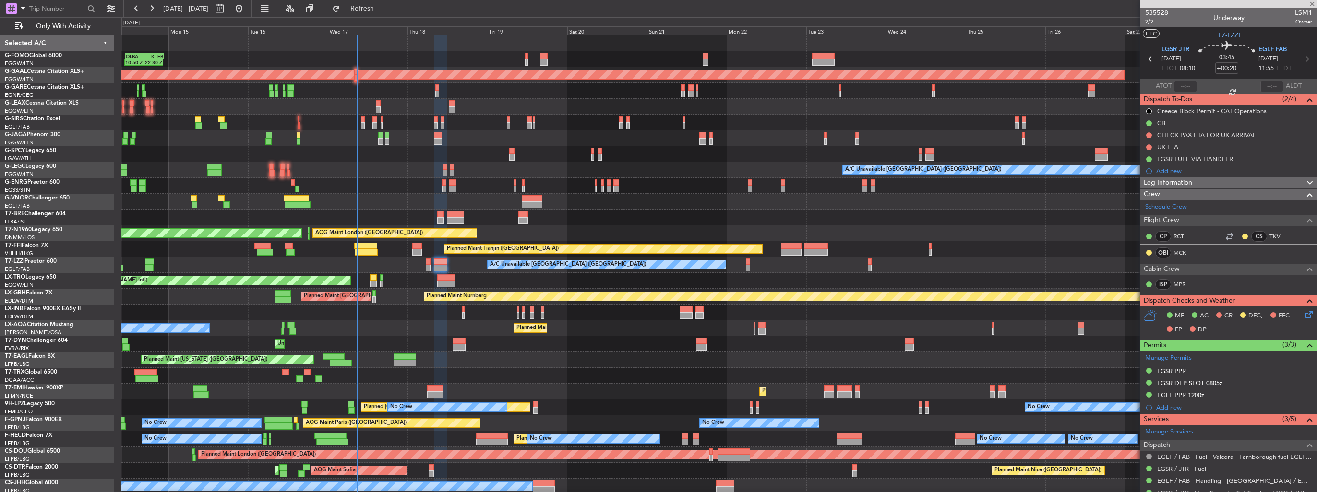
type input "-00:10"
type input "0"
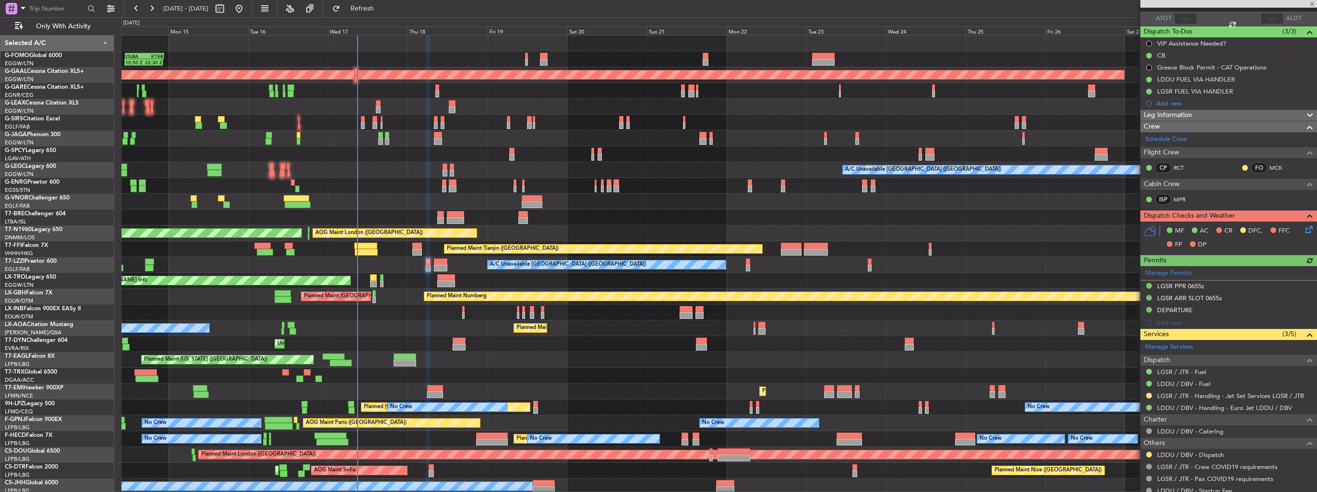
scroll to position [98, 0]
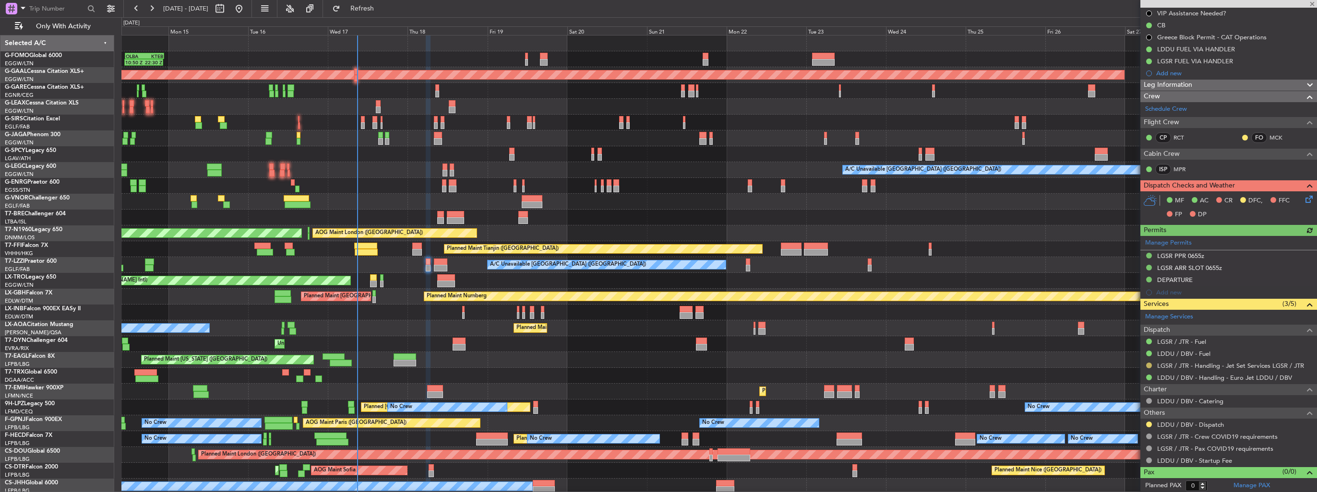
click at [1148, 366] on button at bounding box center [1149, 366] width 6 height 6
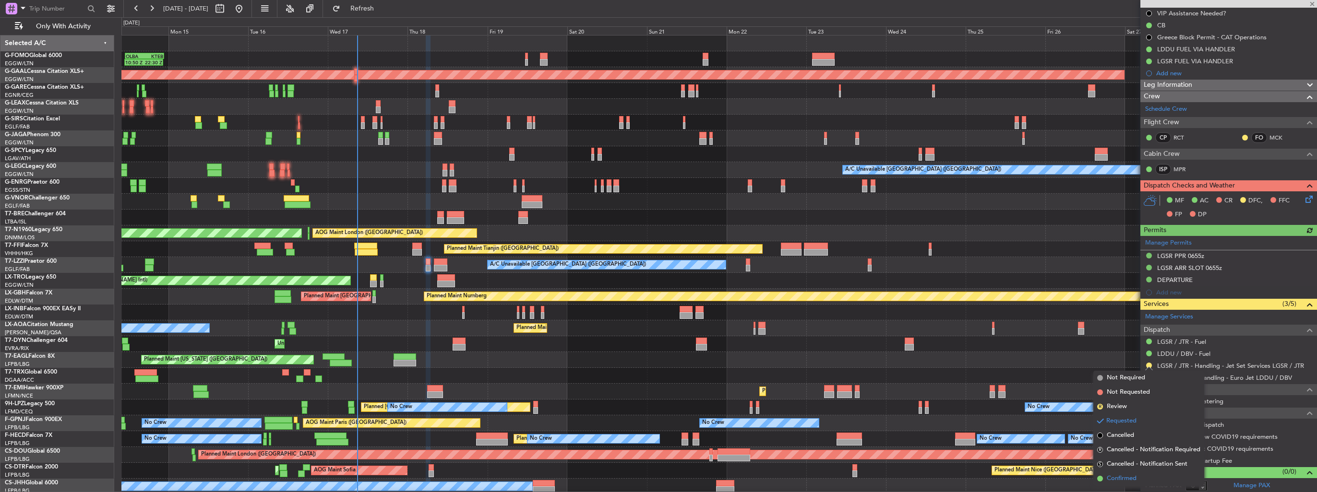
click at [1131, 479] on span "Confirmed" at bounding box center [1121, 479] width 30 height 10
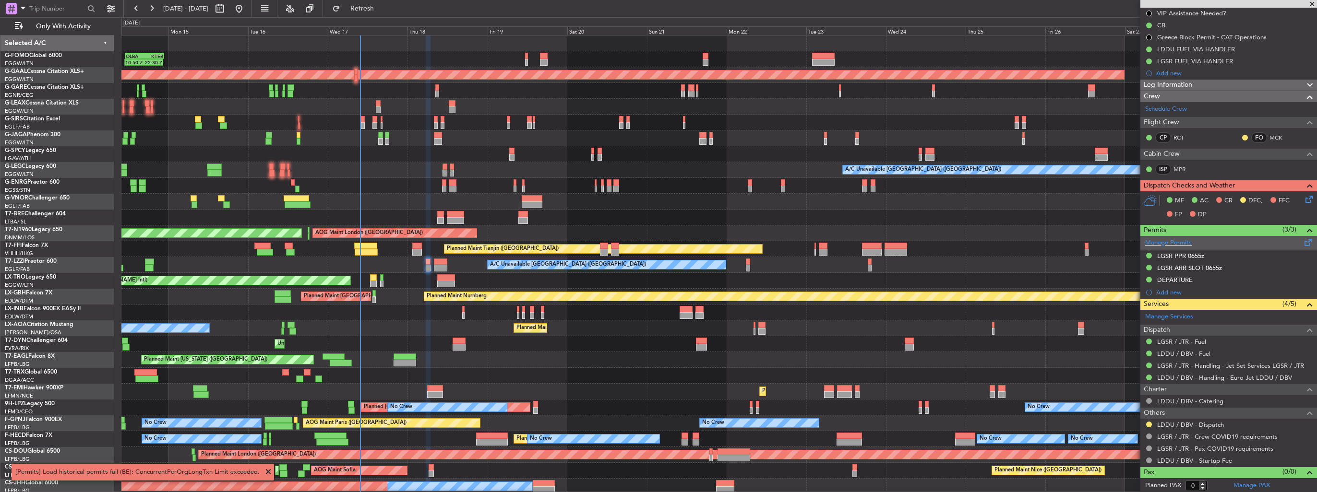
scroll to position [0, 0]
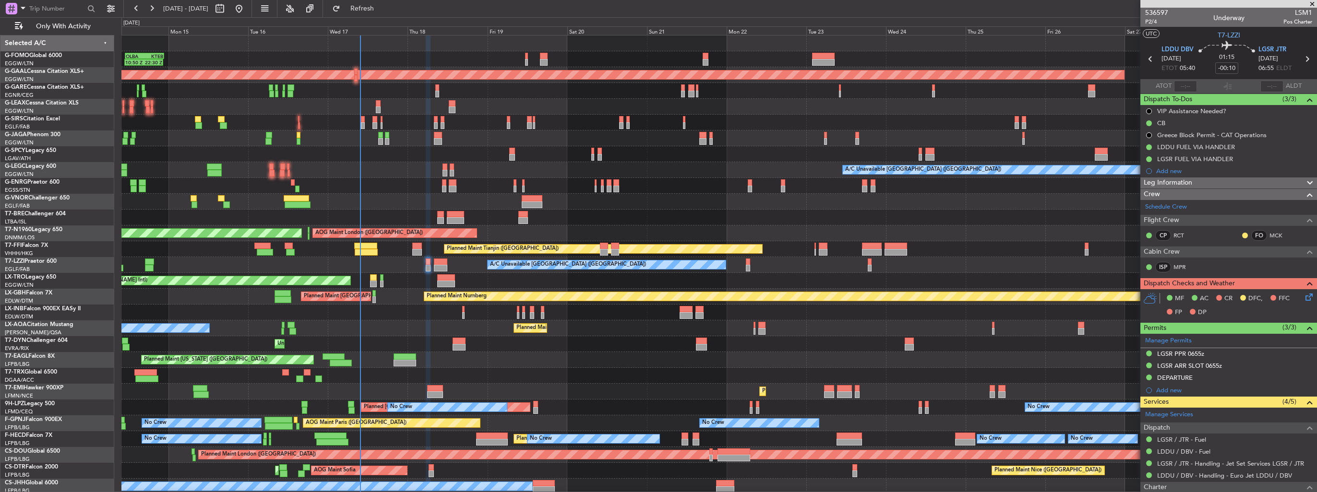
click at [593, 256] on div "10:50 Z 22:30 Z OLBA 11:00 Z KTEB 22:45 Z Planned Maint [GEOGRAPHIC_DATA] ([GEO…" at bounding box center [718, 265] width 1195 height 459
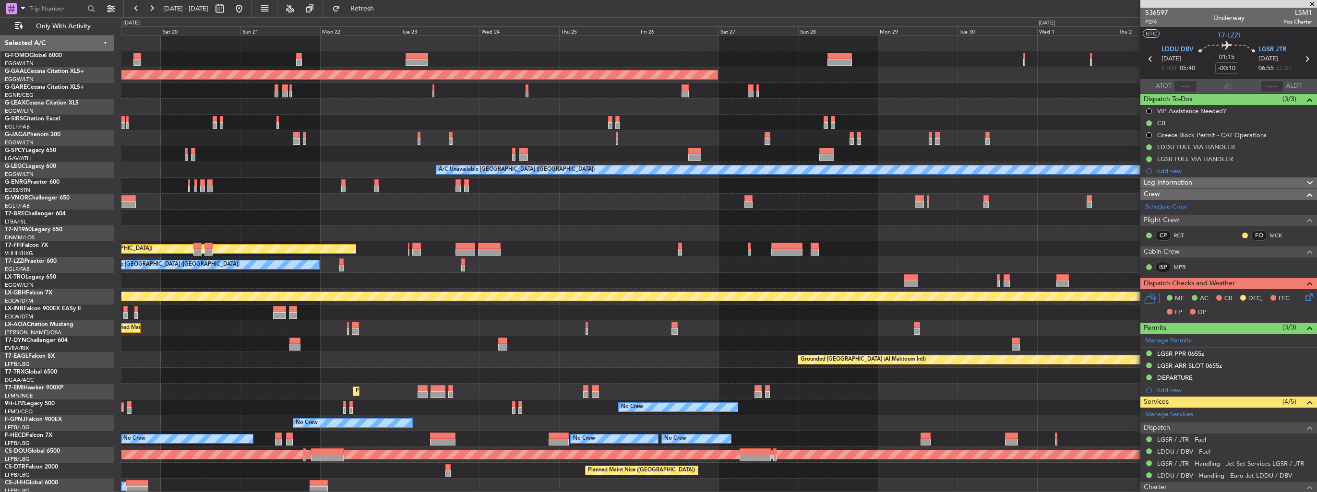
click at [493, 273] on div "Planned Maint Dusseldorf A/C Unavailable London (Luton) AOG Maint London (Stans…" at bounding box center [718, 265] width 1195 height 459
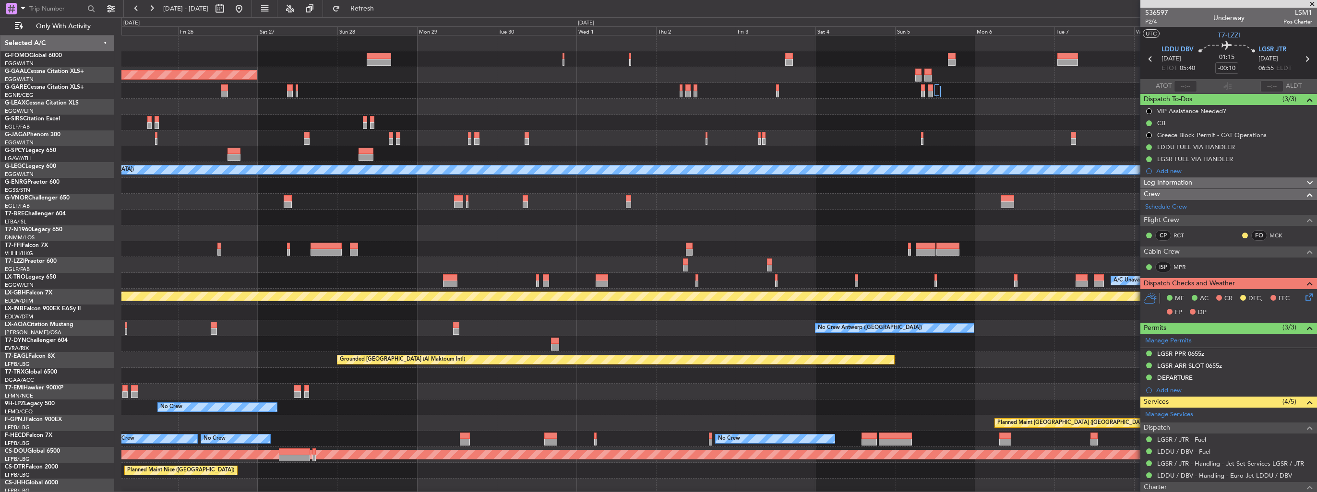
click at [407, 213] on div "Planned Maint Dusseldorf A/C Unavailable London (Luton) Planned Maint Geneva (C…" at bounding box center [718, 265] width 1195 height 459
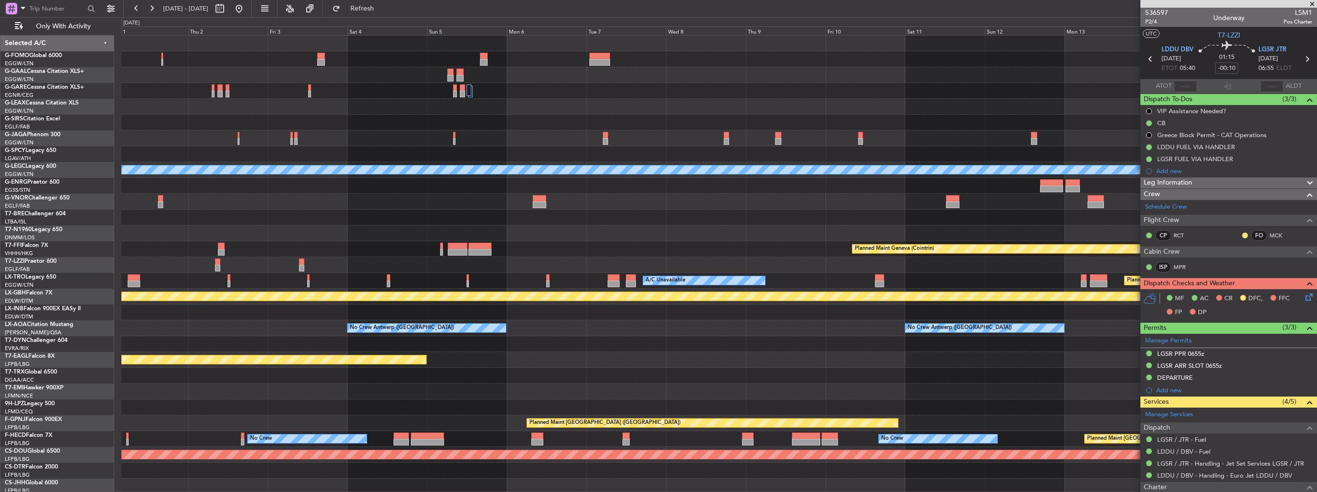
click at [475, 168] on div "Owner London (Luton) A/C Unavailable London (Luton) Planned Maint Geneva (Coint…" at bounding box center [718, 265] width 1195 height 459
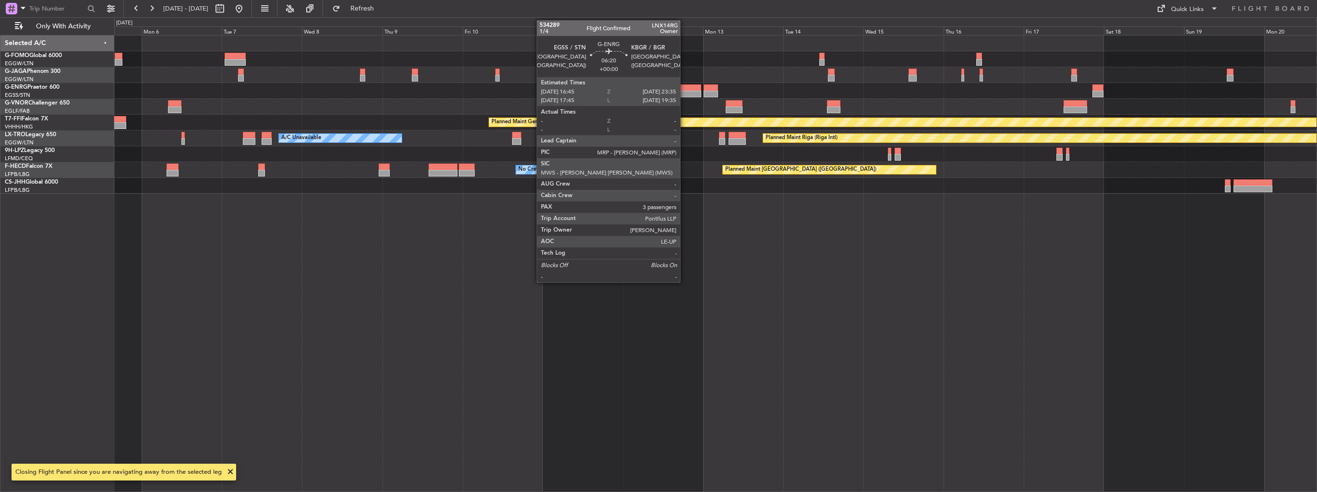
click at [684, 91] on div at bounding box center [689, 94] width 23 height 7
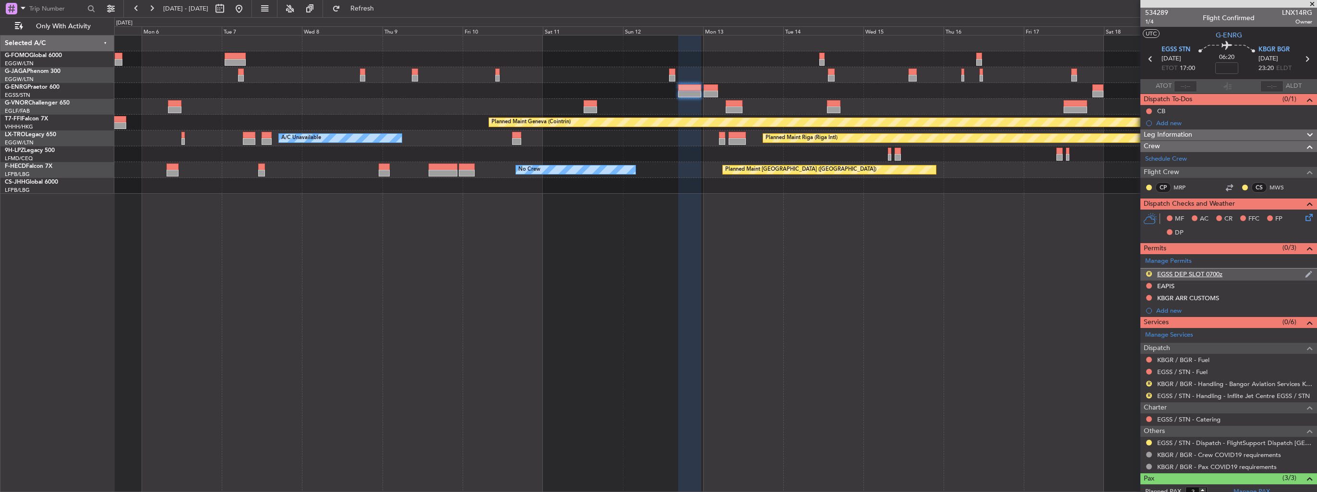
click at [1305, 274] on img at bounding box center [1308, 274] width 7 height 9
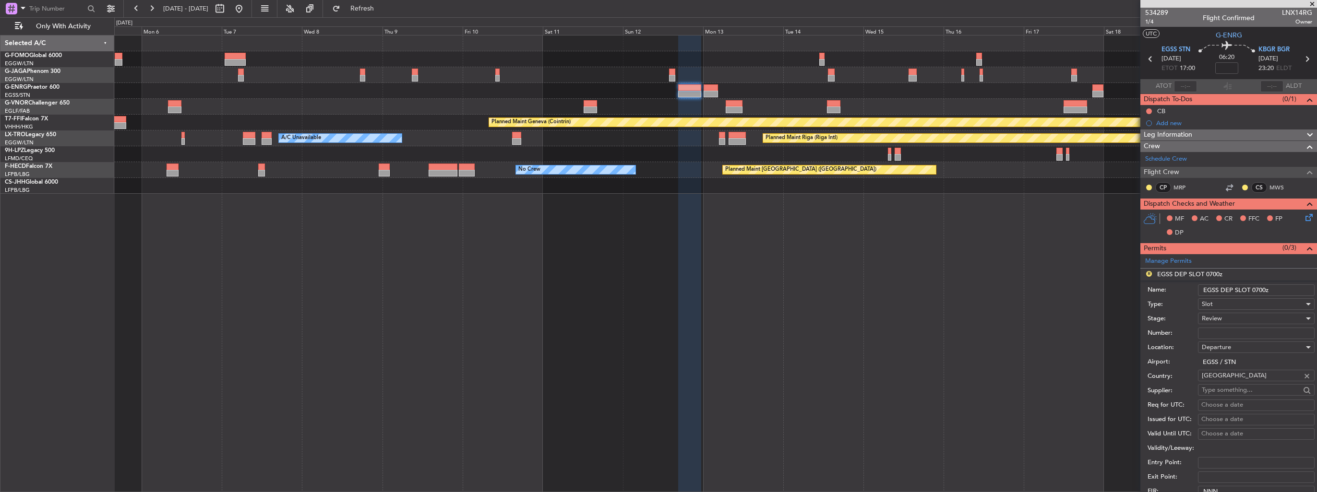
drag, startPoint x: 1274, startPoint y: 287, endPoint x: 1255, endPoint y: 288, distance: 19.7
click at [1255, 288] on input "EGSS DEP SLOT 0700z" at bounding box center [1256, 291] width 117 height 12
click at [1271, 287] on input "EGSS DEP SLOT 0700z" at bounding box center [1256, 291] width 117 height 12
drag, startPoint x: 1268, startPoint y: 288, endPoint x: 1251, endPoint y: 289, distance: 16.9
click at [1251, 289] on input "EGSS DEP SLOT 0700z" at bounding box center [1256, 291] width 117 height 12
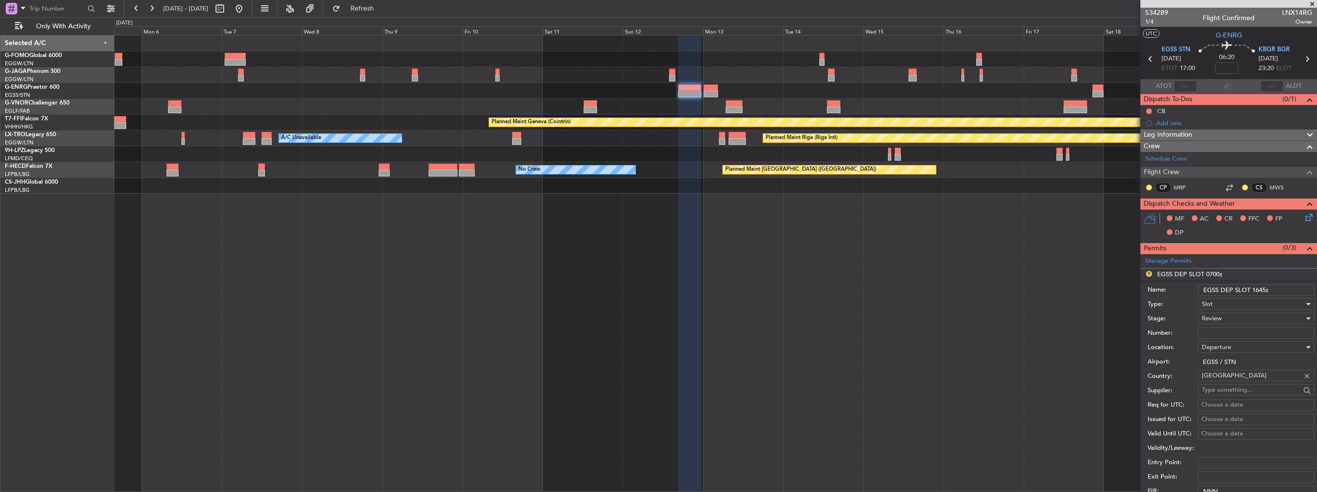
type input "EGSS DEP SLOT 1645z"
click at [1236, 320] on div "Review" at bounding box center [1252, 318] width 102 height 14
click at [1239, 381] on span "Requested" at bounding box center [1252, 380] width 101 height 14
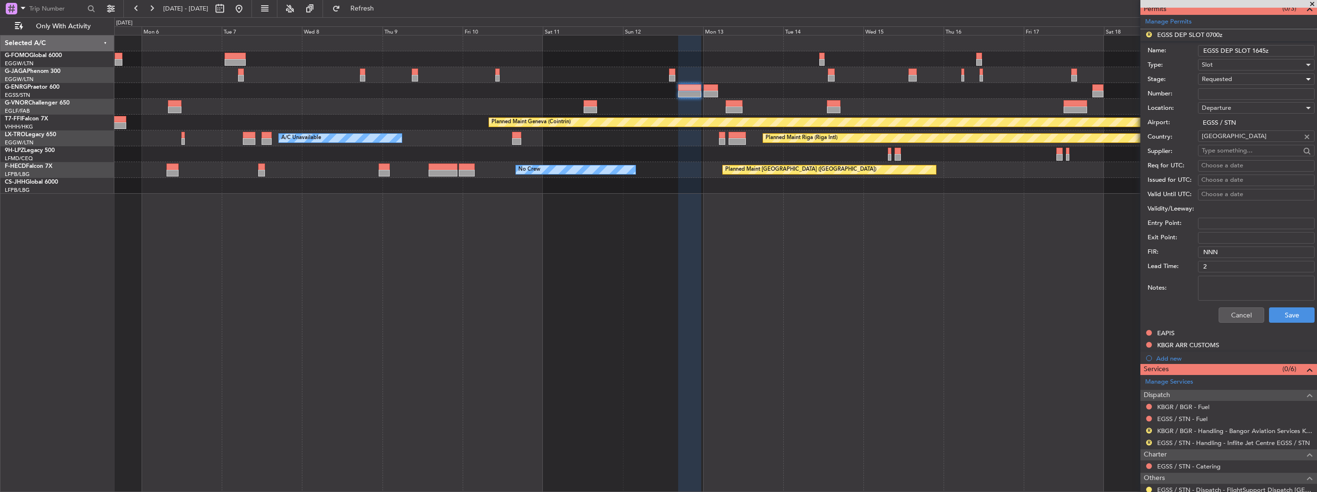
scroll to position [240, 0]
click at [1272, 310] on button "Save" at bounding box center [1292, 314] width 46 height 15
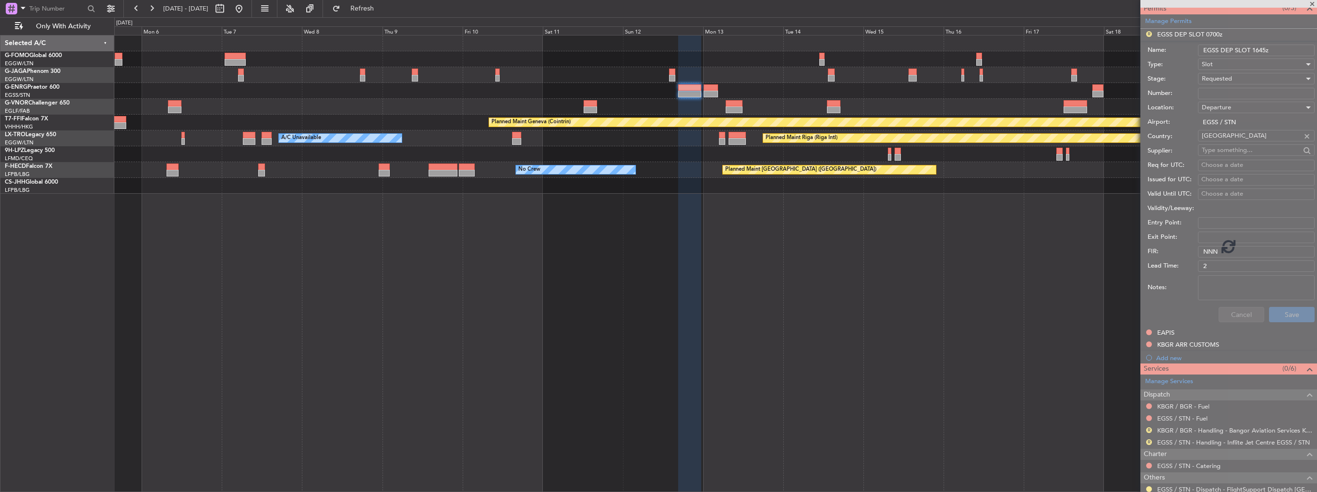
scroll to position [71, 0]
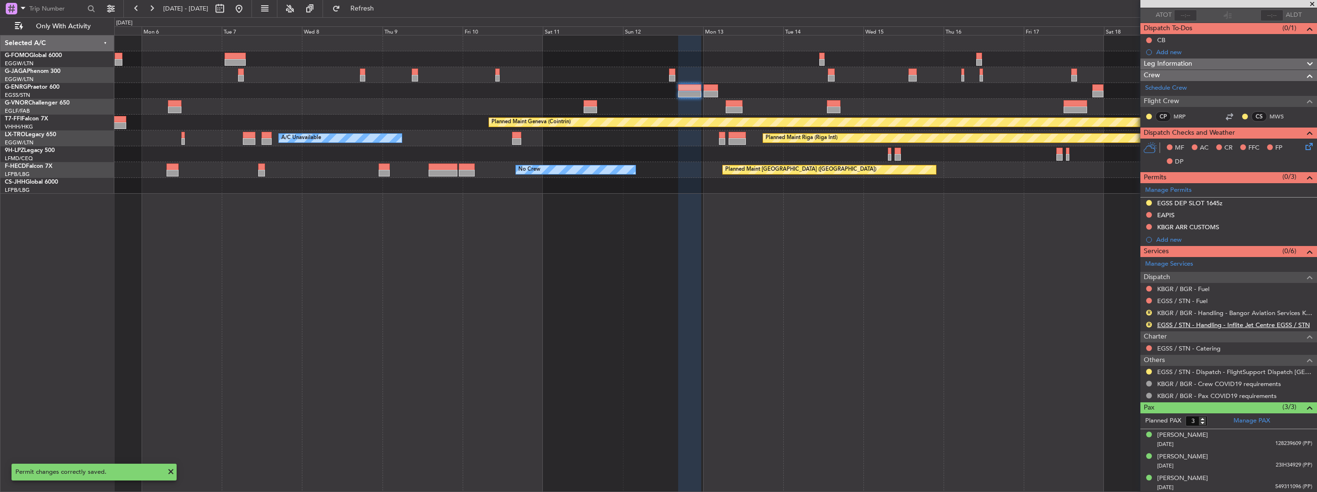
click at [1172, 325] on link "EGSS / STN - Handling - Inflite Jet Centre EGSS / STN" at bounding box center [1233, 325] width 153 height 8
click at [1212, 310] on link "KBGR / BGR - Handling - Bangor Aviation Services KBGR / BGR" at bounding box center [1234, 313] width 155 height 8
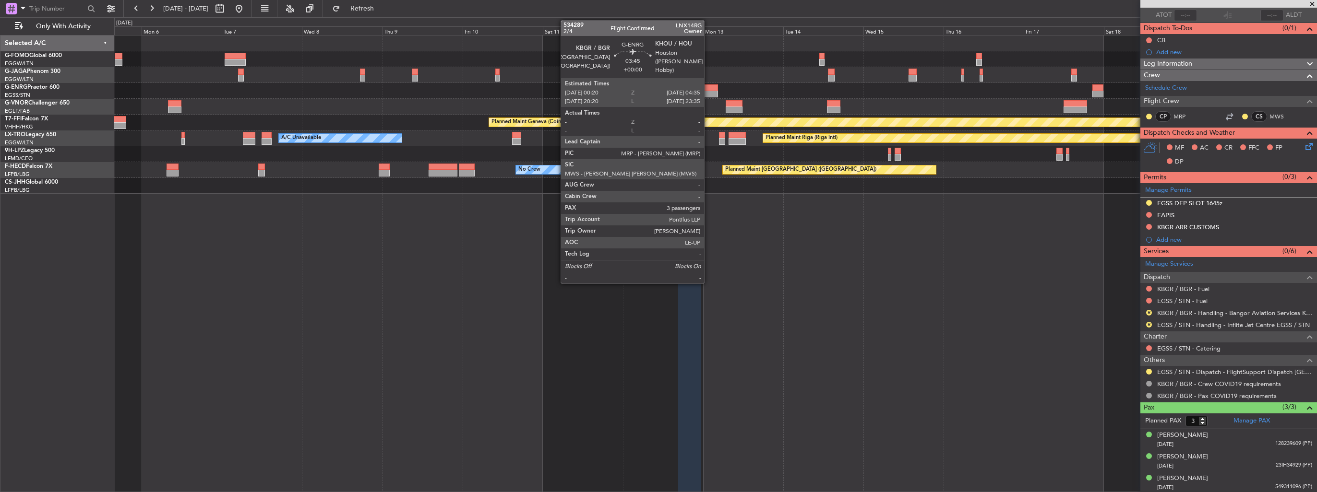
click at [708, 89] on div at bounding box center [710, 87] width 14 height 7
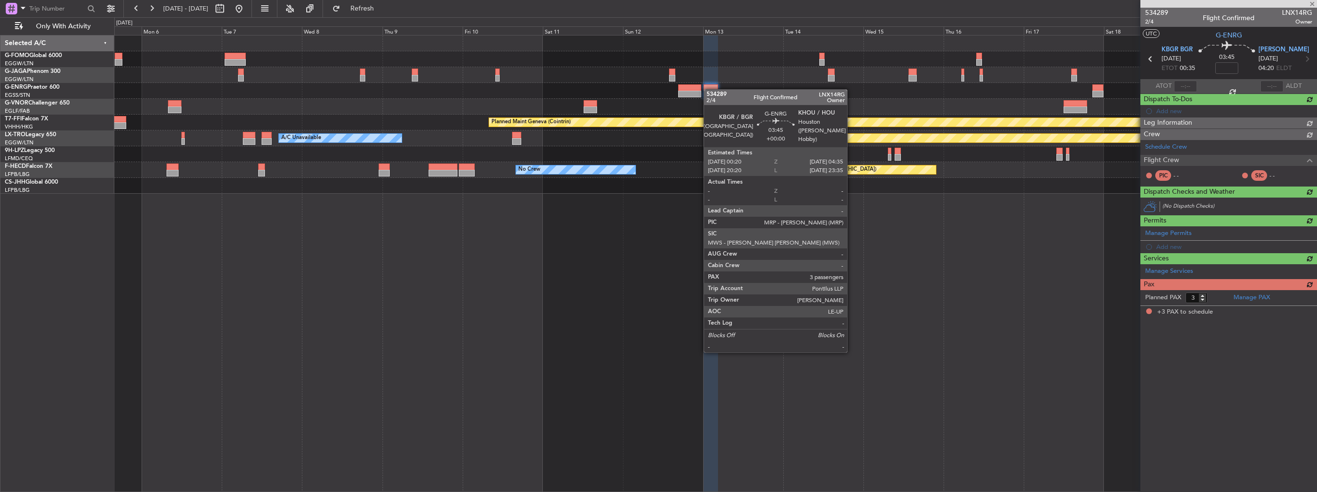
scroll to position [0, 0]
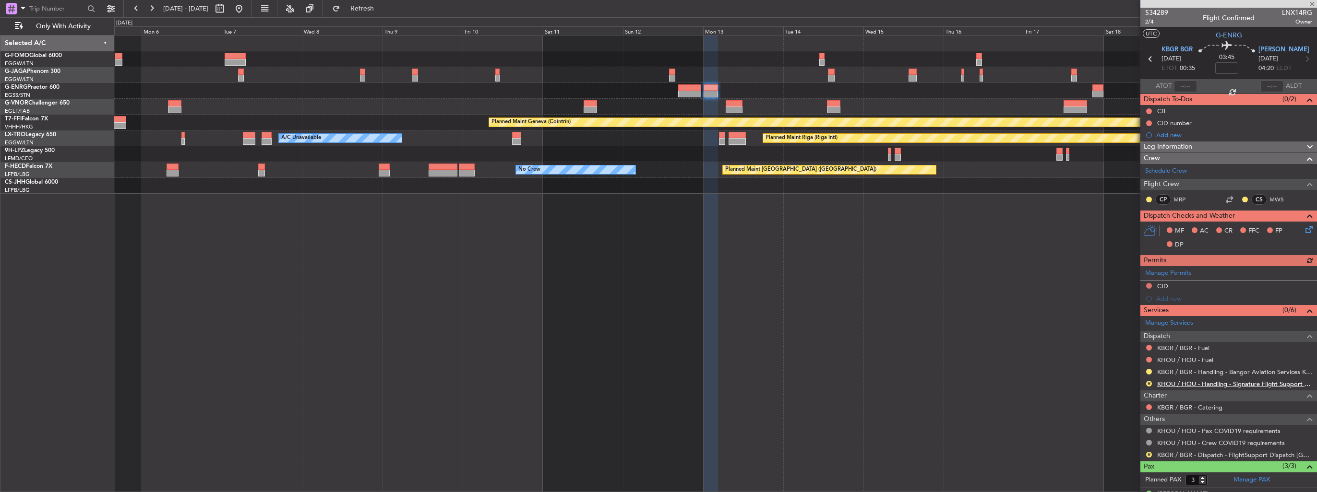
click at [1171, 384] on link "KHOU / HOU - Handling - Signature Flight Support KHOU / HOU" at bounding box center [1234, 384] width 155 height 8
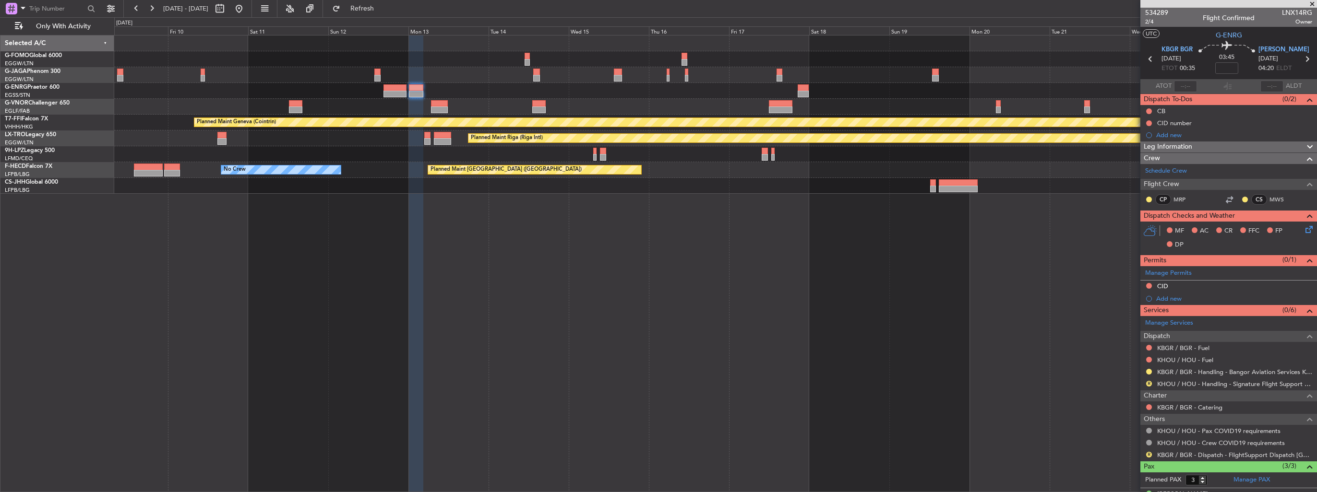
click at [514, 98] on div "Planned Maint Geneva (Cointrin) Planned Maint Riga (Riga Intl) A/C Unavailable …" at bounding box center [715, 115] width 1202 height 158
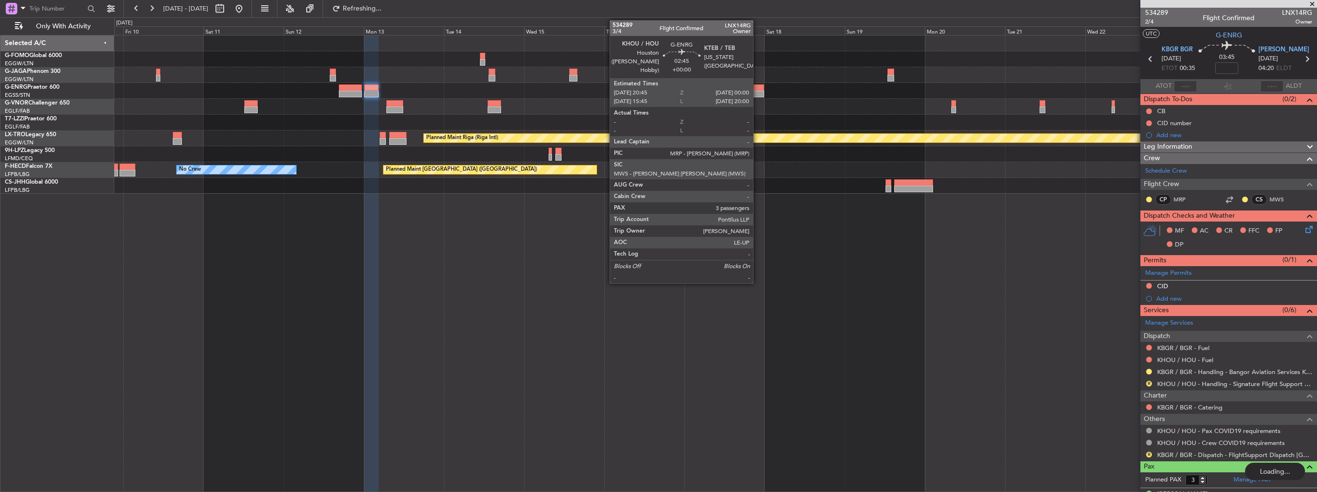
click at [757, 90] on div at bounding box center [758, 87] width 11 height 7
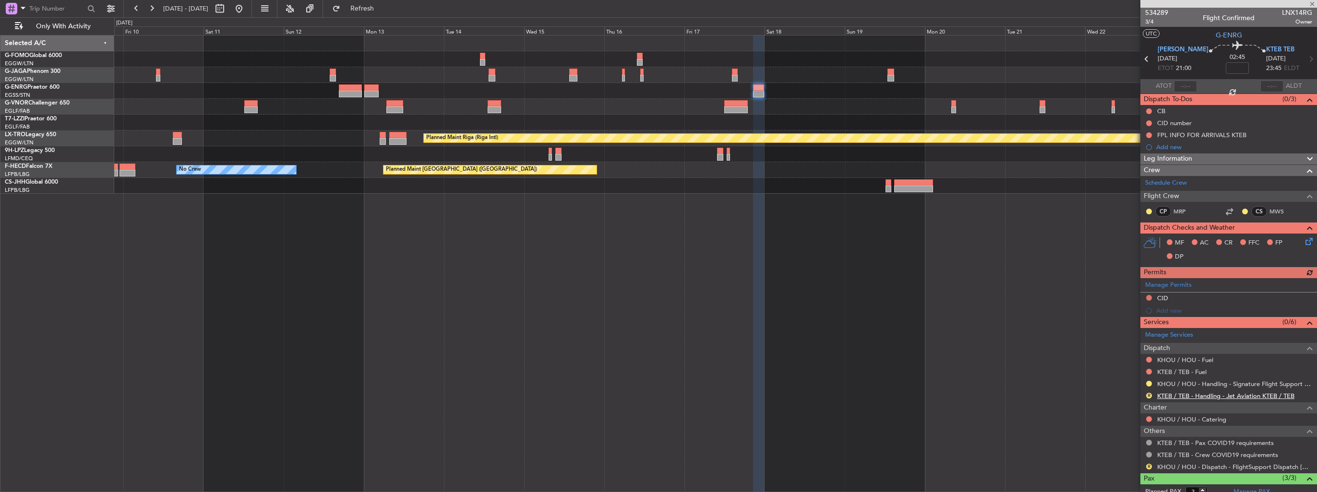
click at [1197, 394] on link "KTEB / TEB - Handling - Jet Aviation KTEB / TEB" at bounding box center [1225, 396] width 137 height 8
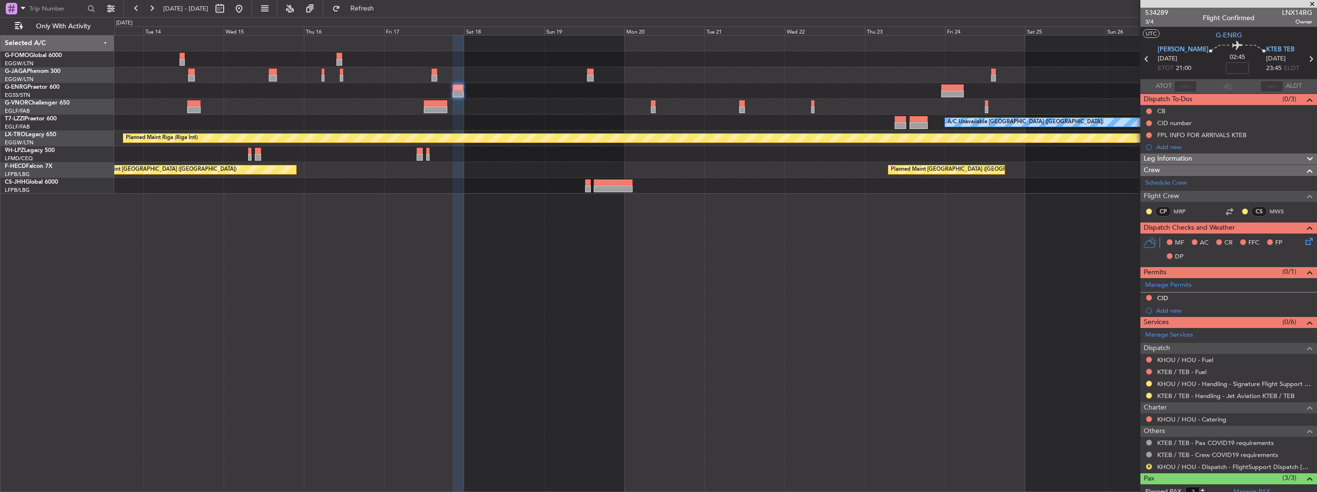
click at [616, 140] on div "A/C Unavailable London (Luton) Planned Maint Riga (Riga Intl) Planned Maint Par…" at bounding box center [715, 115] width 1202 height 158
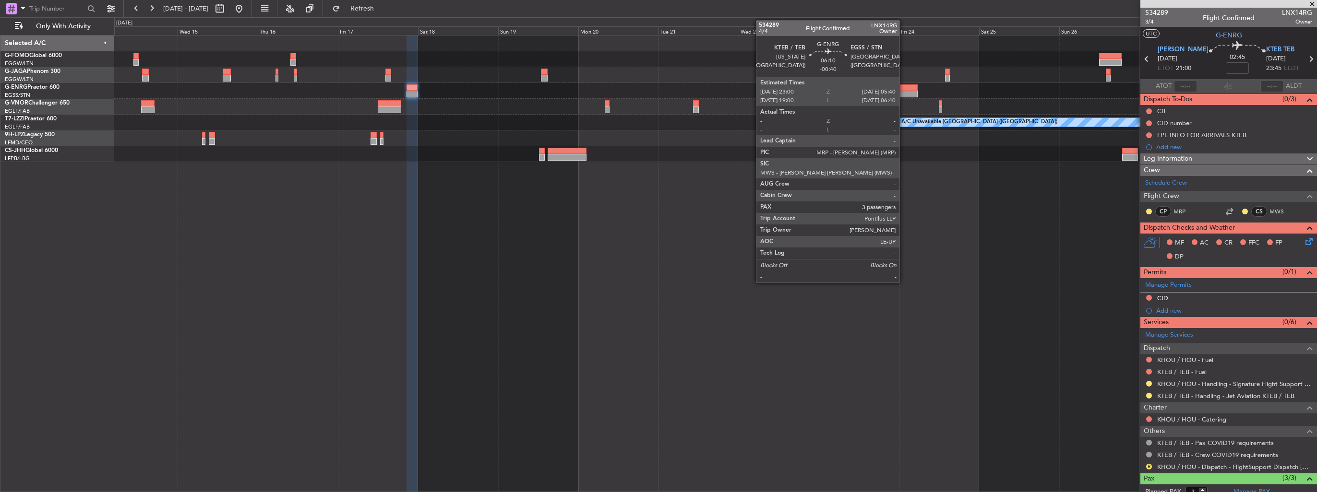
click at [903, 89] on div at bounding box center [906, 87] width 23 height 7
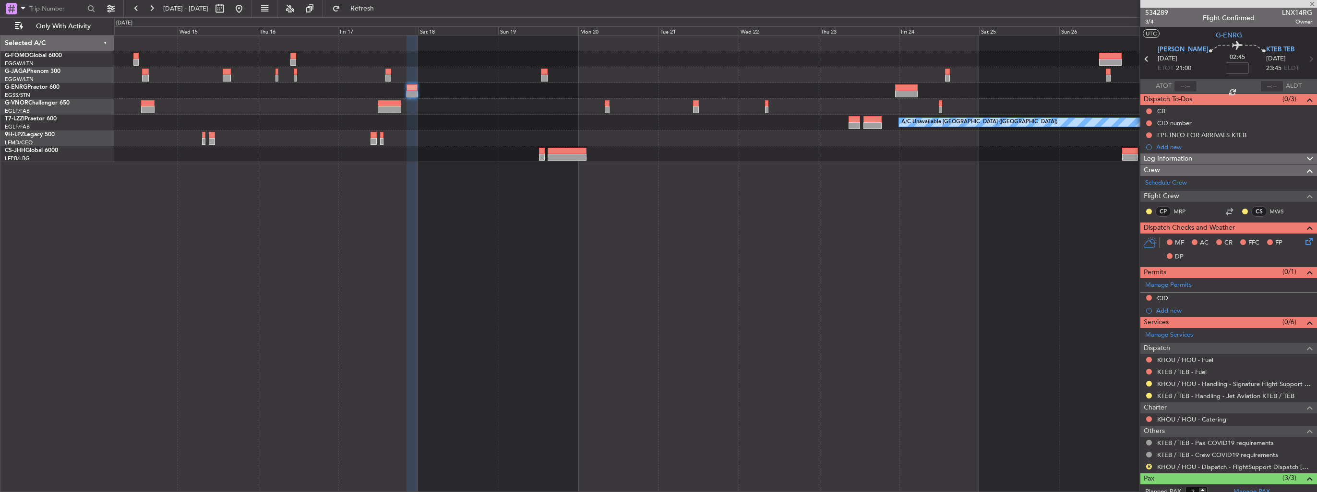
type input "-00:40"
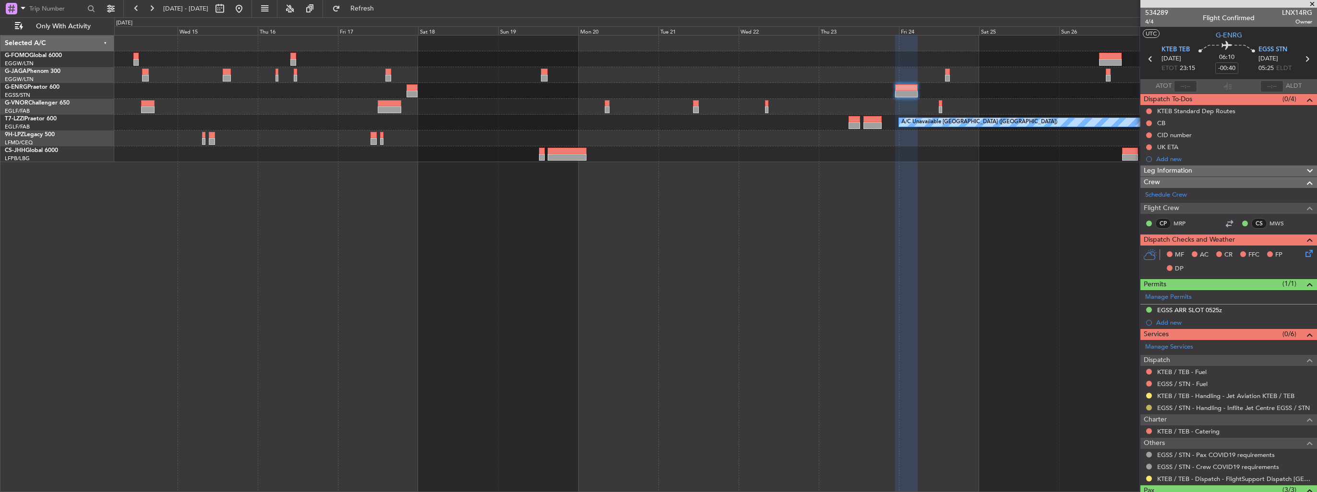
click at [1146, 407] on button at bounding box center [1149, 408] width 6 height 6
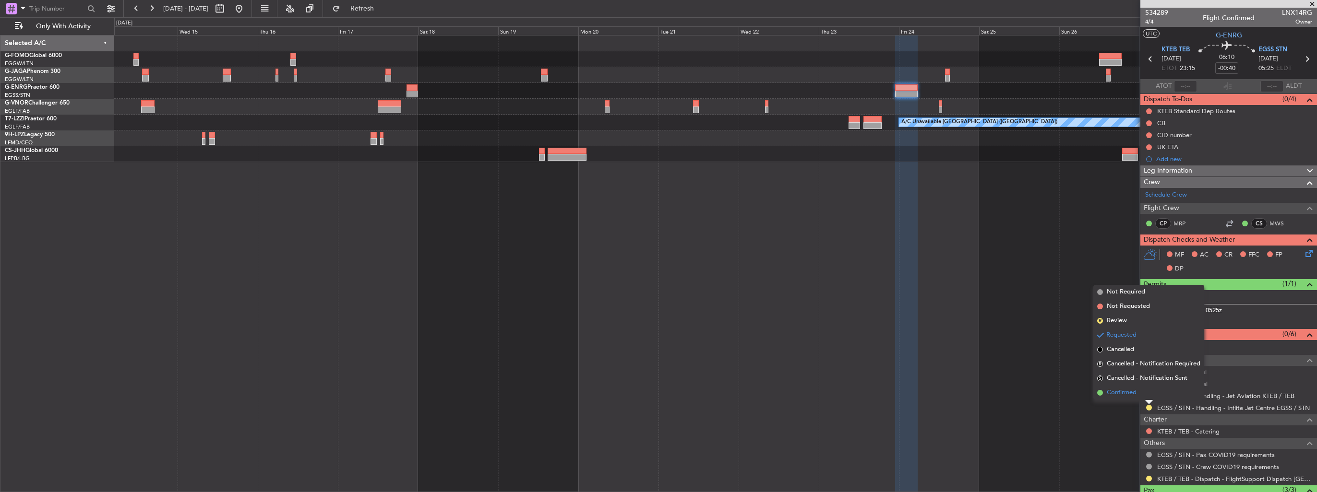
click at [1129, 395] on span "Confirmed" at bounding box center [1121, 393] width 30 height 10
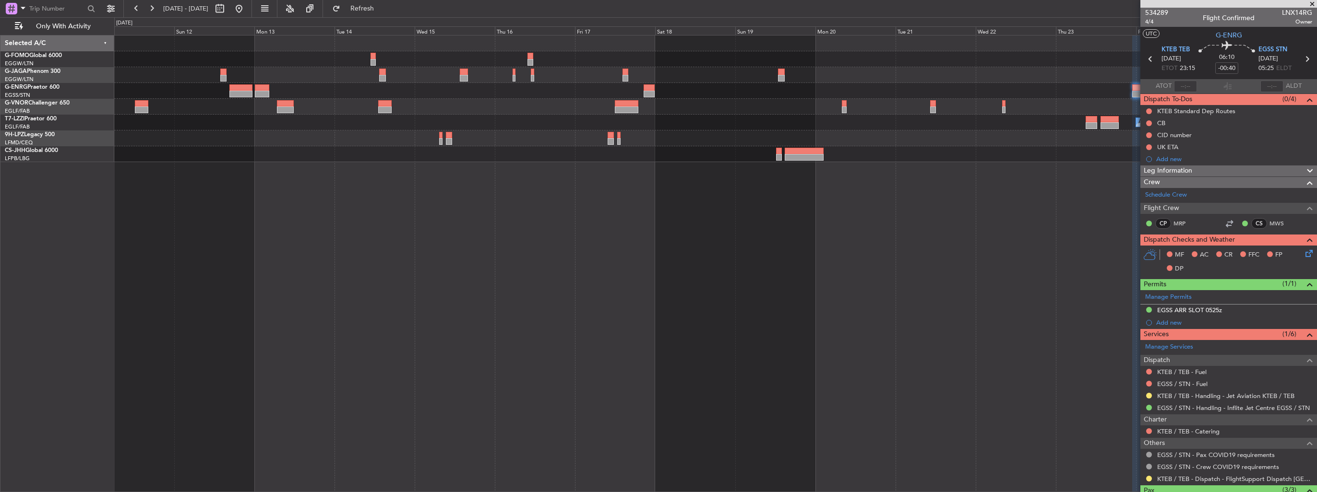
click at [637, 158] on div "A/C Unavailable [GEOGRAPHIC_DATA] ([GEOGRAPHIC_DATA])" at bounding box center [715, 99] width 1202 height 127
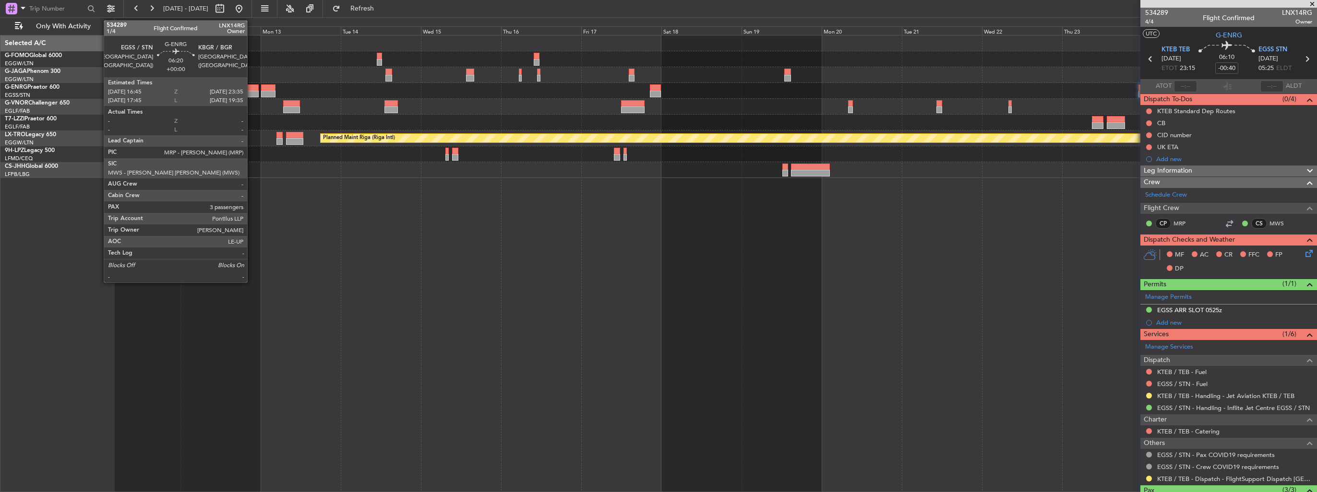
click at [251, 91] on div at bounding box center [247, 94] width 23 height 7
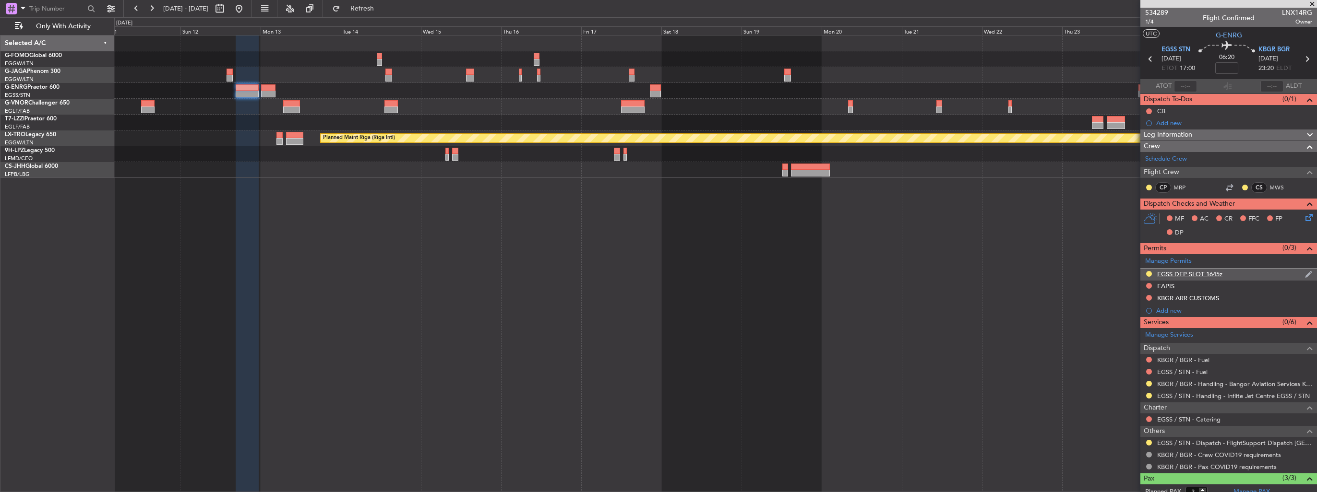
click at [1305, 276] on img at bounding box center [1308, 274] width 7 height 9
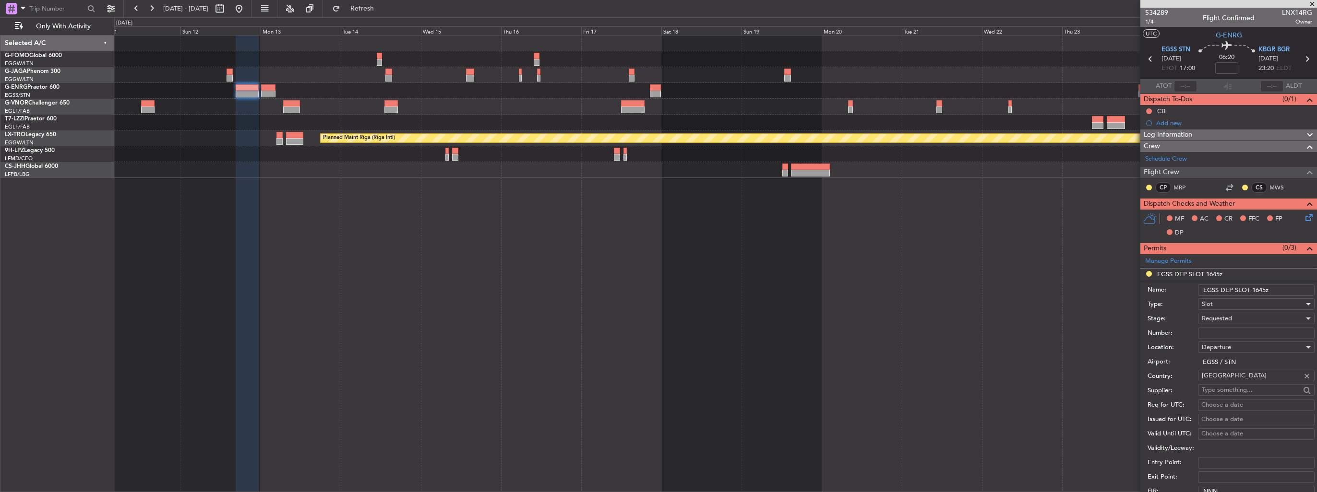
drag, startPoint x: 1280, startPoint y: 289, endPoint x: 1253, endPoint y: 288, distance: 26.4
click at [1253, 288] on input "EGSS DEP SLOT 1645z" at bounding box center [1256, 291] width 117 height 12
type input "EGSS DEP SLOT 1700z"
click at [1246, 316] on div "Requested" at bounding box center [1252, 318] width 102 height 14
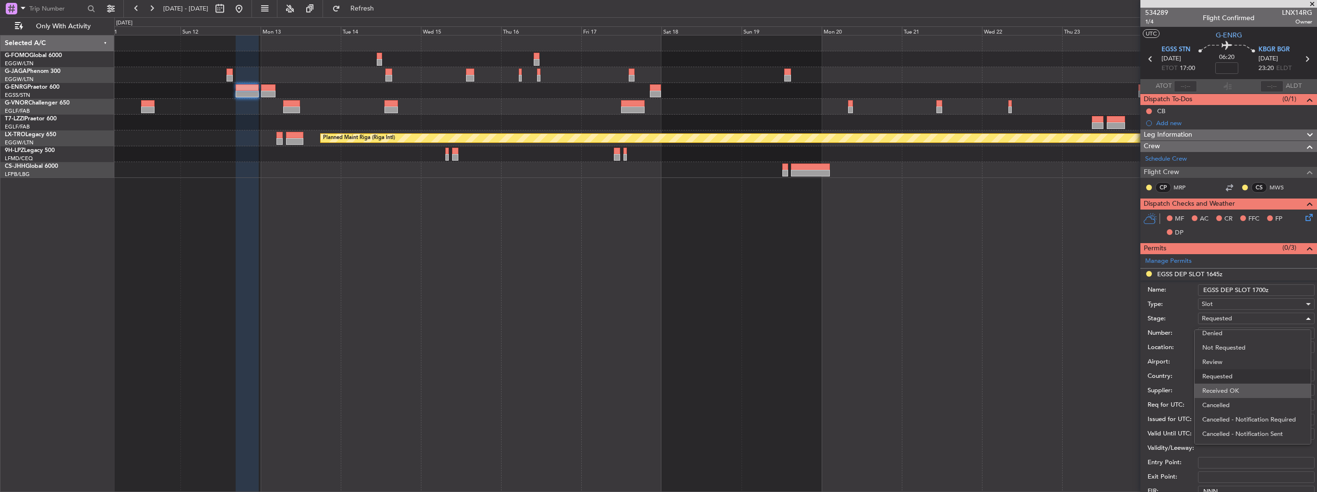
click at [1248, 392] on span "Received OK" at bounding box center [1252, 391] width 101 height 14
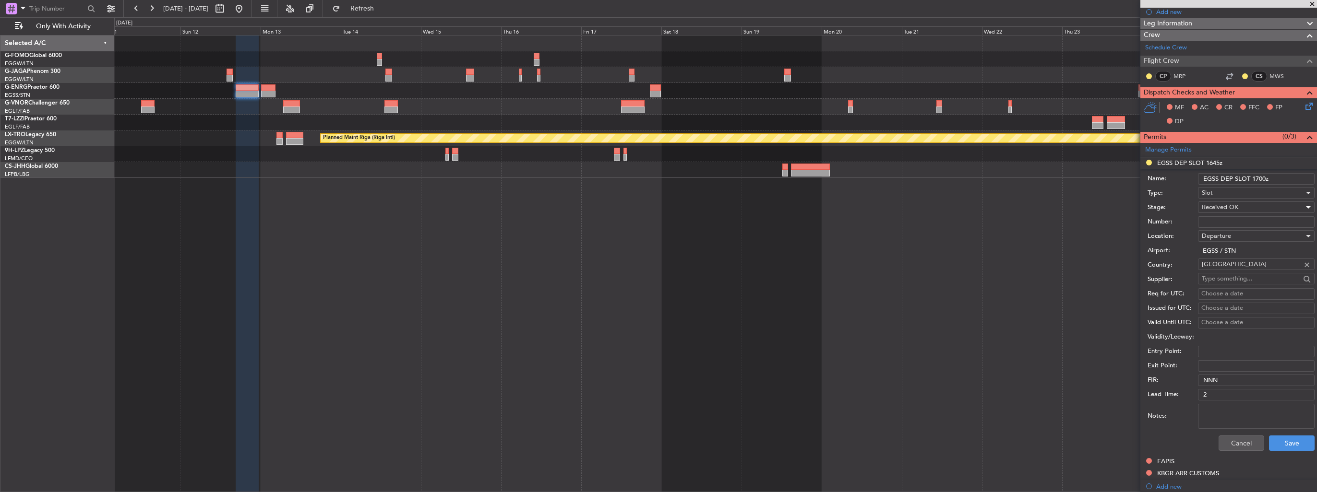
scroll to position [144, 0]
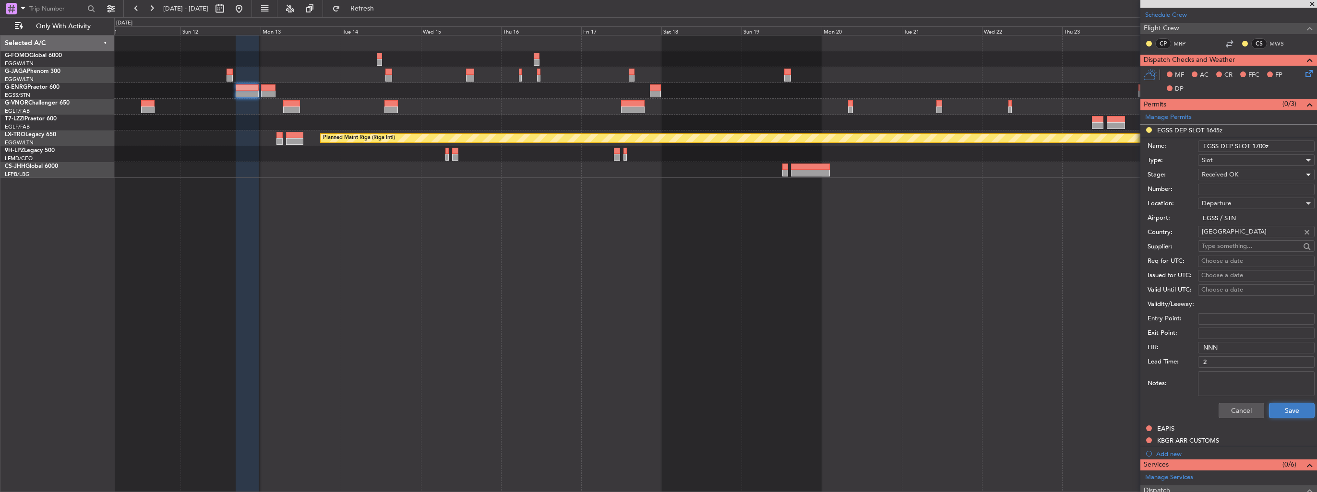
click at [1281, 409] on button "Save" at bounding box center [1292, 410] width 46 height 15
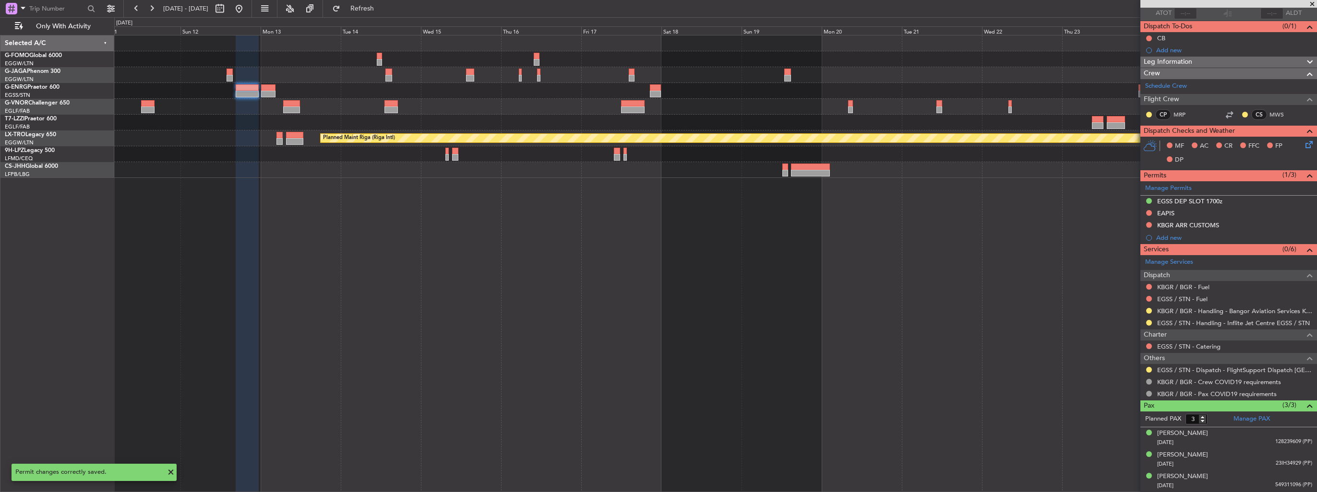
scroll to position [71, 0]
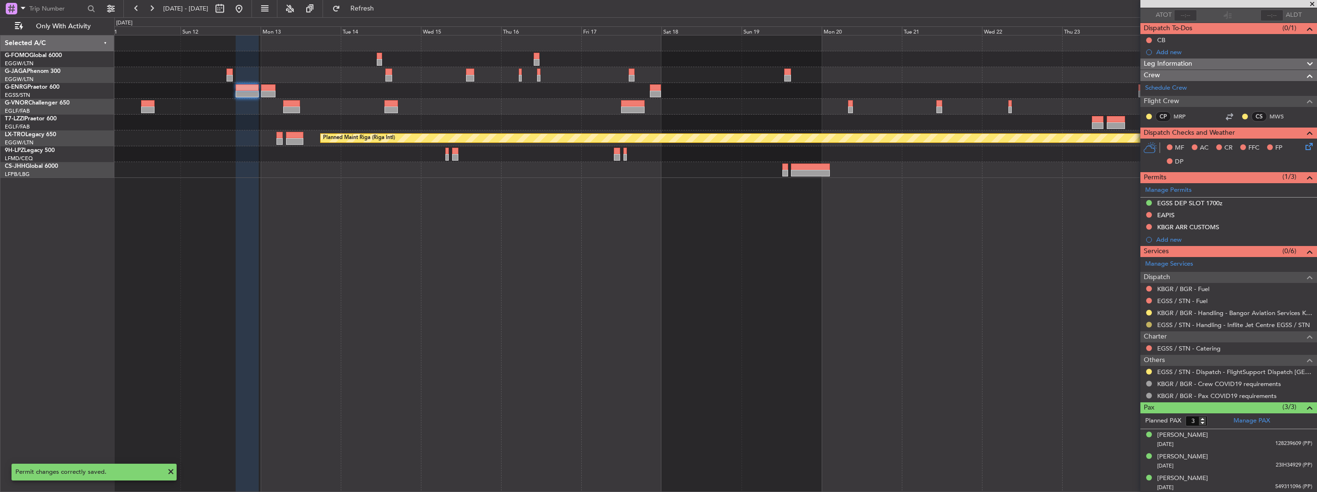
click at [1148, 323] on button at bounding box center [1149, 325] width 6 height 6
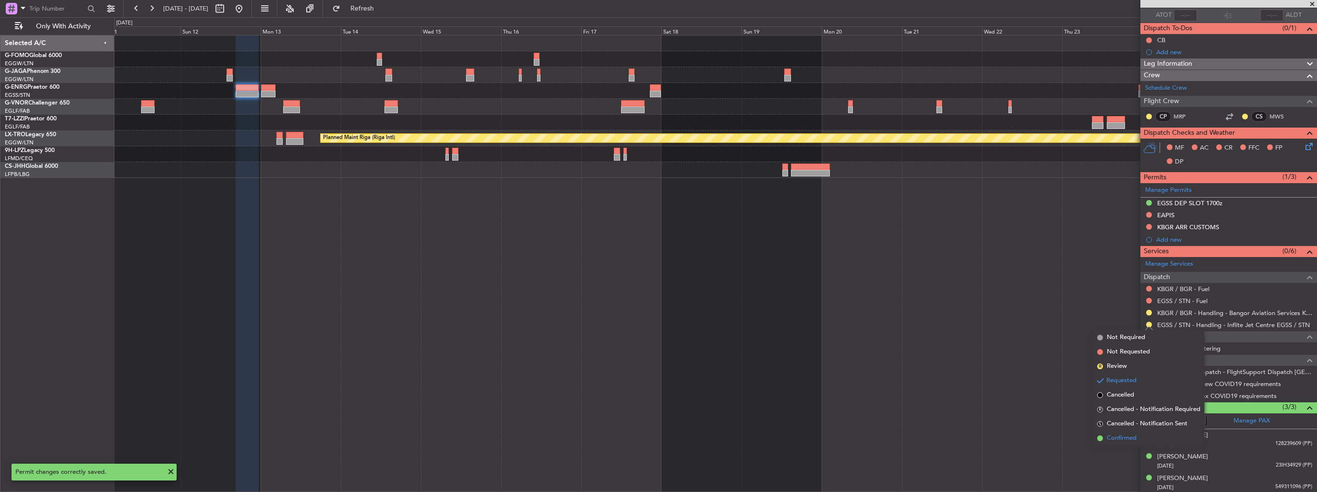
click at [1119, 438] on span "Confirmed" at bounding box center [1121, 439] width 30 height 10
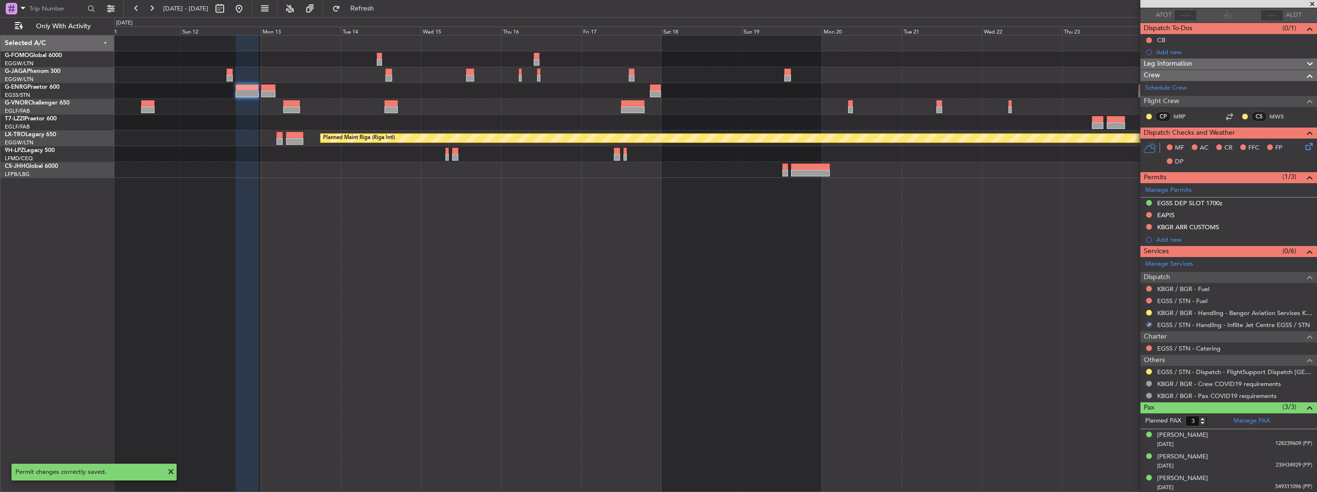
scroll to position [0, 0]
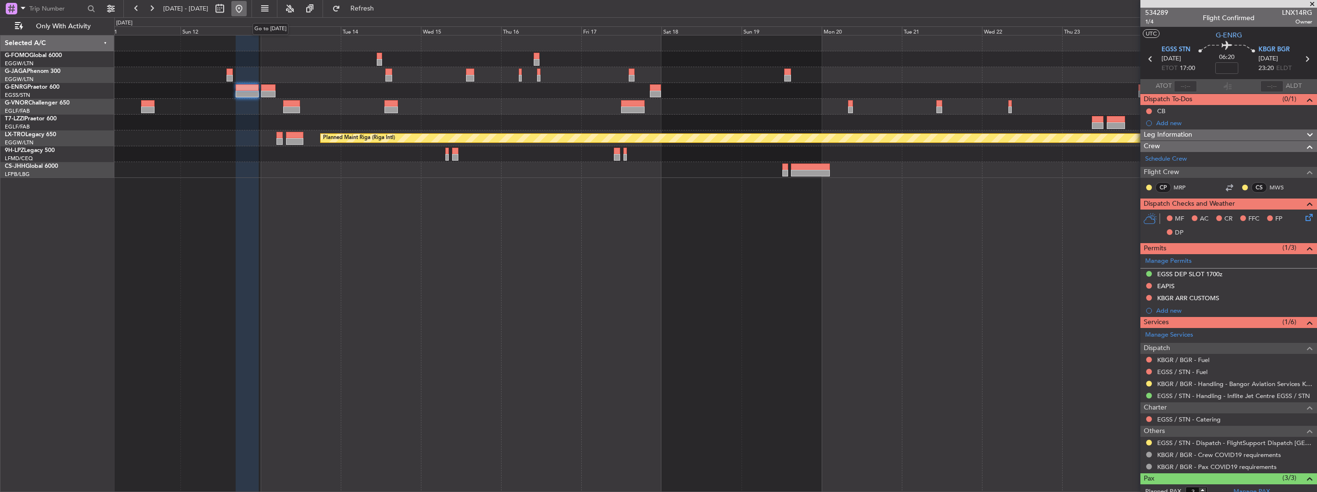
click at [247, 7] on button at bounding box center [238, 8] width 15 height 15
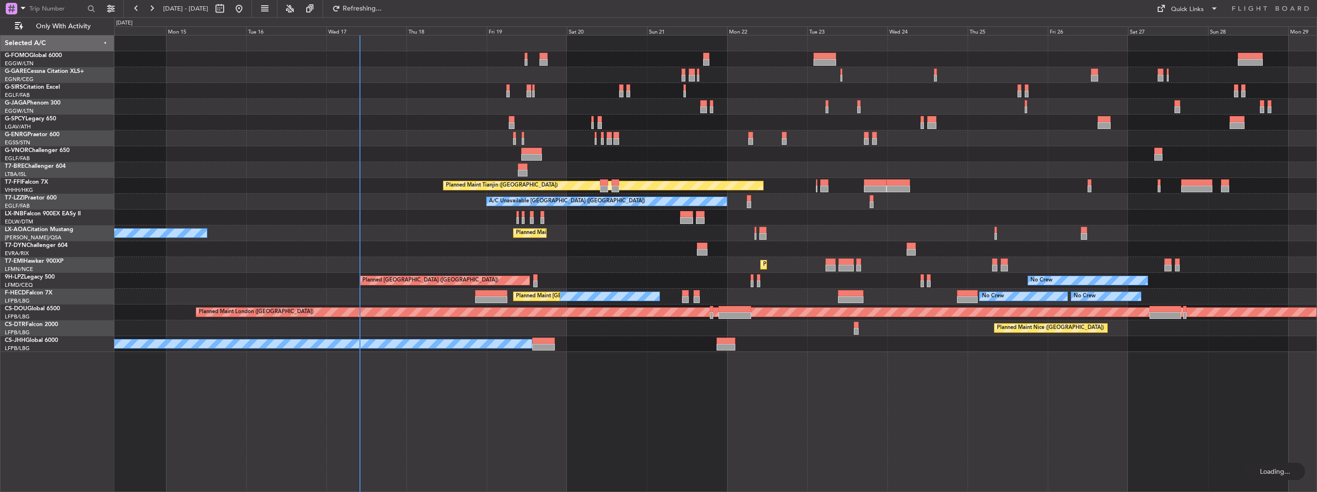
click at [745, 169] on div at bounding box center [715, 170] width 1202 height 16
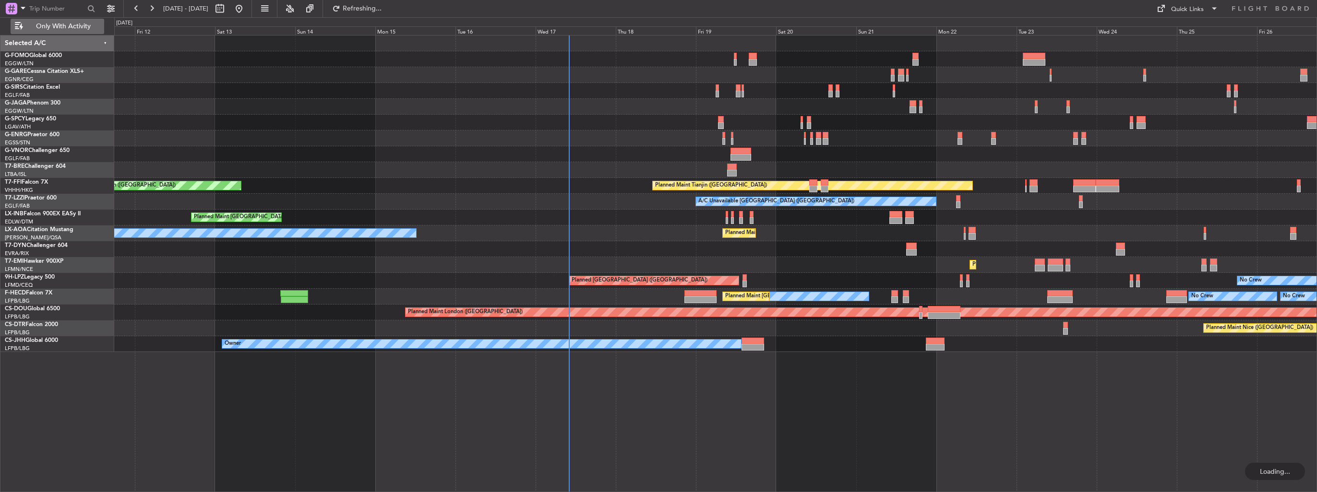
click at [66, 32] on button "Only With Activity" at bounding box center [58, 26] width 94 height 15
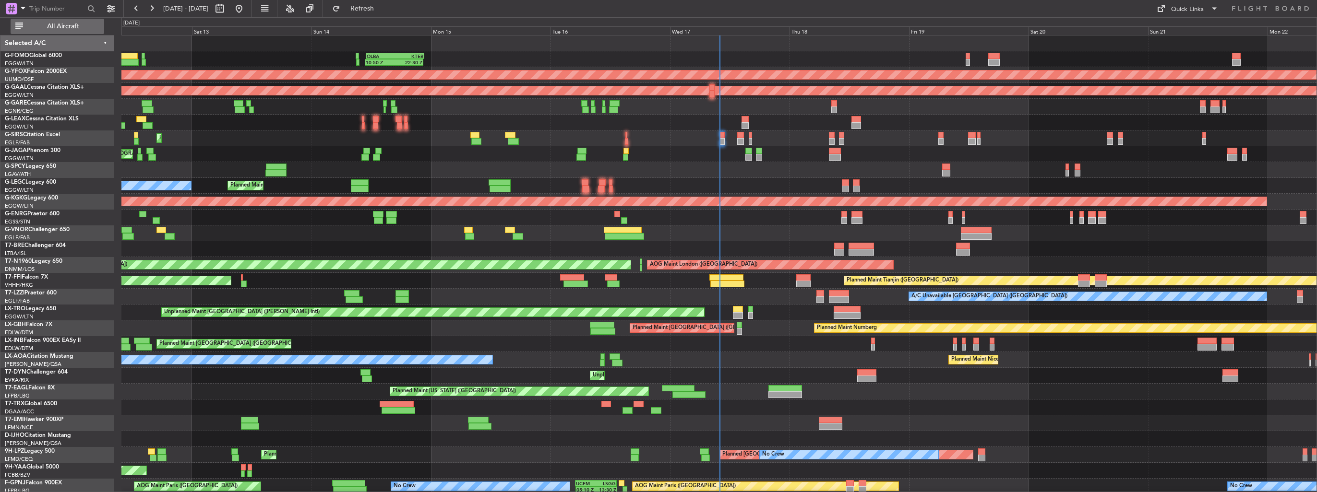
click at [71, 30] on span "All Aircraft" at bounding box center [63, 26] width 76 height 7
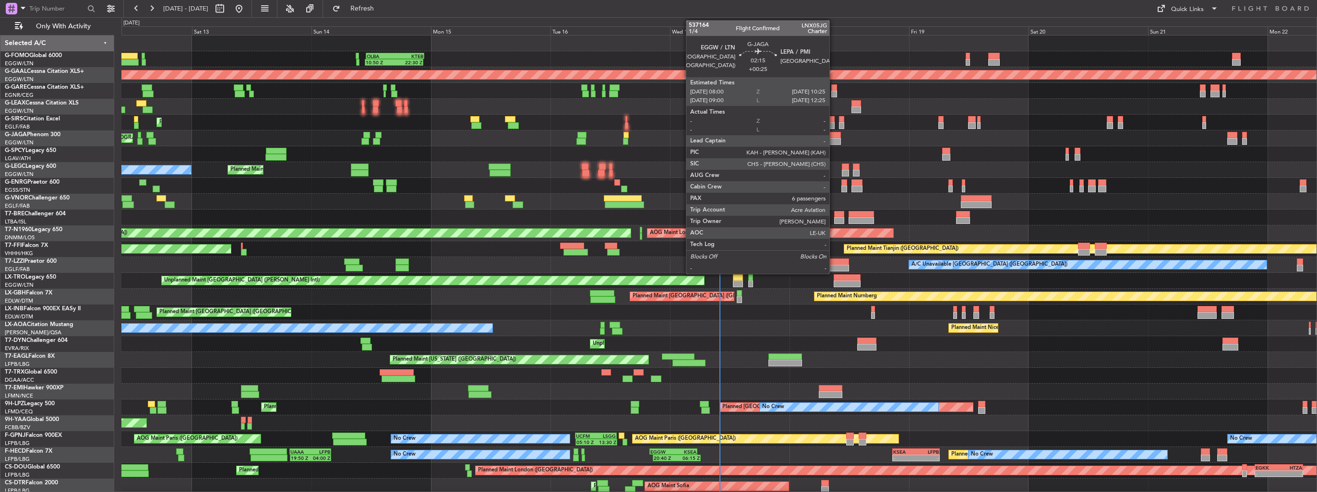
click at [833, 140] on div at bounding box center [835, 141] width 12 height 7
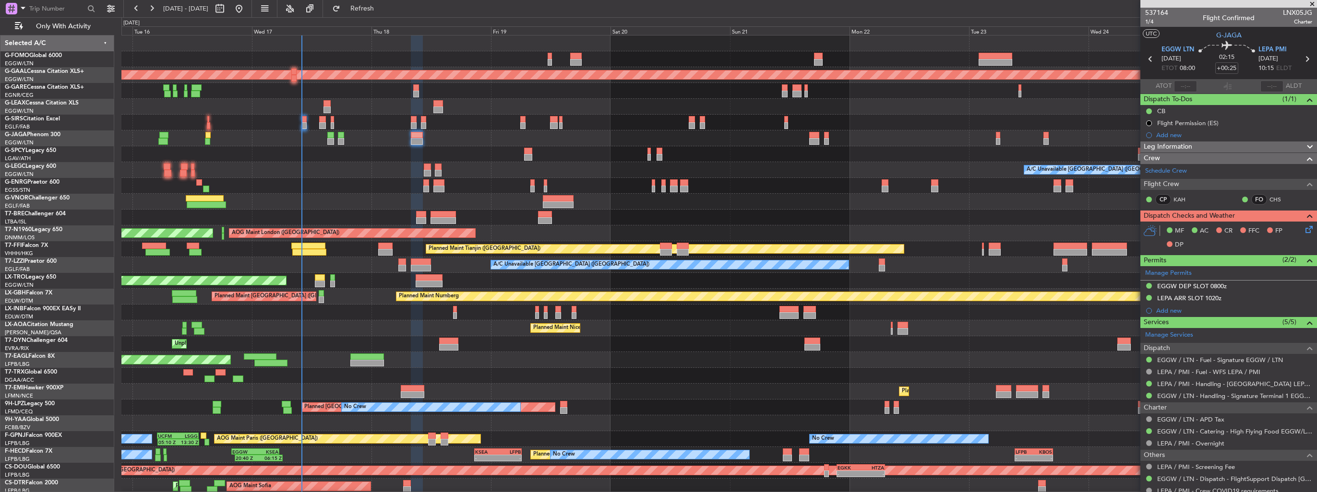
click at [525, 164] on div "10:50 Z 22:30 Z OLBA 11:00 Z KTEB 22:45 Z Planned [GEOGRAPHIC_DATA] A/C Unavail…" at bounding box center [718, 273] width 1195 height 475
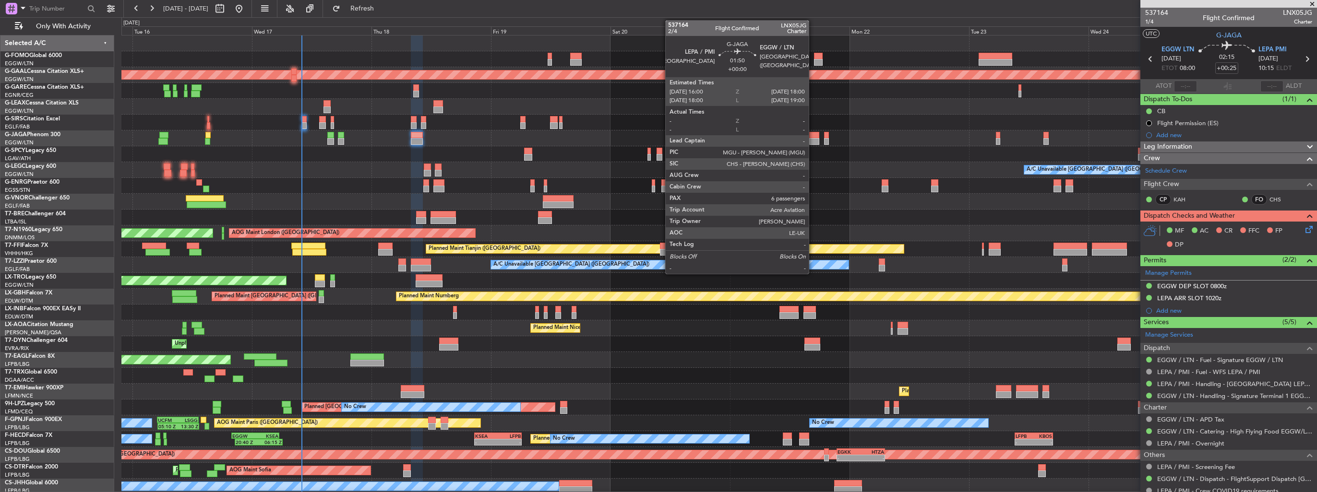
click at [813, 136] on div at bounding box center [814, 135] width 10 height 7
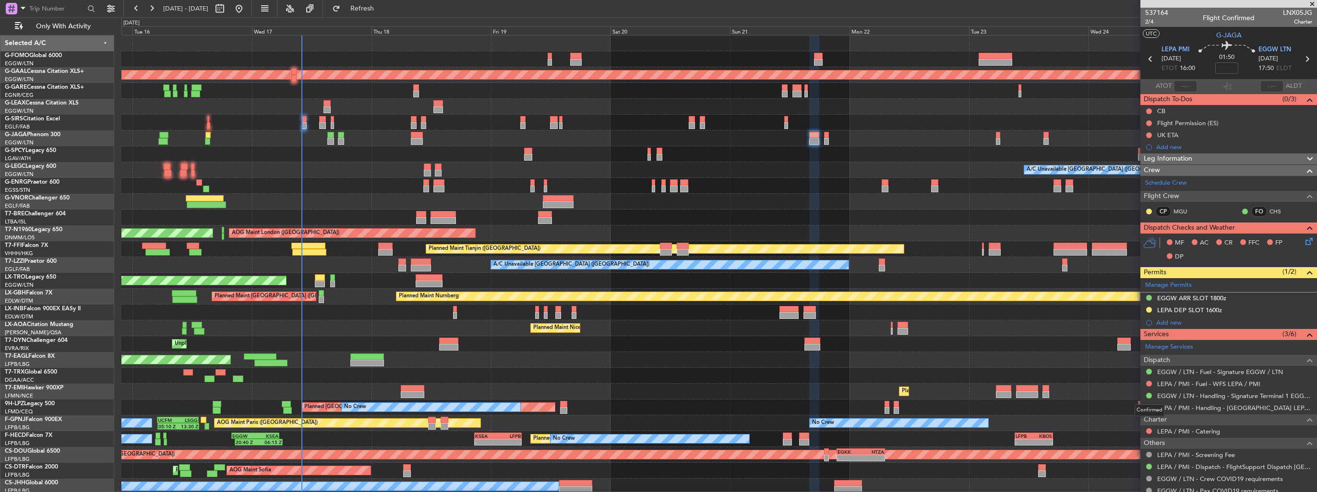
click at [1150, 409] on div "Confirmed" at bounding box center [1149, 410] width 30 height 12
click at [1150, 408] on button at bounding box center [1149, 408] width 6 height 6
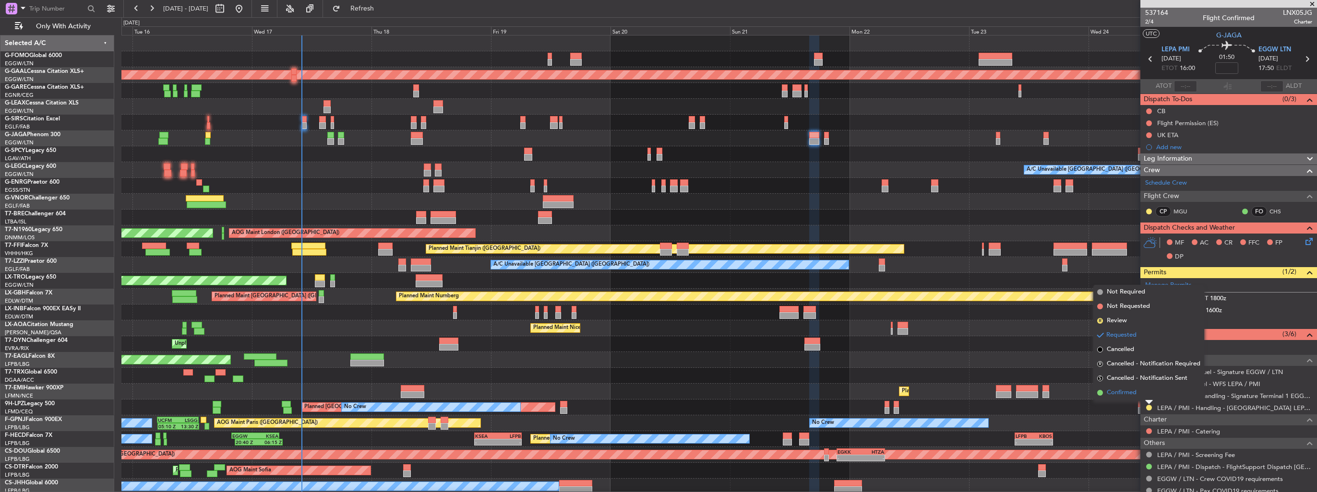
click at [1130, 394] on span "Confirmed" at bounding box center [1121, 393] width 30 height 10
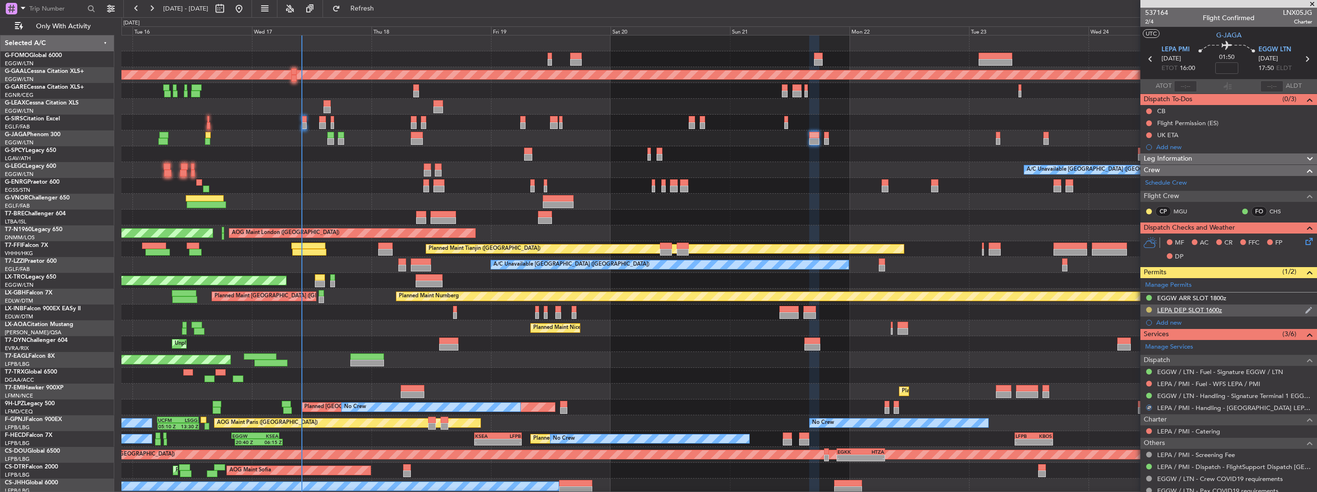
click at [1148, 310] on button at bounding box center [1149, 310] width 6 height 6
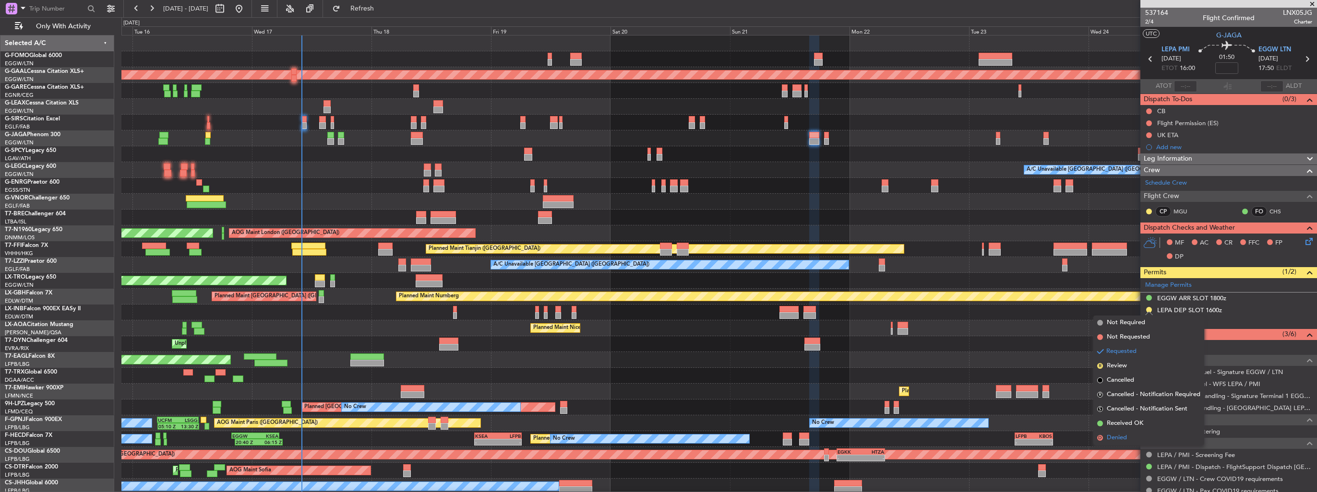
click at [1119, 439] on span "Denied" at bounding box center [1116, 438] width 20 height 10
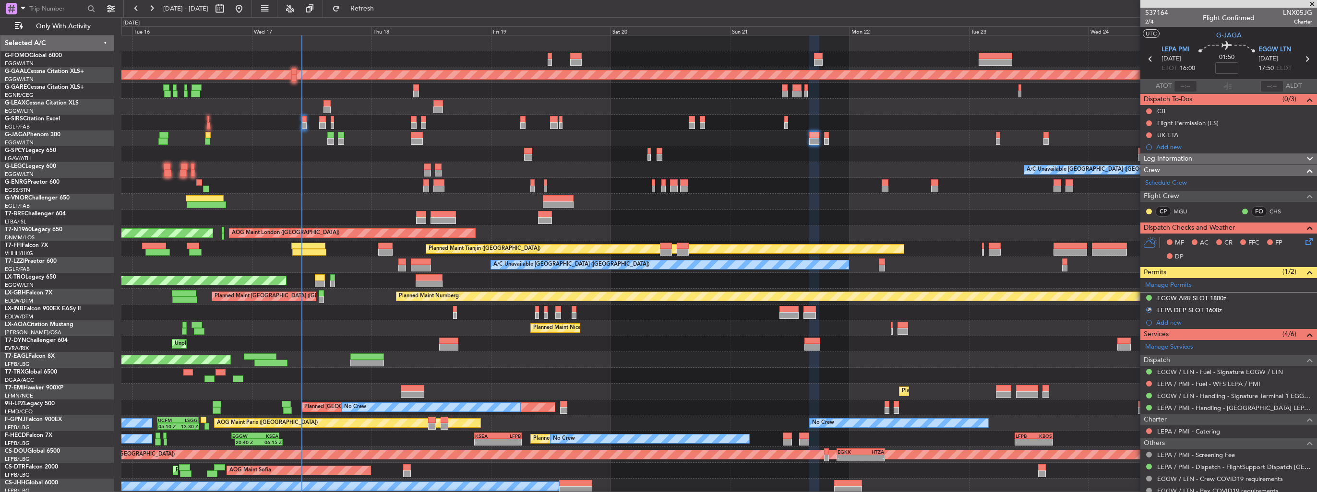
click at [1162, 321] on mat-tooltip-component "EGGW ARR SLOT 1800z" at bounding box center [1191, 313] width 76 height 25
click at [1162, 322] on div "Add new" at bounding box center [1229, 323] width 147 height 8
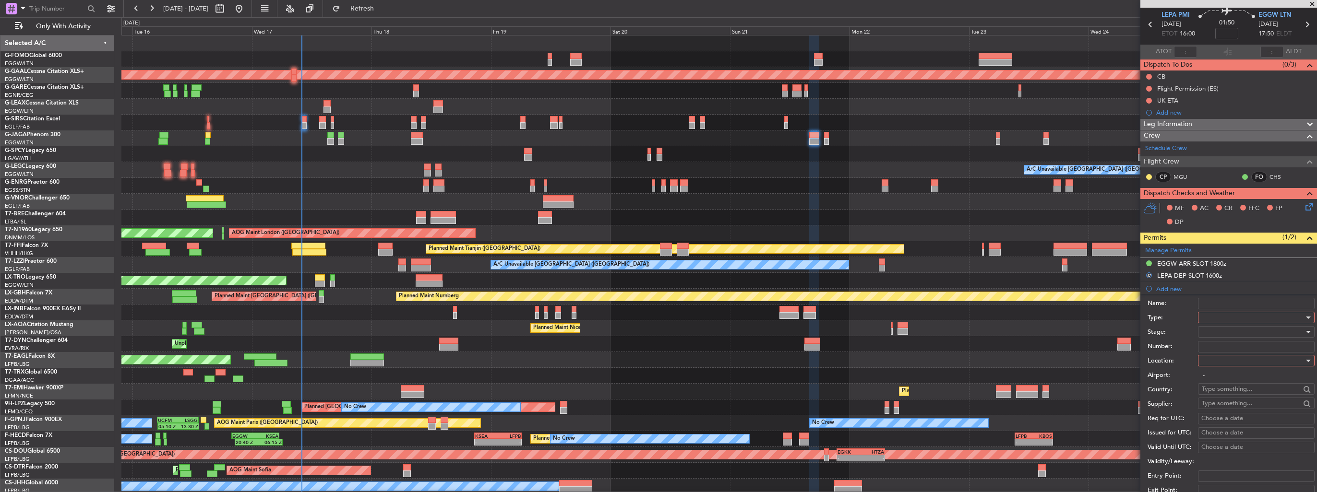
scroll to position [144, 0]
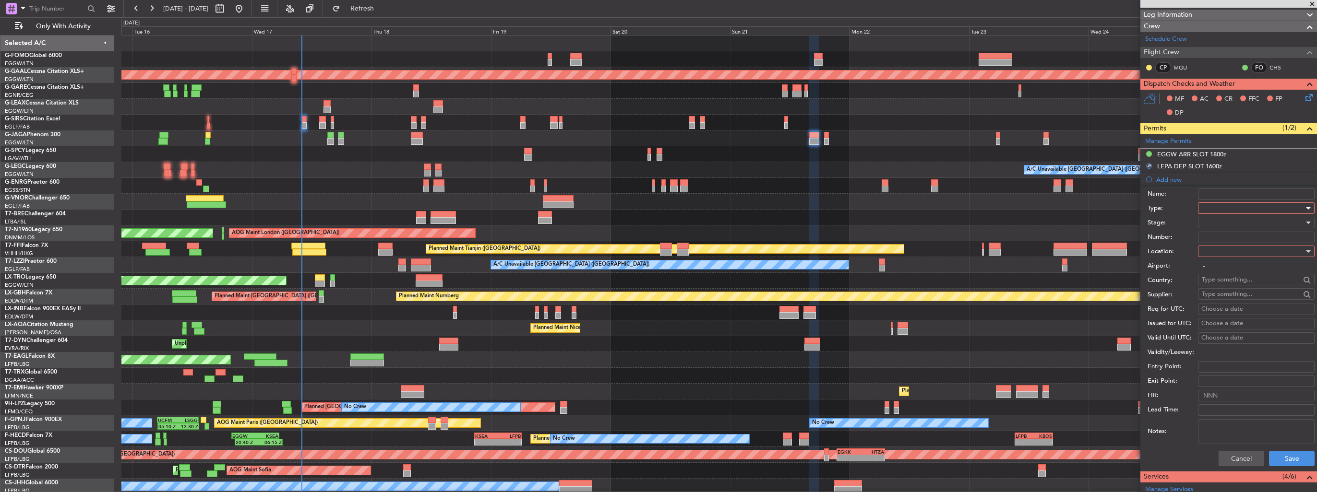
click at [1253, 209] on div at bounding box center [1252, 208] width 102 height 14
click at [1249, 297] on span "Slot" at bounding box center [1252, 298] width 101 height 14
click at [1240, 253] on div at bounding box center [1252, 251] width 102 height 14
click at [1239, 268] on span "Departure" at bounding box center [1252, 270] width 101 height 14
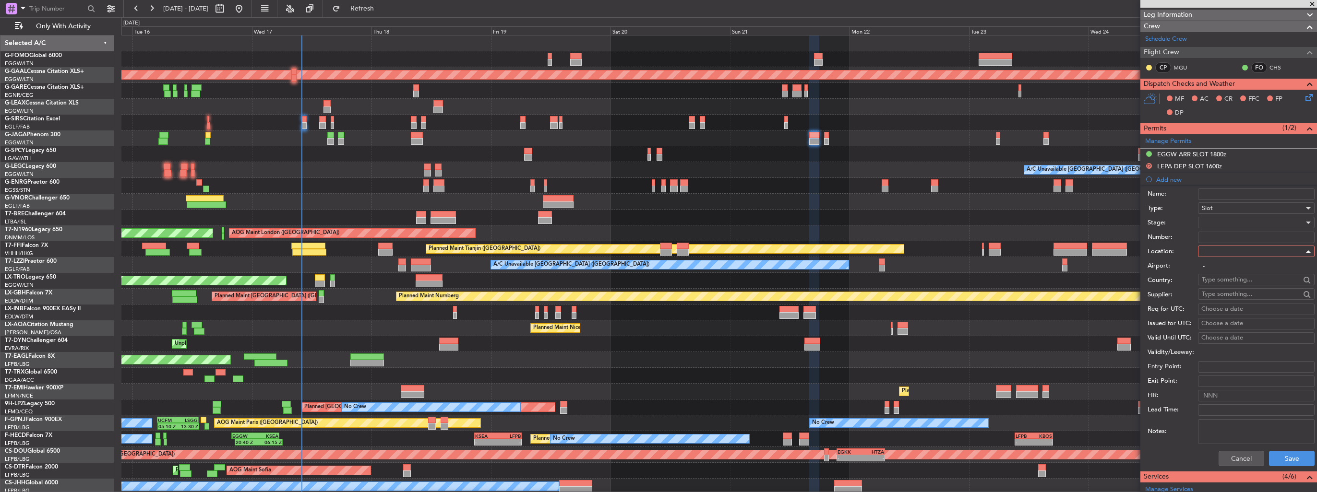
type input "LEPA / PMI"
click at [1236, 222] on div at bounding box center [1252, 222] width 102 height 14
click at [1241, 300] on span "Received OK" at bounding box center [1252, 299] width 101 height 14
click at [1290, 454] on button "Save" at bounding box center [1292, 458] width 46 height 15
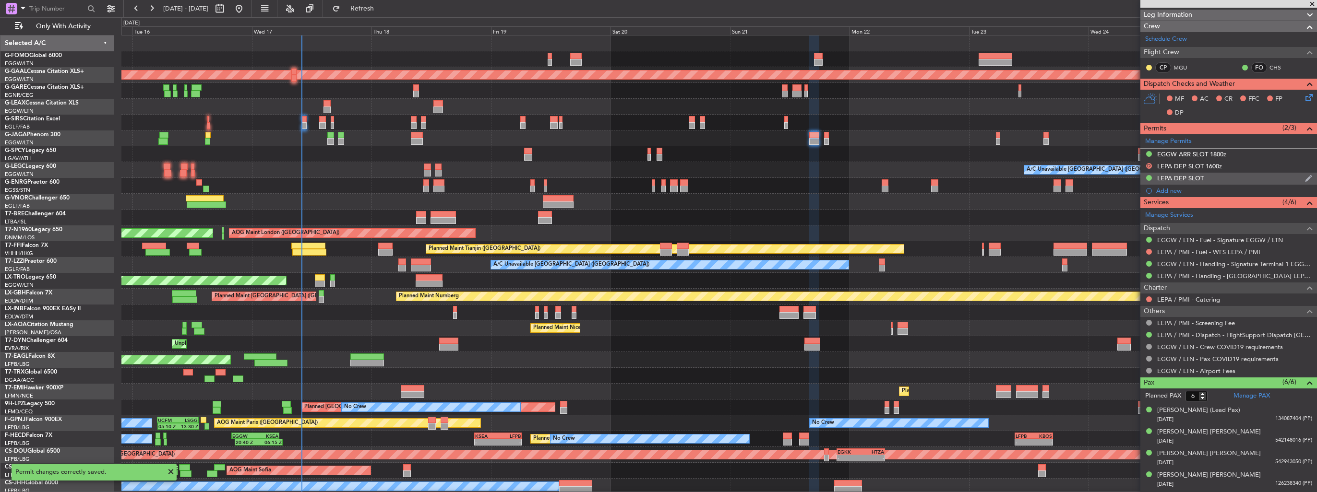
click at [1305, 178] on img at bounding box center [1308, 178] width 7 height 9
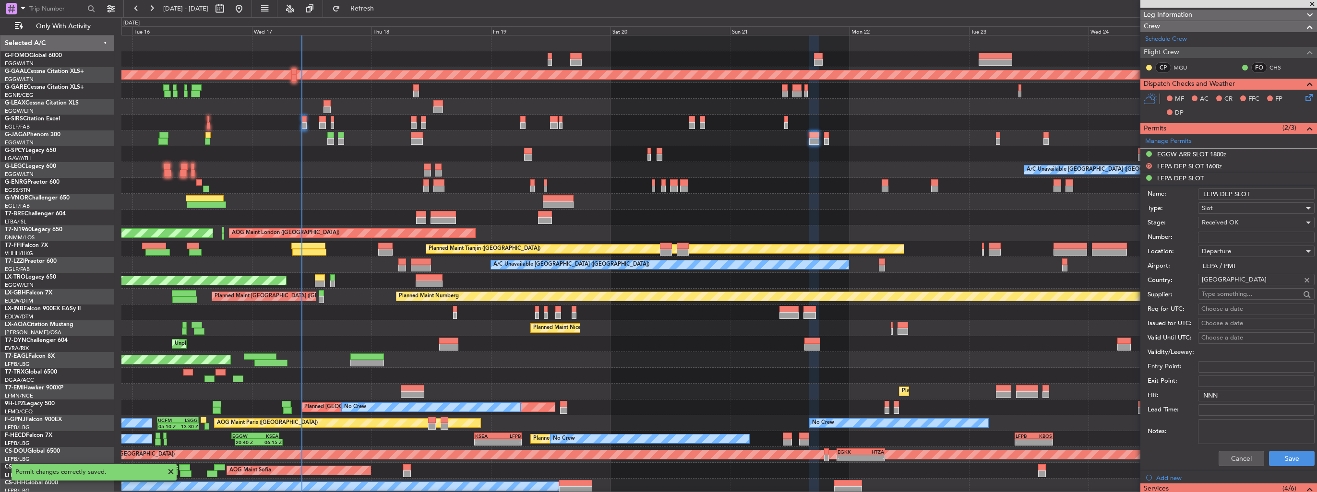
click at [1275, 197] on input "LEPA DEP SLOT" at bounding box center [1256, 195] width 117 height 12
type input "LEPA DEP SLOT 1525z"
click at [1275, 457] on button "Save" at bounding box center [1292, 458] width 46 height 15
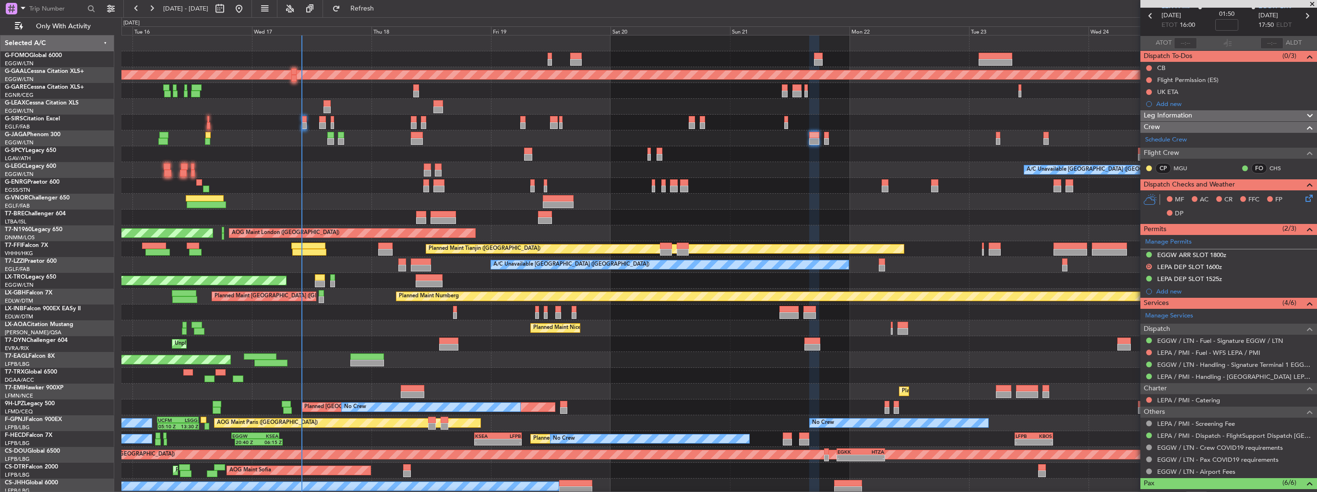
scroll to position [0, 0]
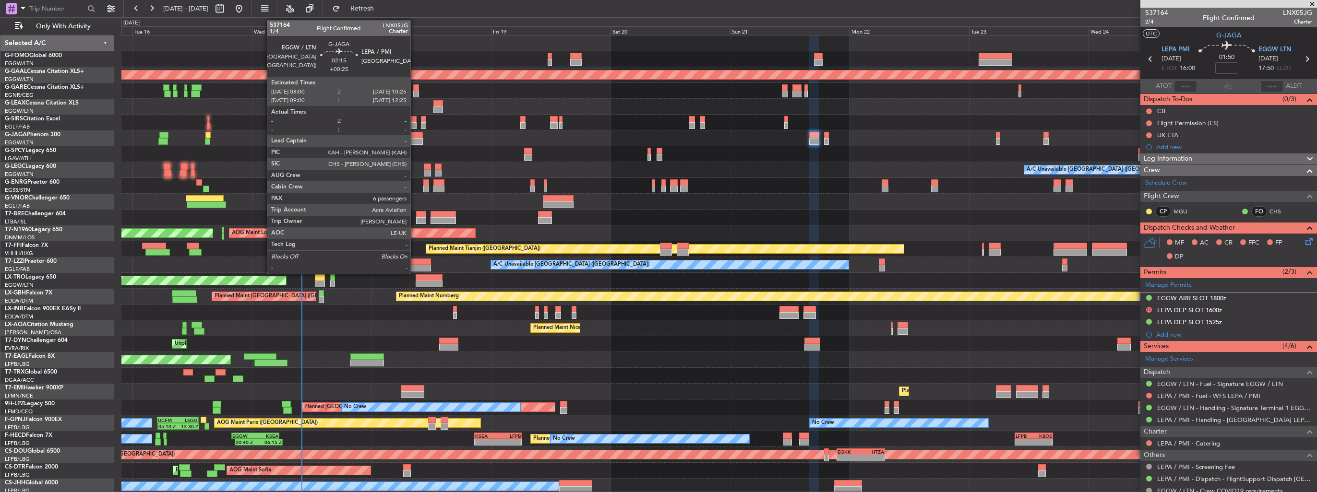
click at [415, 133] on div at bounding box center [417, 135] width 12 height 7
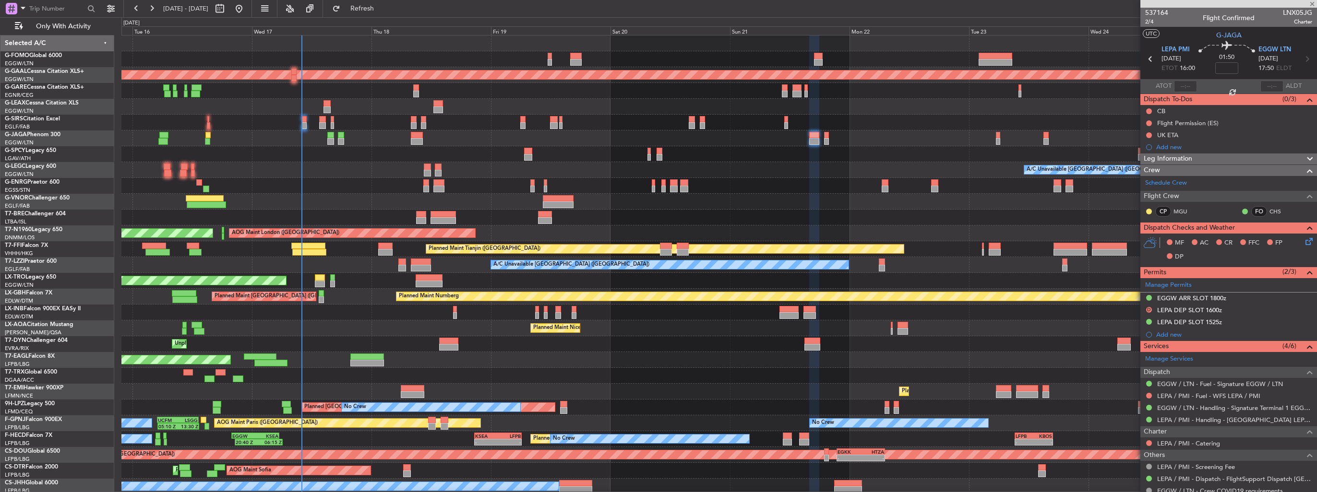
type input "+00:25"
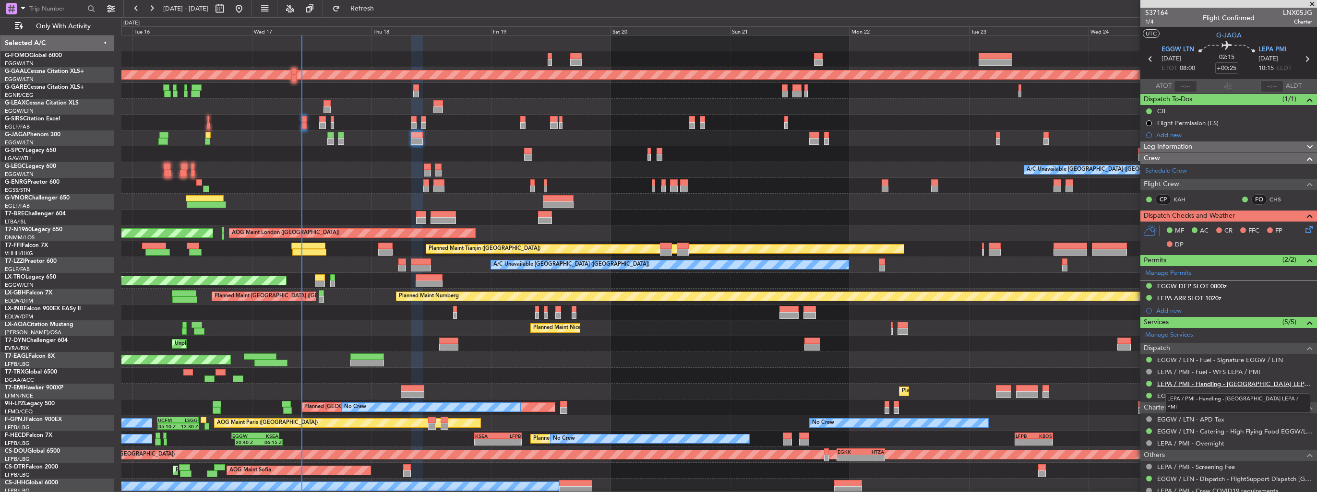
click at [1220, 380] on link "LEPA / PMI - Handling - Mallorcair LEPA / PMI" at bounding box center [1234, 384] width 155 height 8
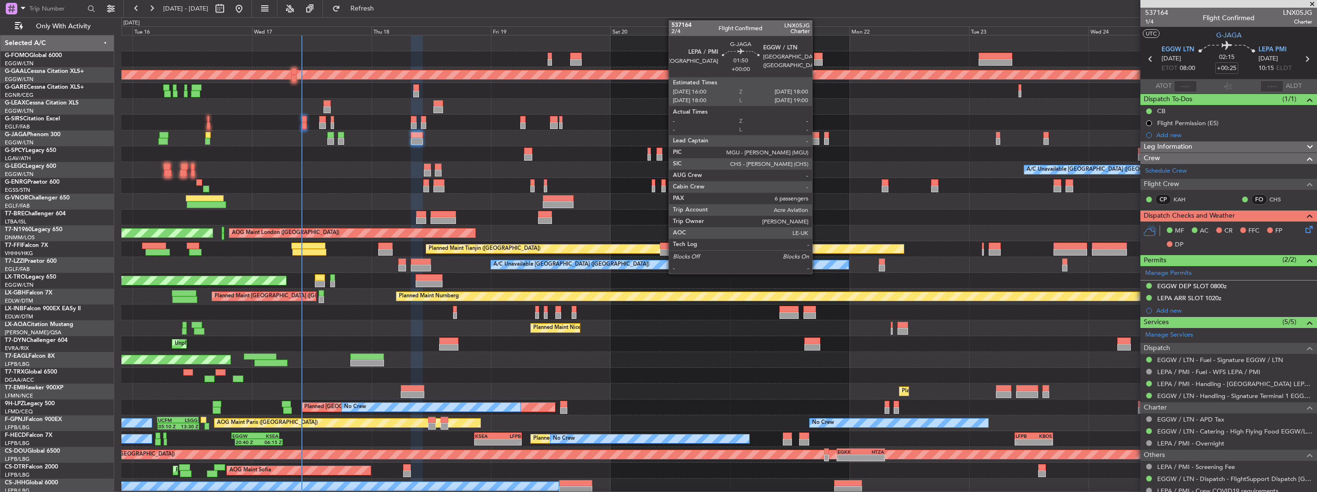
click at [816, 136] on div at bounding box center [814, 135] width 10 height 7
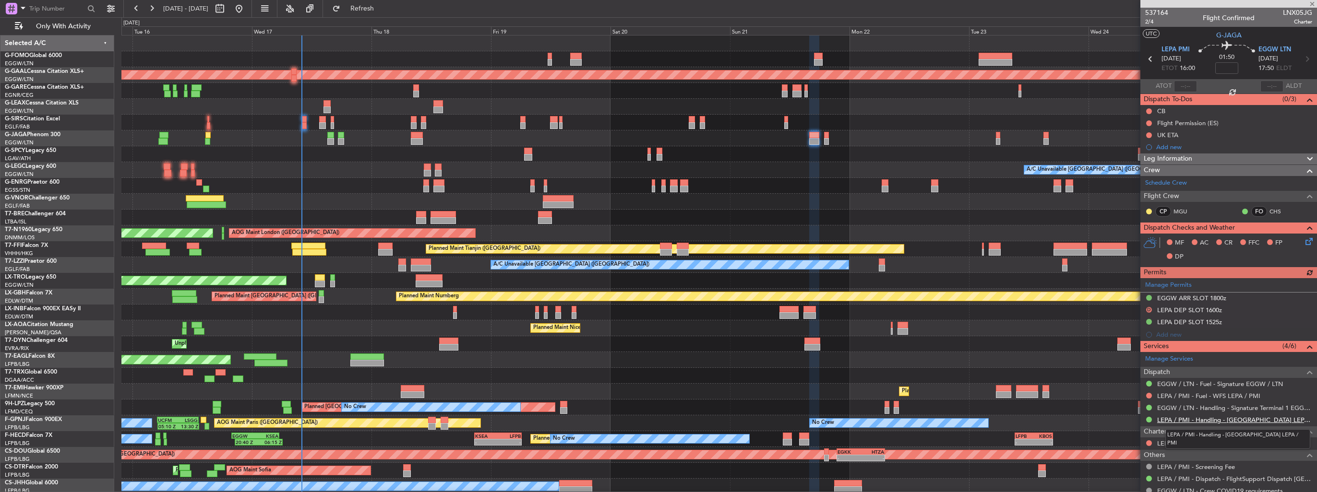
click at [1206, 421] on link "LEPA / PMI - Handling - Mallorcair LEPA / PMI" at bounding box center [1234, 420] width 155 height 8
click at [392, 154] on div "OLBA 11:00 Z KTEB 22:45 Z 10:50 Z 22:30 Z Planned Maint Dusseldorf A/C Unavaila…" at bounding box center [718, 265] width 1195 height 459
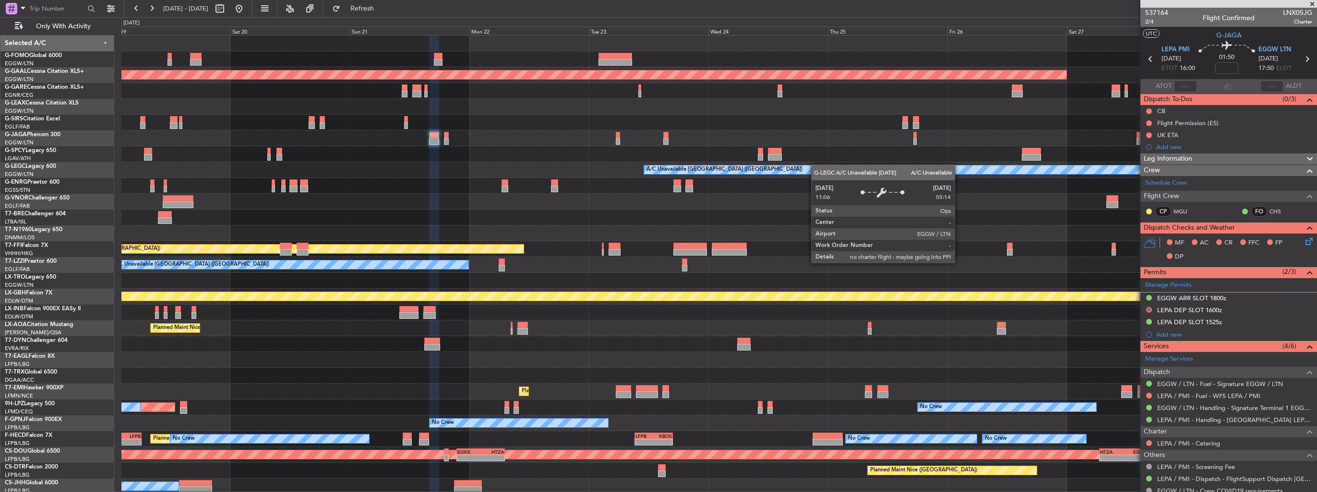
click at [403, 180] on div "Planned Maint Dusseldorf A/C Unavailable London (Luton) AOG Maint London (Stans…" at bounding box center [718, 265] width 1195 height 459
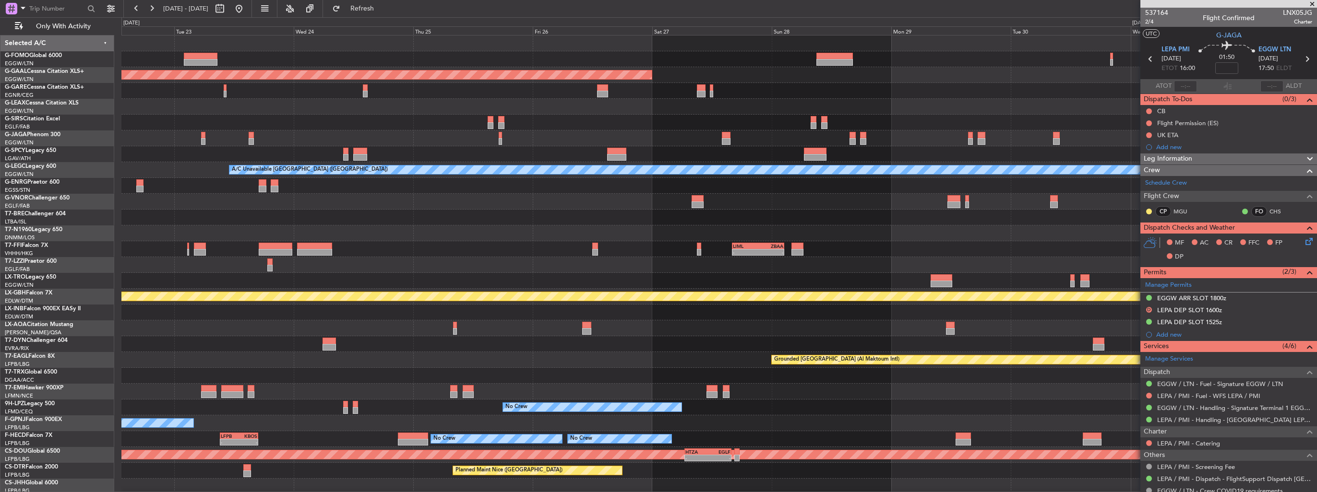
click at [530, 179] on div "Planned Maint Dusseldorf A/C Unavailable London (Luton) - - LIML 16:05 Z ZBAA 0…" at bounding box center [718, 265] width 1195 height 459
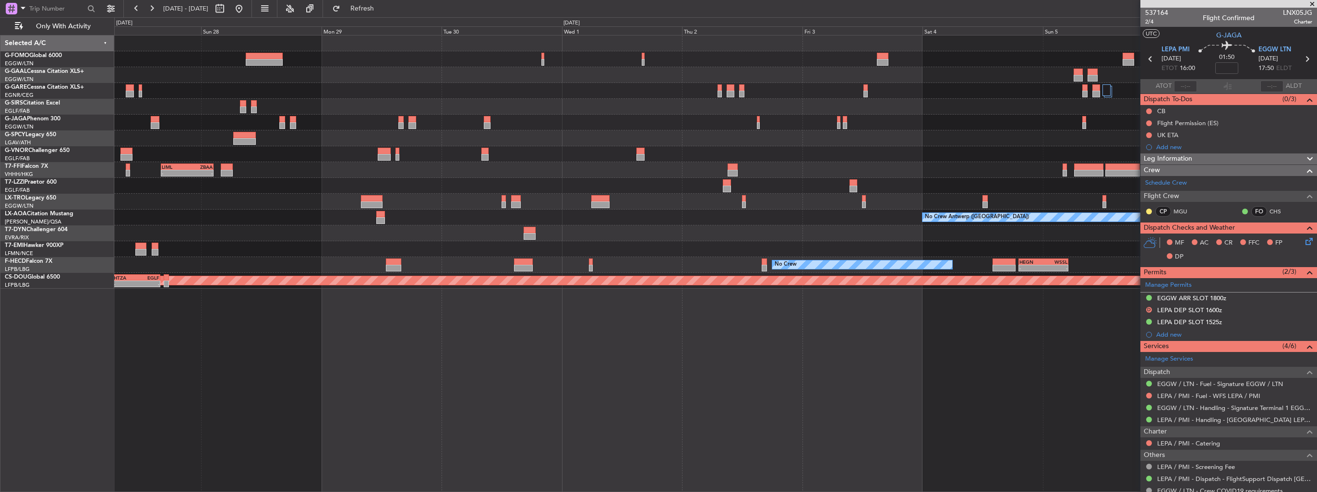
click at [701, 196] on div "Planned Maint Dusseldorf - - LIML 16:05 Z ZBAA 02:30 Z A/C Unavailable No Crew …" at bounding box center [715, 162] width 1202 height 253
click at [781, 178] on div "Planned Maint Dusseldorf - - LIML 16:05 Z ZBAA 02:30 Z A/C Unavailable No Crew …" at bounding box center [715, 162] width 1202 height 253
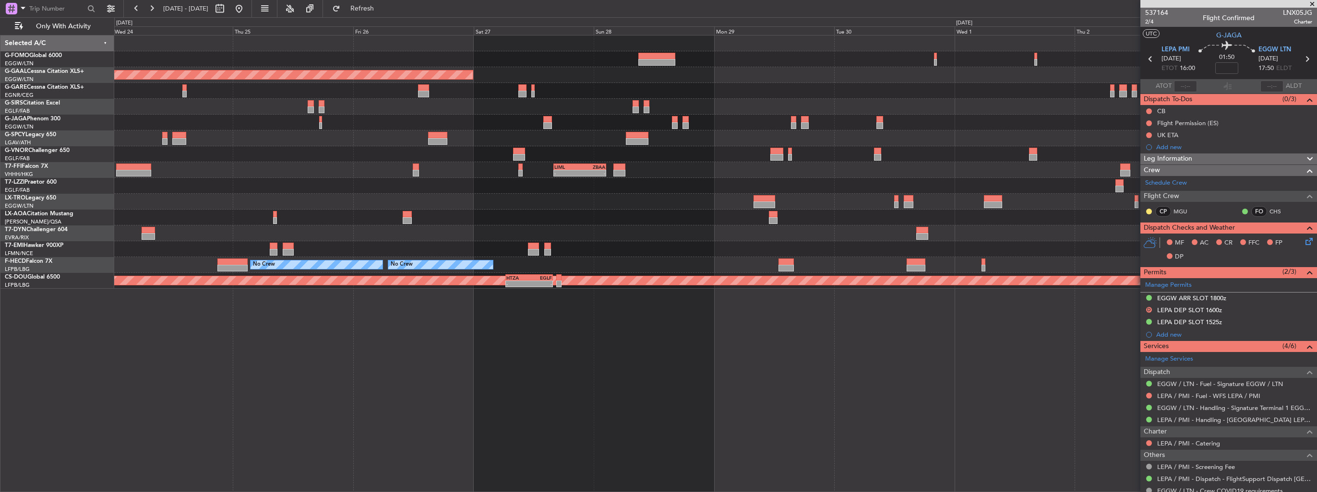
click at [658, 199] on div "Planned Maint Dusseldorf - - LIML 16:05 Z ZBAA 02:30 Z Planned Maint Tianjin (B…" at bounding box center [715, 162] width 1202 height 253
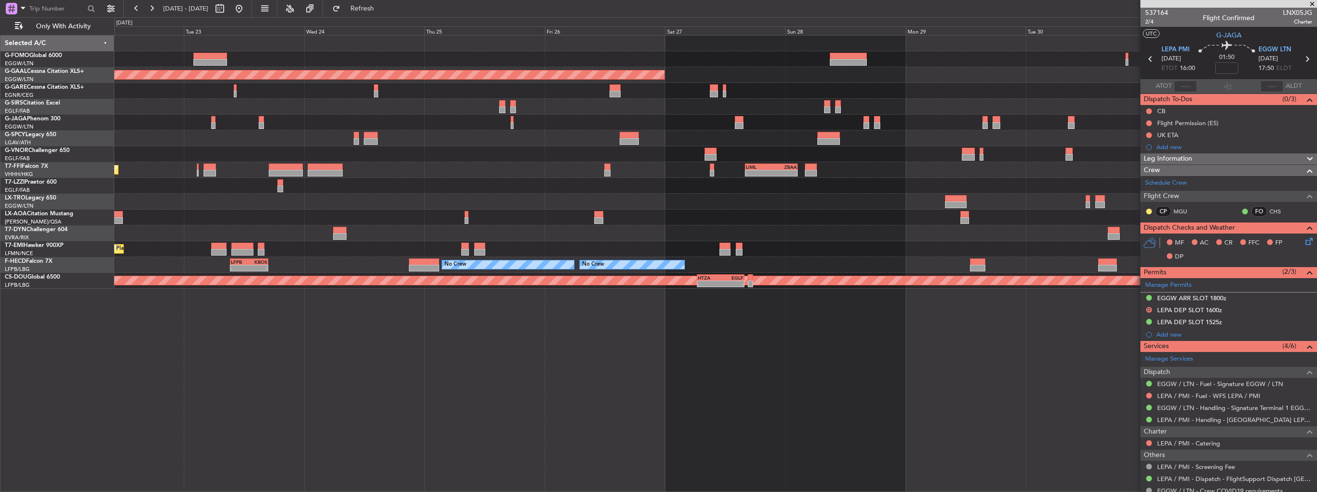
click at [652, 202] on div at bounding box center [715, 202] width 1202 height 16
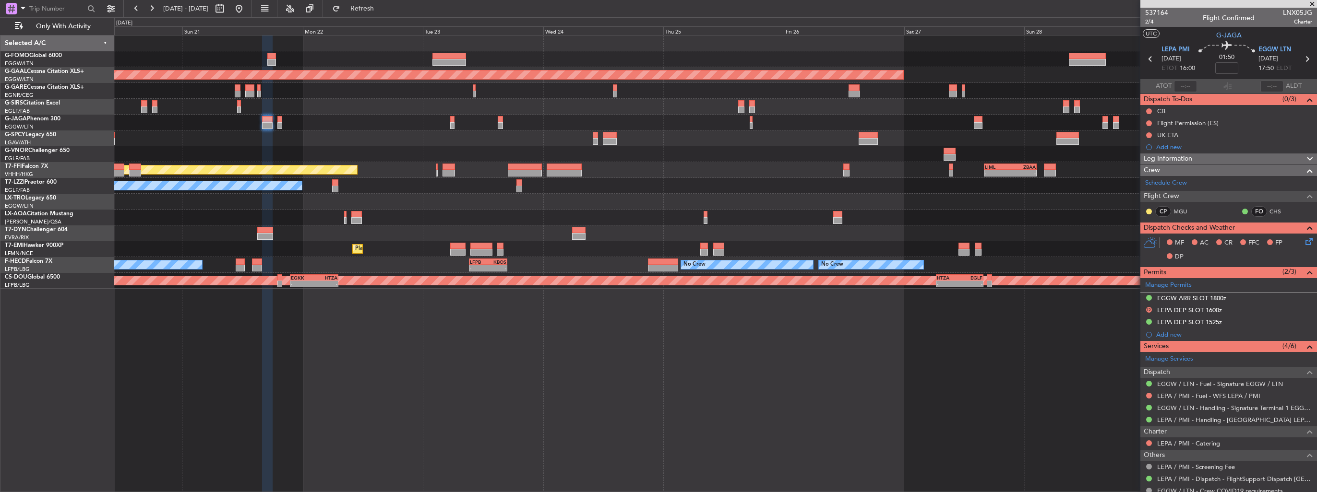
click at [846, 162] on div "Planned Maint Dusseldorf - - LIML 16:05 Z ZBAA 02:30 Z Planned Maint Tianjin (B…" at bounding box center [715, 162] width 1202 height 253
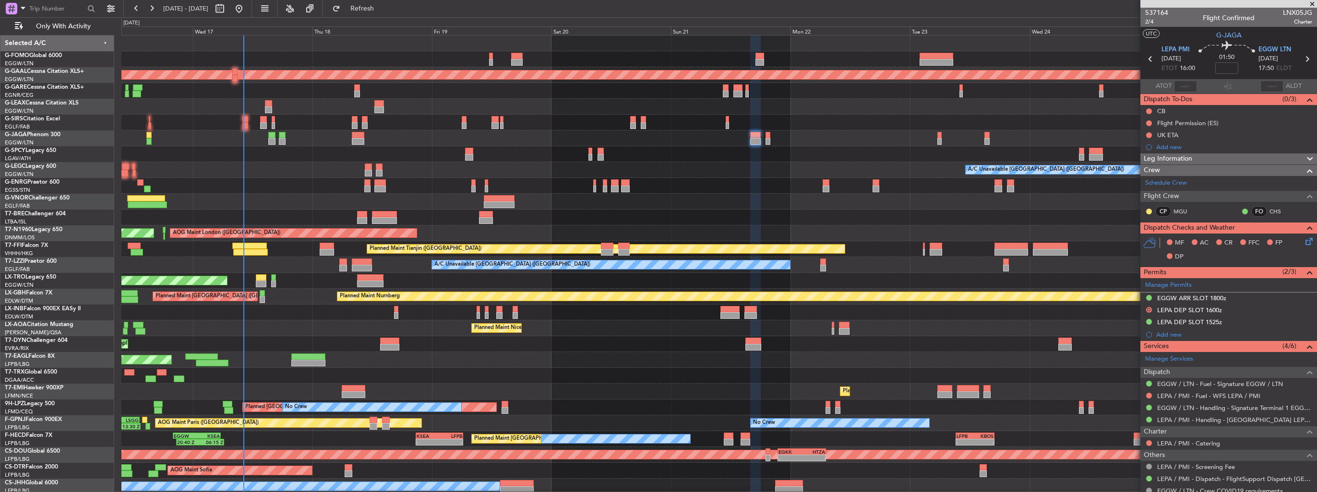
click at [218, 203] on div "OLBA 11:00 Z KTEB 22:45 Z 10:50 Z 22:30 Z Planned Maint Dusseldorf A/C Unavaila…" at bounding box center [718, 265] width 1195 height 459
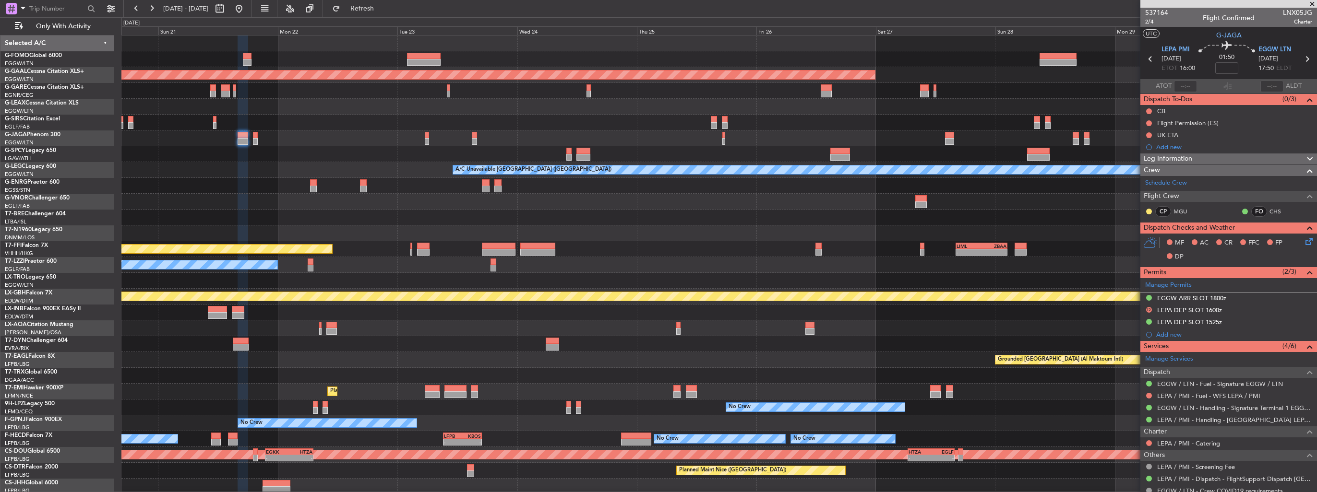
click at [285, 232] on div "Planned Maint Dusseldorf A/C Unavailable London (Luton) AOG Maint London (Stans…" at bounding box center [718, 265] width 1195 height 459
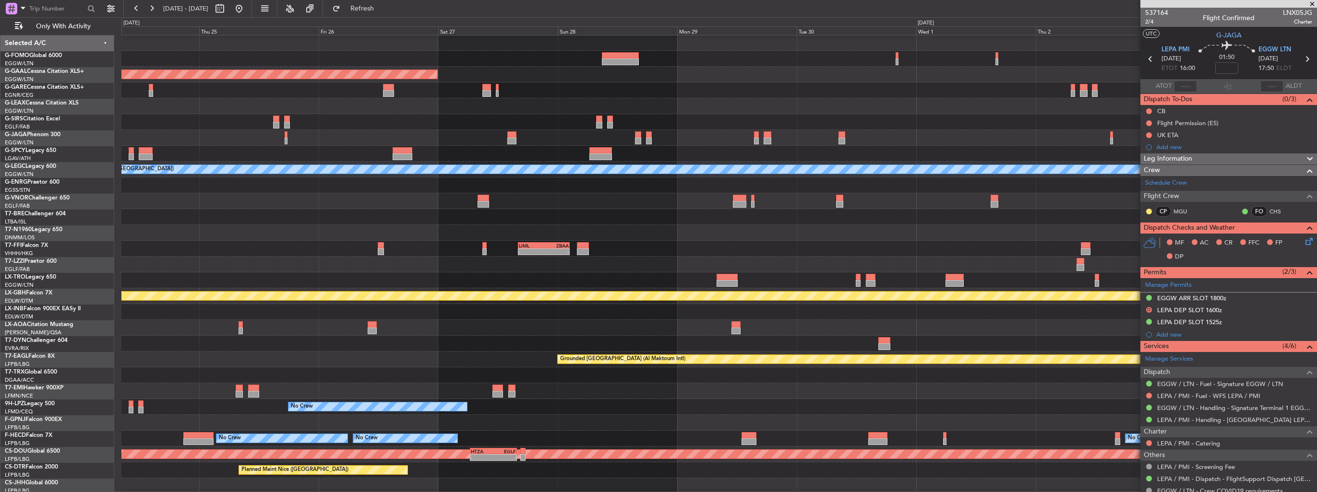
click at [428, 234] on div "Planned Maint Dusseldorf A/C Unavailable London (Luton) - - LIML 16:05 Z ZBAA 0…" at bounding box center [718, 264] width 1195 height 459
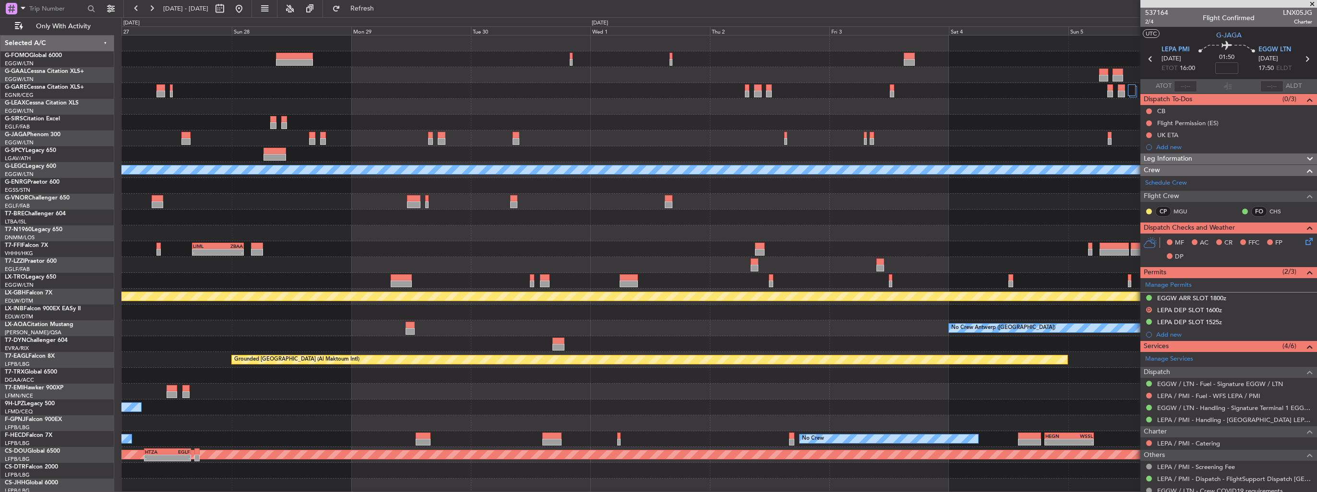
click at [336, 217] on div "Planned Maint Dusseldorf A/C Unavailable London (Luton) - - LIML 16:05 Z ZBAA 0…" at bounding box center [718, 265] width 1195 height 459
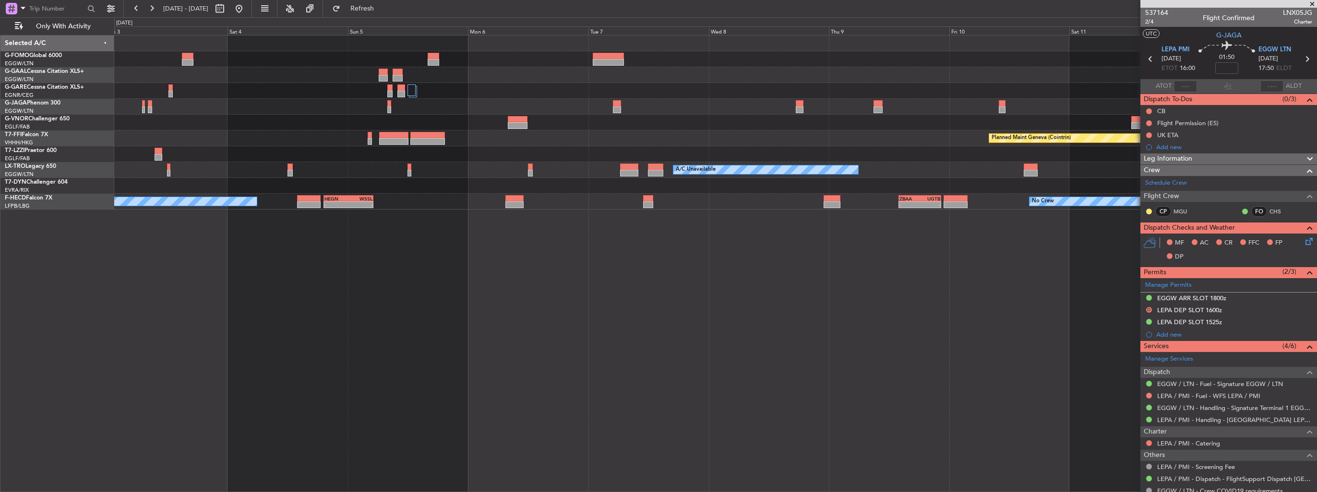
click at [440, 208] on div "Owner London (Luton) Planned Maint Geneva (Cointrin) A/C Unavailable Planned Ma…" at bounding box center [715, 123] width 1202 height 174
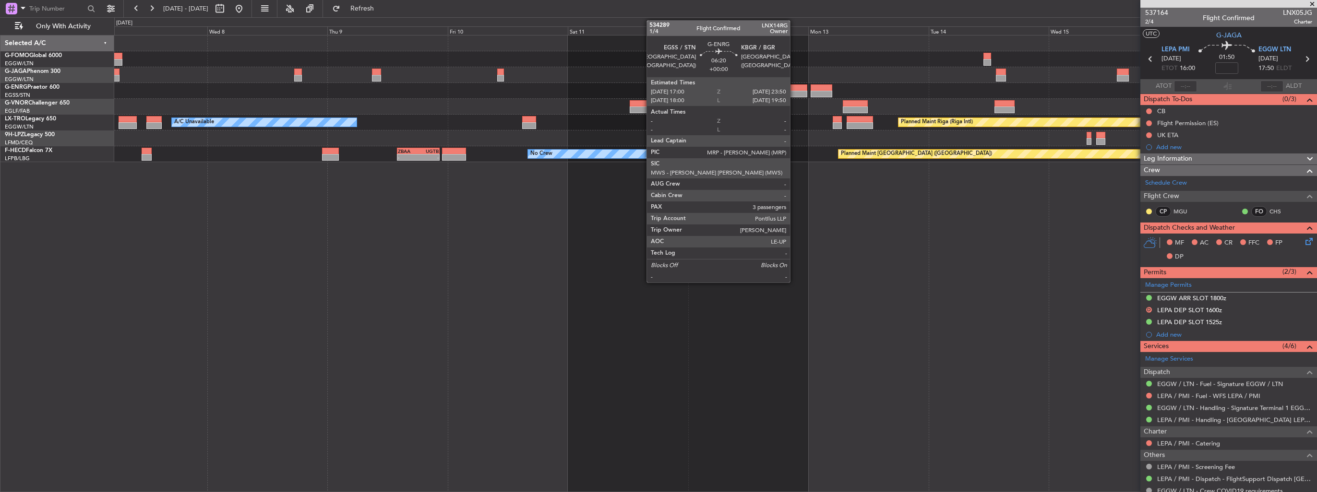
click at [794, 90] on div at bounding box center [789, 87] width 35 height 7
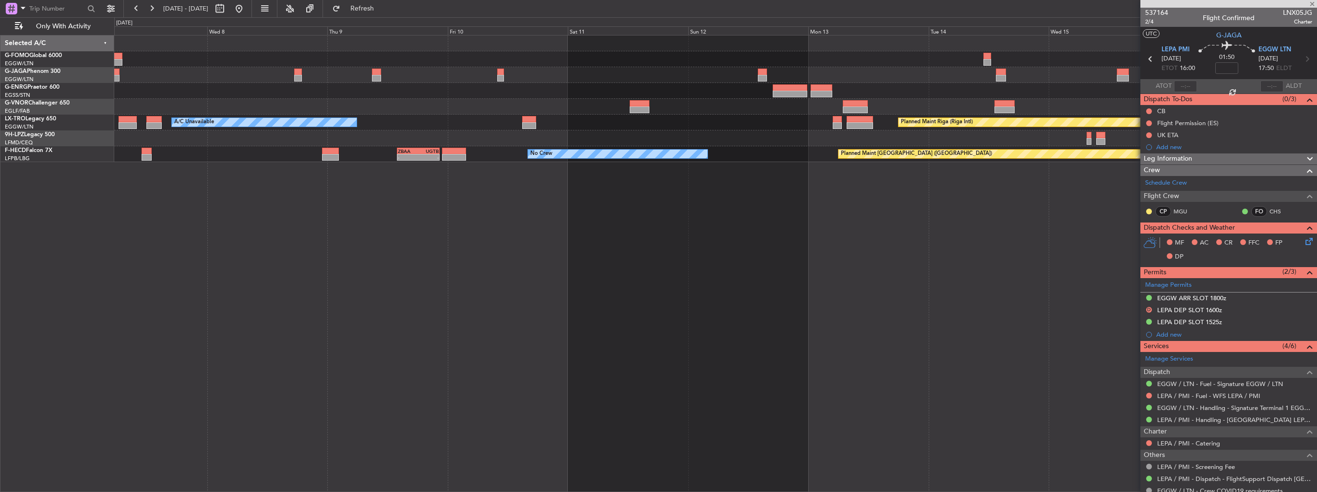
type input "3"
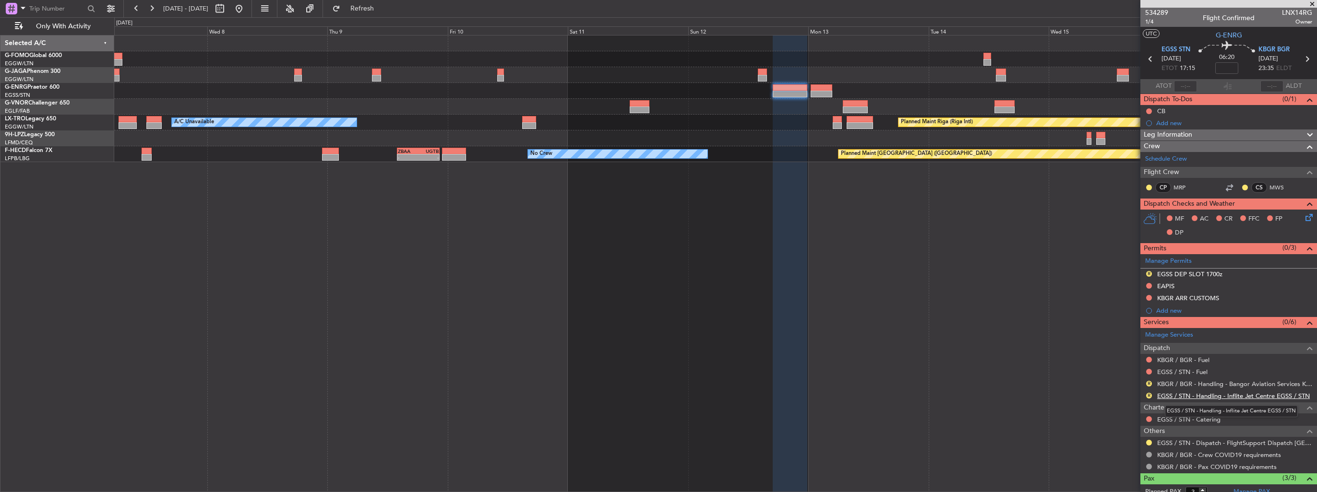
click at [1200, 396] on link "EGSS / STN - Handling - Inflite Jet Centre EGSS / STN" at bounding box center [1233, 396] width 153 height 8
click at [1146, 394] on button "R" at bounding box center [1149, 396] width 6 height 6
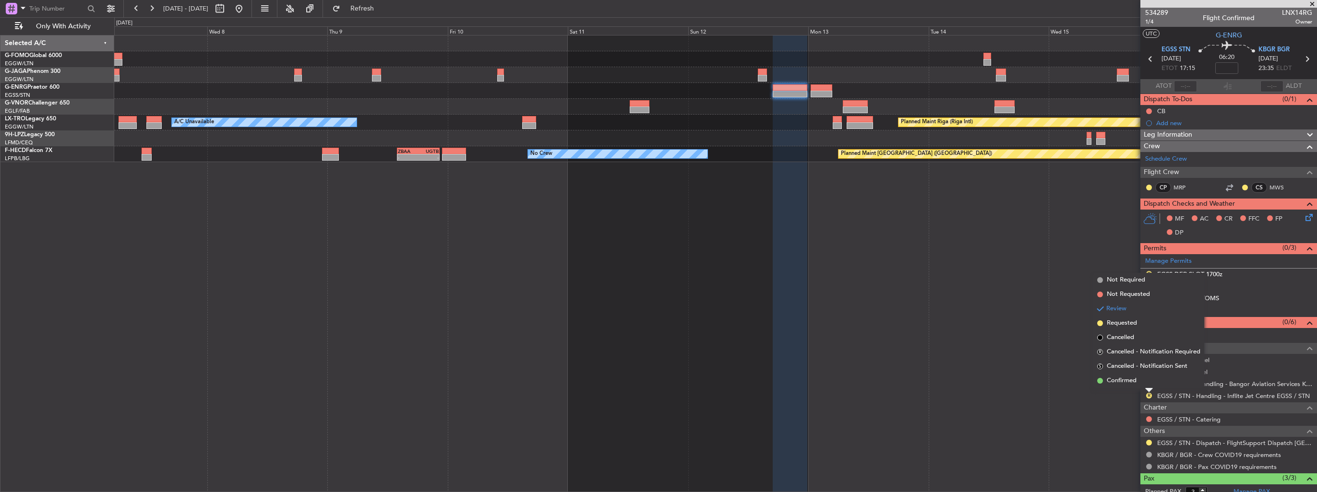
click at [1133, 383] on span "Confirmed" at bounding box center [1121, 381] width 30 height 10
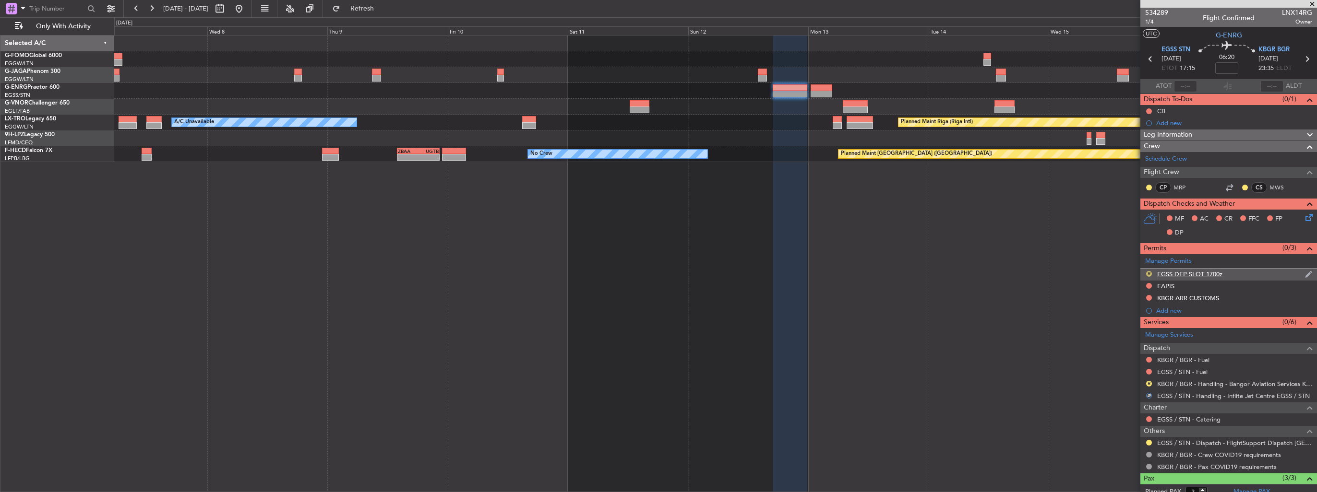
click at [1148, 273] on button "R" at bounding box center [1149, 274] width 6 height 6
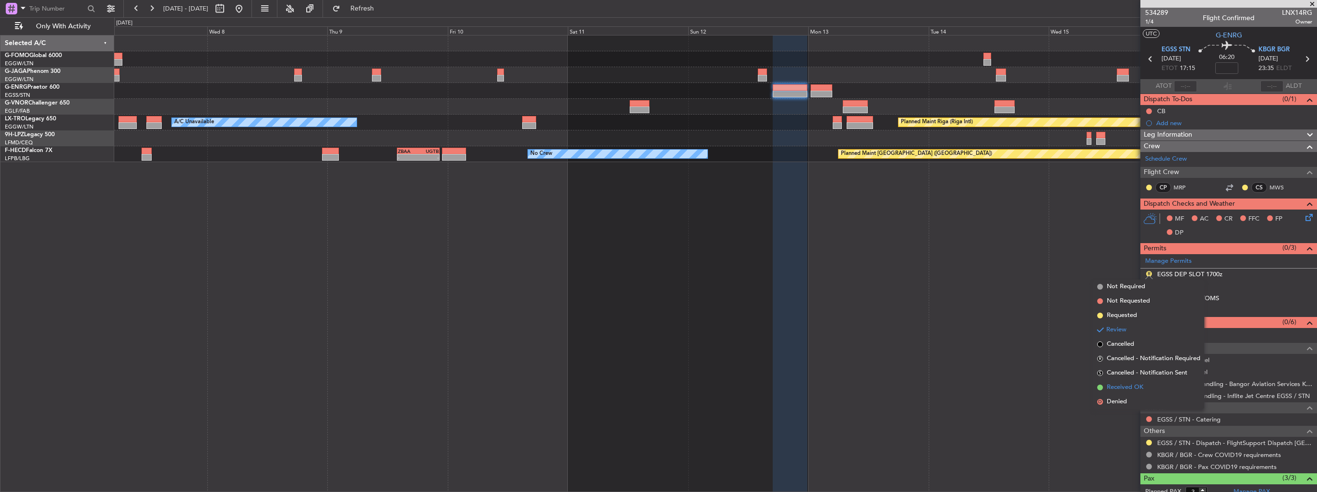
click at [1127, 385] on span "Received OK" at bounding box center [1124, 388] width 36 height 10
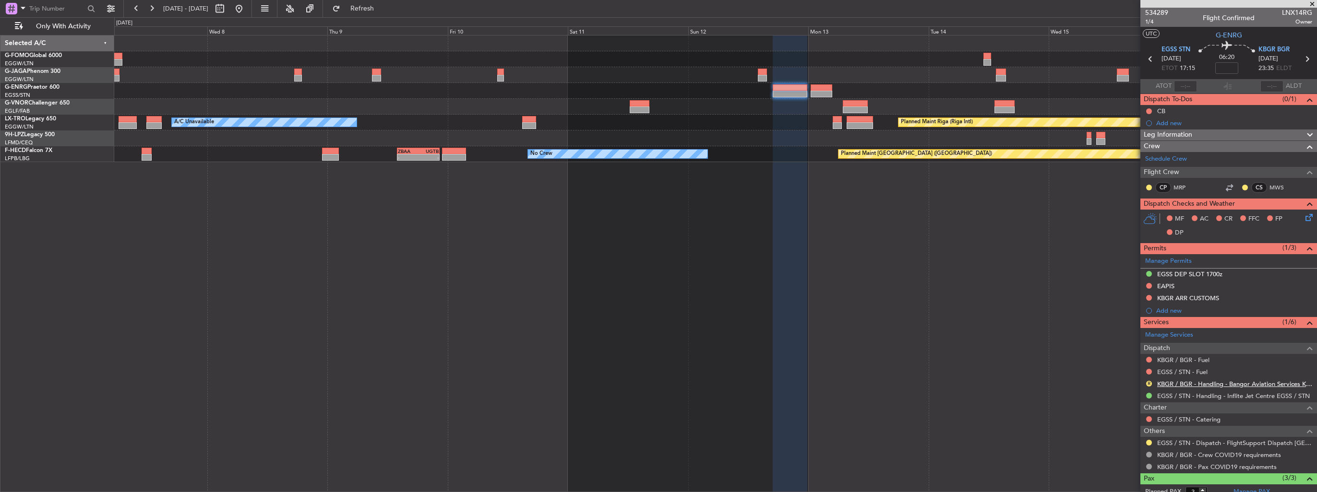
click at [1173, 381] on link "KBGR / BGR - Handling - Bangor Aviation Services KBGR / BGR" at bounding box center [1234, 384] width 155 height 8
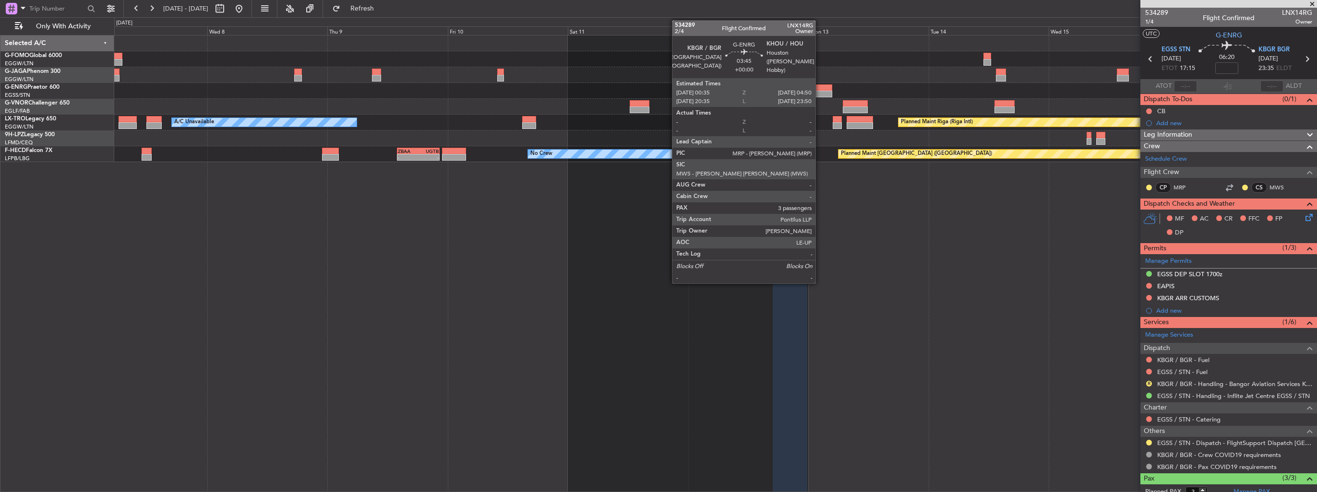
click at [820, 90] on div at bounding box center [821, 87] width 22 height 7
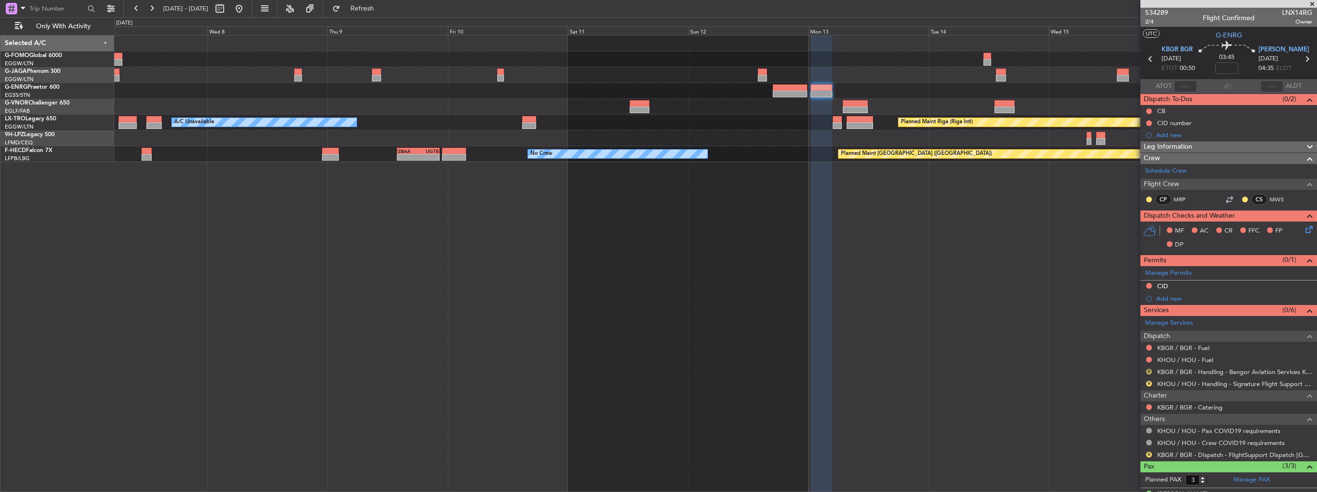
click at [1146, 370] on button "R" at bounding box center [1149, 372] width 6 height 6
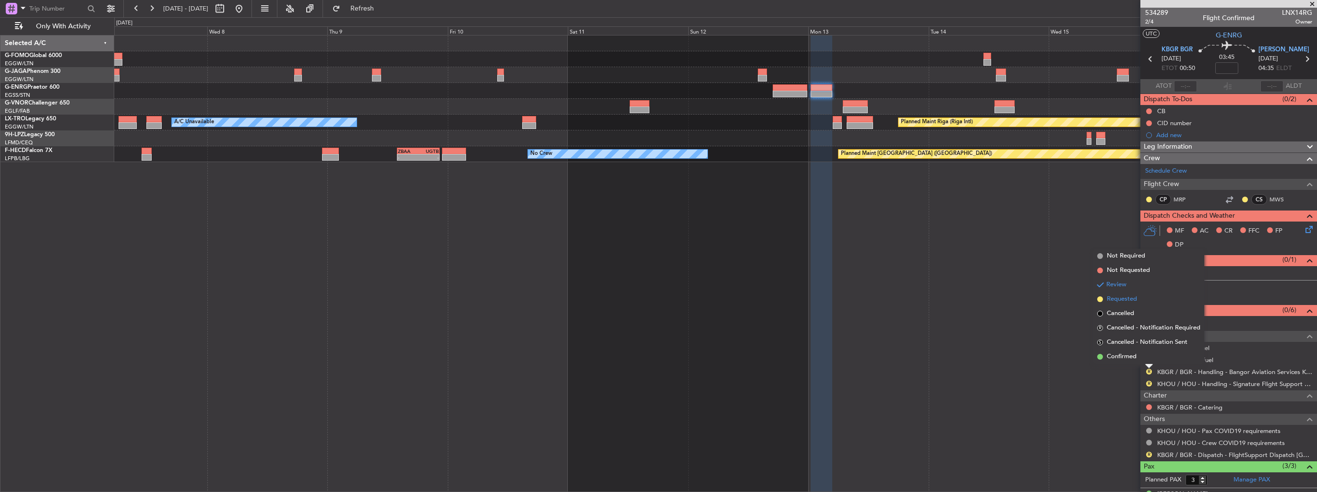
click at [1121, 299] on span "Requested" at bounding box center [1121, 300] width 30 height 10
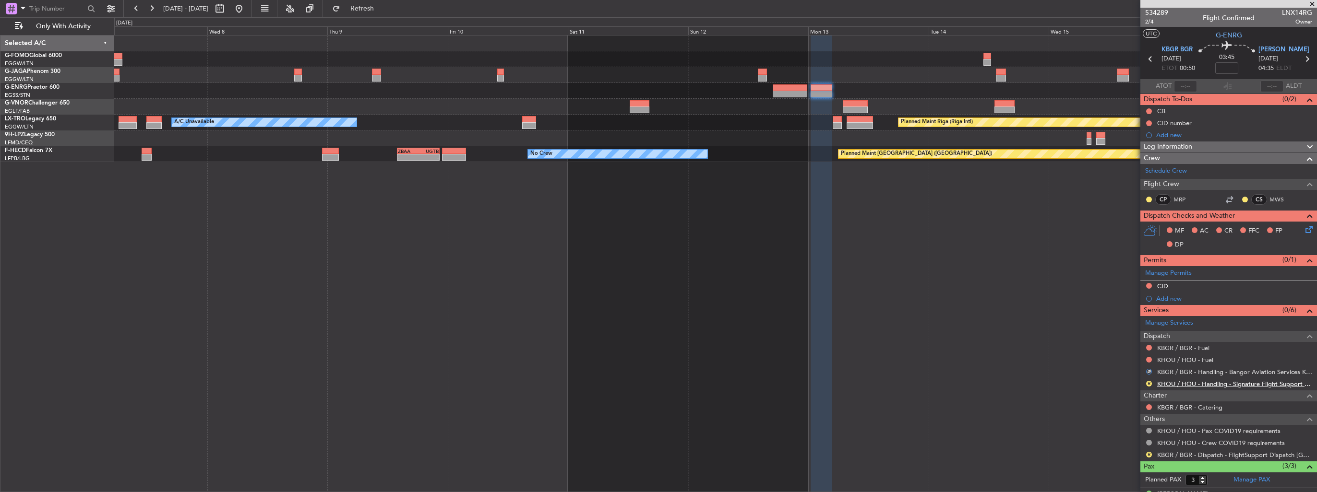
click at [1201, 382] on link "KHOU / HOU - Handling - Signature Flight Support KHOU / HOU" at bounding box center [1234, 384] width 155 height 8
click at [379, 6] on span "Refresh" at bounding box center [362, 8] width 40 height 7
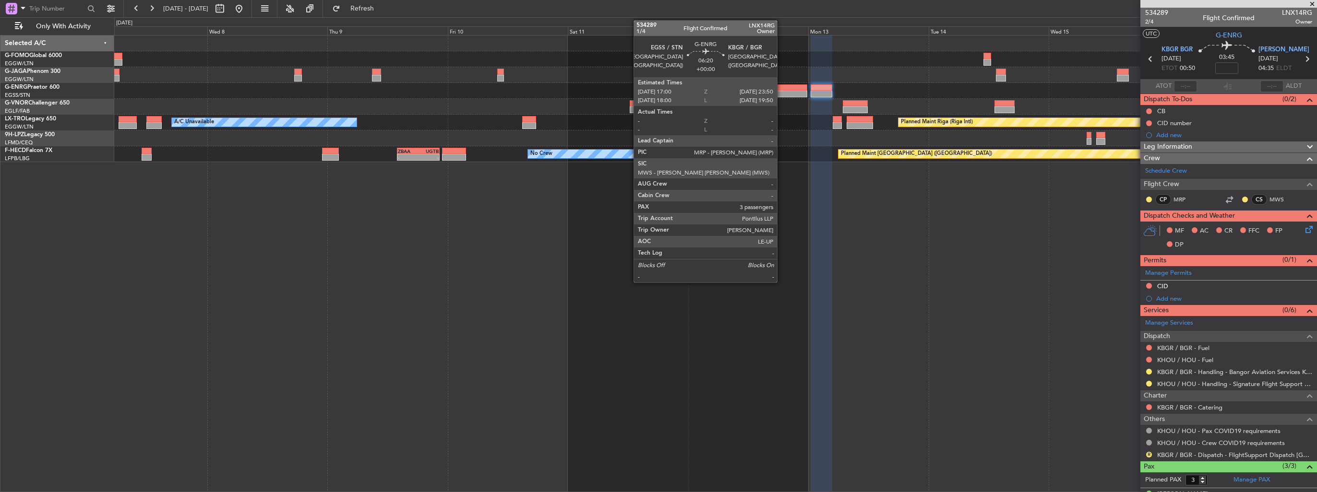
click at [781, 86] on div at bounding box center [789, 87] width 35 height 7
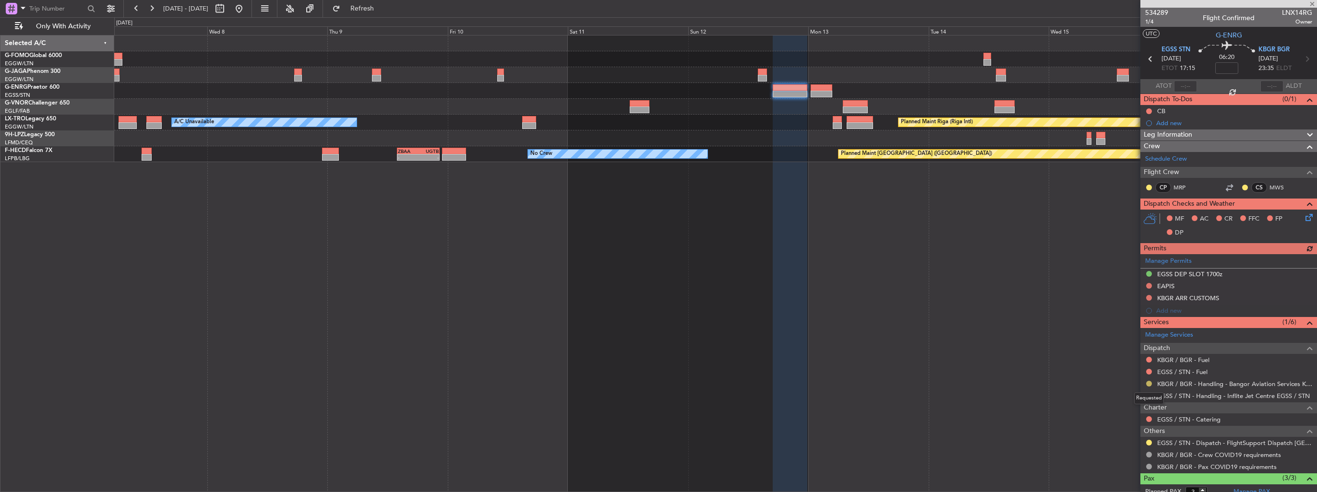
click at [1148, 383] on button at bounding box center [1149, 384] width 6 height 6
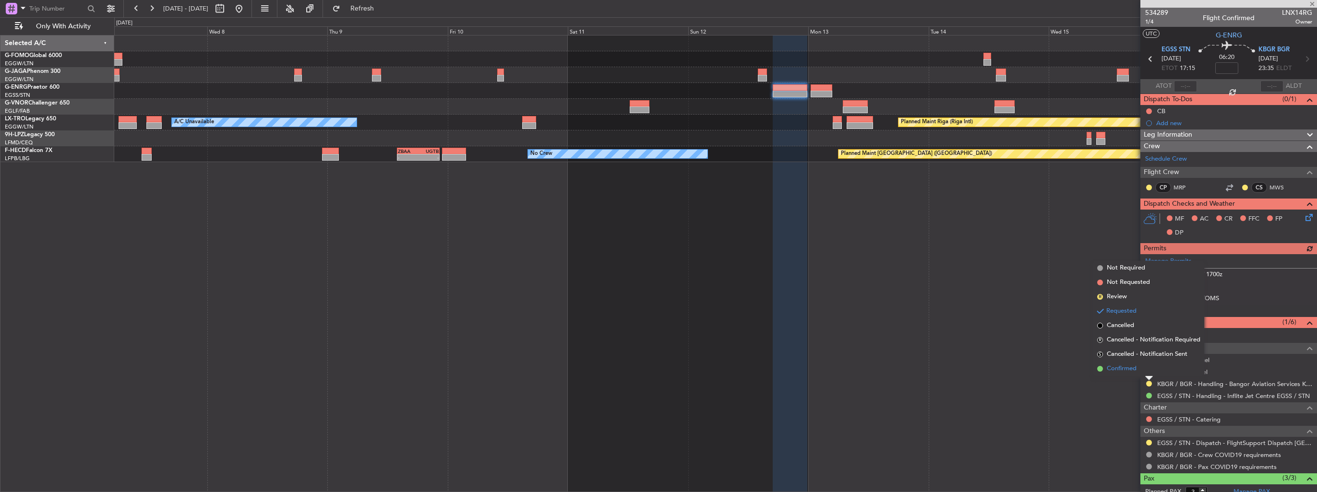
click at [1122, 369] on span "Confirmed" at bounding box center [1121, 369] width 30 height 10
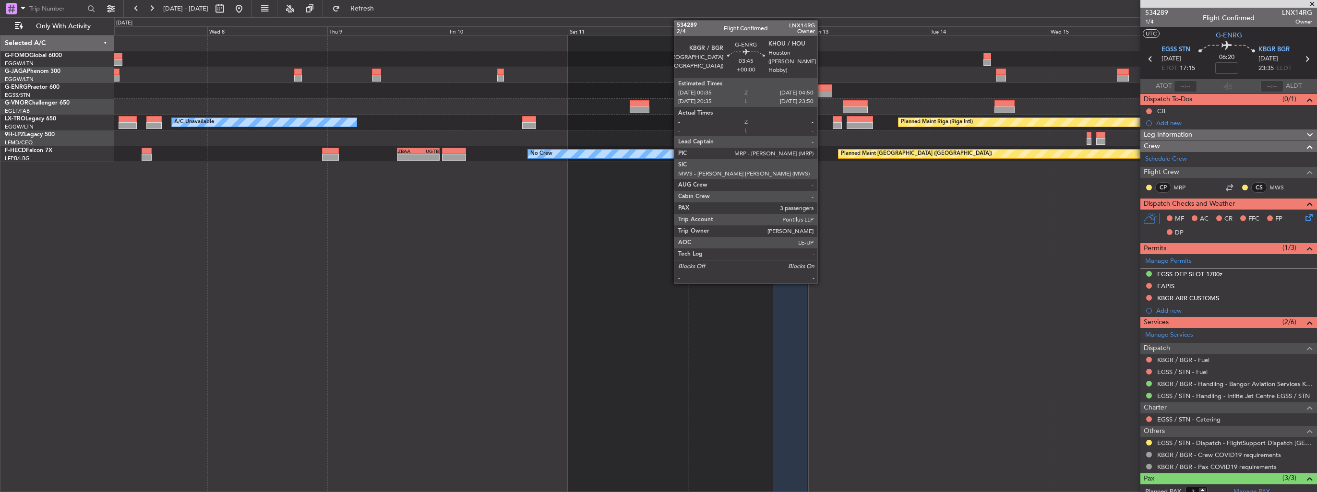
click at [821, 85] on div at bounding box center [821, 87] width 22 height 7
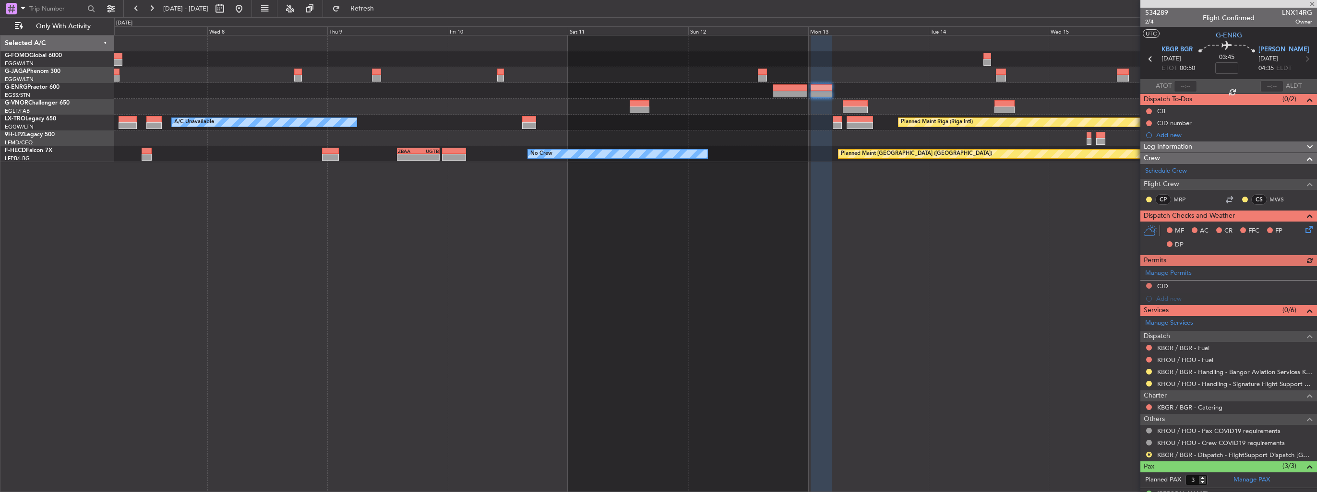
drag, startPoint x: 1149, startPoint y: 371, endPoint x: 1142, endPoint y: 367, distance: 8.0
click at [1149, 371] on button at bounding box center [1149, 372] width 6 height 6
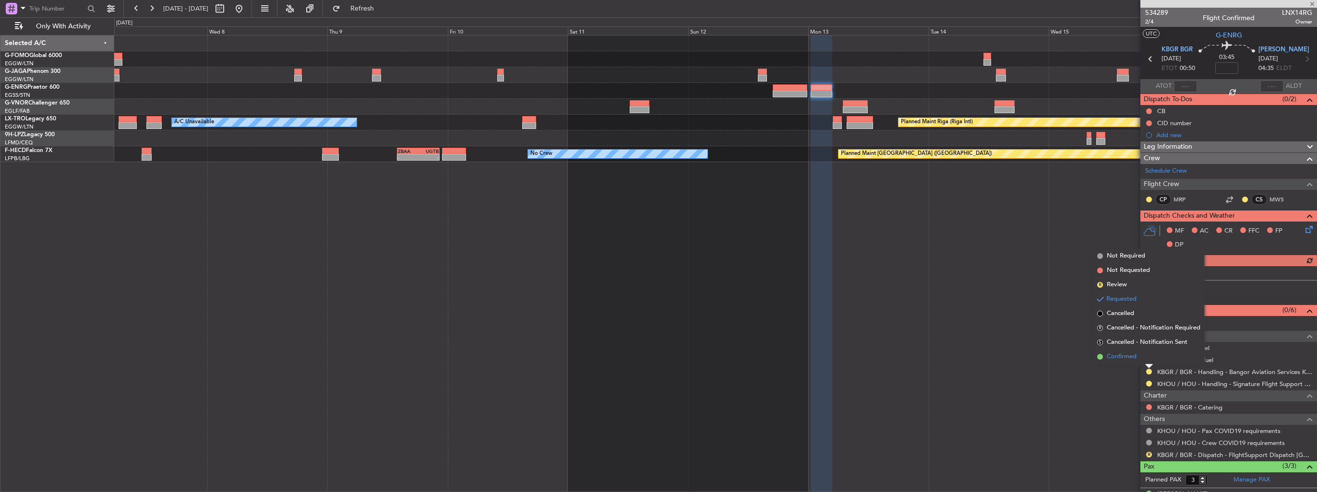
click at [1119, 356] on span "Confirmed" at bounding box center [1121, 357] width 30 height 10
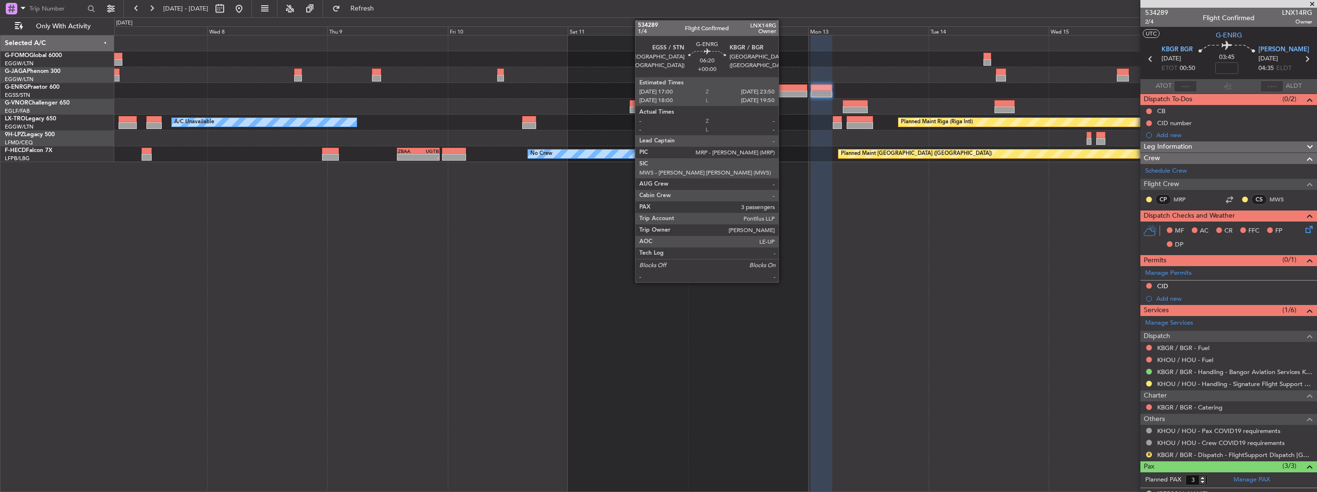
click at [787, 93] on div at bounding box center [789, 94] width 35 height 7
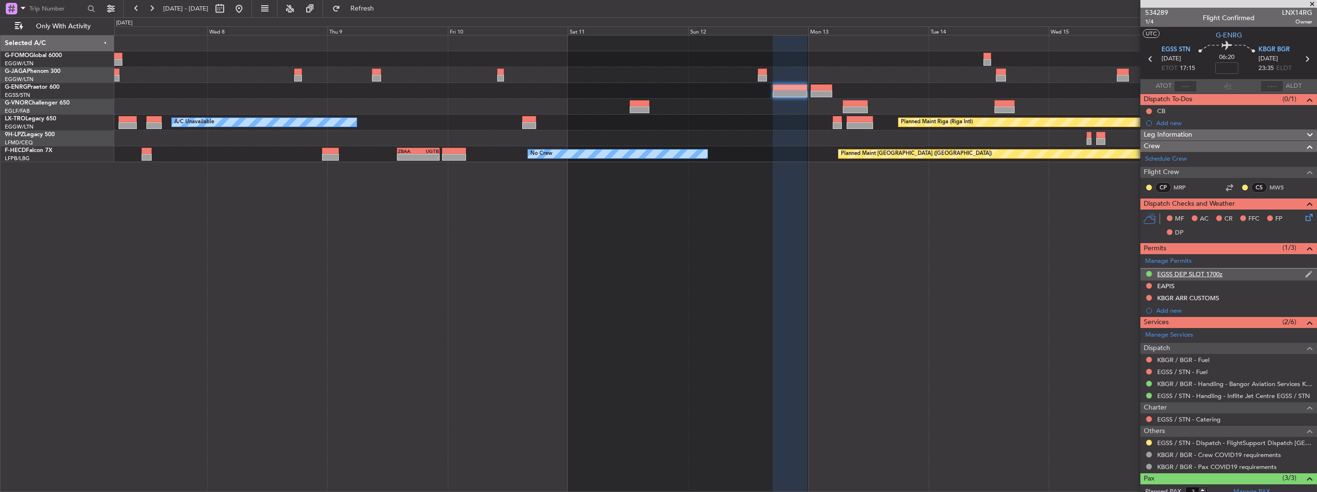
click at [1305, 273] on img at bounding box center [1308, 274] width 7 height 9
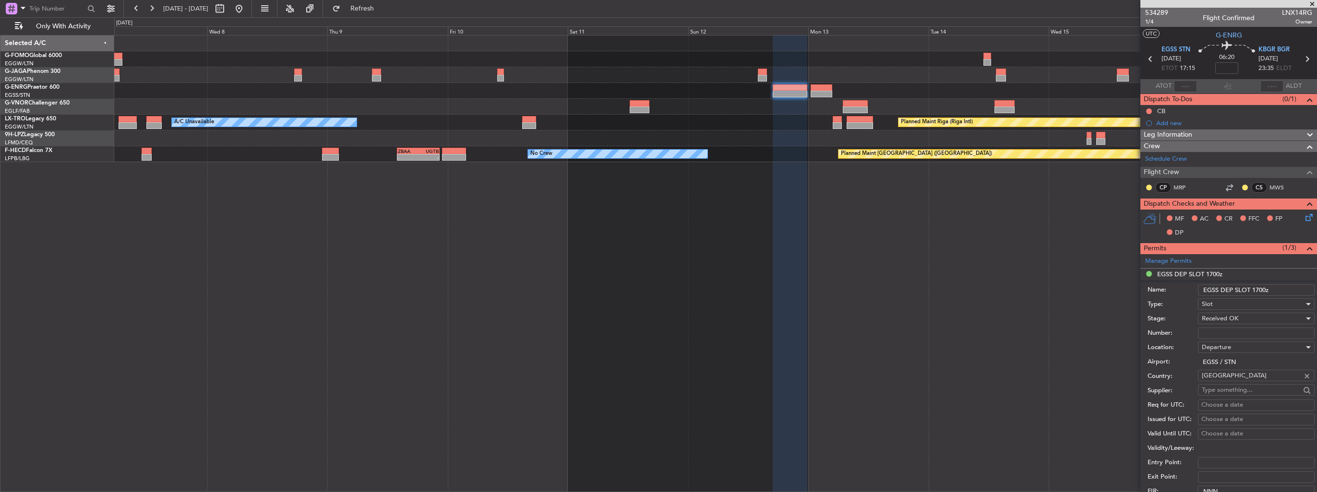
drag, startPoint x: 1263, startPoint y: 289, endPoint x: 1257, endPoint y: 290, distance: 6.3
click at [1257, 290] on input "EGSS DEP SLOT 1700z" at bounding box center [1256, 291] width 117 height 12
type input "EGSS DEP SLOT 1715z"
click at [1243, 314] on div "Received OK" at bounding box center [1252, 318] width 102 height 14
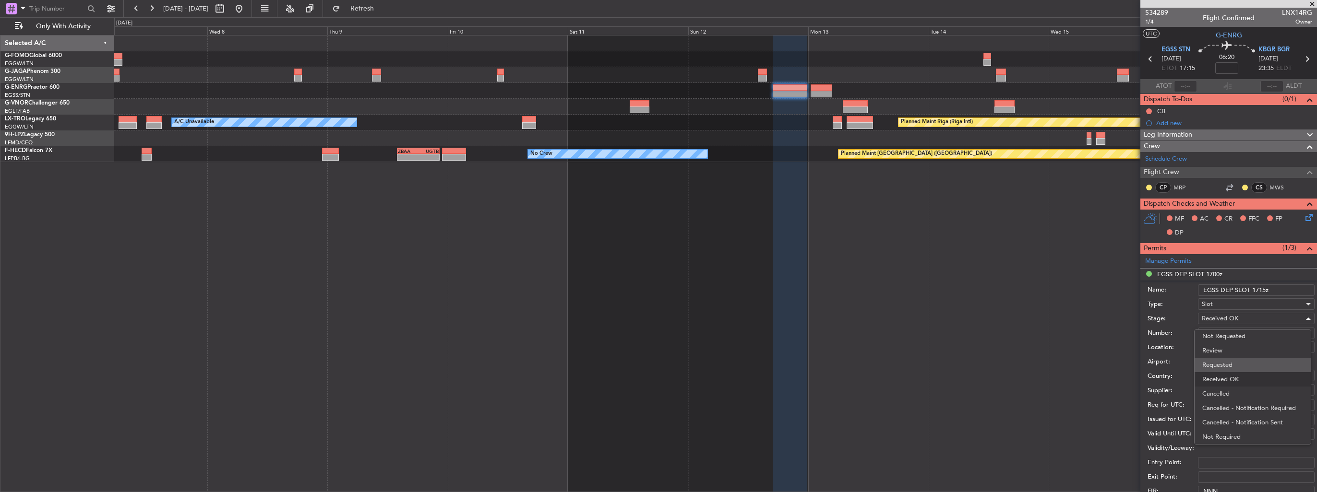
click at [1242, 365] on span "Requested" at bounding box center [1252, 365] width 101 height 14
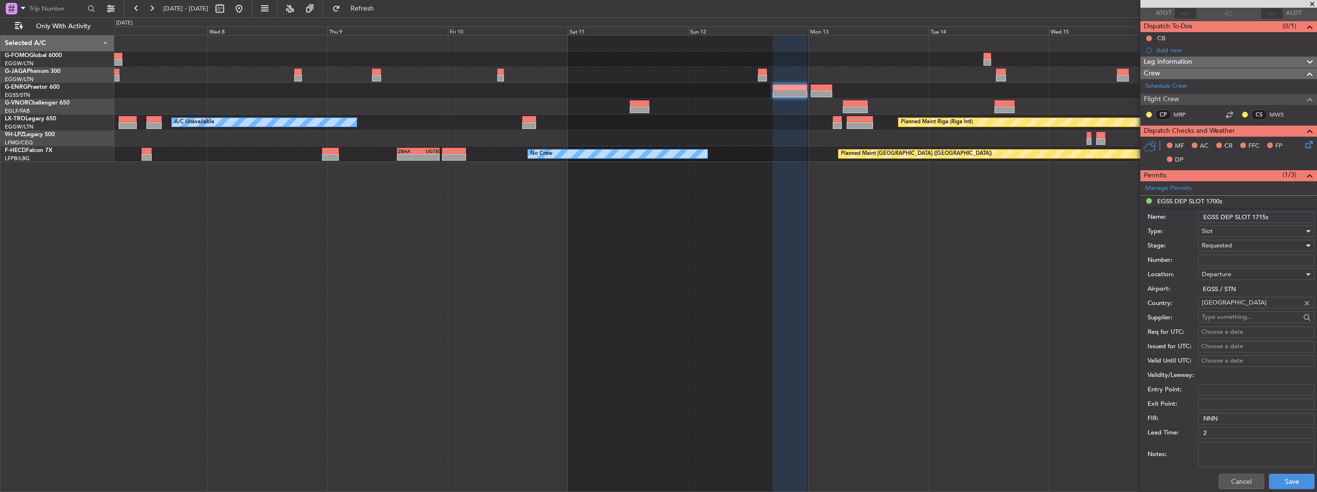
scroll to position [144, 0]
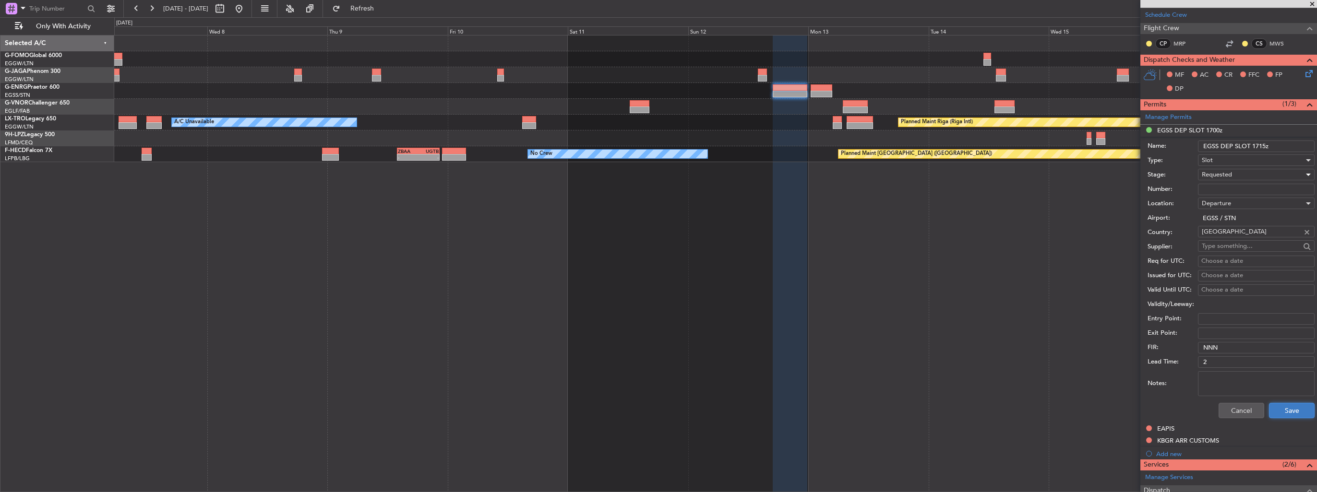
click at [1274, 406] on button "Save" at bounding box center [1292, 410] width 46 height 15
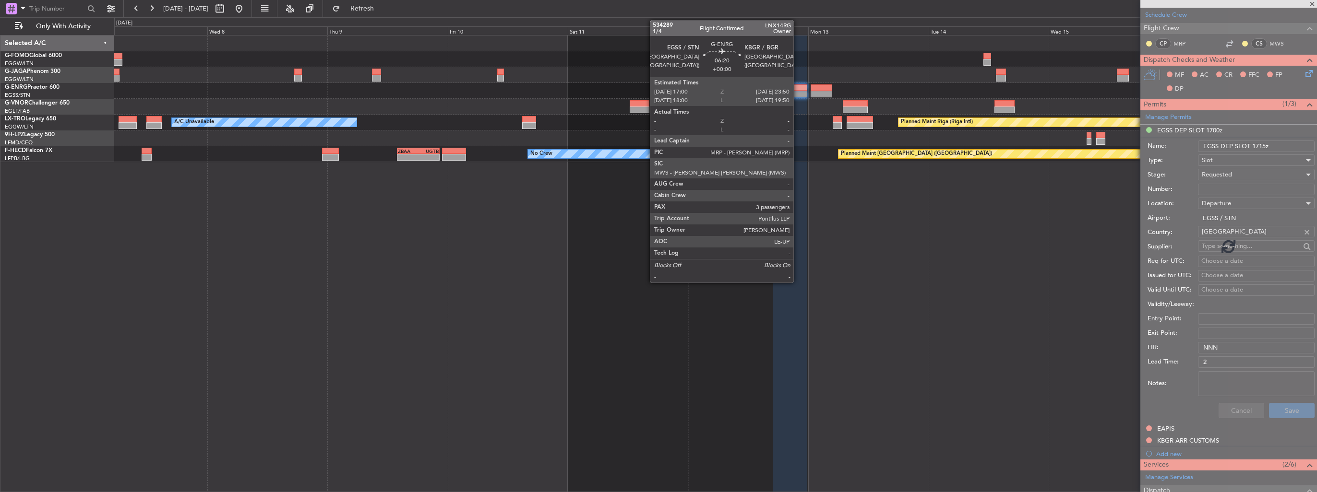
scroll to position [71, 0]
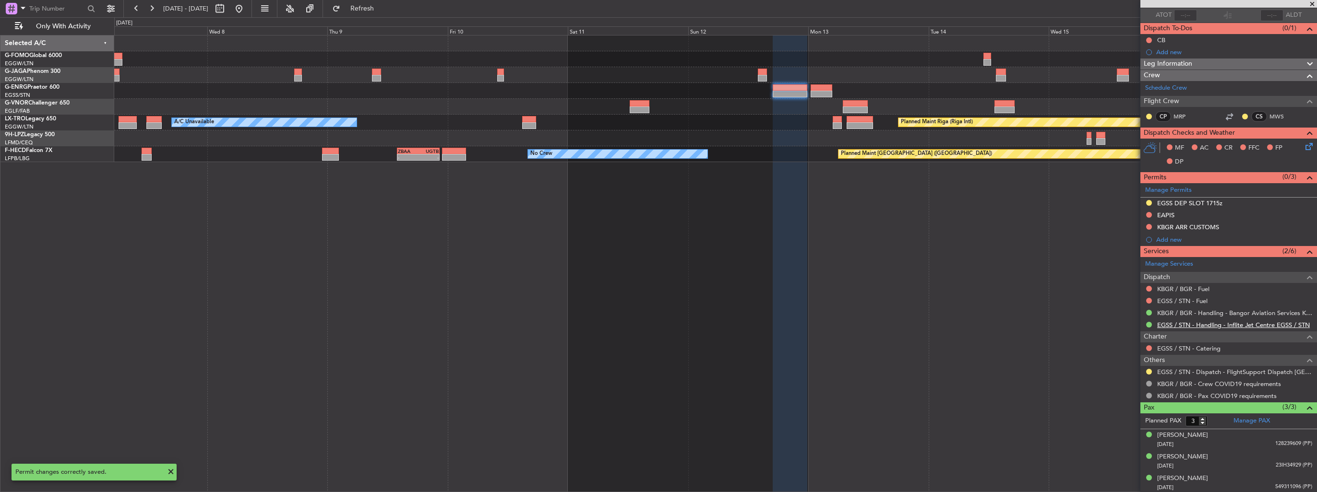
click at [1165, 325] on link "EGSS / STN - Handling - Inflite Jet Centre EGSS / STN" at bounding box center [1233, 325] width 153 height 8
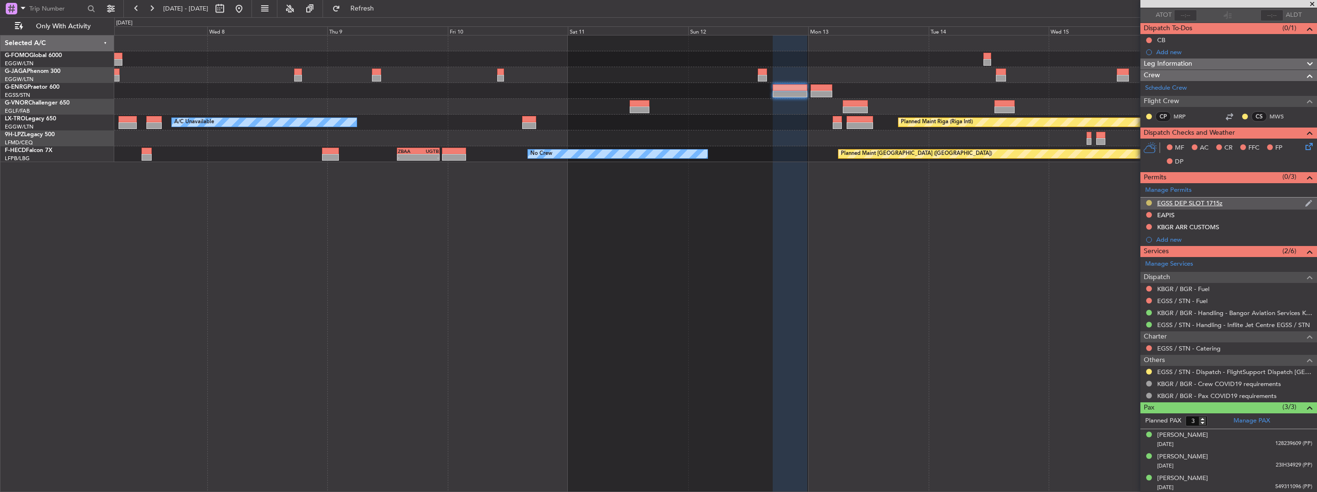
click at [1149, 202] on button at bounding box center [1149, 203] width 6 height 6
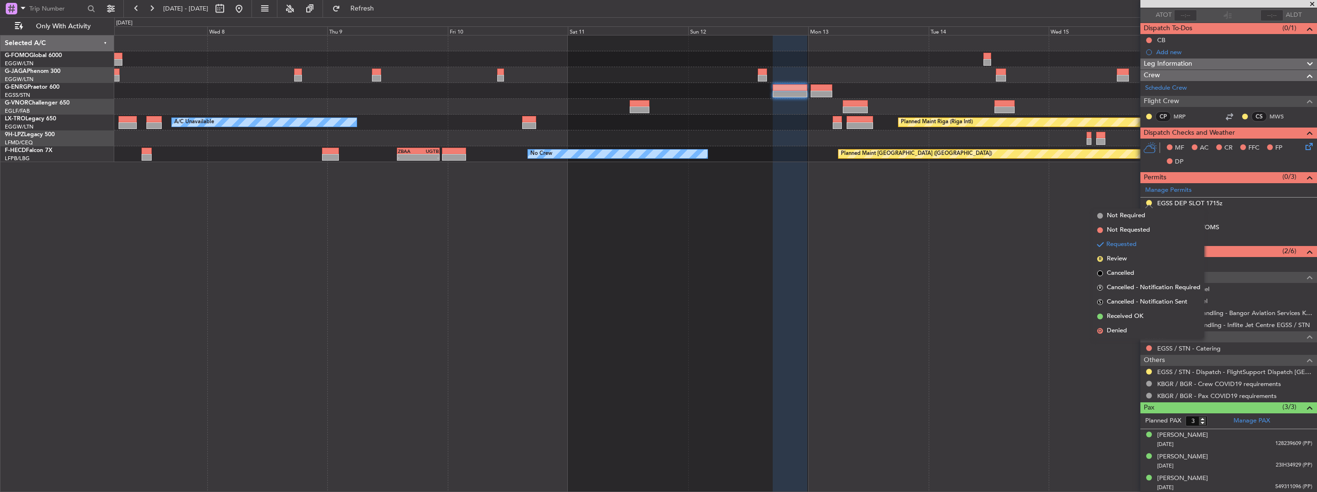
click at [1131, 317] on span "Received OK" at bounding box center [1124, 317] width 36 height 10
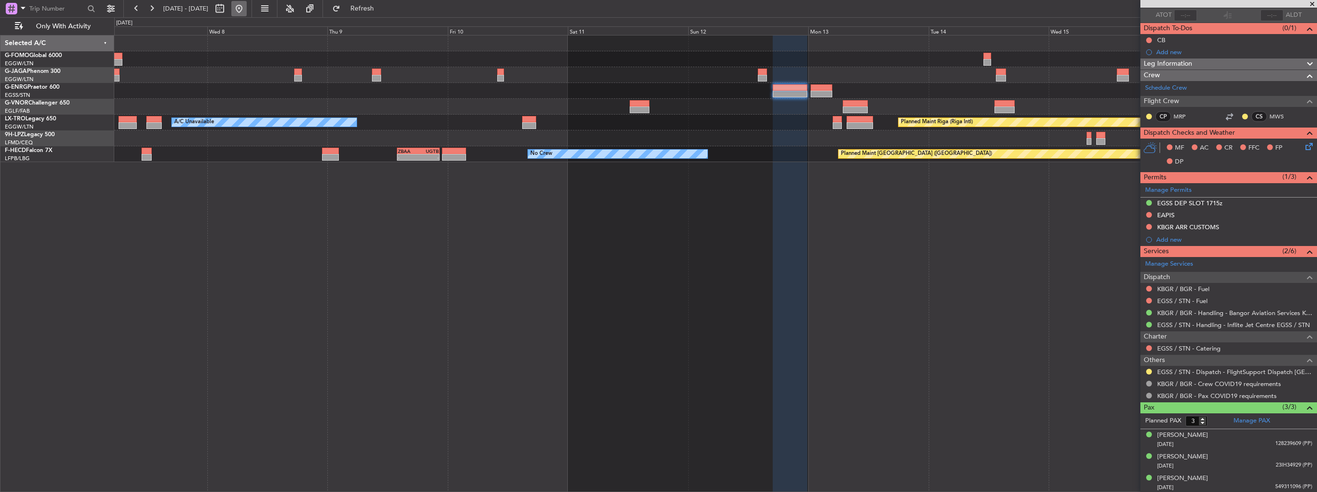
click at [247, 9] on button at bounding box center [238, 8] width 15 height 15
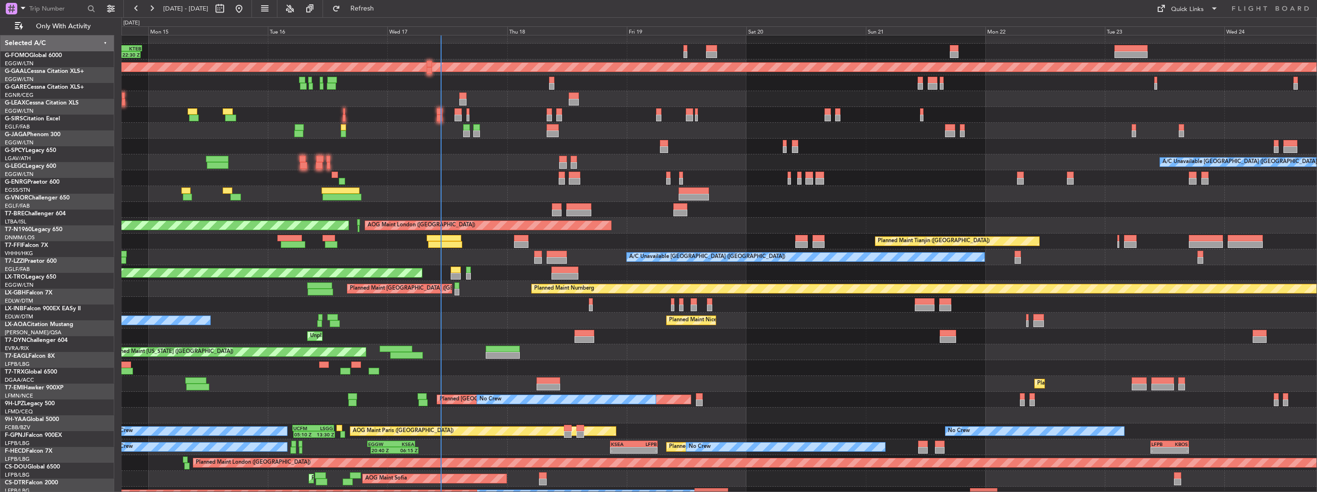
click at [307, 218] on div "AOG Maint London (Stansted) AOG Maint London (Stansted)" at bounding box center [718, 226] width 1195 height 16
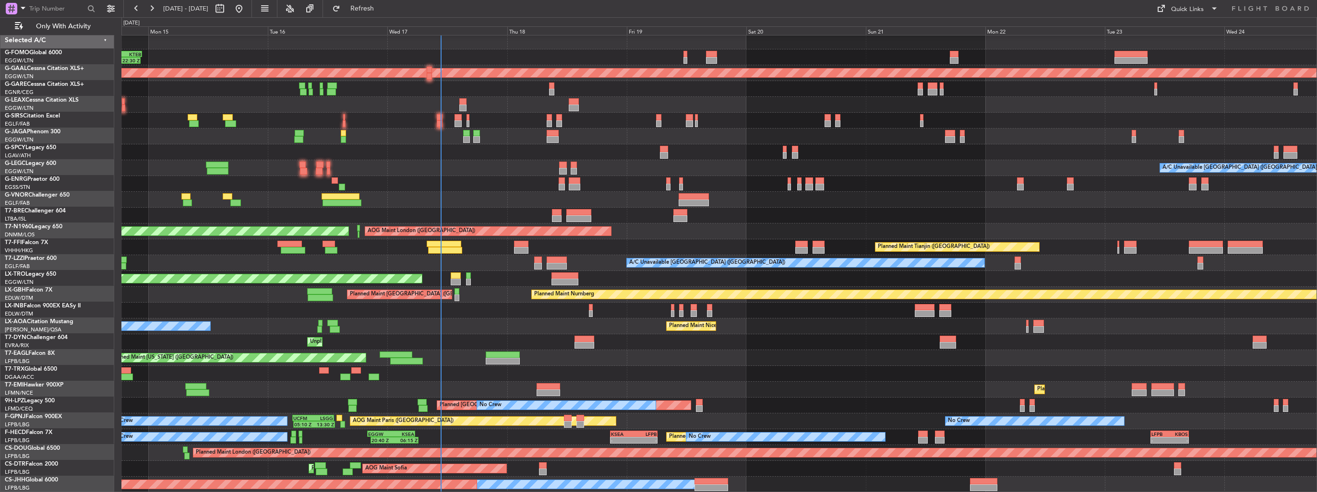
scroll to position [2, 0]
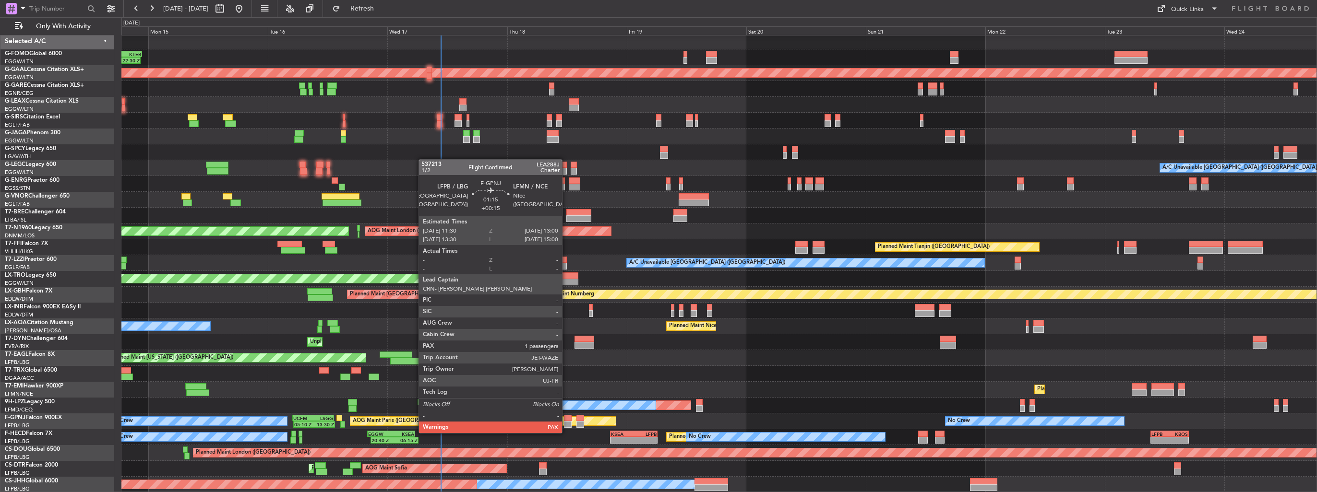
click at [566, 424] on div at bounding box center [568, 424] width 8 height 7
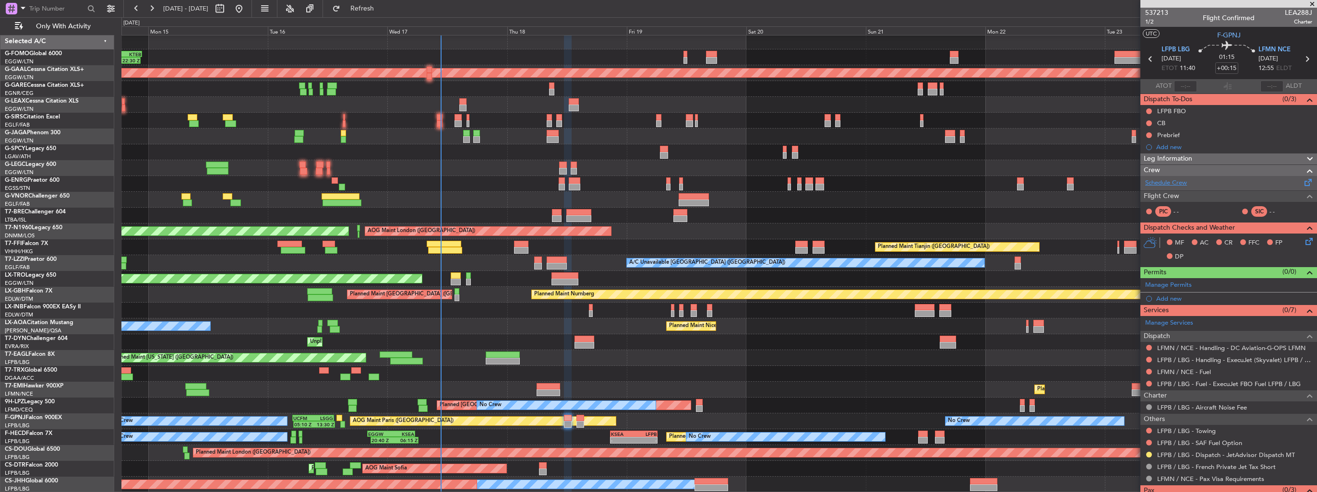
click at [1168, 182] on link "Schedule Crew" at bounding box center [1166, 183] width 42 height 10
click at [382, 8] on span "Refresh" at bounding box center [362, 8] width 40 height 7
click at [382, 12] on span "Refresh" at bounding box center [362, 8] width 40 height 7
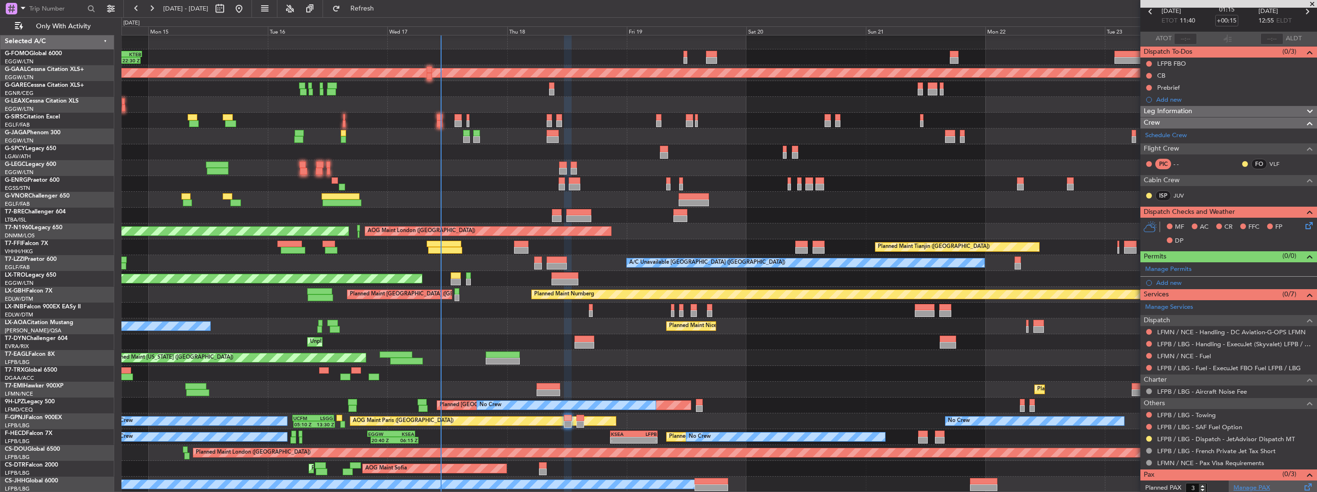
scroll to position [36, 0]
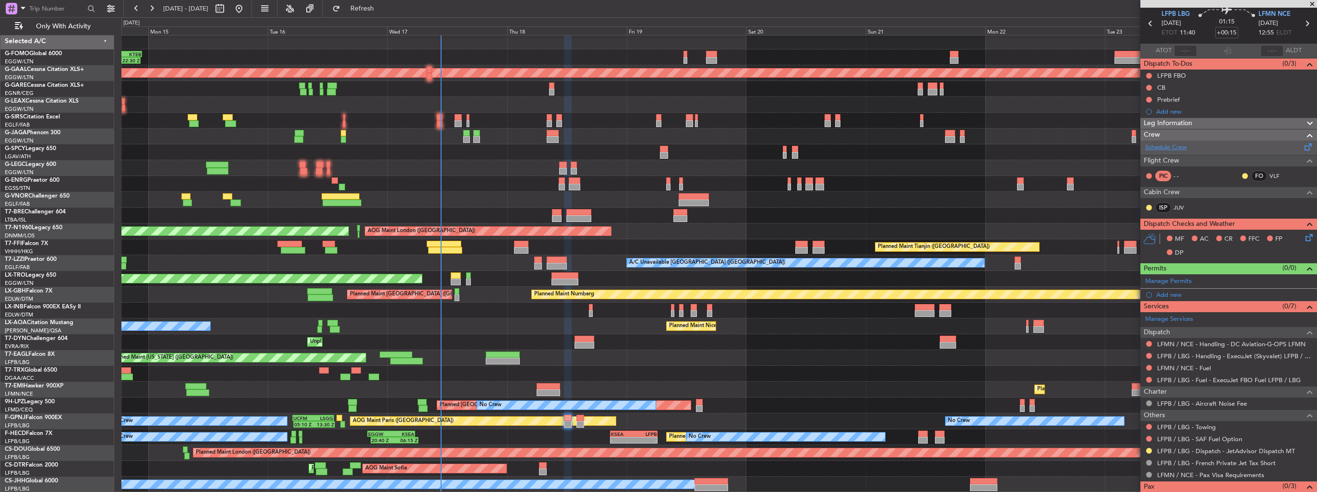
click at [1160, 147] on link "Schedule Crew" at bounding box center [1166, 148] width 42 height 10
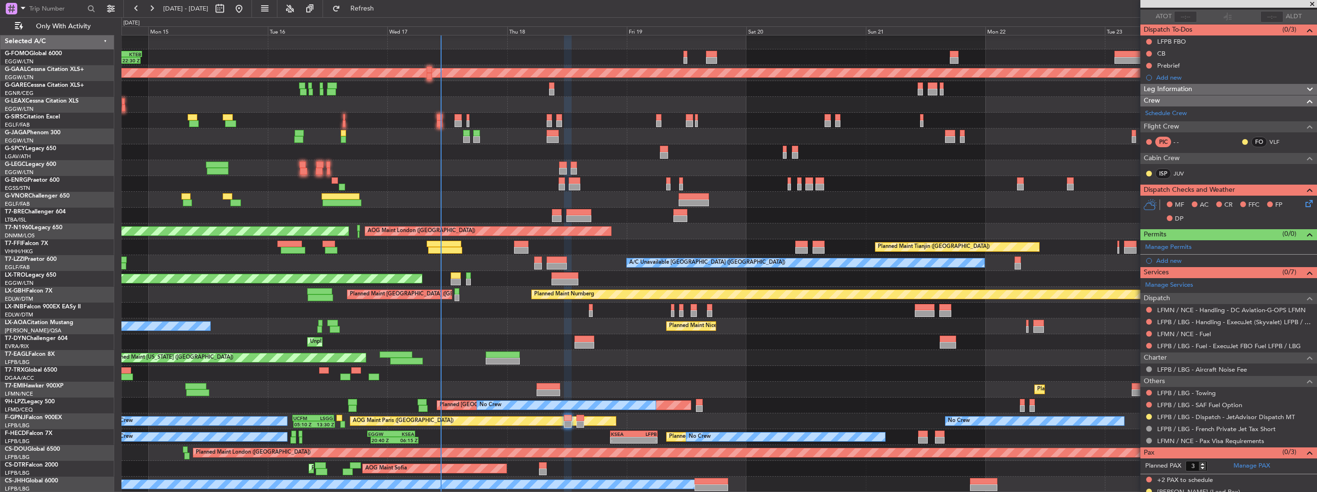
scroll to position [83, 0]
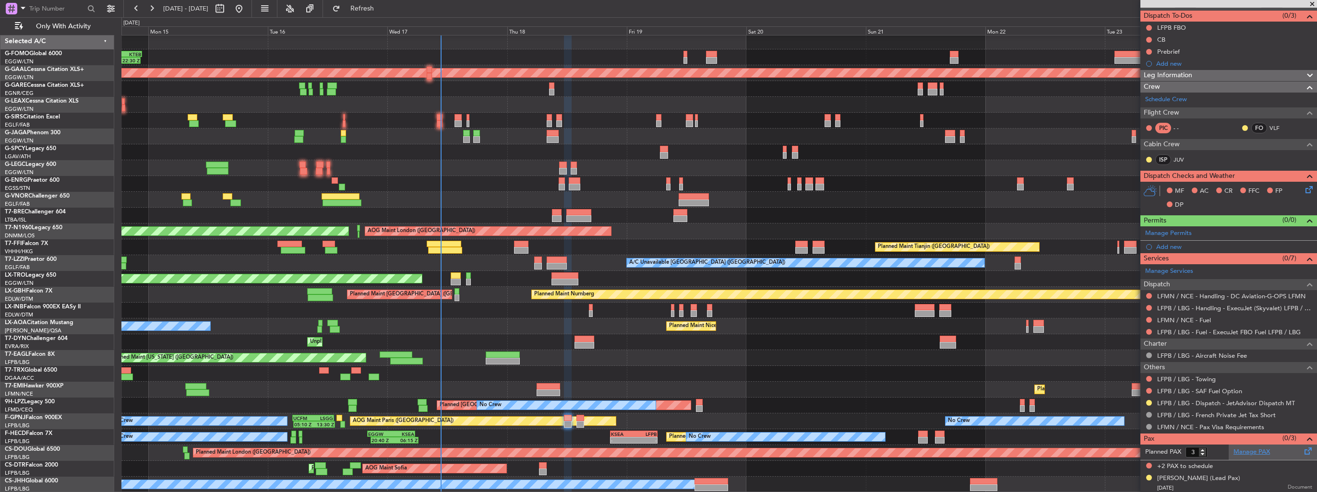
click at [1236, 448] on link "Manage PAX" at bounding box center [1251, 453] width 36 height 10
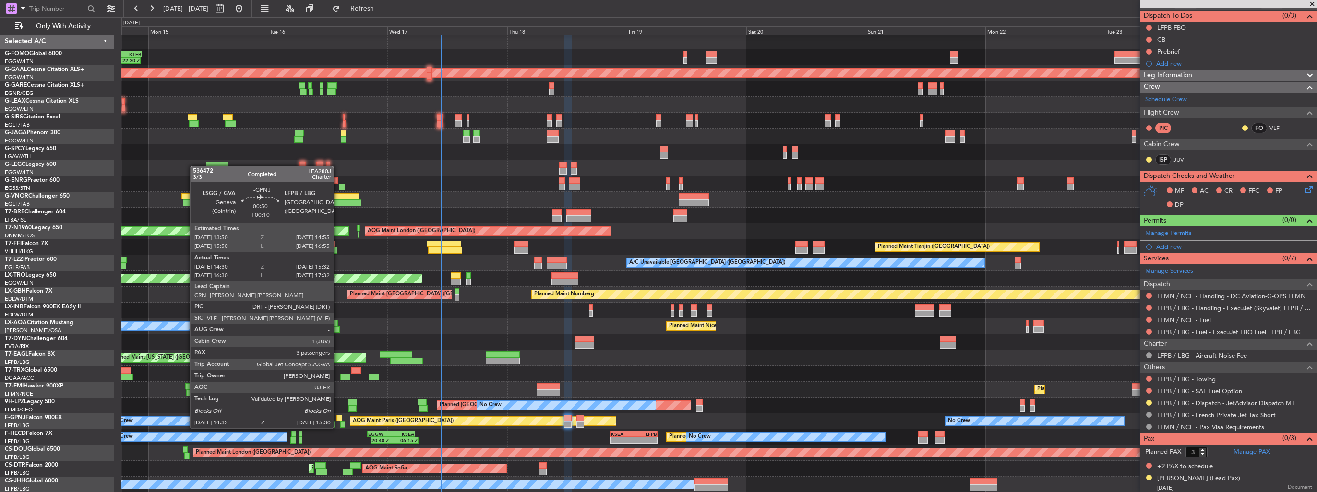
click at [338, 419] on div at bounding box center [339, 418] width 6 height 7
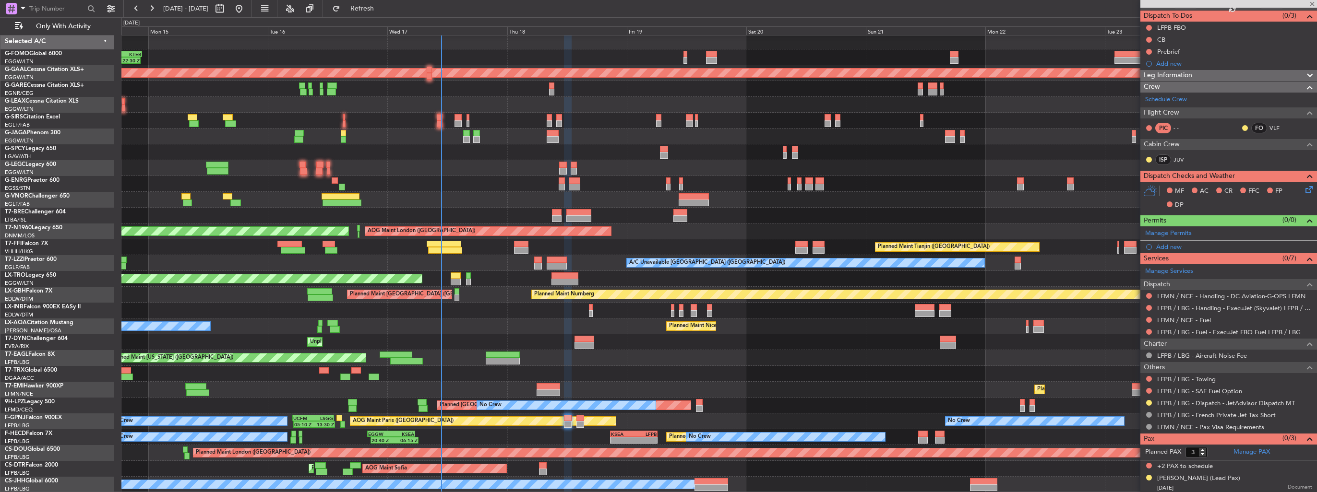
type input "+00:10"
type input "14:40"
type input "15:27"
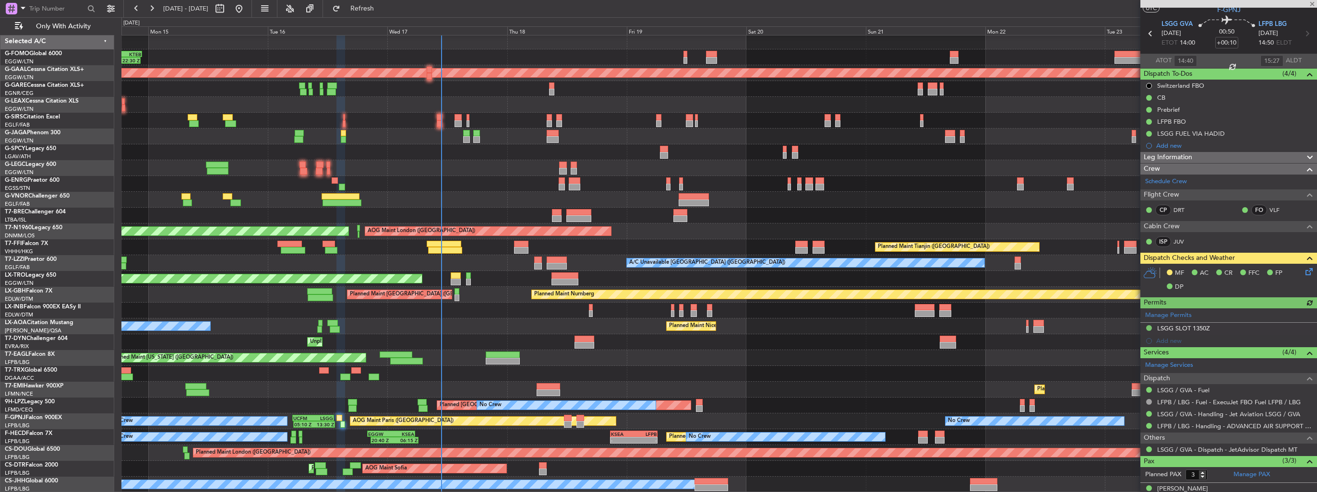
scroll to position [0, 0]
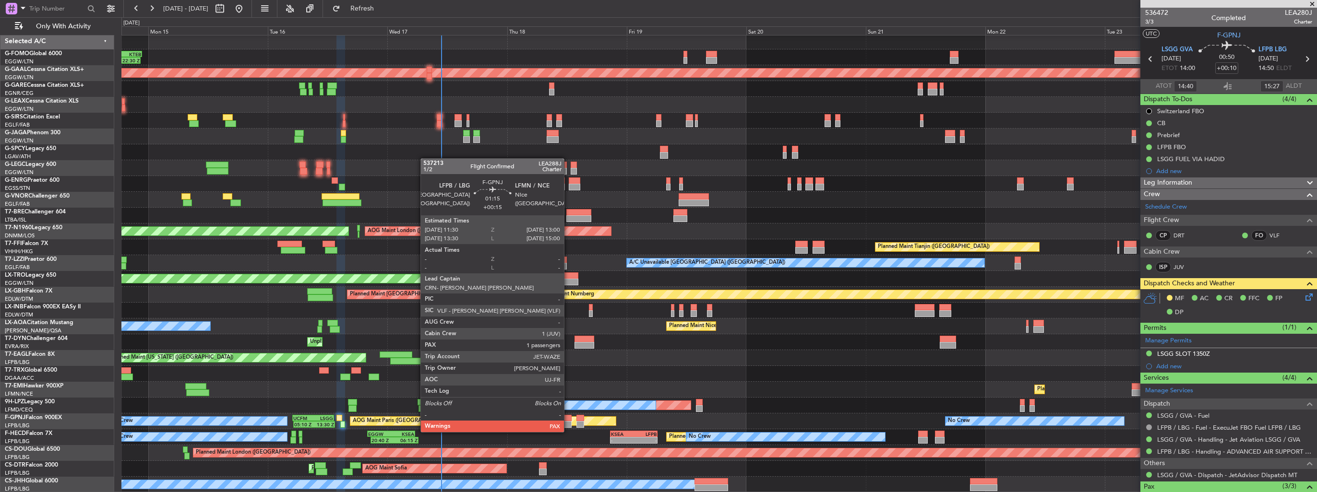
click at [568, 423] on div at bounding box center [568, 424] width 8 height 7
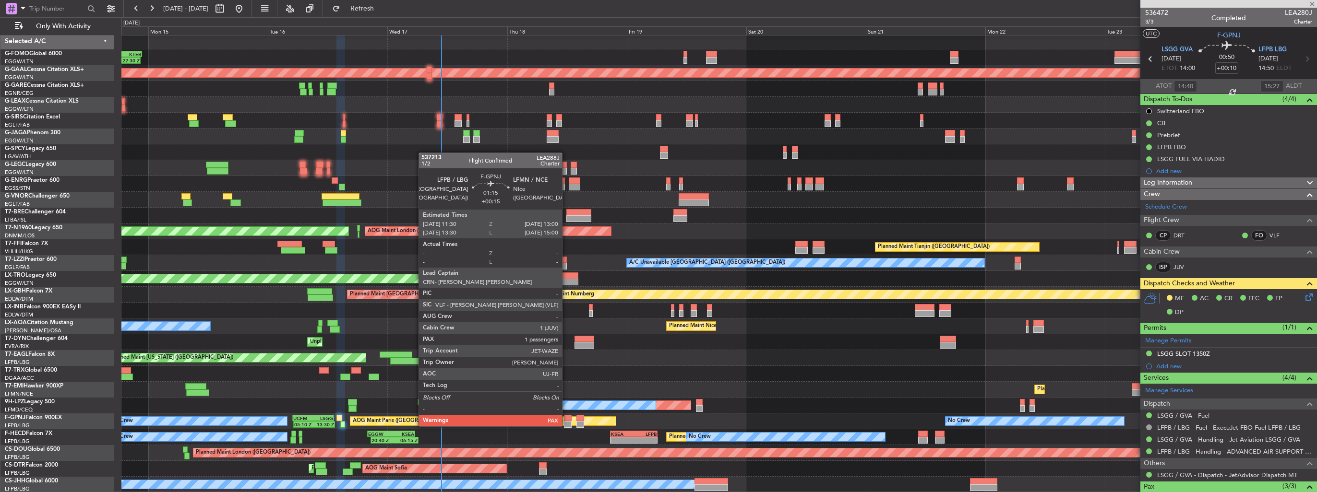
type input "+00:15"
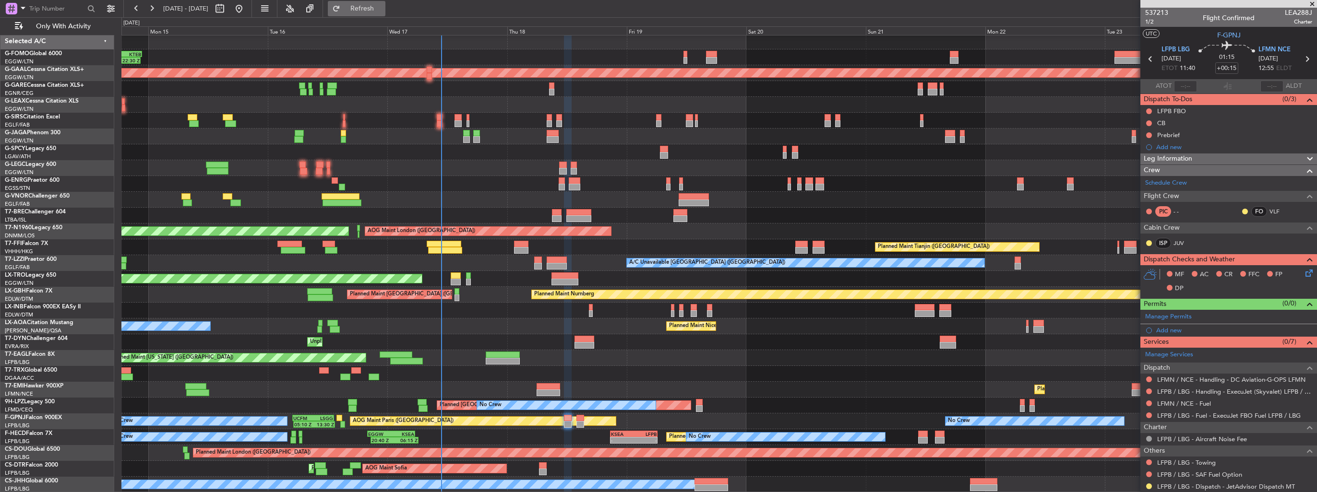
click at [376, 11] on span "Refresh" at bounding box center [362, 8] width 40 height 7
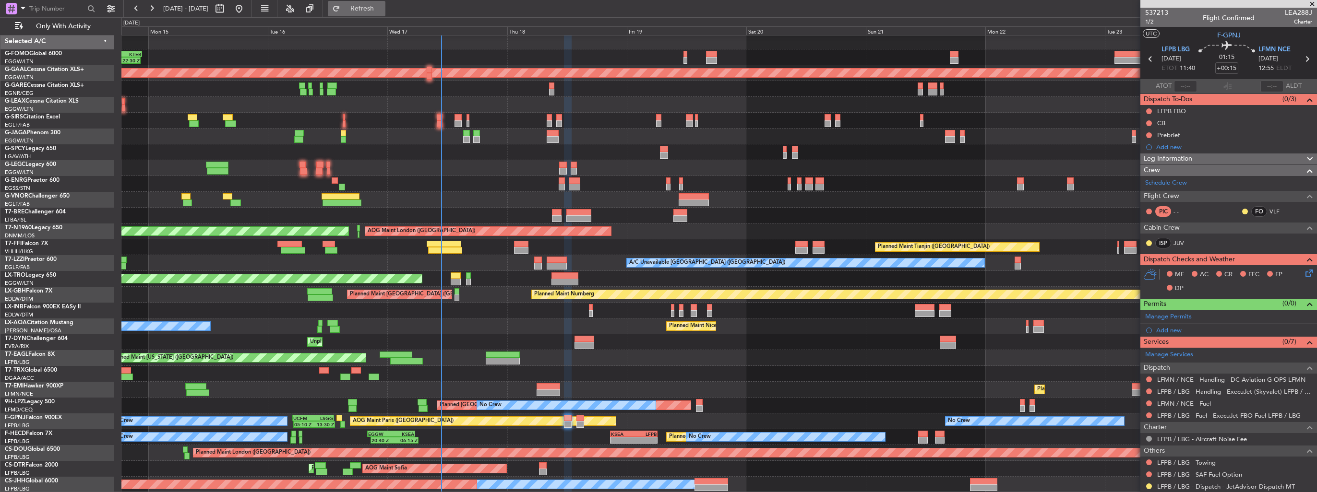
click at [382, 7] on span "Refresh" at bounding box center [362, 8] width 40 height 7
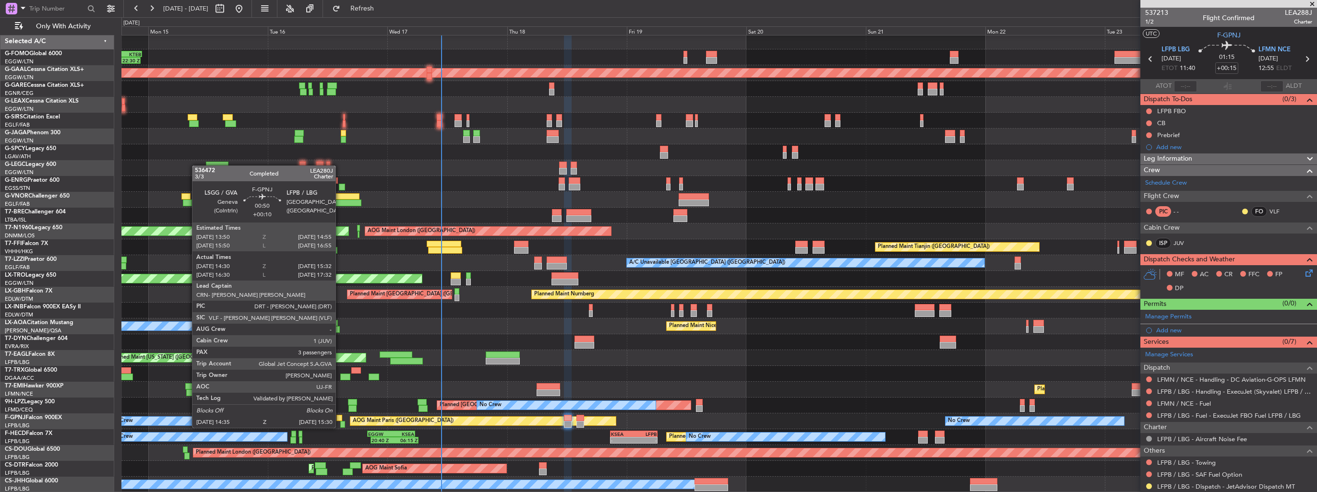
click at [340, 418] on div at bounding box center [339, 418] width 6 height 7
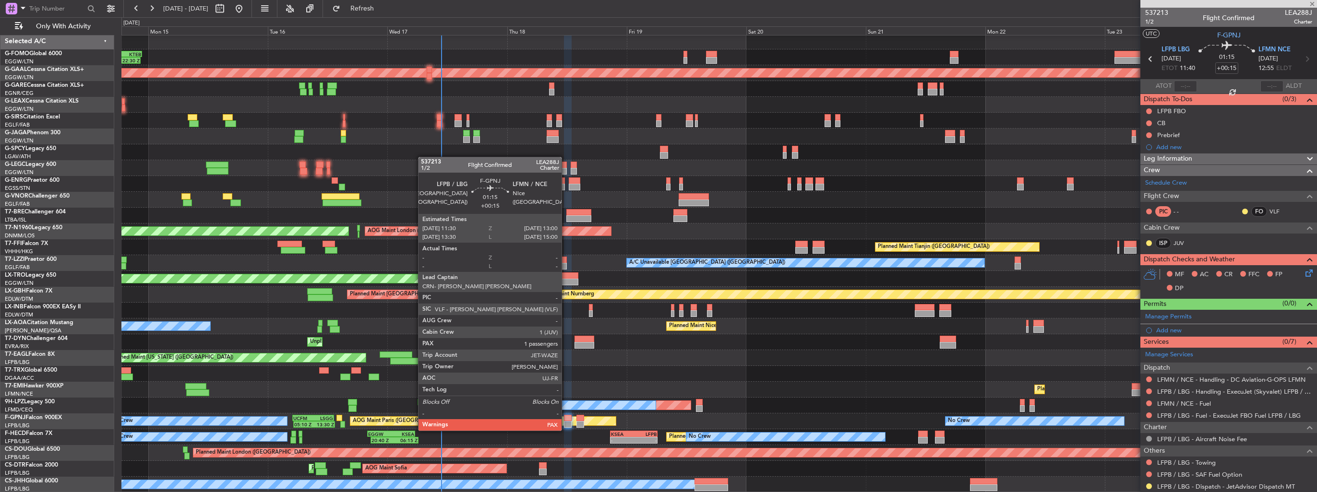
type input "+00:10"
type input "14:40"
type input "15:27"
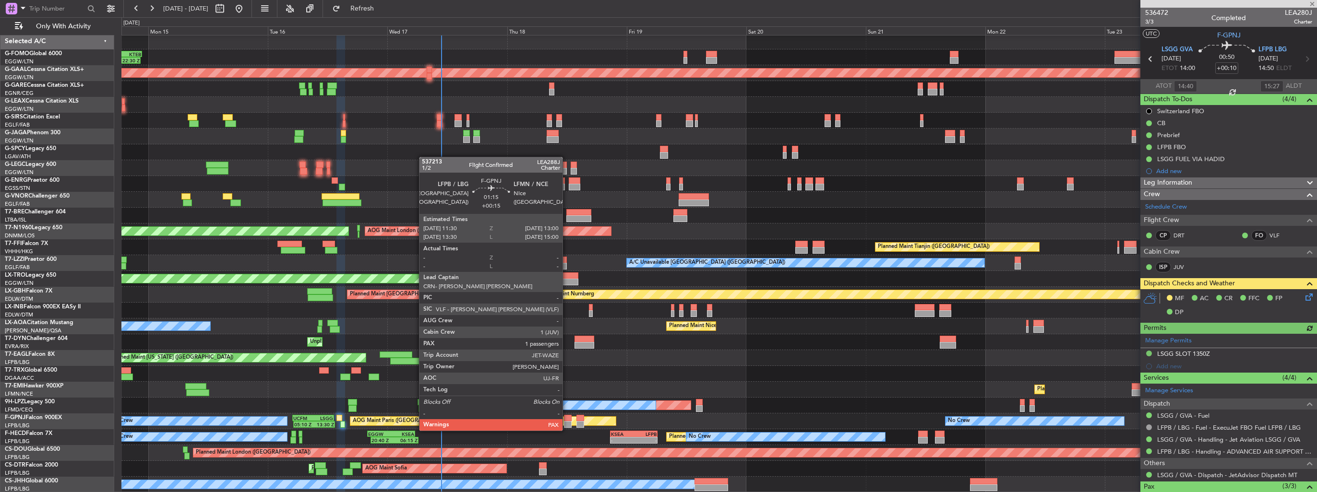
click at [567, 421] on div at bounding box center [568, 424] width 8 height 7
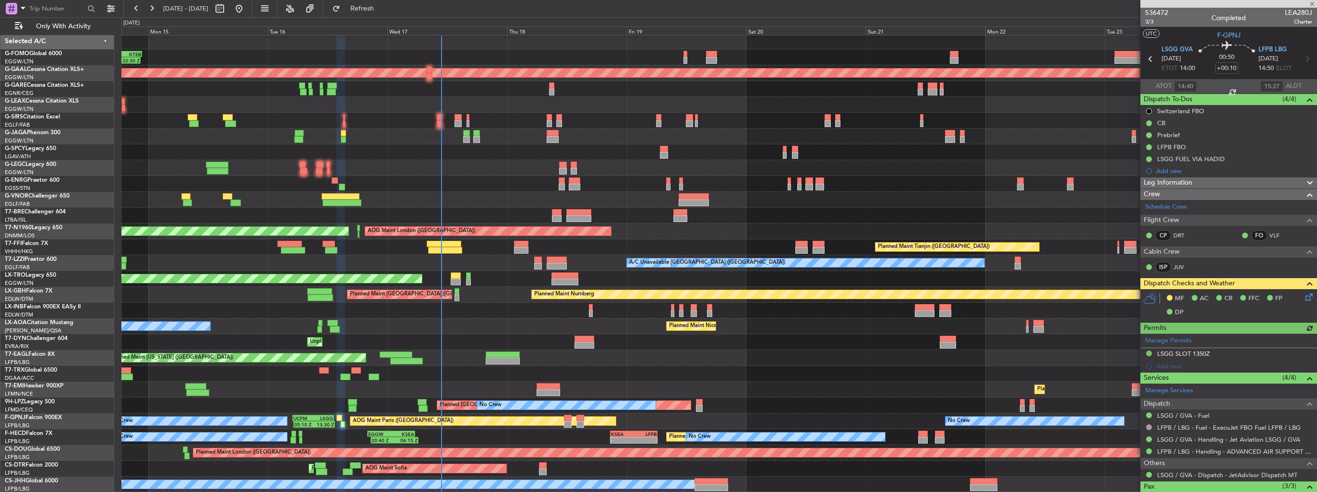
type input "+00:15"
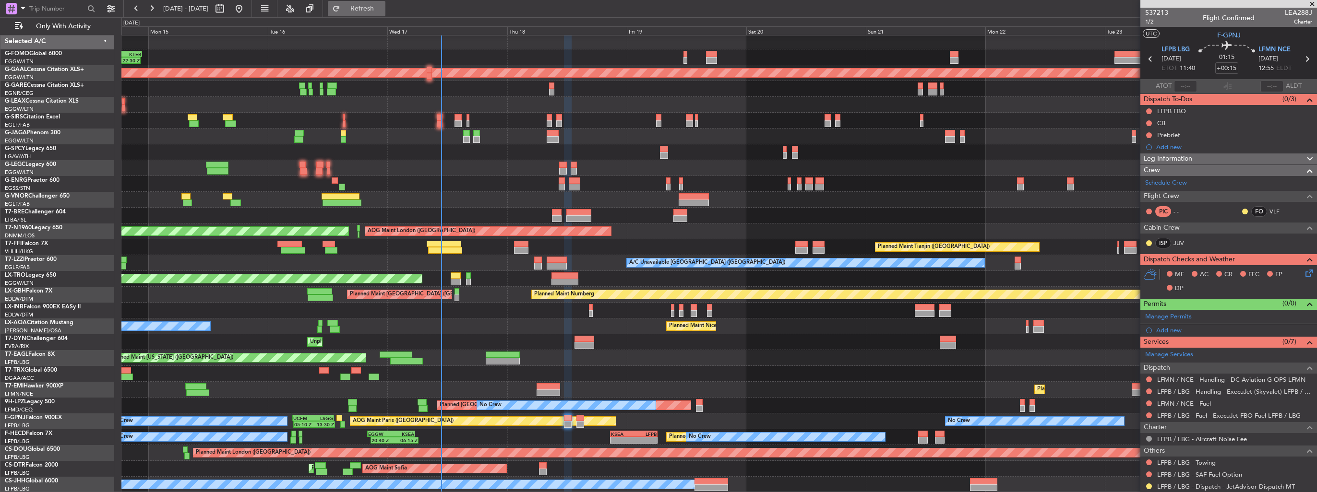
click at [382, 6] on span "Refresh" at bounding box center [362, 8] width 40 height 7
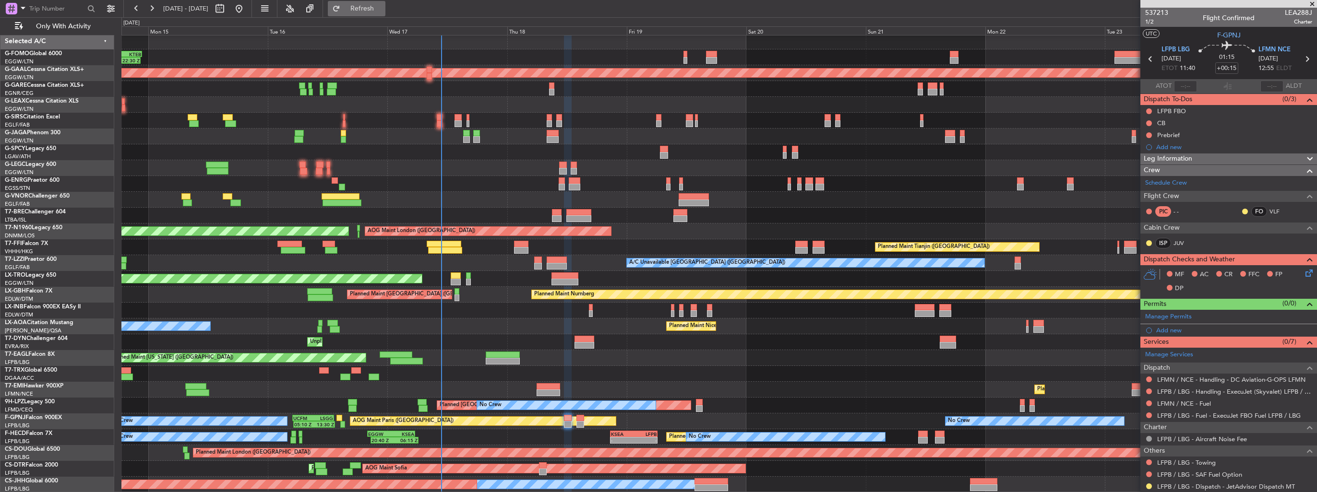
click at [375, 8] on span "Refresh" at bounding box center [362, 8] width 40 height 7
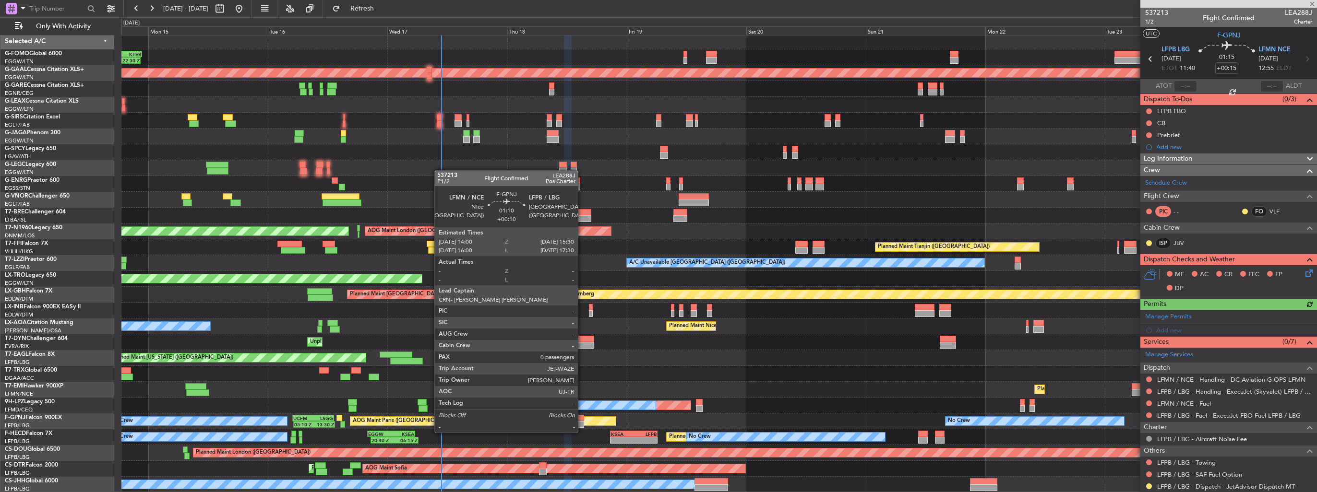
click at [582, 423] on div at bounding box center [580, 424] width 8 height 7
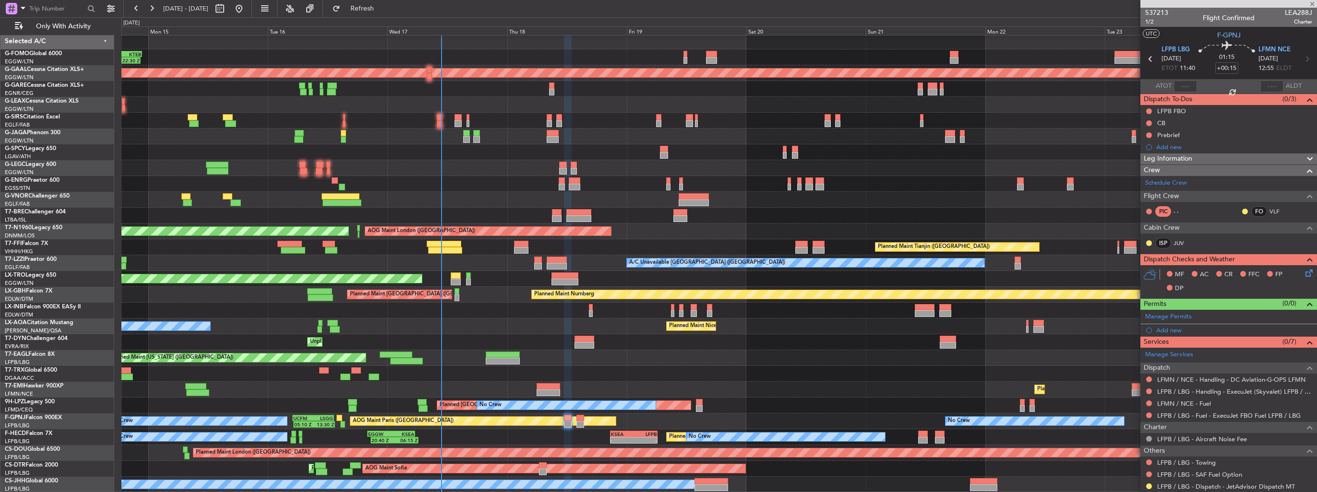
type input "+00:10"
type input "0"
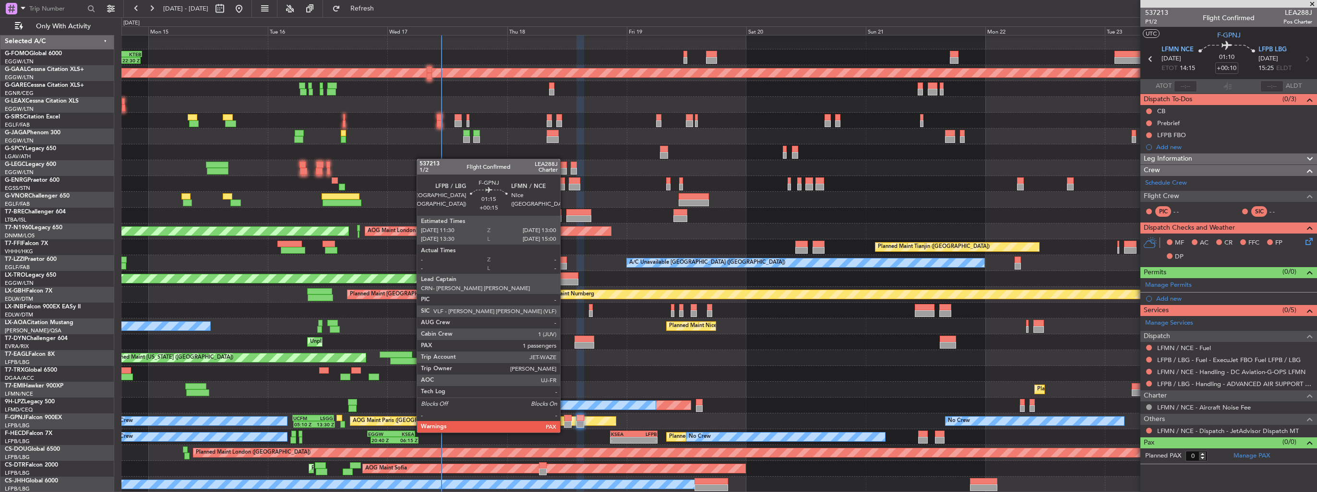
click at [564, 423] on div at bounding box center [568, 424] width 8 height 7
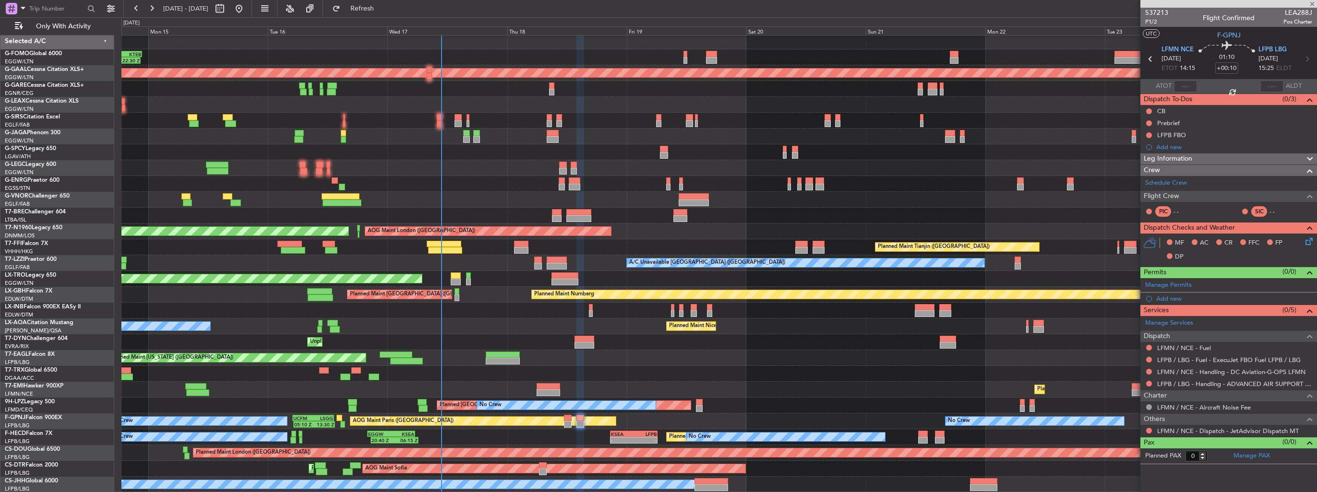
type input "+00:15"
type input "3"
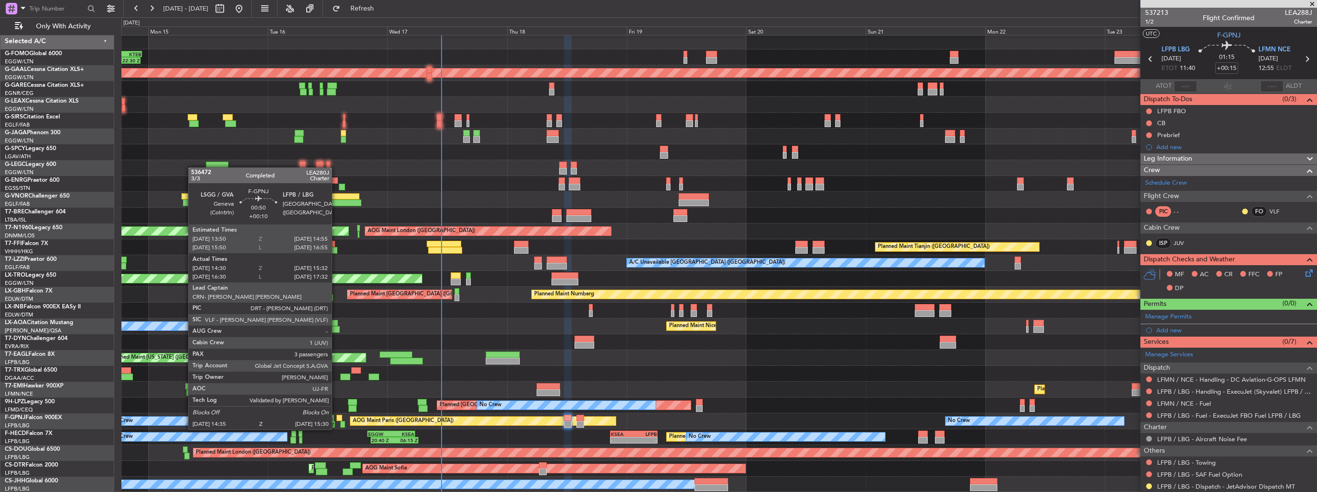
click at [336, 420] on div at bounding box center [339, 418] width 6 height 7
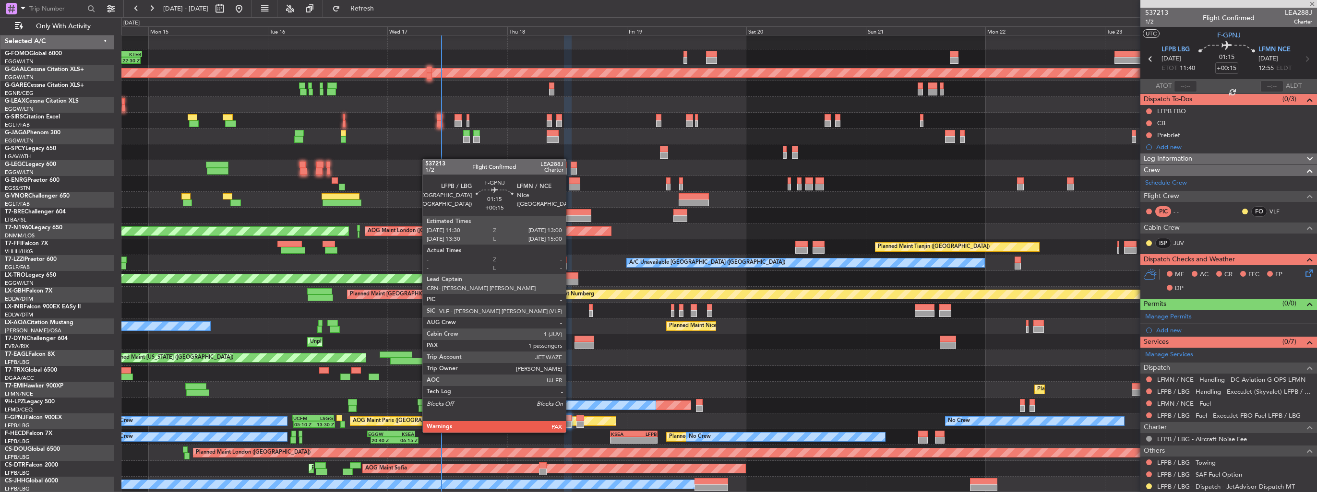
type input "+00:10"
type input "14:40"
type input "15:27"
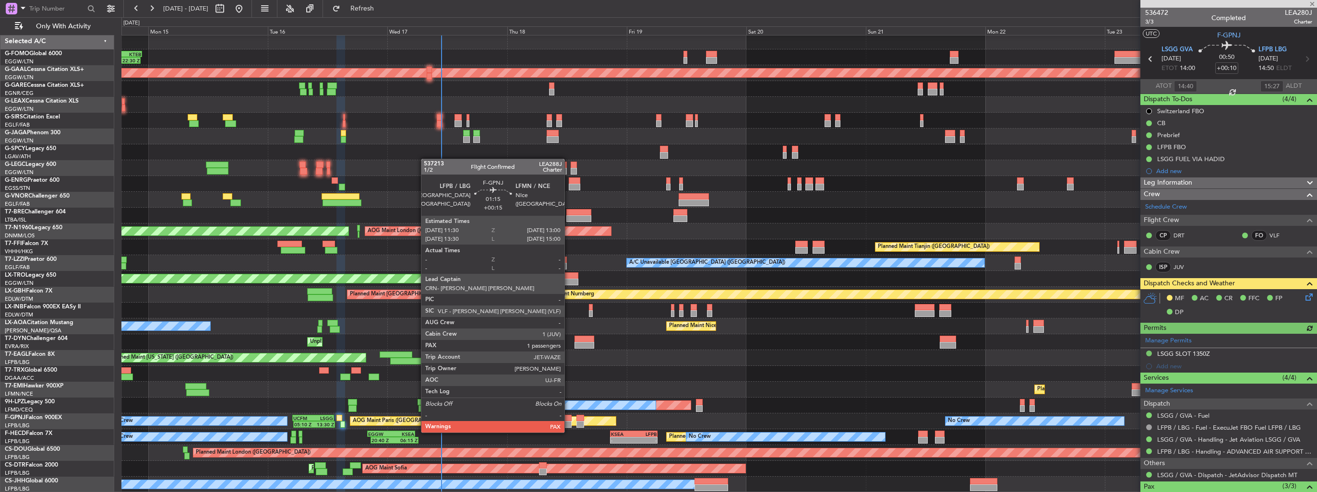
click at [569, 423] on div at bounding box center [568, 424] width 8 height 7
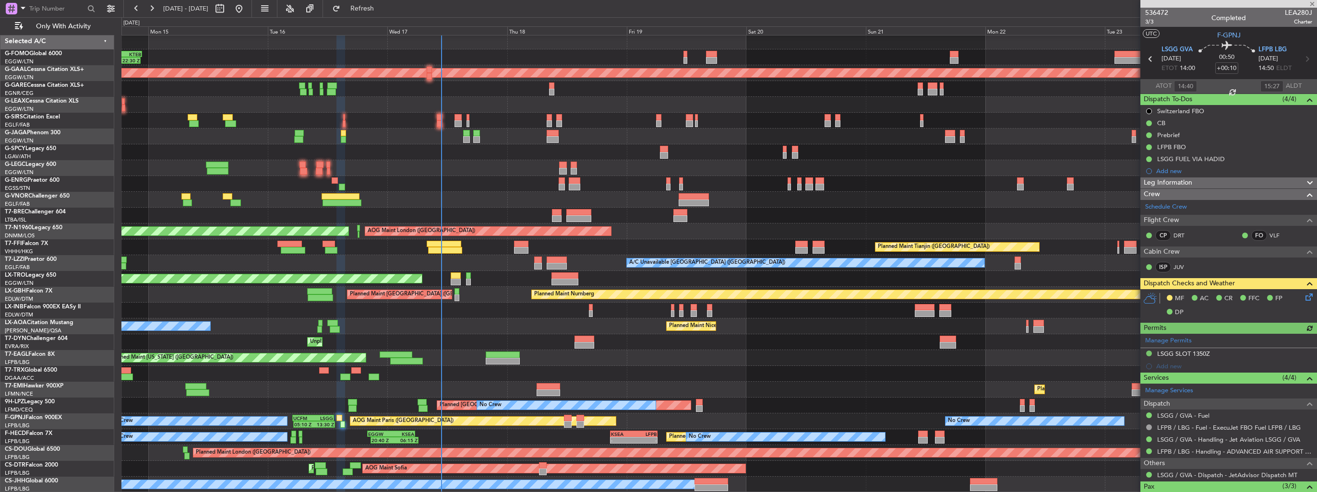
type input "+00:15"
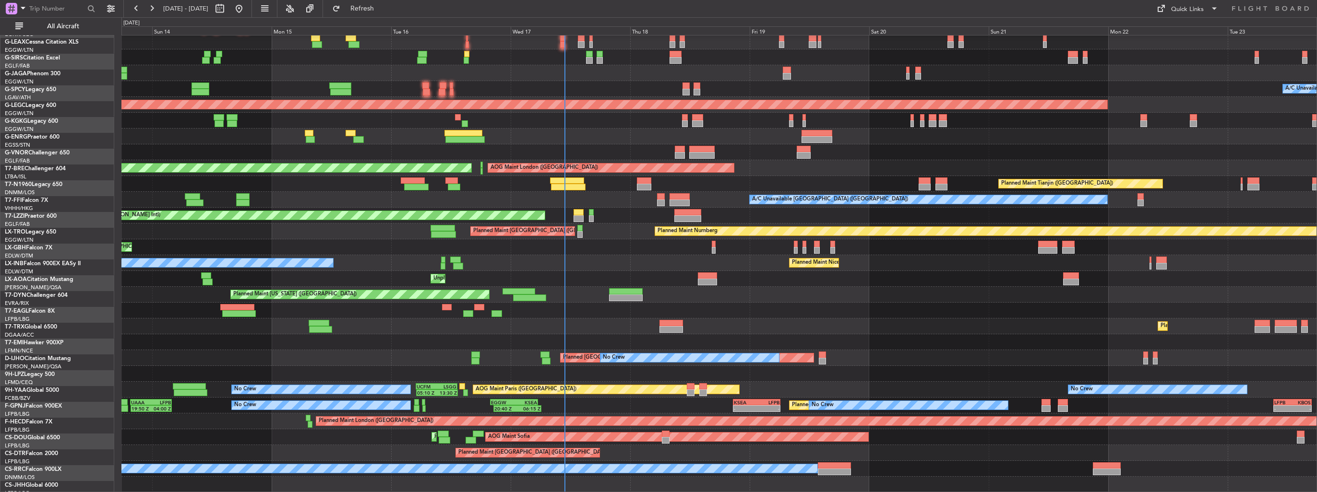
scroll to position [97, 0]
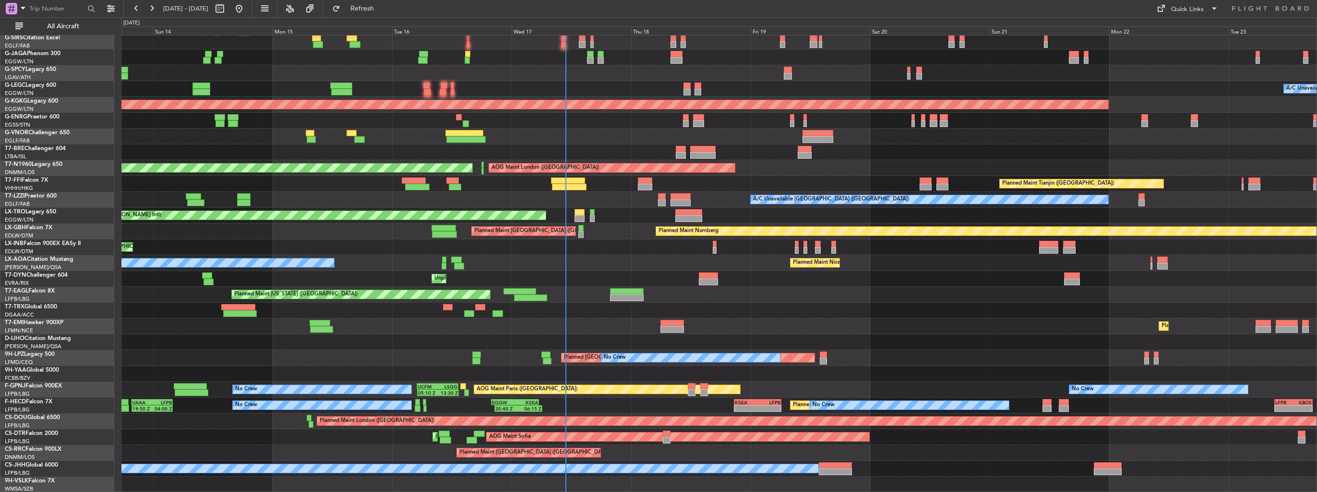
click at [628, 328] on div "Planned Maint [GEOGRAPHIC_DATA] ([GEOGRAPHIC_DATA]) Planned Maint [GEOGRAPHIC_D…" at bounding box center [718, 216] width 1195 height 554
click at [63, 28] on span "All Aircraft" at bounding box center [63, 26] width 76 height 7
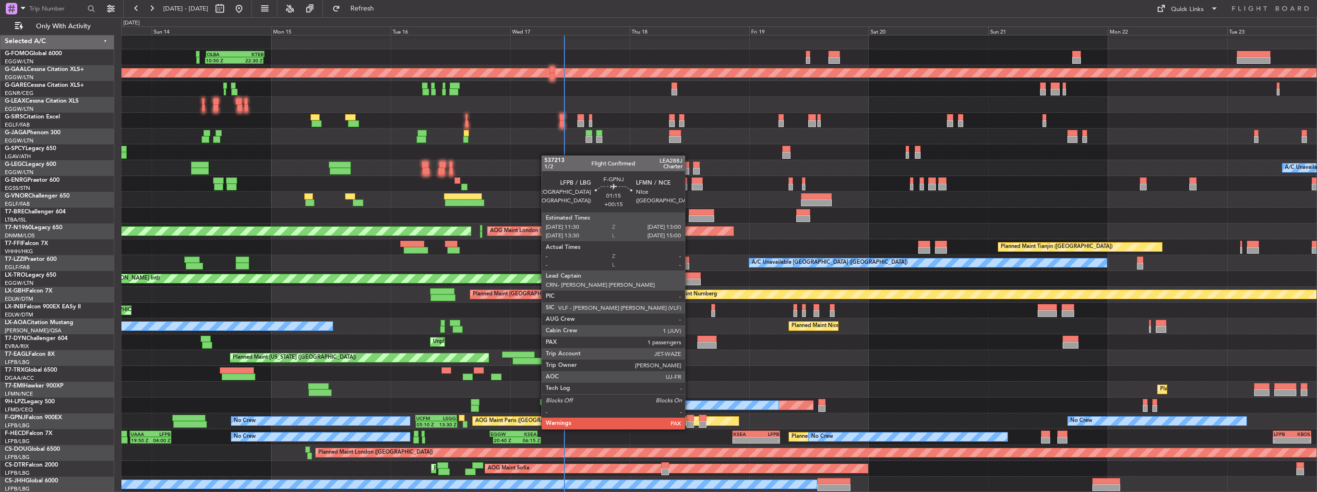
click at [689, 420] on div at bounding box center [690, 418] width 8 height 7
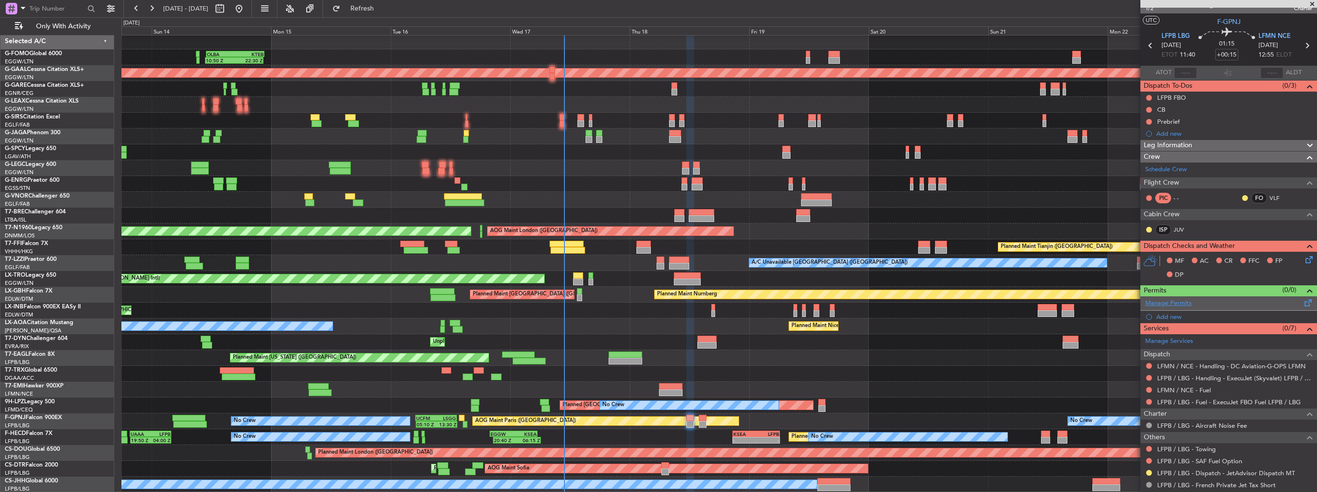
scroll to position [0, 0]
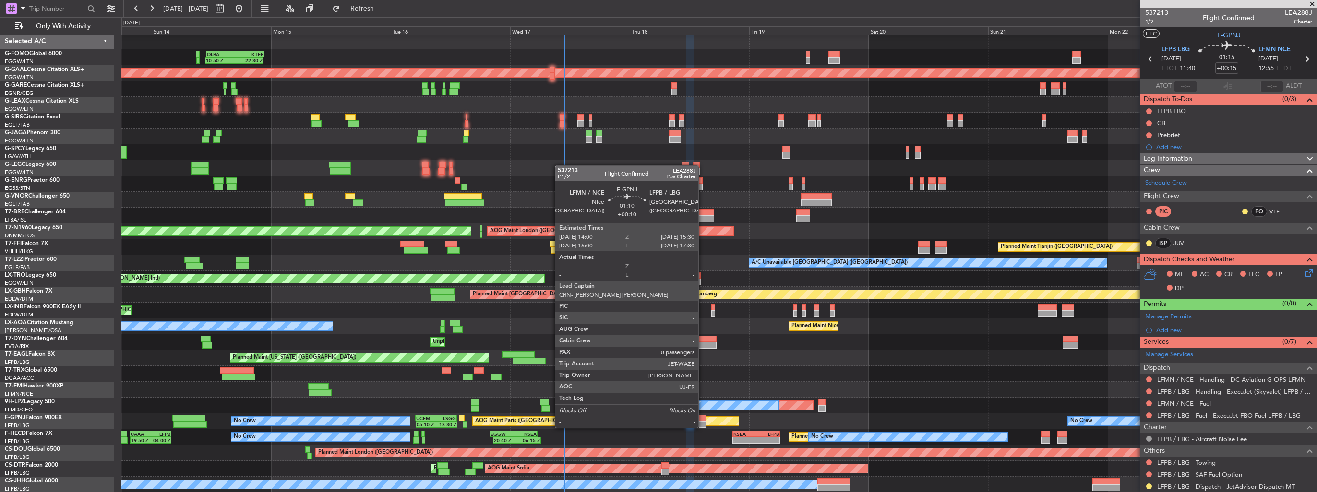
click at [702, 418] on div at bounding box center [703, 418] width 8 height 7
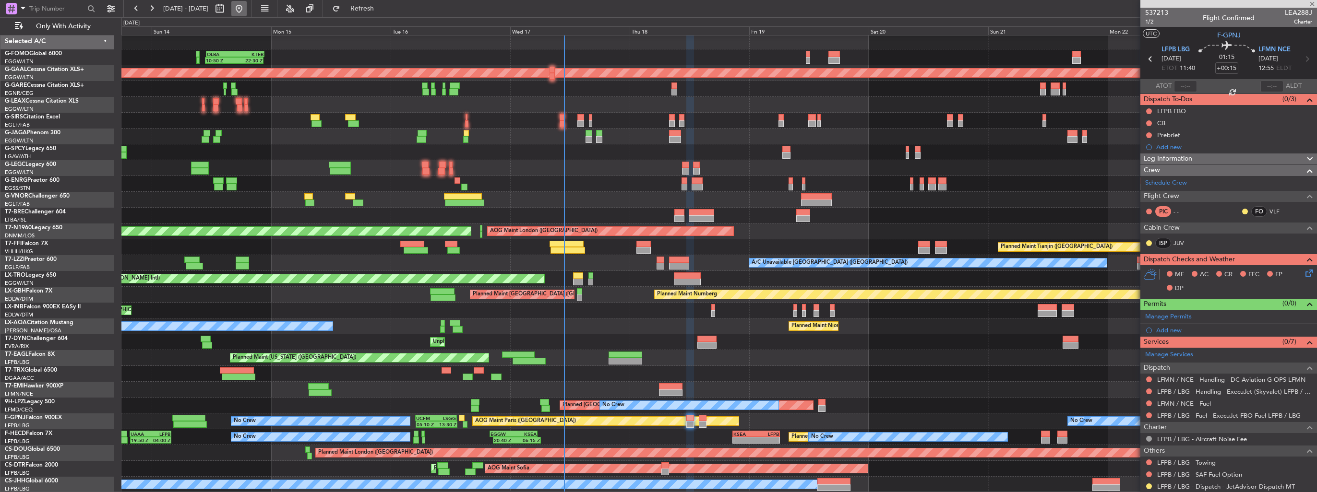
type input "+00:10"
type input "0"
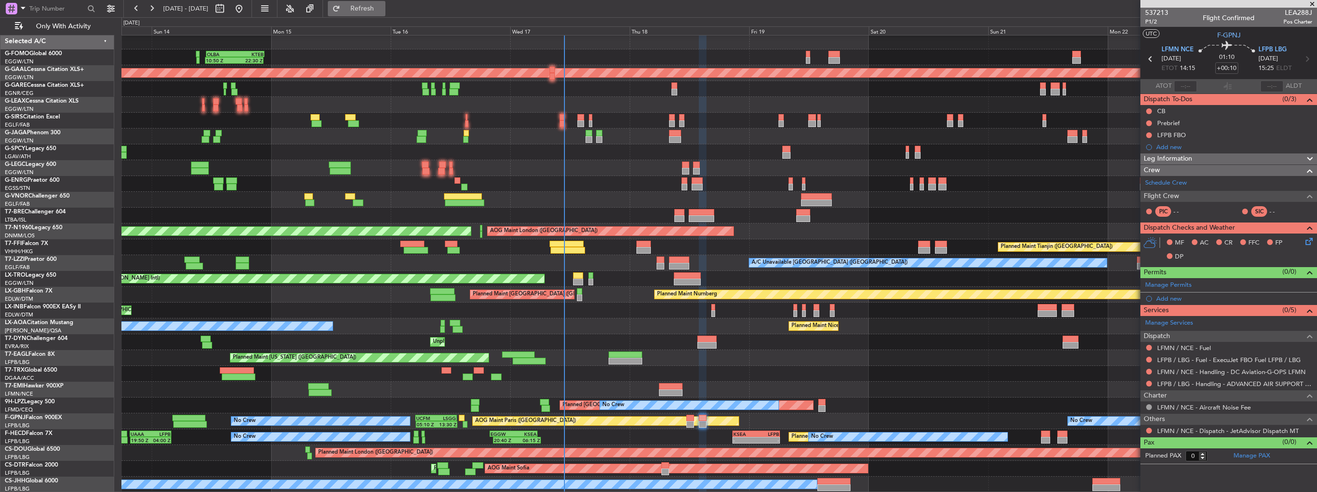
click at [382, 9] on span "Refresh" at bounding box center [362, 8] width 40 height 7
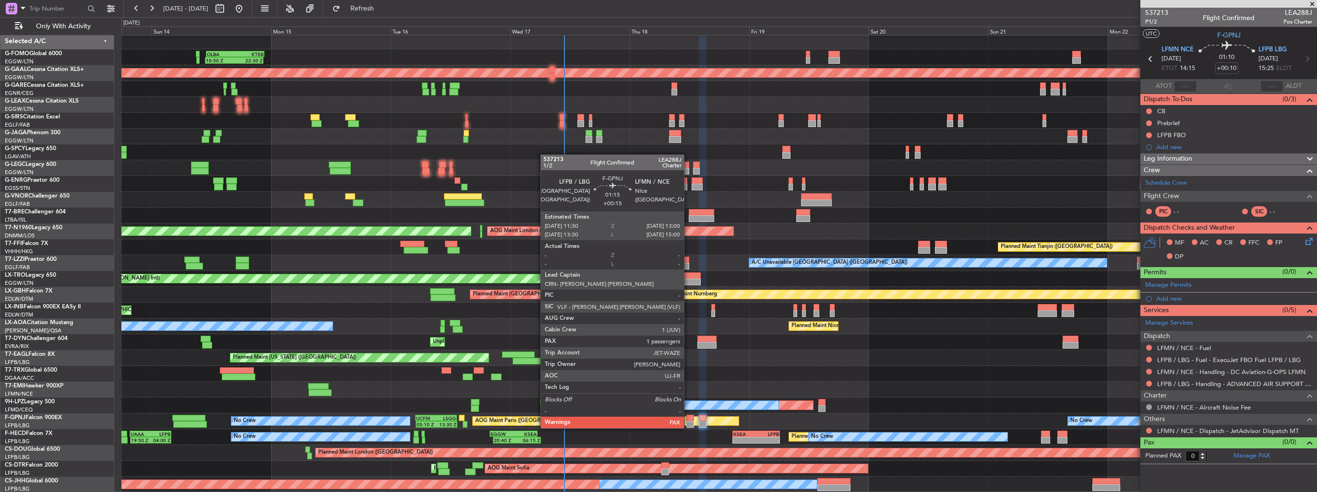
click at [688, 419] on div at bounding box center [690, 418] width 8 height 7
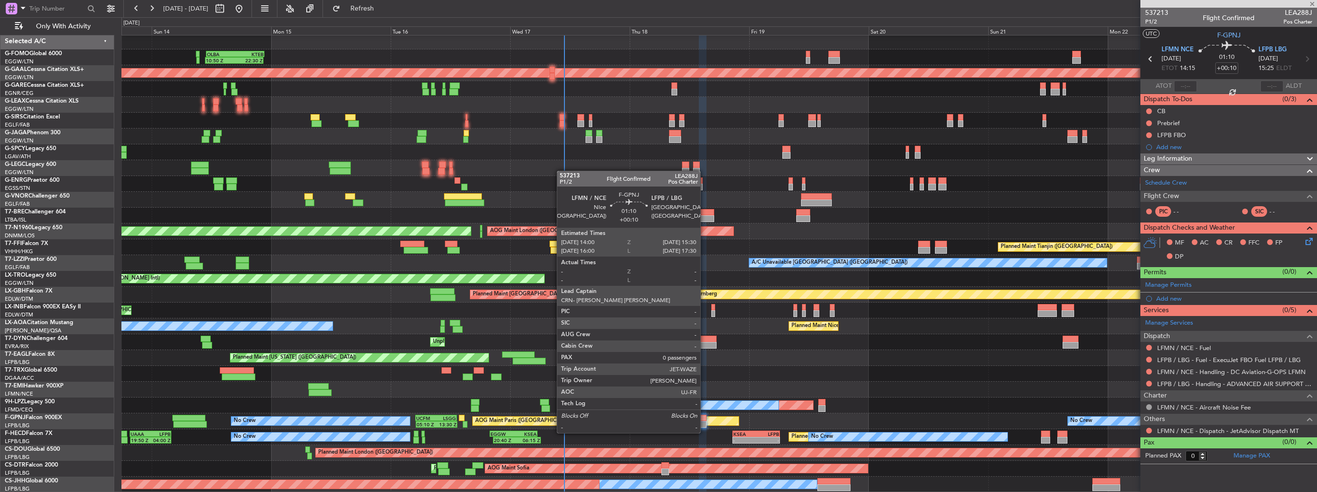
type input "+00:15"
type input "3"
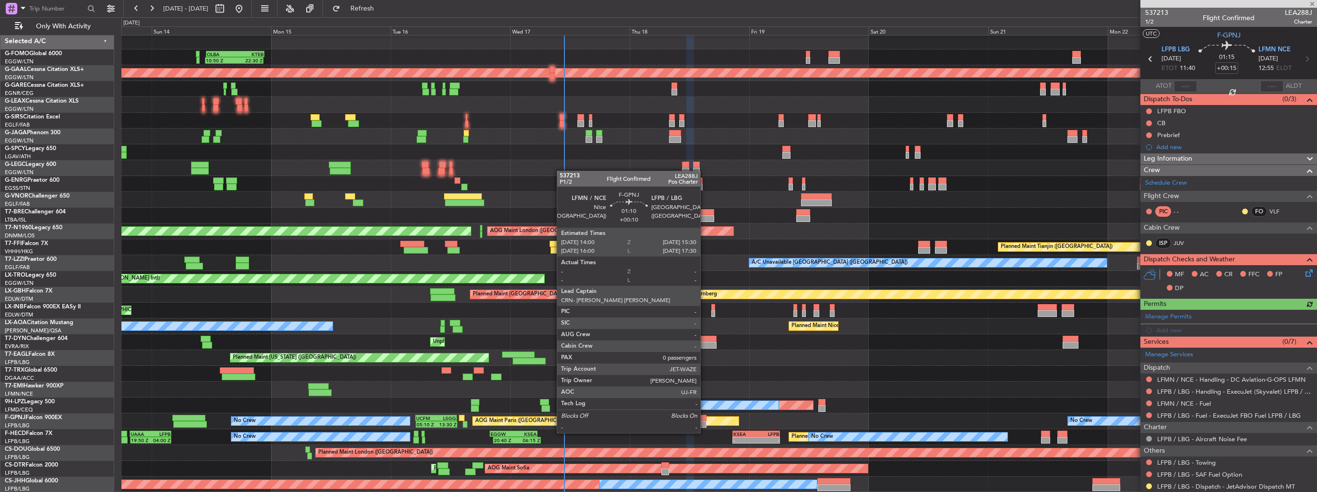
click at [704, 424] on div at bounding box center [703, 424] width 8 height 7
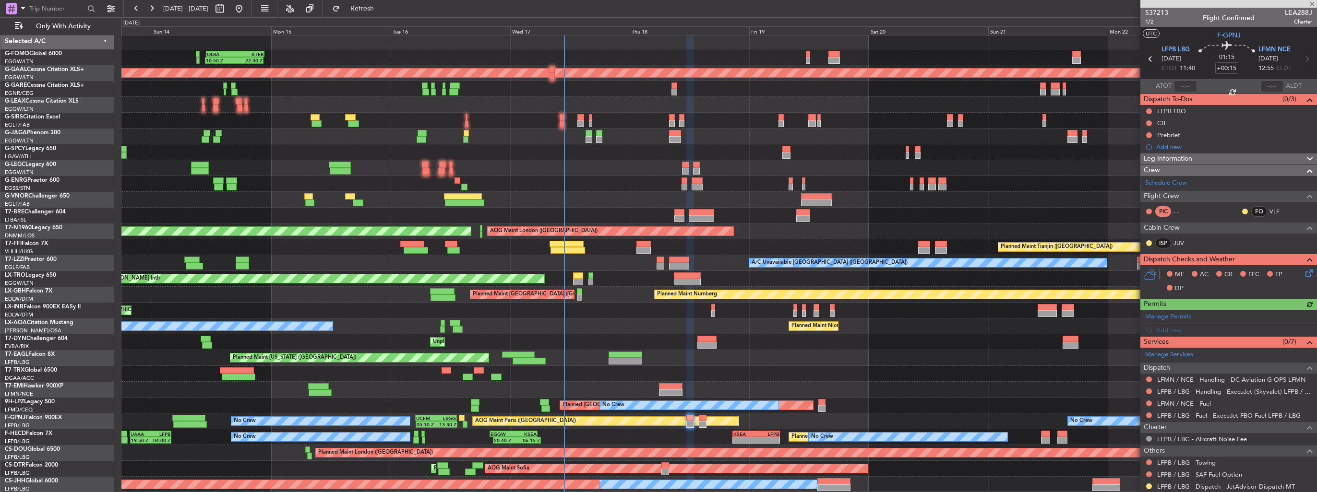
type input "+00:10"
type input "0"
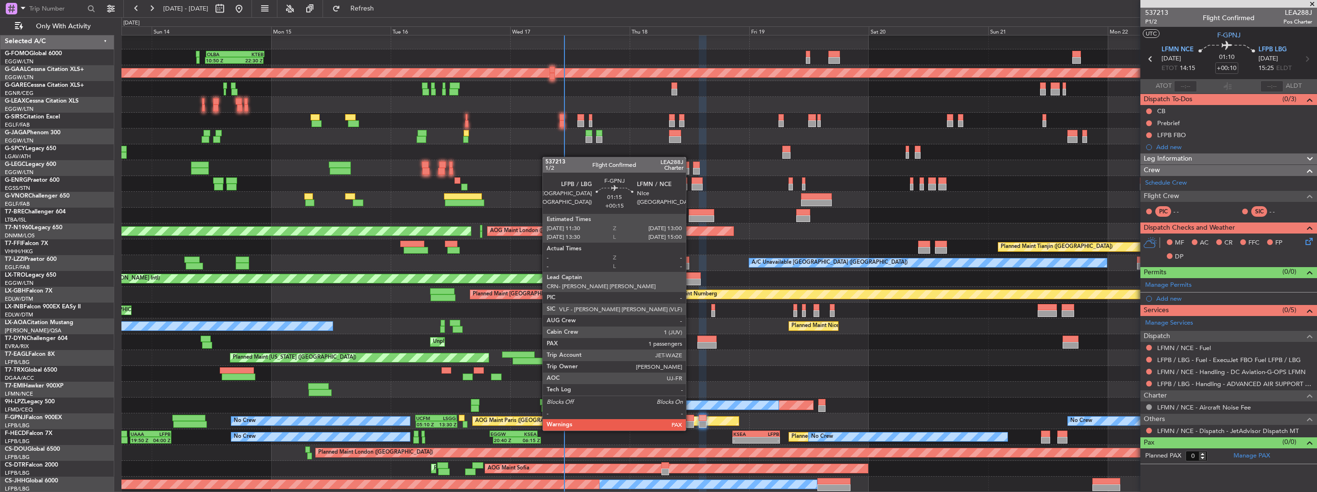
click at [690, 421] on div at bounding box center [690, 424] width 8 height 7
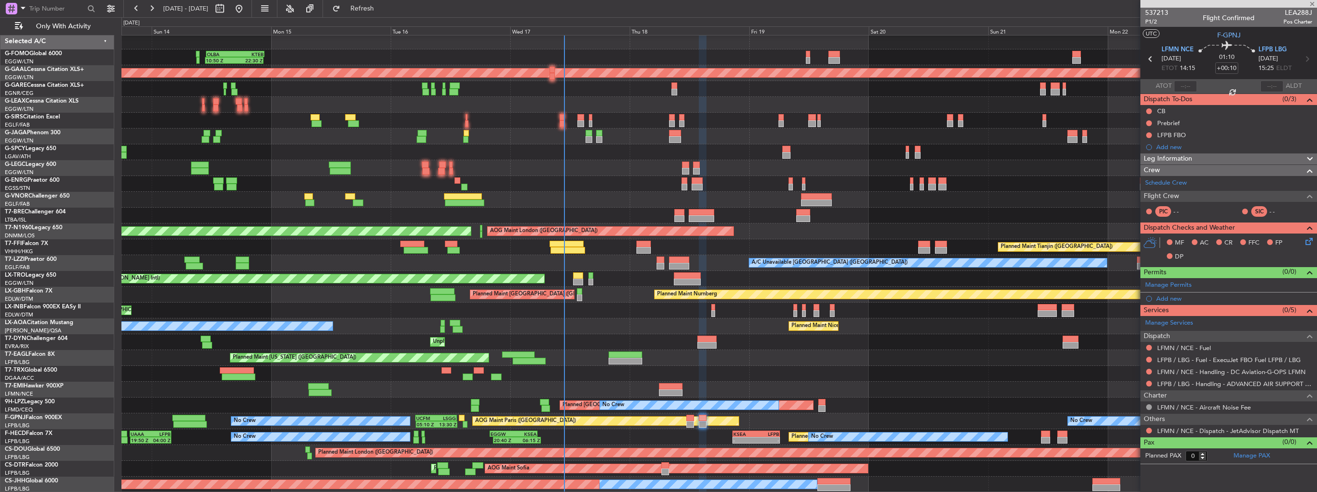
type input "+00:15"
type input "3"
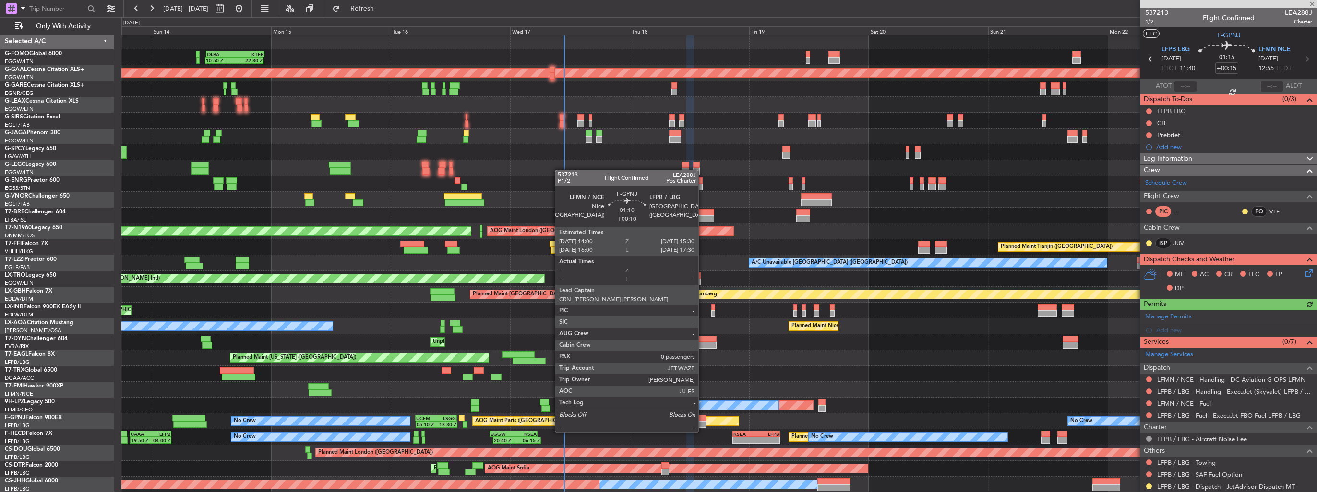
click at [702, 423] on div at bounding box center [703, 424] width 8 height 7
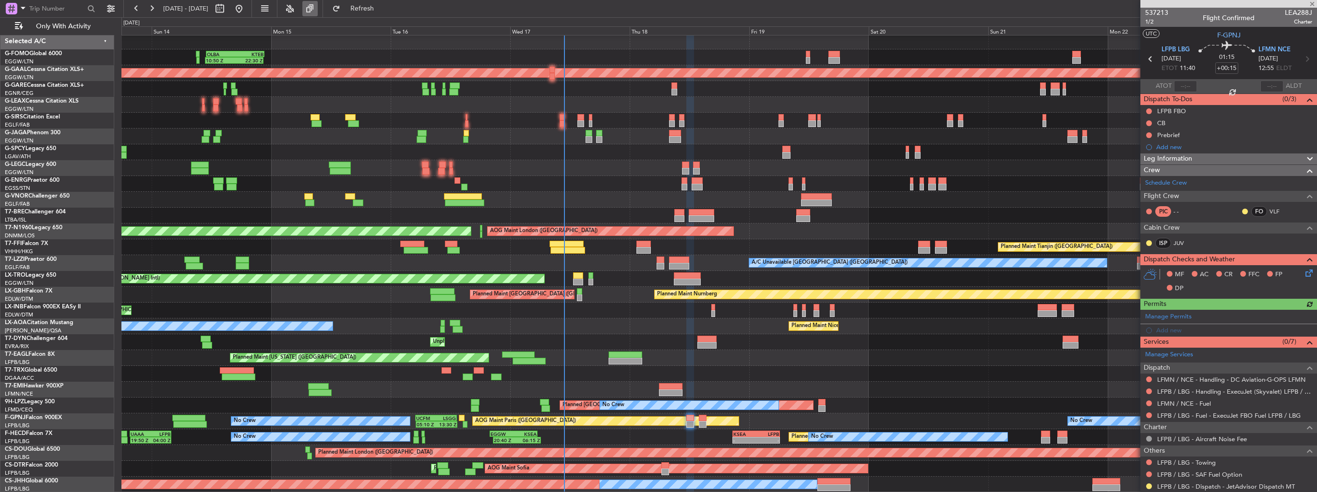
type input "+00:10"
type input "0"
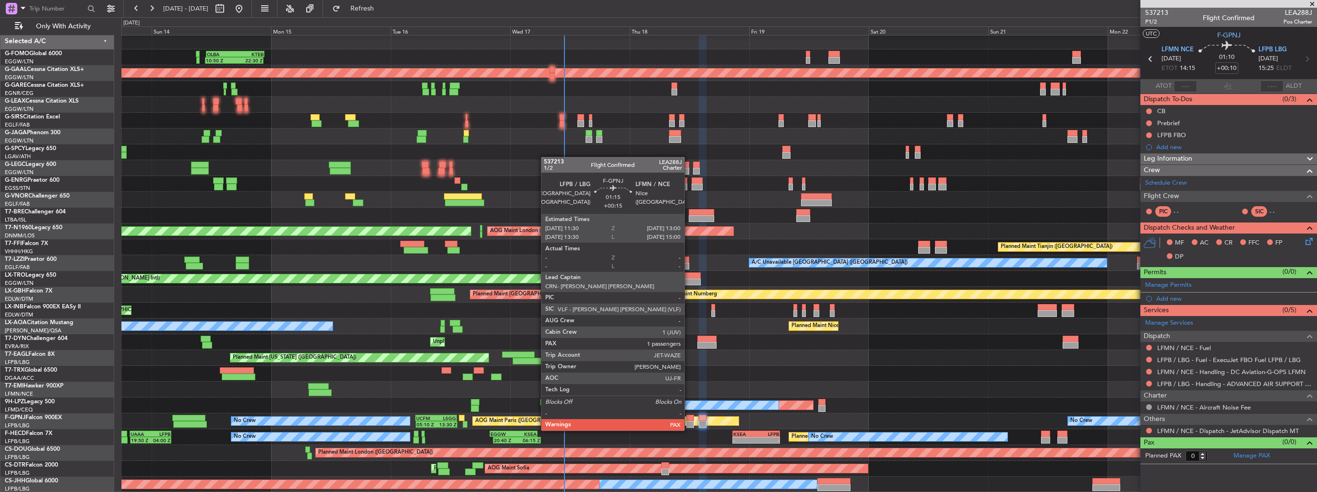
click at [689, 421] on div at bounding box center [690, 424] width 8 height 7
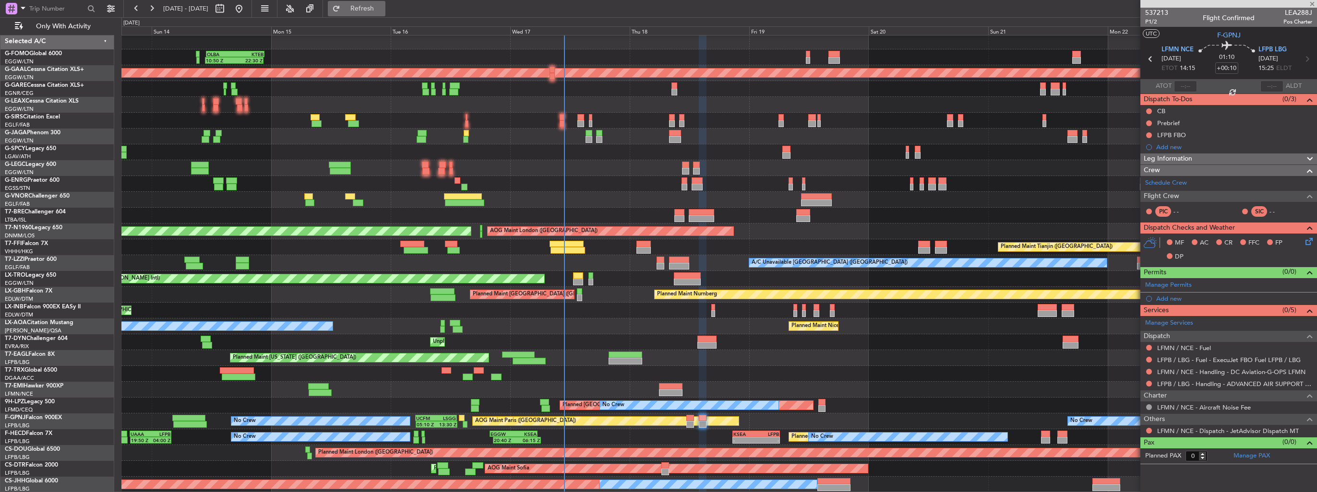
type input "+00:15"
type input "3"
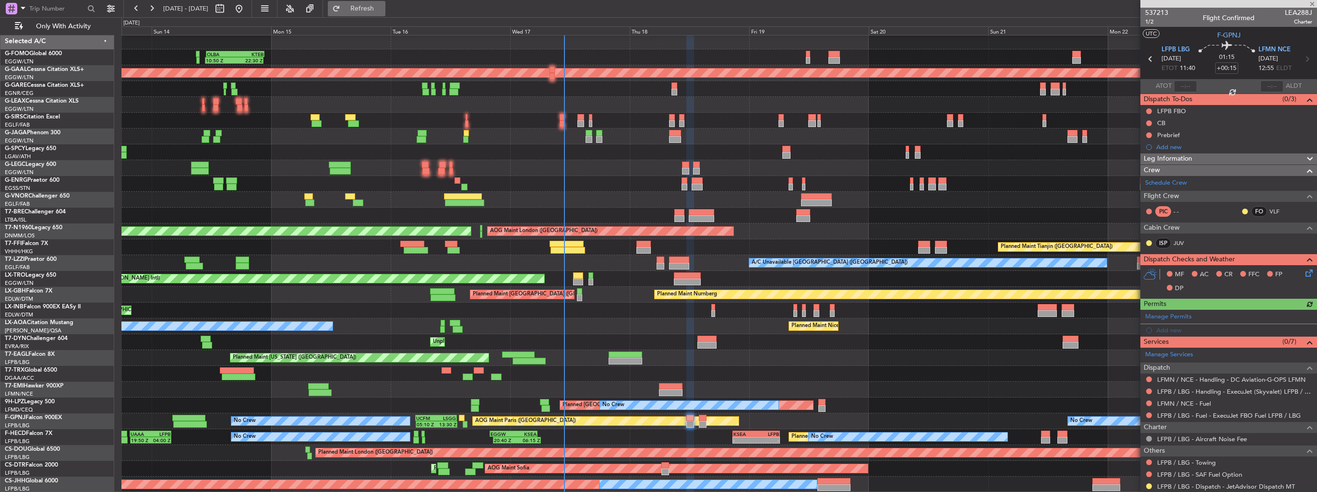
click at [359, 8] on button "Refresh" at bounding box center [357, 8] width 58 height 15
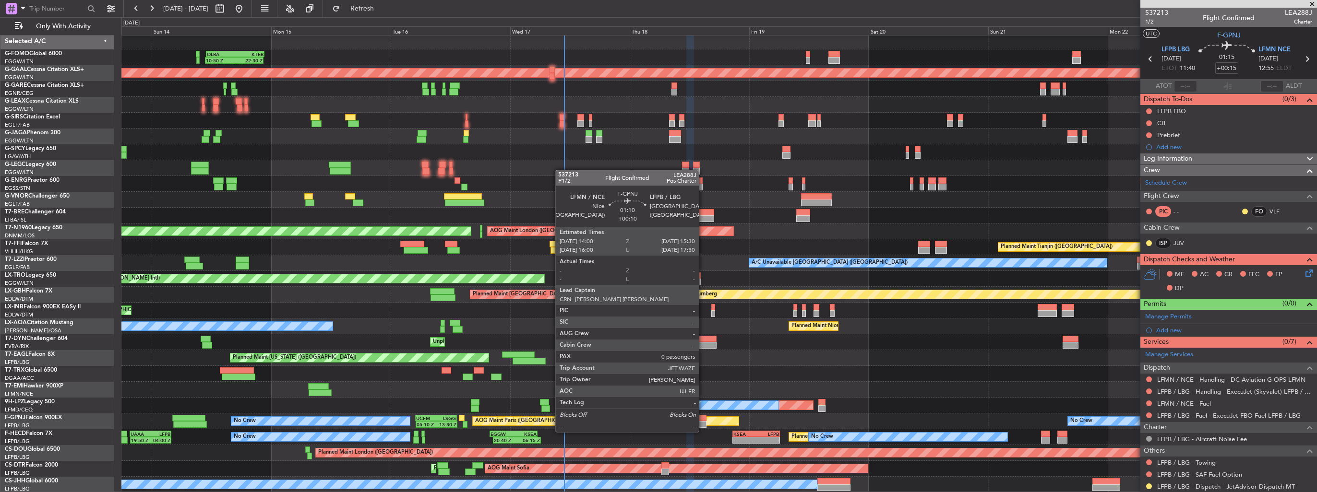
click at [703, 423] on div at bounding box center [703, 424] width 8 height 7
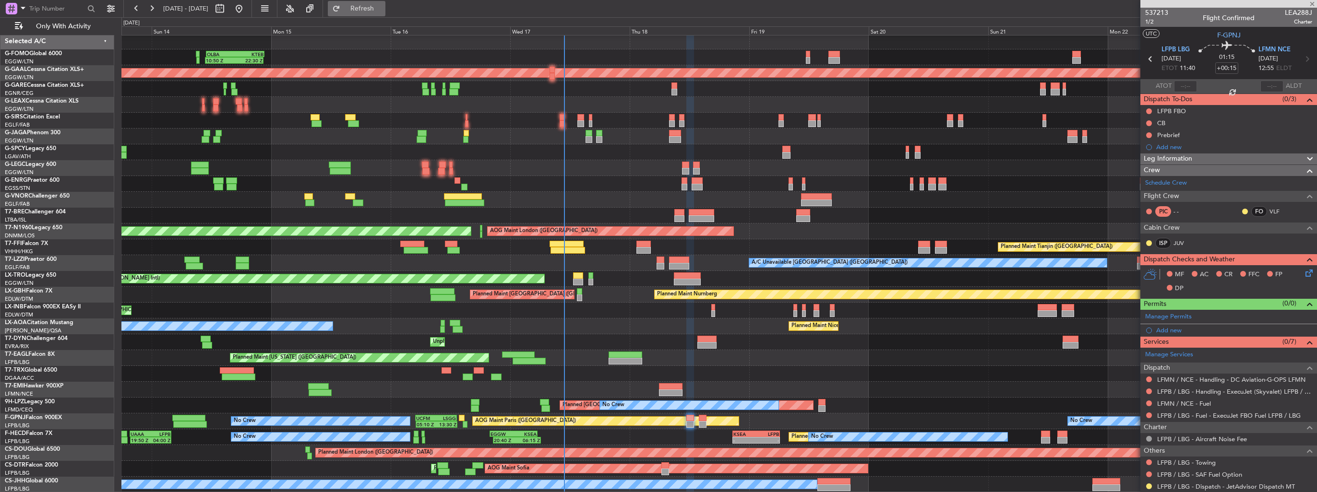
type input "+00:10"
type input "0"
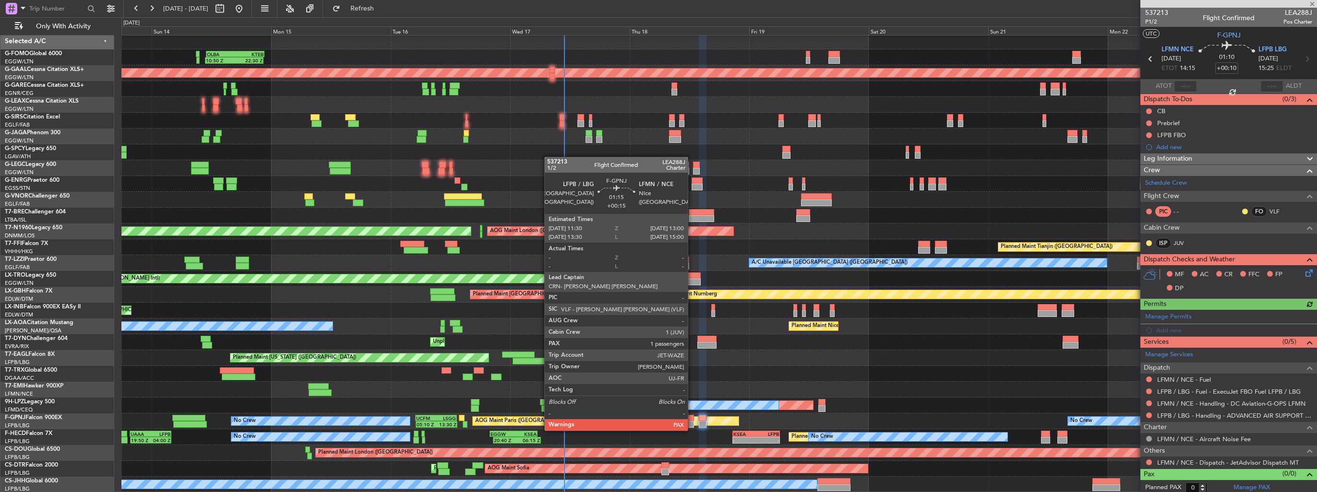
click at [692, 421] on div at bounding box center [690, 424] width 8 height 7
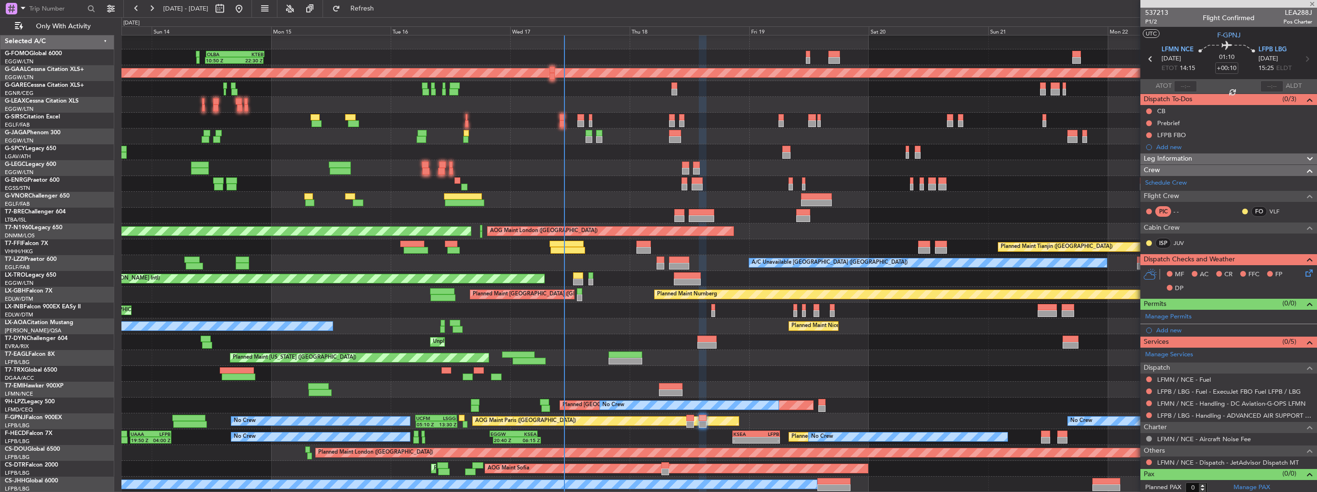
type input "+00:15"
type input "3"
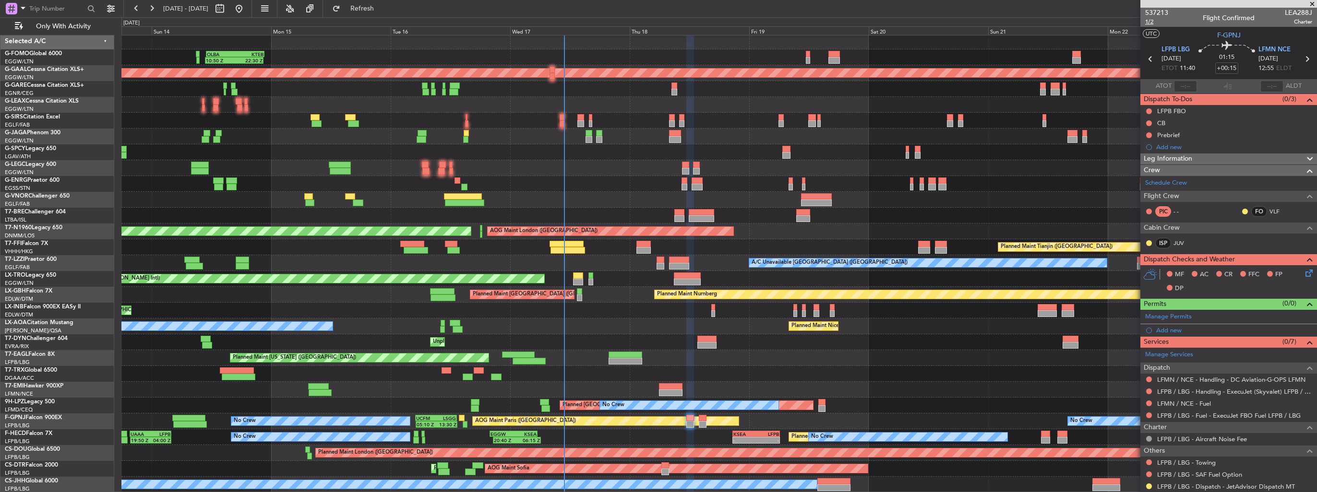
click at [1152, 21] on span "1/2" at bounding box center [1156, 22] width 23 height 8
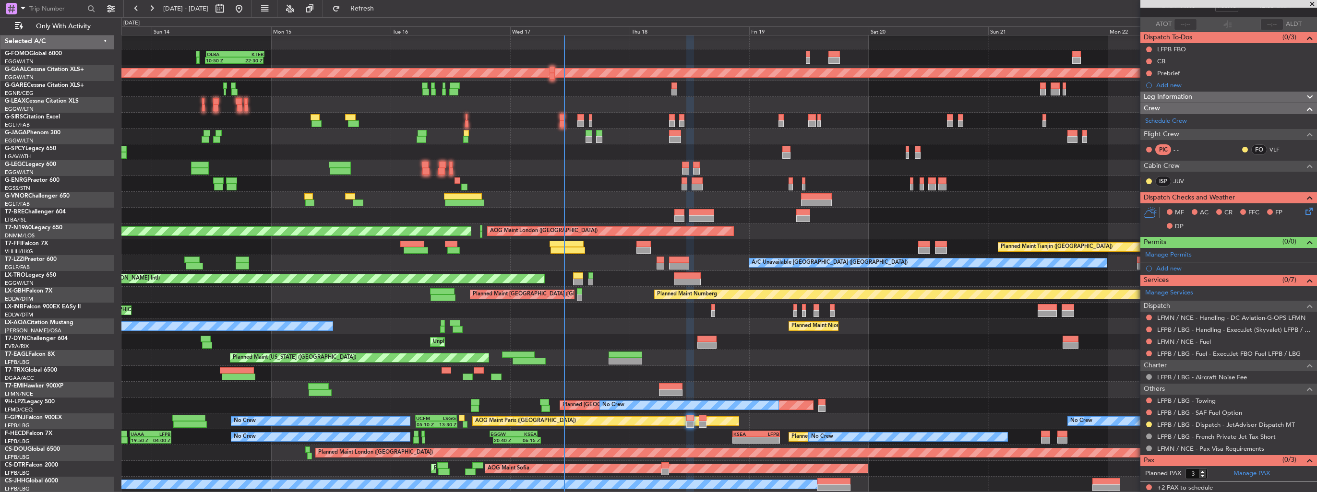
scroll to position [83, 0]
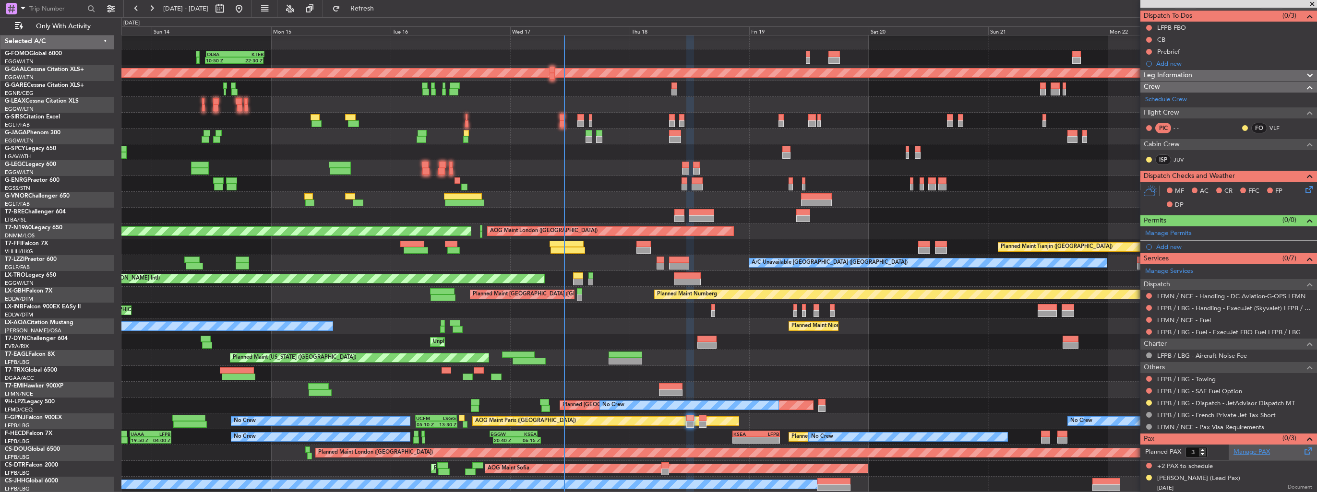
click at [1233, 450] on link "Manage PAX" at bounding box center [1251, 453] width 36 height 10
click at [382, 12] on span "Refresh" at bounding box center [362, 8] width 40 height 7
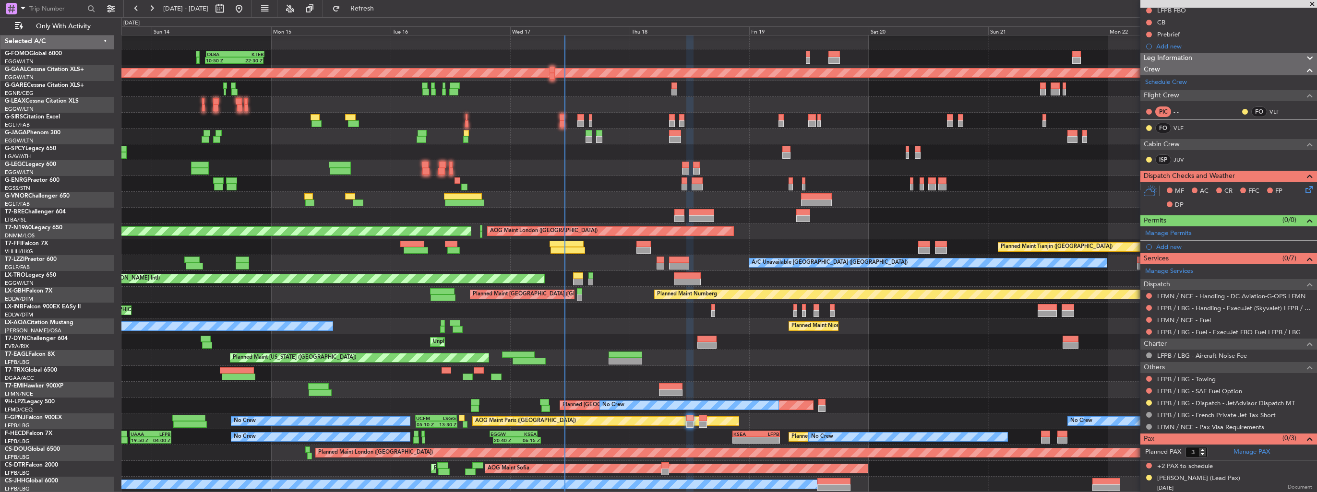
scroll to position [0, 0]
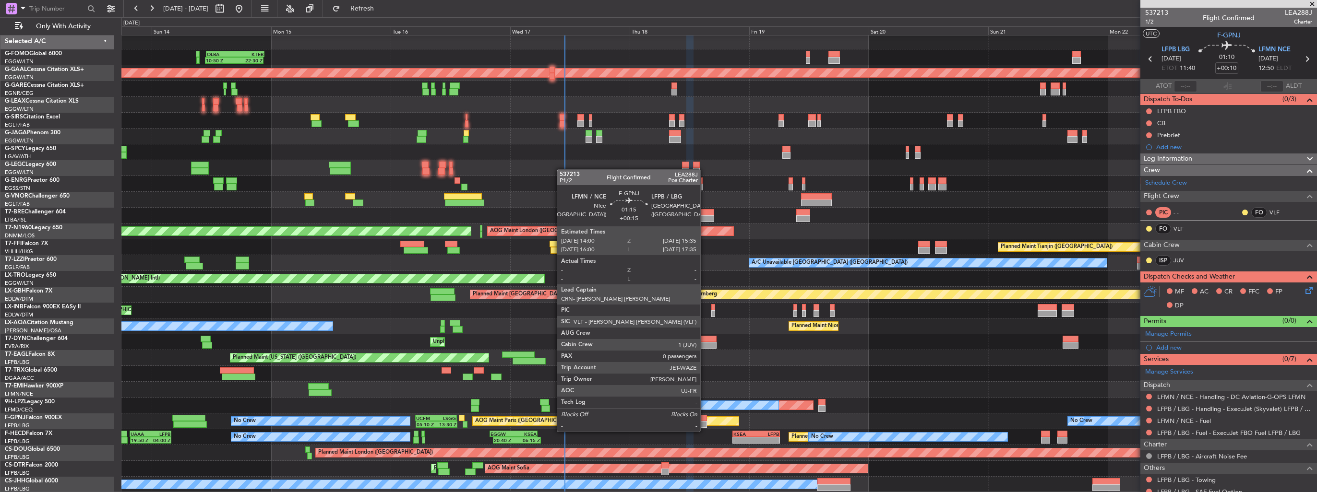
click at [704, 422] on div at bounding box center [703, 424] width 8 height 7
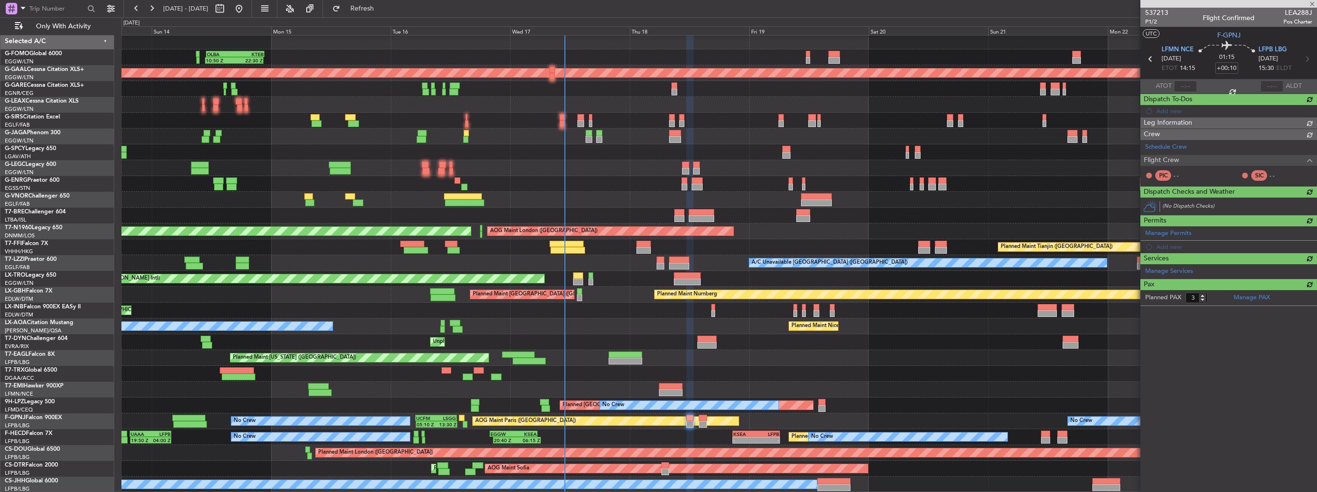
type input "+00:15"
type input "0"
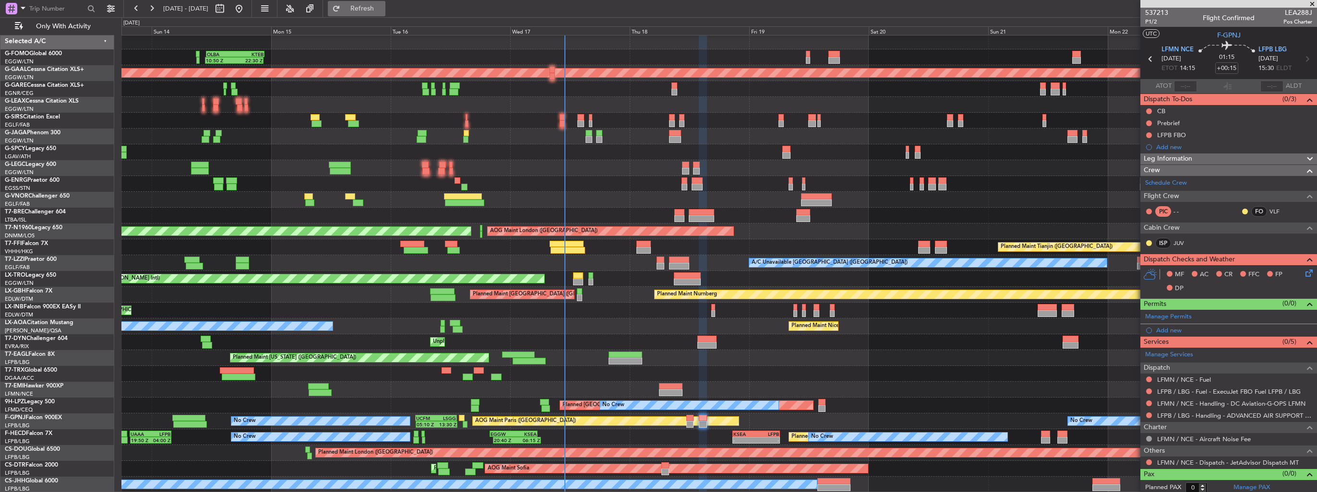
click at [382, 10] on span "Refresh" at bounding box center [362, 8] width 40 height 7
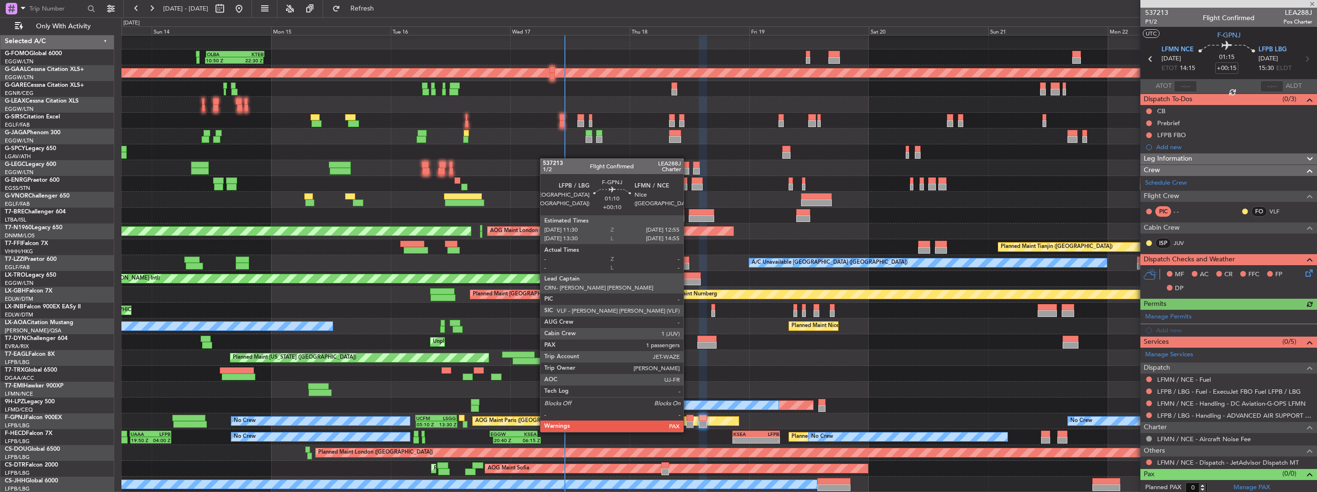
click at [689, 423] on div at bounding box center [689, 424] width 7 height 7
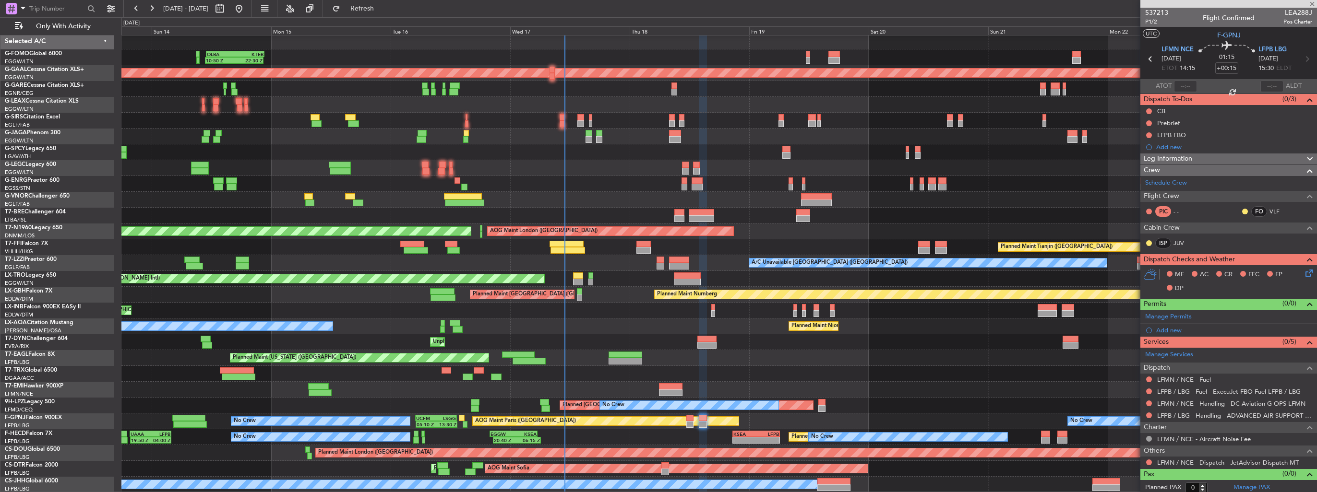
type input "+00:10"
type input "3"
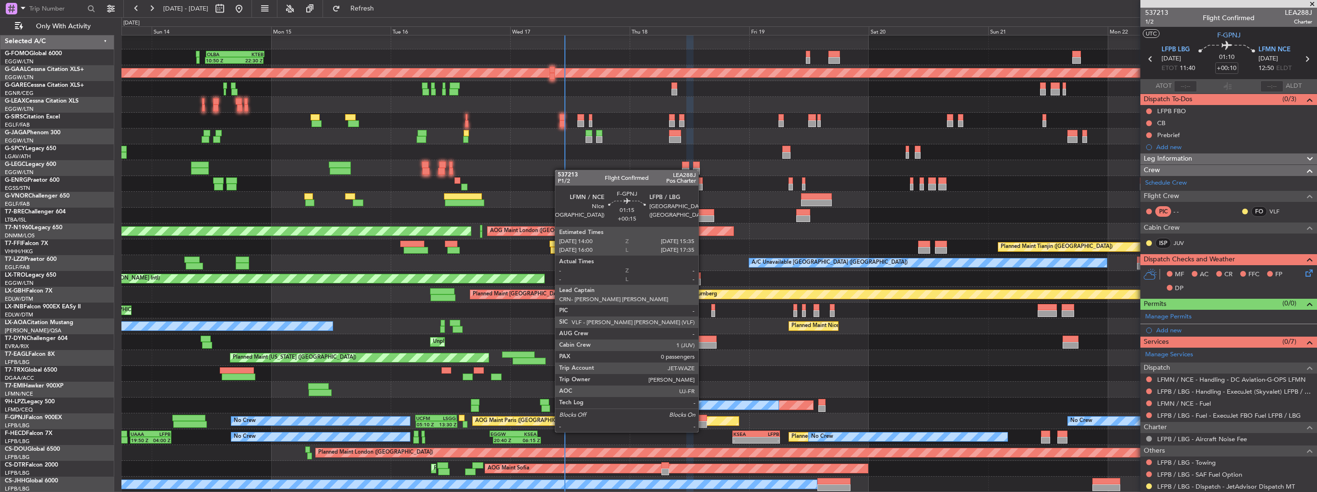
click at [702, 422] on div at bounding box center [703, 424] width 8 height 7
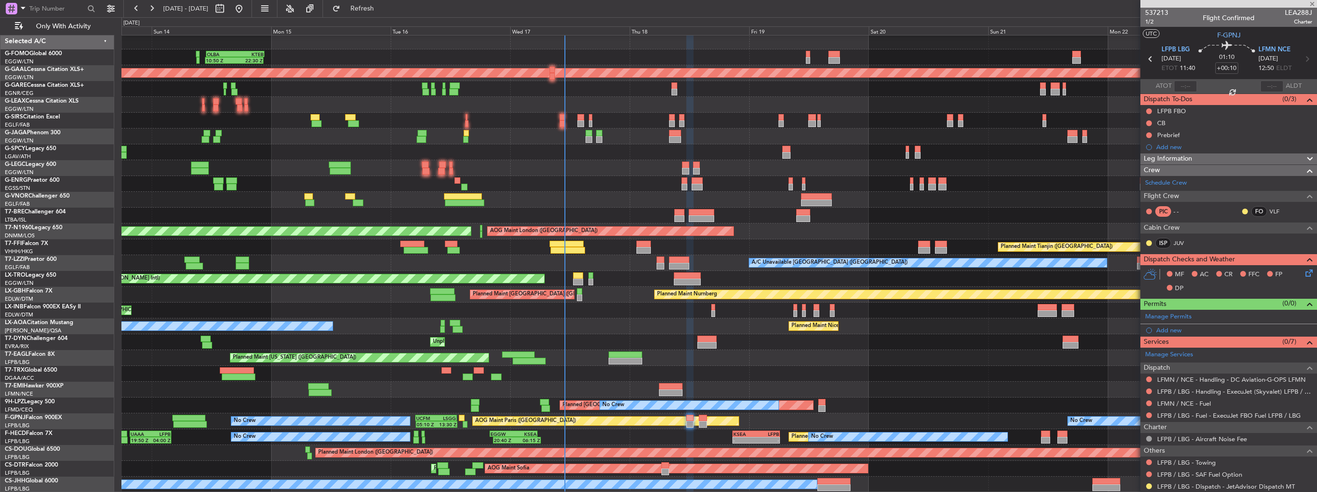
type input "+00:15"
type input "0"
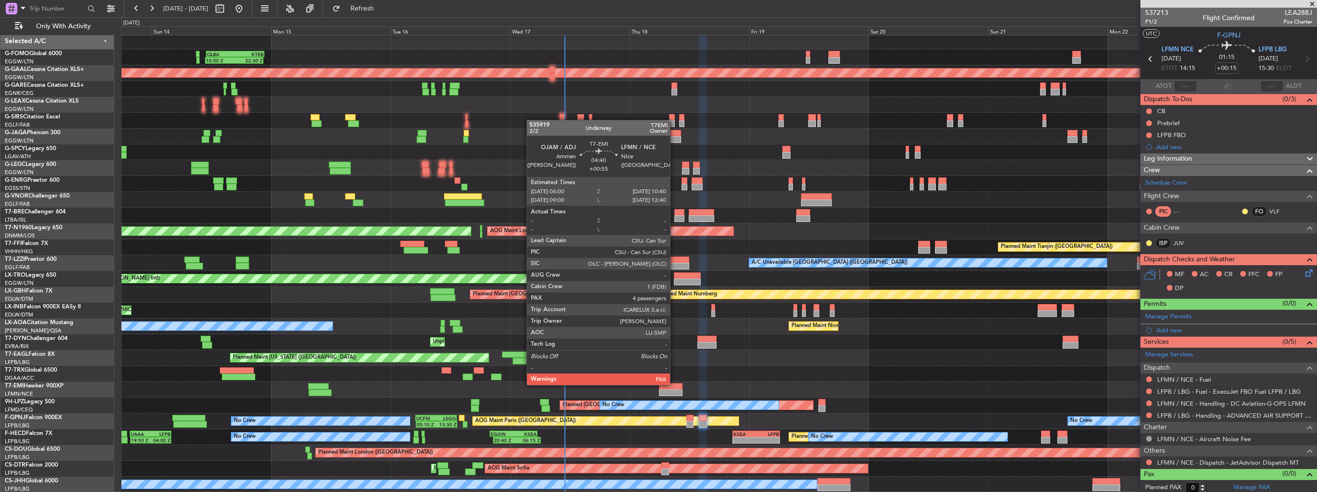
click at [674, 384] on div at bounding box center [671, 386] width 24 height 7
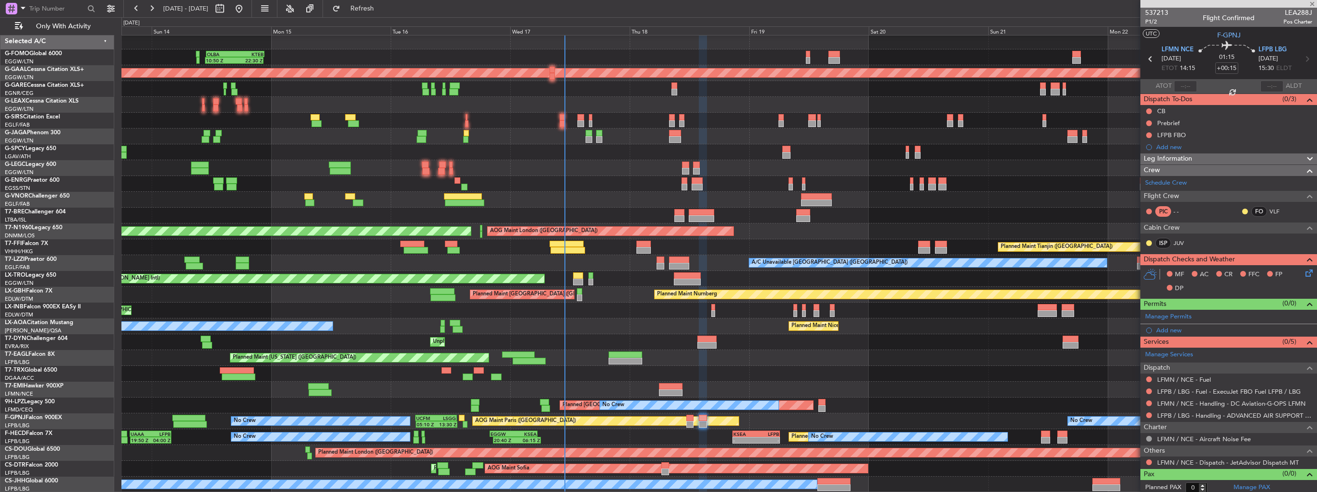
type input "+00:55"
type input "4"
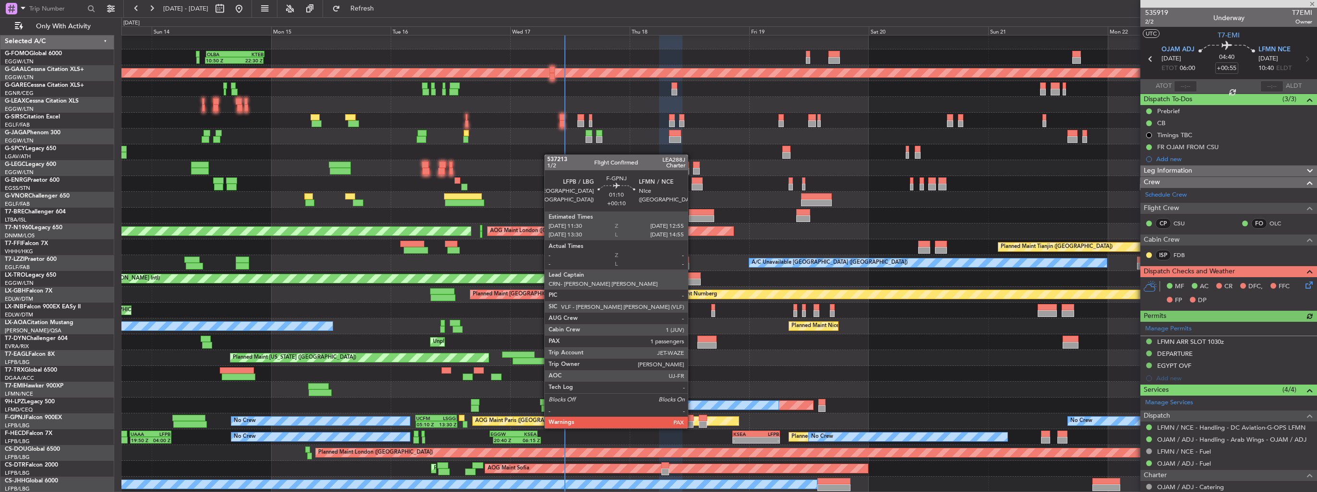
click at [692, 419] on div at bounding box center [689, 418] width 7 height 7
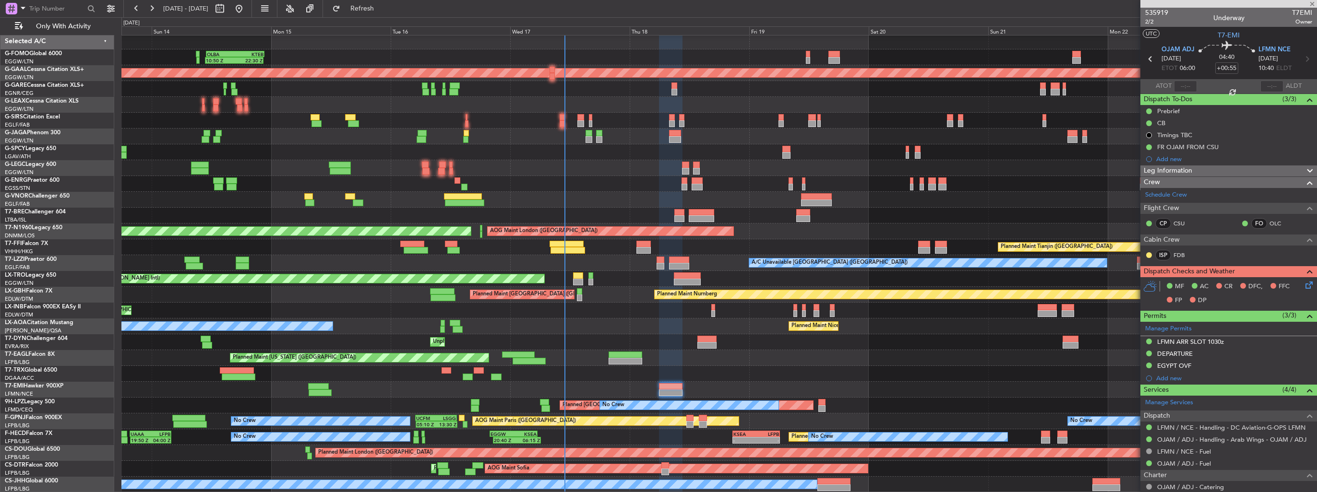
type input "+00:10"
type input "3"
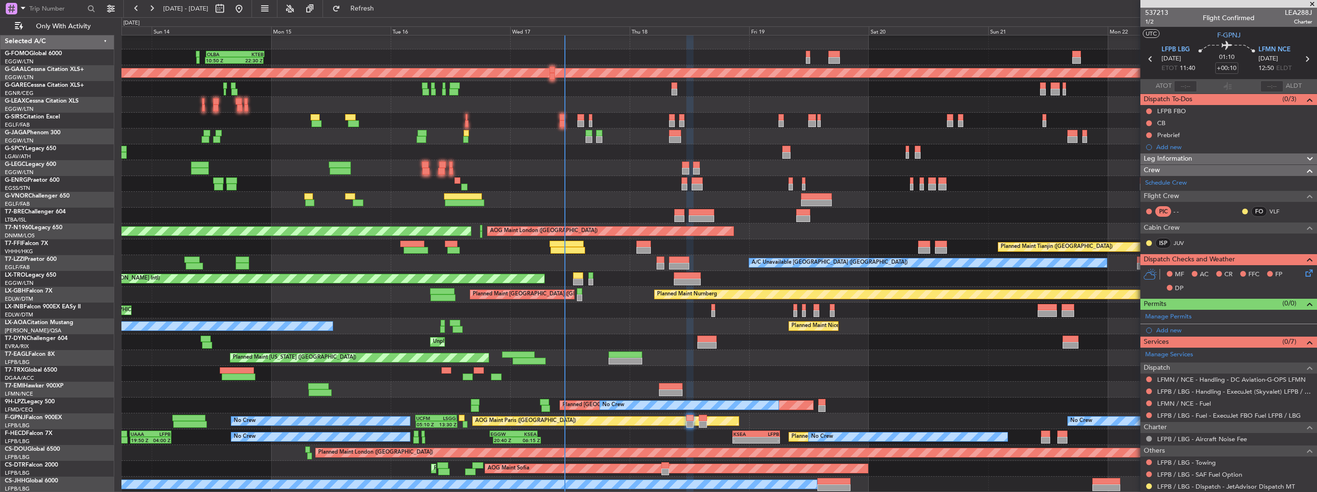
scroll to position [83, 0]
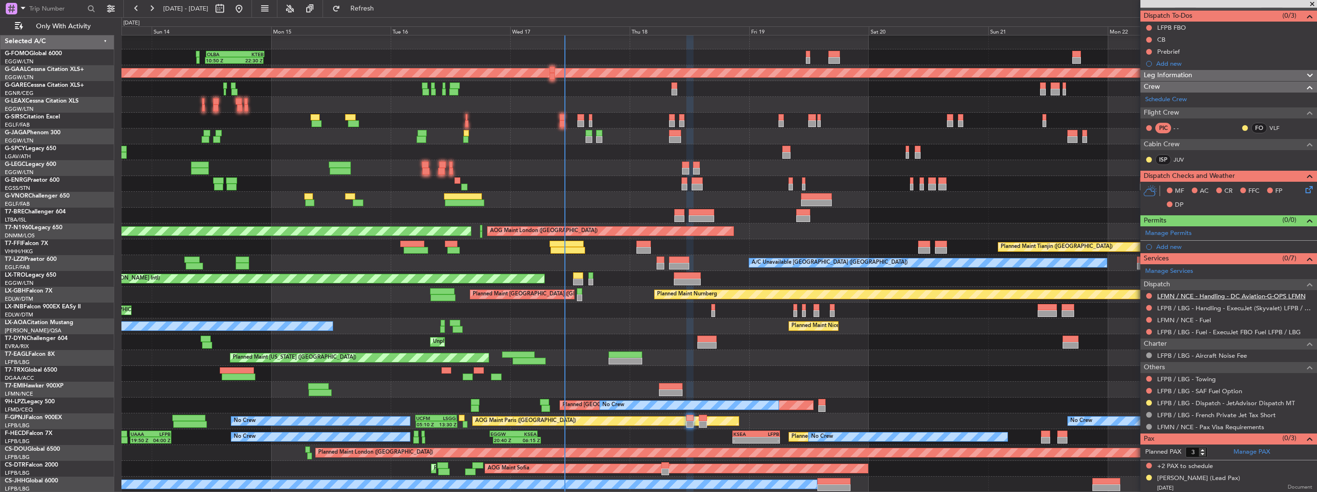
click at [1171, 295] on link "LFMN / NCE - Handling - DC Aviation-G-OPS LFMN" at bounding box center [1231, 296] width 148 height 8
click at [1182, 330] on link "LFPB / LBG - Fuel - ExecuJet FBO Fuel LFPB / LBG" at bounding box center [1228, 332] width 143 height 8
click at [381, 9] on span "Refresh" at bounding box center [362, 8] width 40 height 7
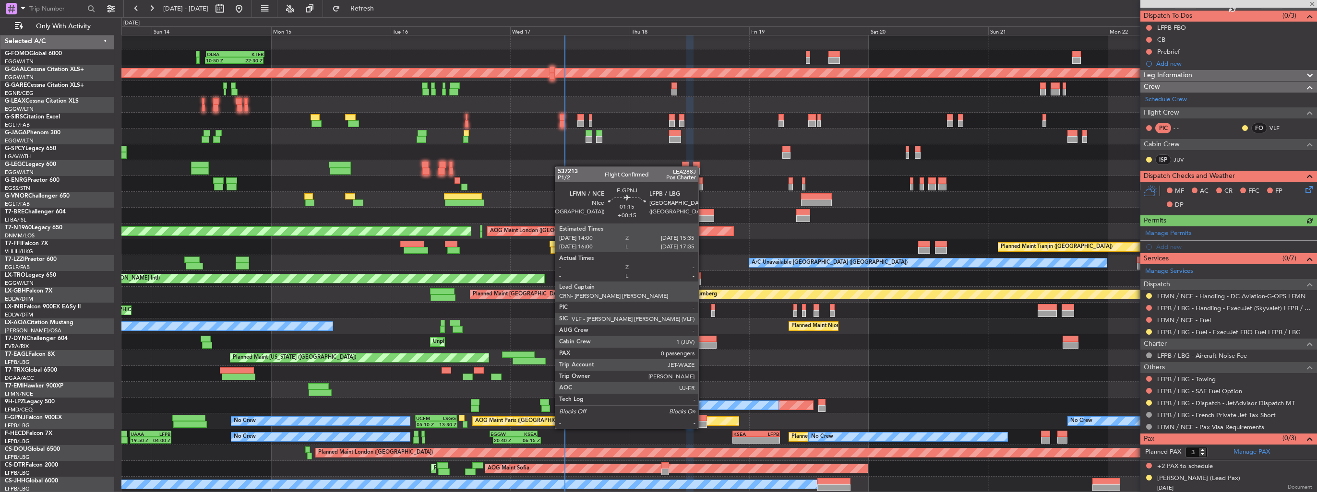
click at [702, 419] on div at bounding box center [703, 418] width 8 height 7
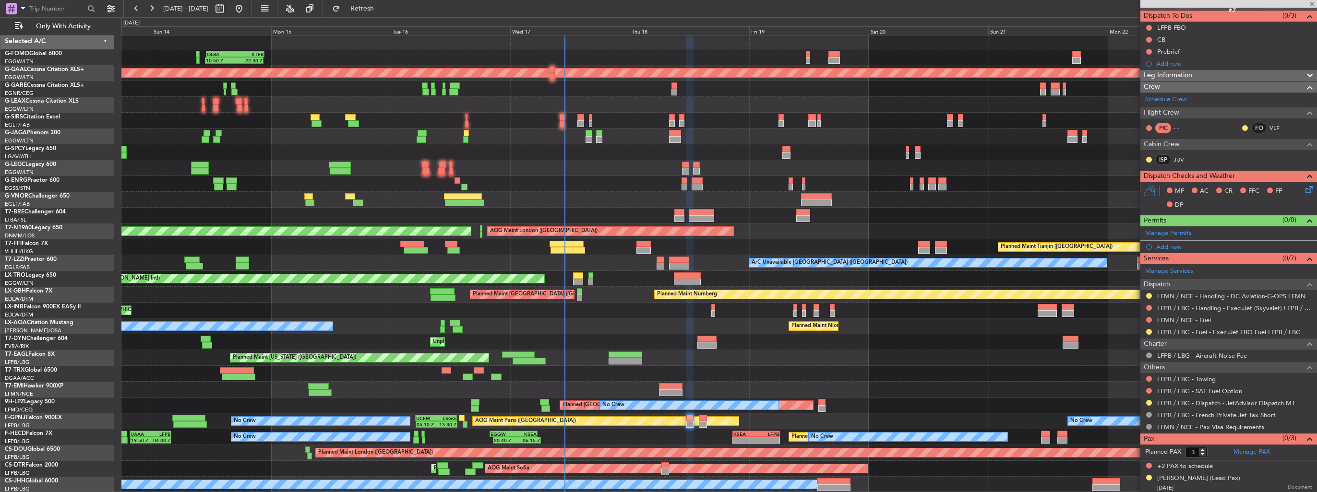
type input "+00:15"
type input "0"
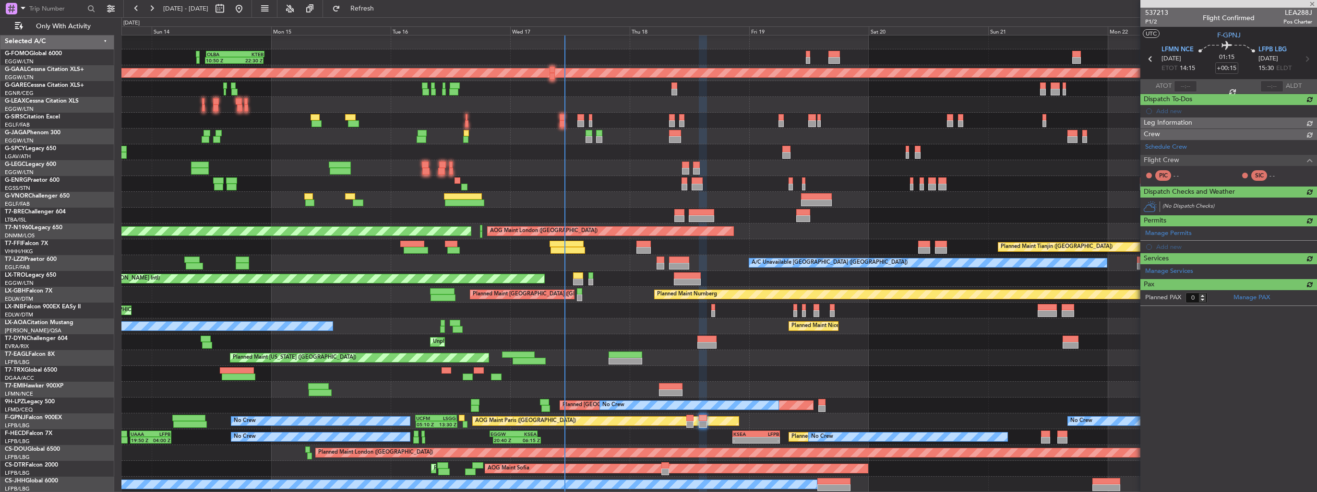
scroll to position [0, 0]
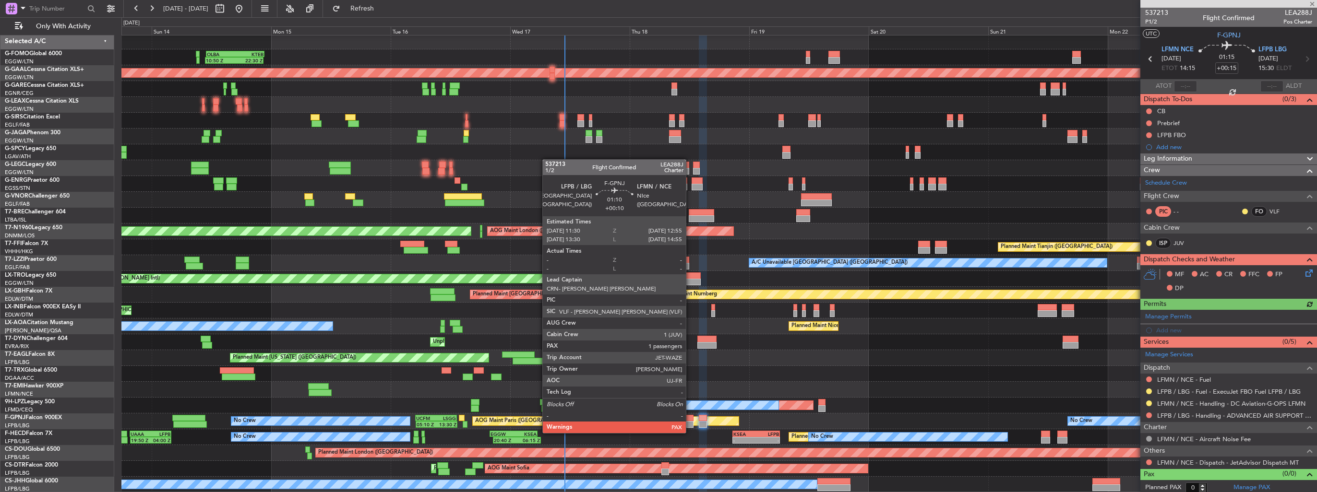
click at [690, 424] on div at bounding box center [689, 424] width 7 height 7
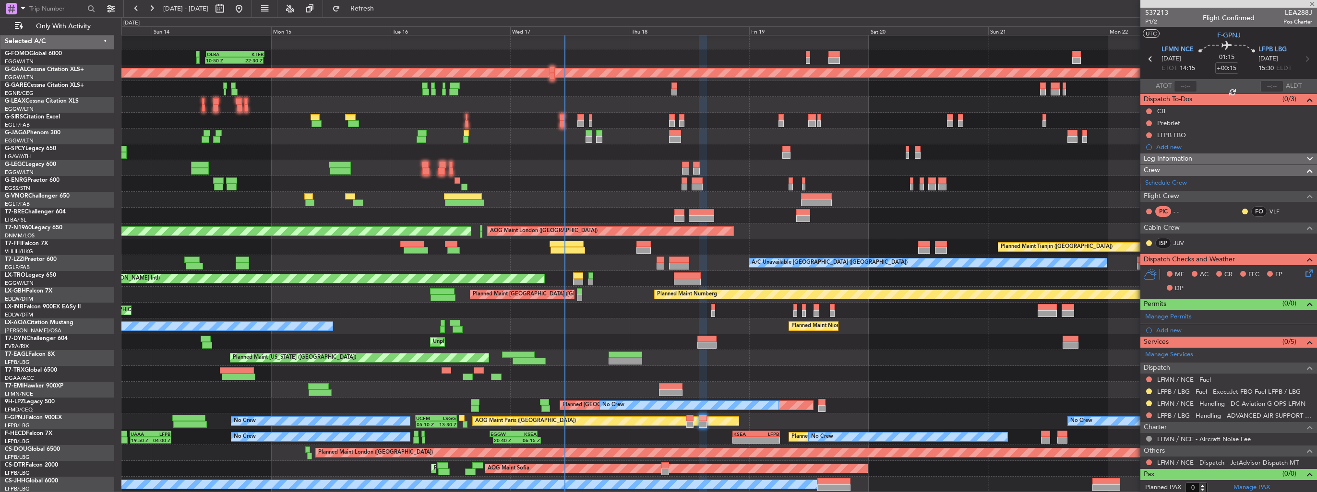
type input "+00:10"
type input "3"
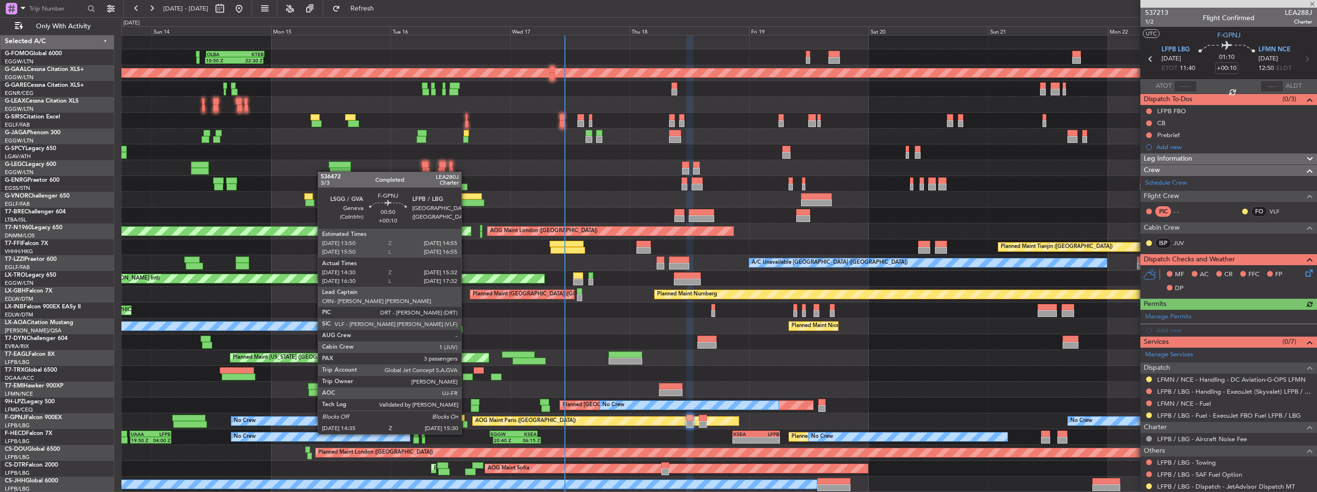
click at [465, 425] on div at bounding box center [465, 424] width 5 height 7
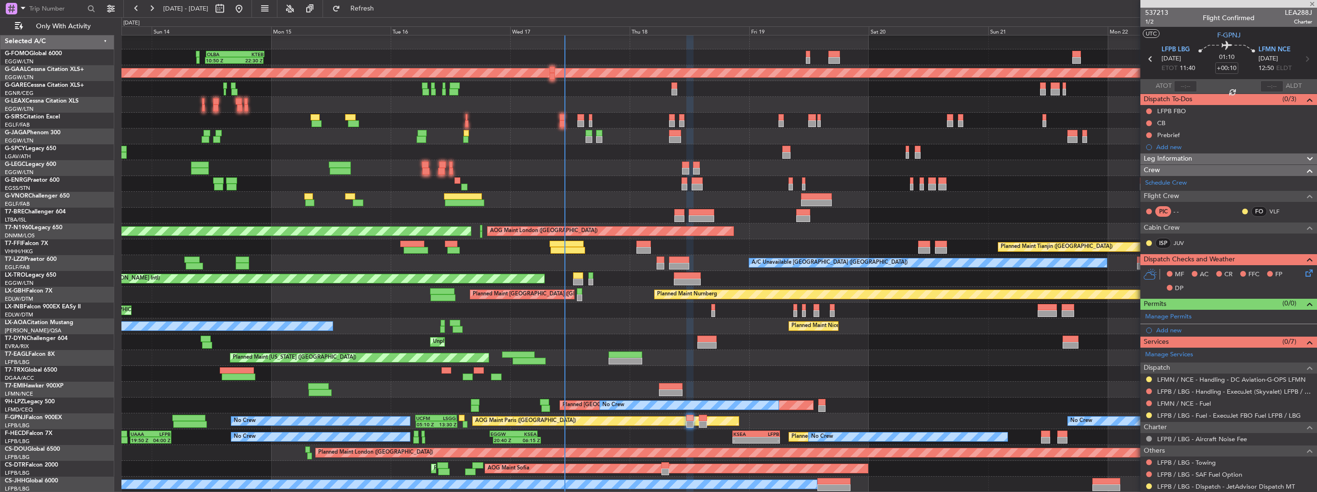
type input "14:40"
type input "15:27"
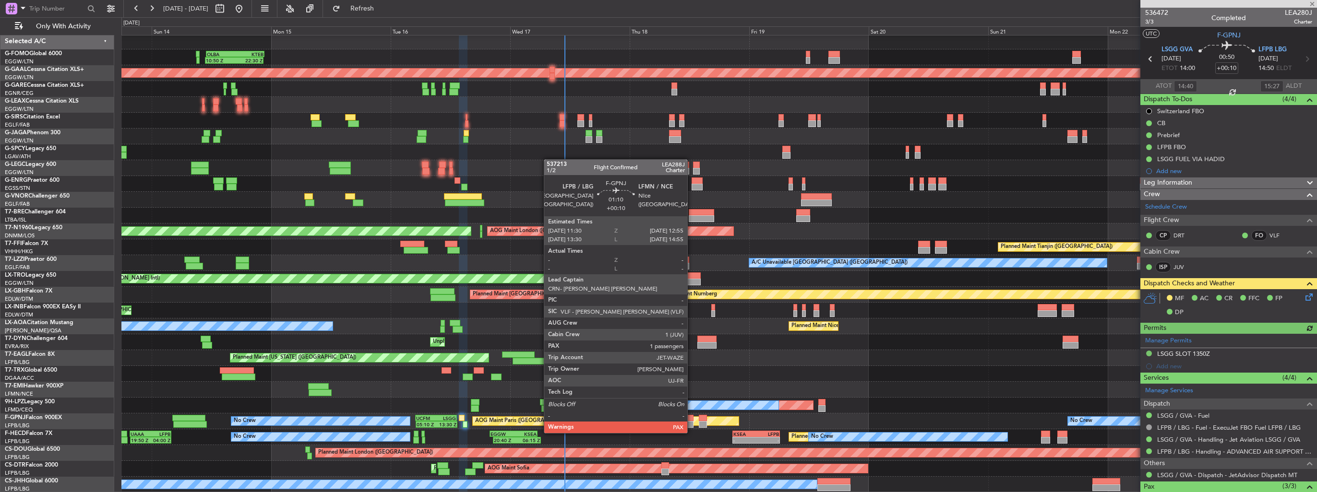
click at [691, 424] on div at bounding box center [689, 424] width 7 height 7
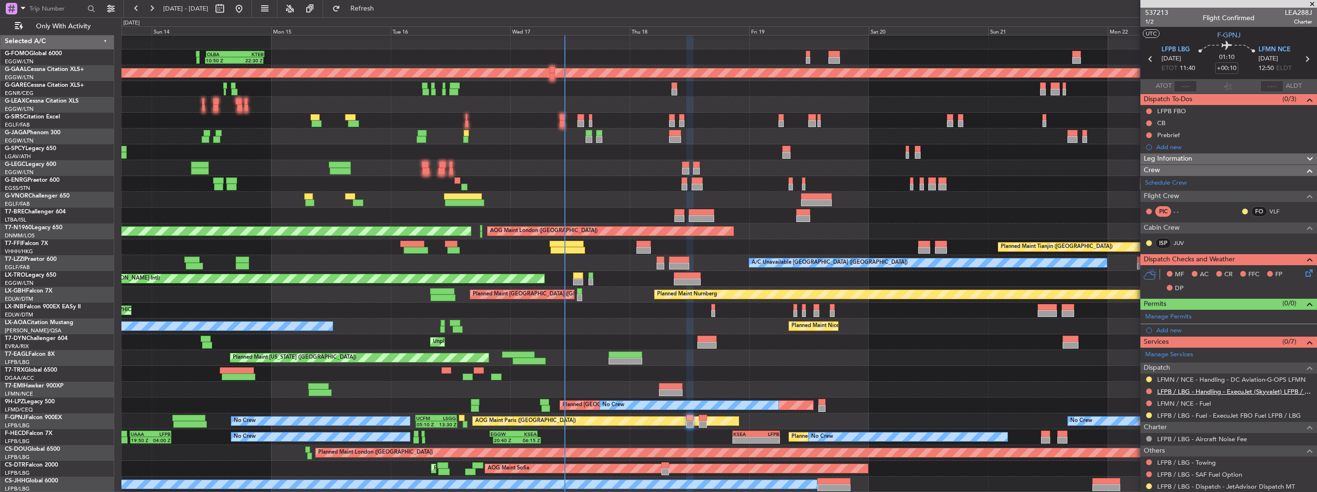
click at [1179, 390] on link "LFPB / LBG - Handling - ExecuJet (Skyvalet) LFPB / LBG" at bounding box center [1234, 392] width 155 height 8
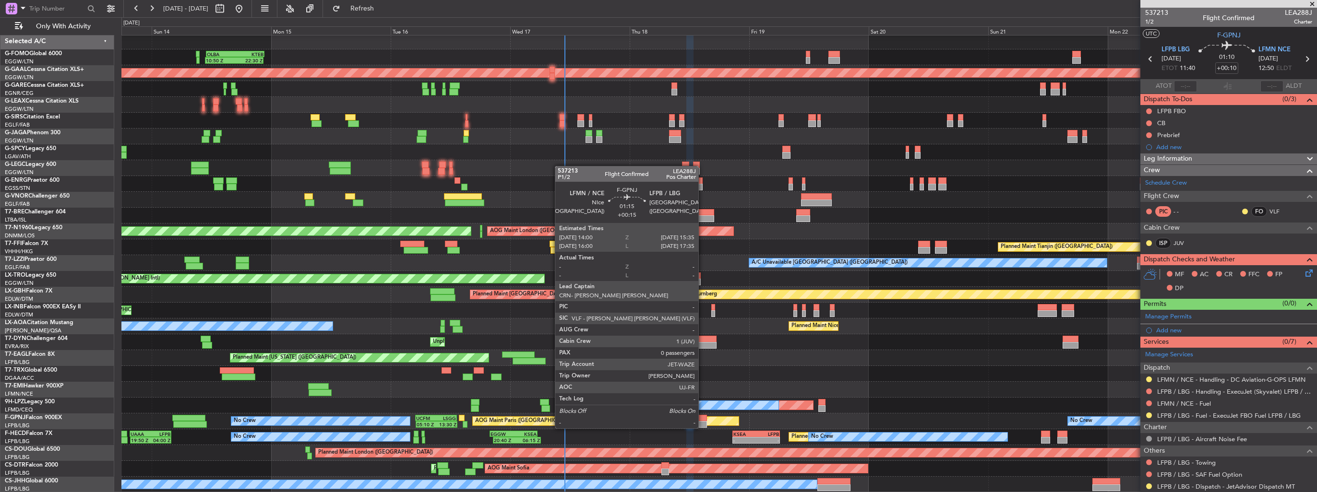
click at [702, 419] on div at bounding box center [703, 418] width 8 height 7
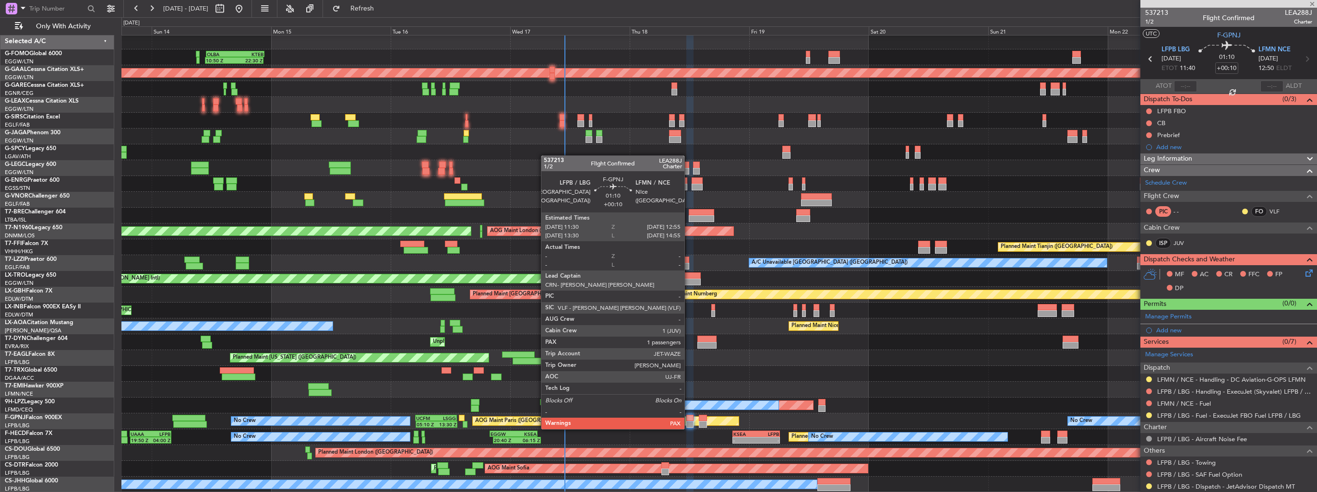
type input "+00:15"
type input "0"
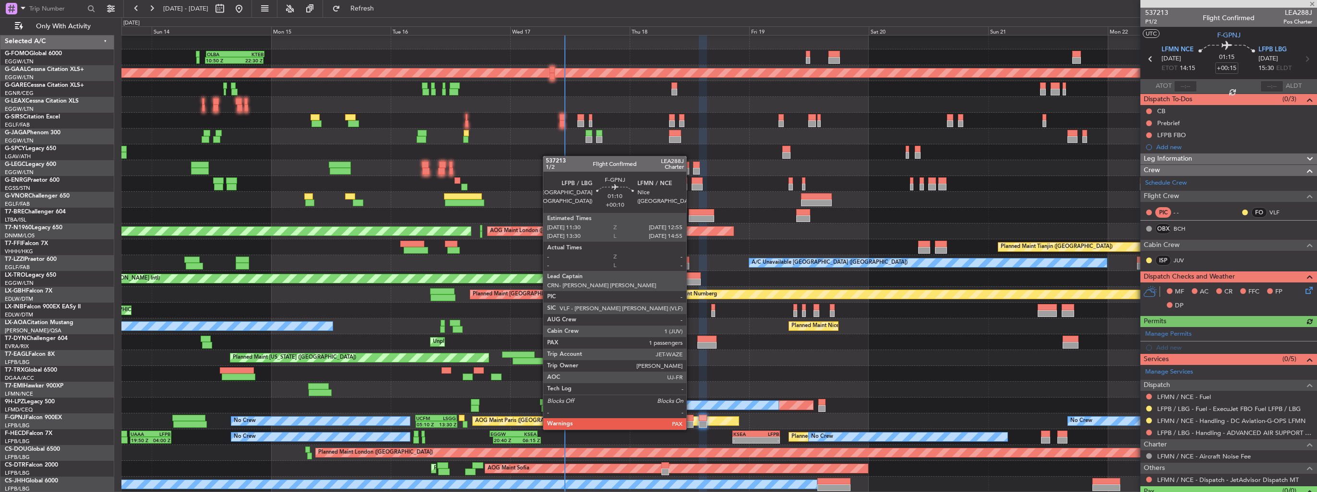
click at [690, 420] on div at bounding box center [689, 418] width 7 height 7
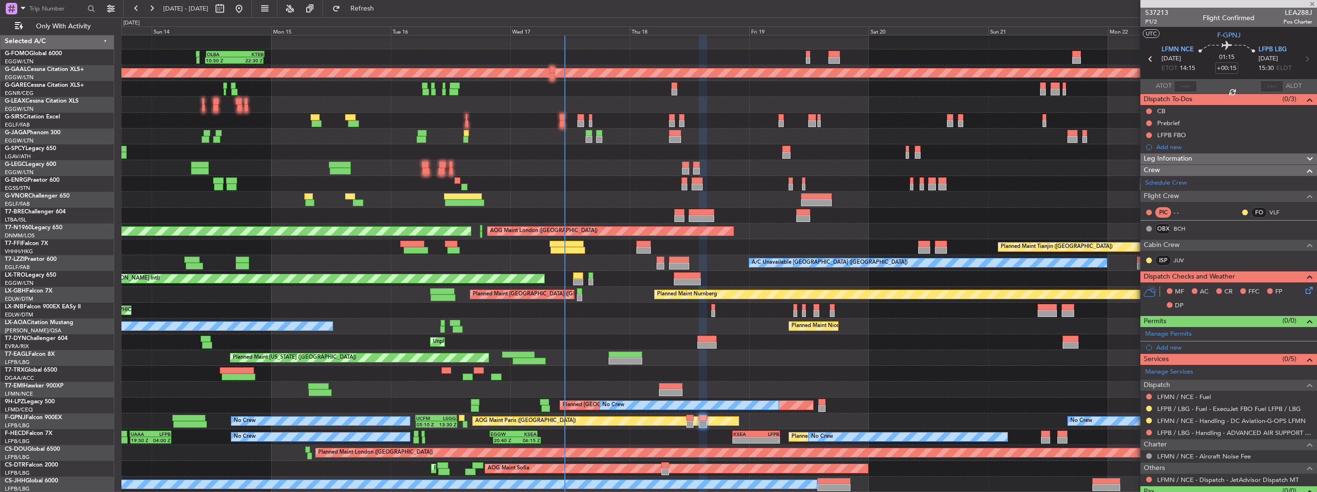
type input "+00:10"
type input "3"
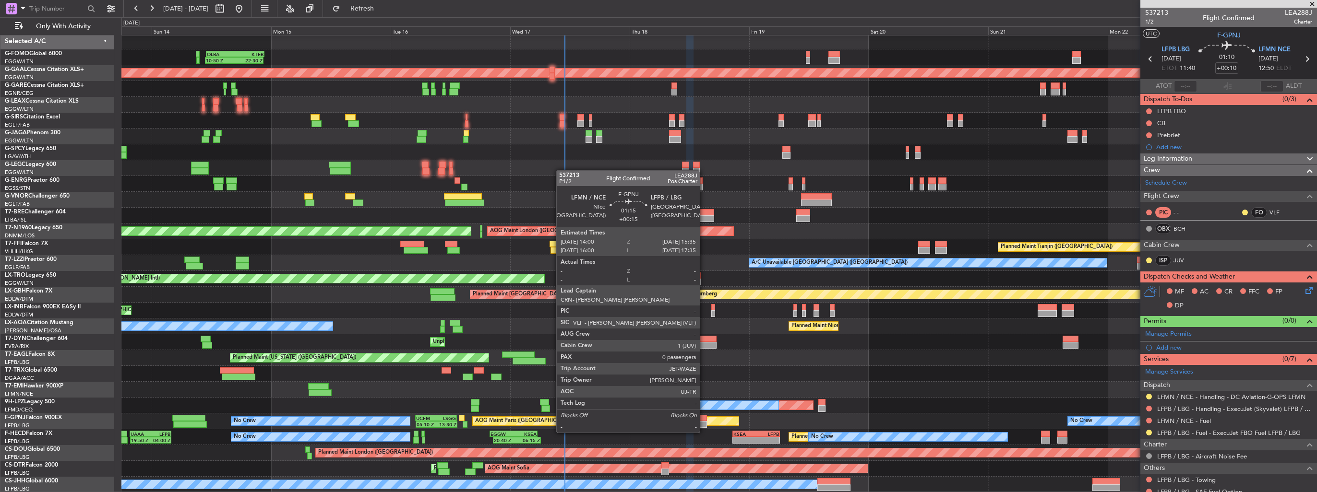
click at [704, 423] on div at bounding box center [703, 424] width 8 height 7
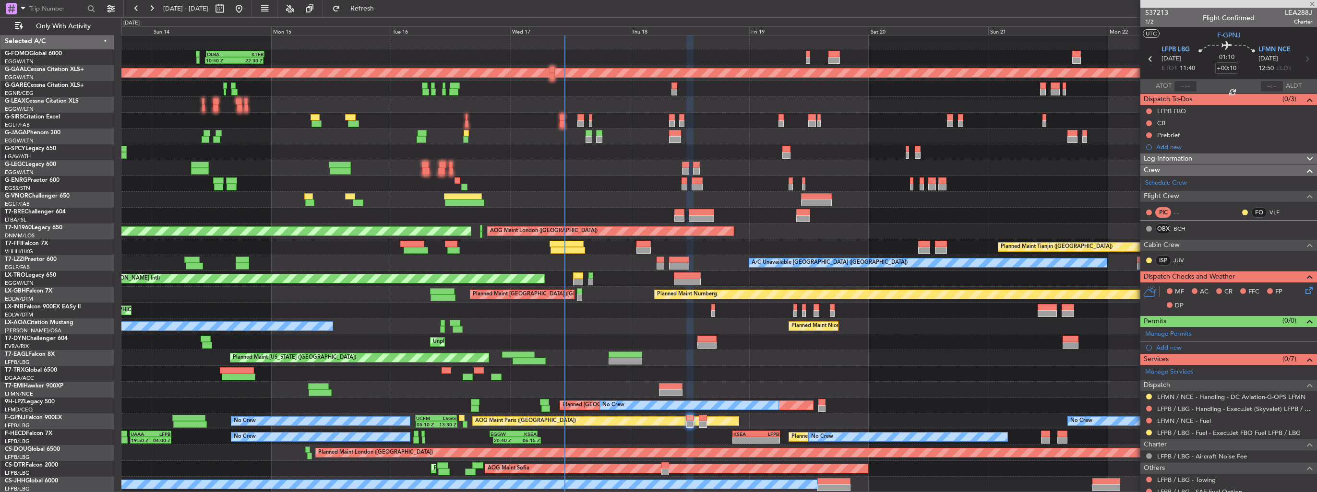
type input "+00:15"
type input "0"
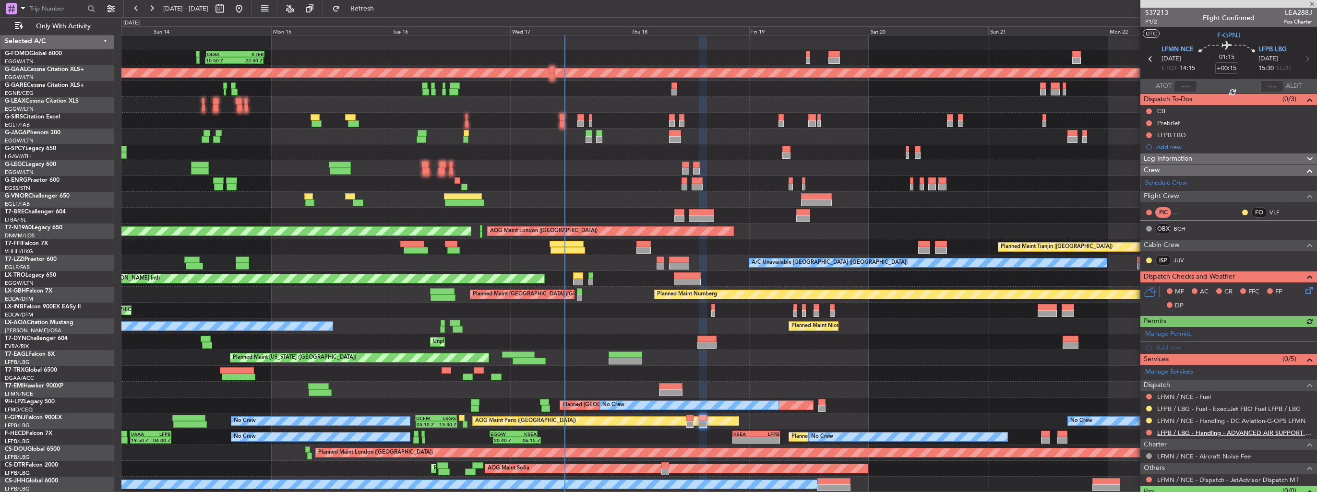
click at [1205, 429] on link "LFPB / LBG - Handling - ADVANCED AIR SUPPORT LFPB" at bounding box center [1234, 433] width 155 height 8
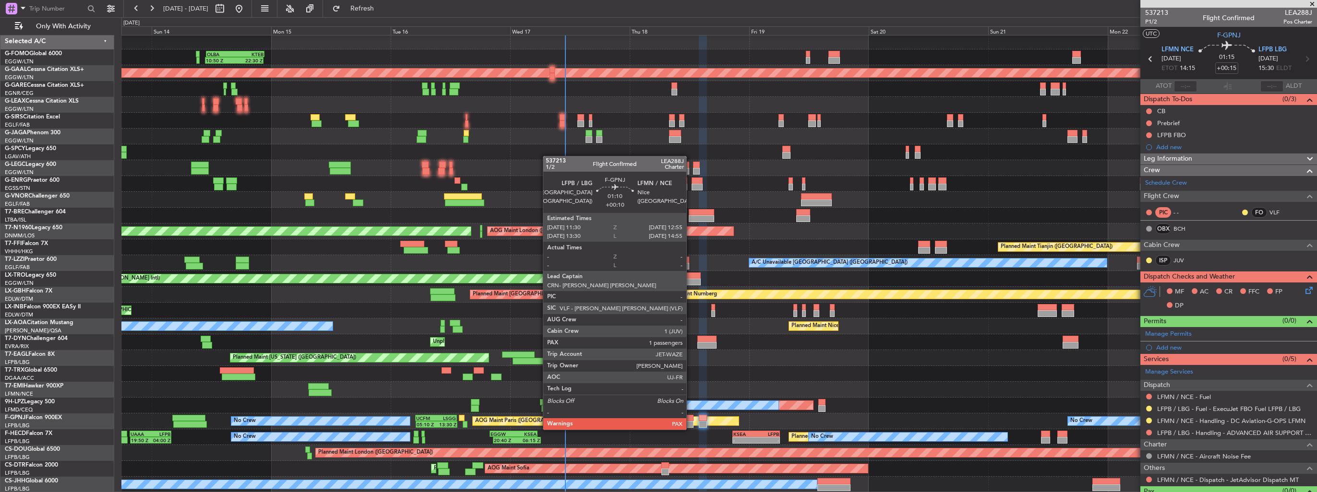
click at [690, 420] on div at bounding box center [689, 418] width 7 height 7
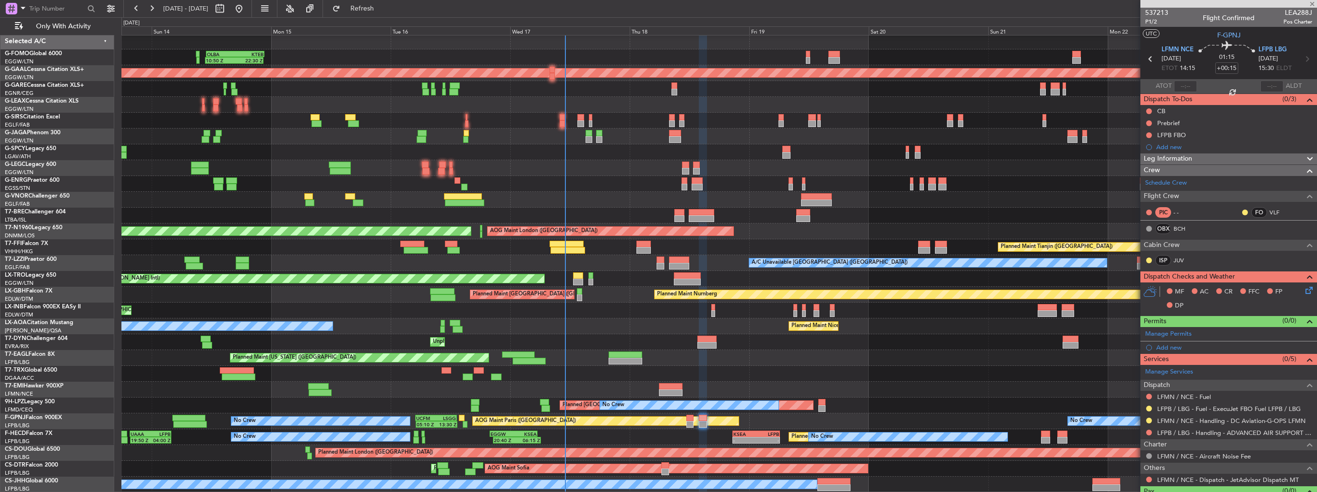
type input "+00:10"
type input "3"
click at [382, 0] on fb-refresh-button "Refresh" at bounding box center [356, 8] width 67 height 17
click at [382, 8] on span "Refresh" at bounding box center [362, 8] width 40 height 7
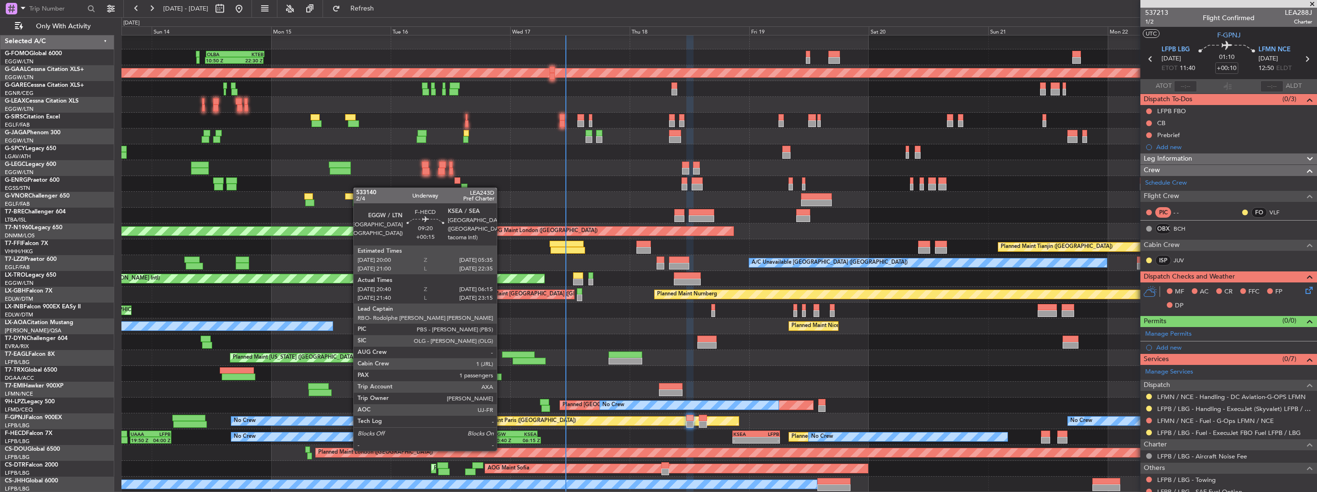
click at [501, 440] on div "20:40 Z" at bounding box center [505, 441] width 23 height 6
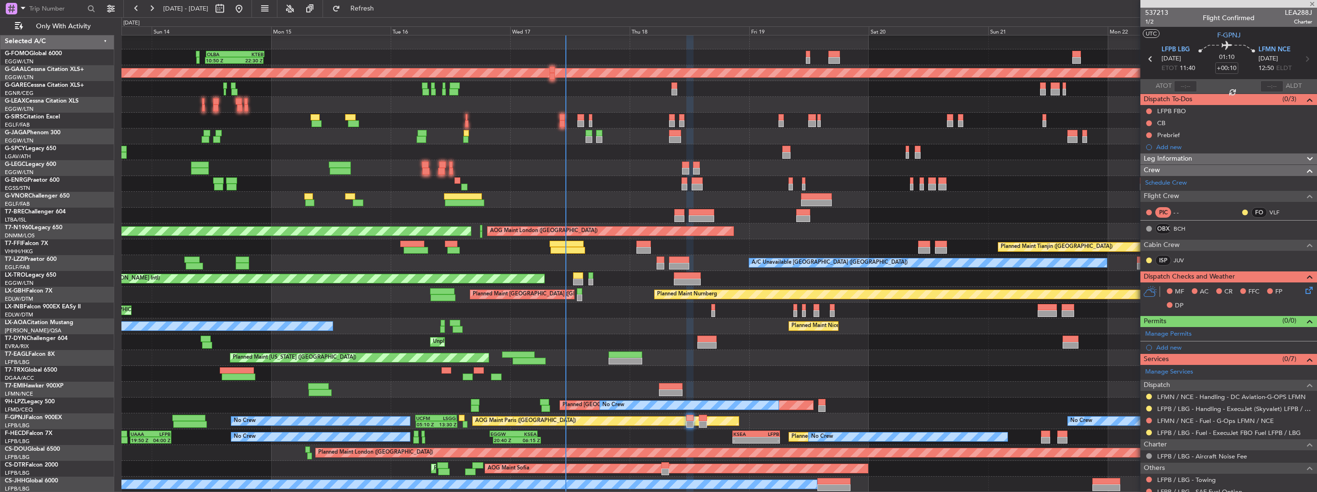
type input "+00:15"
type input "20:50"
type input "06:10"
type input "1"
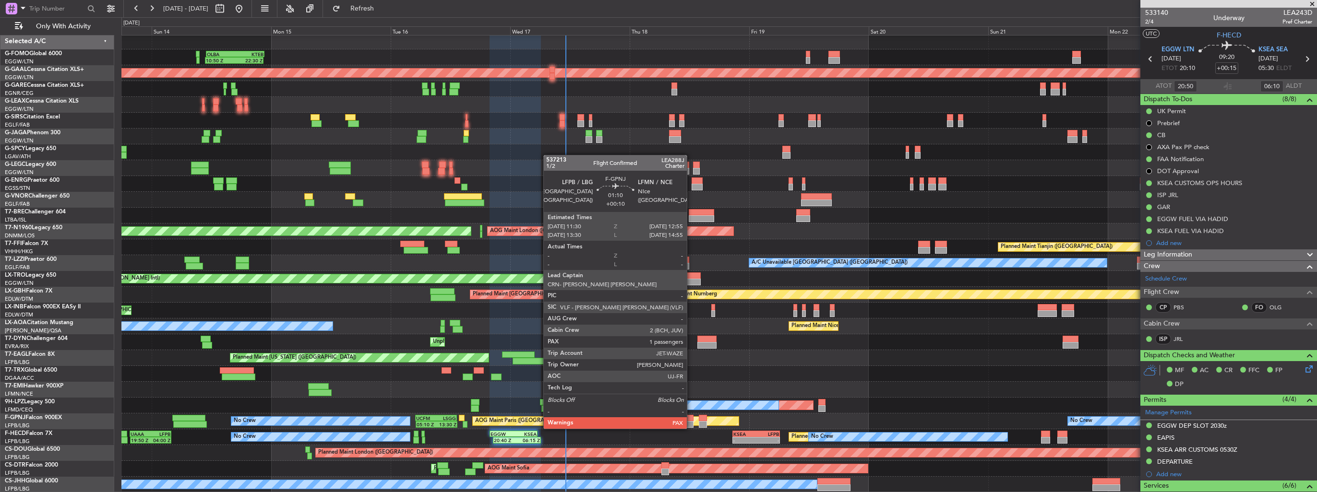
click at [691, 419] on div at bounding box center [689, 418] width 7 height 7
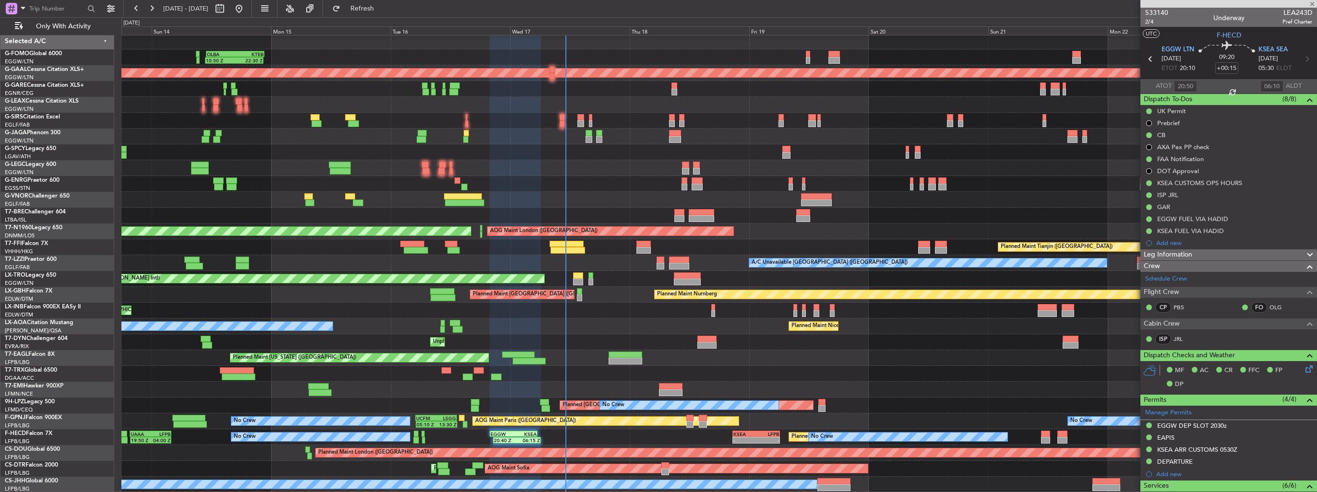
type input "+00:10"
type input "3"
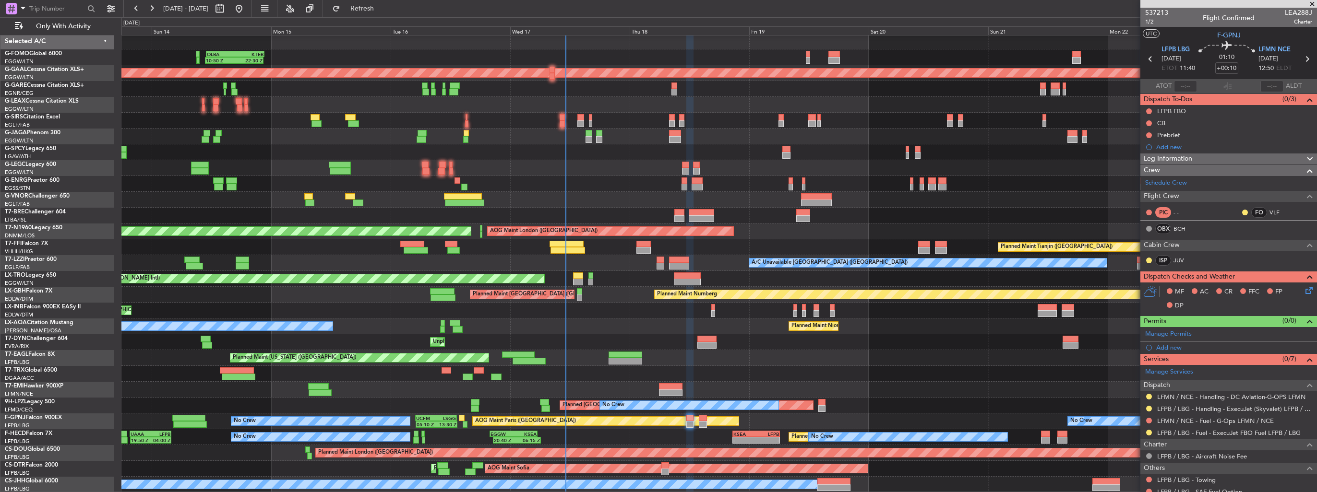
click at [1176, 348] on div "Add new" at bounding box center [1234, 348] width 156 height 8
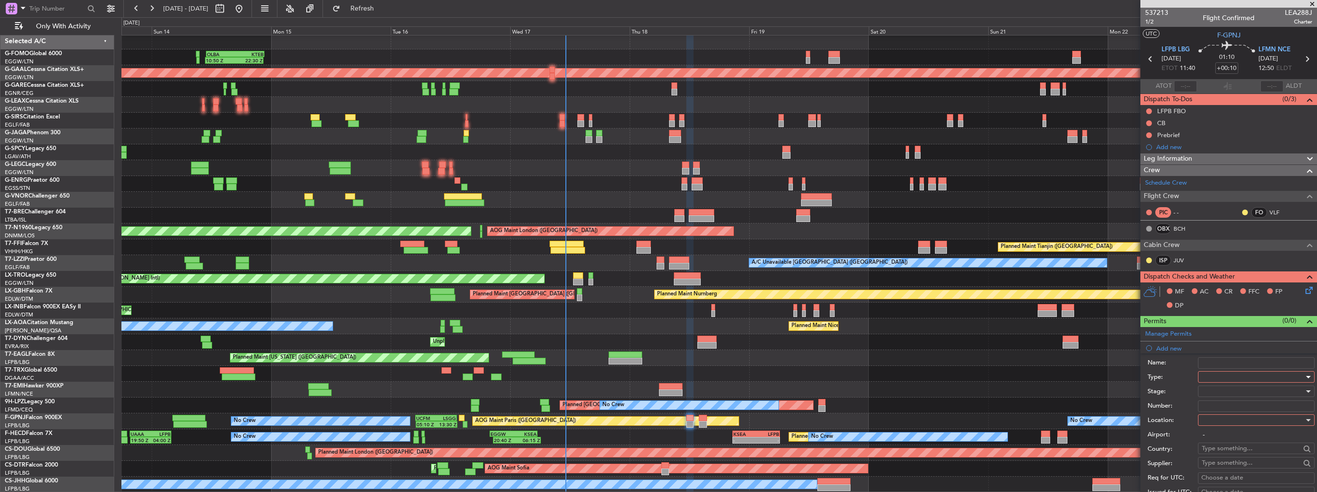
click at [1202, 370] on div at bounding box center [1252, 377] width 102 height 14
click at [1240, 463] on span "Slot" at bounding box center [1252, 468] width 101 height 14
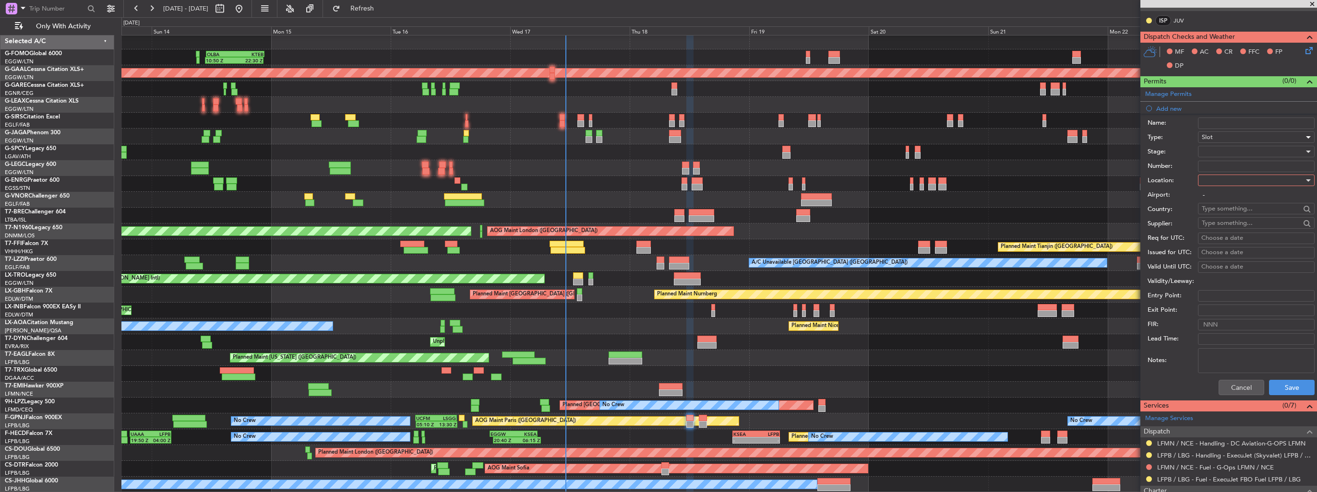
click at [1229, 174] on div at bounding box center [1252, 180] width 102 height 14
click at [1234, 199] on span "Departure" at bounding box center [1252, 199] width 101 height 14
click at [1240, 176] on div "Departure" at bounding box center [1252, 180] width 102 height 14
drag, startPoint x: 1234, startPoint y: 224, endPoint x: 1233, endPoint y: 183, distance: 40.3
click at [1234, 221] on span "Arrival" at bounding box center [1252, 228] width 101 height 14
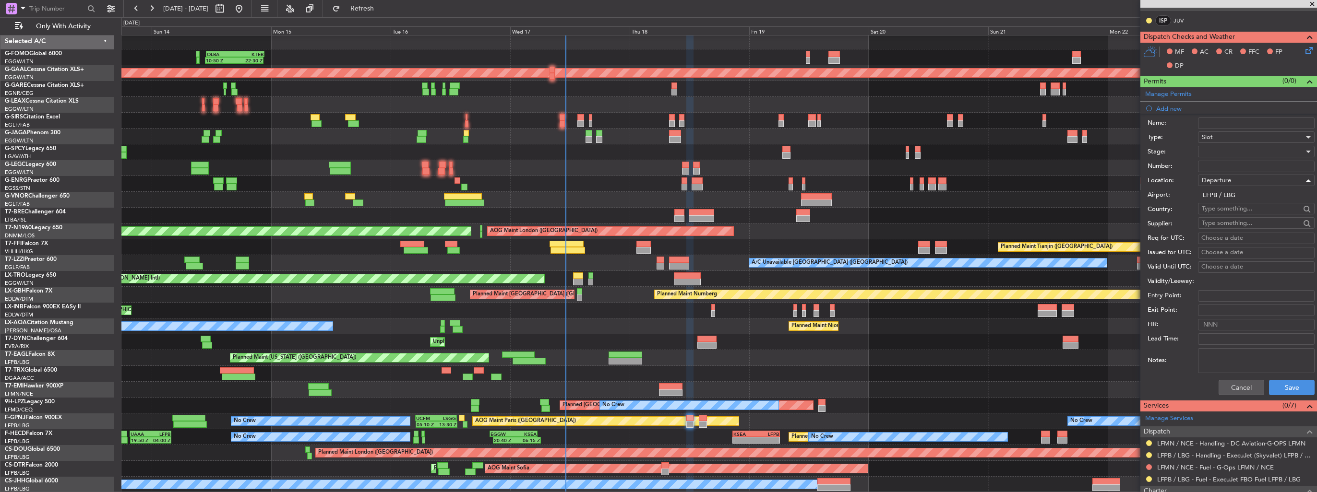
type input "LFMN / NCE"
click at [1236, 153] on div at bounding box center [1252, 151] width 102 height 14
click at [1242, 213] on span "Requested" at bounding box center [1252, 213] width 101 height 14
click at [1271, 389] on button "Save" at bounding box center [1292, 387] width 46 height 15
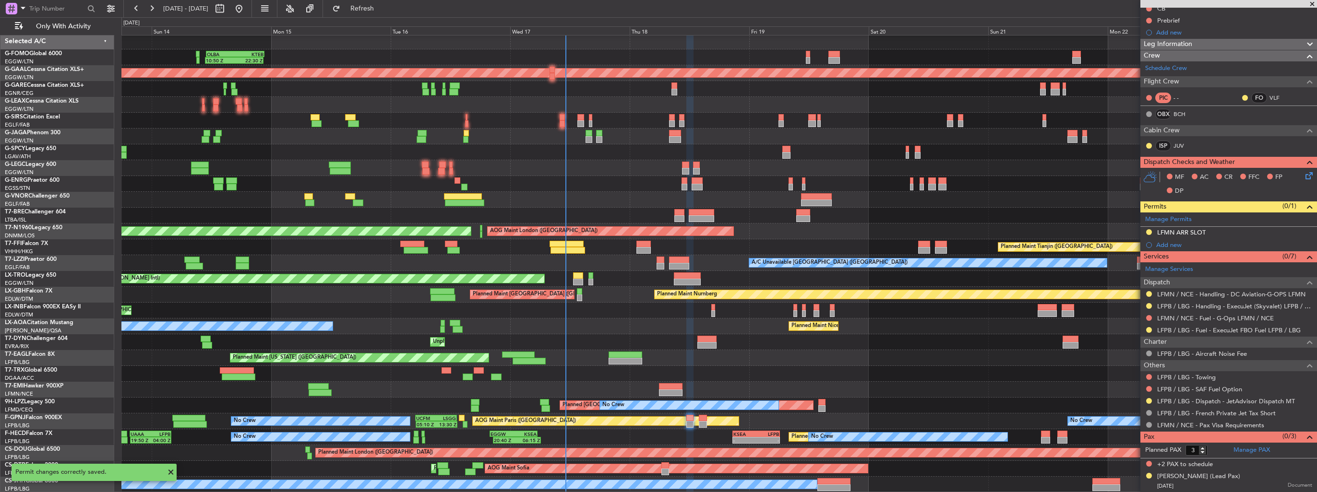
scroll to position [113, 0]
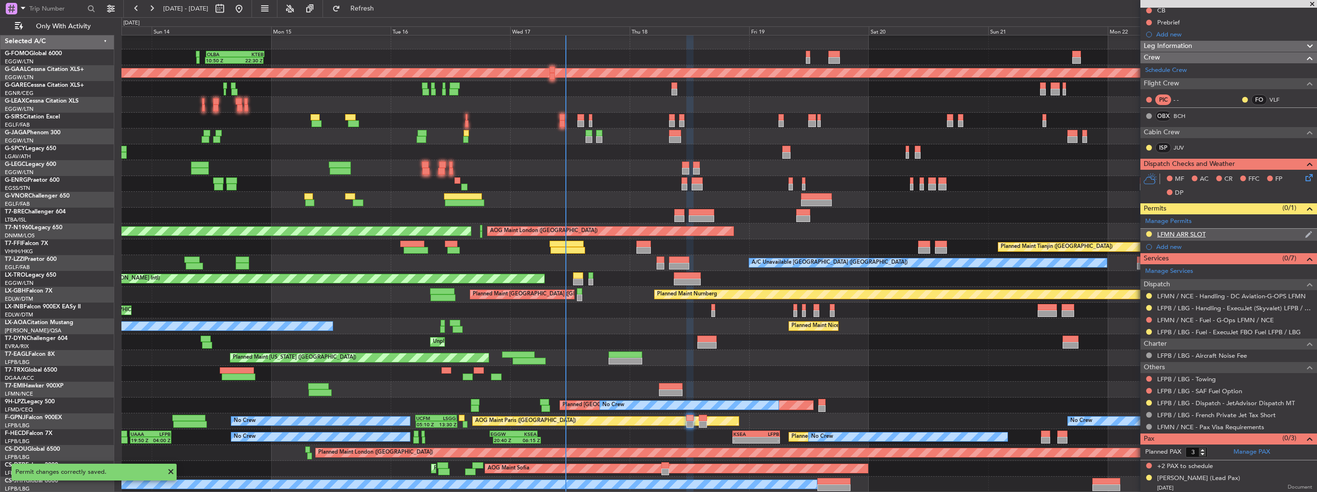
click at [1294, 233] on div "LFMN ARR SLOT" at bounding box center [1228, 235] width 177 height 12
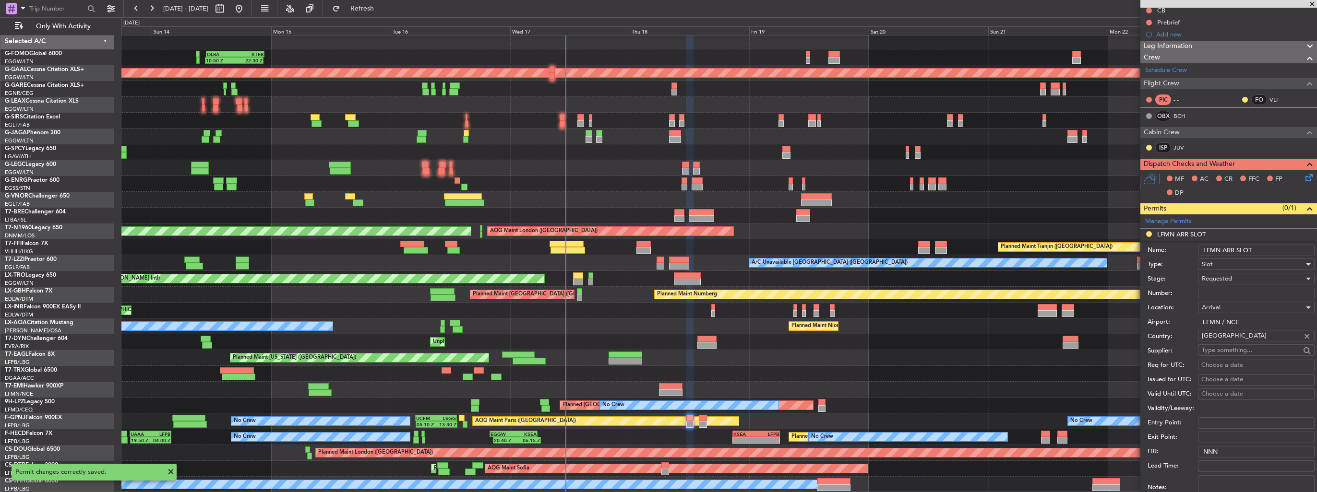
scroll to position [240, 0]
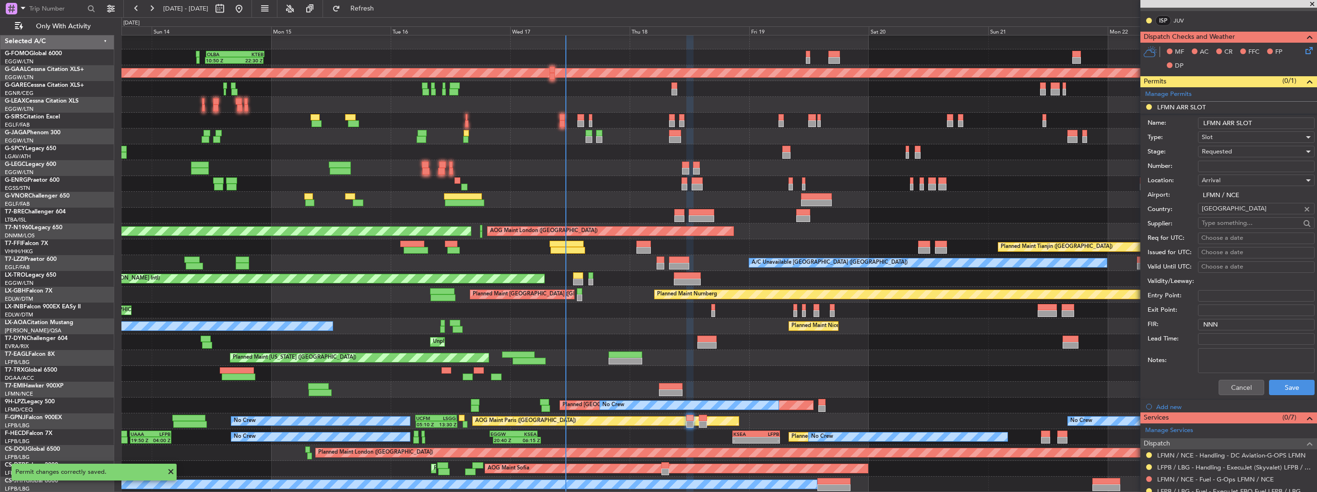
click at [1262, 119] on input "LFMN ARR SLOT" at bounding box center [1256, 124] width 117 height 12
type input "LFMN ARR SLOT 1255z"
click at [1280, 381] on button "Save" at bounding box center [1292, 387] width 46 height 15
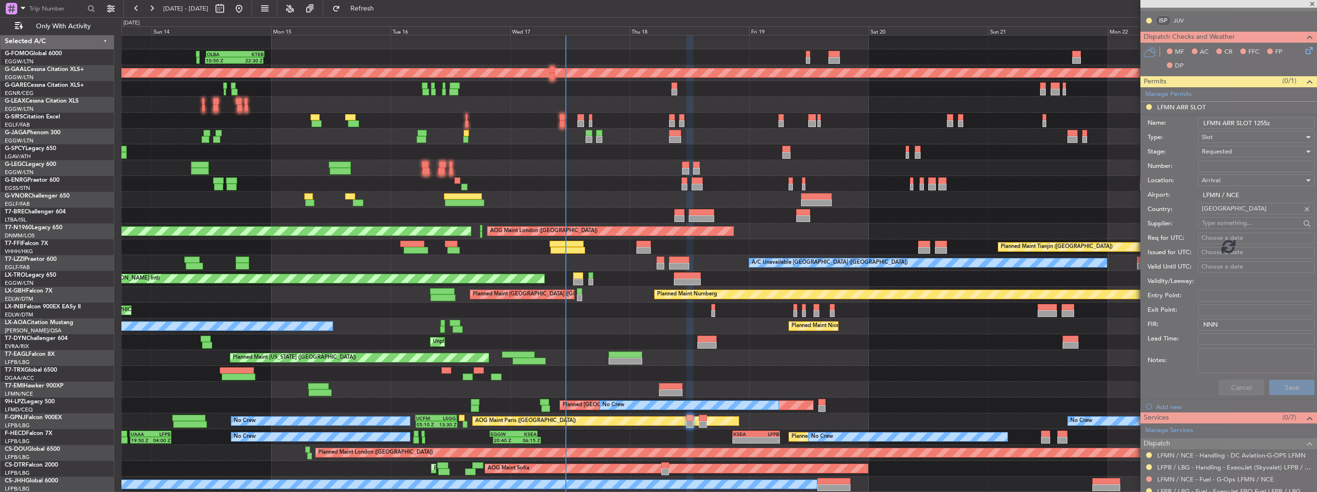
scroll to position [113, 0]
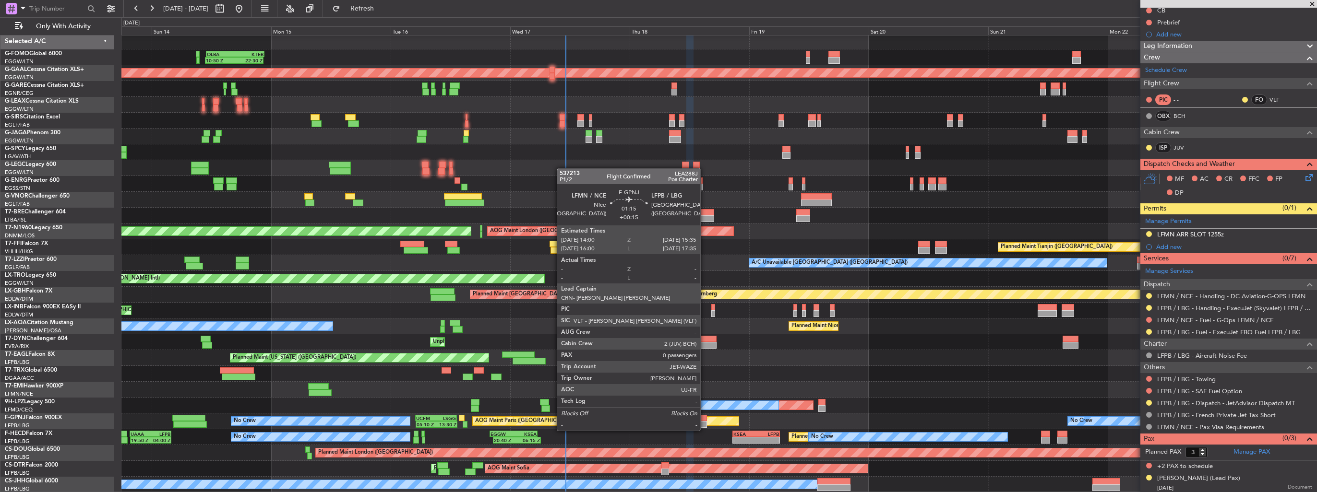
click at [704, 421] on div at bounding box center [703, 424] width 8 height 7
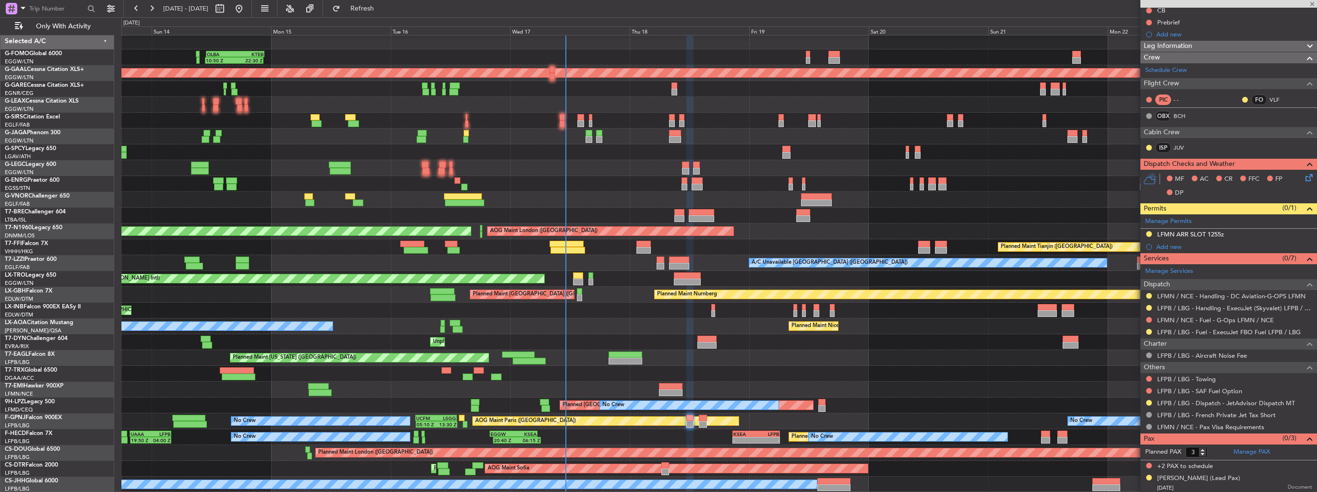
type input "+00:15"
type input "0"
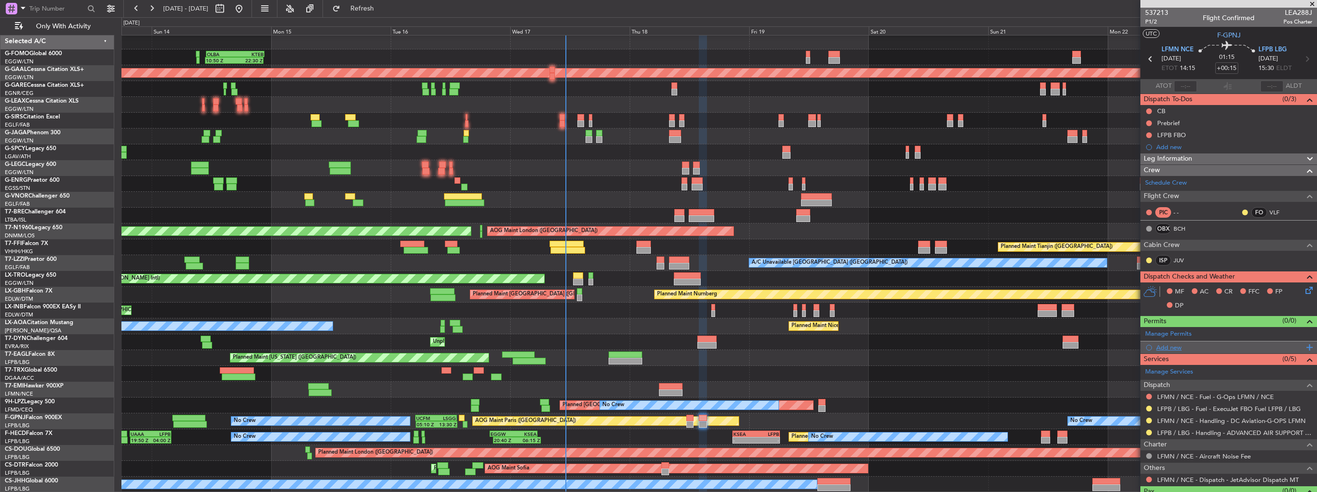
click at [1166, 348] on div "Add new" at bounding box center [1229, 348] width 147 height 8
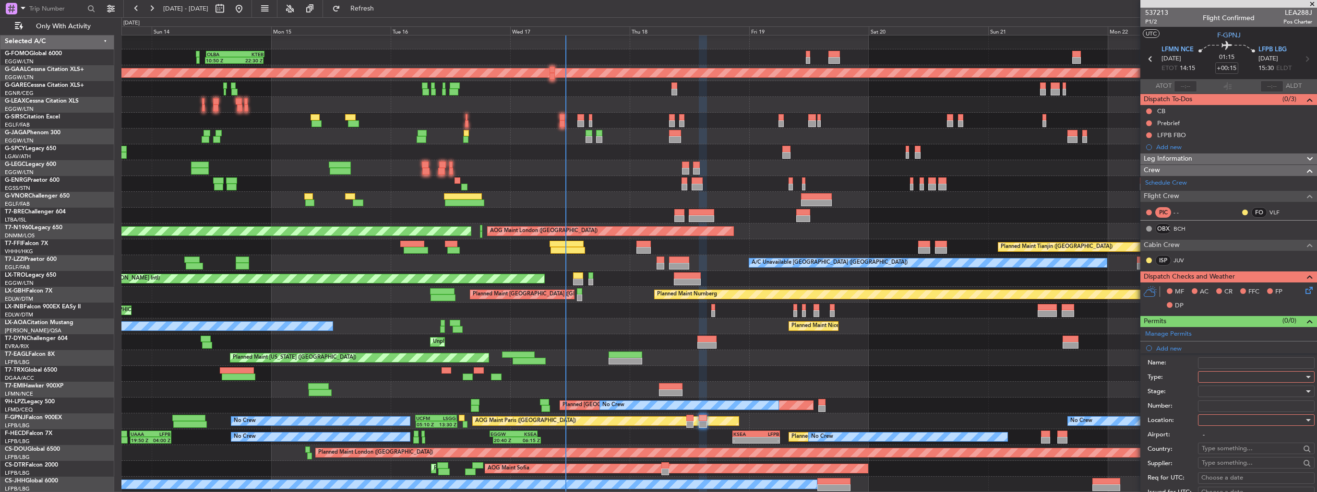
click at [1219, 380] on div at bounding box center [1252, 377] width 102 height 14
click at [1226, 465] on span "Slot" at bounding box center [1252, 467] width 101 height 14
click at [1223, 422] on div at bounding box center [1252, 420] width 102 height 14
click at [1224, 437] on span "Departure" at bounding box center [1252, 439] width 101 height 14
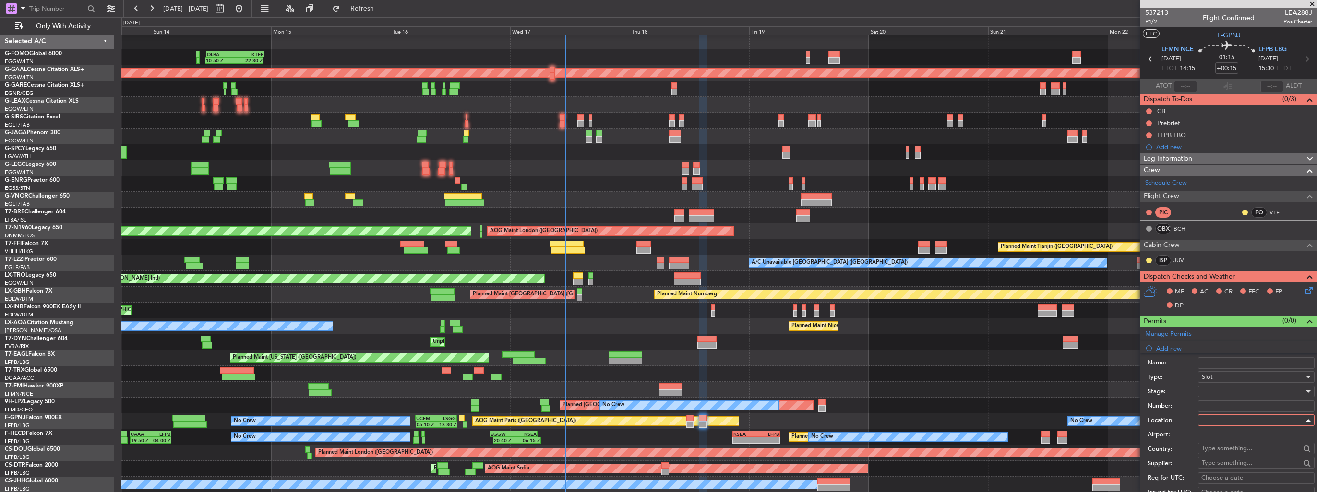
type input "LFMN / NCE"
click at [1229, 392] on div at bounding box center [1252, 391] width 102 height 14
click at [1232, 452] on span "Requested" at bounding box center [1252, 453] width 101 height 14
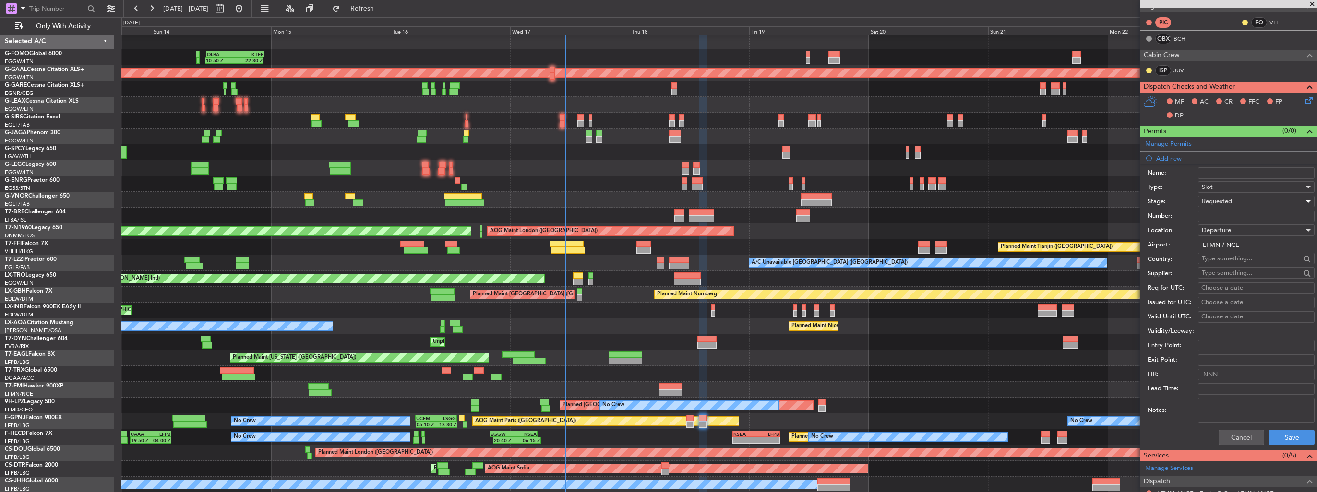
scroll to position [192, 0]
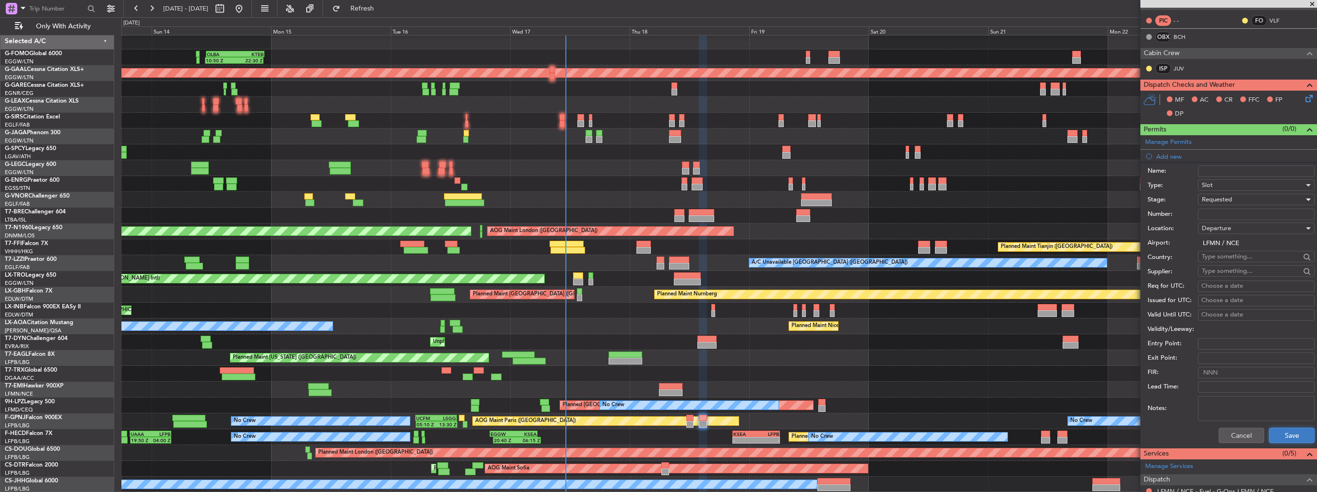
click at [1280, 438] on button "Save" at bounding box center [1292, 435] width 46 height 15
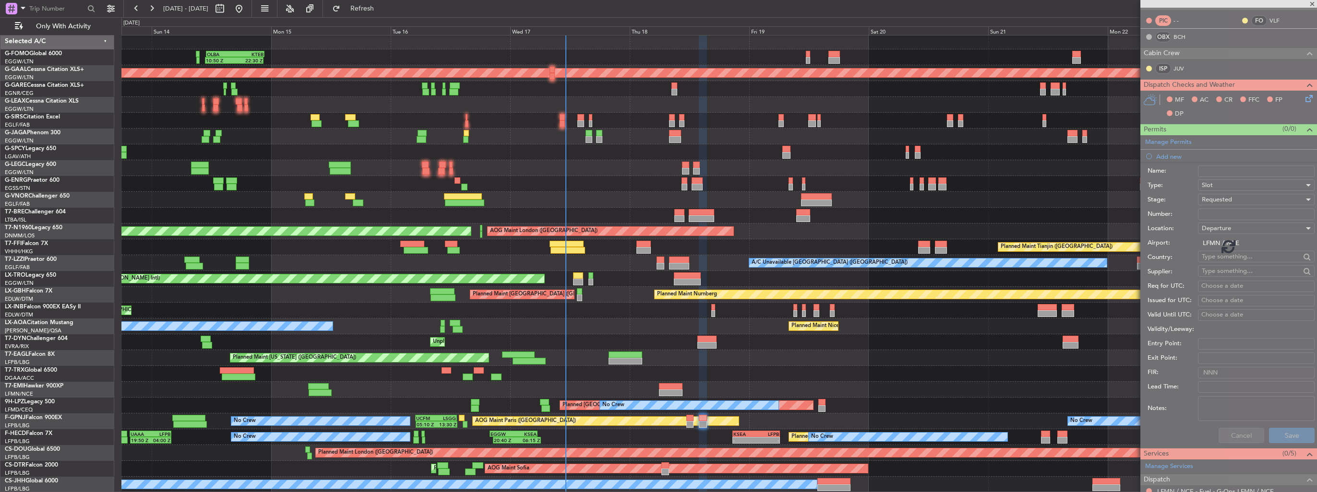
scroll to position [31, 0]
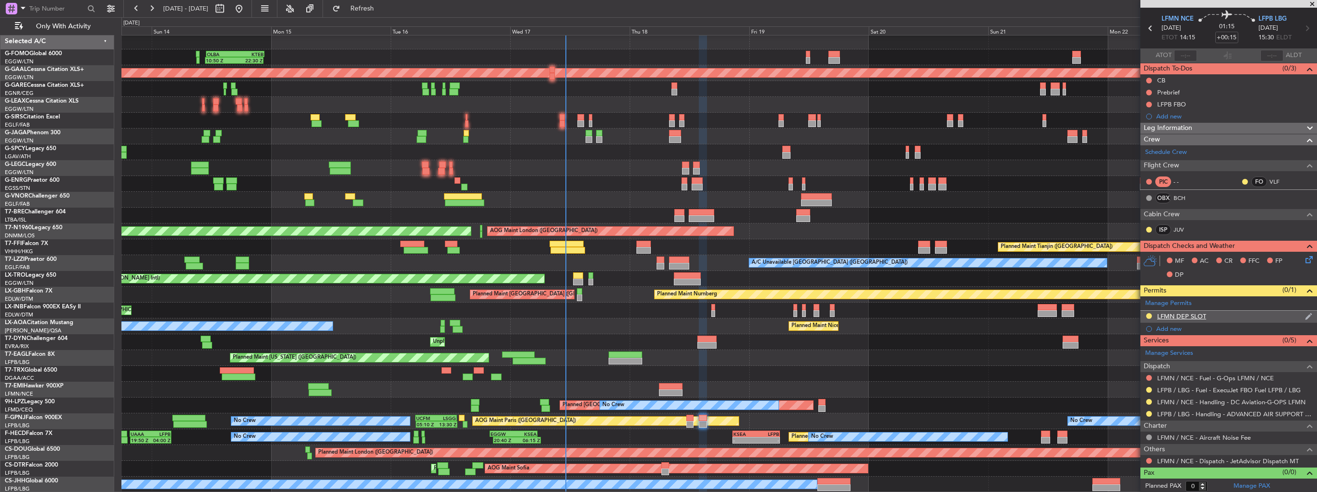
click at [1305, 314] on img at bounding box center [1308, 316] width 7 height 9
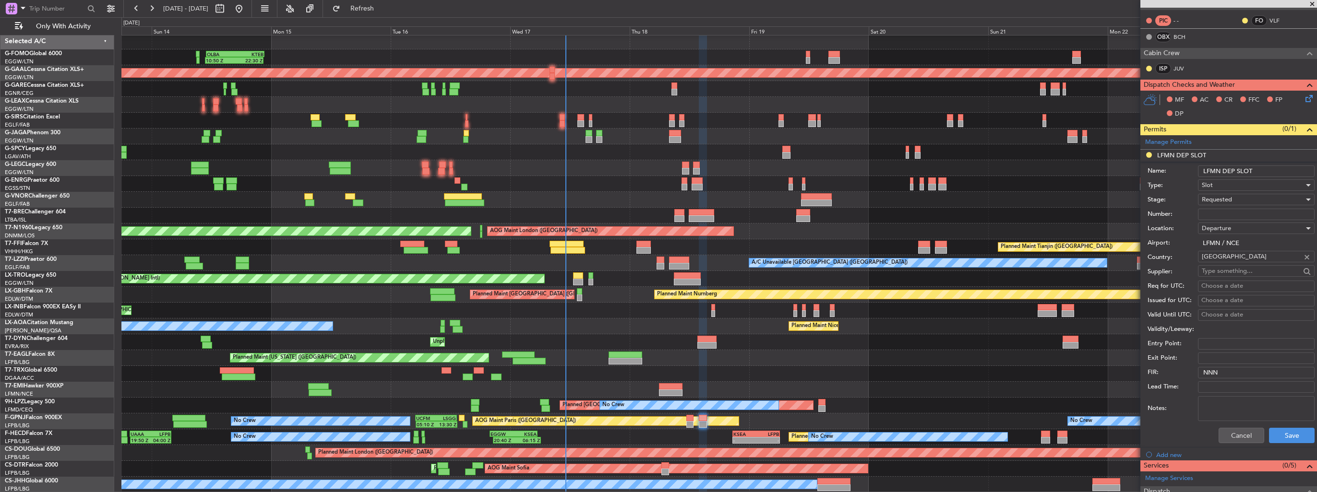
click at [1272, 166] on input "LFMN DEP SLOT" at bounding box center [1256, 172] width 117 height 12
type input "LFMN DEP SLOT 1400z"
click at [1284, 435] on button "Save" at bounding box center [1292, 435] width 46 height 15
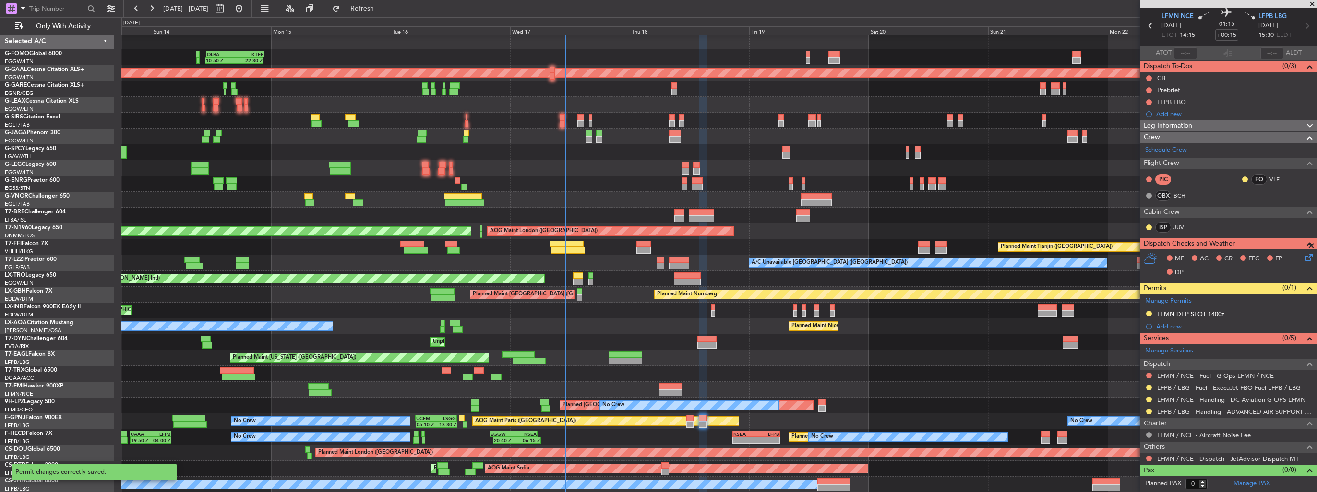
scroll to position [31, 0]
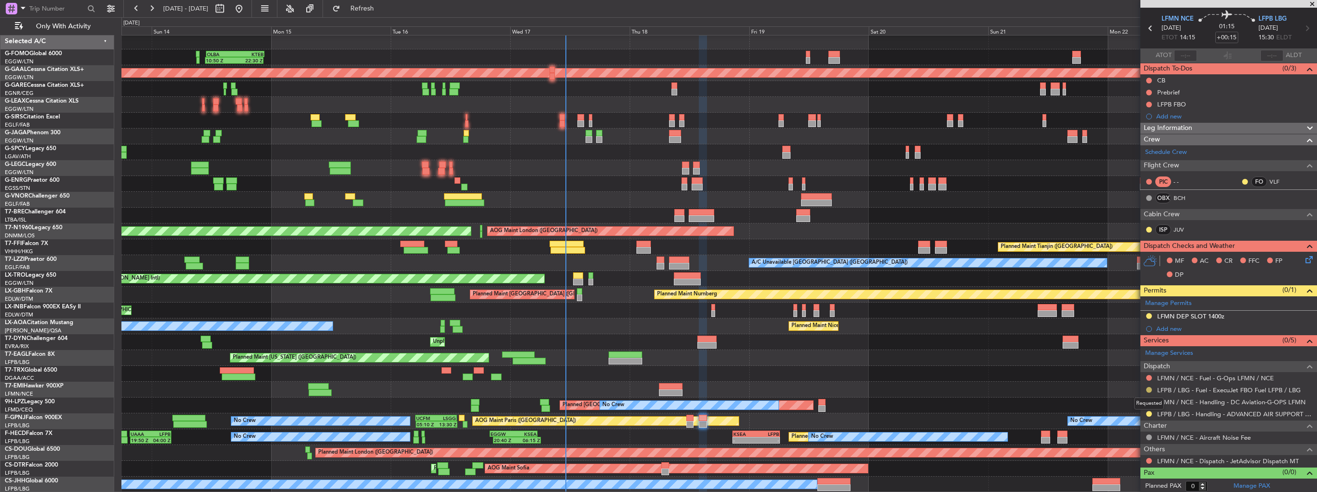
click at [1150, 388] on button at bounding box center [1149, 390] width 6 height 6
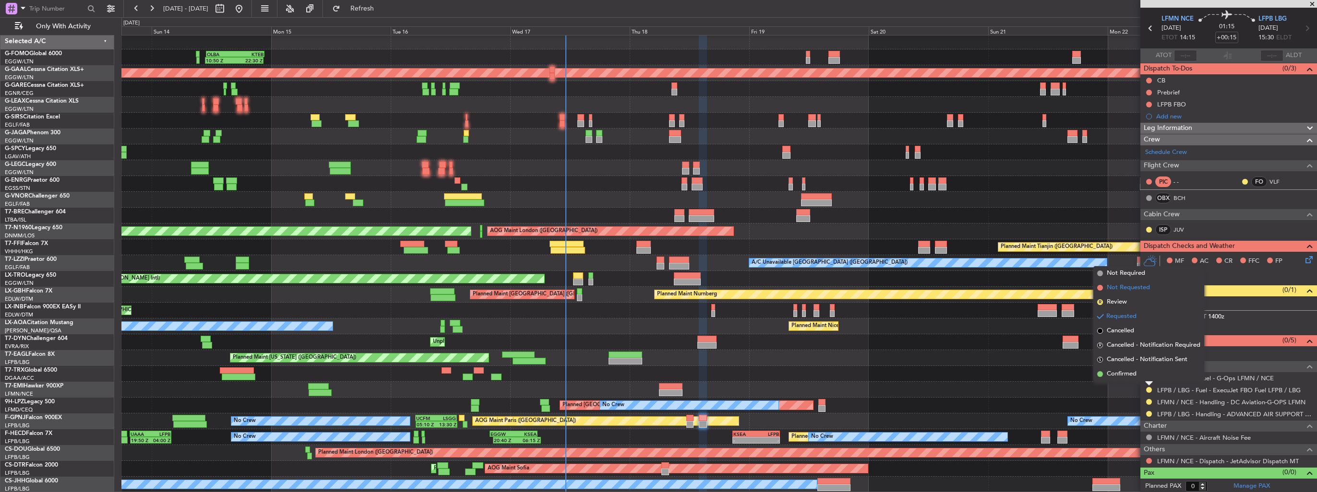
click at [1127, 286] on span "Not Requested" at bounding box center [1127, 288] width 43 height 10
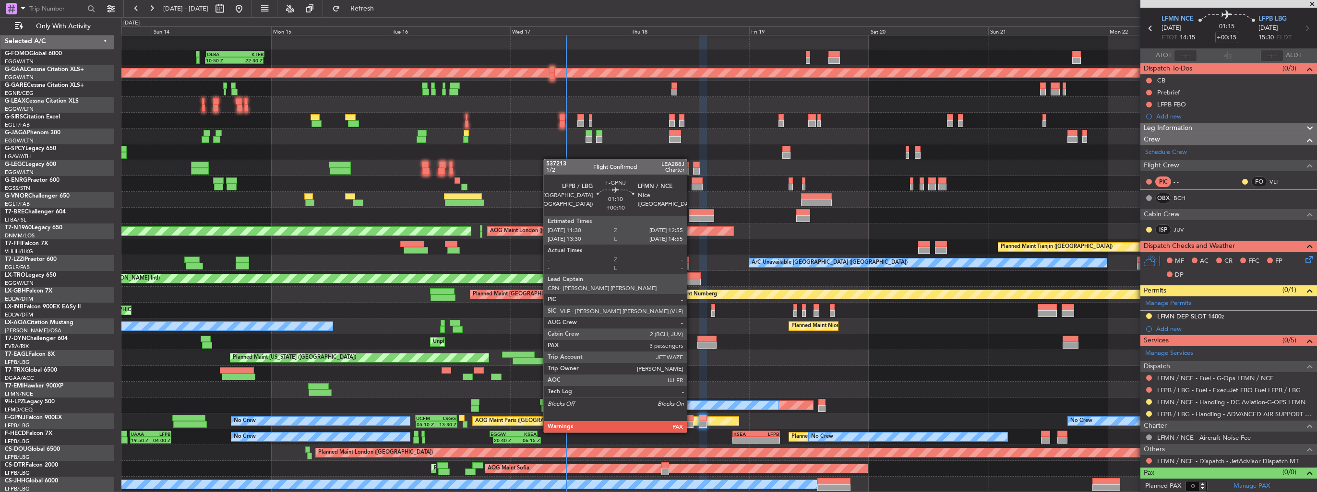
click at [691, 423] on div at bounding box center [689, 424] width 7 height 7
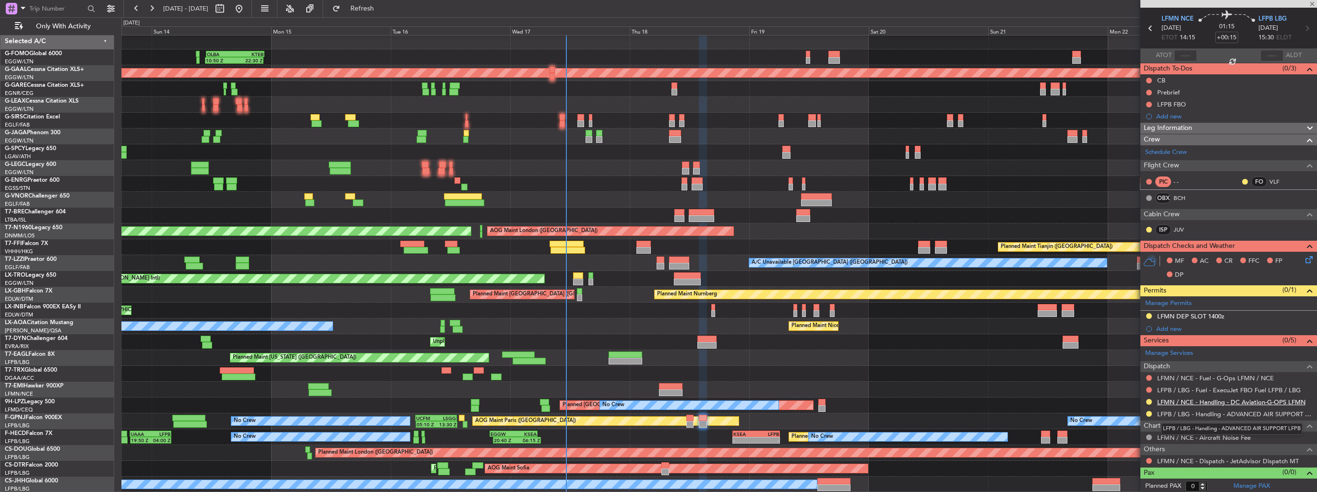
type input "+00:10"
type input "3"
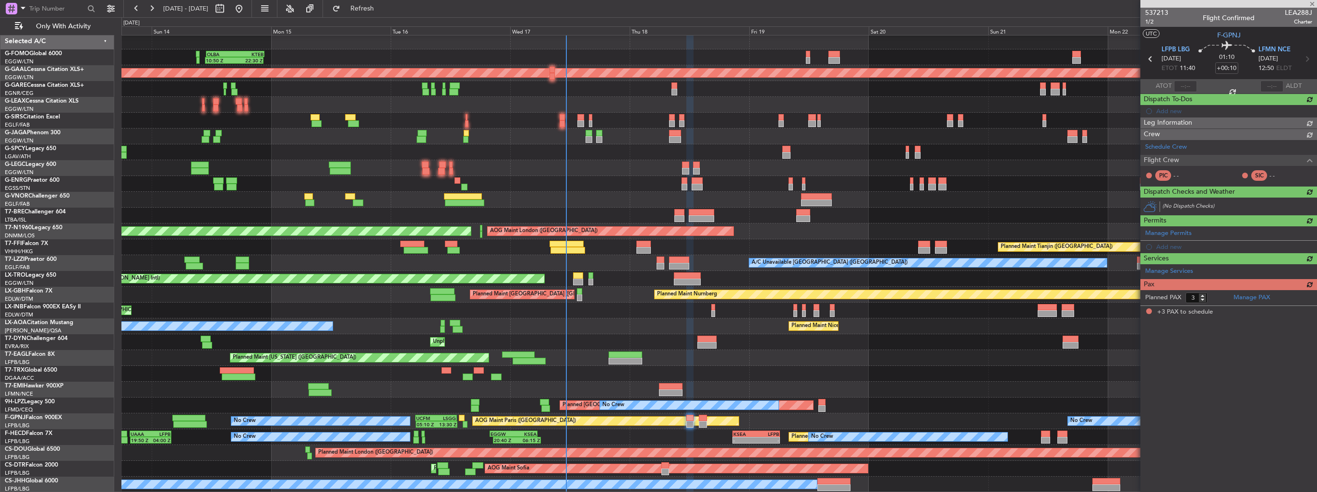
scroll to position [0, 0]
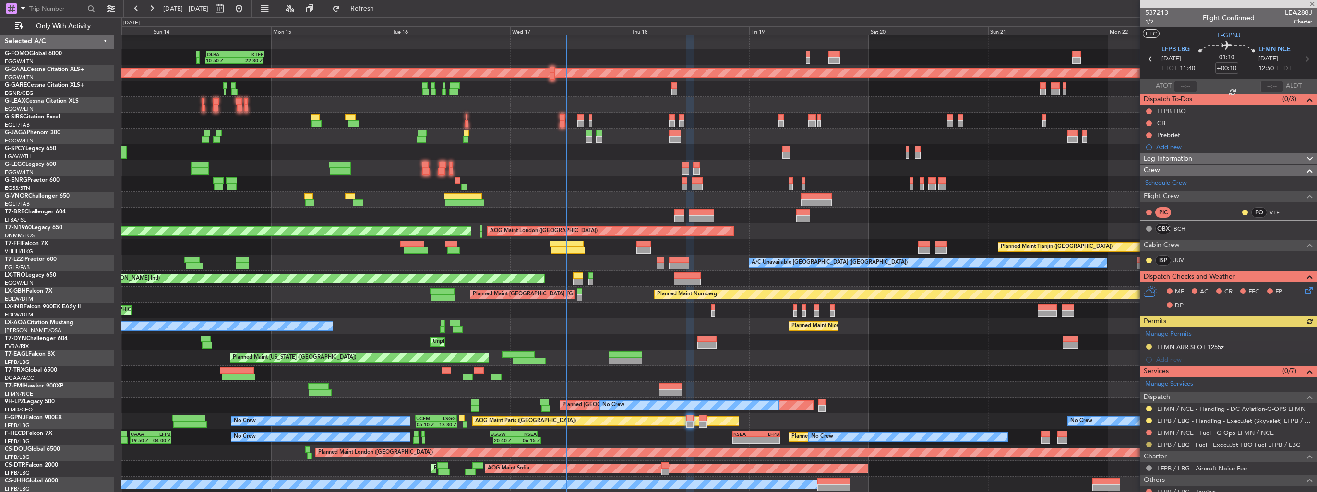
click at [1148, 444] on button at bounding box center [1149, 445] width 6 height 6
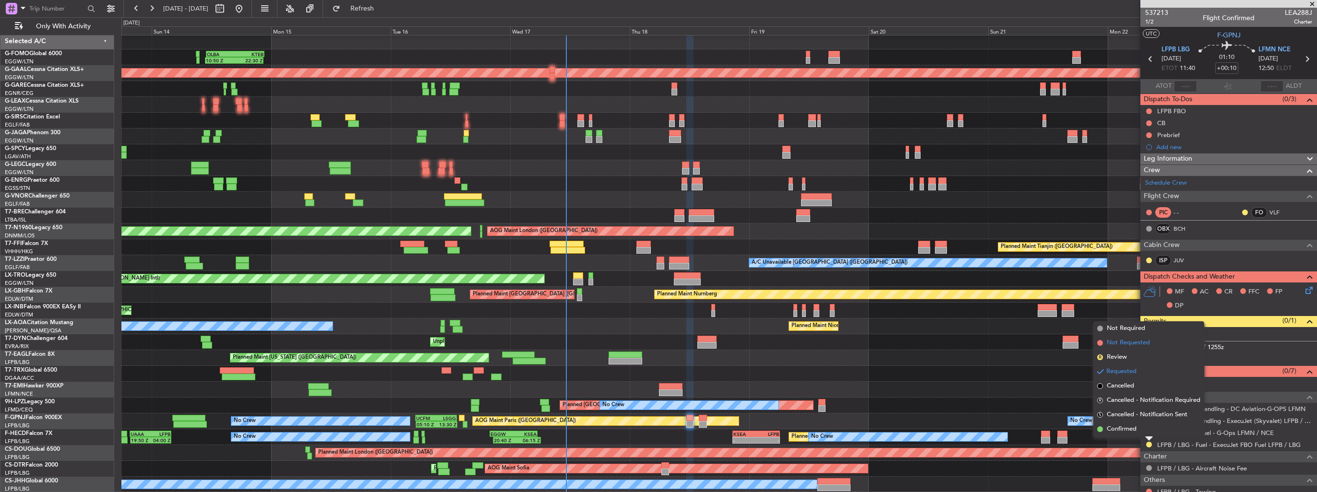
click at [1129, 341] on span "Not Requested" at bounding box center [1127, 343] width 43 height 10
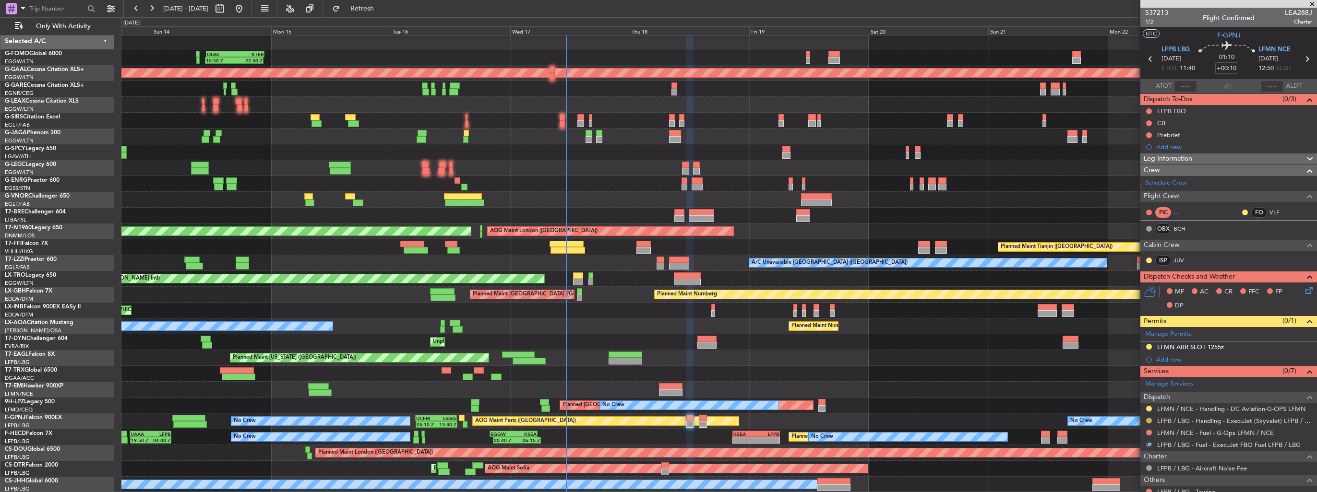
click at [1148, 419] on button at bounding box center [1149, 421] width 6 height 6
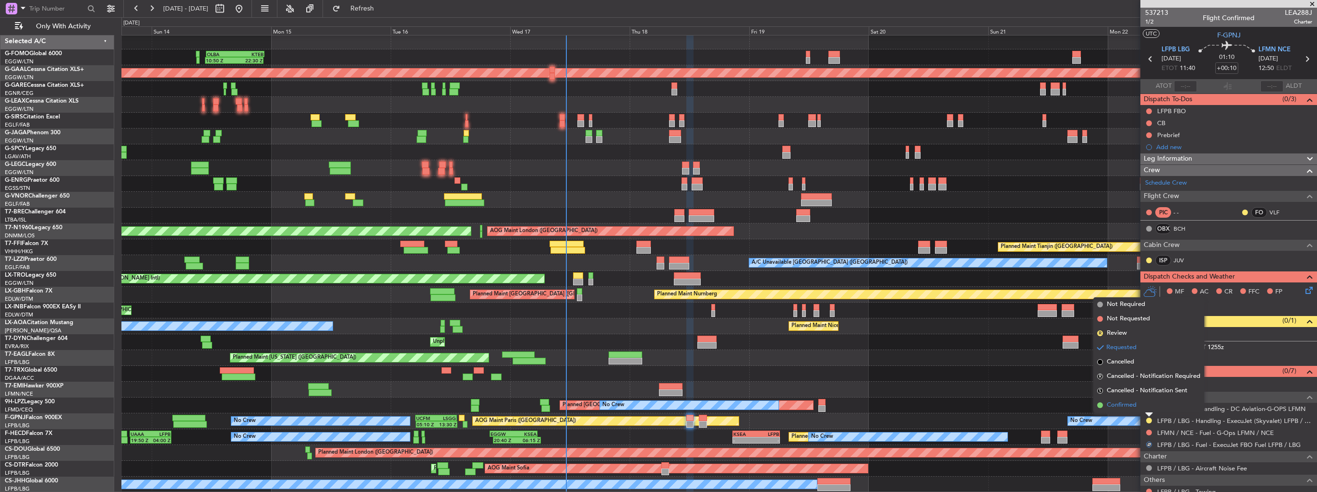
click at [1131, 401] on span "Confirmed" at bounding box center [1121, 406] width 30 height 10
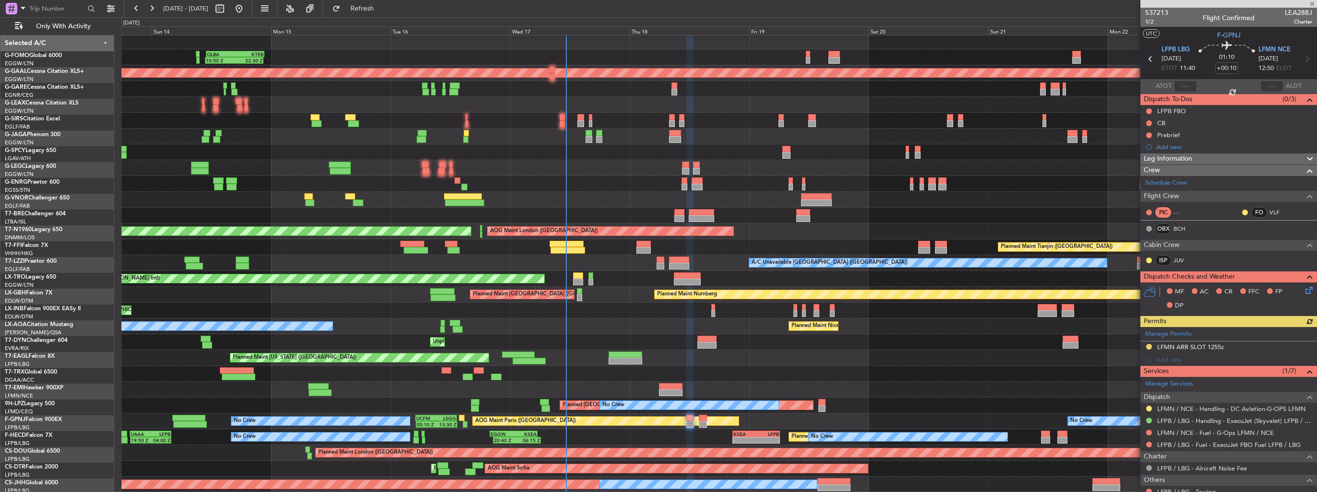
scroll to position [2, 0]
click at [1148, 443] on button at bounding box center [1149, 445] width 6 height 6
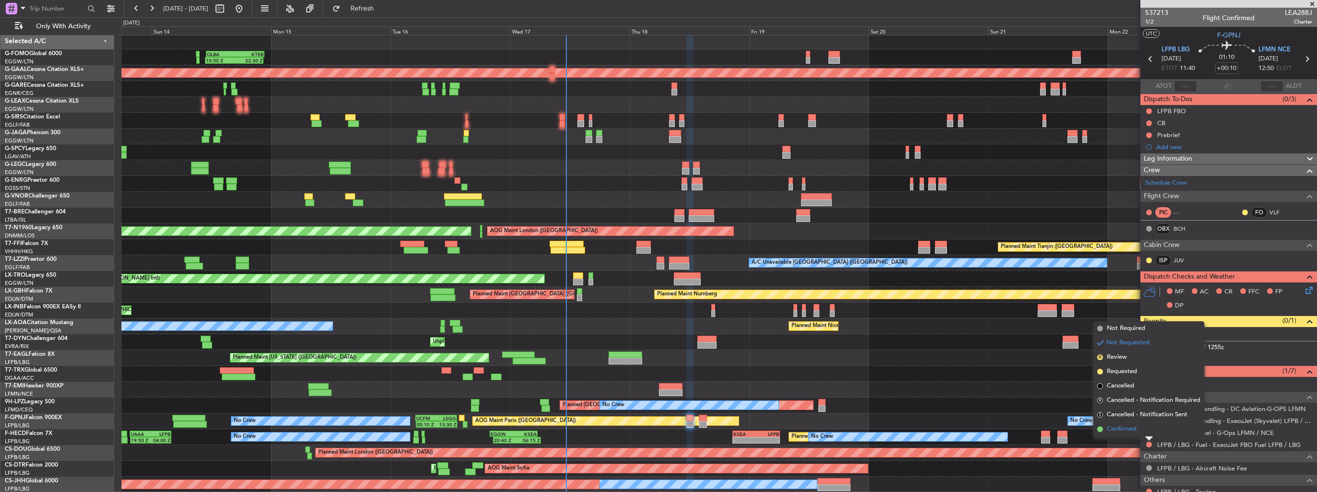
click at [1139, 431] on li "Confirmed" at bounding box center [1148, 429] width 111 height 14
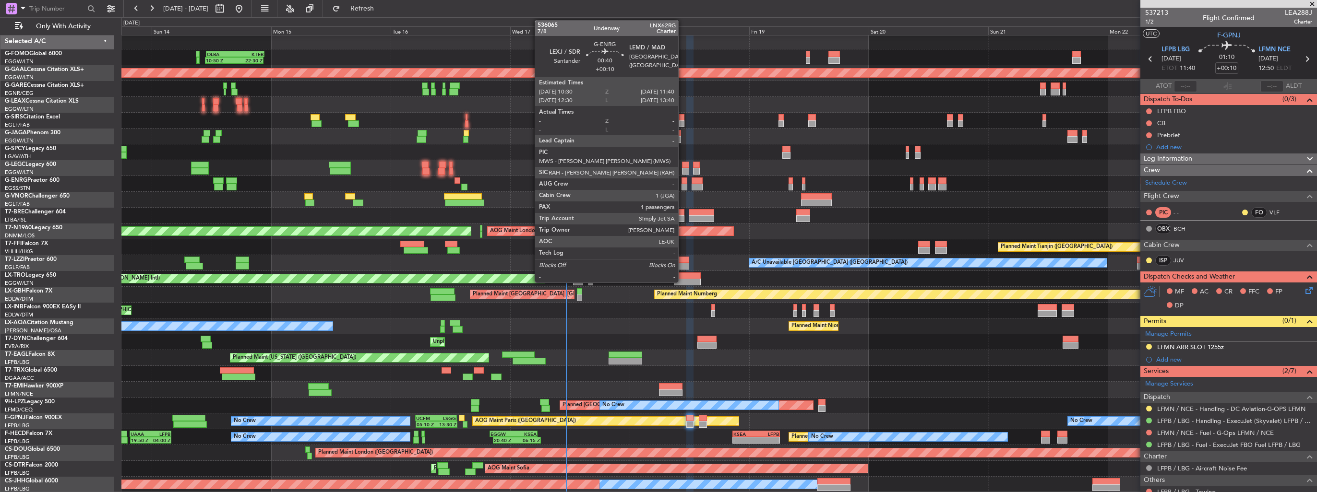
click at [682, 182] on div at bounding box center [684, 181] width 6 height 7
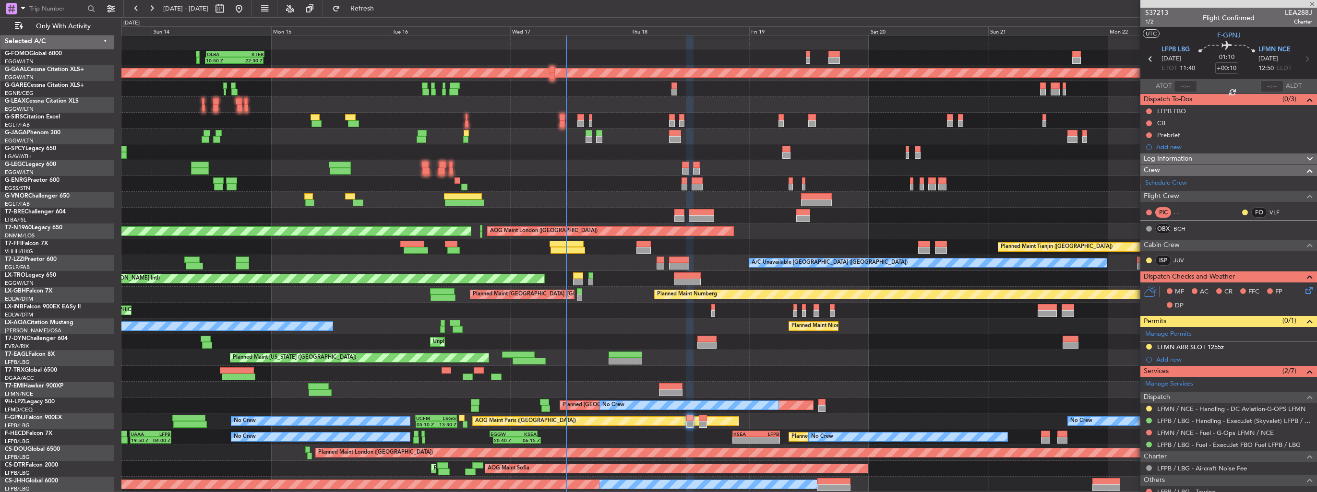
type input "1"
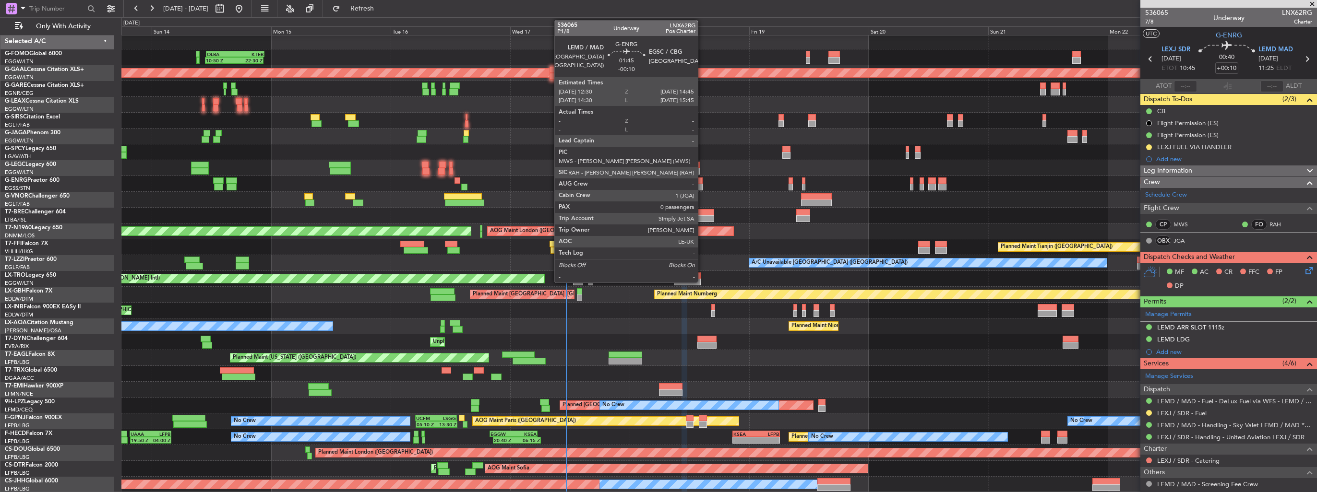
click at [702, 184] on div at bounding box center [697, 187] width 12 height 7
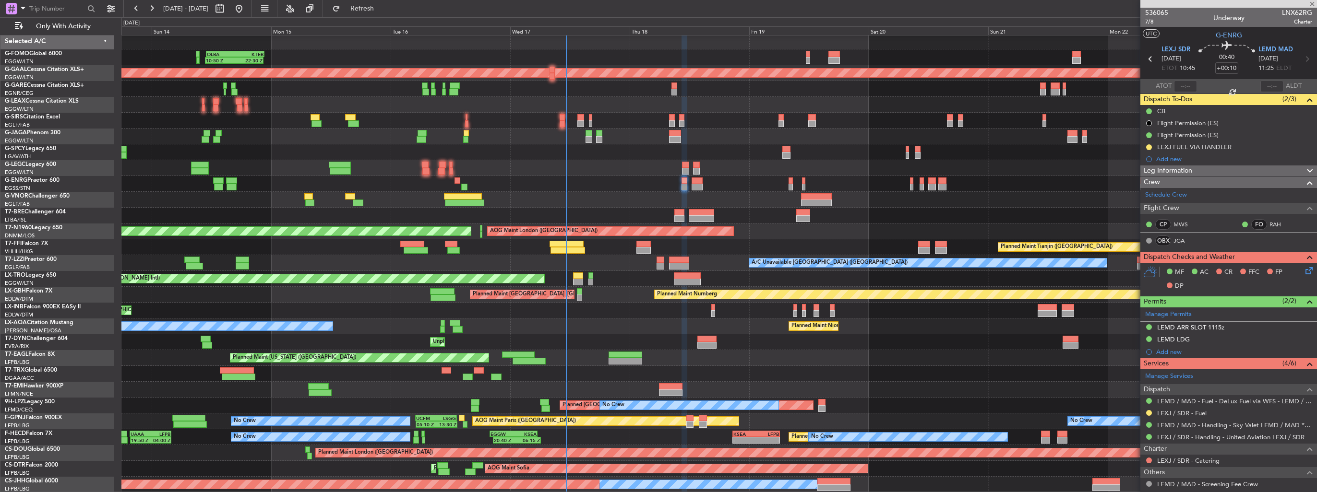
click at [269, 193] on div at bounding box center [718, 200] width 1195 height 16
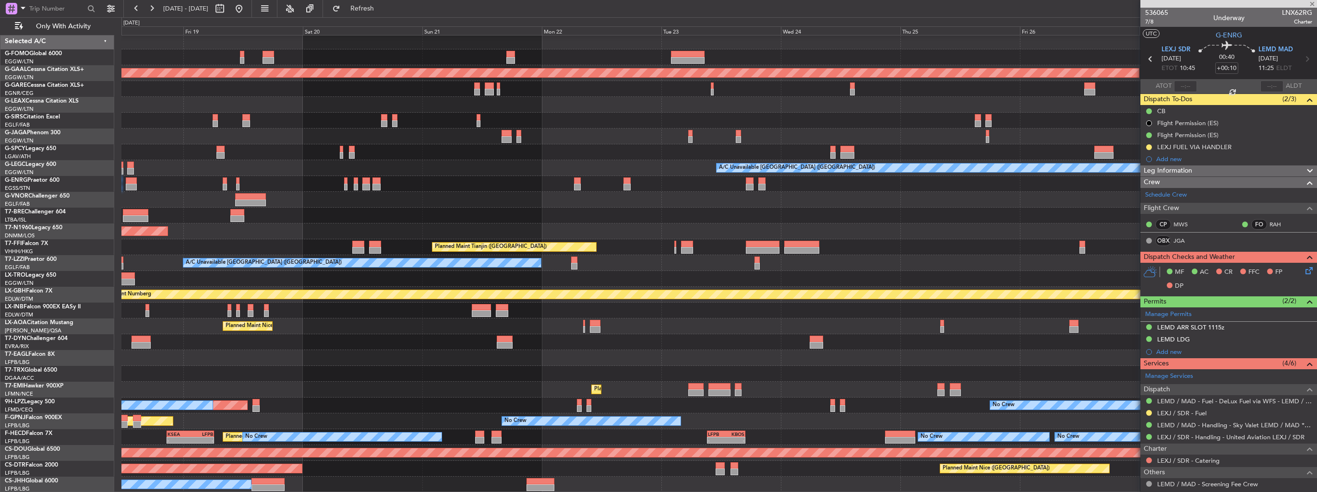
click at [303, 160] on div "Planned Maint Dusseldorf A/C Unavailable [GEOGRAPHIC_DATA] ([GEOGRAPHIC_DATA]) …" at bounding box center [718, 263] width 1195 height 459
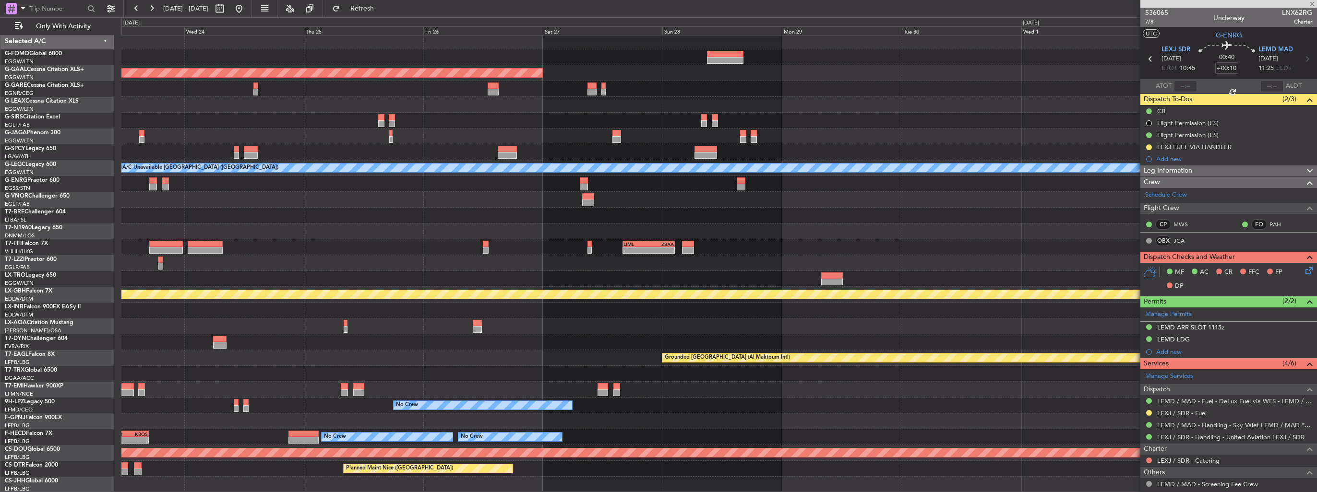
type input "-00:10"
type input "0"
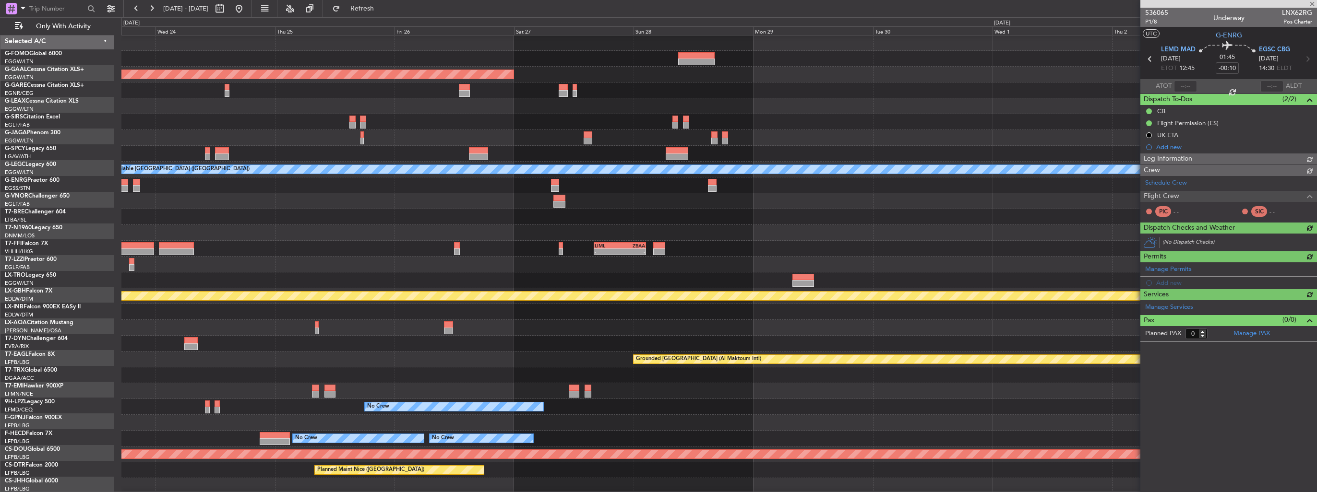
click at [434, 150] on div at bounding box center [718, 154] width 1195 height 16
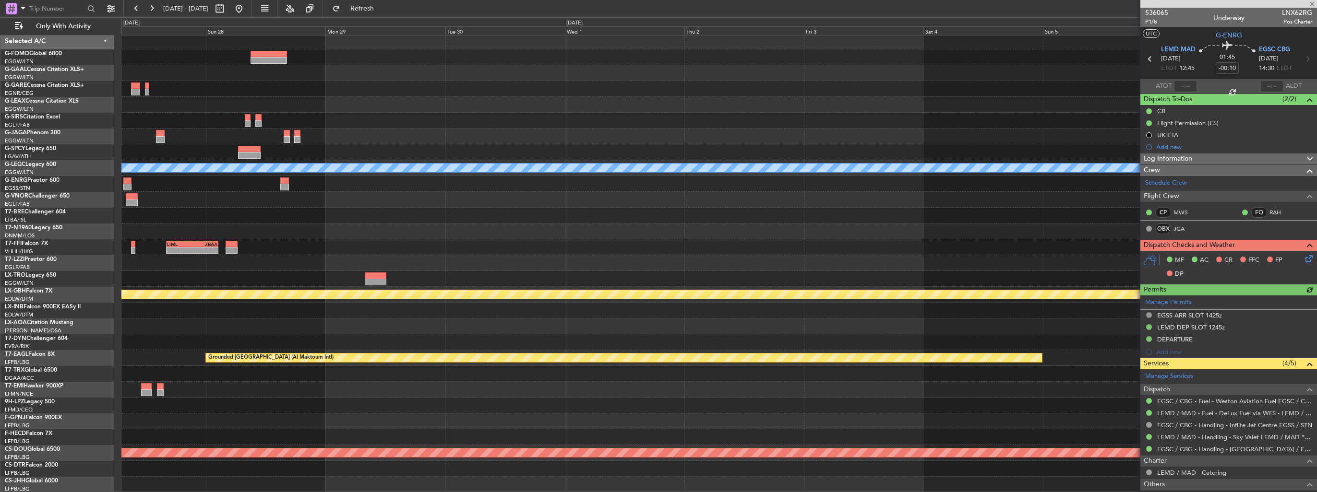
click at [310, 134] on div "Planned Maint Dusseldorf A/C Unavailable [GEOGRAPHIC_DATA] ([GEOGRAPHIC_DATA]) …" at bounding box center [718, 263] width 1195 height 459
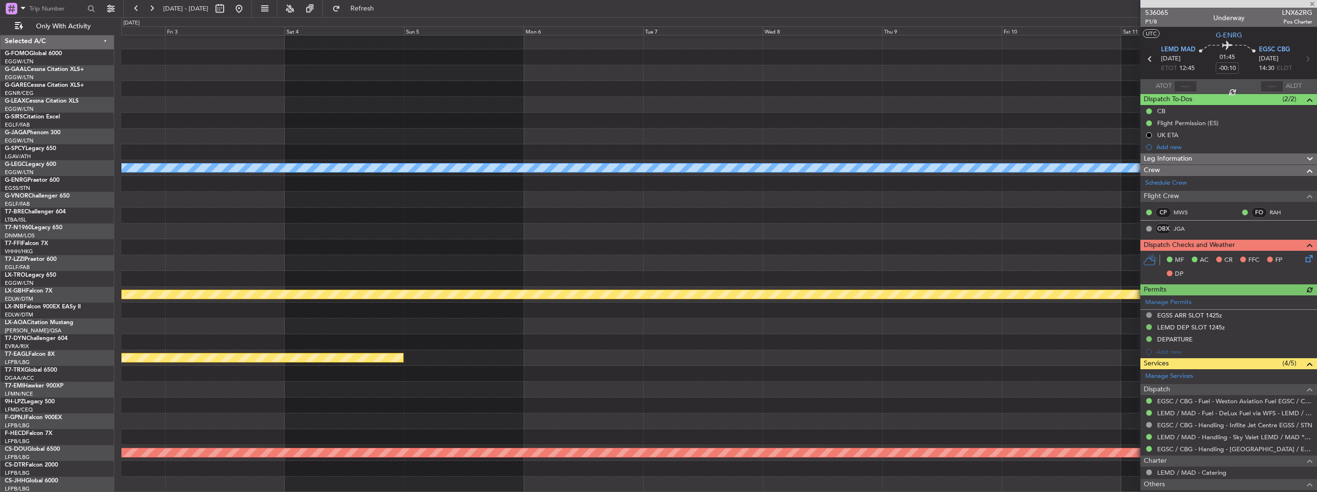
click at [361, 123] on div "A/C Unavailable [GEOGRAPHIC_DATA] ([GEOGRAPHIC_DATA]) Planned Maint Nurnberg Gr…" at bounding box center [718, 263] width 1195 height 459
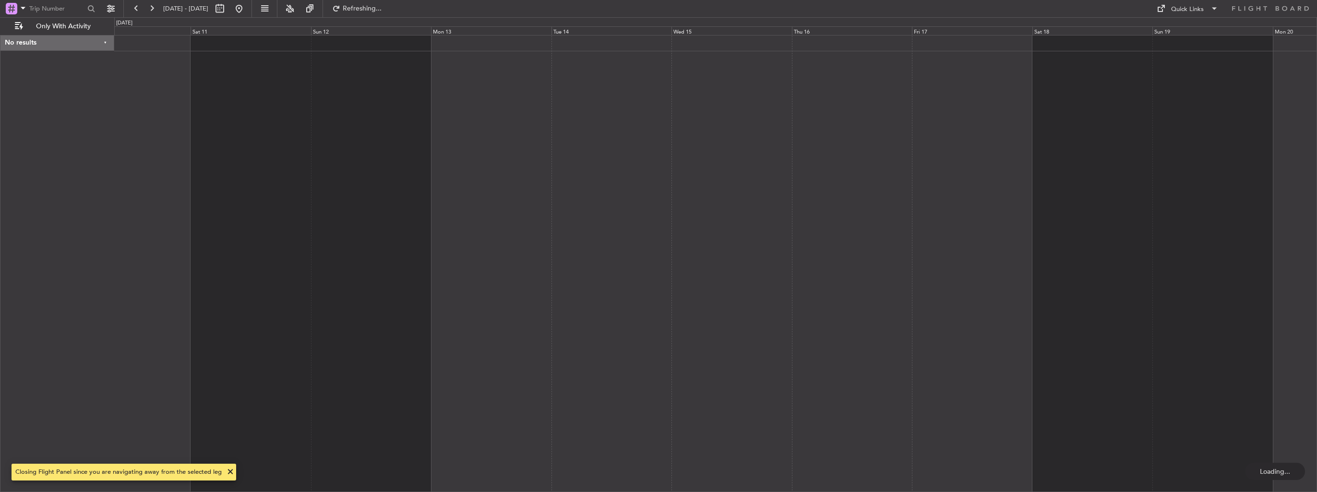
scroll to position [0, 0]
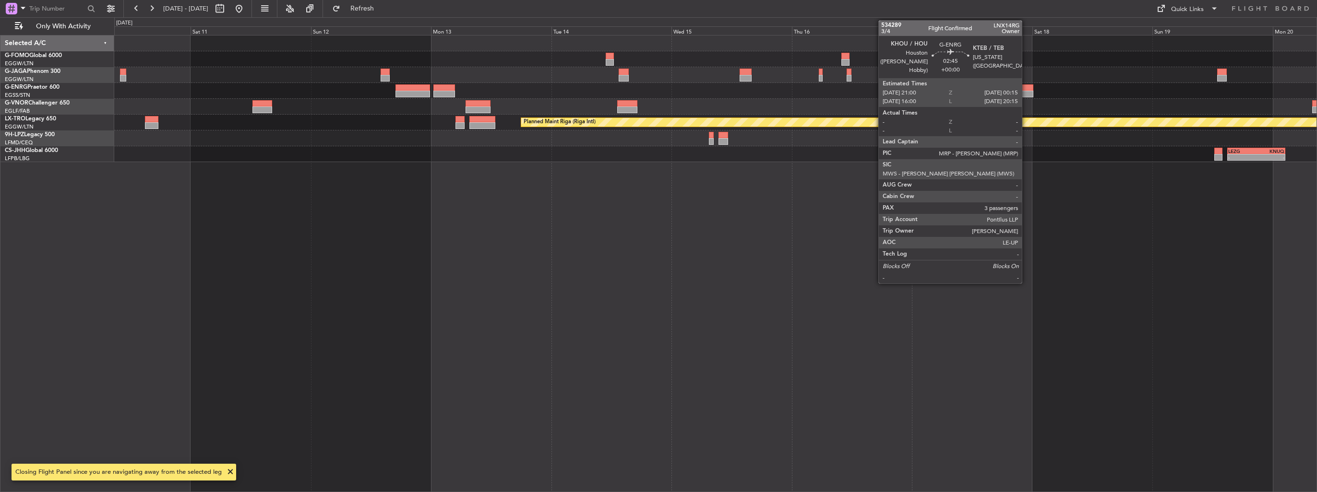
click at [1026, 92] on div at bounding box center [1025, 94] width 16 height 7
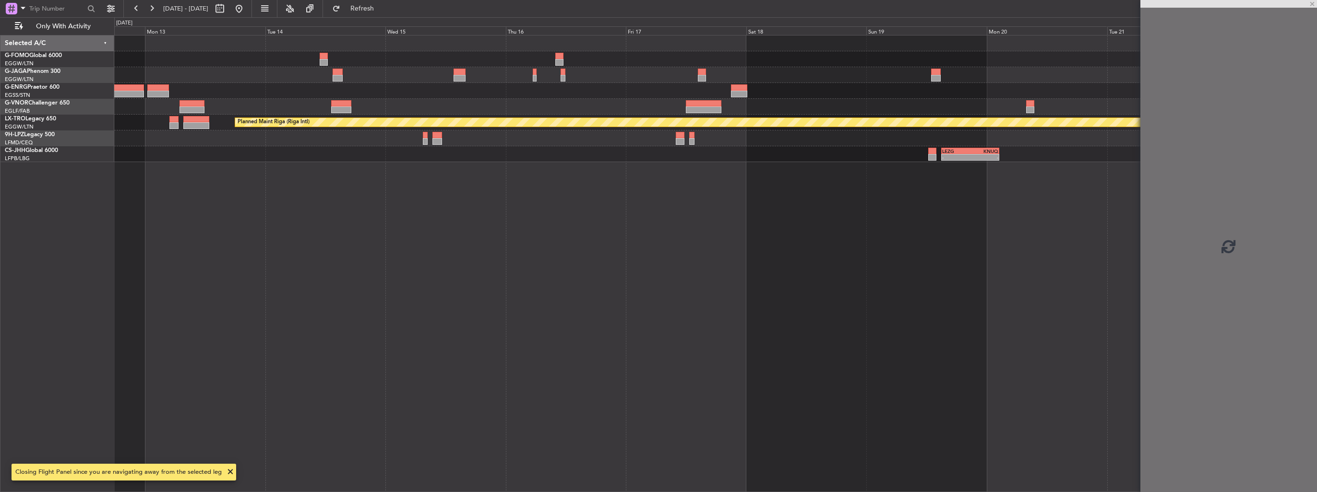
click at [559, 191] on div "Planned Maint Riga (Riga Intl) - - LEZG 15:00 Z KNUQ 02:35 Z" at bounding box center [715, 263] width 1202 height 457
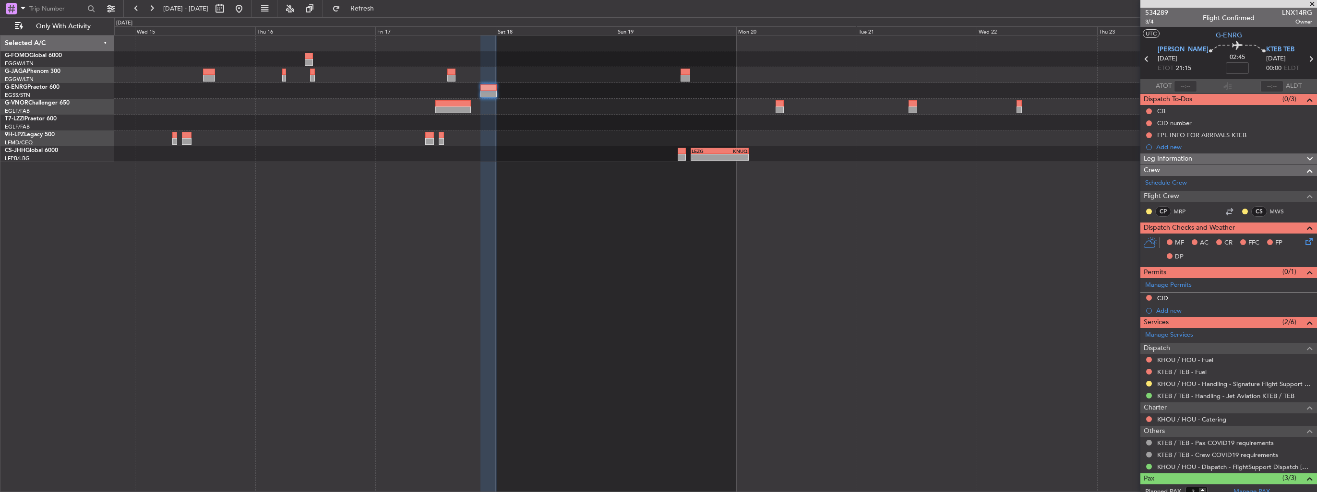
click at [776, 95] on div at bounding box center [715, 91] width 1202 height 16
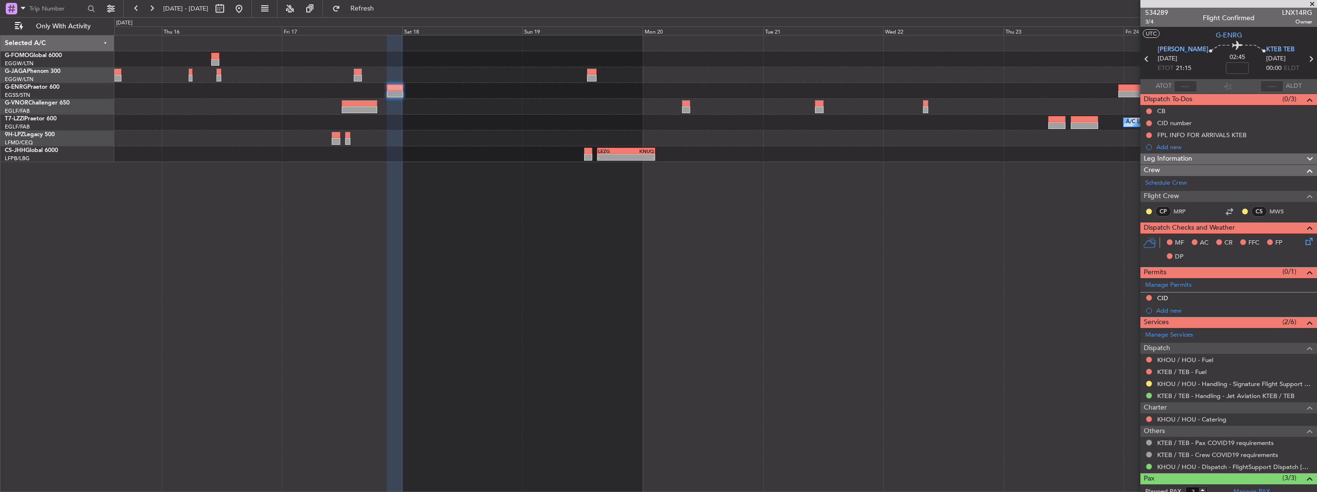
click at [829, 87] on div at bounding box center [715, 91] width 1202 height 16
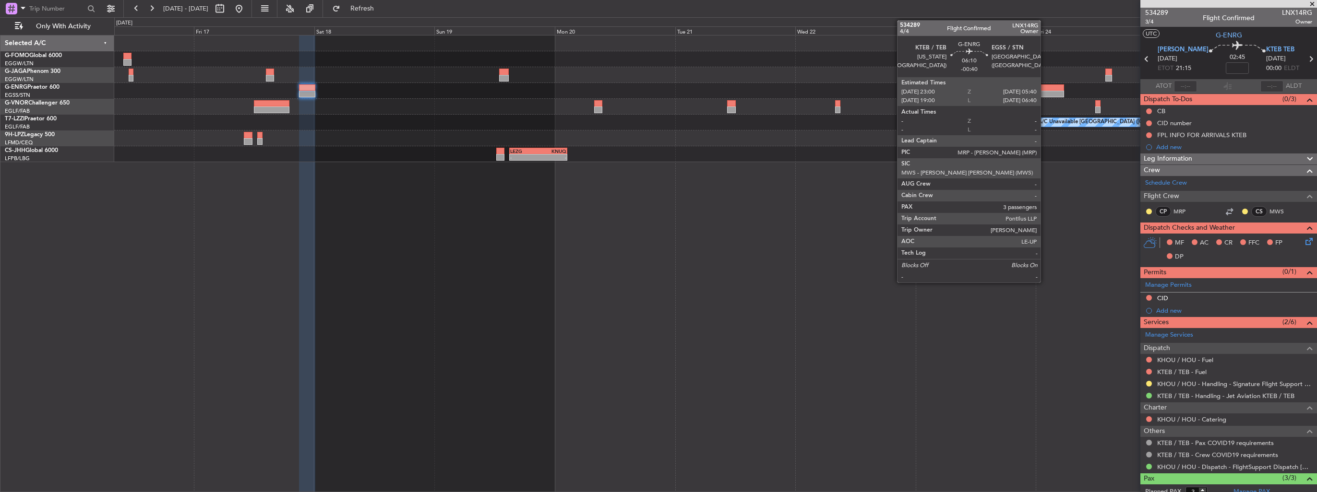
click at [1045, 87] on div at bounding box center [1047, 87] width 34 height 7
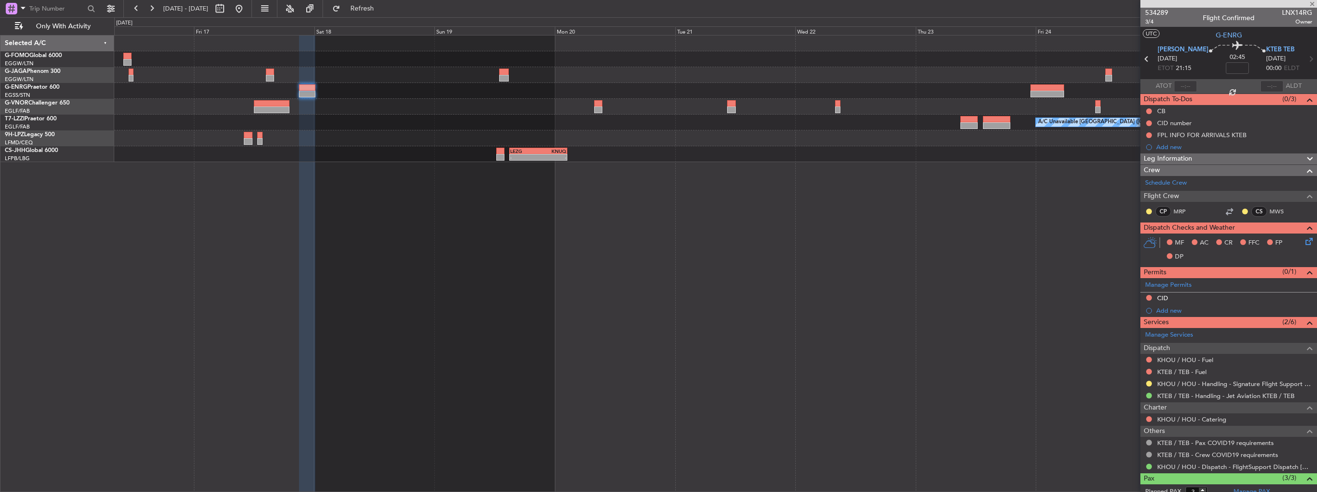
type input "-00:40"
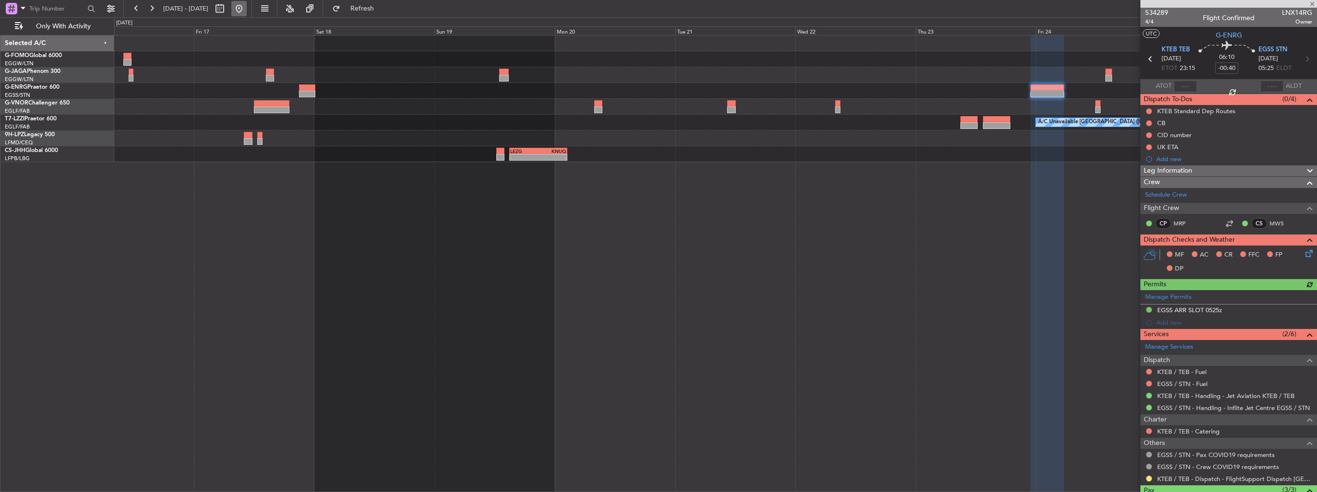
click at [247, 7] on button at bounding box center [238, 8] width 15 height 15
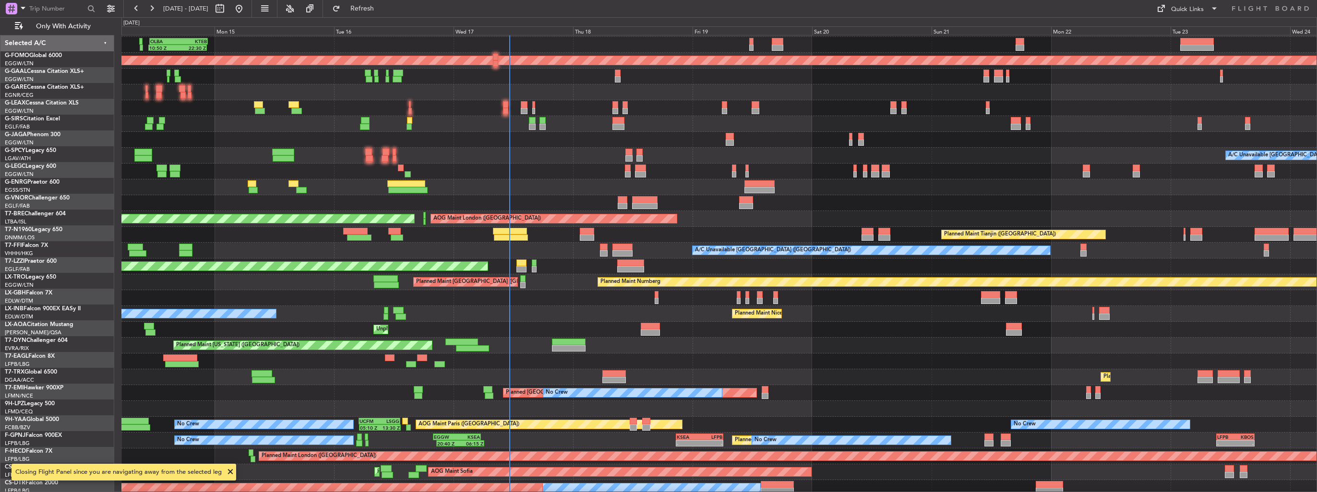
scroll to position [17, 0]
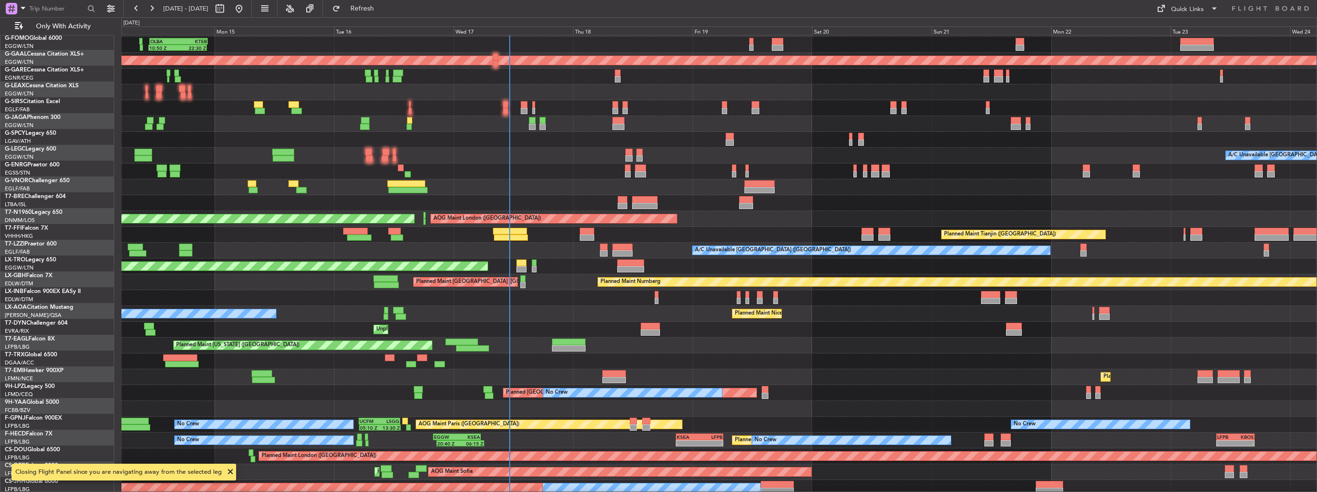
click at [637, 171] on div at bounding box center [718, 172] width 1195 height 16
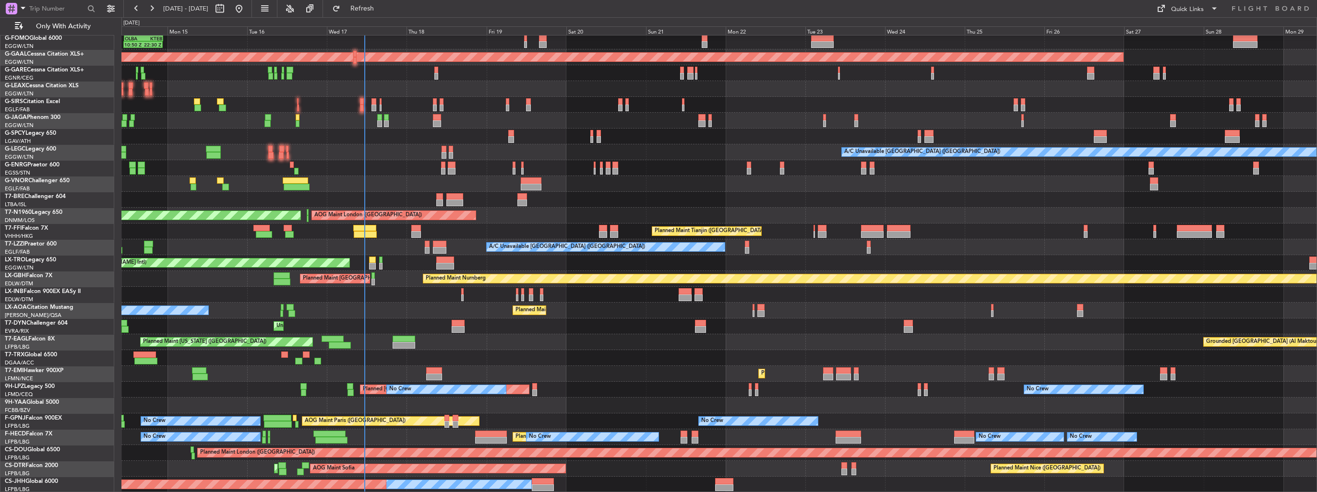
click at [593, 197] on div "10:50 Z 22:30 Z OLBA 11:00 Z KTEB 22:45 Z Planned Maint [GEOGRAPHIC_DATA] ([GEO…" at bounding box center [718, 255] width 1195 height 475
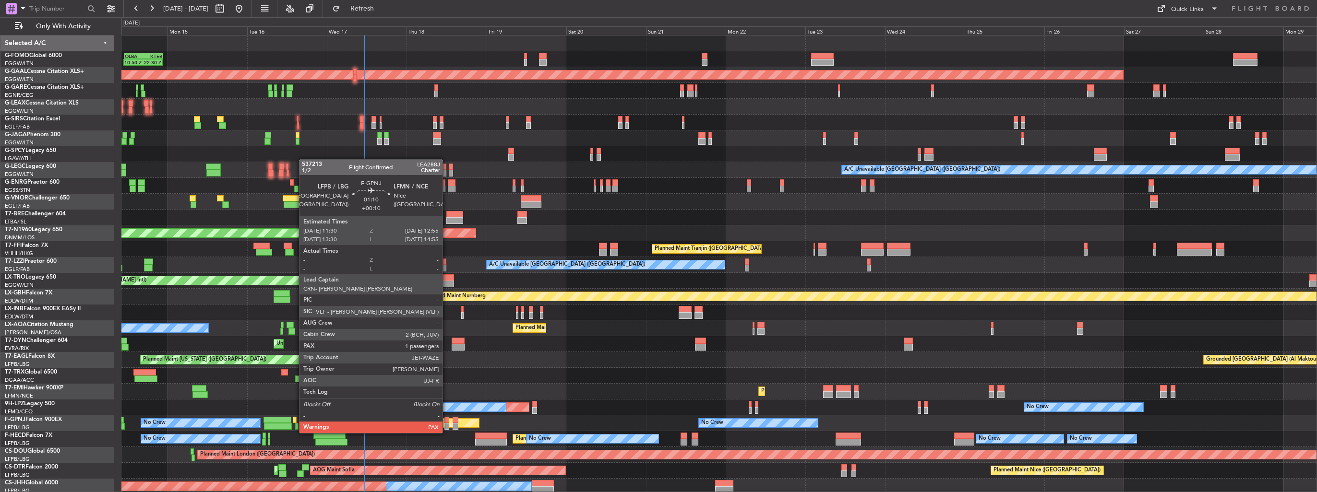
click at [447, 424] on div at bounding box center [446, 426] width 5 height 7
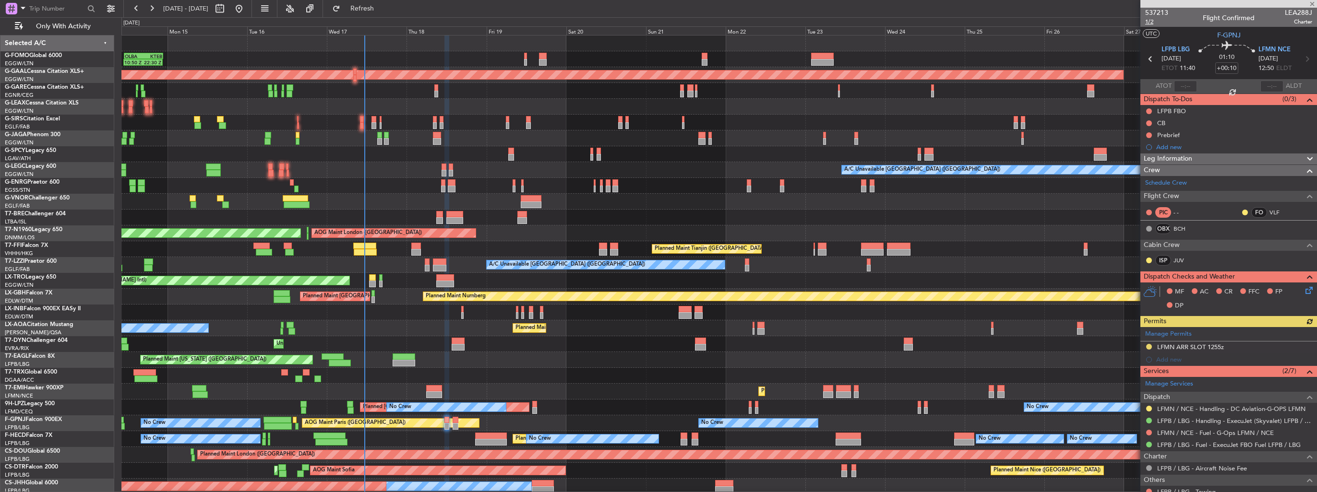
click at [1151, 21] on span "1/2" at bounding box center [1156, 22] width 23 height 8
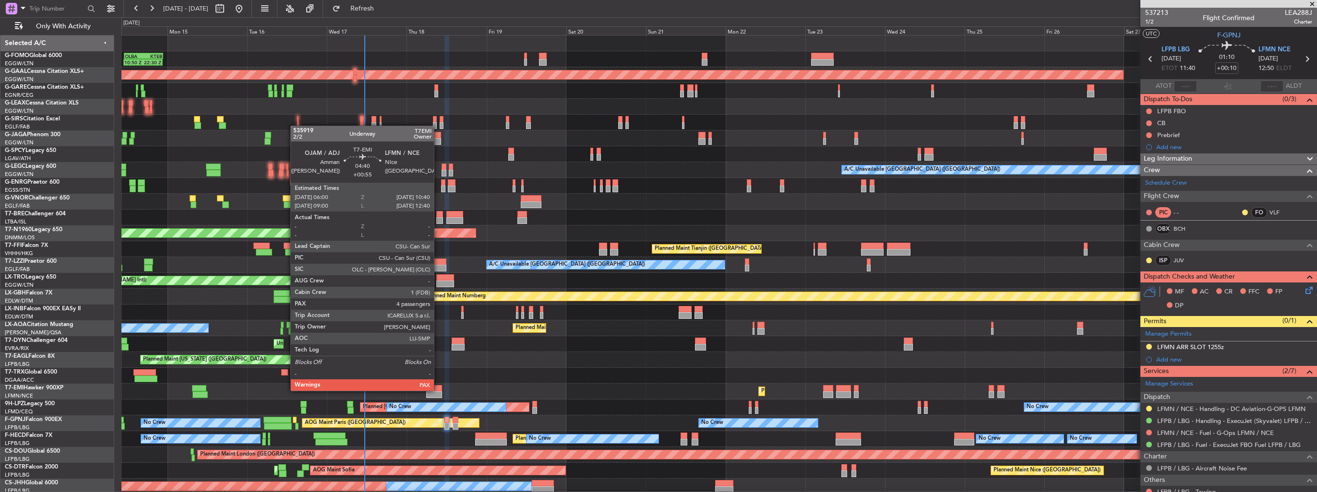
click at [438, 390] on div at bounding box center [434, 388] width 16 height 7
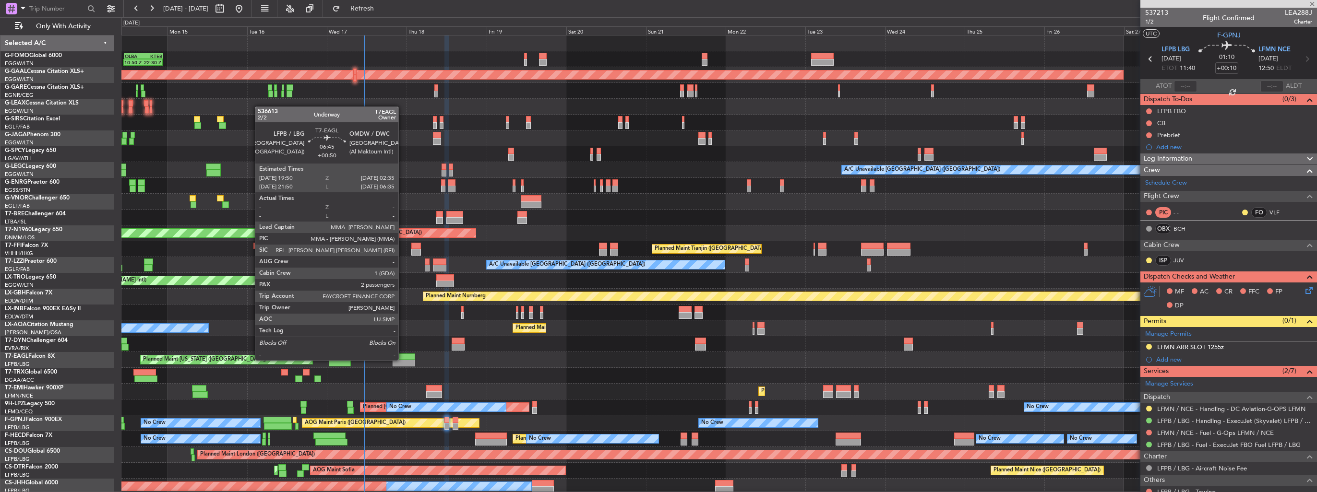
type input "+00:55"
type input "4"
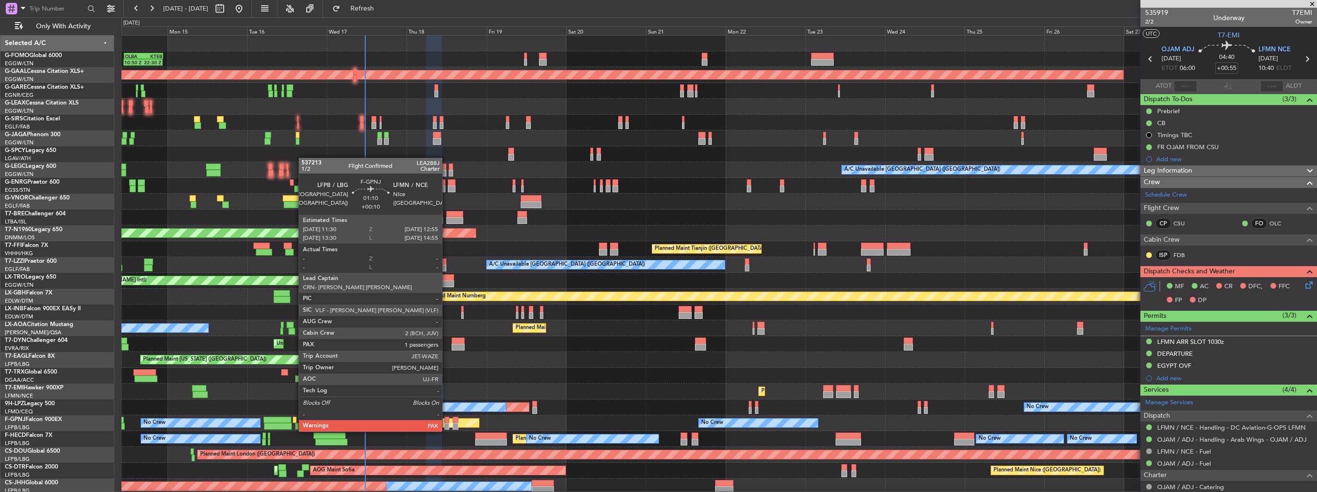
click at [446, 422] on div at bounding box center [446, 420] width 5 height 7
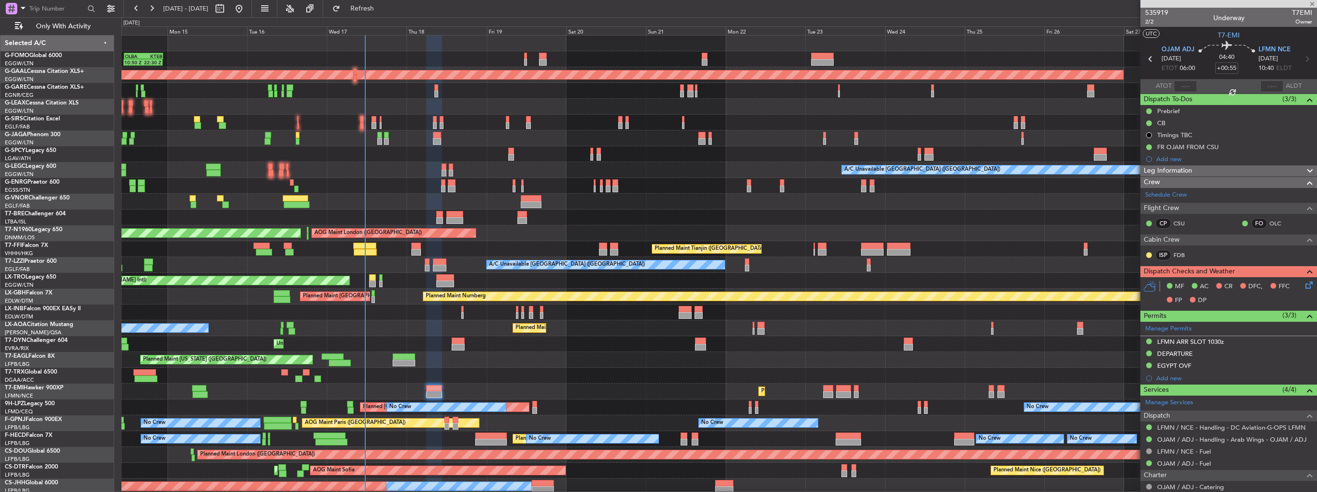
type input "+00:10"
type input "3"
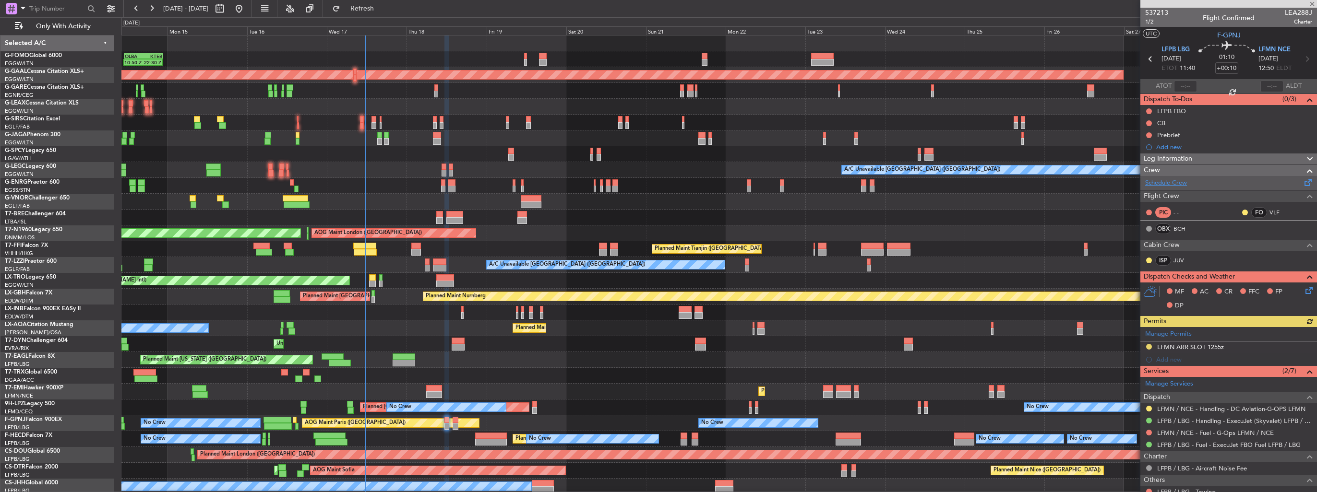
click at [1163, 183] on link "Schedule Crew" at bounding box center [1166, 183] width 42 height 10
click at [367, 8] on button "Refresh" at bounding box center [357, 8] width 58 height 15
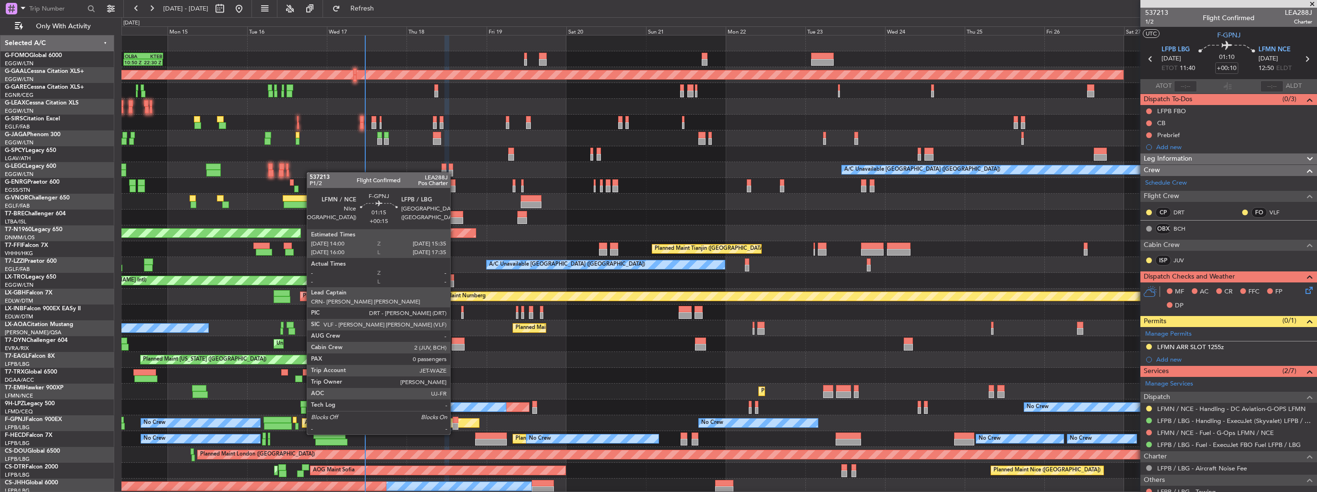
click at [454, 425] on div at bounding box center [454, 426] width 5 height 7
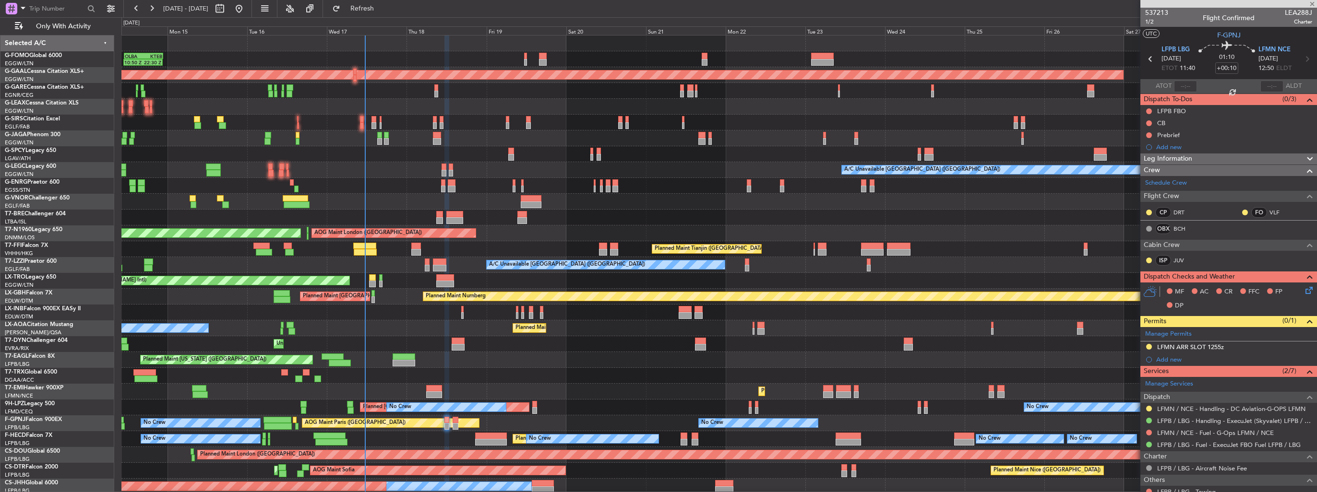
type input "+00:15"
type input "0"
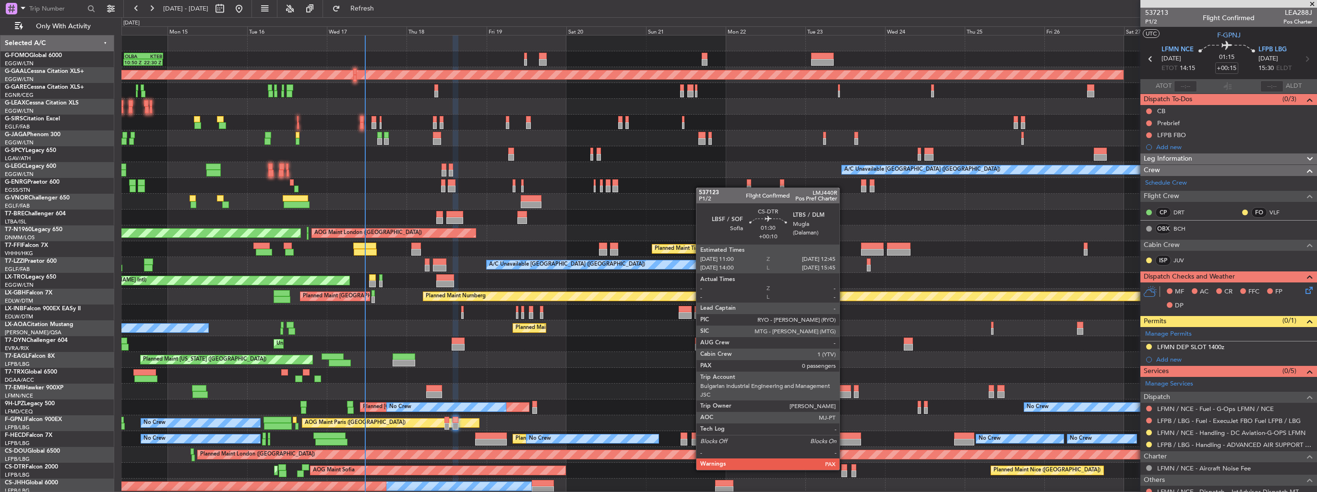
click at [844, 469] on div at bounding box center [844, 467] width 6 height 7
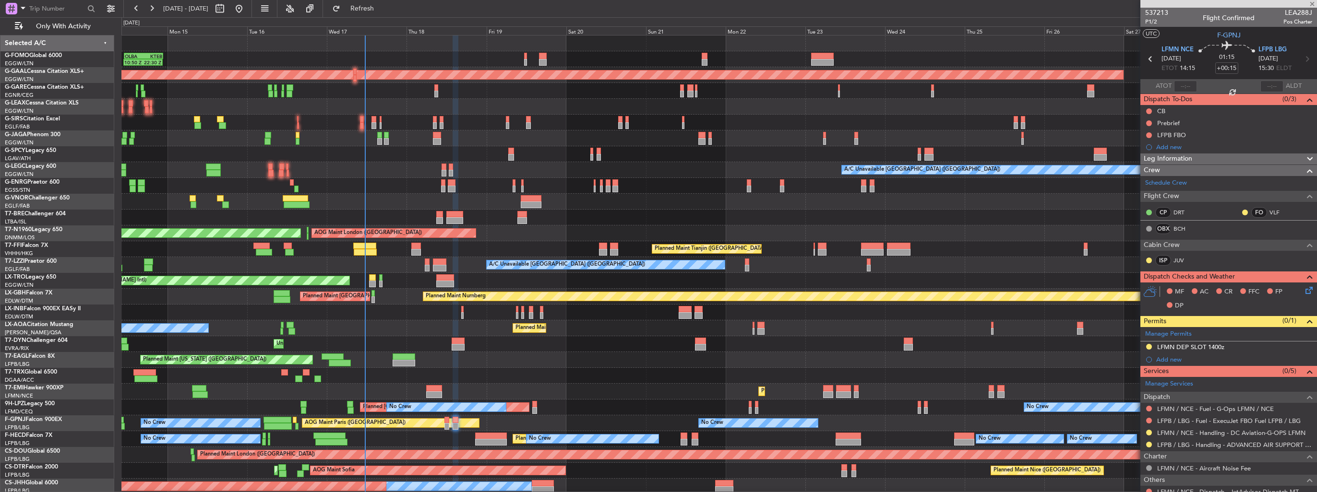
type input "+00:10"
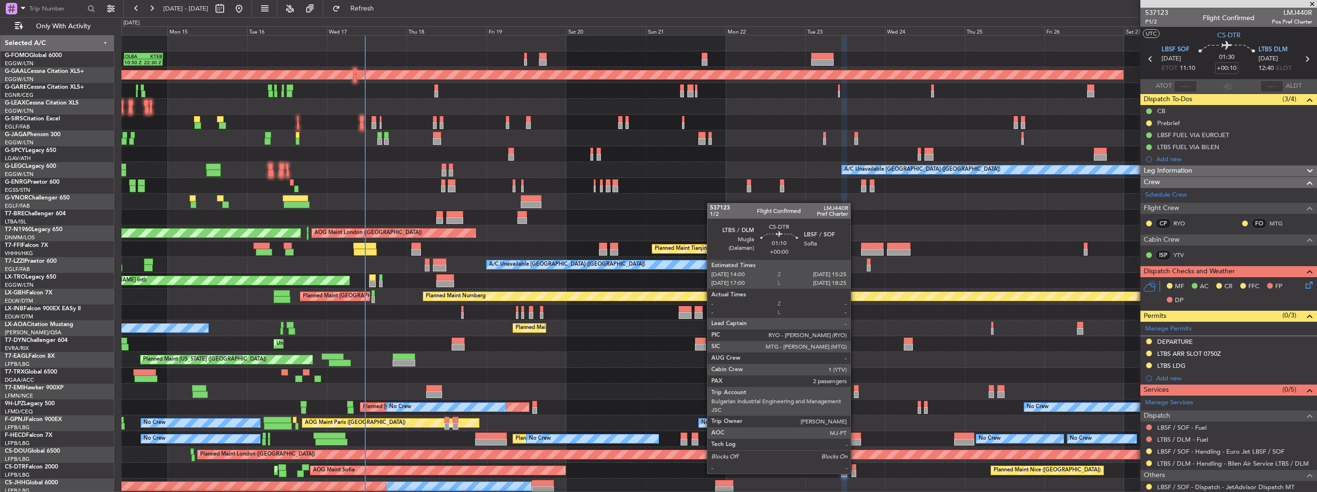
click at [855, 473] on div at bounding box center [853, 474] width 5 height 7
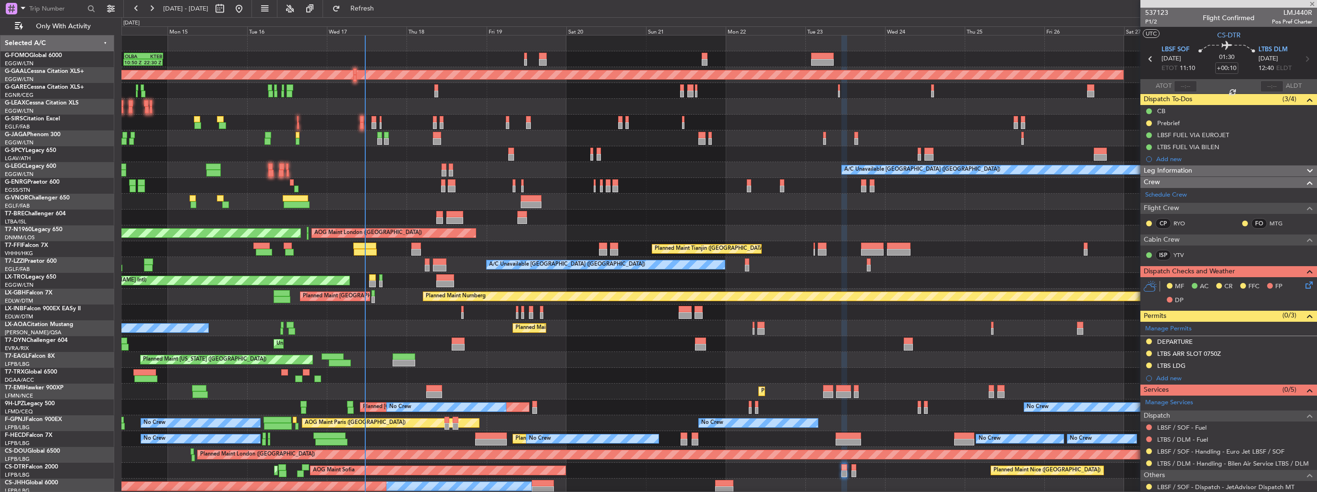
type input "2"
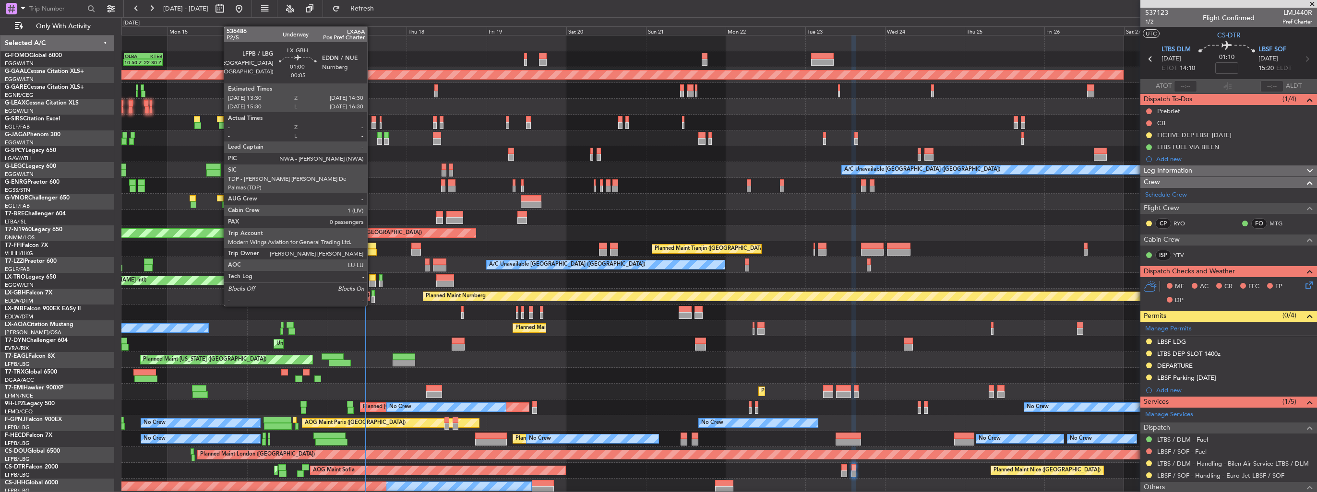
click at [371, 297] on div at bounding box center [372, 300] width 3 height 7
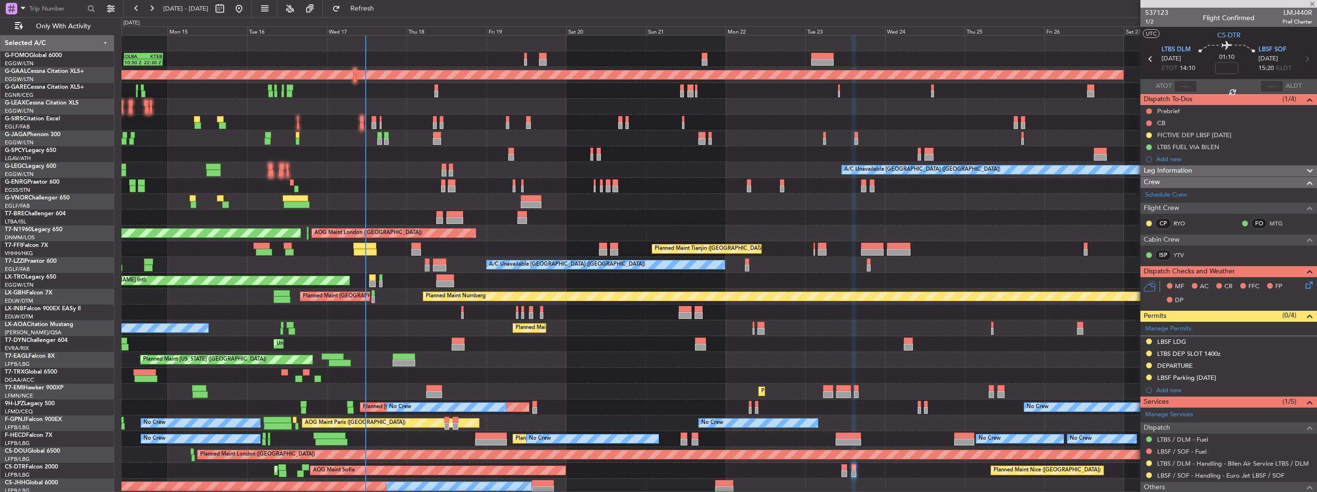
type input "-00:05"
type input "0"
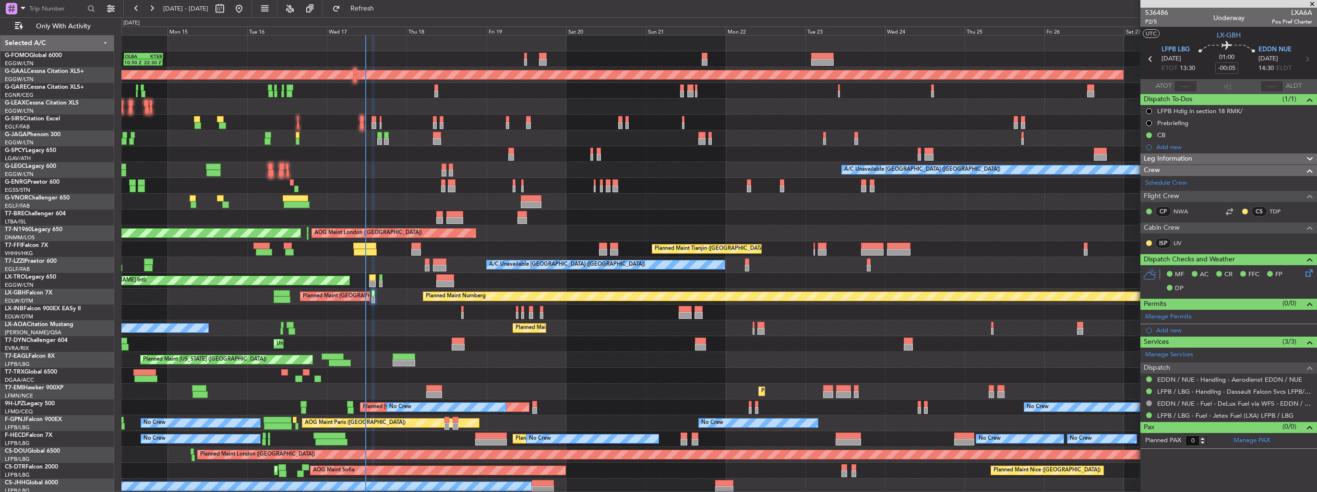
click at [664, 183] on div at bounding box center [718, 186] width 1195 height 16
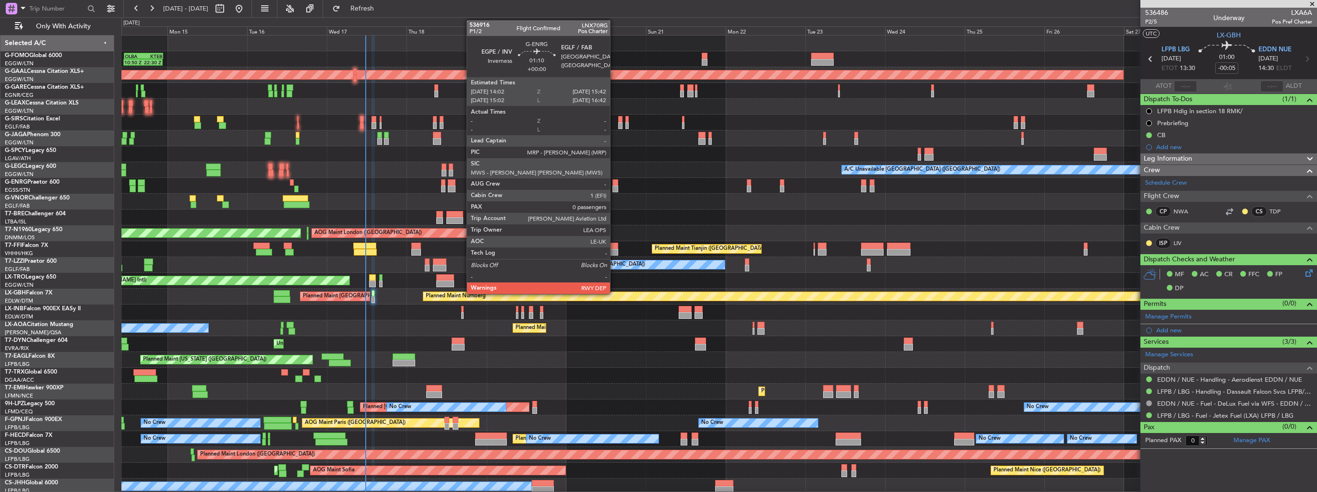
click at [614, 184] on div at bounding box center [615, 182] width 6 height 7
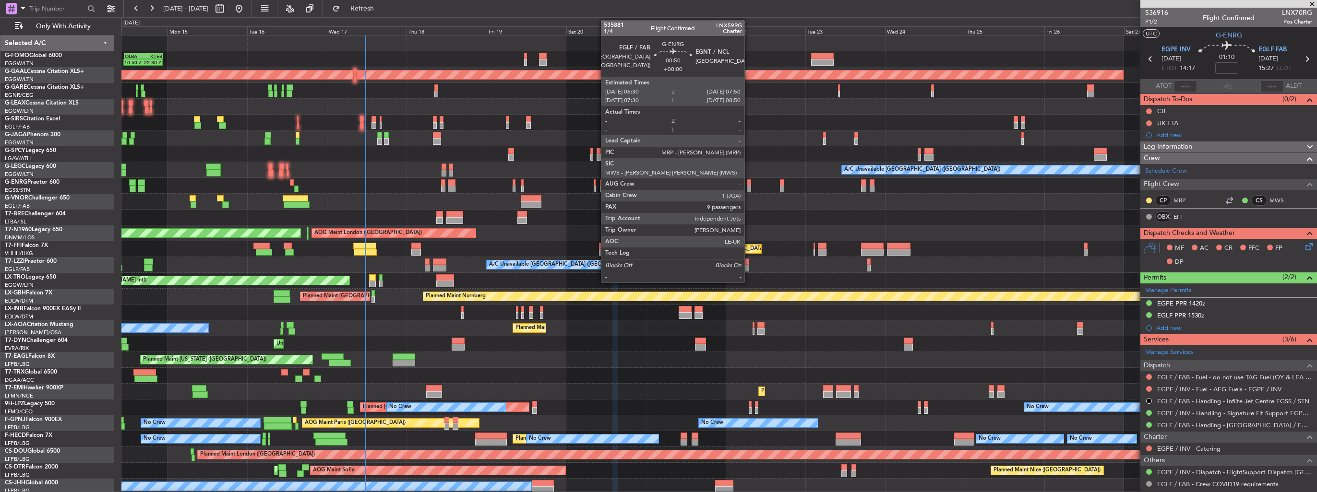
click at [749, 186] on div at bounding box center [749, 189] width 5 height 7
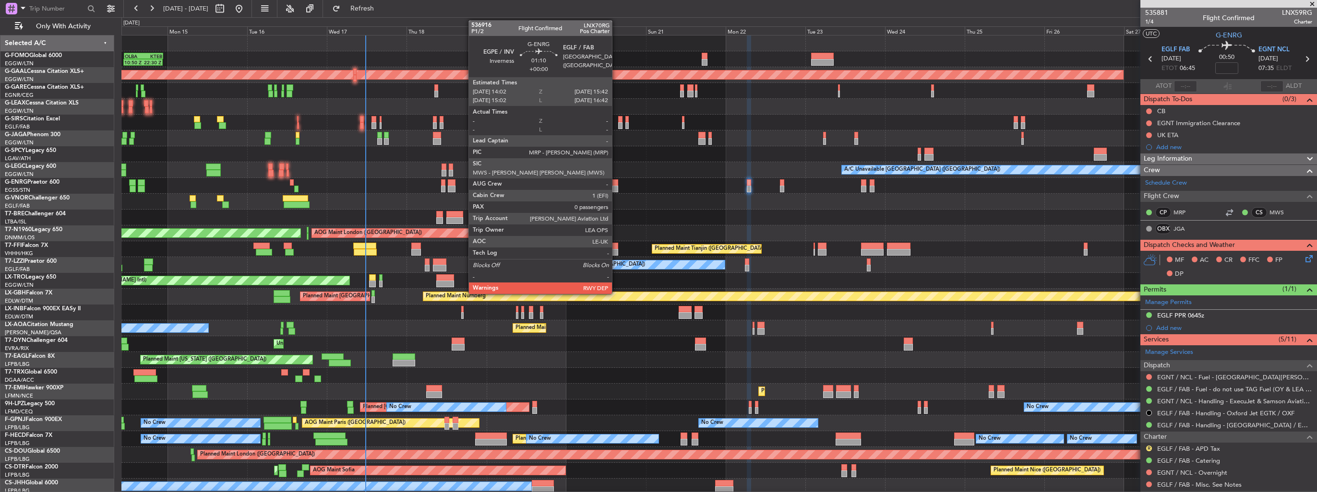
click at [616, 187] on div at bounding box center [615, 189] width 6 height 7
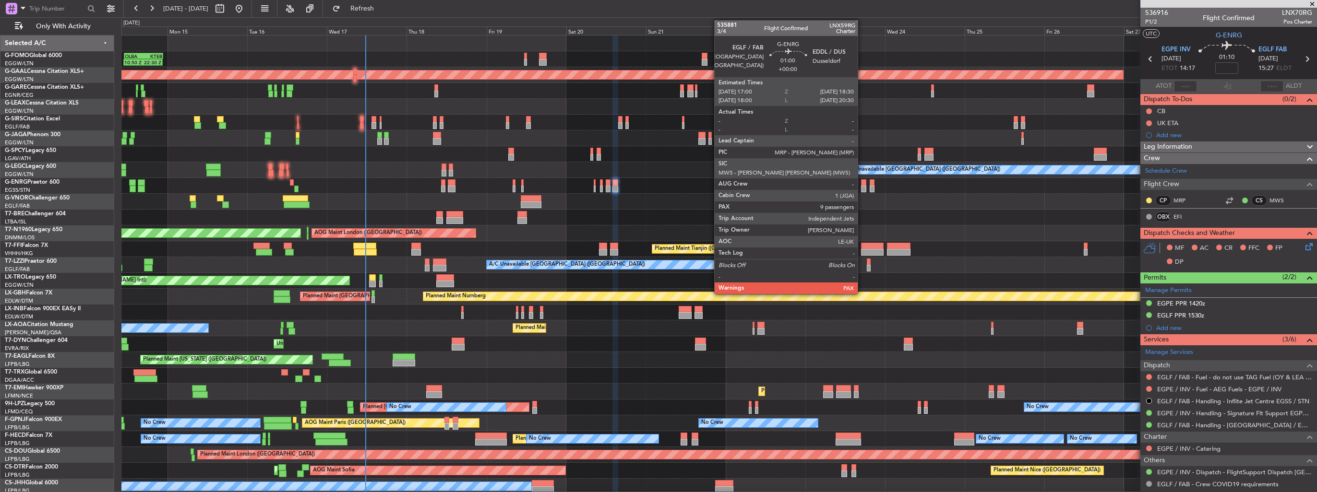
click at [862, 183] on div at bounding box center [863, 182] width 5 height 7
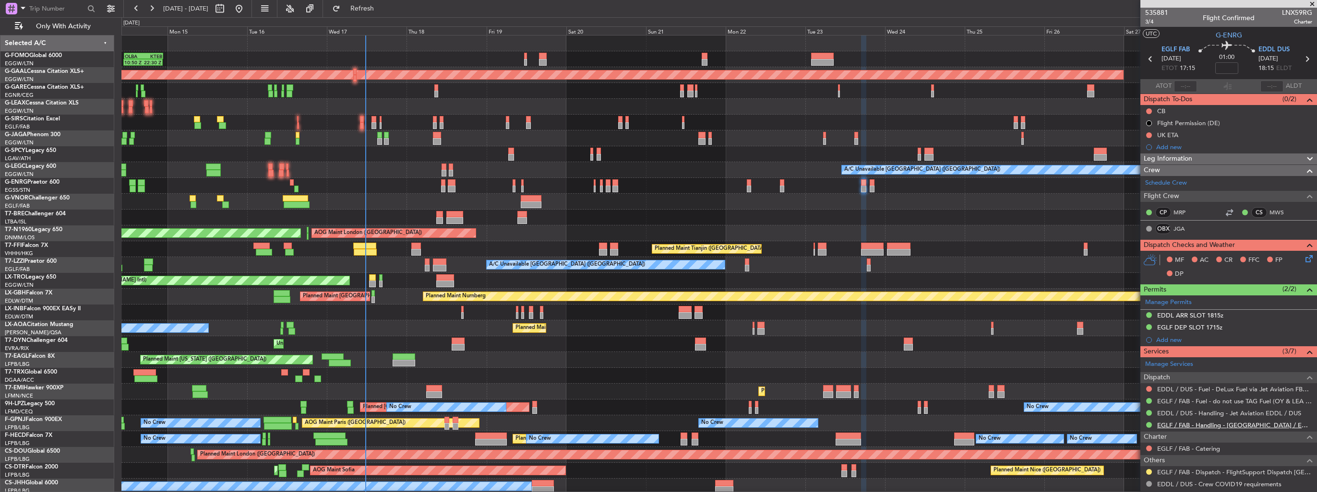
click at [1177, 426] on link "EGLF / FAB - Handling - [GEOGRAPHIC_DATA] / EGLF / FAB" at bounding box center [1234, 425] width 155 height 8
click at [510, 190] on div at bounding box center [718, 186] width 1195 height 16
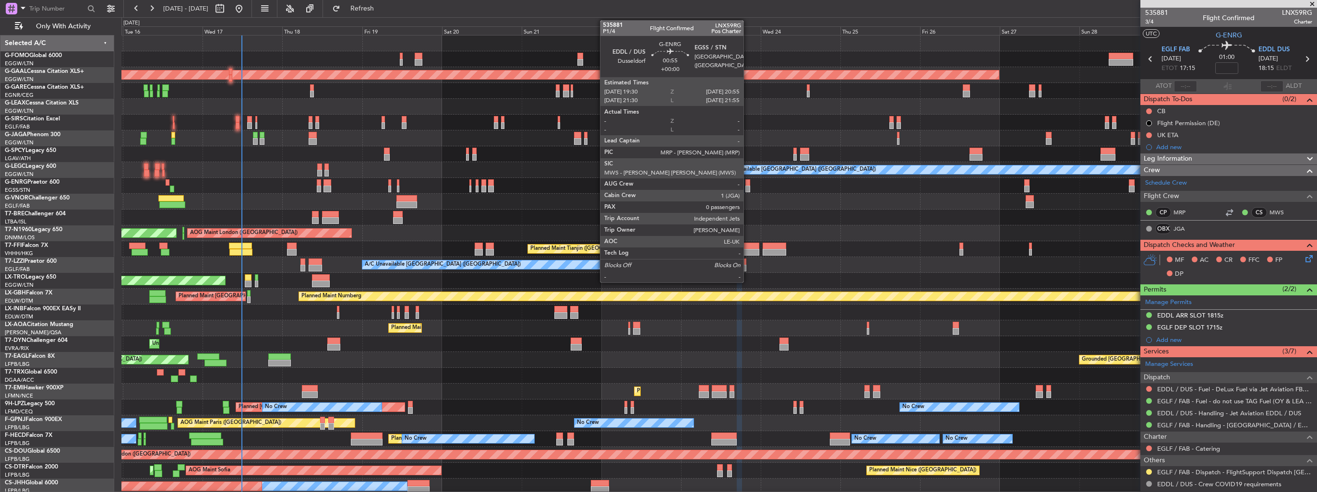
click at [595, 174] on div "OLBA 11:00 Z KTEB 22:45 Z 10:50 Z 22:30 Z Planned Maint Dusseldorf Planned Main…" at bounding box center [718, 265] width 1195 height 459
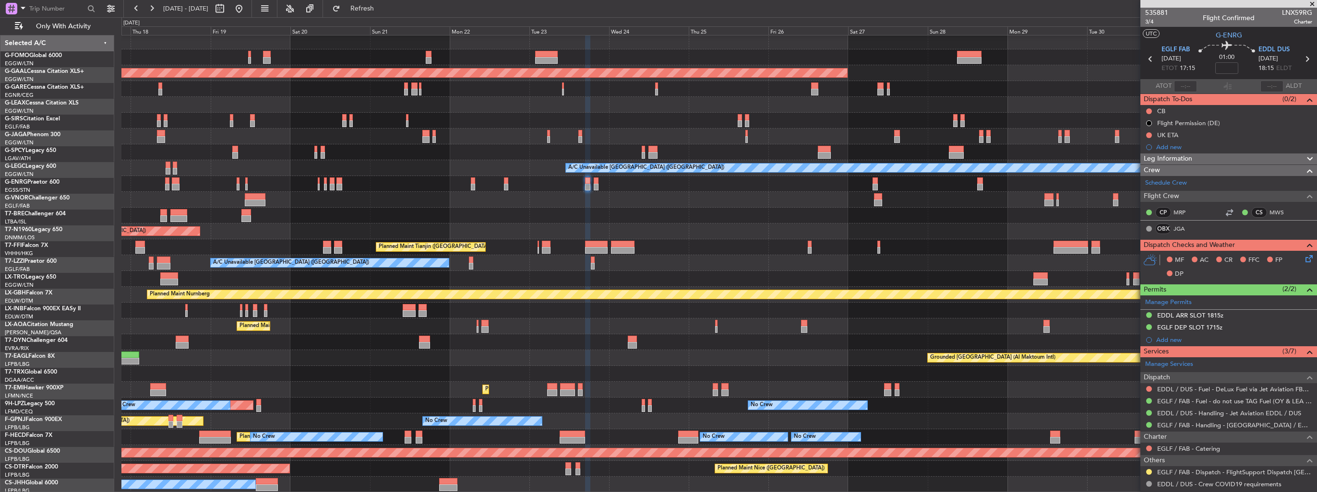
scroll to position [2, 0]
click at [566, 132] on div "OLBA 11:00 Z KTEB 22:45 Z 10:50 Z 22:30 Z Planned Maint Dusseldorf A/C Unavaila…" at bounding box center [718, 263] width 1195 height 459
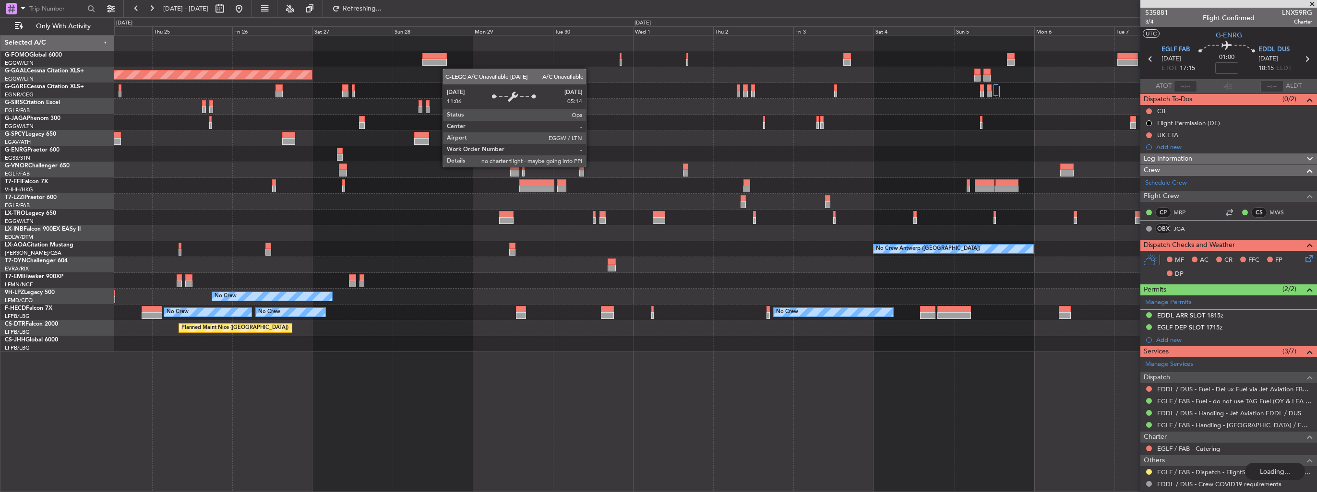
scroll to position [0, 0]
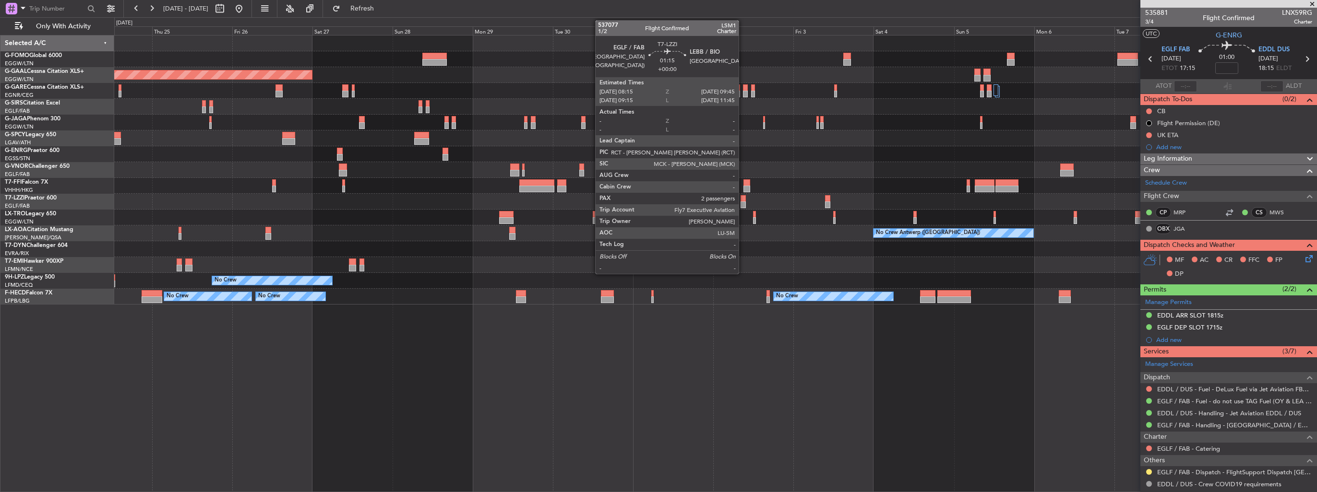
click at [743, 202] on div at bounding box center [742, 205] width 5 height 7
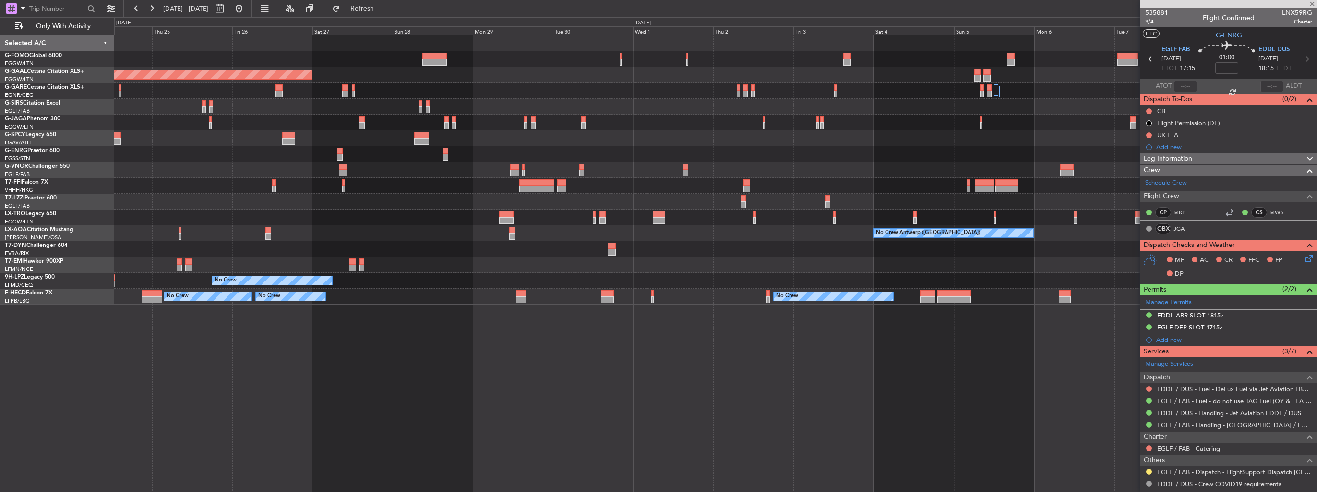
type input "2"
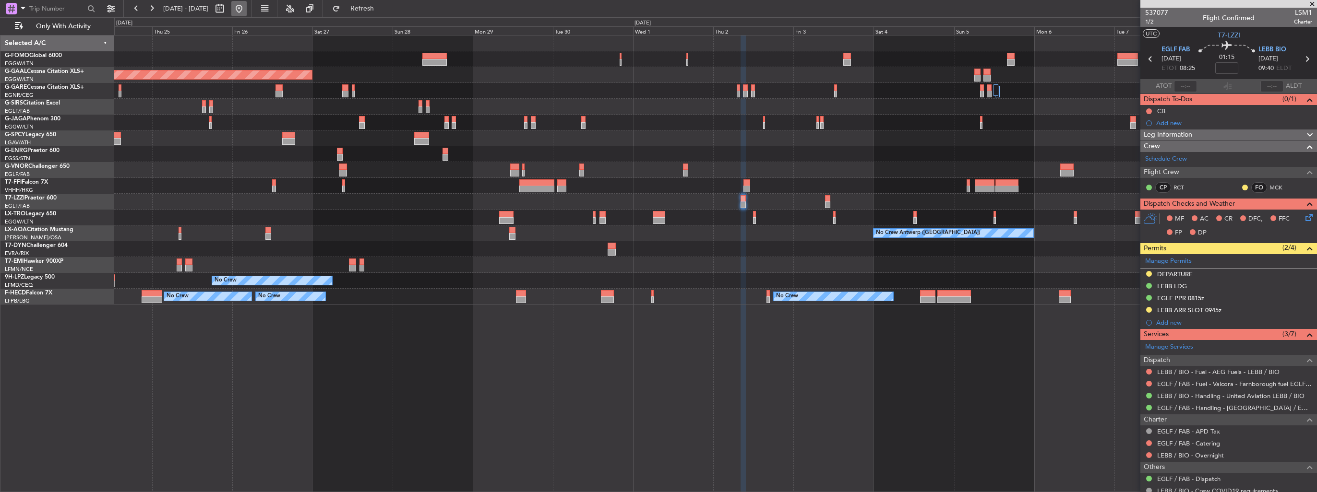
click at [247, 12] on button at bounding box center [238, 8] width 15 height 15
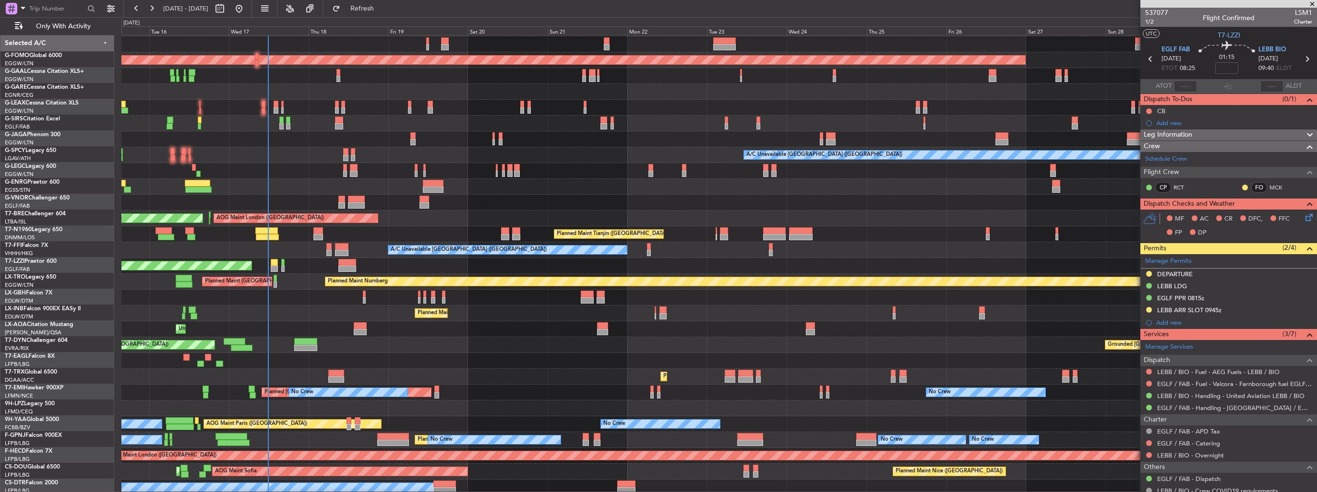
click at [605, 185] on div at bounding box center [718, 187] width 1195 height 16
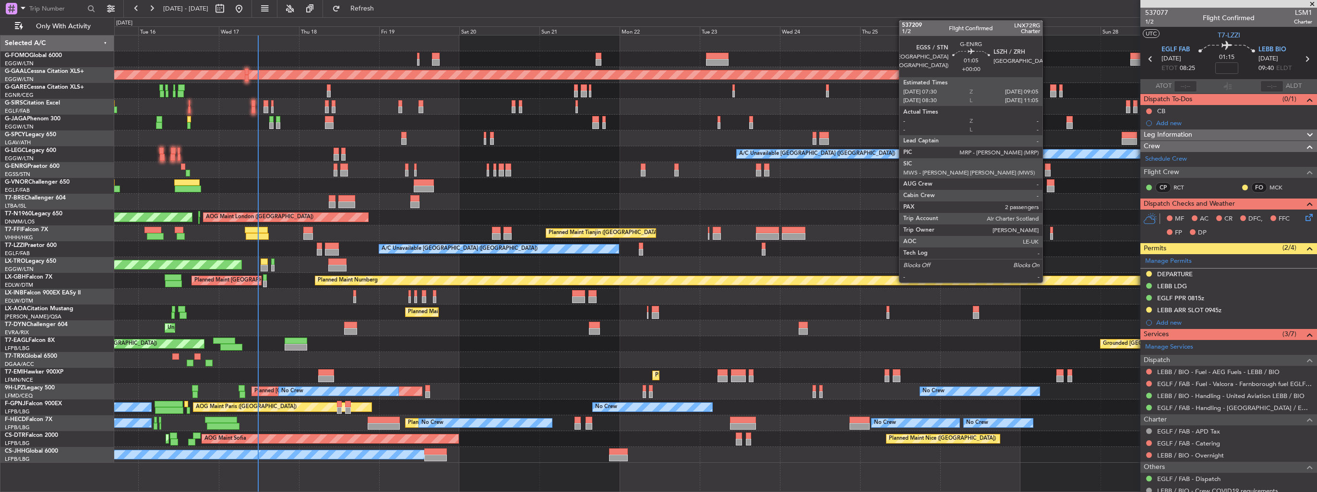
click at [1046, 168] on div at bounding box center [1048, 167] width 6 height 7
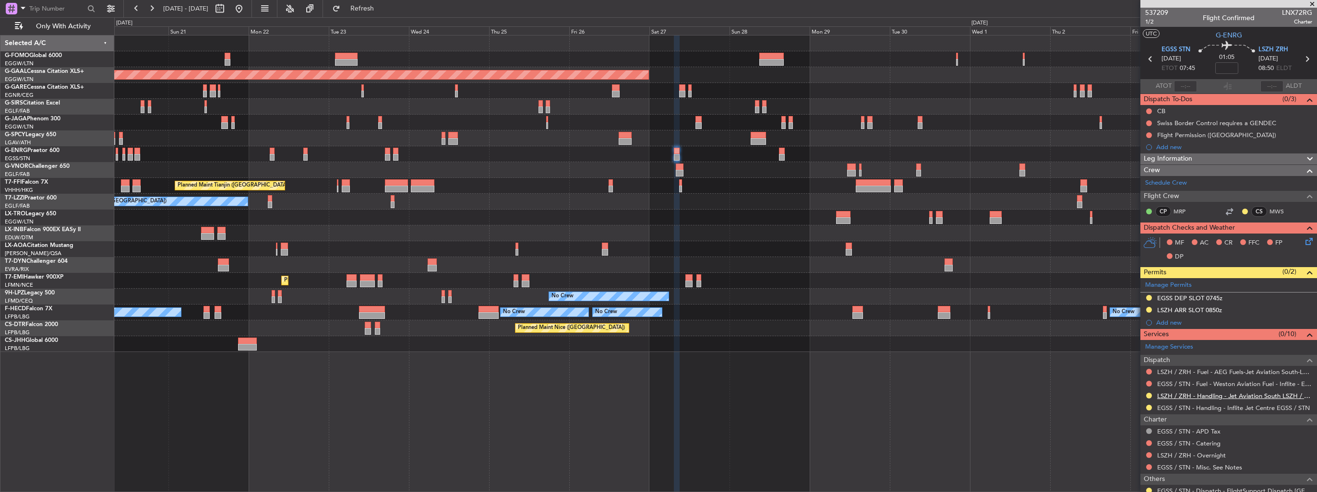
click at [1186, 396] on link "LSZH / ZRH - Handling - Jet Aviation South LSZH / ZRH" at bounding box center [1234, 396] width 155 height 8
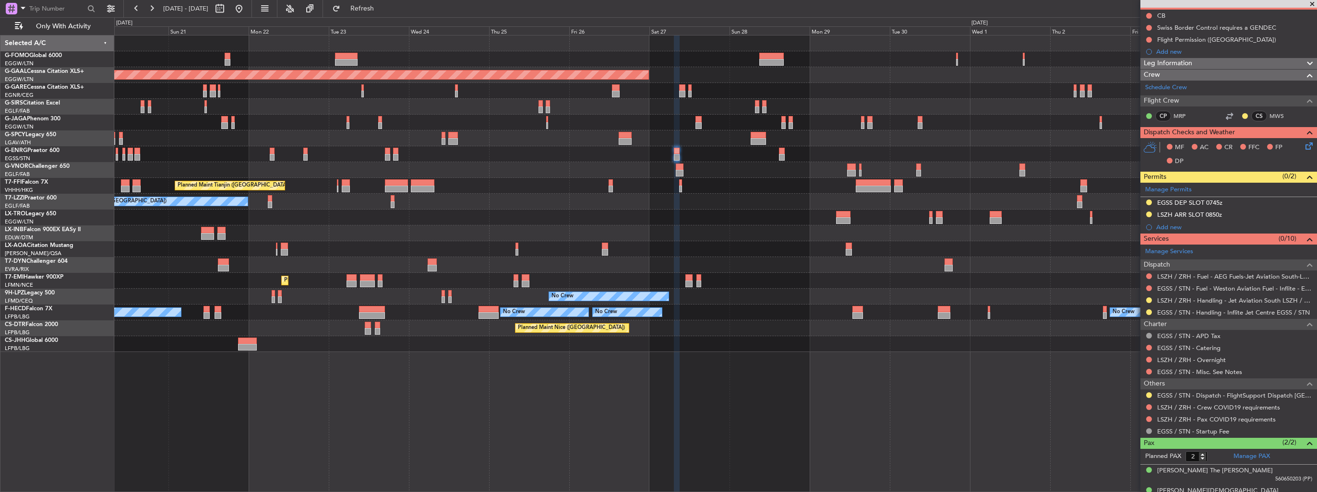
scroll to position [107, 0]
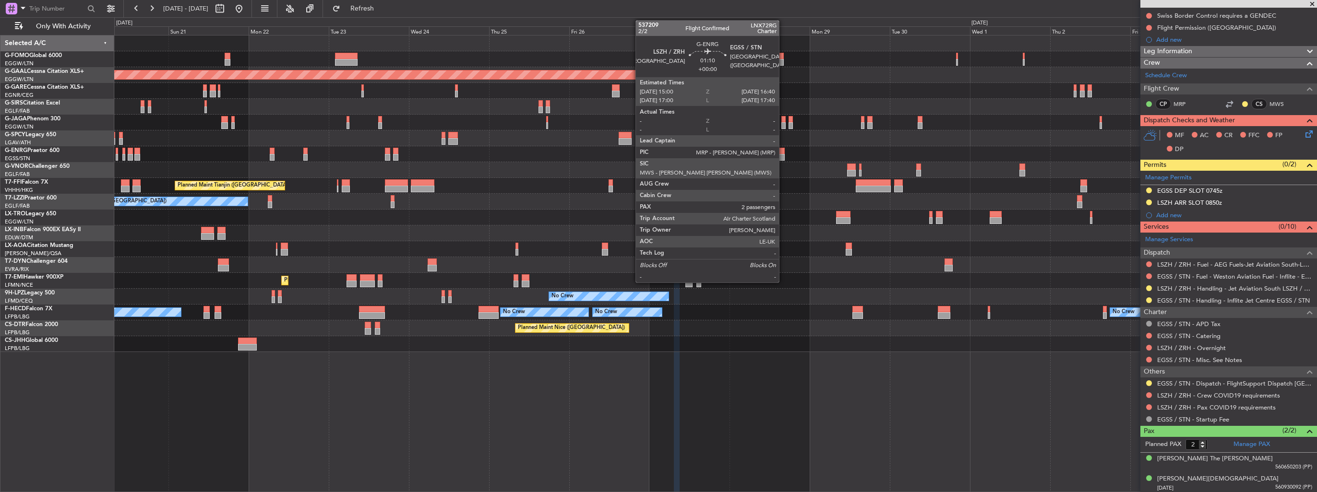
click at [783, 153] on div at bounding box center [782, 151] width 6 height 7
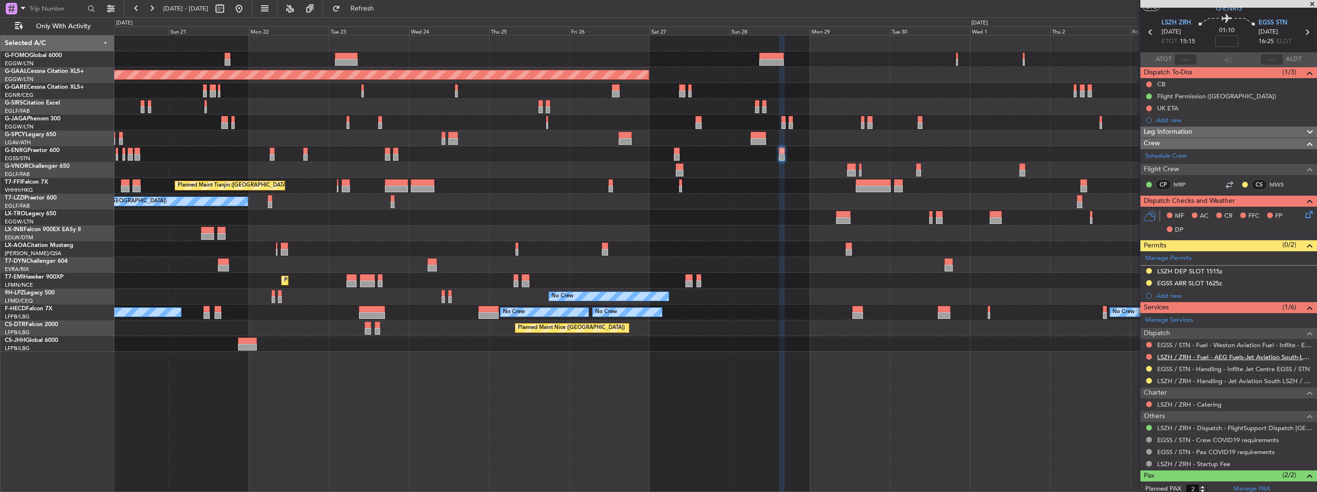
scroll to position [0, 0]
